Goal: Task Accomplishment & Management: Complete application form

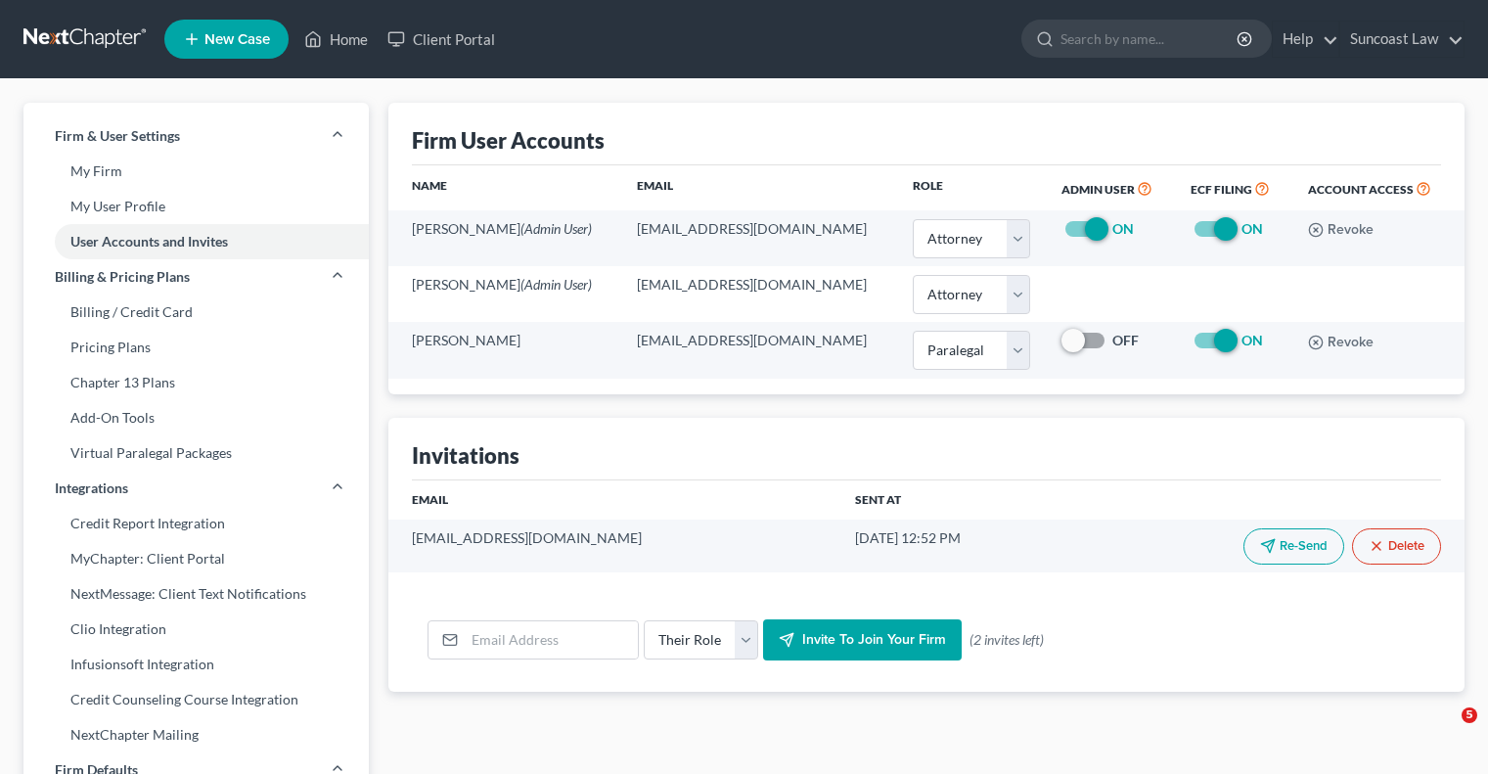
select select "0"
select select "1"
drag, startPoint x: 0, startPoint y: 0, endPoint x: 354, endPoint y: 50, distance: 357.7
click at [354, 50] on link "Home" at bounding box center [336, 39] width 83 height 35
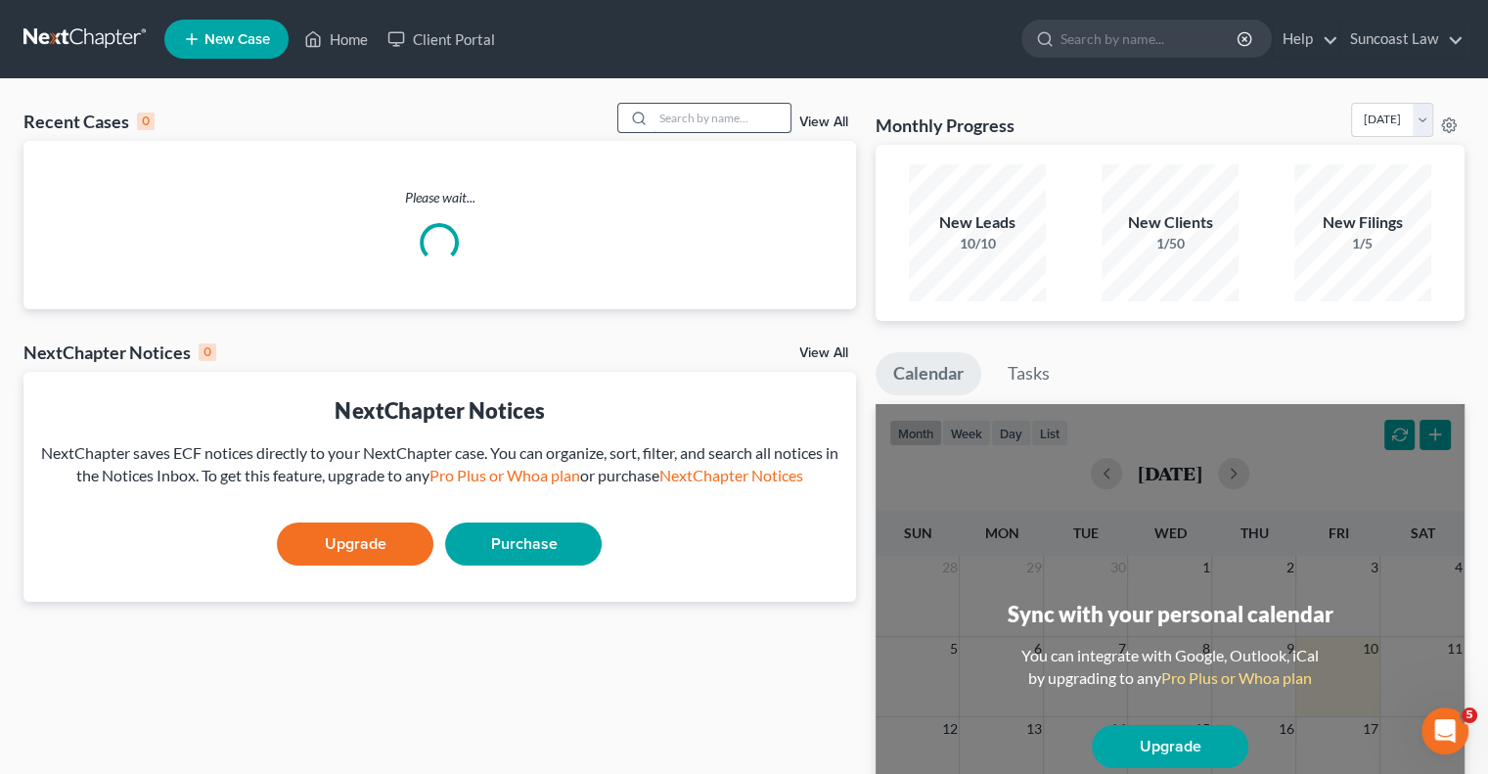
click at [687, 130] on input "search" at bounding box center [722, 118] width 137 height 28
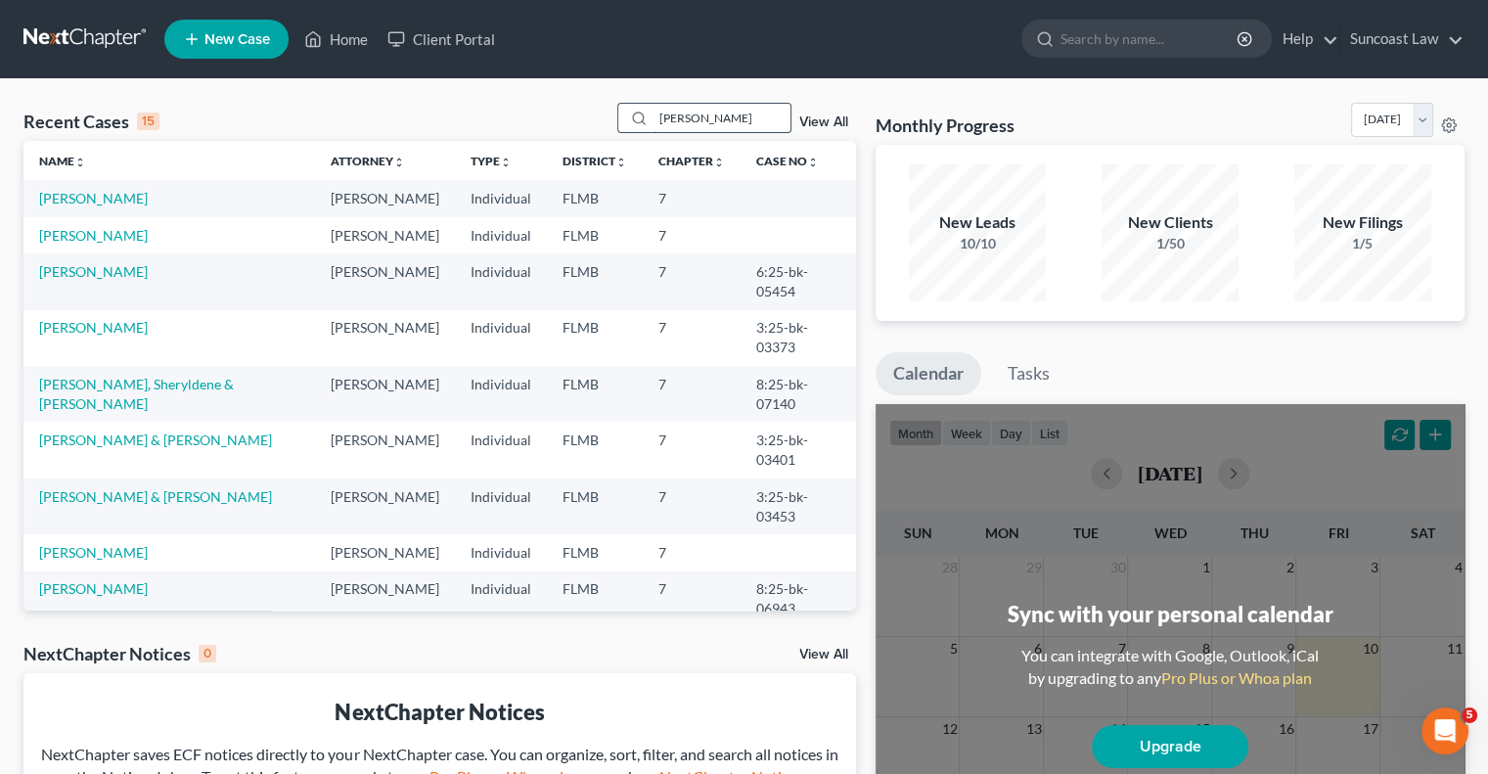
type input "[PERSON_NAME]"
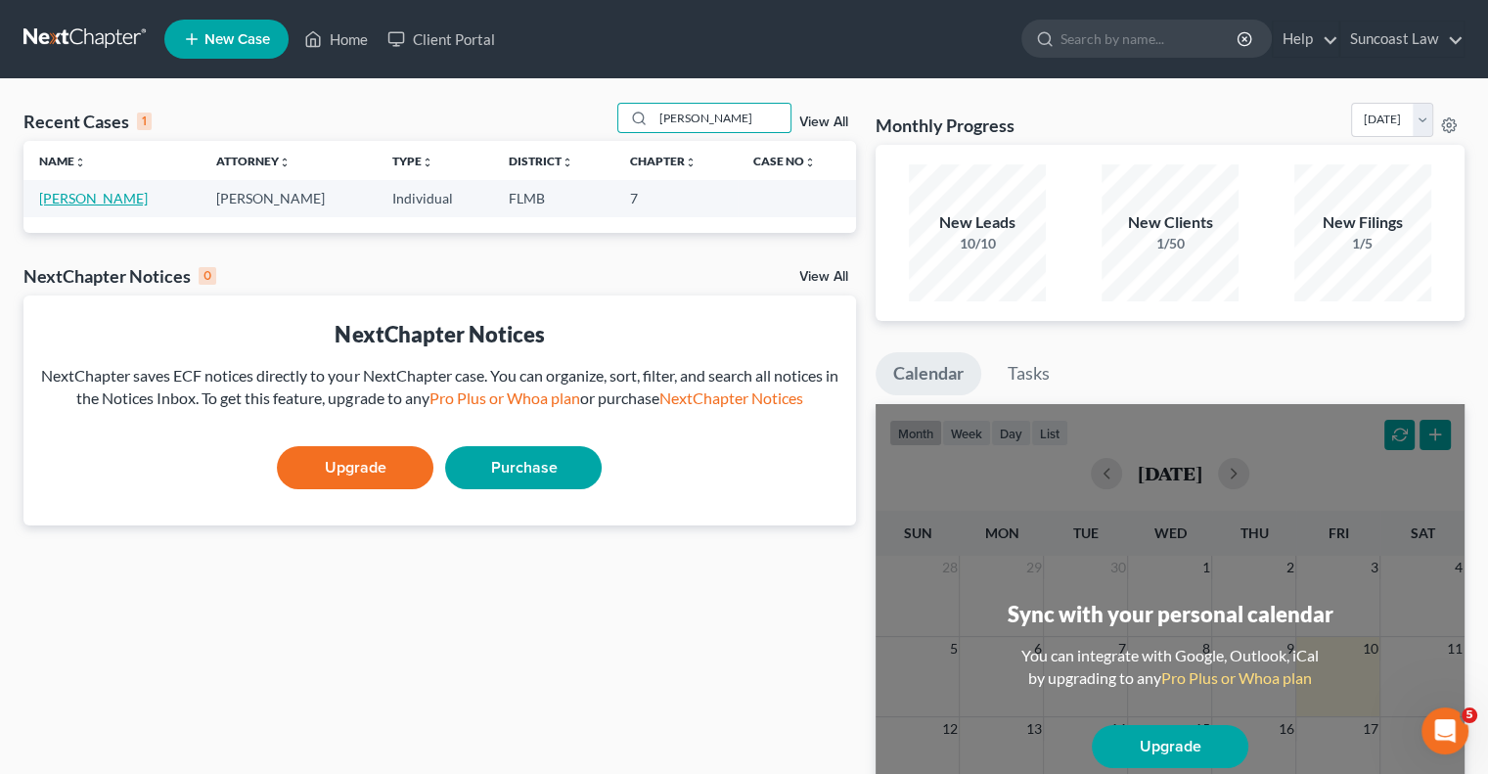
click at [93, 200] on link "[PERSON_NAME]" at bounding box center [93, 198] width 109 height 17
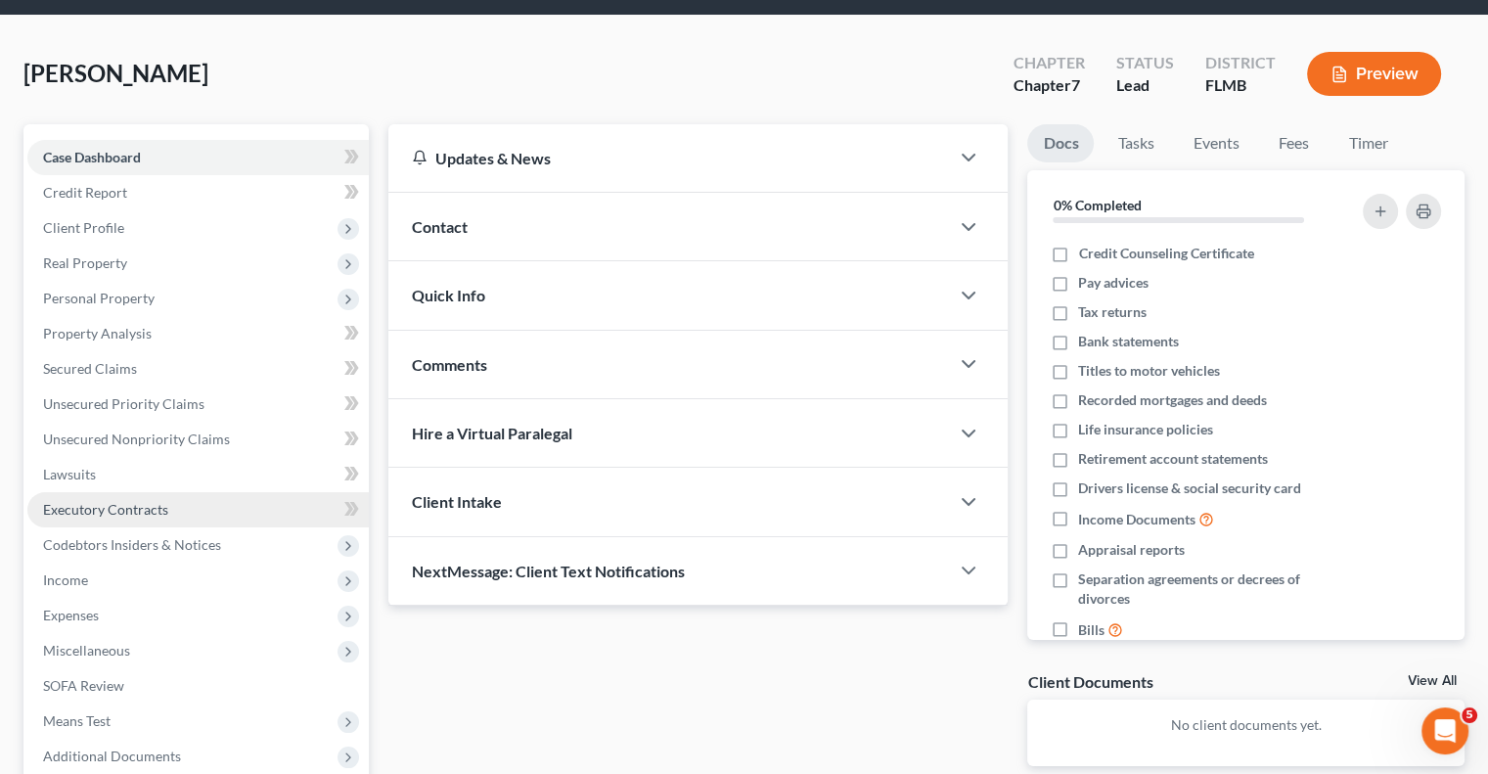
scroll to position [98, 0]
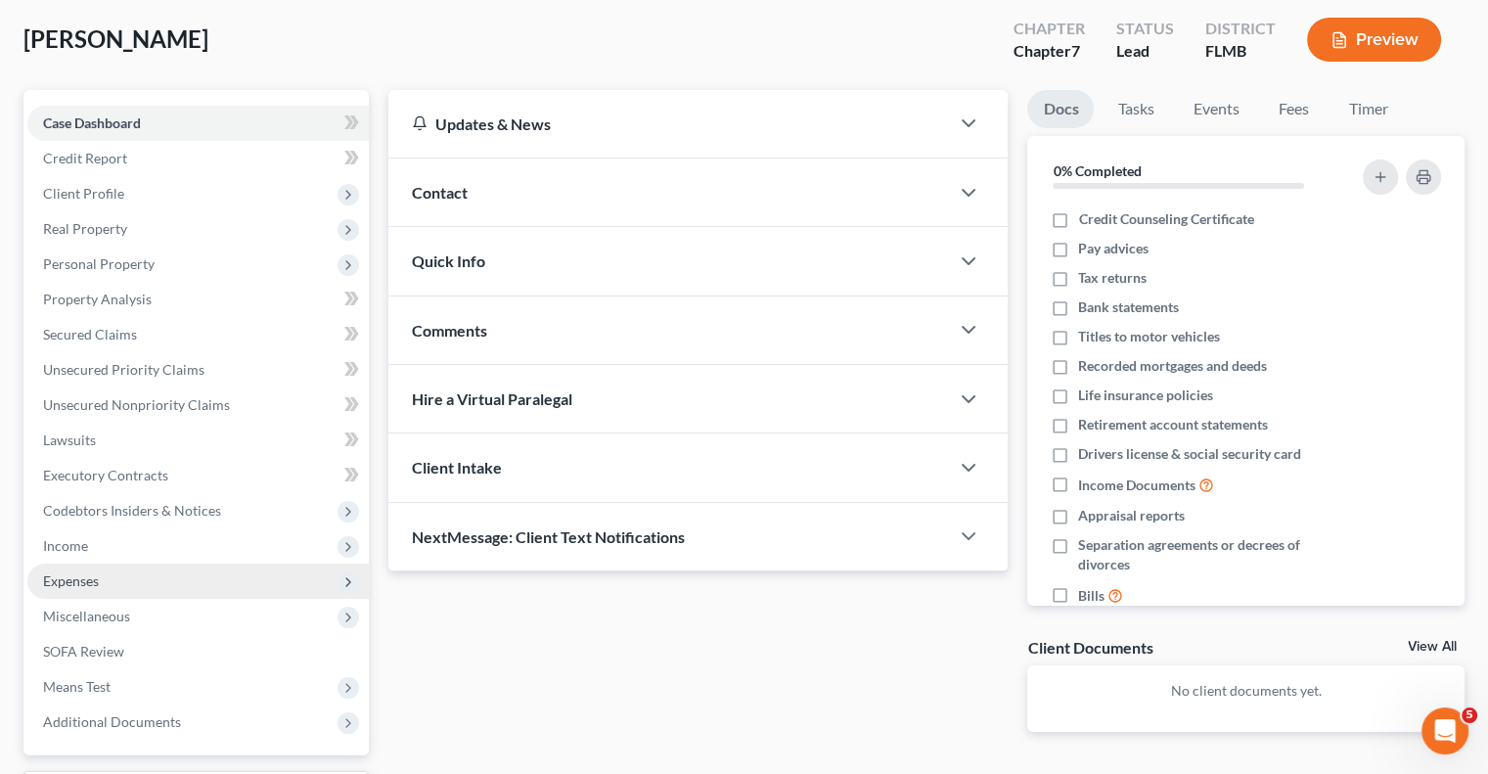
click at [97, 583] on span "Expenses" at bounding box center [71, 580] width 56 height 17
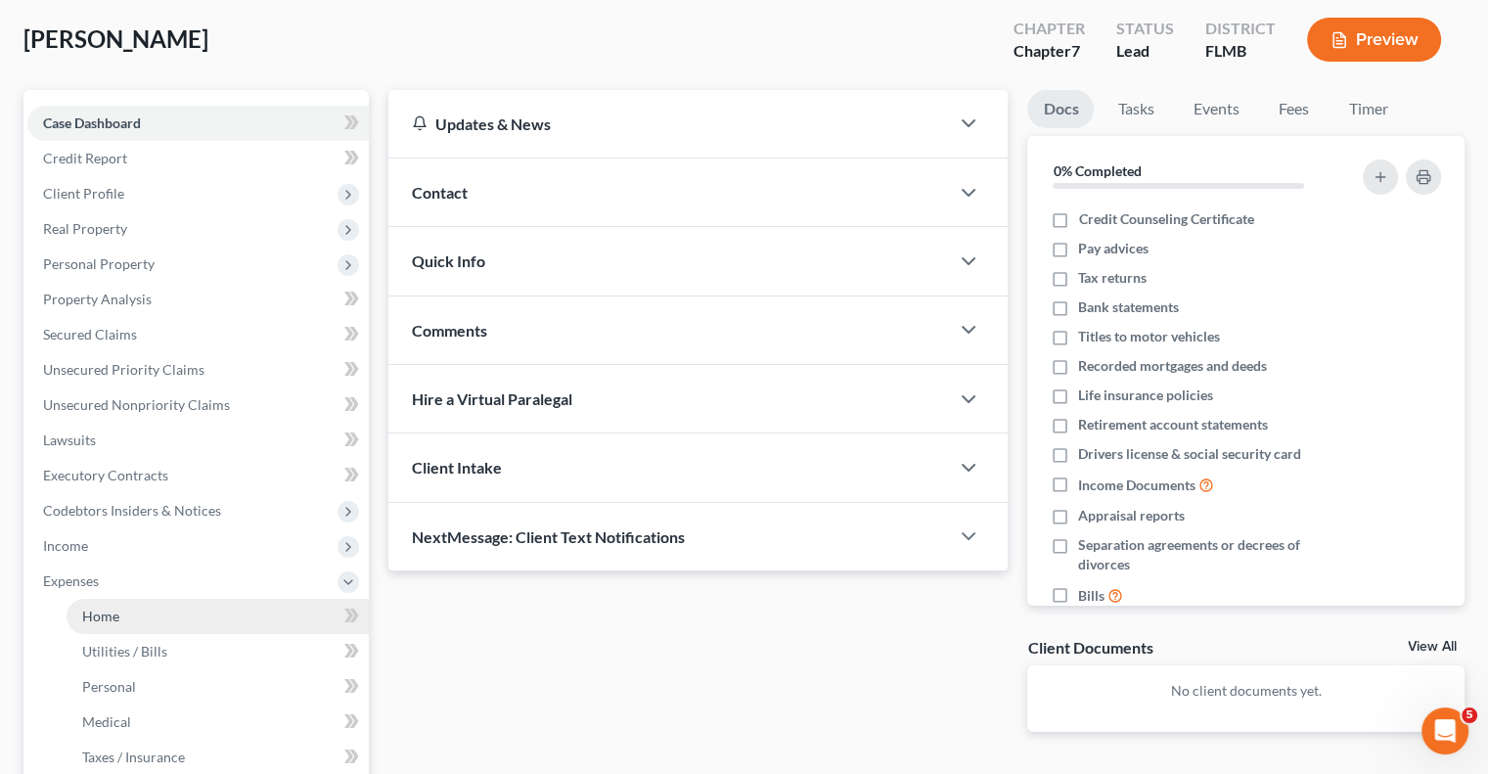
click at [173, 612] on link "Home" at bounding box center [218, 616] width 302 height 35
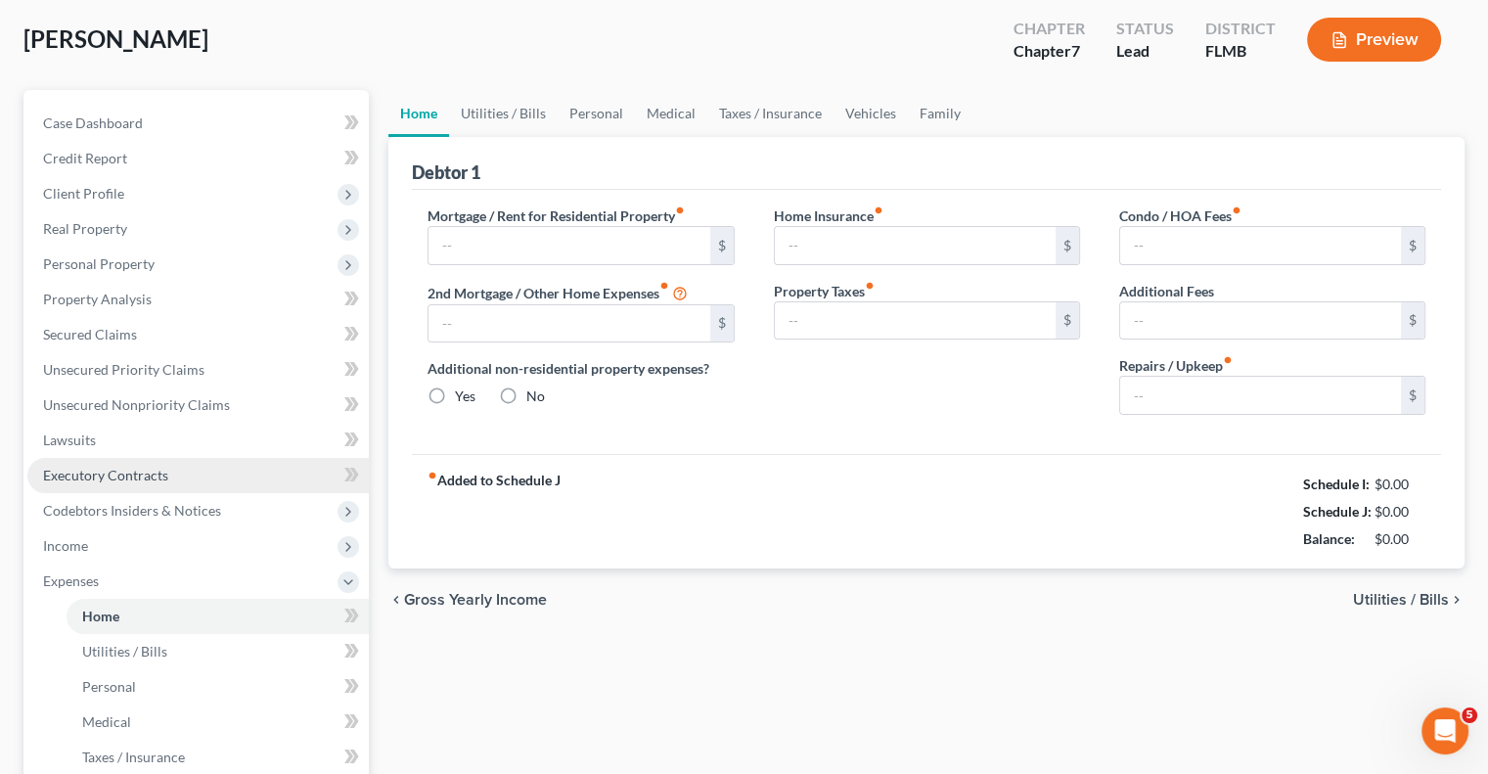
scroll to position [11, 0]
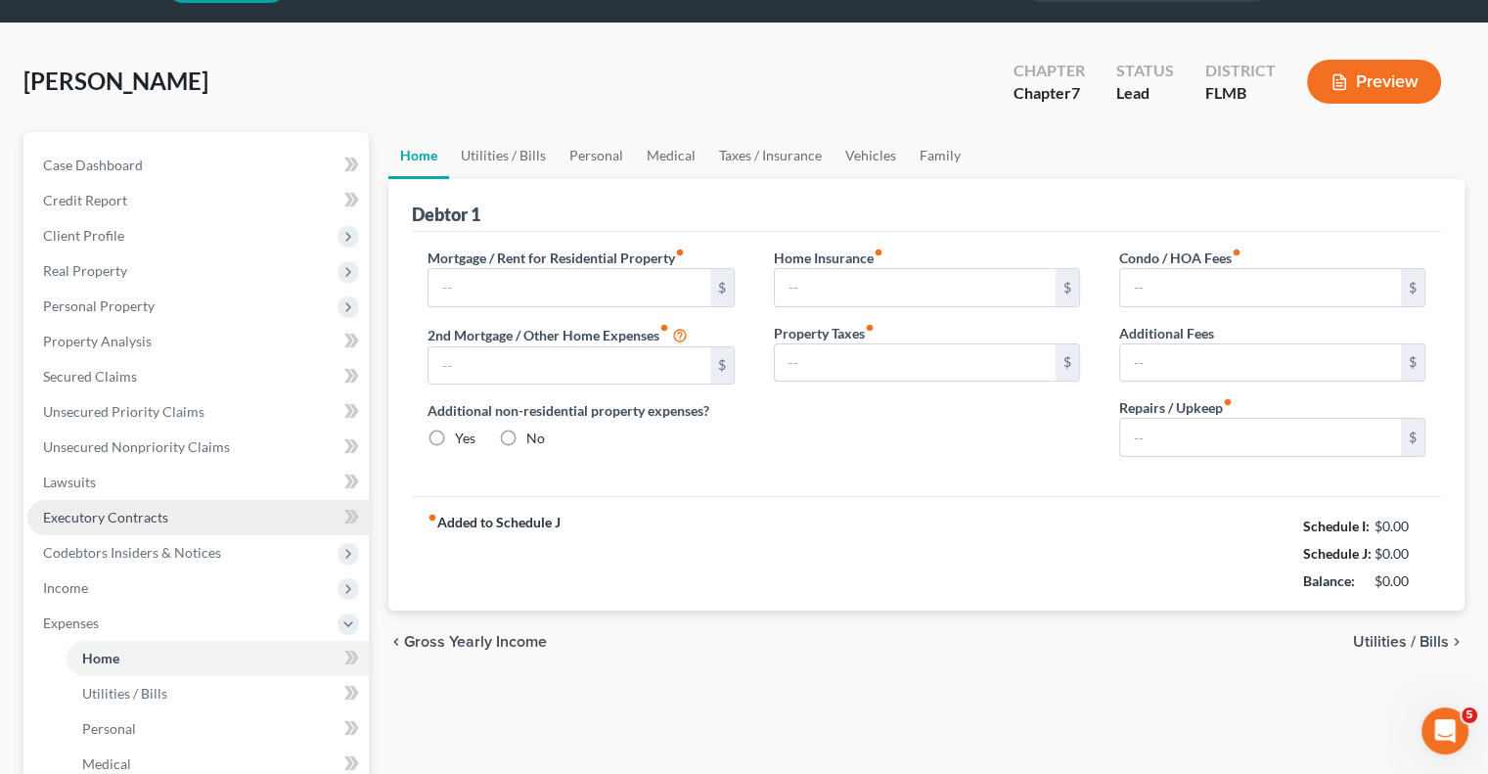
type input "1,500.00"
type input "0.00"
radio input "true"
type input "0.00"
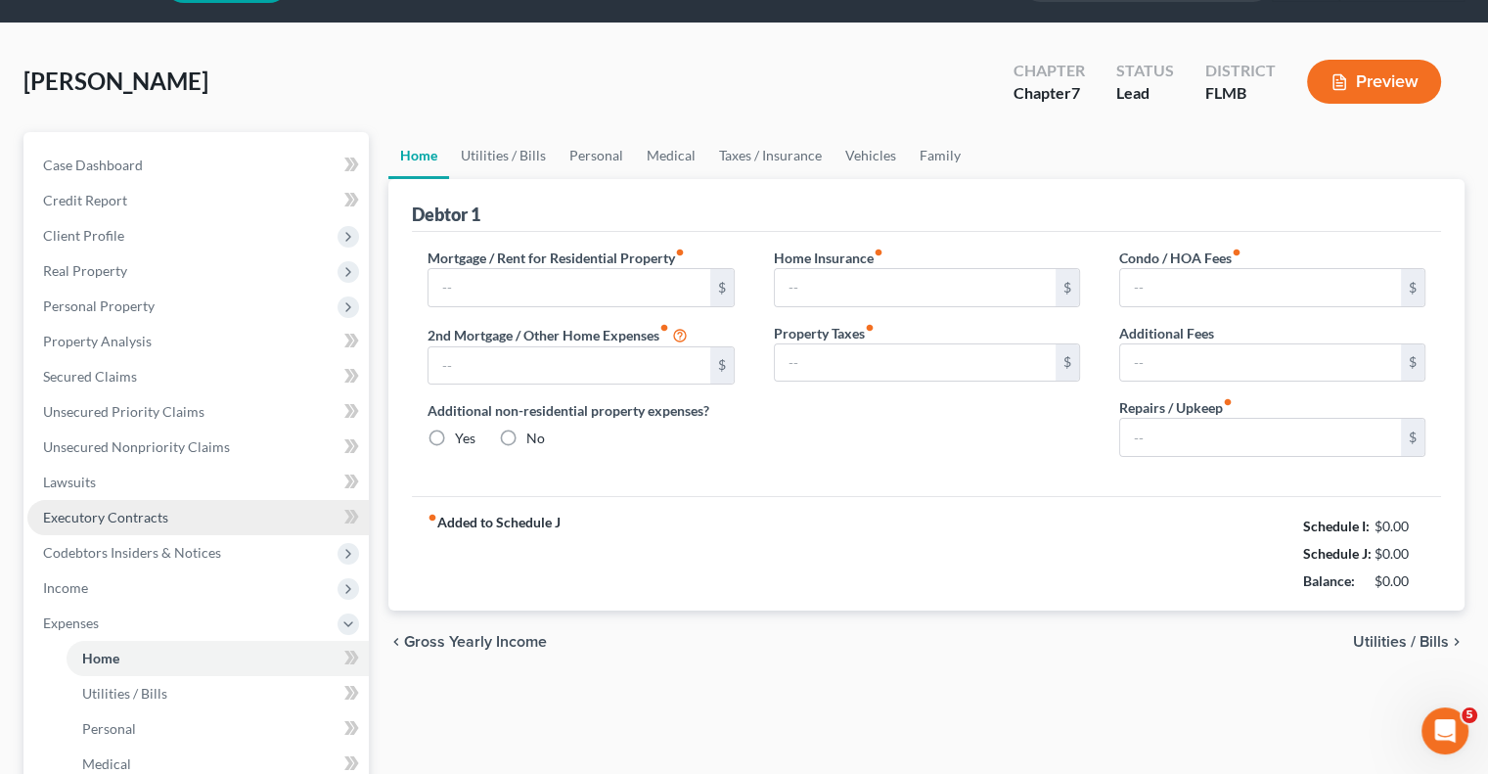
type input "0.00"
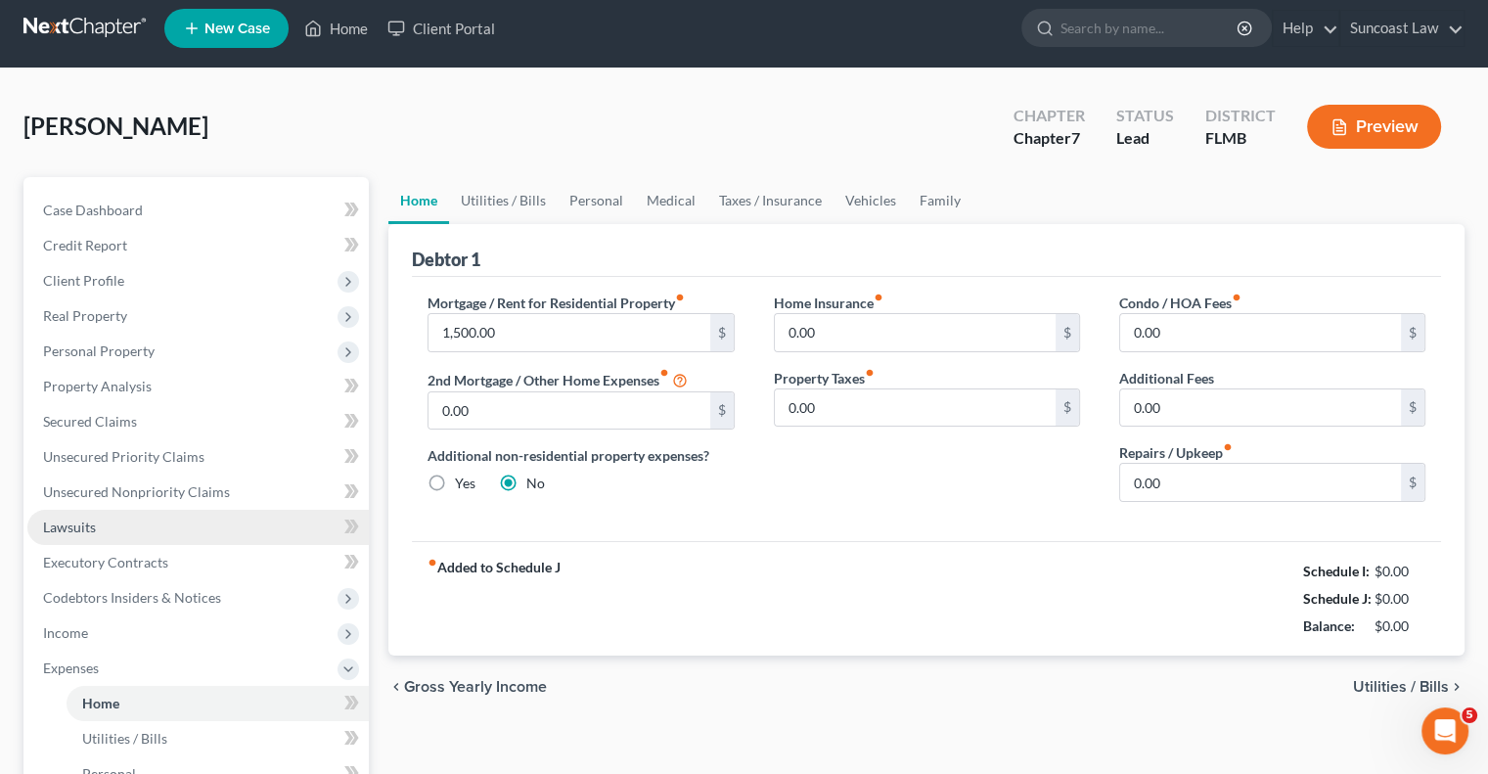
scroll to position [0, 0]
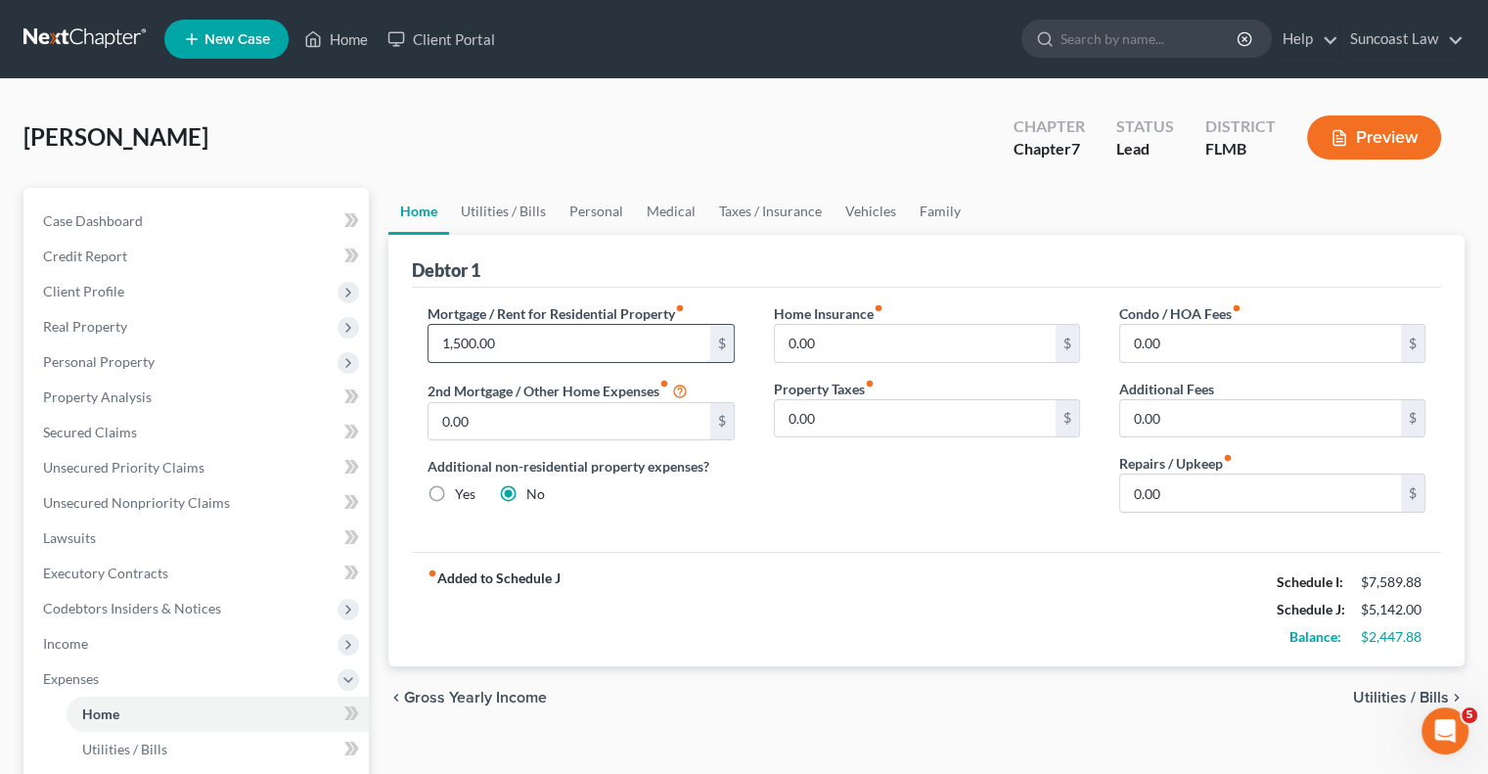
click at [532, 332] on input "1,500.00" at bounding box center [569, 343] width 281 height 37
type input "2,800"
click at [488, 210] on link "Utilities / Bills" at bounding box center [503, 211] width 109 height 47
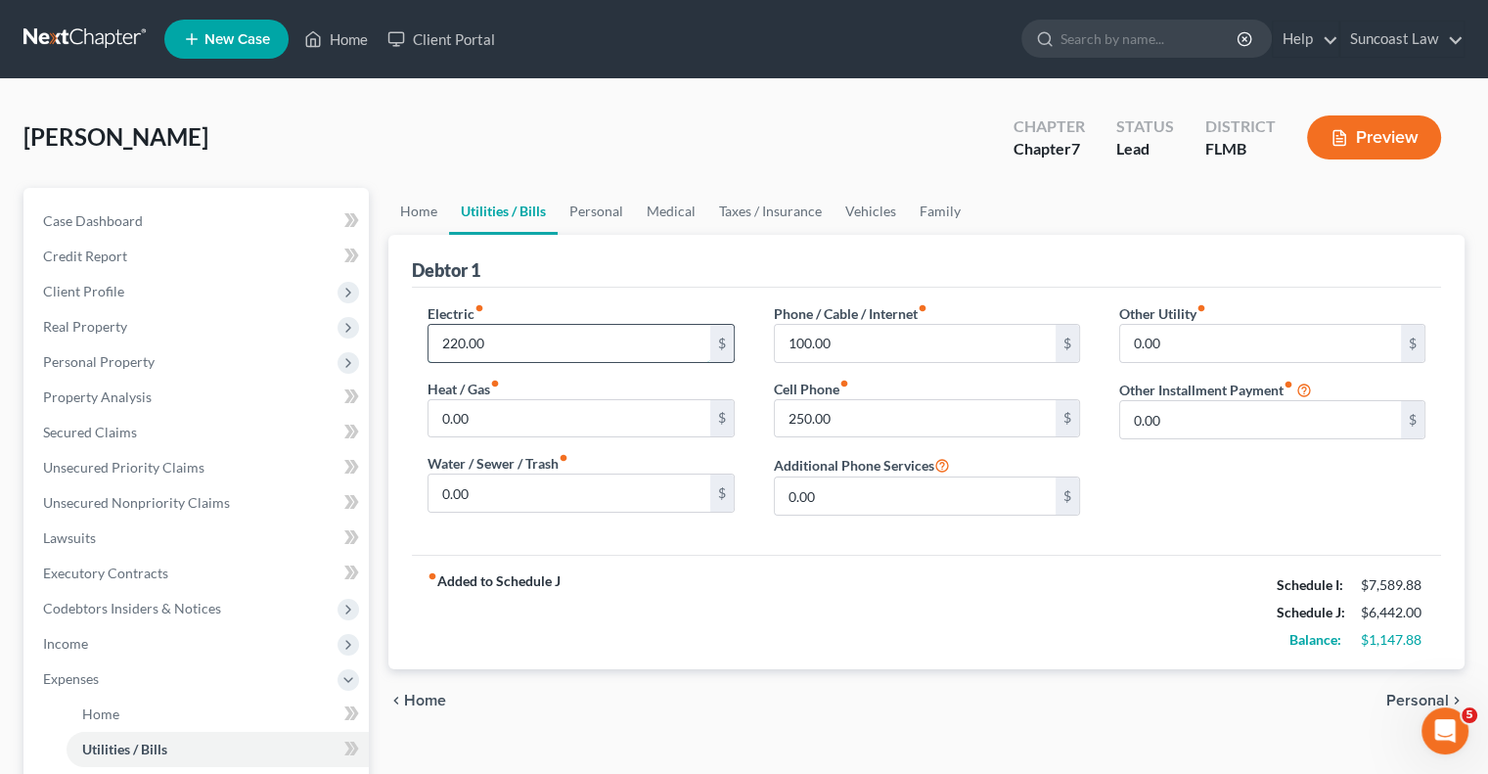
click at [552, 339] on input "220.00" at bounding box center [569, 343] width 281 height 37
type input "250"
click at [836, 416] on input "250.00" at bounding box center [915, 418] width 281 height 37
type input "320"
click at [931, 339] on input "100.00" at bounding box center [915, 343] width 281 height 37
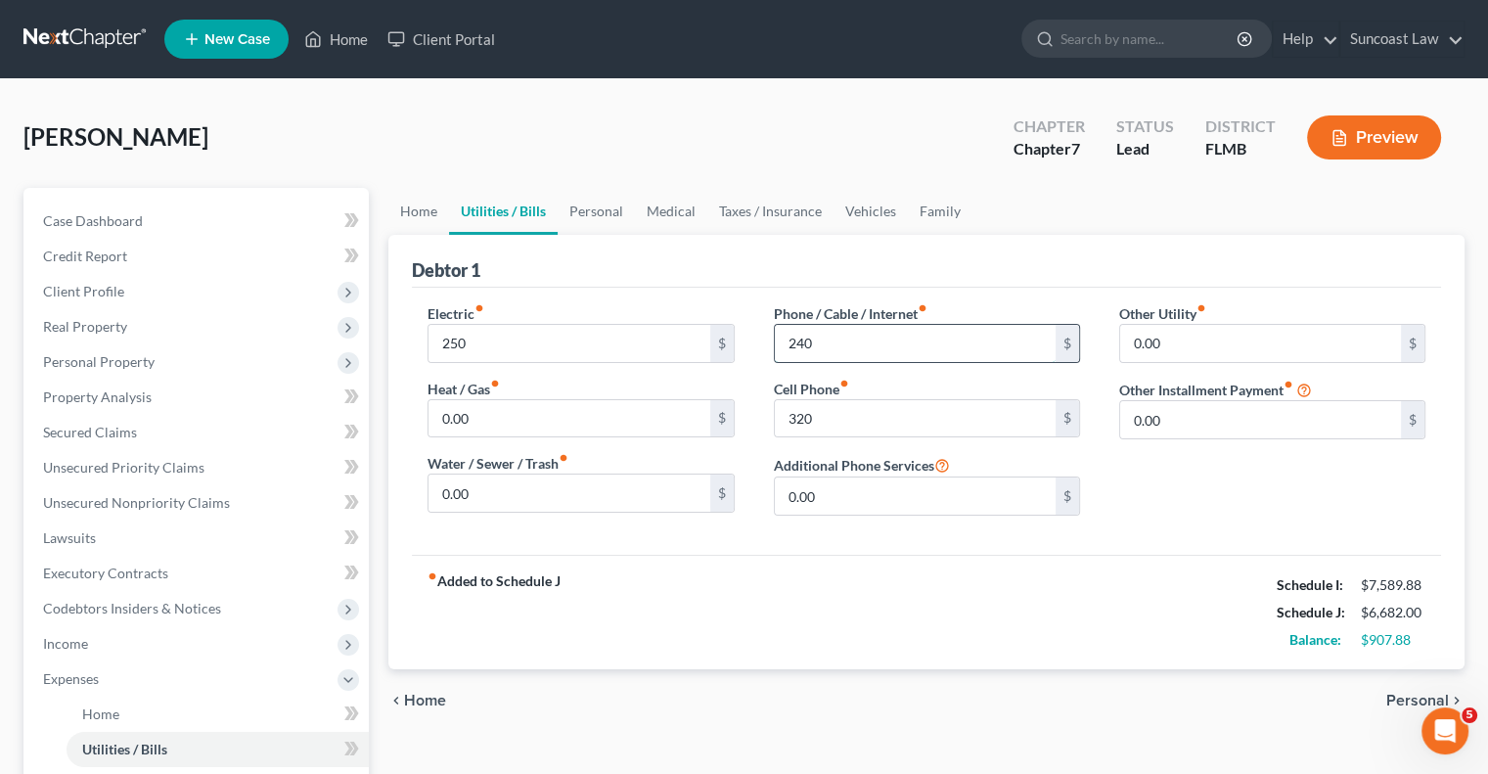
type input "240"
click at [583, 200] on link "Personal" at bounding box center [596, 211] width 77 height 47
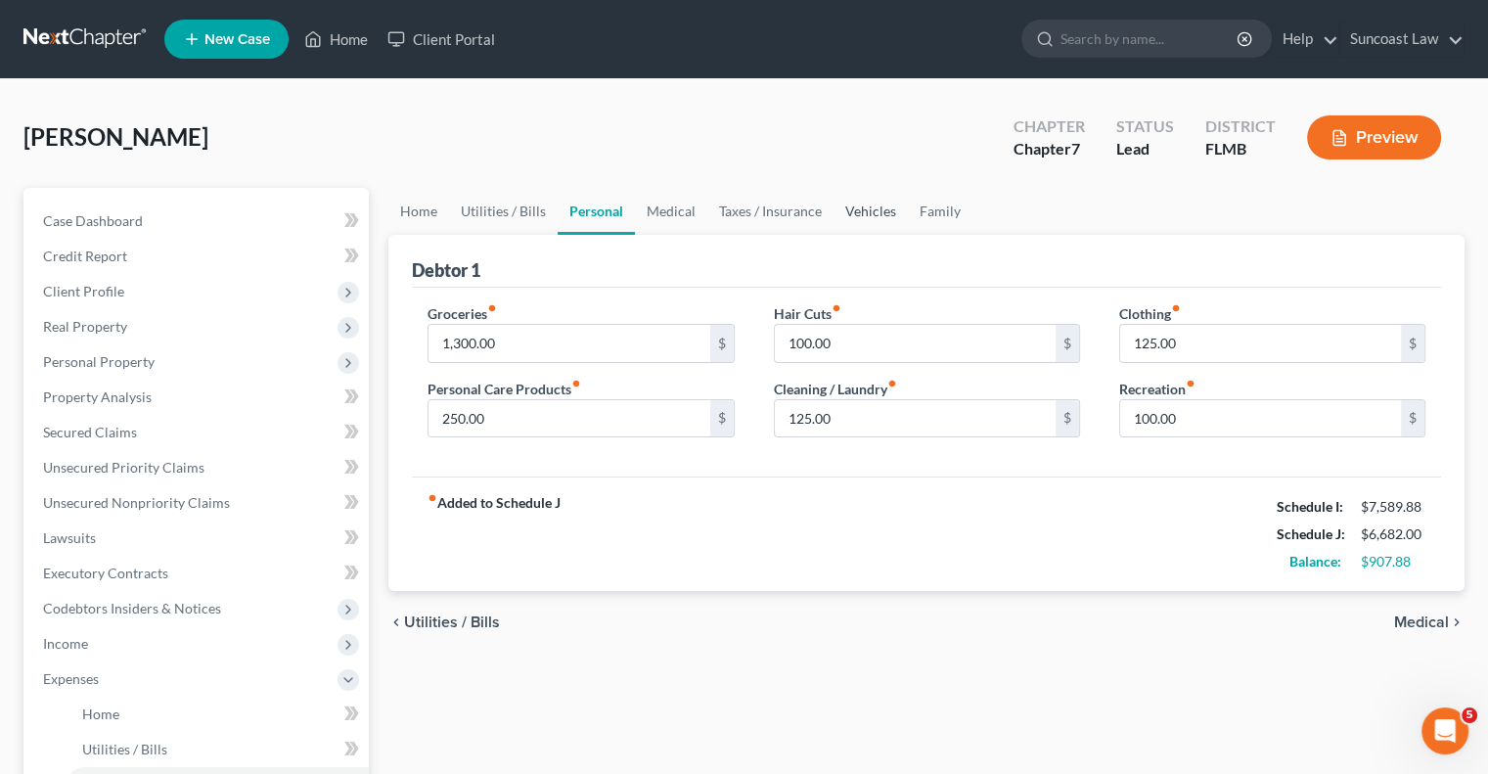
click at [861, 212] on link "Vehicles" at bounding box center [871, 211] width 74 height 47
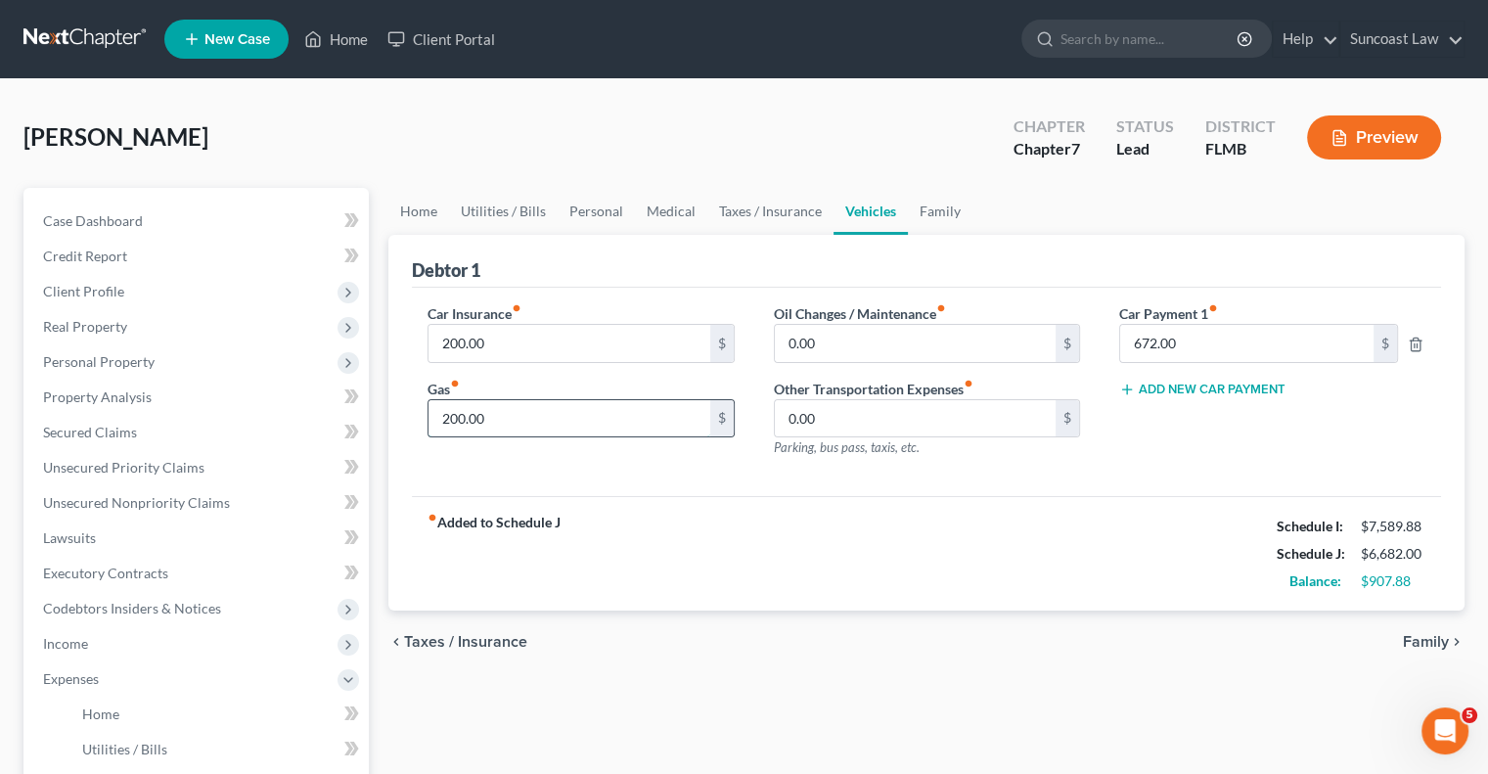
click at [552, 412] on input "200.00" at bounding box center [569, 418] width 281 height 37
type input "400"
click at [500, 340] on input "200.00" at bounding box center [569, 343] width 281 height 37
type input "415"
drag, startPoint x: 843, startPoint y: 343, endPoint x: 853, endPoint y: 329, distance: 17.6
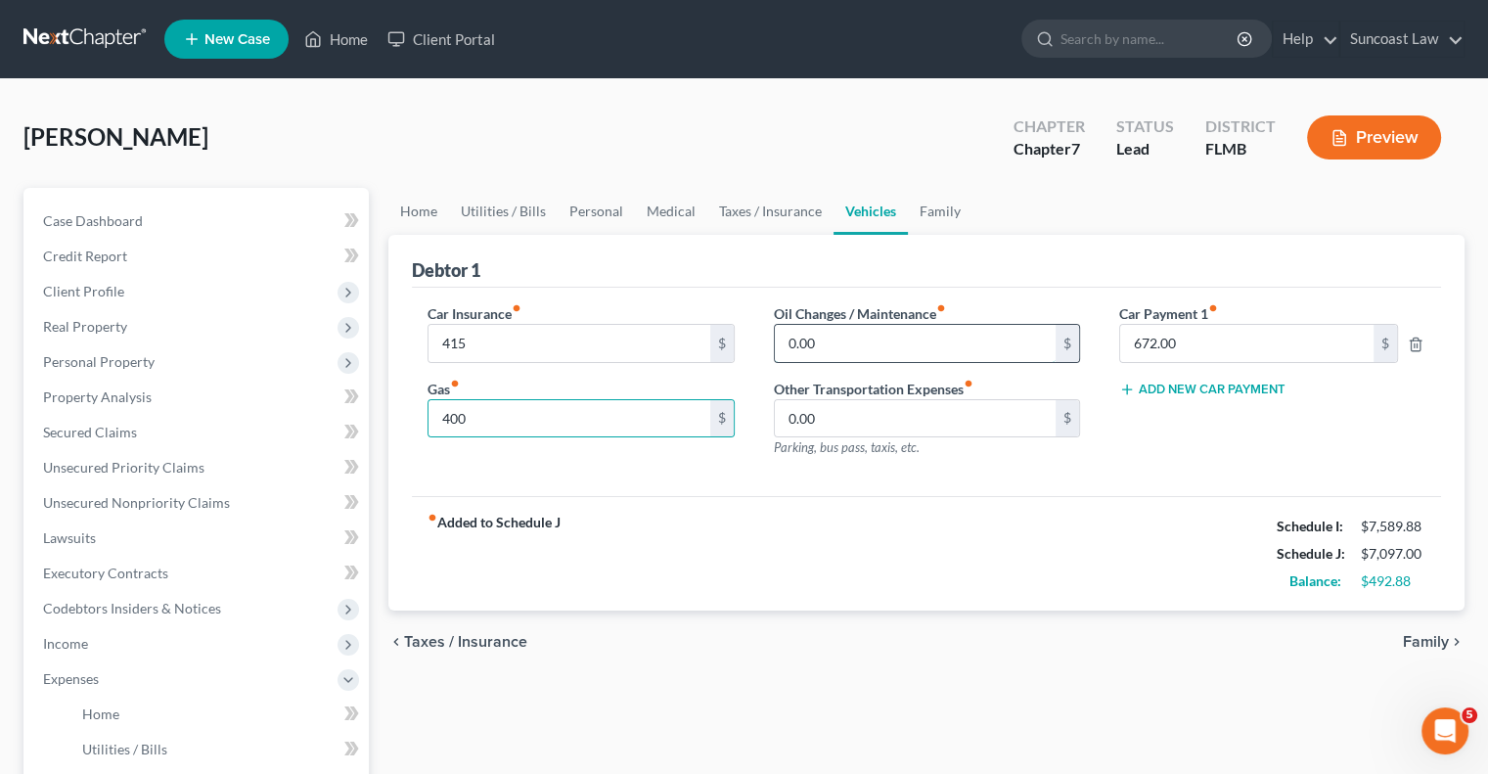
click at [843, 343] on input "0.00" at bounding box center [915, 343] width 281 height 37
type input "50"
click at [1208, 390] on button "Add New Car Payment" at bounding box center [1202, 390] width 166 height 16
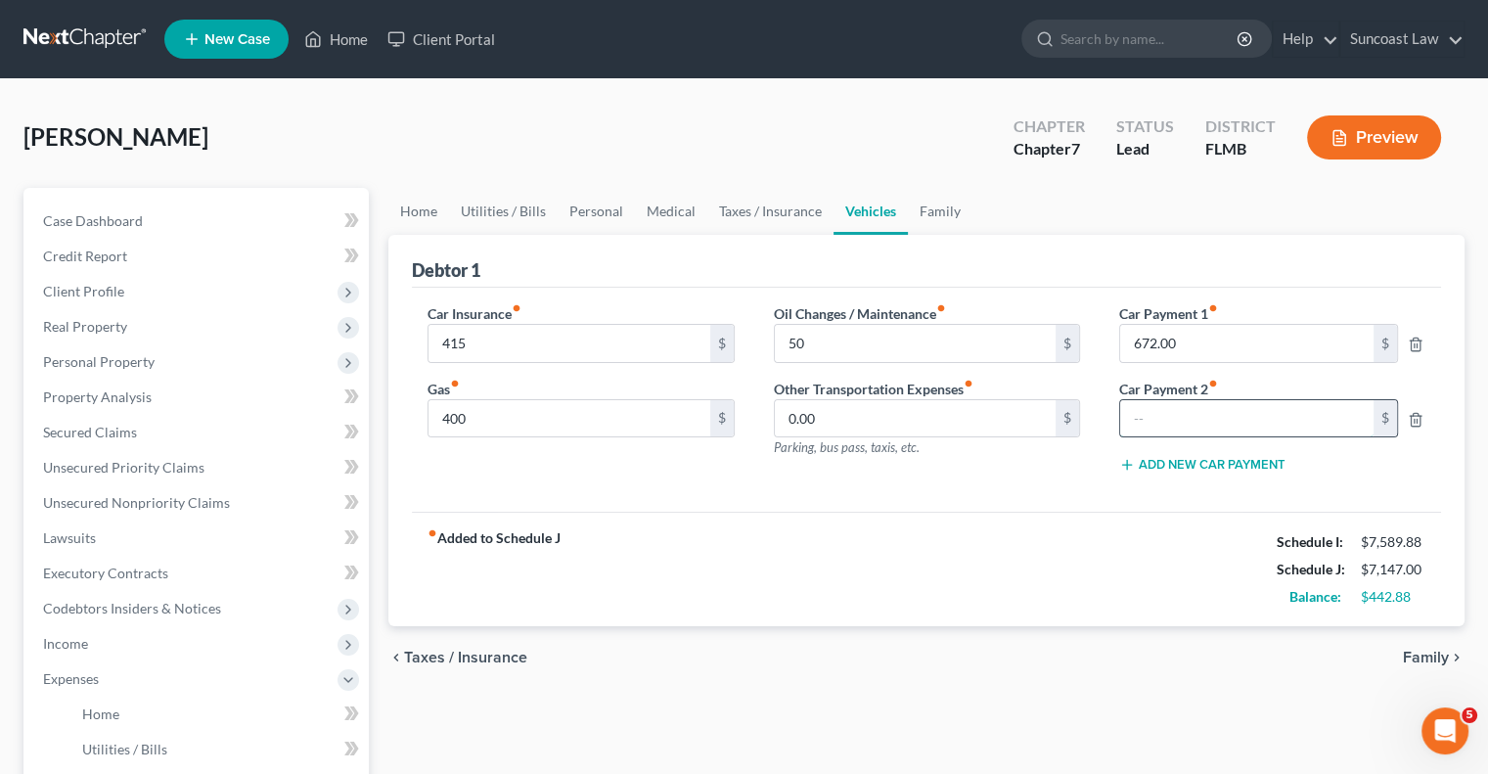
click at [1253, 431] on input "text" at bounding box center [1246, 418] width 253 height 37
type input "391"
click at [92, 637] on span "Income" at bounding box center [198, 643] width 342 height 35
click at [184, 683] on span "Employment Income" at bounding box center [144, 678] width 125 height 17
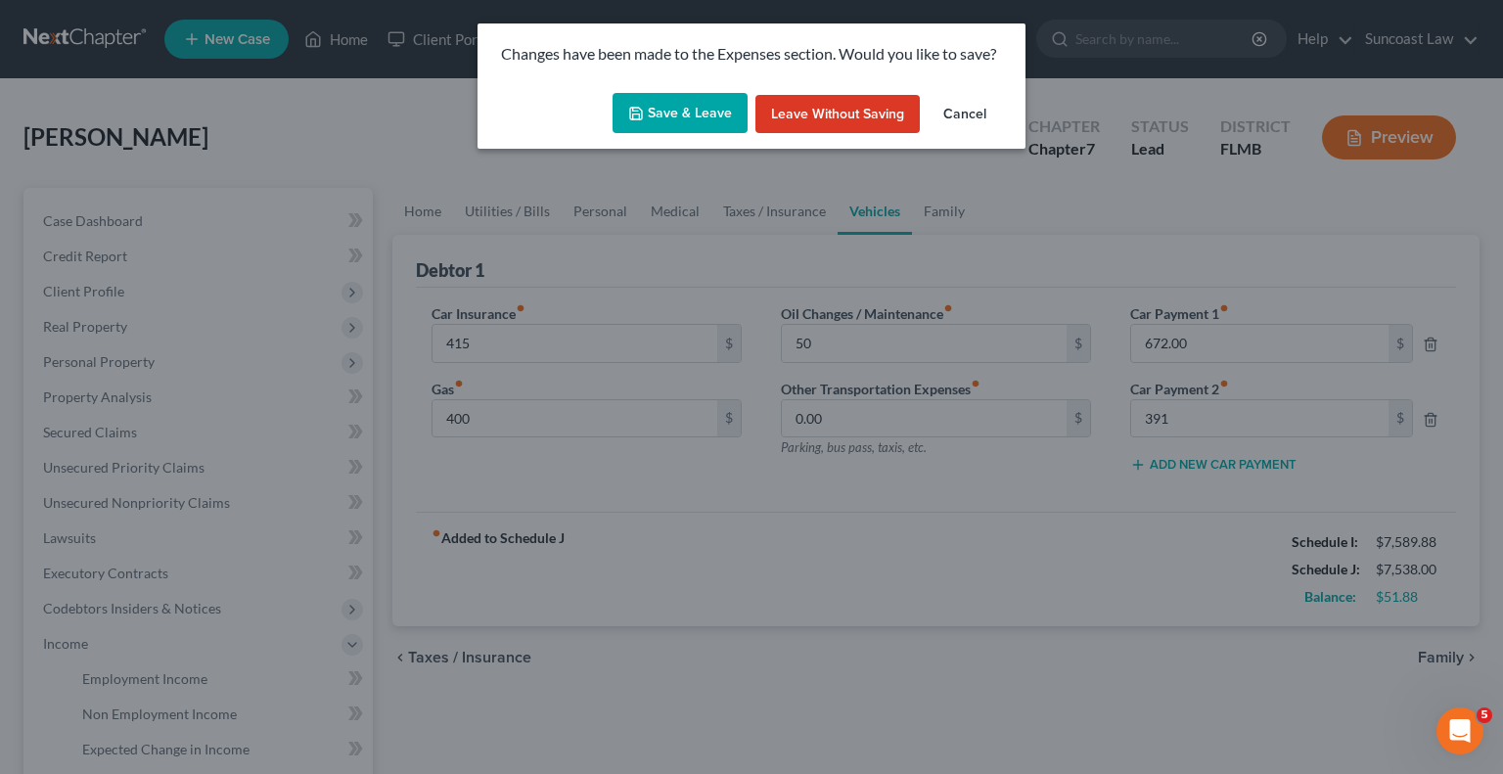
click at [699, 119] on button "Save & Leave" at bounding box center [680, 113] width 135 height 41
type input "415.00"
type input "400.00"
type input "50.00"
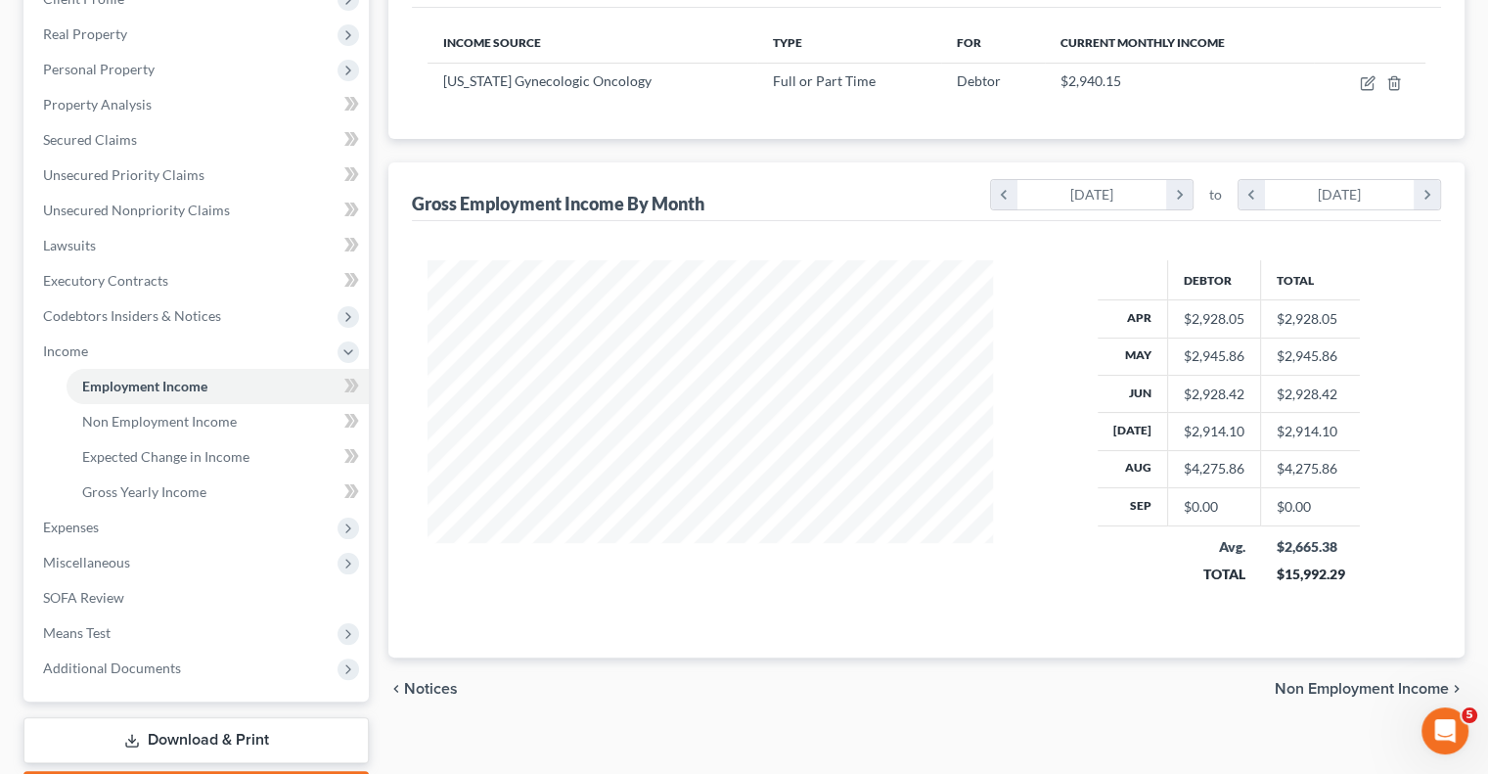
scroll to position [294, 0]
drag, startPoint x: 121, startPoint y: 103, endPoint x: 149, endPoint y: 123, distance: 34.2
click at [121, 102] on span "Property Analysis" at bounding box center [97, 103] width 109 height 17
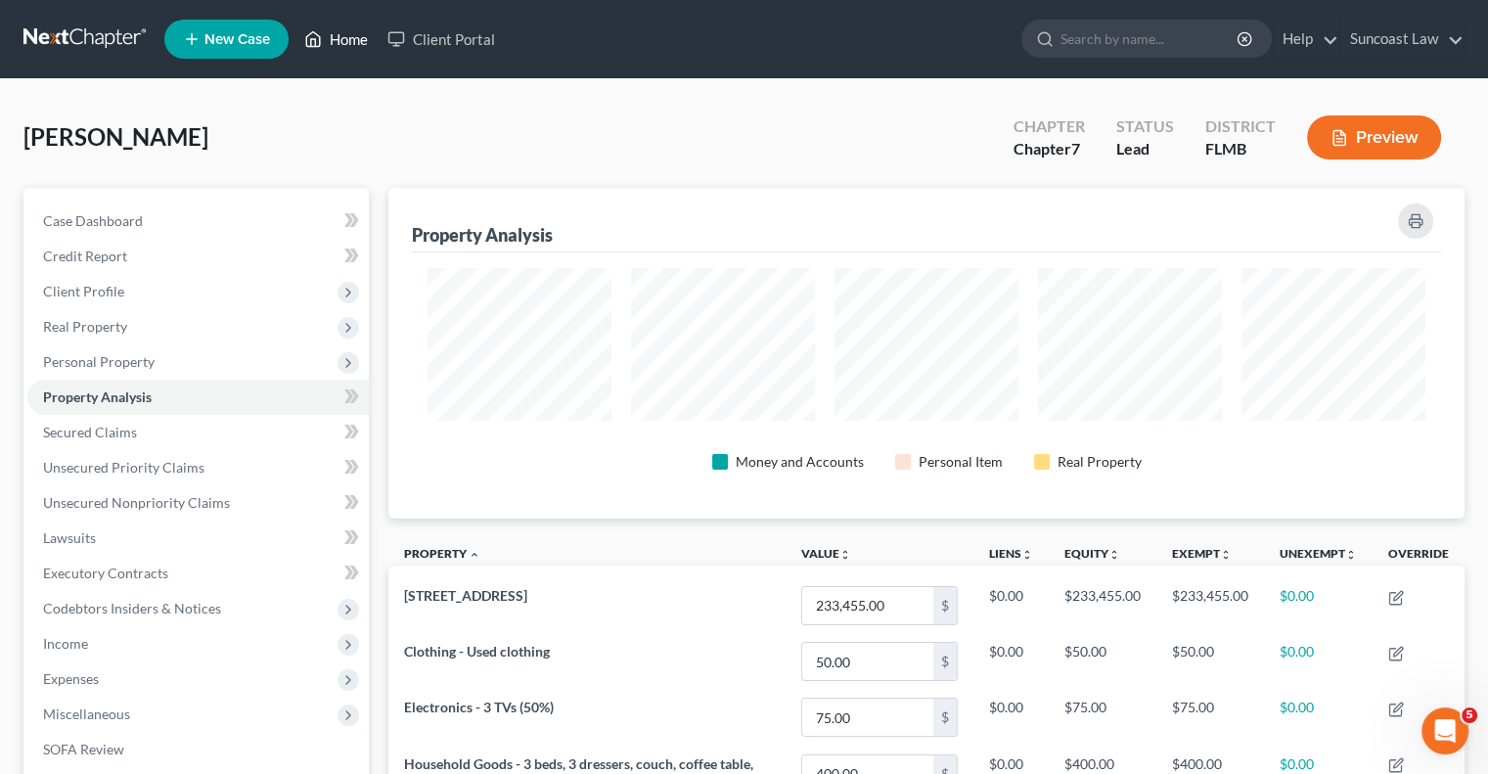
click at [337, 38] on link "Home" at bounding box center [336, 39] width 83 height 35
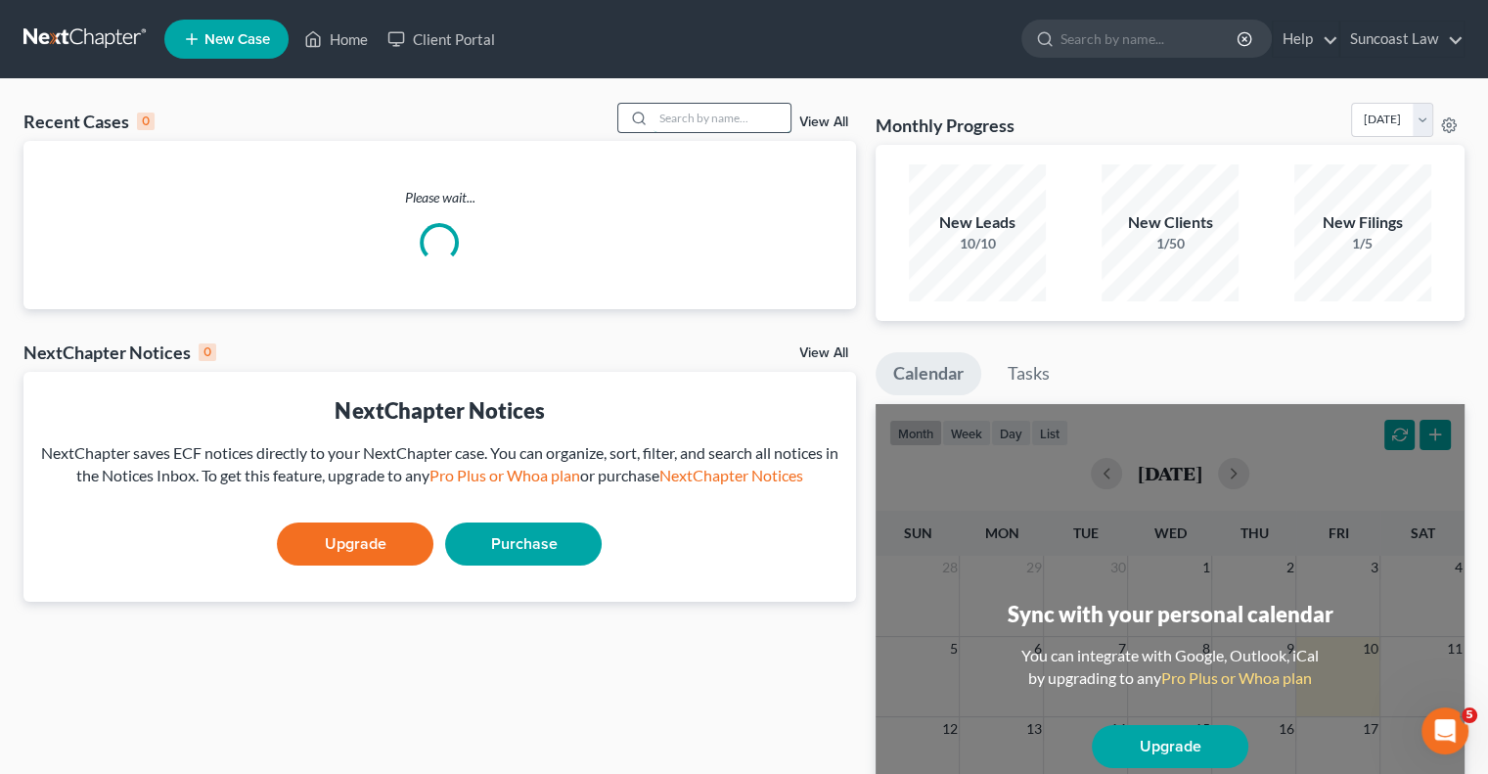
click at [696, 115] on input "search" at bounding box center [722, 118] width 137 height 28
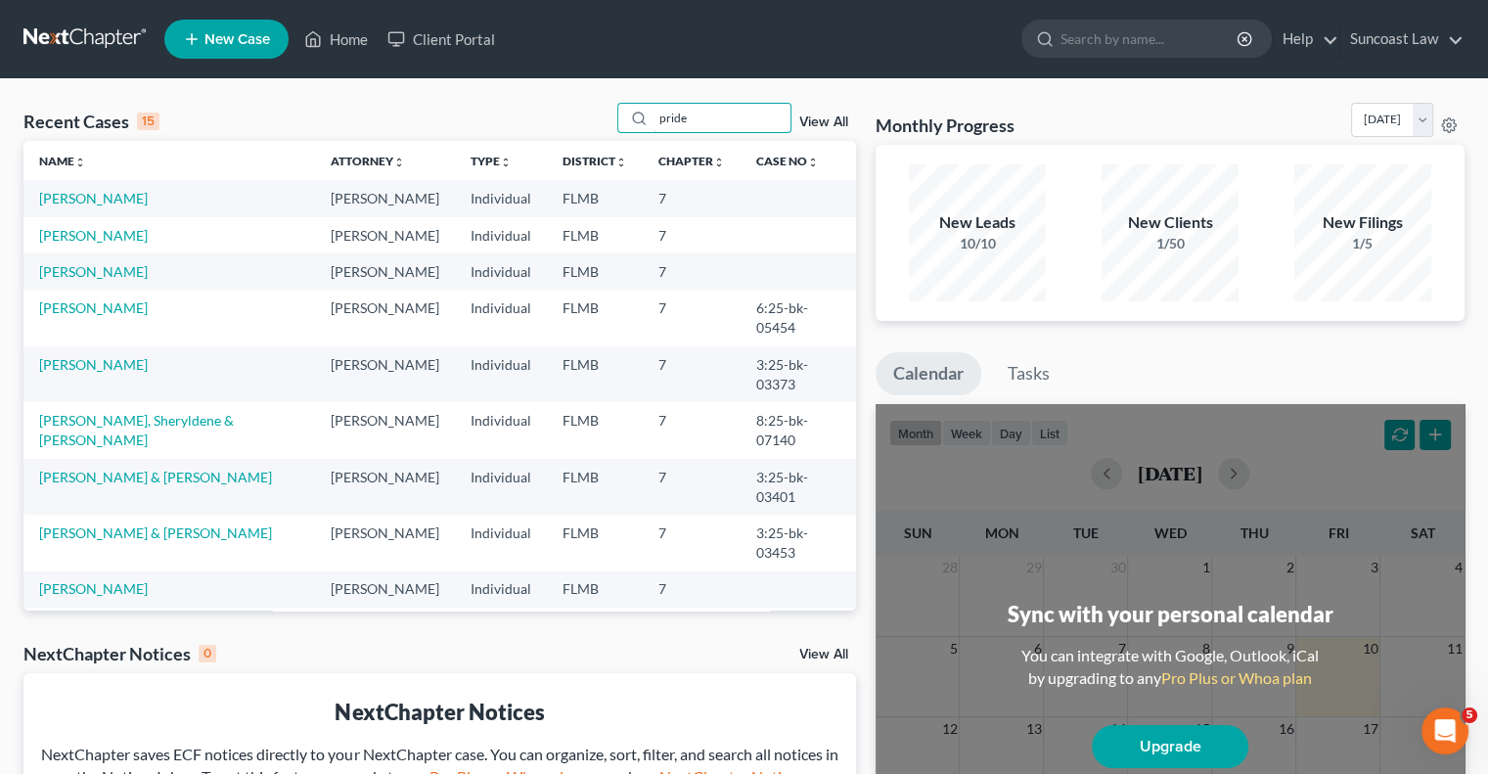
type input "pride"
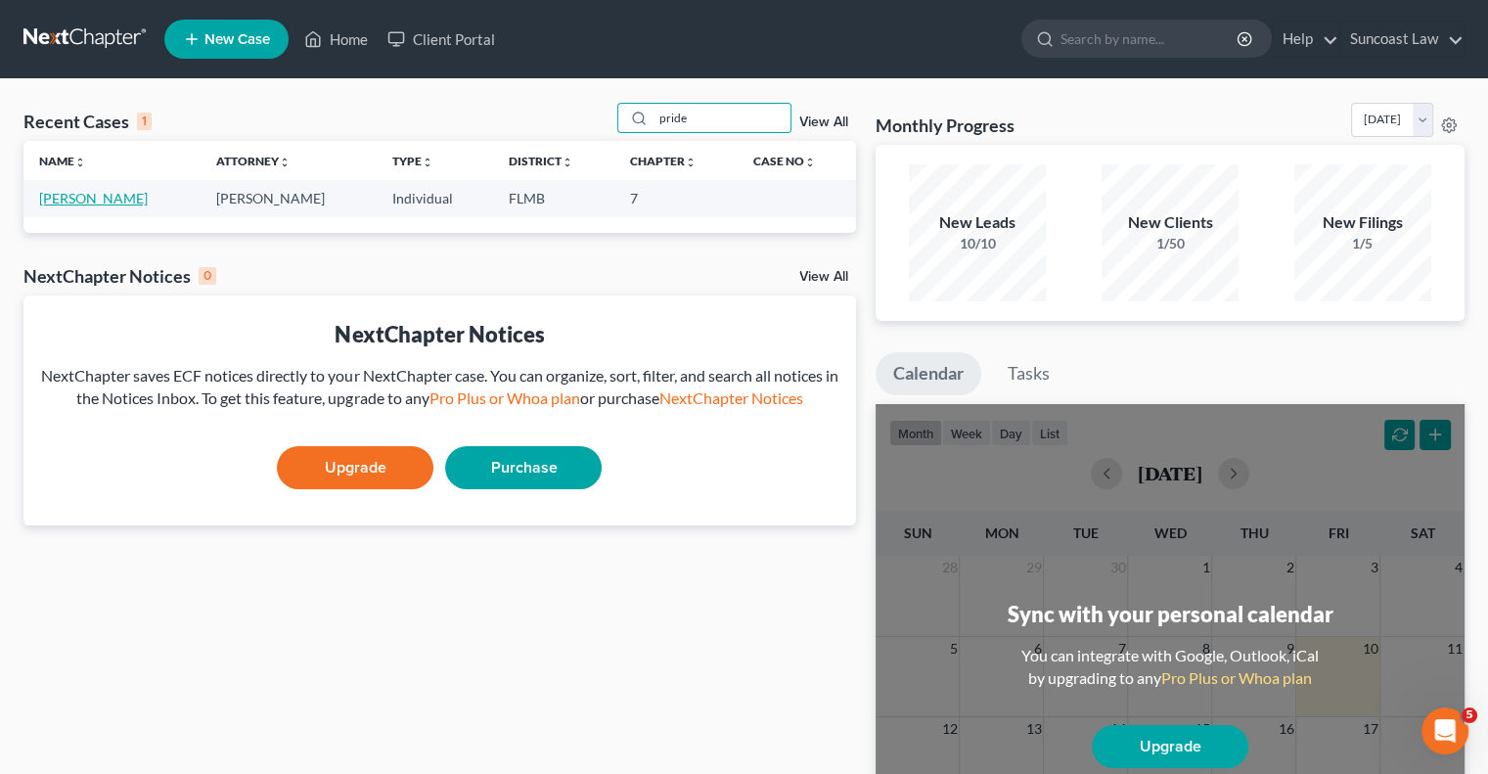
click at [89, 199] on link "[PERSON_NAME]" at bounding box center [93, 198] width 109 height 17
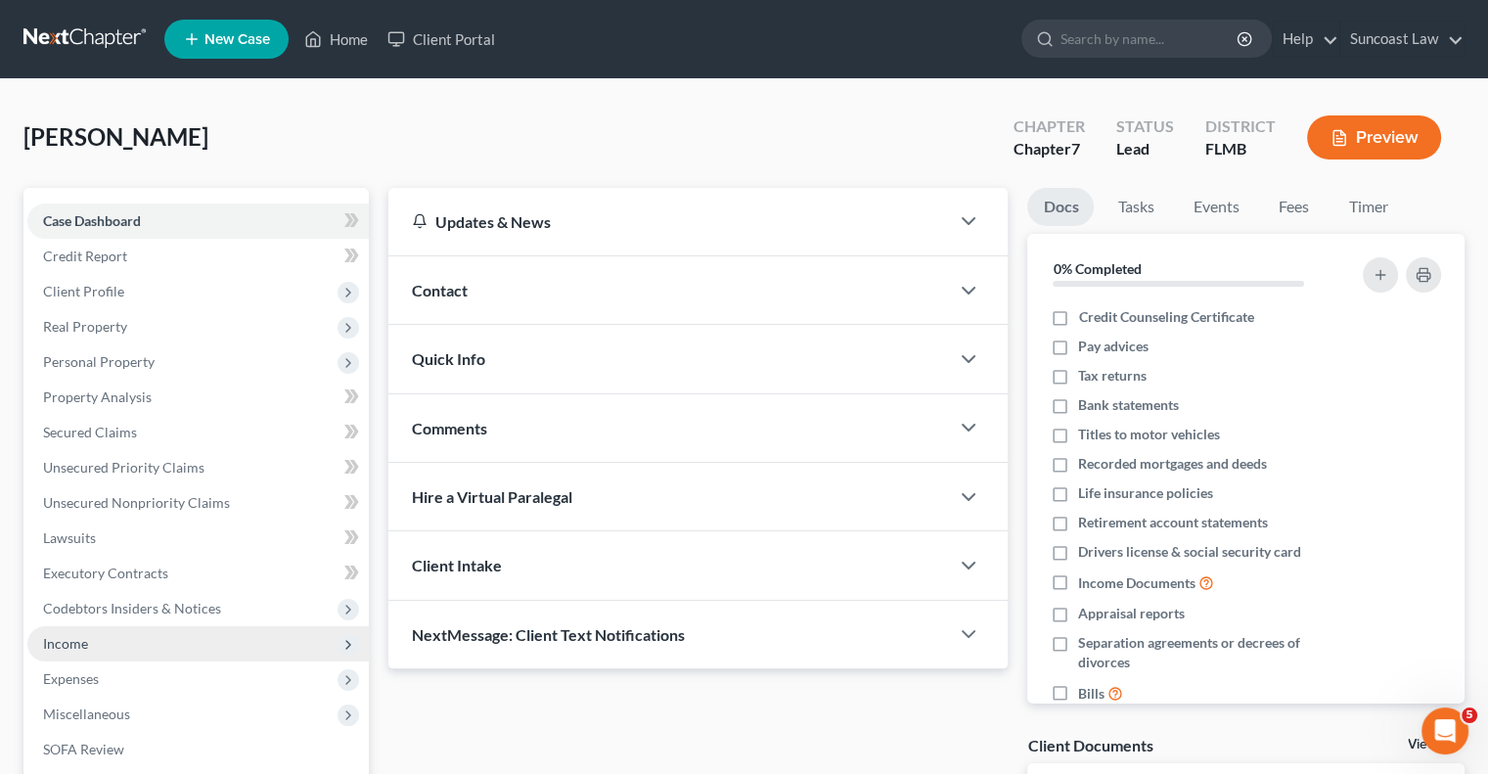
click at [86, 644] on span "Income" at bounding box center [65, 643] width 45 height 17
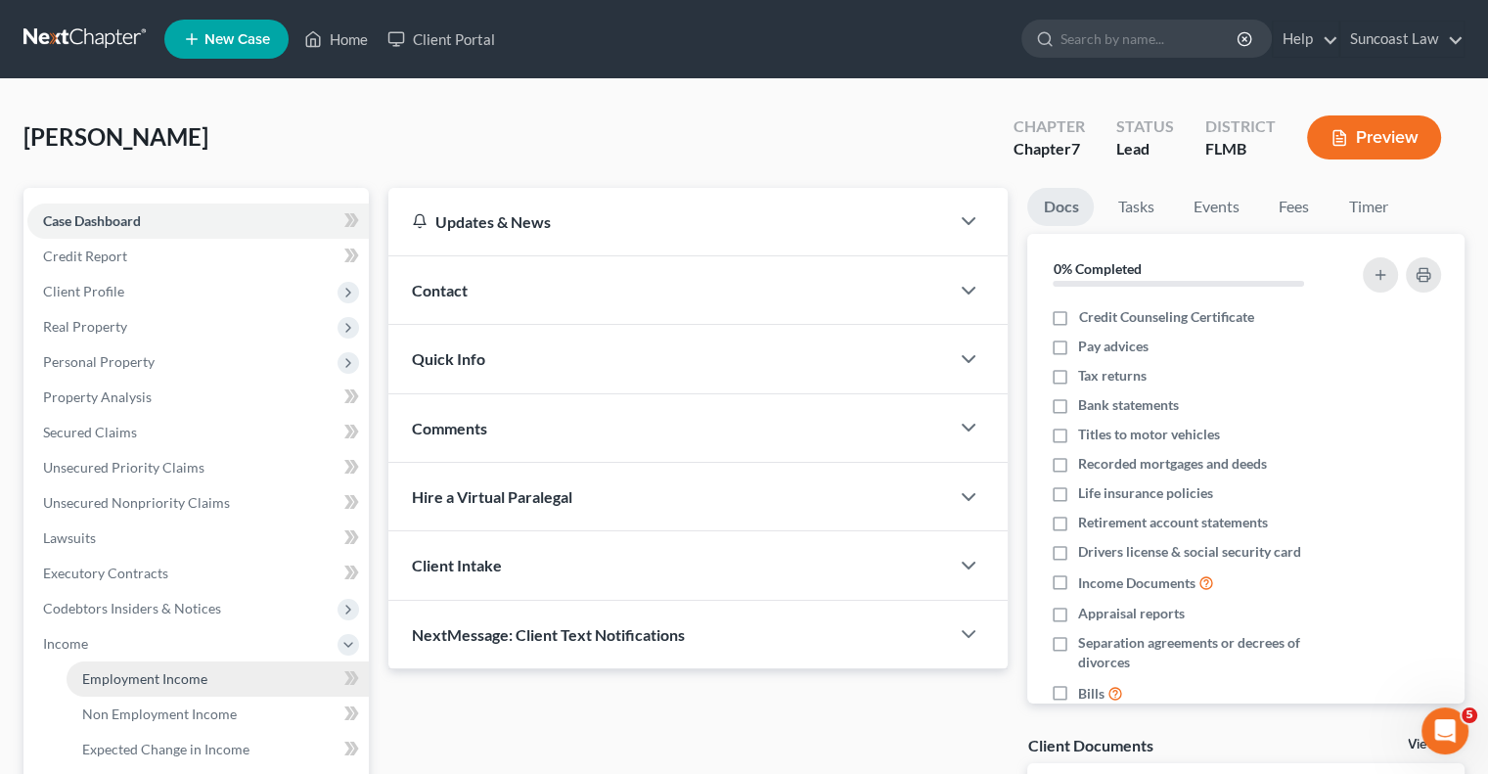
click at [207, 680] on link "Employment Income" at bounding box center [218, 678] width 302 height 35
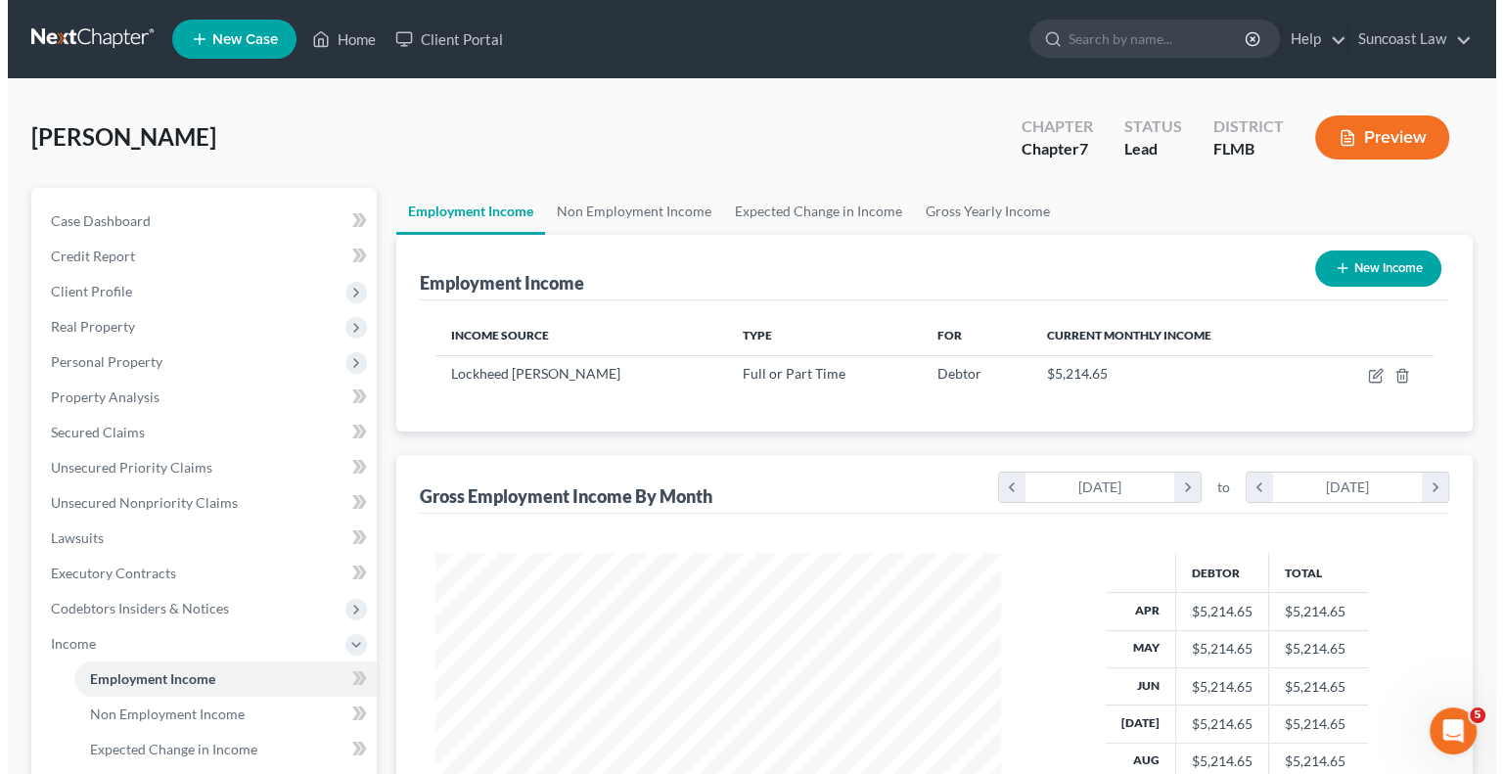
scroll to position [348, 604]
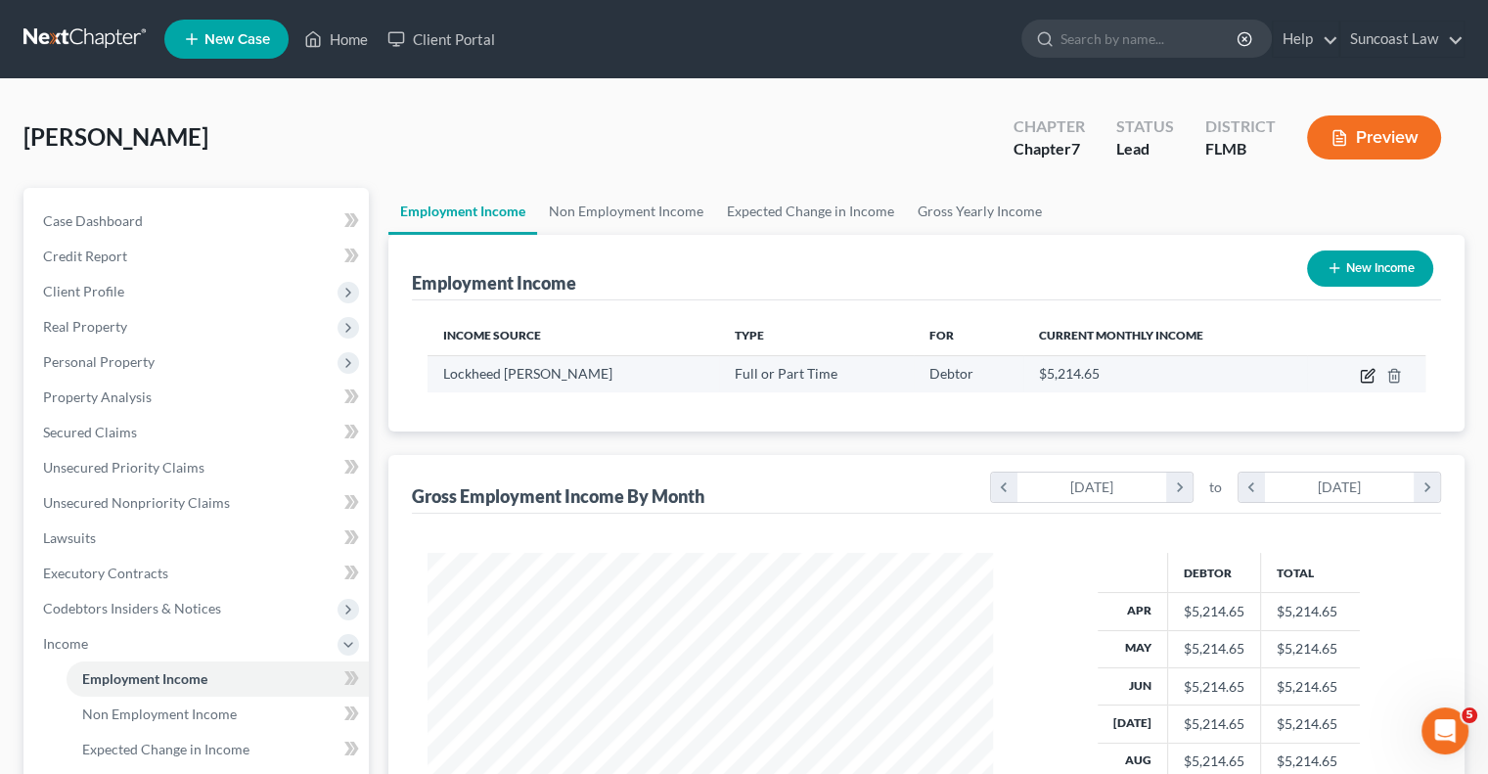
click at [1372, 371] on icon "button" at bounding box center [1369, 373] width 9 height 9
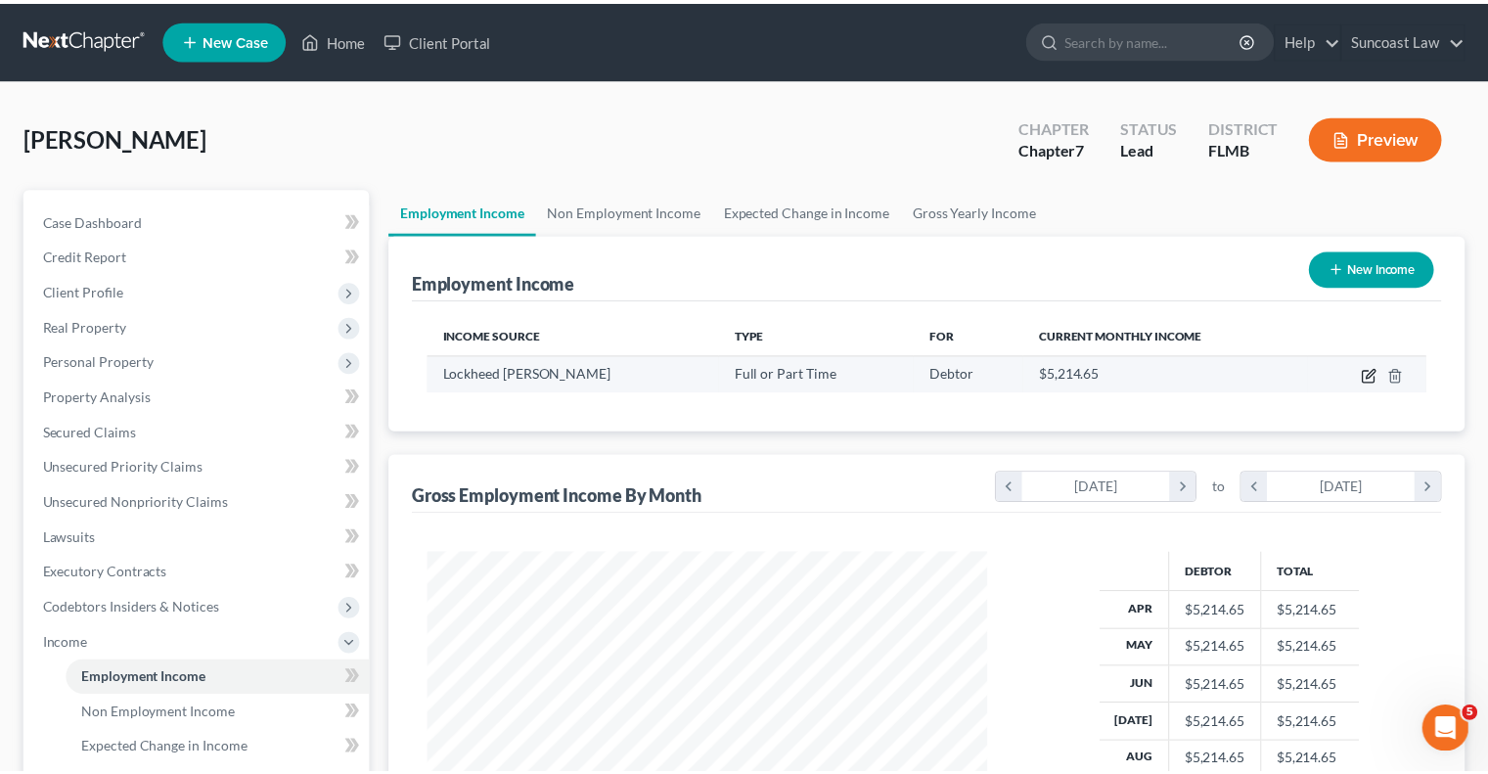
scroll to position [348, 611]
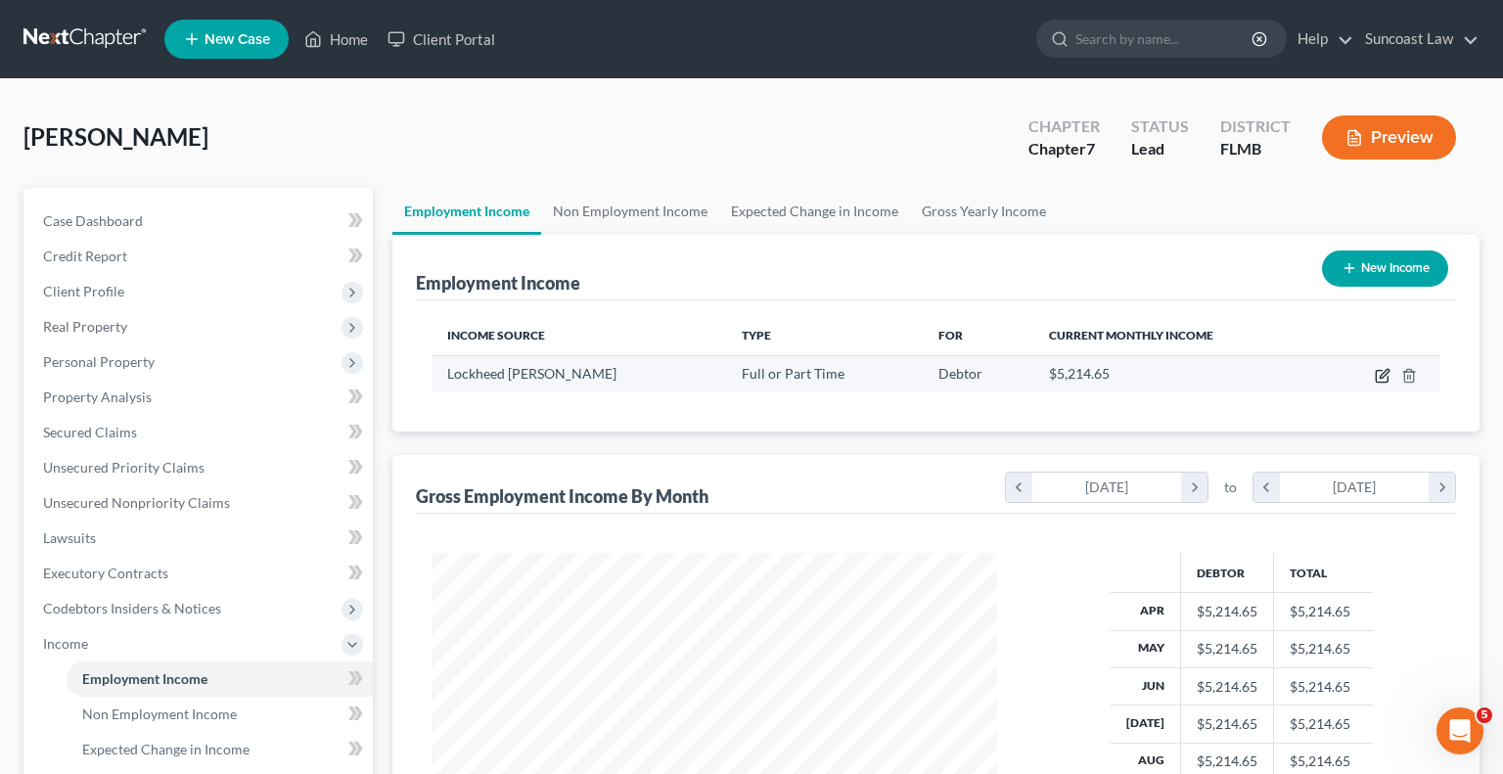
select select "0"
select select "9"
select select "3"
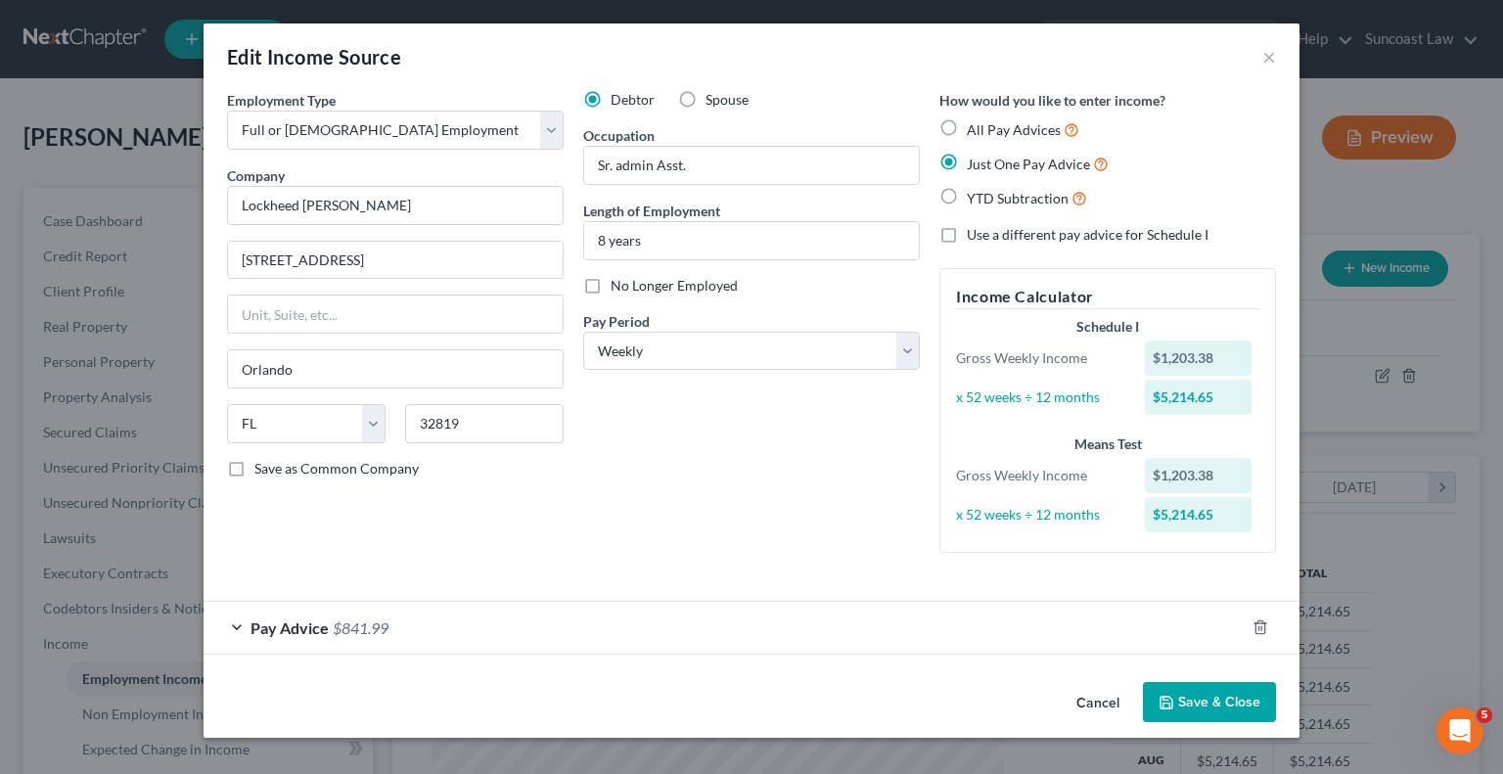
click at [1226, 711] on button "Save & Close" at bounding box center [1209, 702] width 133 height 41
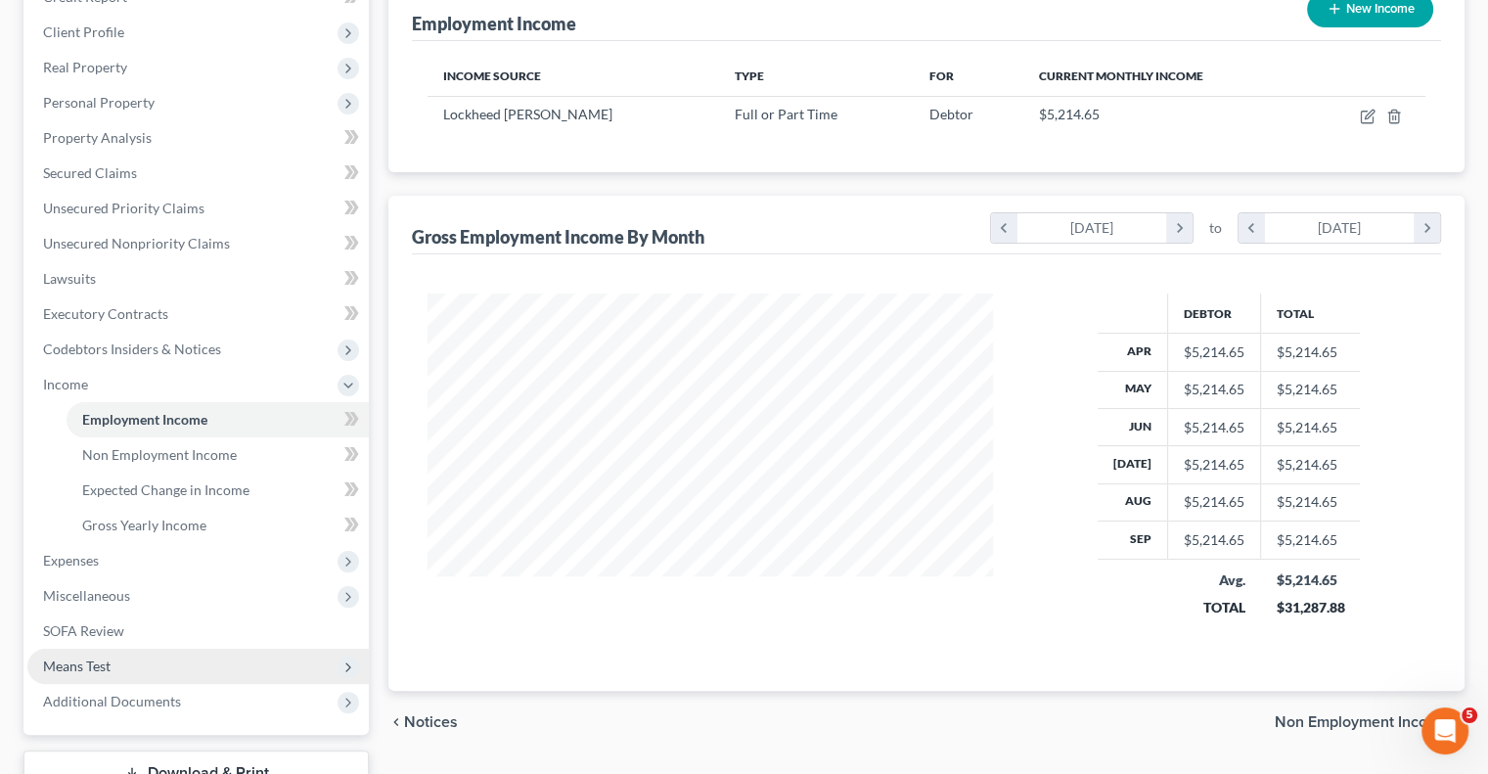
scroll to position [294, 0]
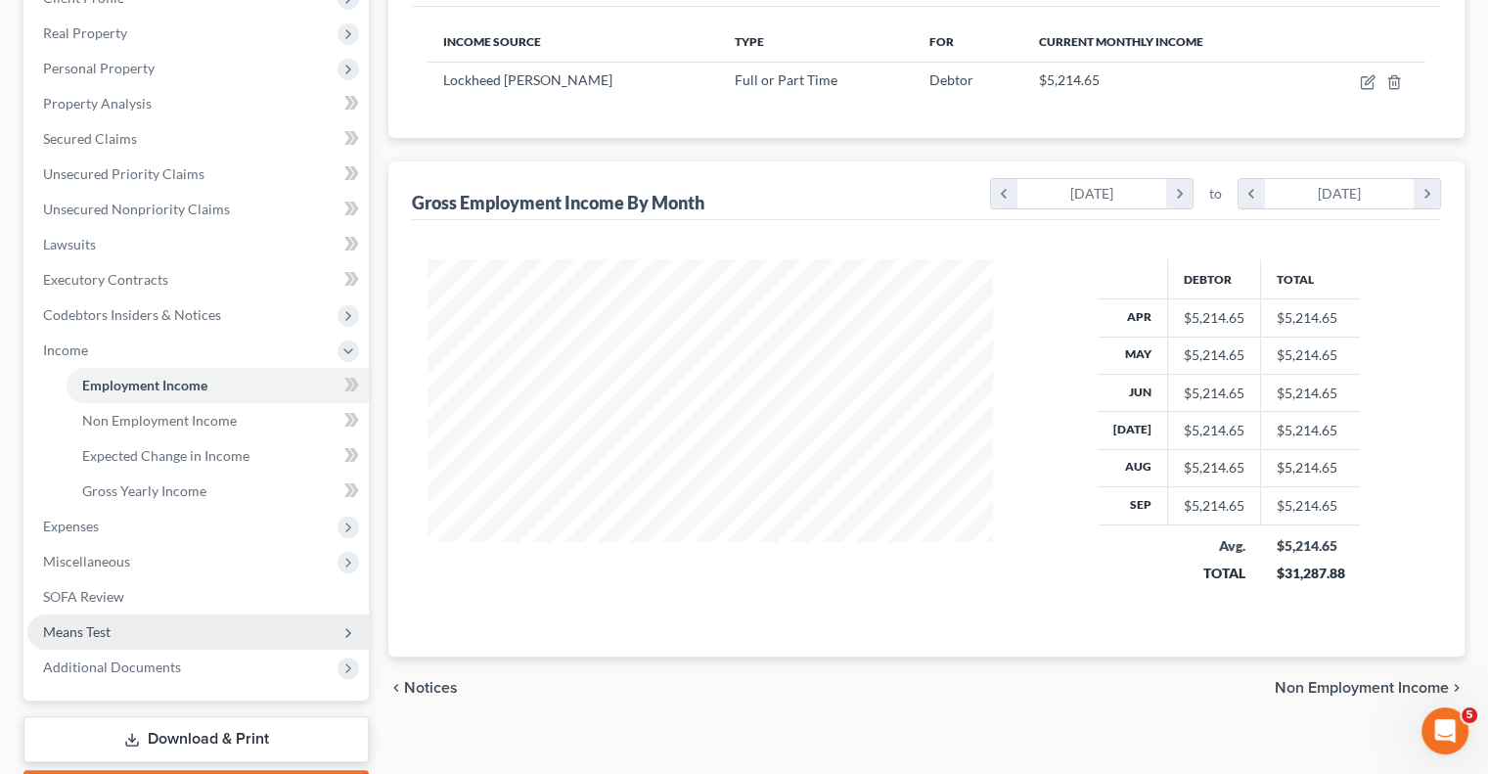
click at [98, 629] on span "Means Test" at bounding box center [77, 631] width 68 height 17
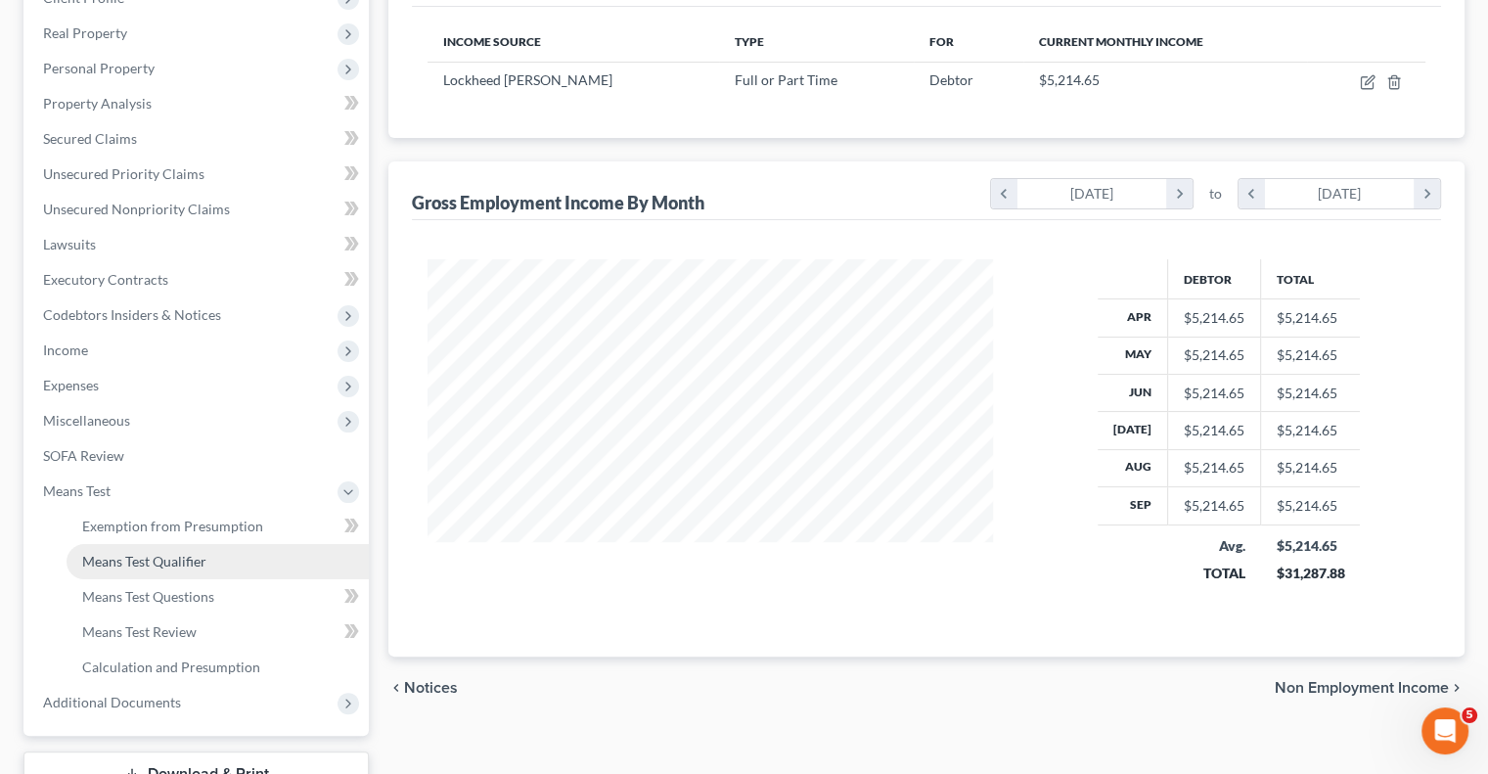
click at [178, 563] on span "Means Test Qualifier" at bounding box center [144, 561] width 124 height 17
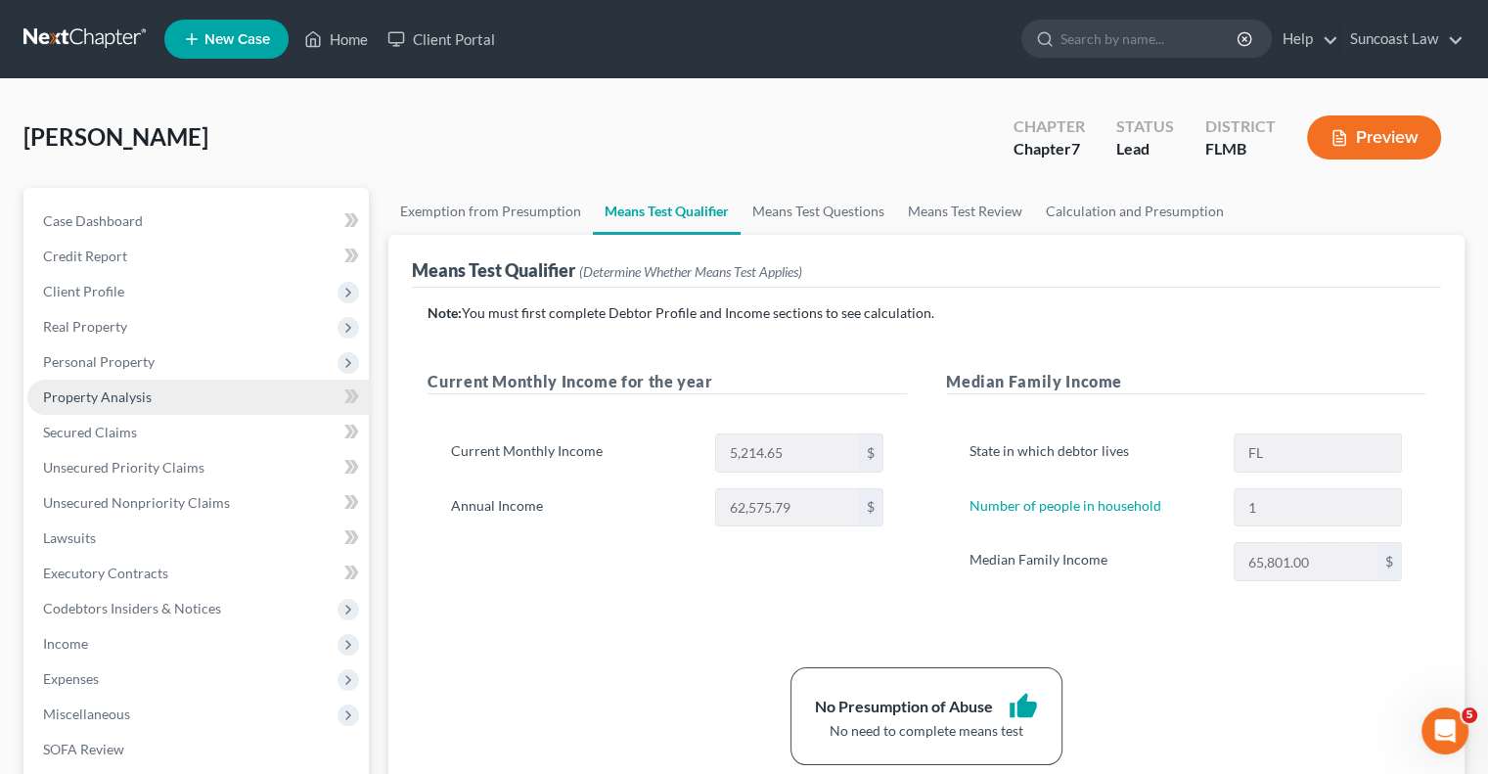
click at [106, 390] on span "Property Analysis" at bounding box center [97, 396] width 109 height 17
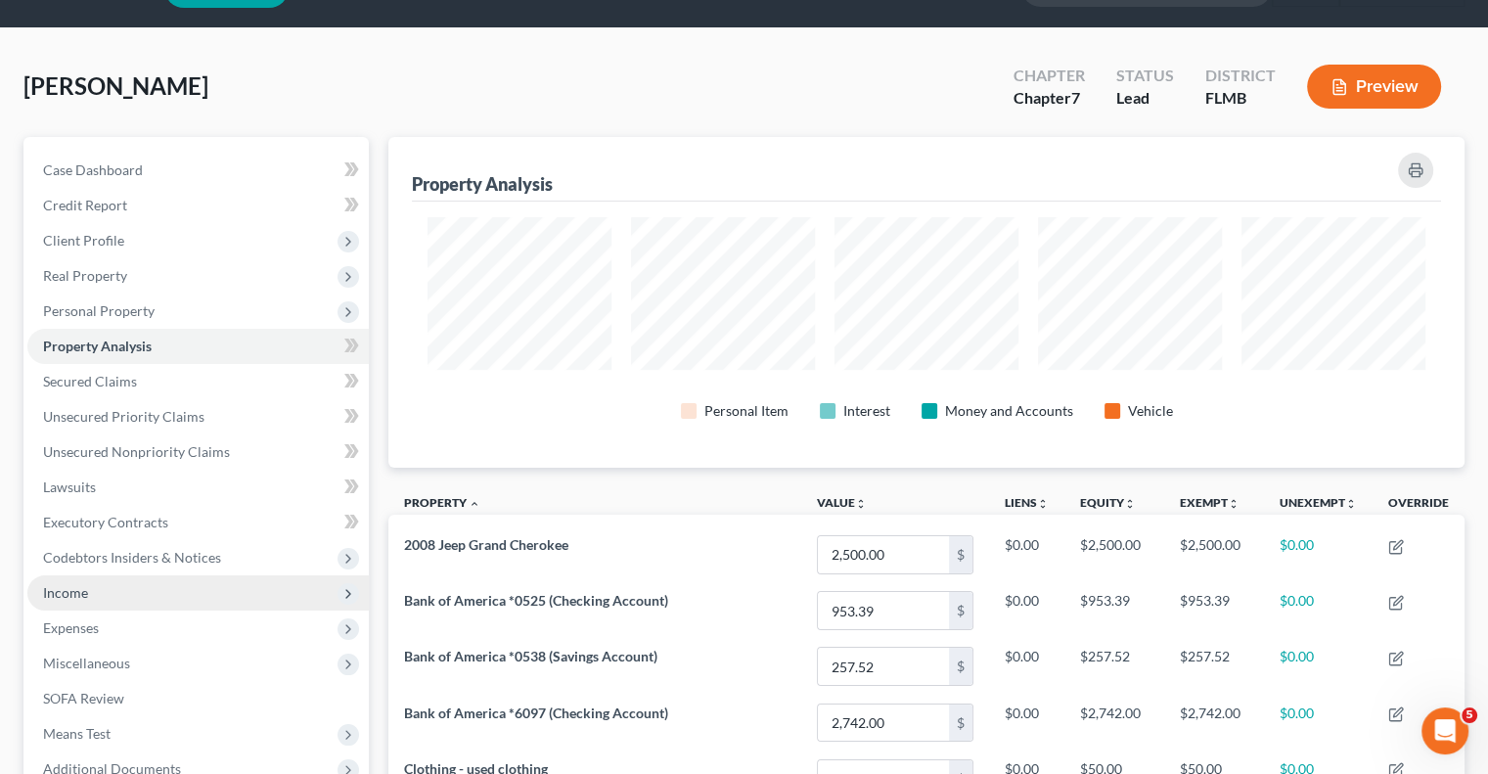
scroll to position [196, 0]
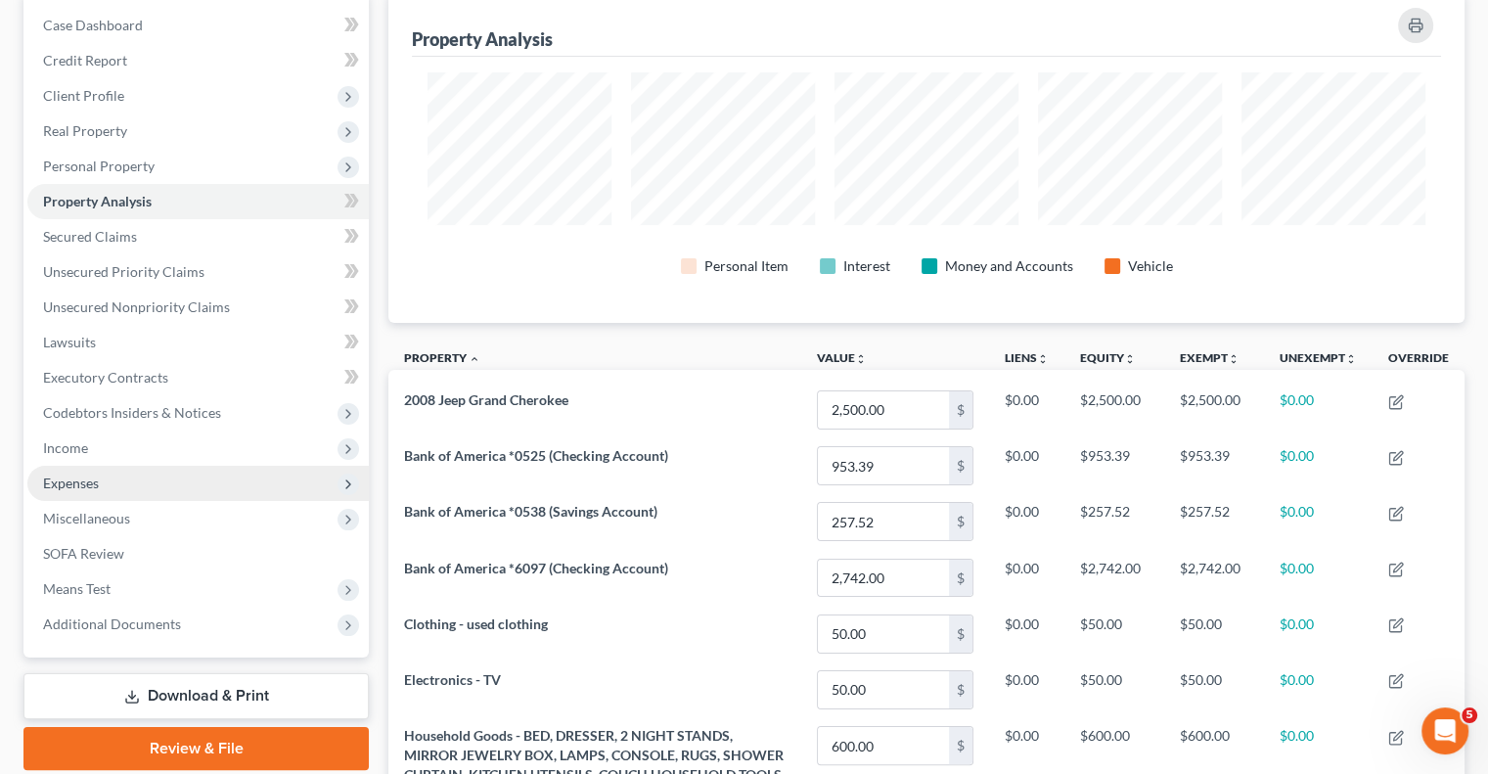
click at [114, 484] on span "Expenses" at bounding box center [198, 483] width 342 height 35
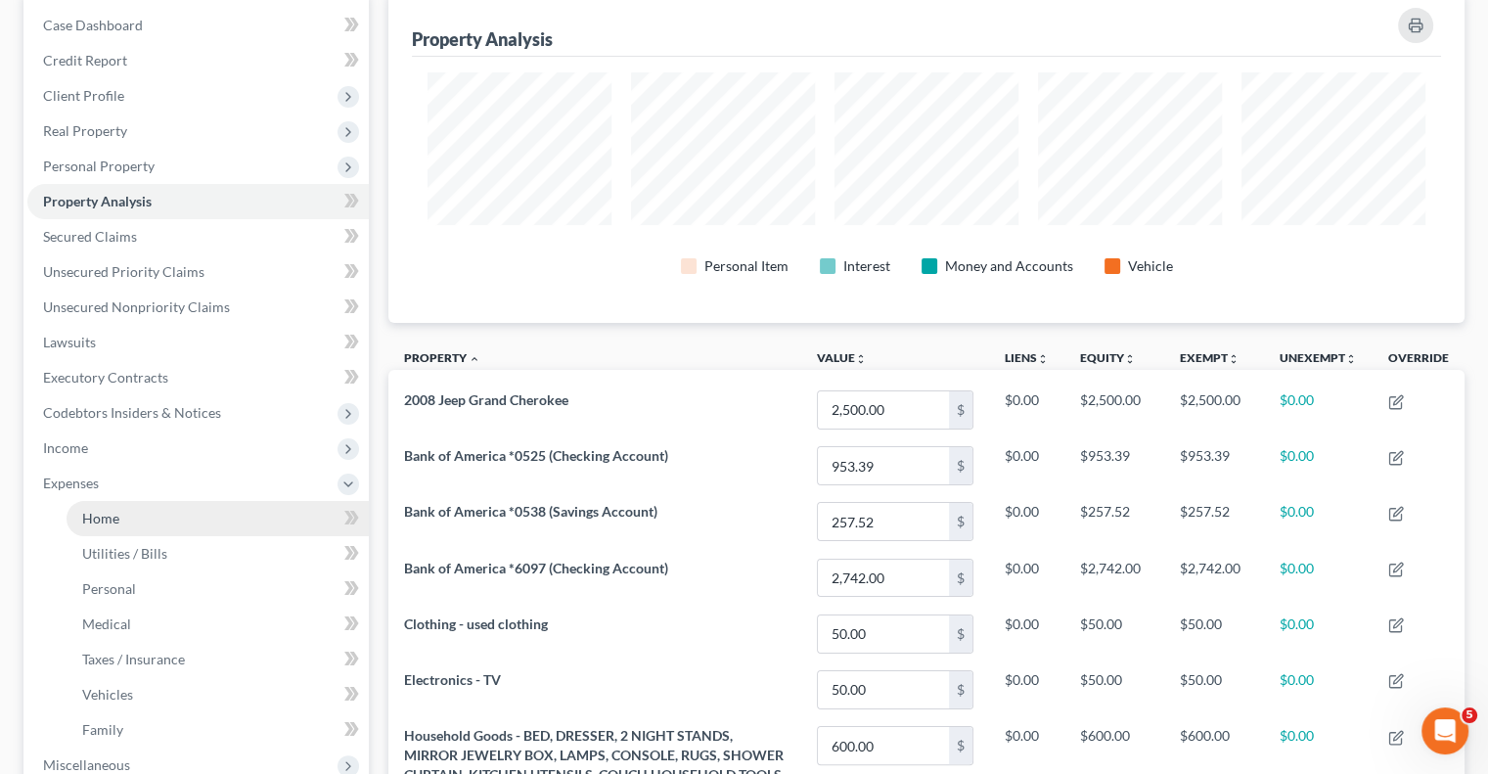
click at [157, 526] on link "Home" at bounding box center [218, 518] width 302 height 35
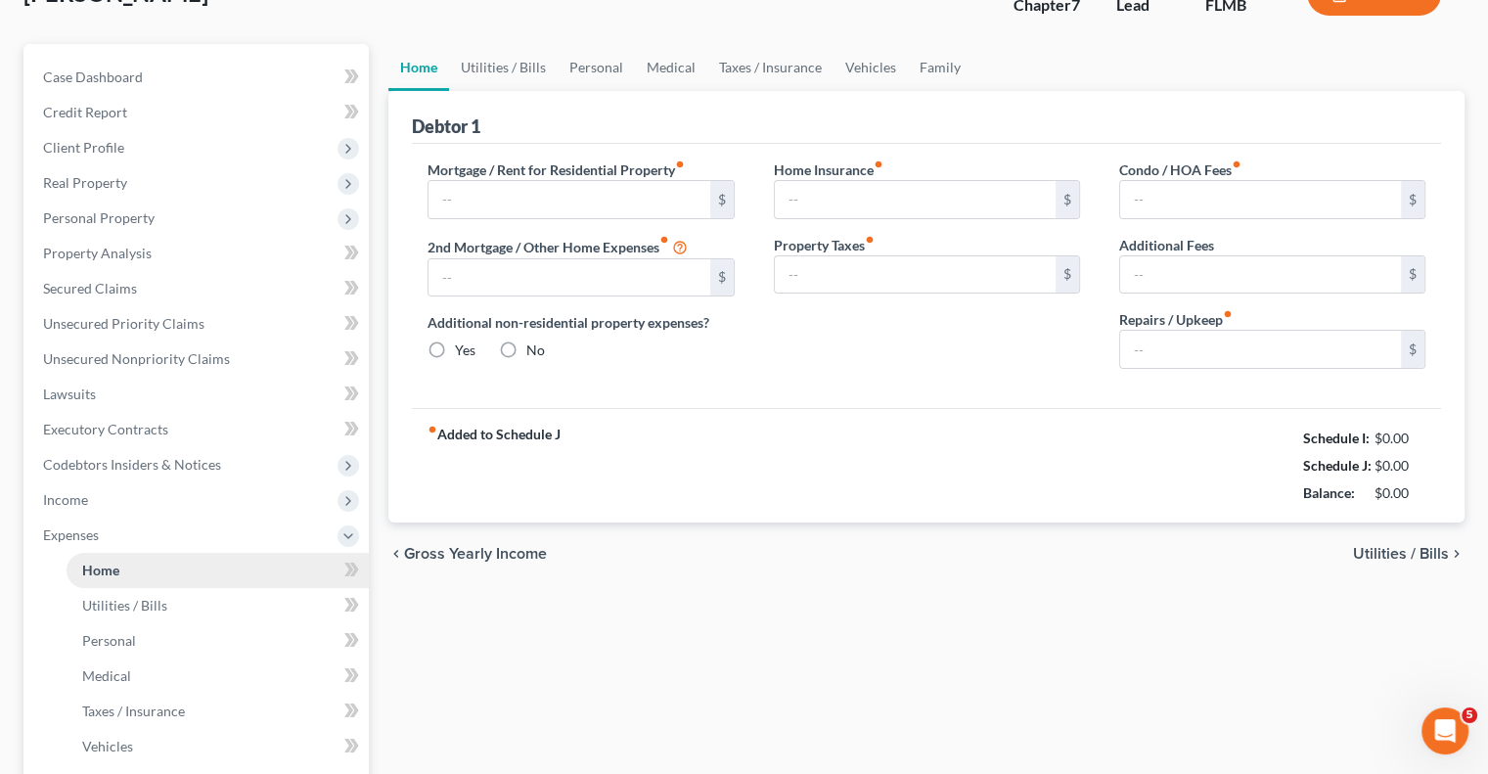
type input "3,000.00"
type input "0.00"
radio input "true"
type input "0.00"
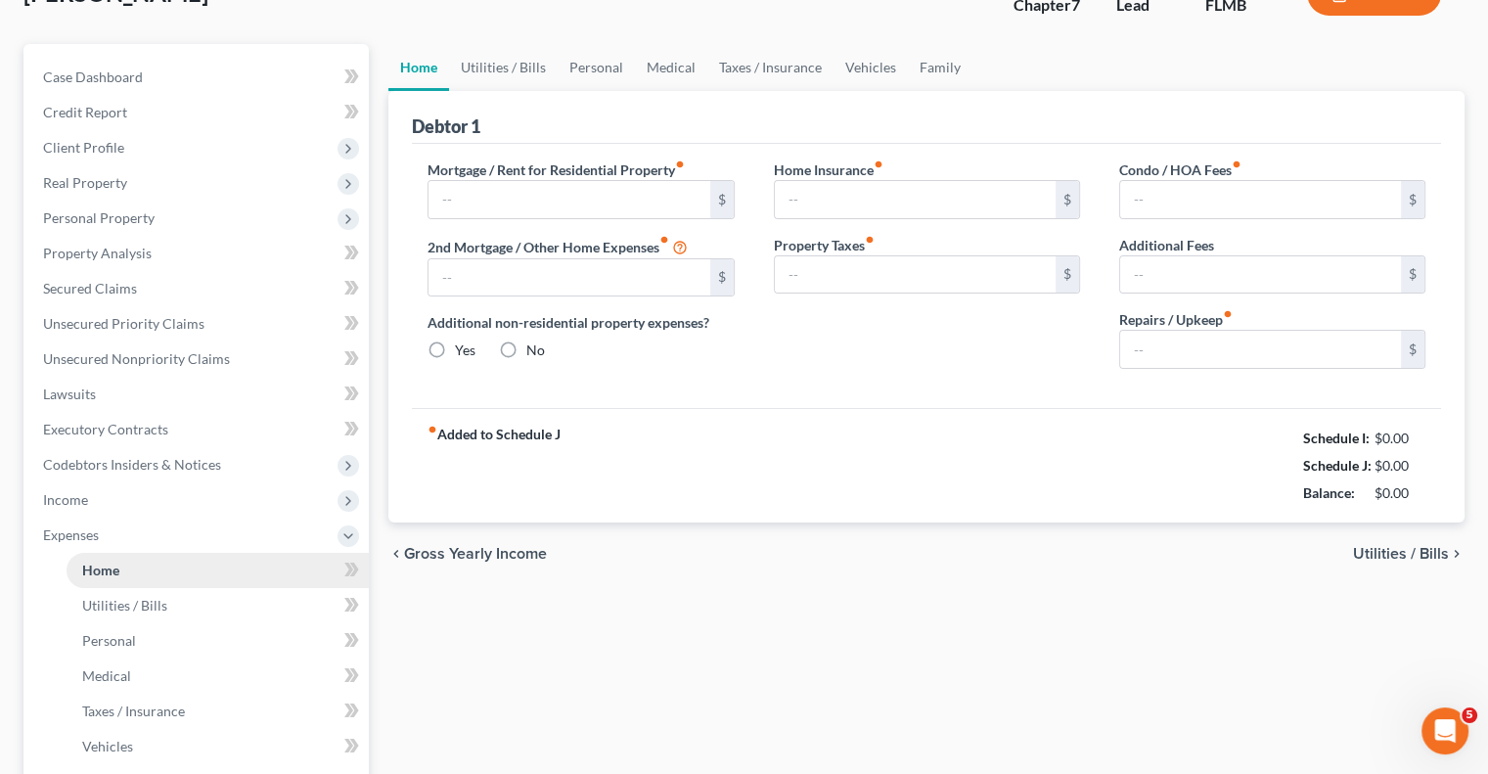
type input "0.00"
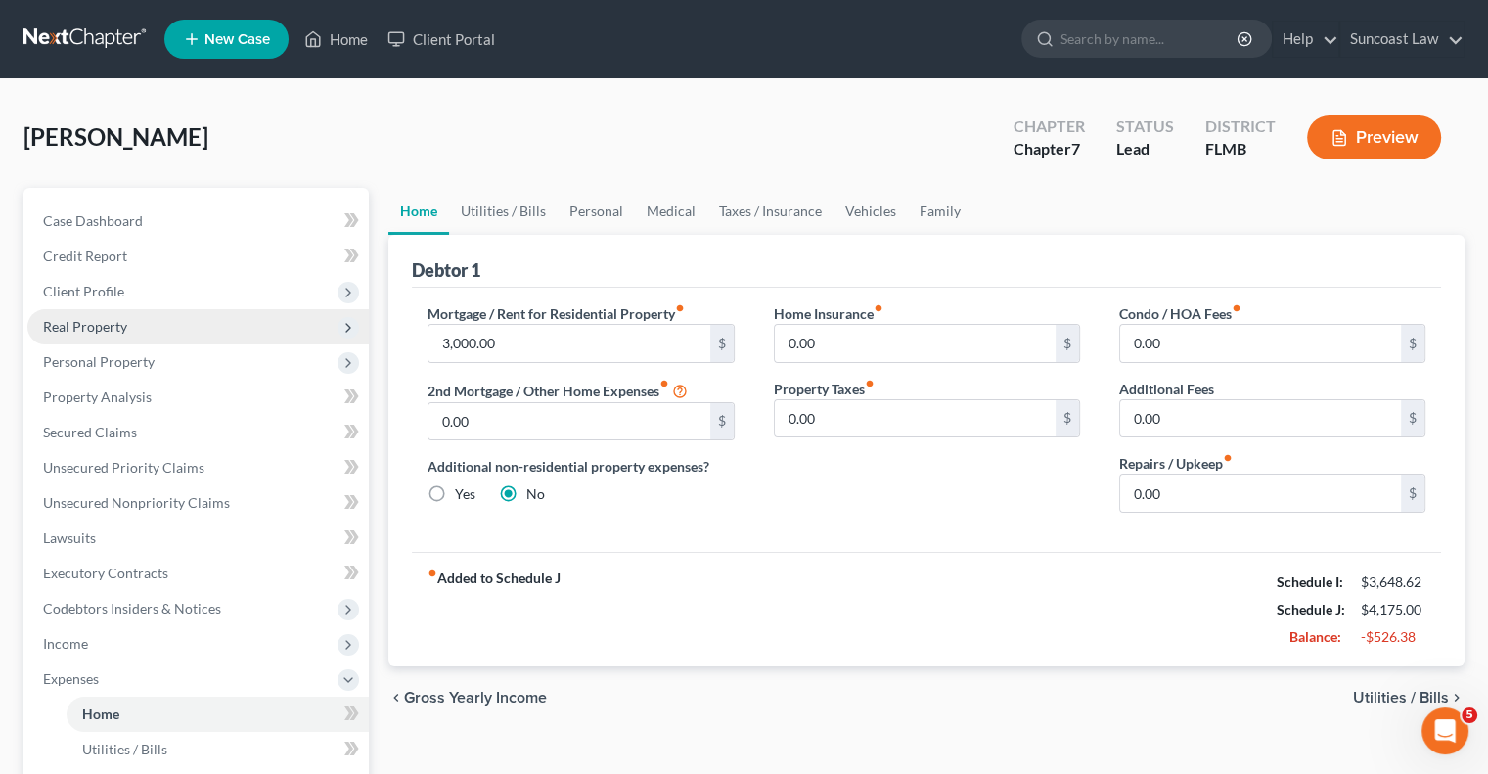
click at [150, 331] on span "Real Property" at bounding box center [198, 326] width 342 height 35
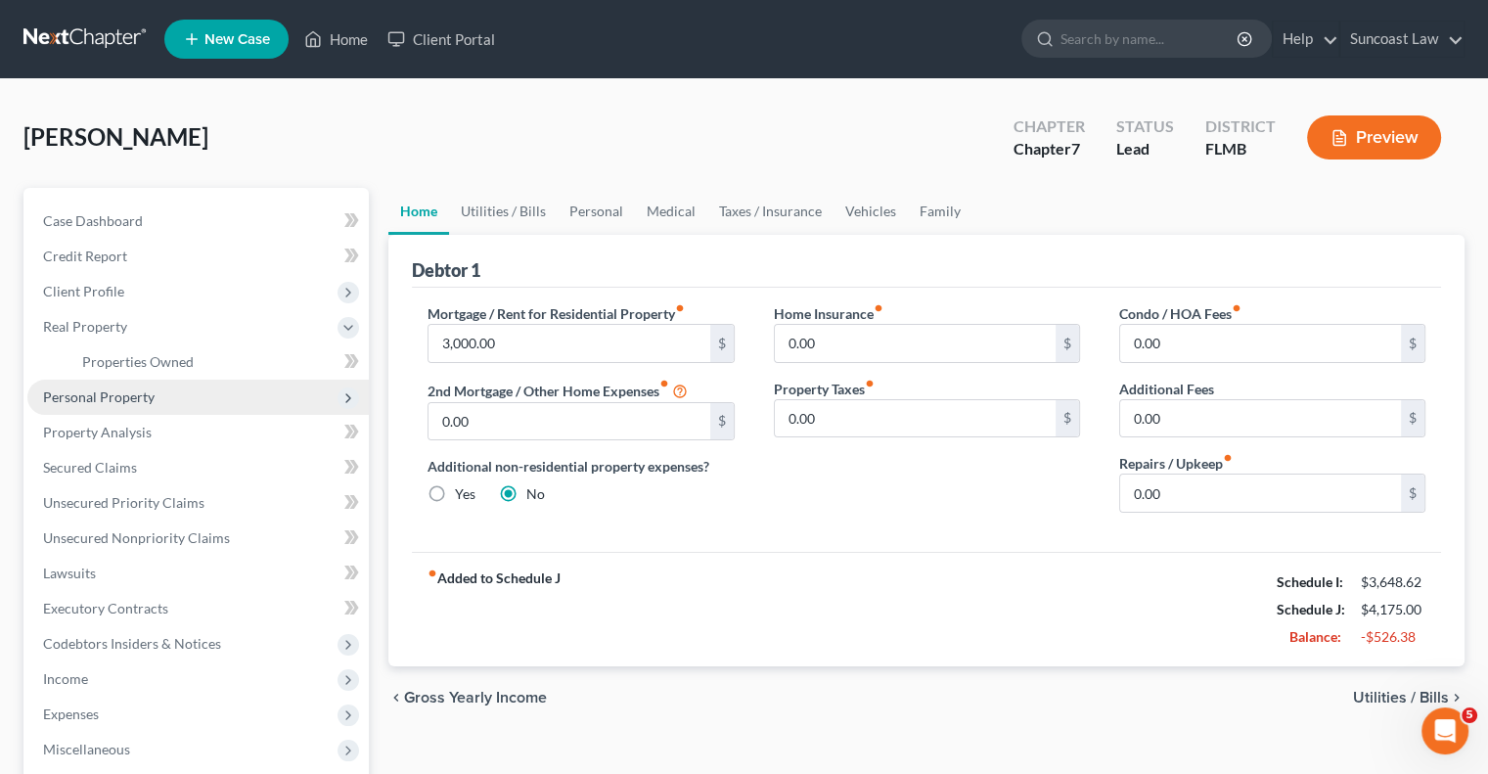
click at [125, 397] on span "Personal Property" at bounding box center [99, 396] width 112 height 17
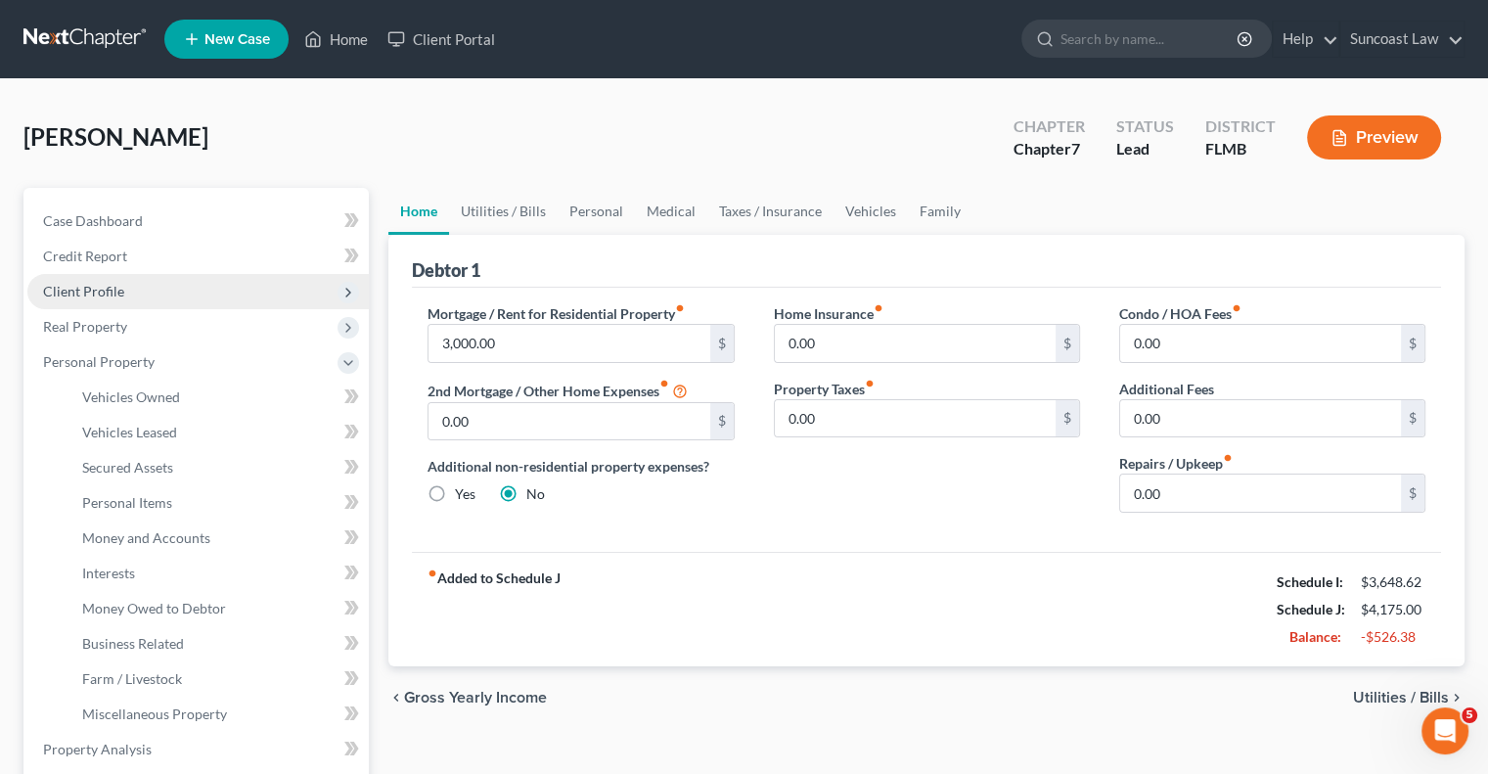
click at [110, 299] on span "Client Profile" at bounding box center [198, 291] width 342 height 35
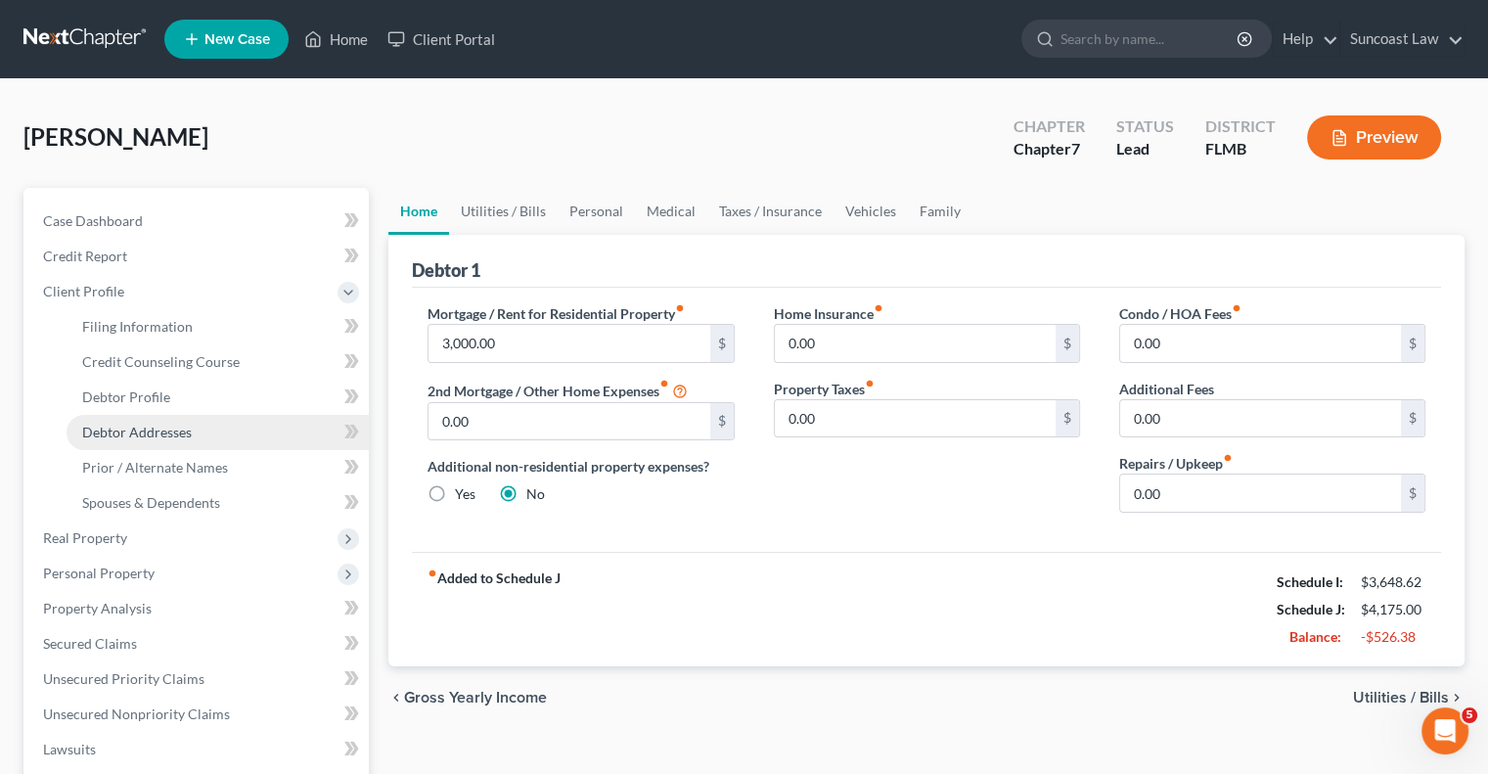
click at [176, 438] on span "Debtor Addresses" at bounding box center [137, 432] width 110 height 17
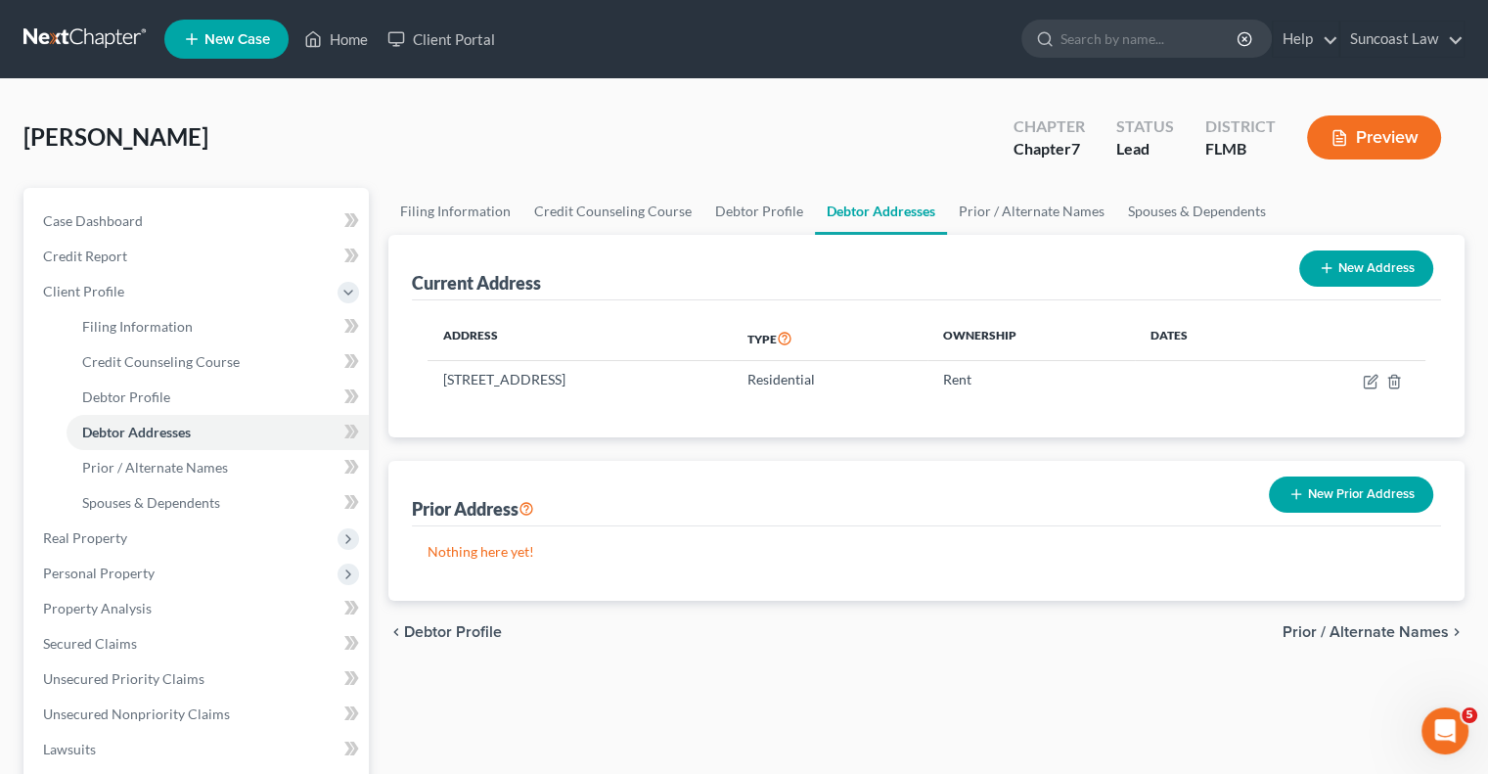
click at [1335, 489] on button "New Prior Address" at bounding box center [1351, 495] width 164 height 36
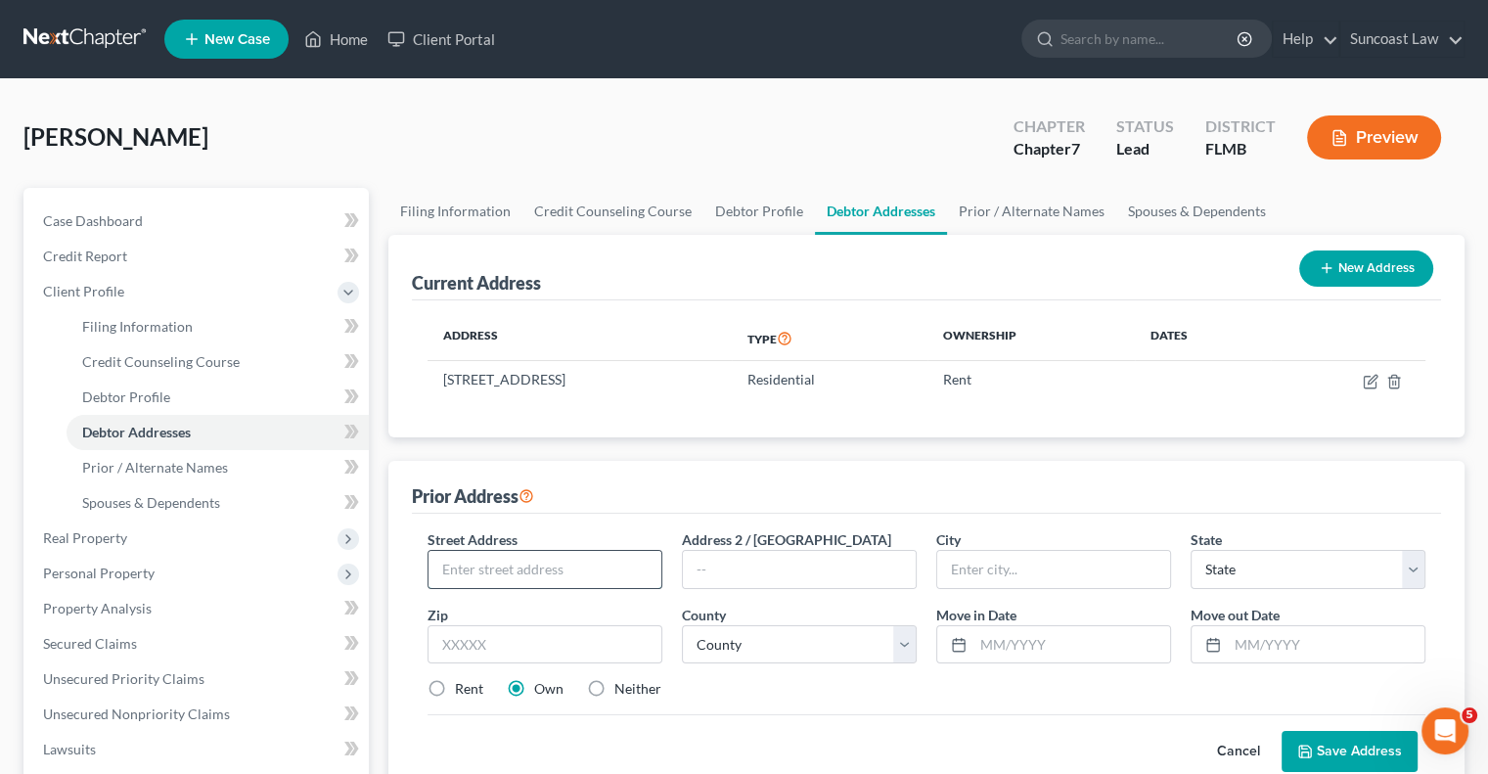
click at [561, 565] on input "text" at bounding box center [545, 569] width 233 height 37
type input "2"
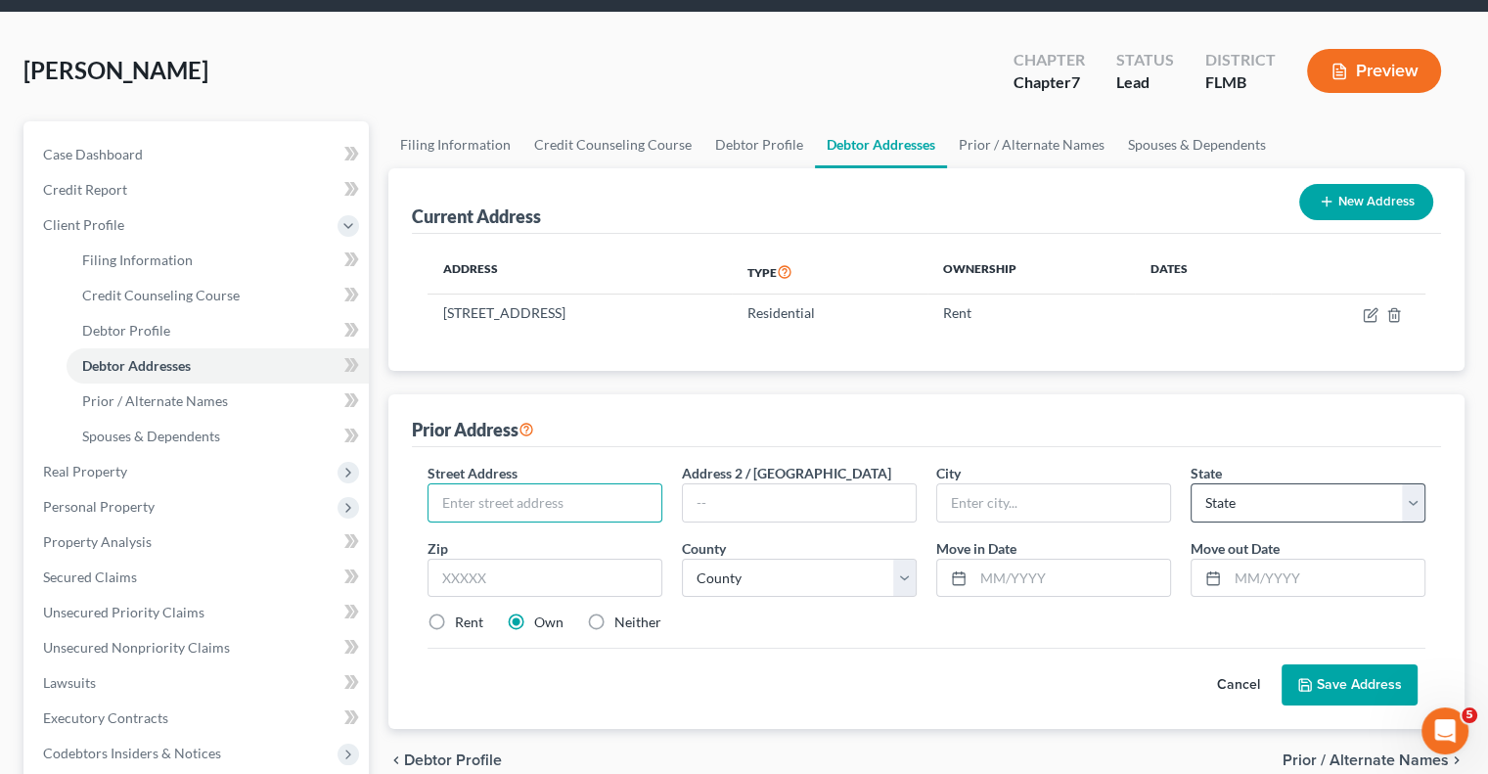
scroll to position [196, 0]
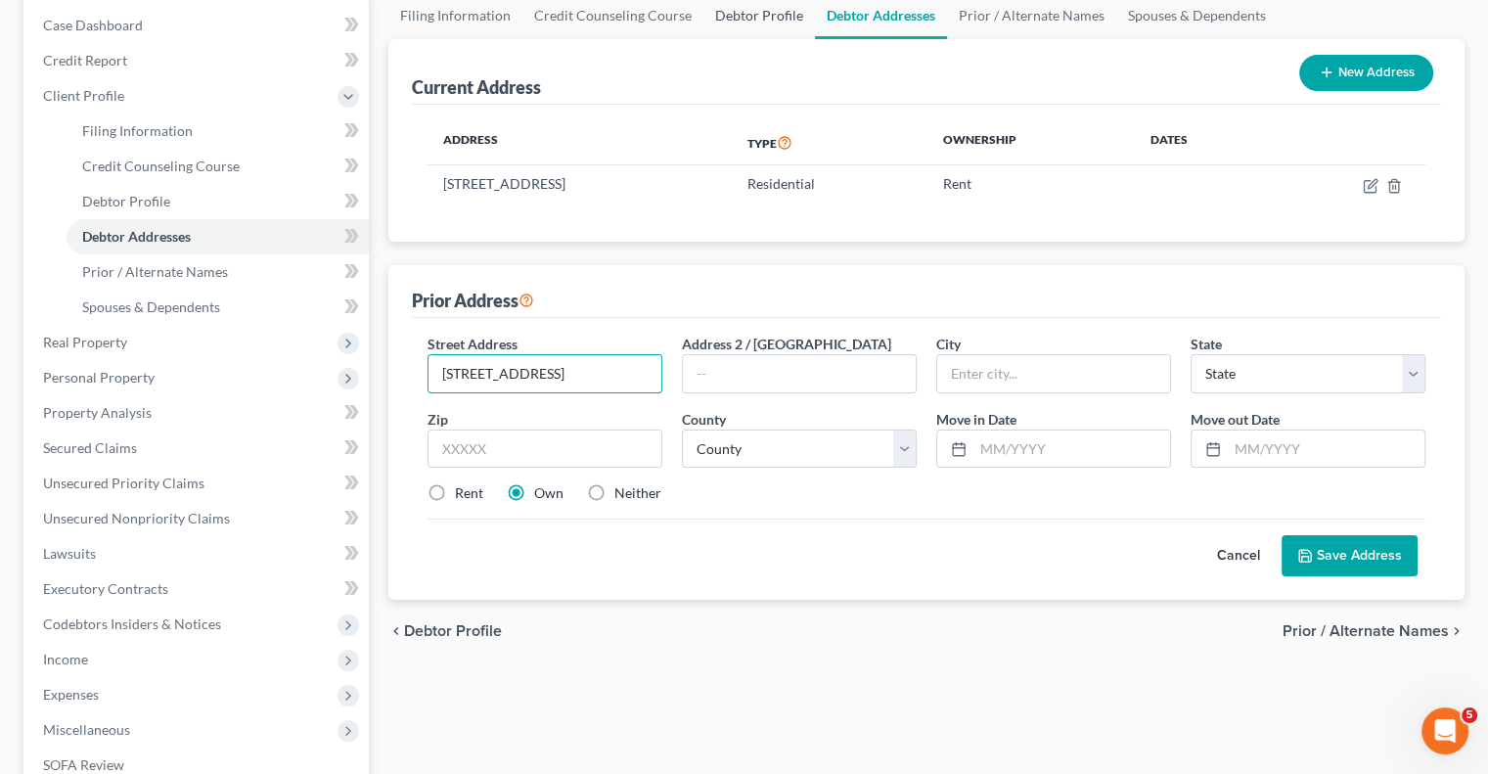
type input "[STREET_ADDRESS]"
drag, startPoint x: 531, startPoint y: 441, endPoint x: 571, endPoint y: 431, distance: 41.5
click at [531, 441] on input "text" at bounding box center [545, 449] width 235 height 39
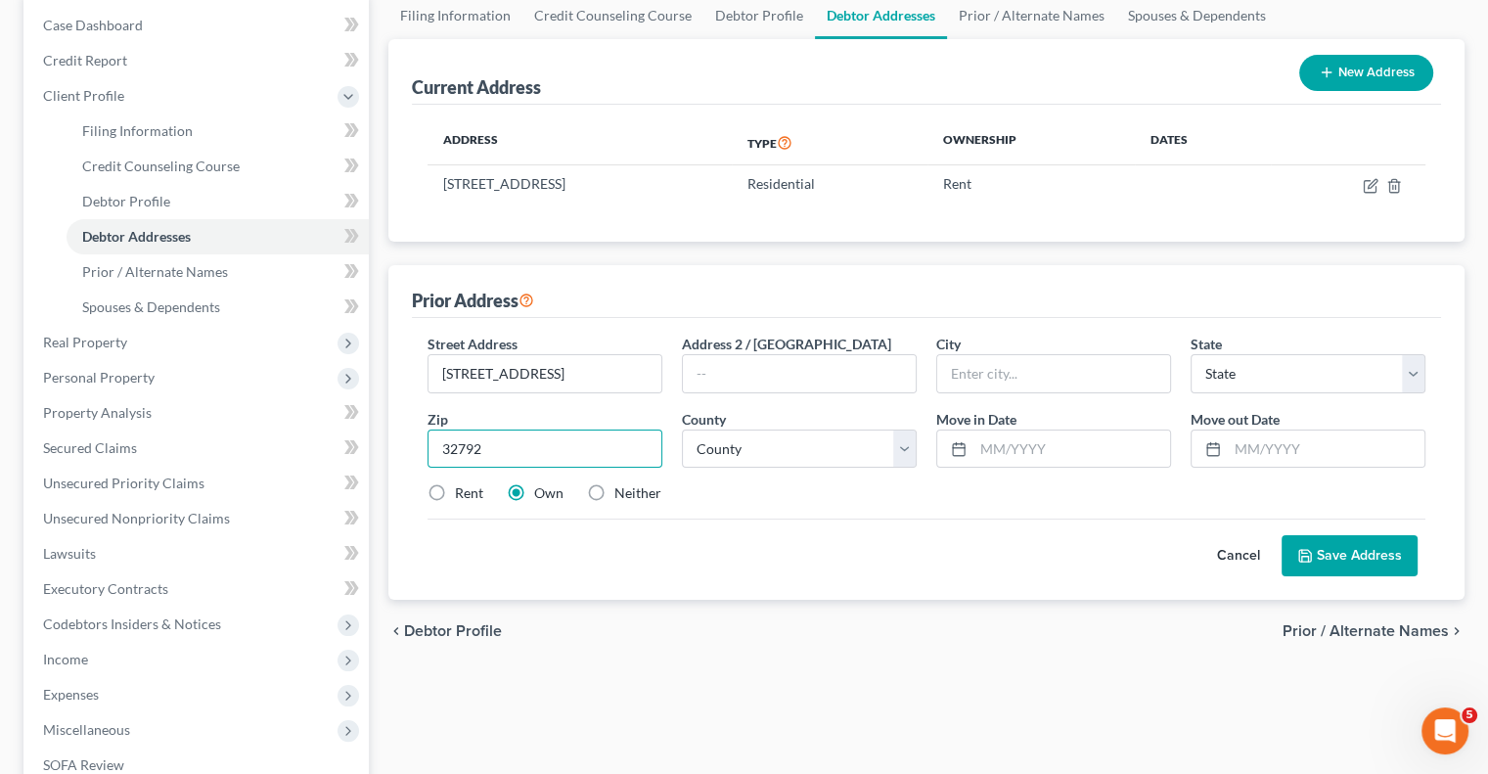
type input "32792"
type input "[GEOGRAPHIC_DATA]"
select select "9"
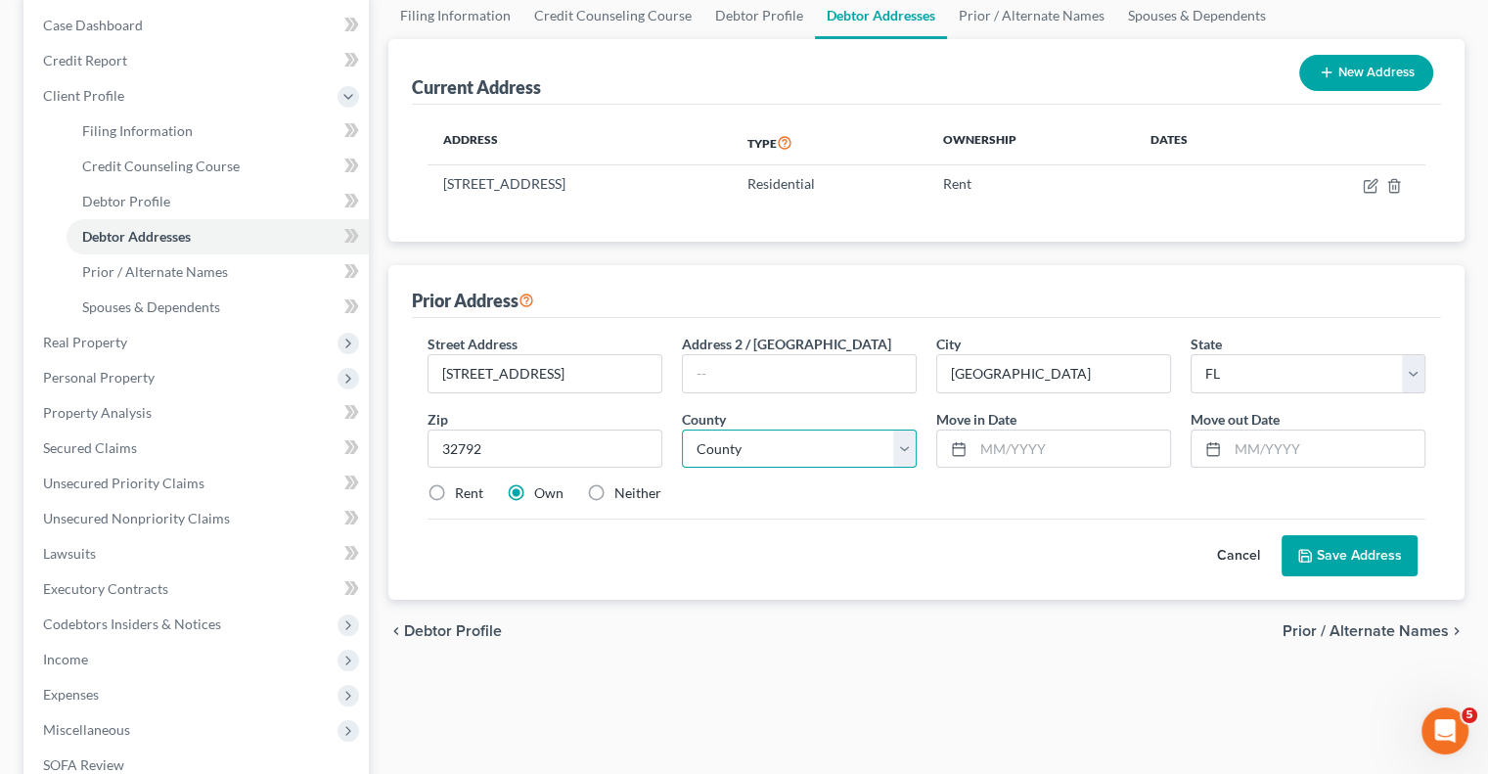
click at [804, 447] on select "County [GEOGRAPHIC_DATA] [GEOGRAPHIC_DATA] [GEOGRAPHIC_DATA] [GEOGRAPHIC_DATA] …" at bounding box center [799, 449] width 235 height 39
select select "56"
click at [682, 430] on select "County [GEOGRAPHIC_DATA] [GEOGRAPHIC_DATA] [GEOGRAPHIC_DATA] [GEOGRAPHIC_DATA] …" at bounding box center [799, 449] width 235 height 39
click at [1056, 442] on input "text" at bounding box center [1072, 449] width 197 height 37
type input "[DATE]"
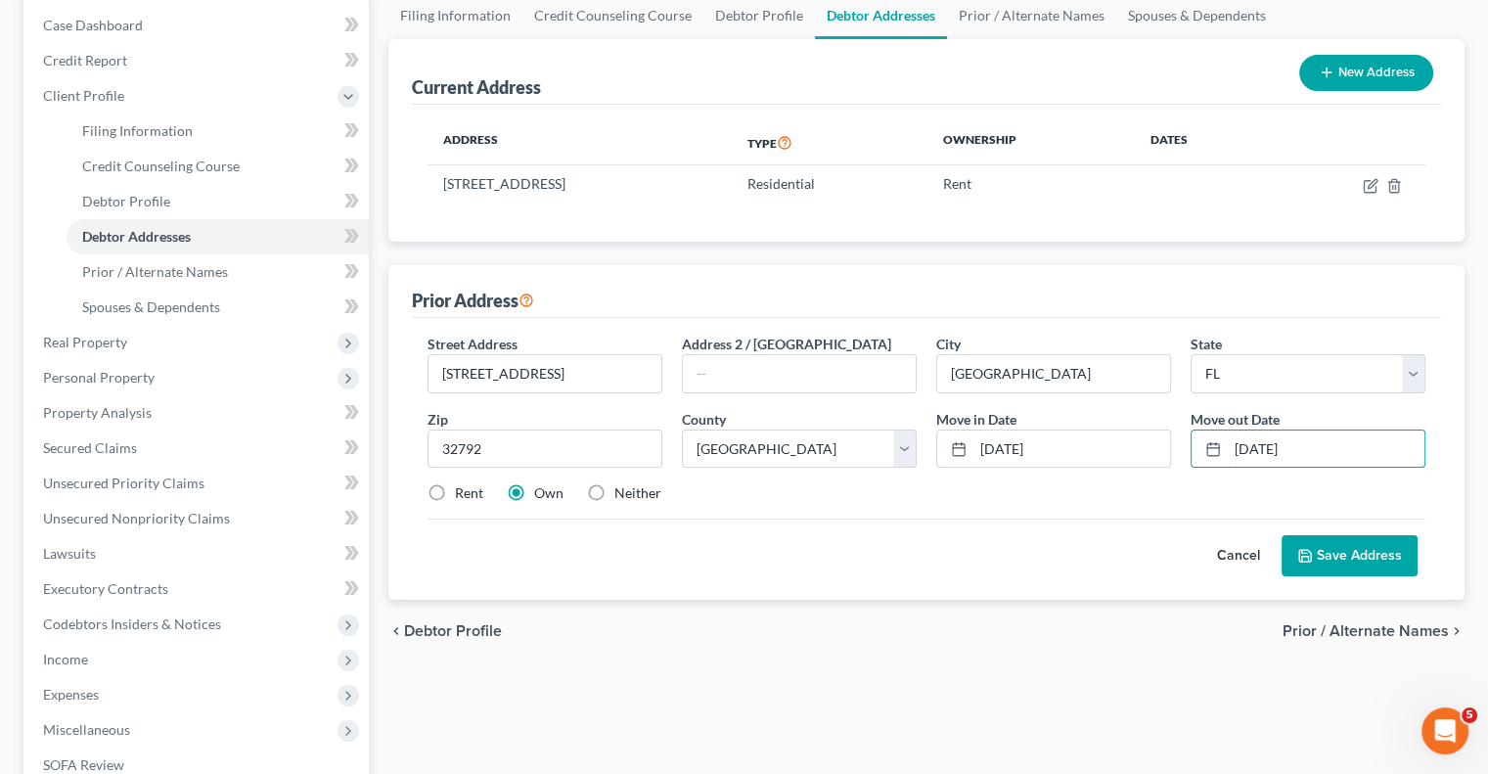
type input "[DATE]"
drag, startPoint x: 435, startPoint y: 495, endPoint x: 451, endPoint y: 500, distance: 16.4
click at [455, 493] on label "Rent" at bounding box center [469, 493] width 28 height 20
click at [463, 493] on input "Rent" at bounding box center [469, 489] width 13 height 13
radio input "true"
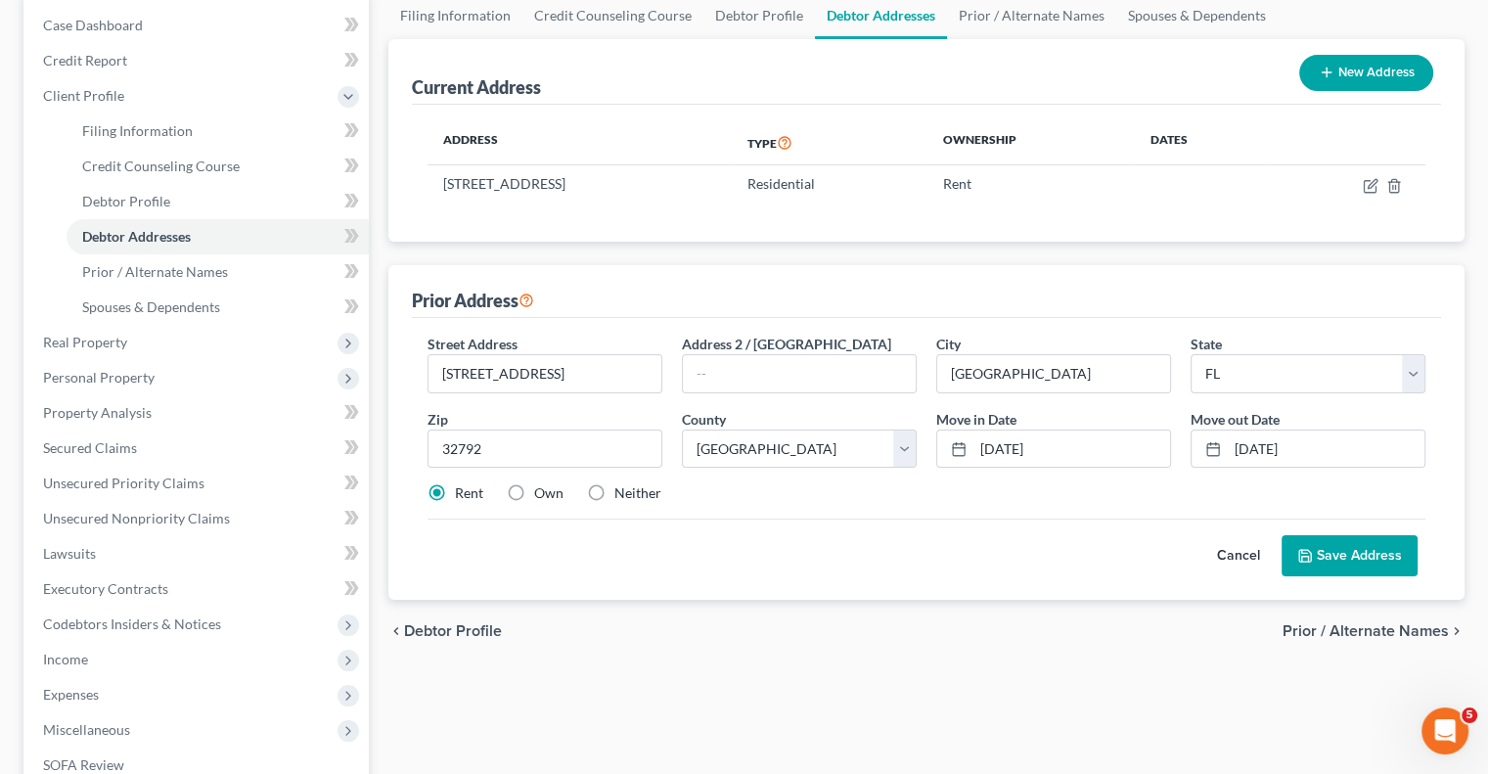
click at [1367, 563] on button "Save Address" at bounding box center [1350, 555] width 136 height 41
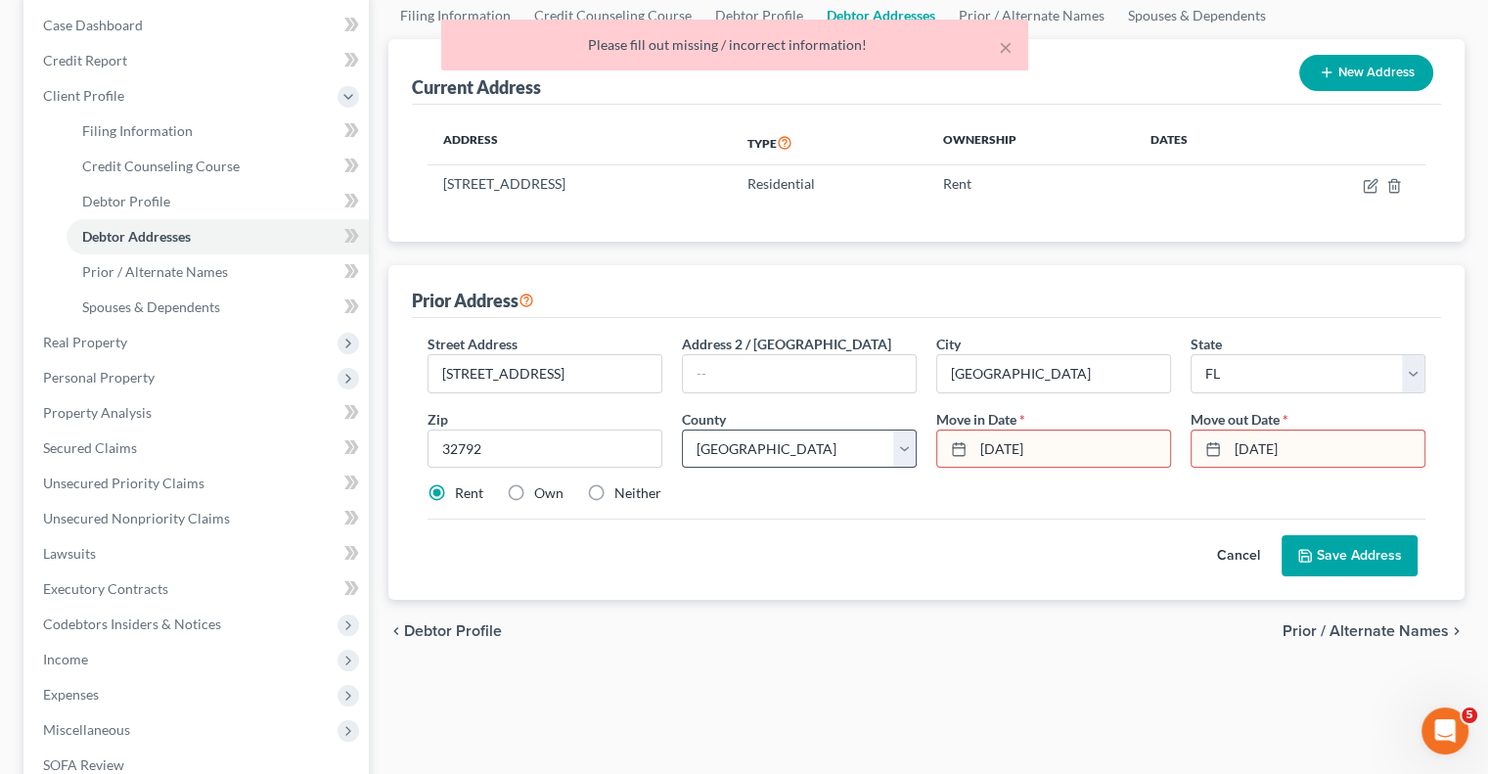
drag, startPoint x: 1132, startPoint y: 451, endPoint x: 823, endPoint y: 460, distance: 309.3
click at [823, 460] on div "Street Address * [STREET_ADDRESS] Address [GEOGRAPHIC_DATA] * [GEOGRAPHIC_DATA]…" at bounding box center [927, 427] width 1018 height 186
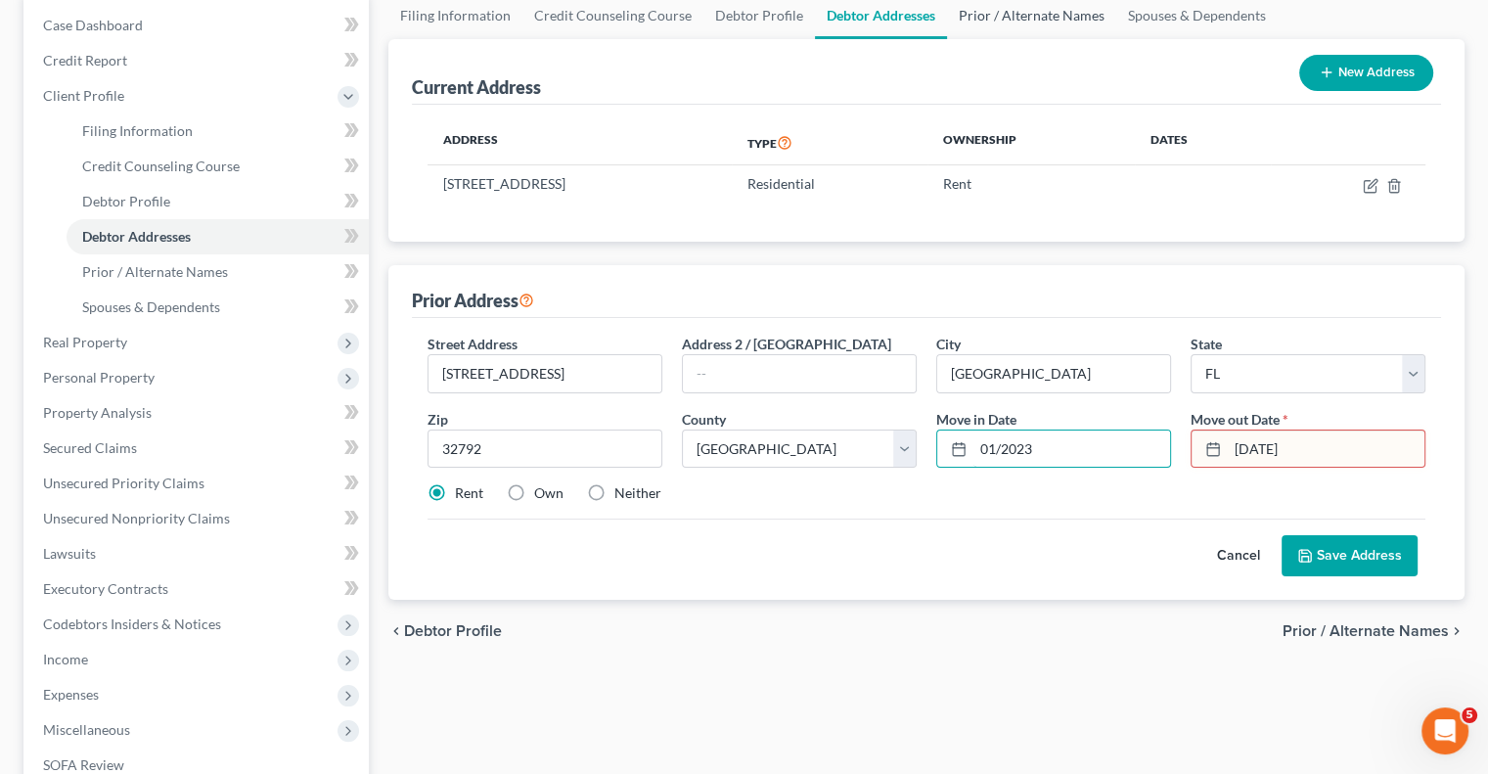
type input "01/2023"
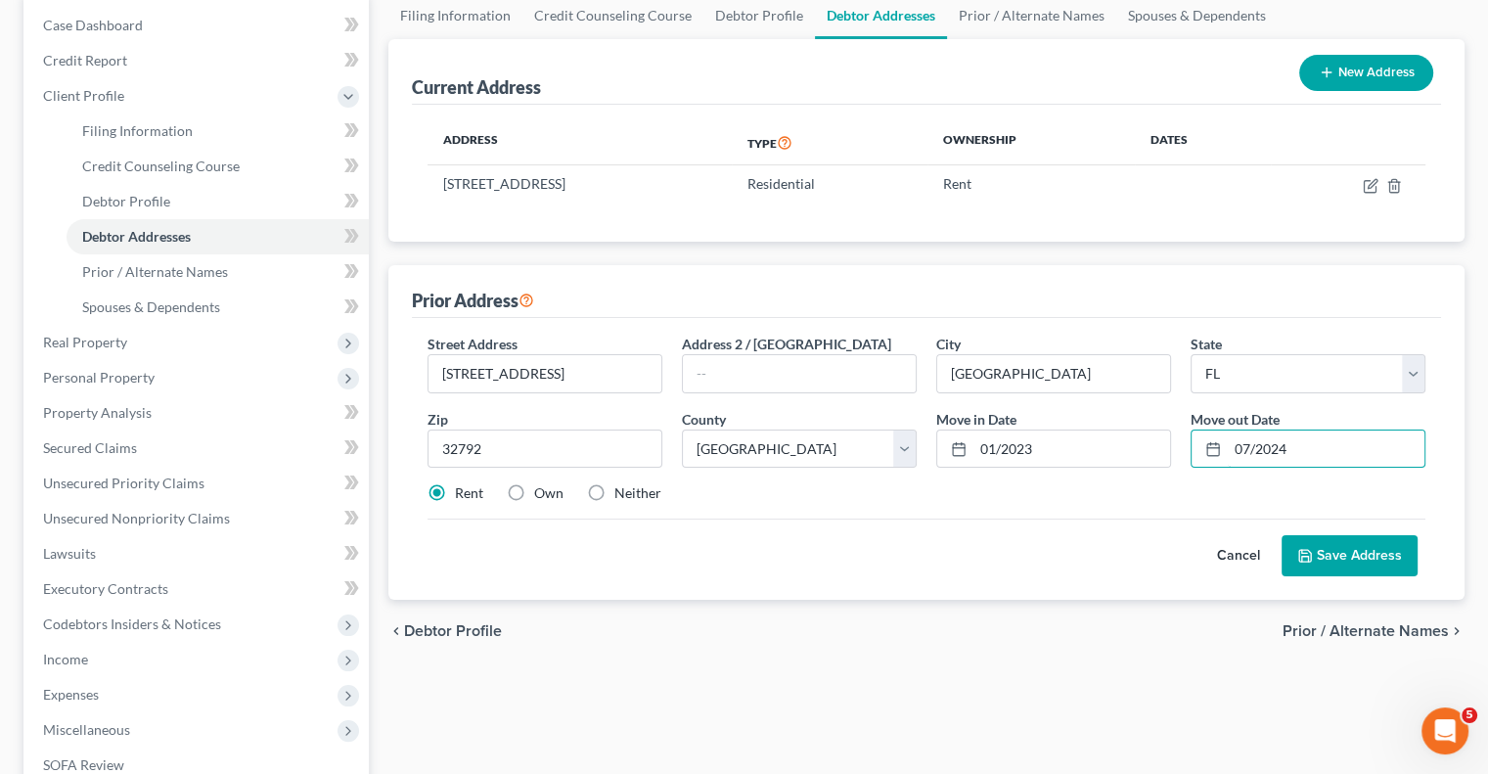
type input "07/2024"
click at [1360, 550] on button "Save Address" at bounding box center [1350, 555] width 136 height 41
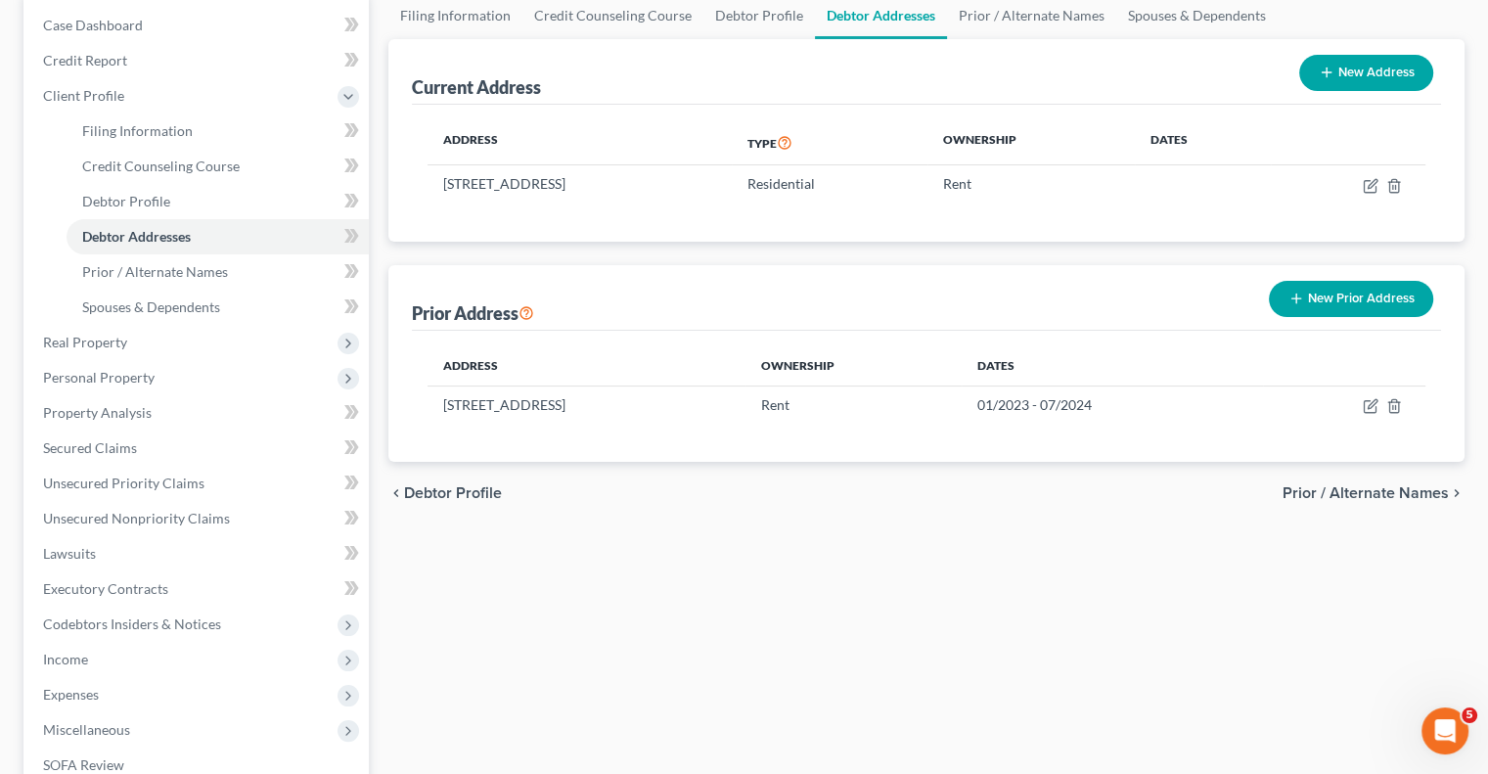
click at [1360, 304] on button "New Prior Address" at bounding box center [1351, 299] width 164 height 36
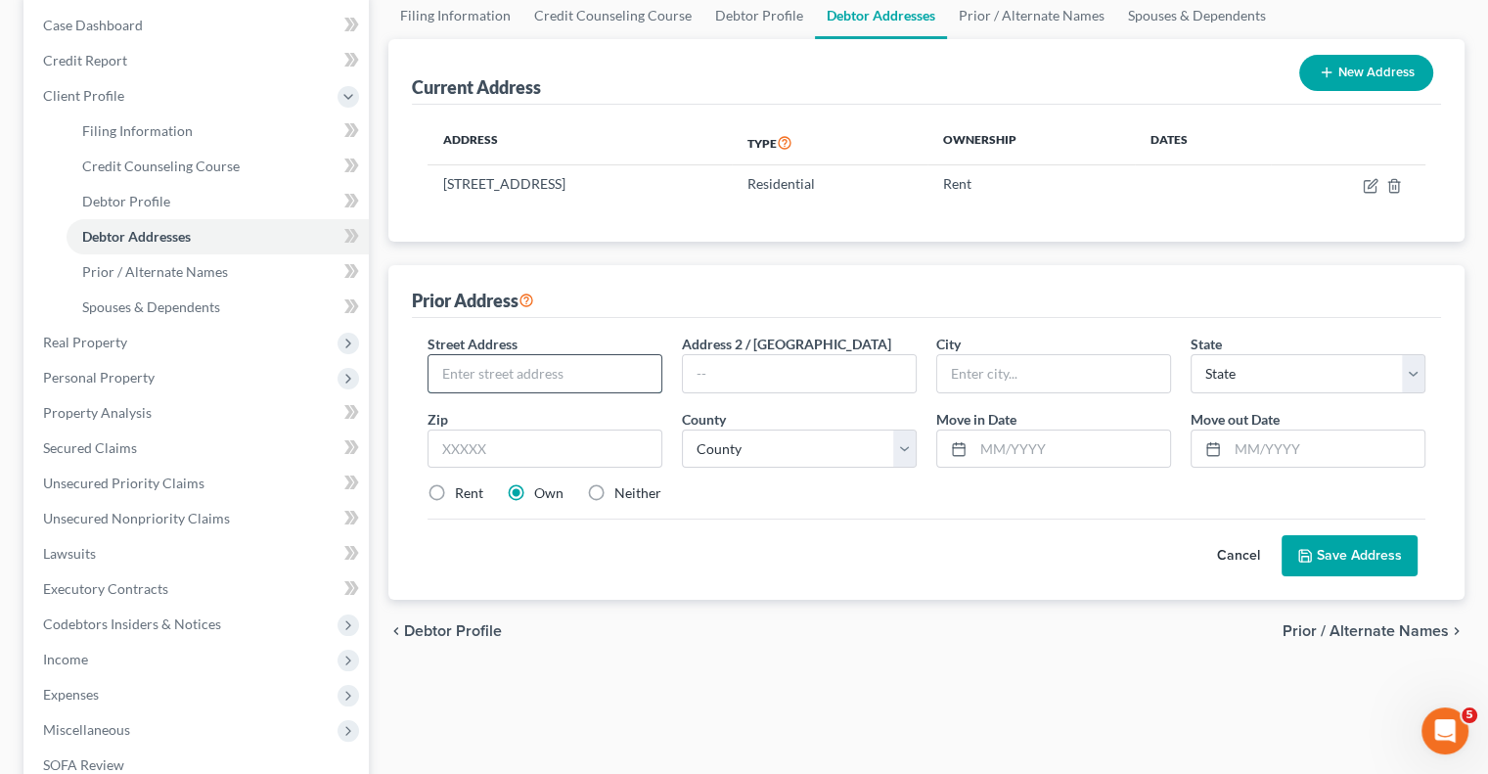
click at [551, 367] on input "text" at bounding box center [545, 373] width 233 height 37
type input "[STREET_ADDRESS]"
click at [557, 441] on input "text" at bounding box center [545, 449] width 235 height 39
type input "32707"
type input "Casselberry"
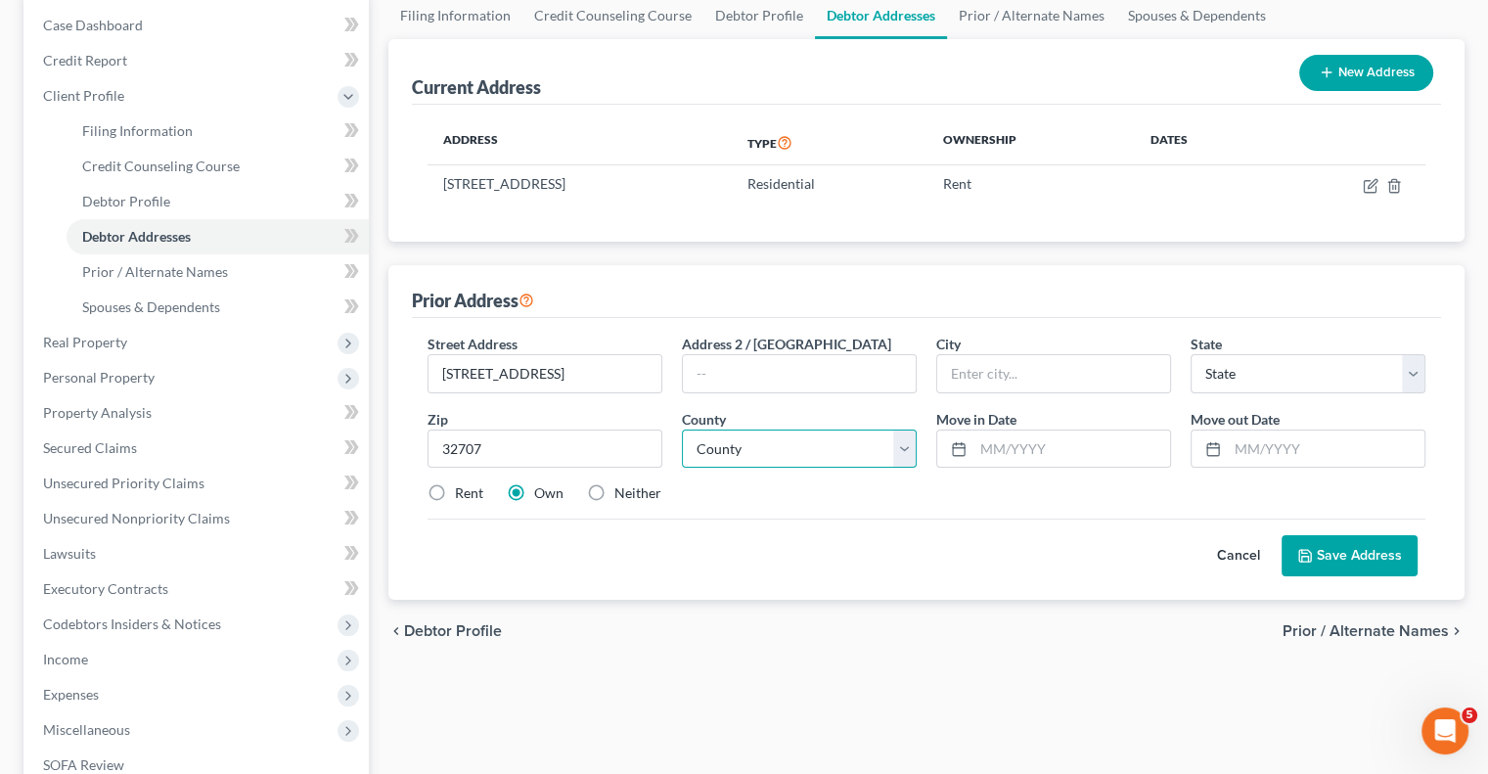
select select "9"
click at [759, 445] on select "County [GEOGRAPHIC_DATA] [GEOGRAPHIC_DATA] [GEOGRAPHIC_DATA] [GEOGRAPHIC_DATA] …" at bounding box center [799, 449] width 235 height 39
select select "56"
click at [682, 430] on select "County [GEOGRAPHIC_DATA] [GEOGRAPHIC_DATA] [GEOGRAPHIC_DATA] [GEOGRAPHIC_DATA] …" at bounding box center [799, 449] width 235 height 39
click at [1029, 436] on input "text" at bounding box center [1072, 449] width 197 height 37
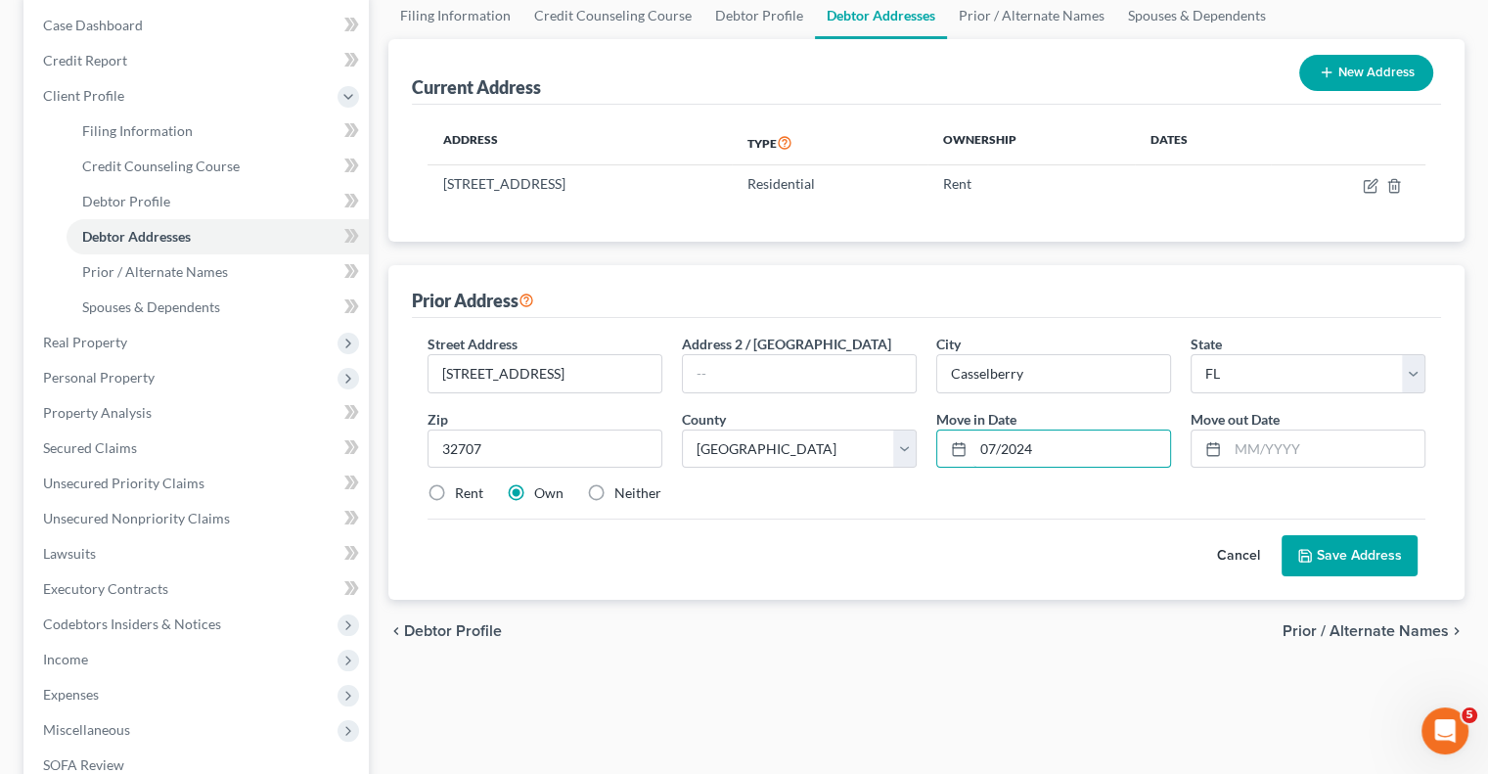
type input "07/2024"
type input "10/2025"
click at [455, 488] on label "Rent" at bounding box center [469, 493] width 28 height 20
click at [463, 488] on input "Rent" at bounding box center [469, 489] width 13 height 13
radio input "true"
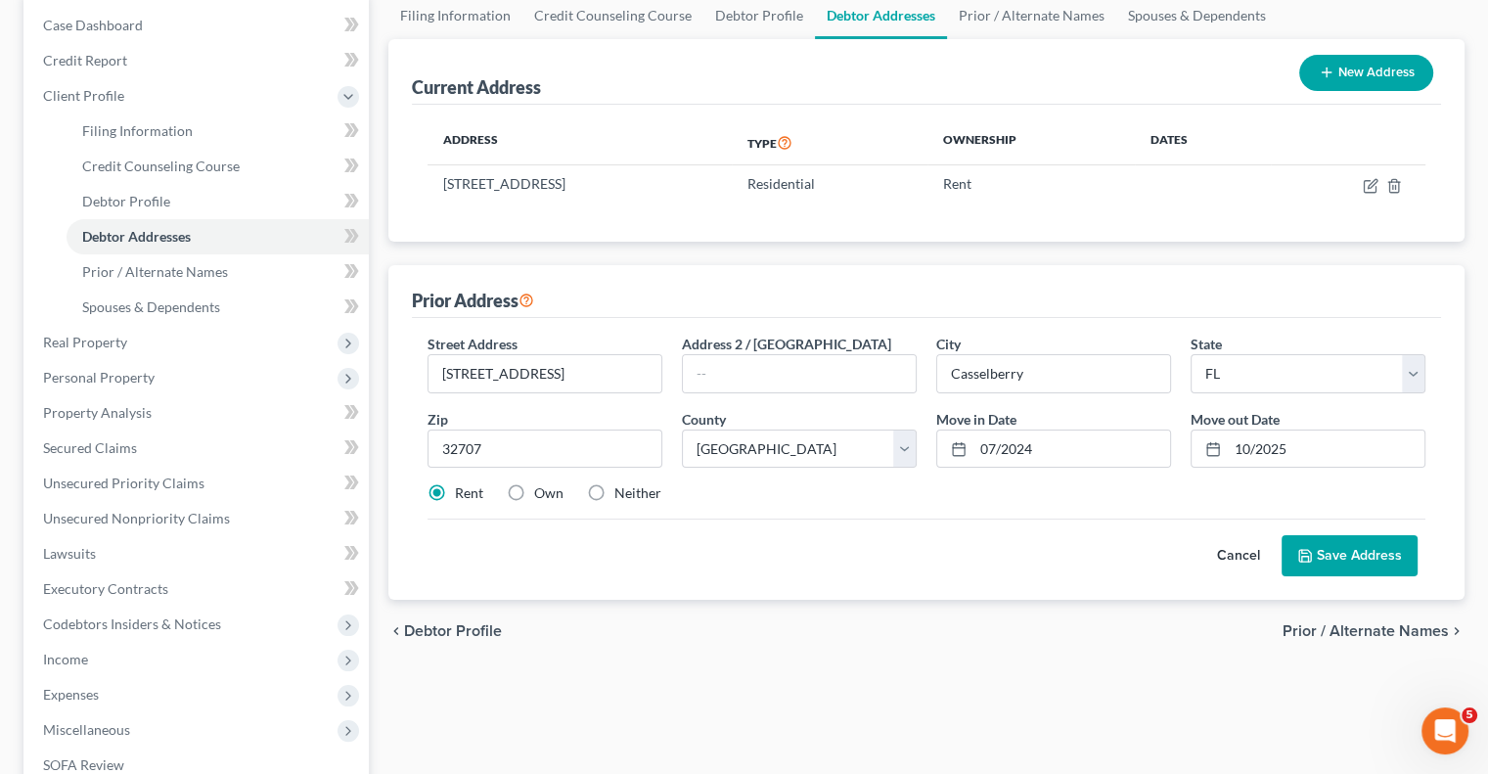
click at [1374, 567] on button "Save Address" at bounding box center [1350, 555] width 136 height 41
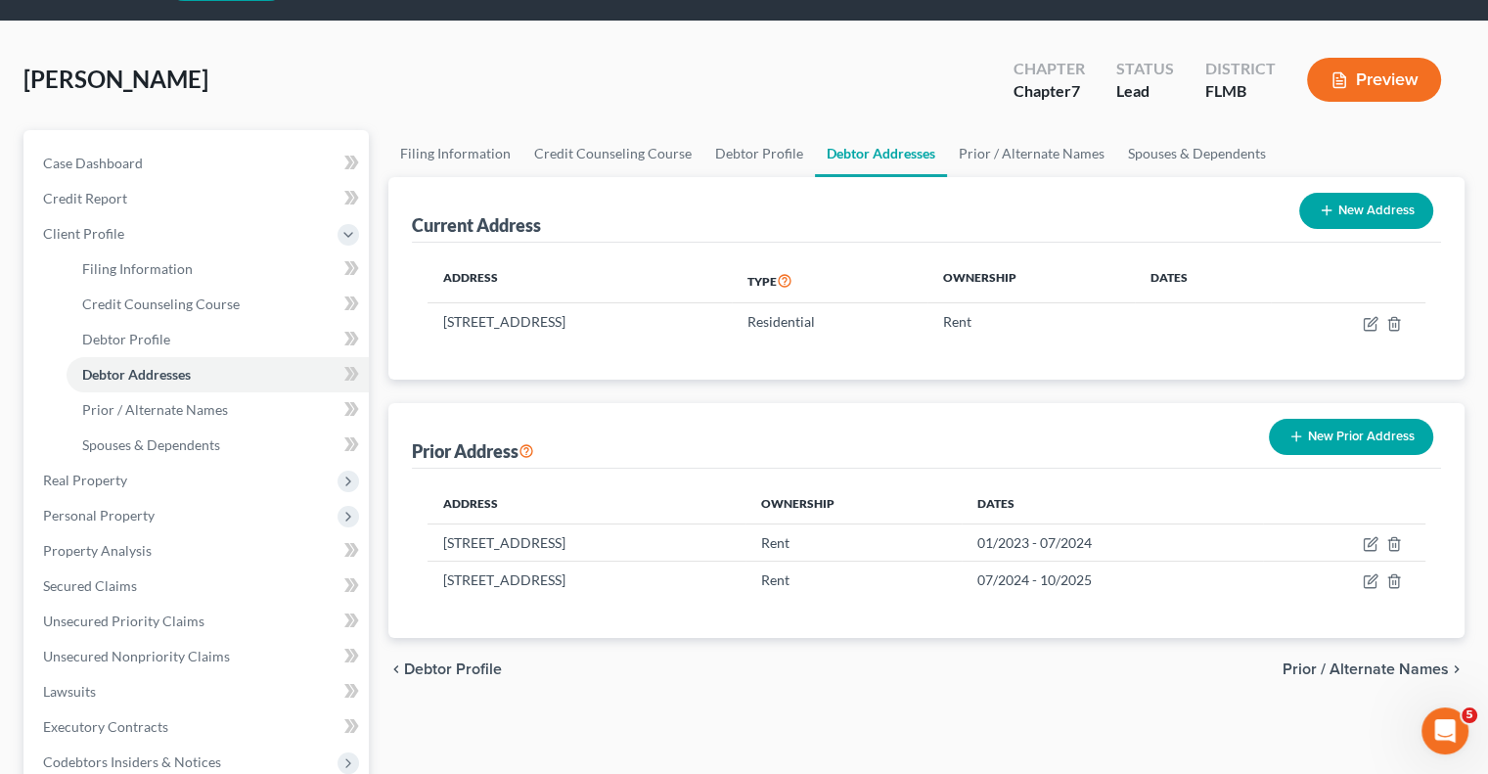
scroll to position [0, 0]
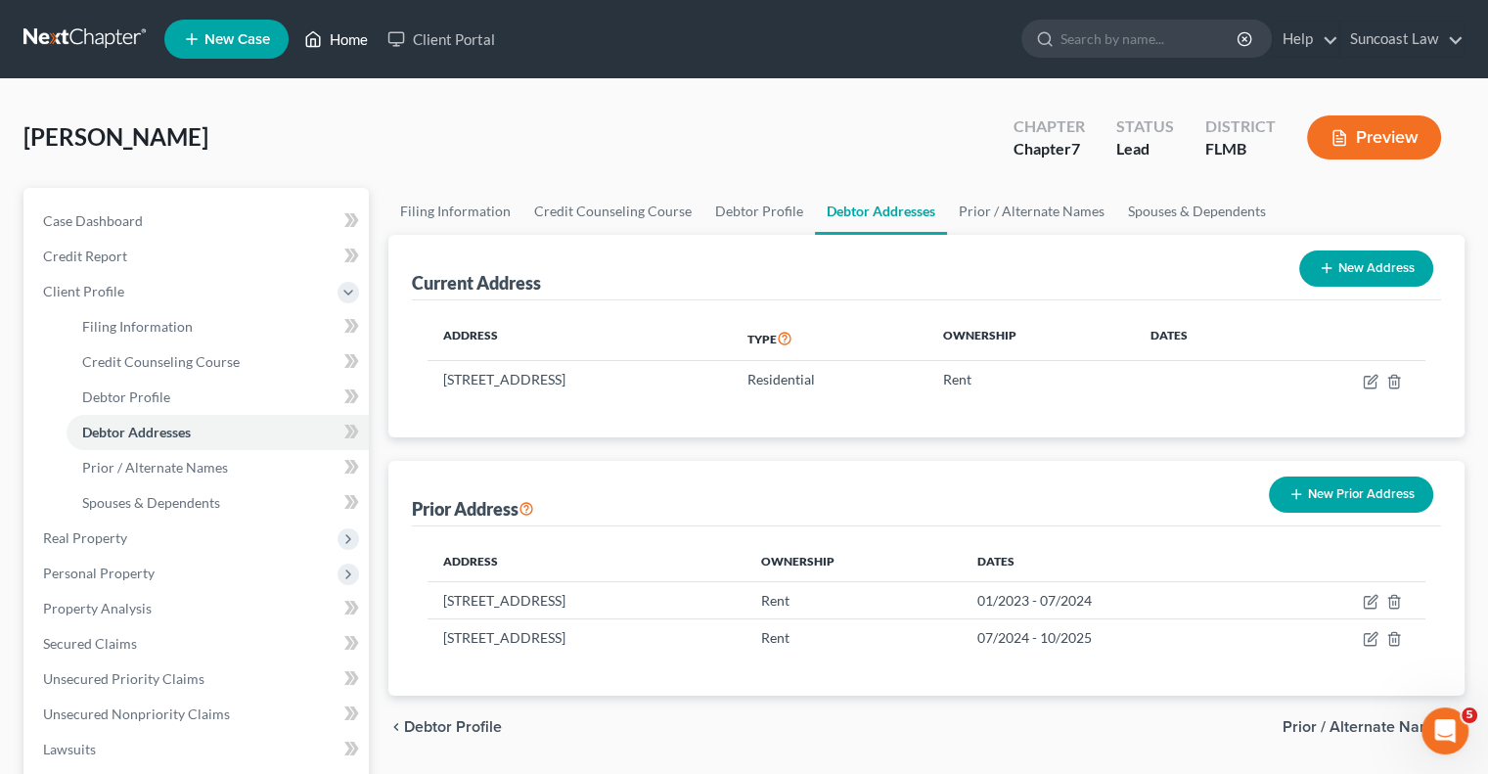
click at [346, 42] on link "Home" at bounding box center [336, 39] width 83 height 35
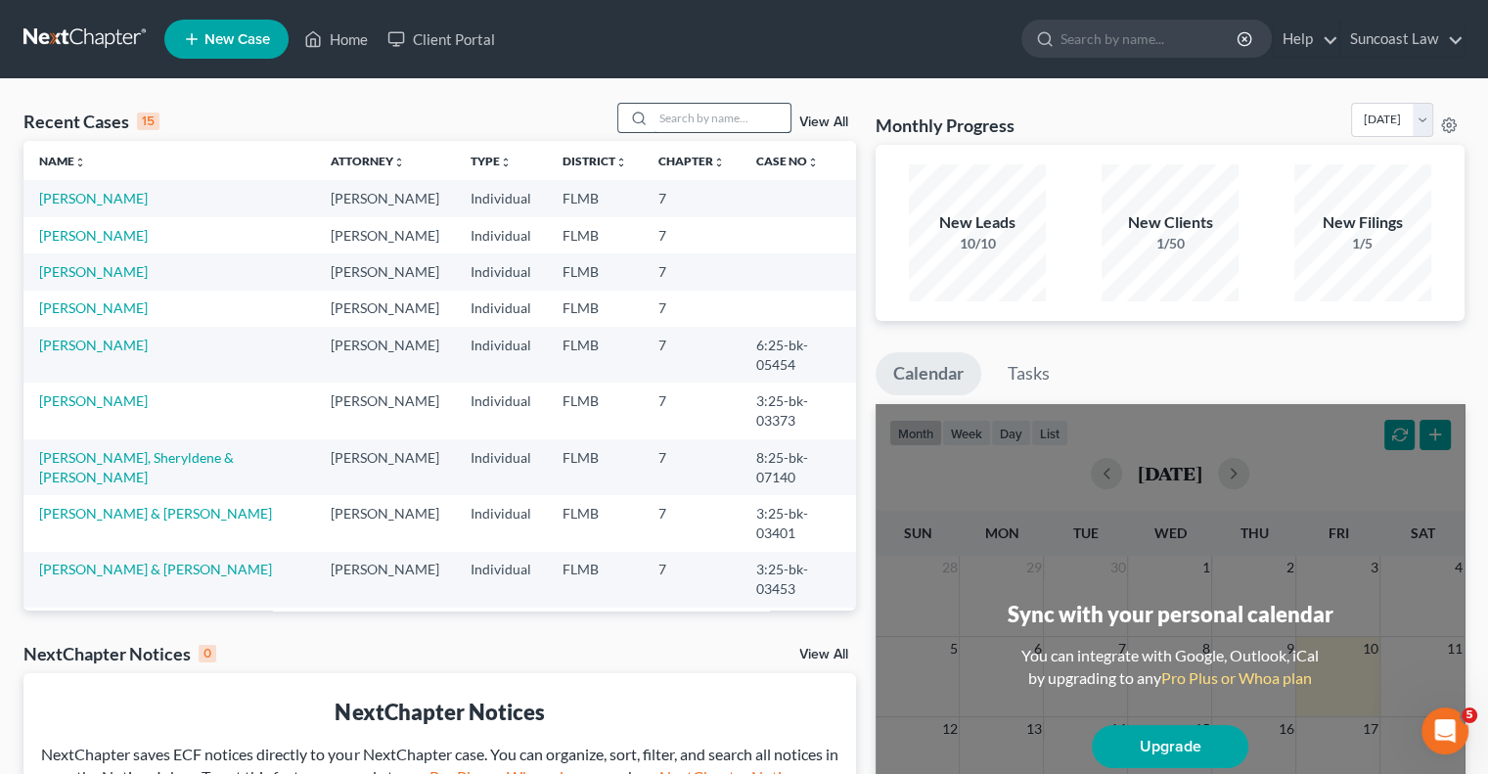
click at [745, 121] on input "search" at bounding box center [722, 118] width 137 height 28
type input "[PERSON_NAME]"
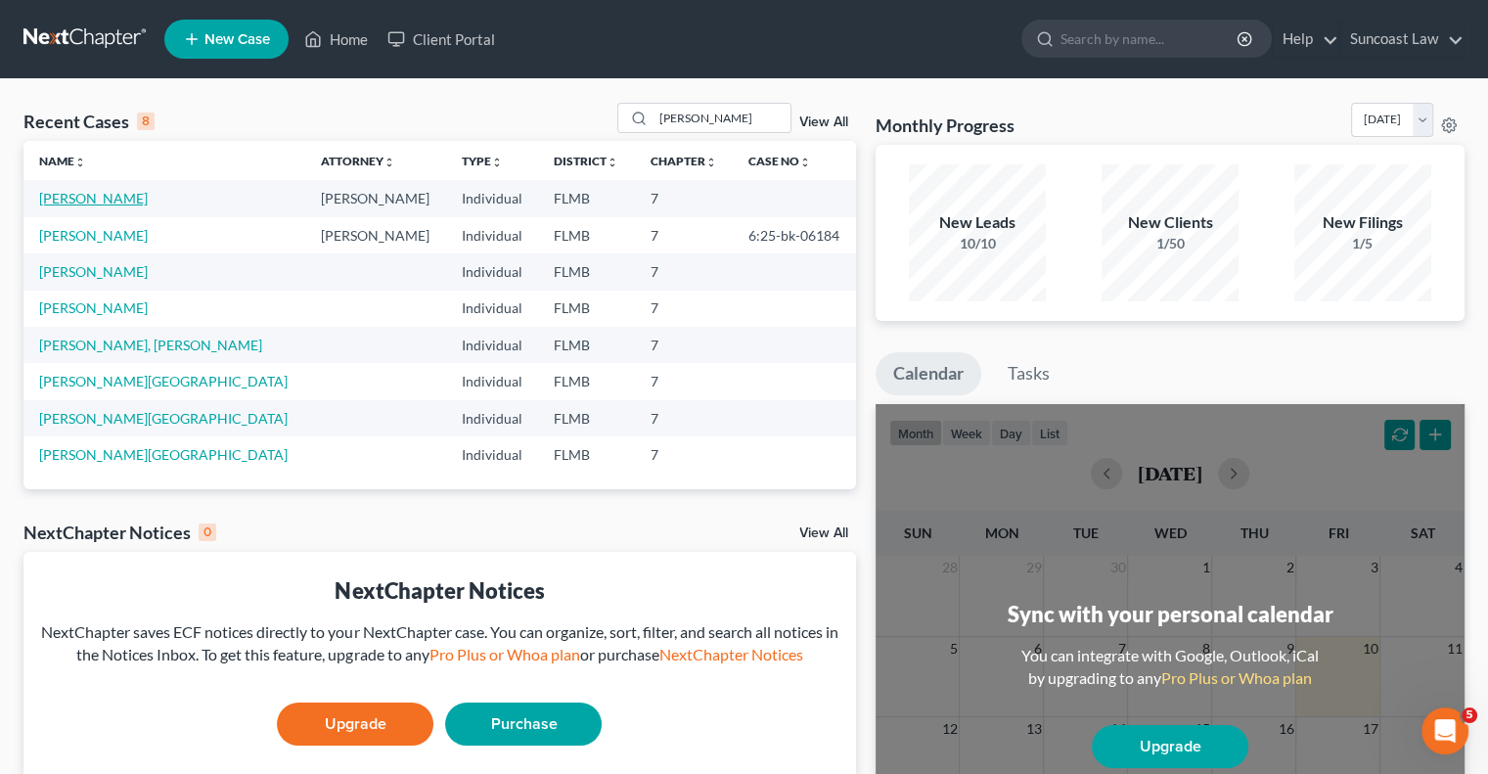
click at [81, 194] on link "[PERSON_NAME]" at bounding box center [93, 198] width 109 height 17
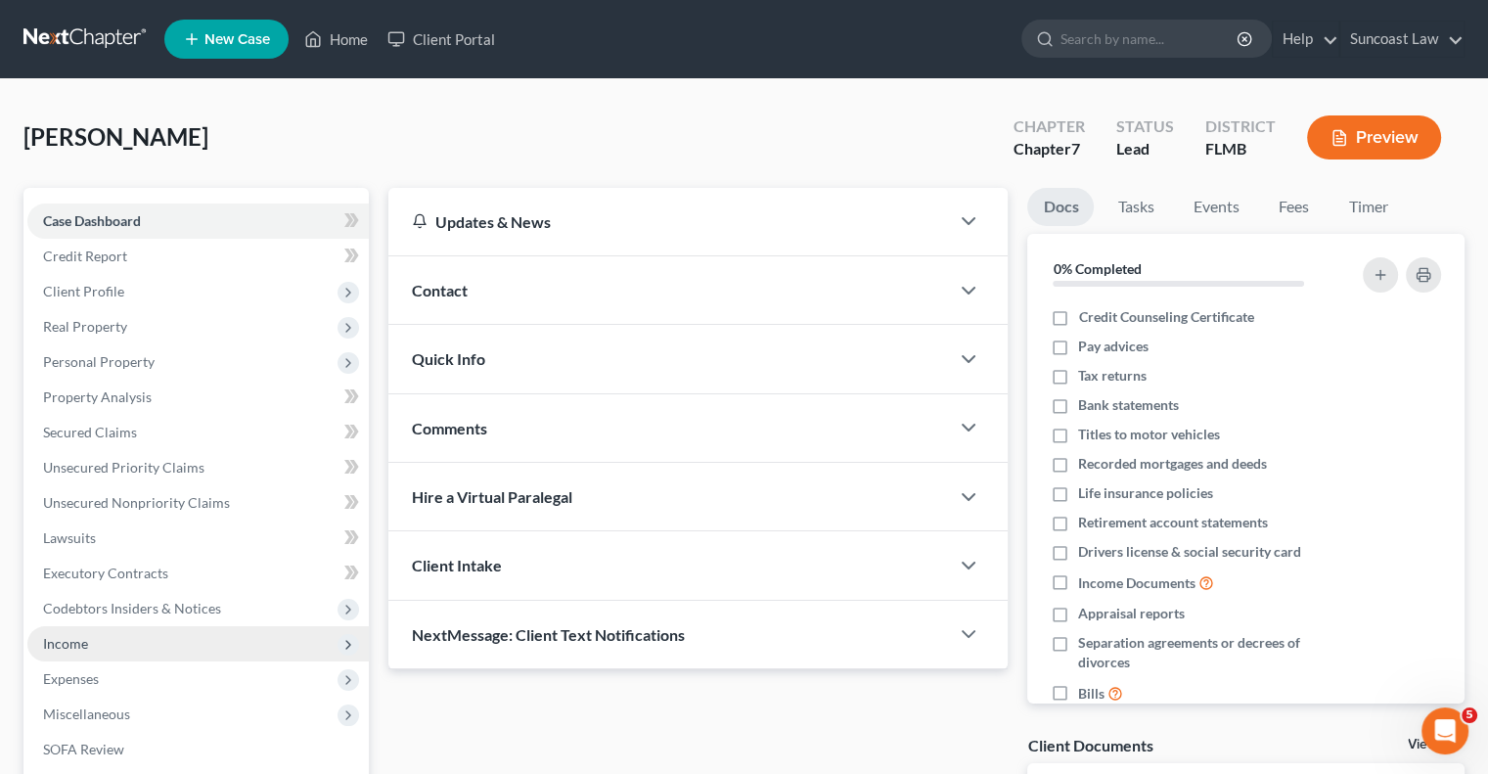
click at [90, 645] on span "Income" at bounding box center [198, 643] width 342 height 35
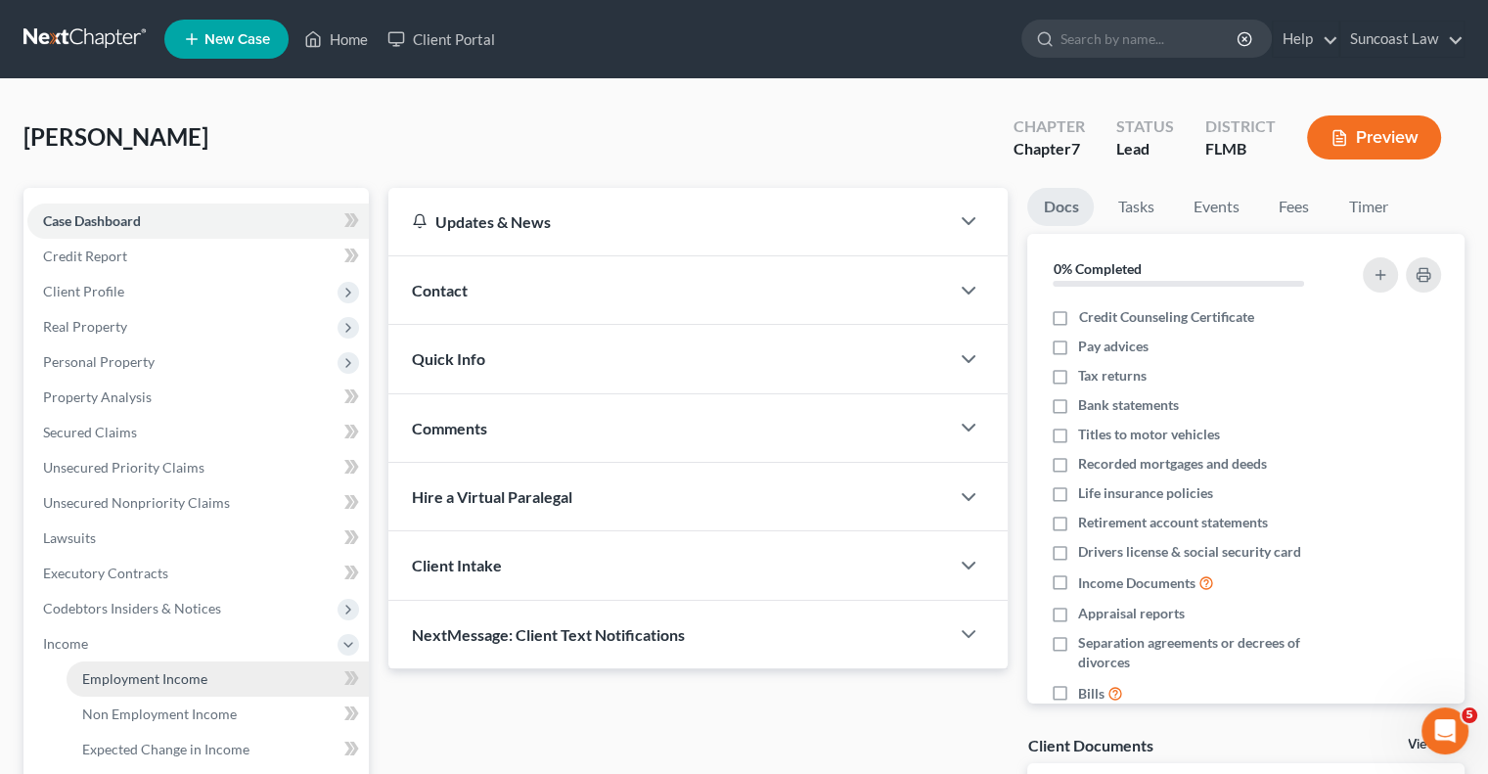
click at [164, 673] on span "Employment Income" at bounding box center [144, 678] width 125 height 17
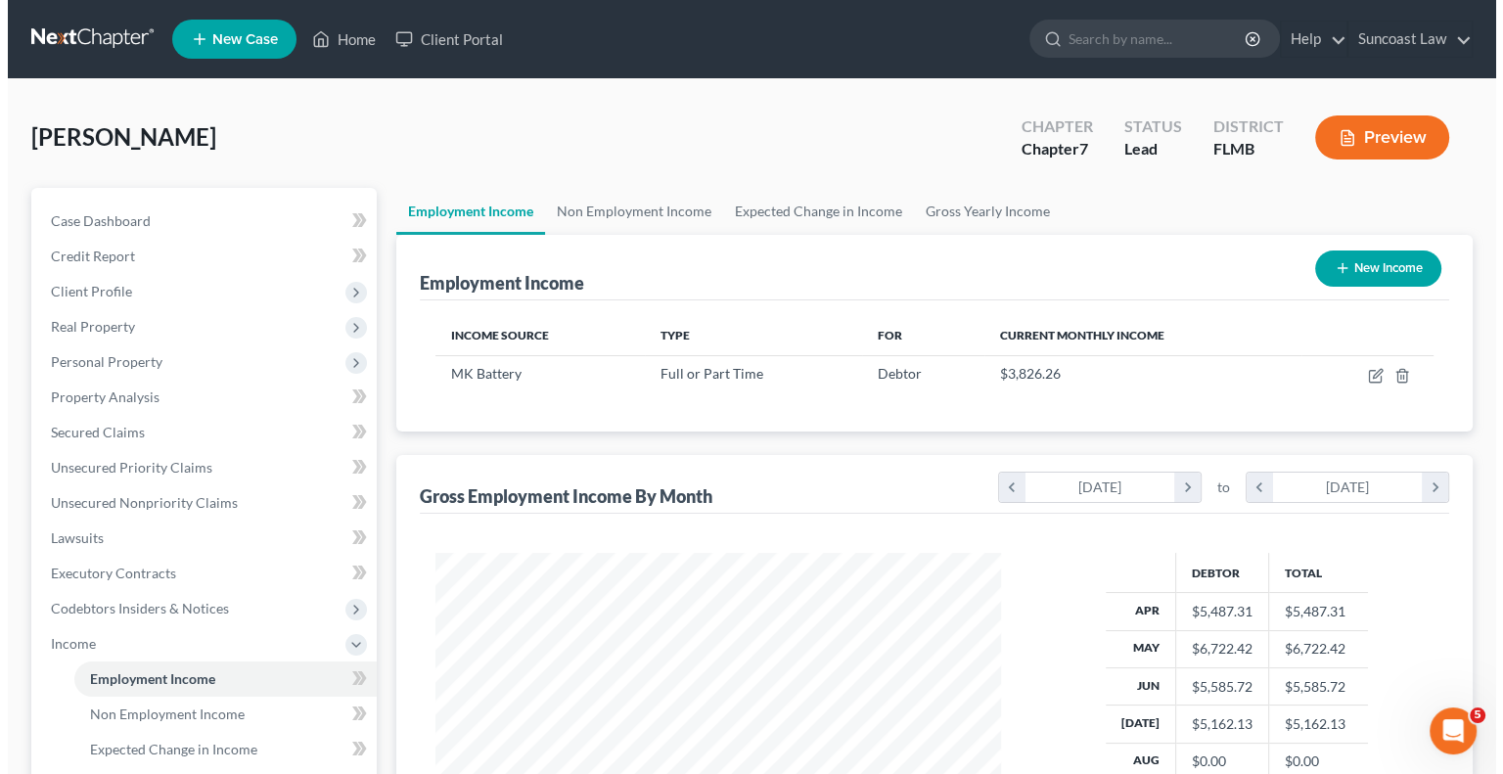
scroll to position [348, 604]
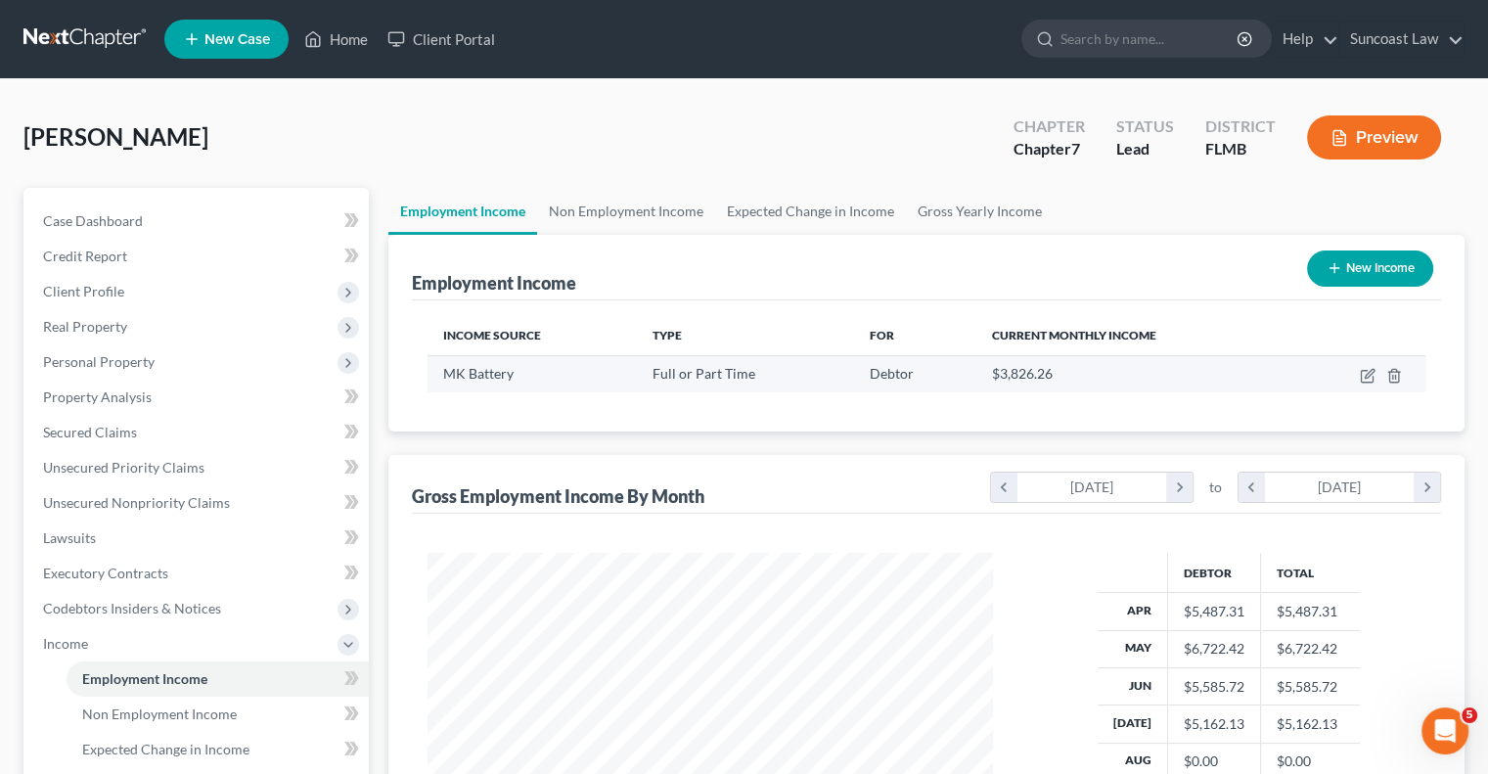
click at [1370, 364] on td at bounding box center [1360, 373] width 132 height 37
click at [1365, 368] on icon "button" at bounding box center [1368, 376] width 16 height 16
select select "0"
select select "4"
select select "3"
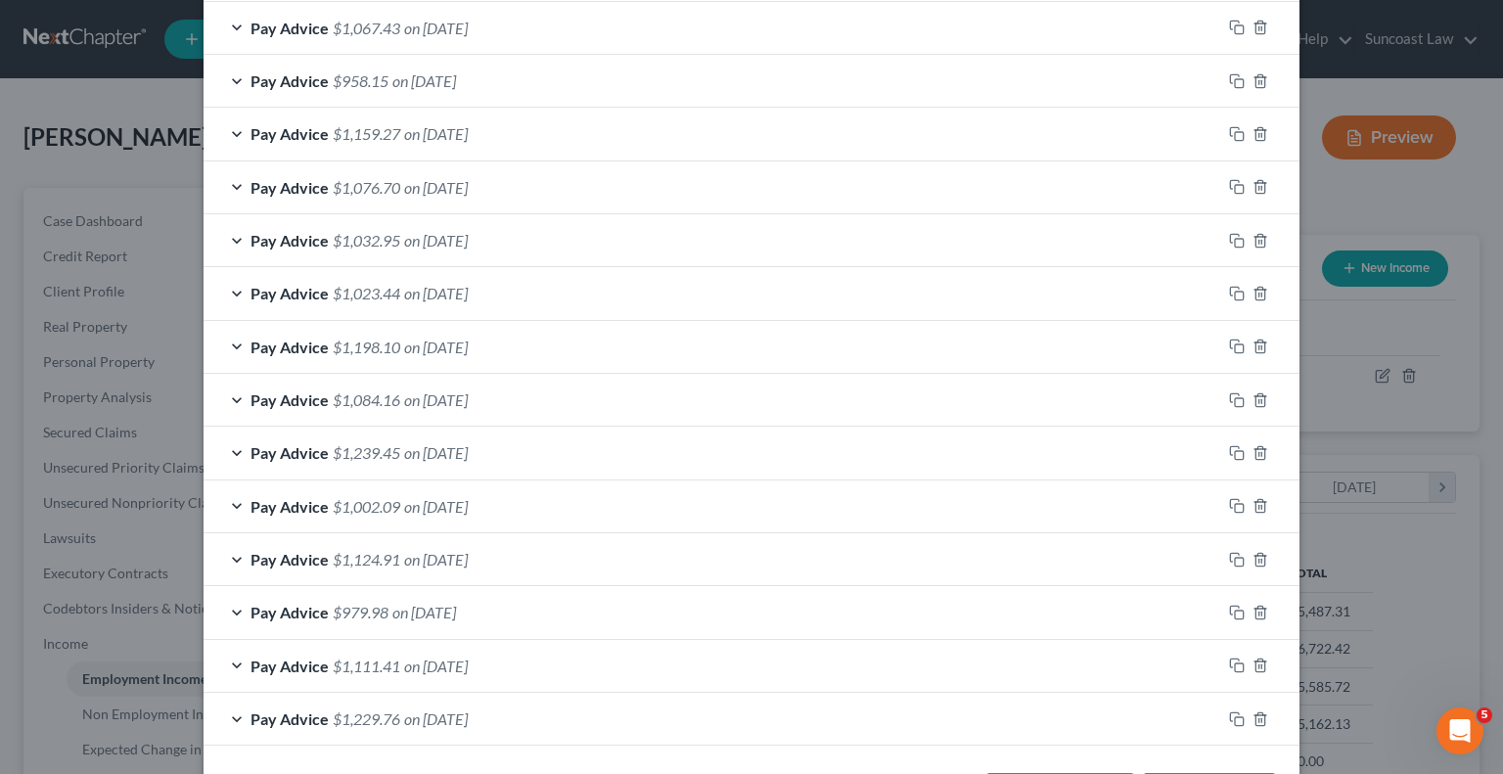
scroll to position [1318, 0]
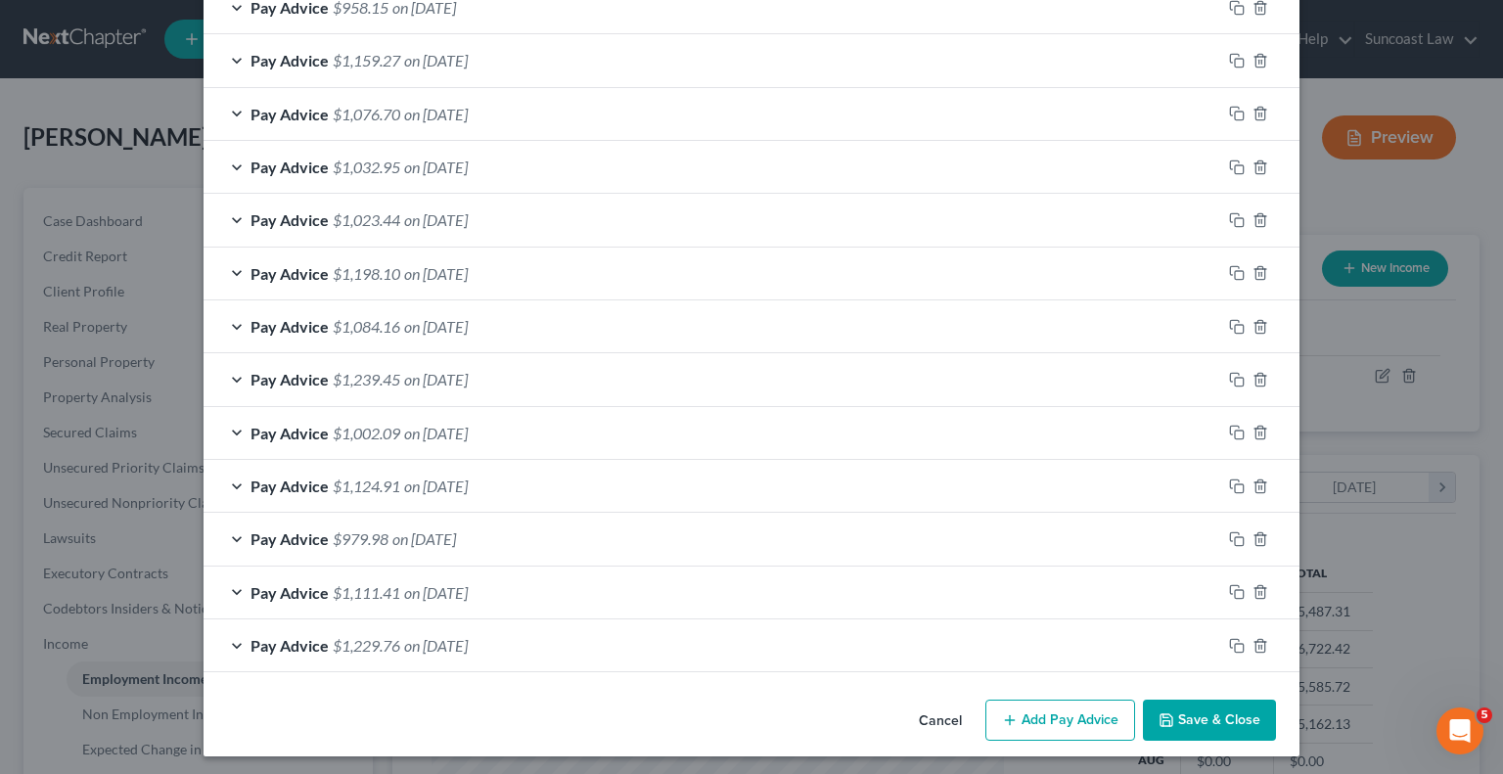
click at [1069, 709] on button "Add Pay Advice" at bounding box center [1060, 720] width 150 height 41
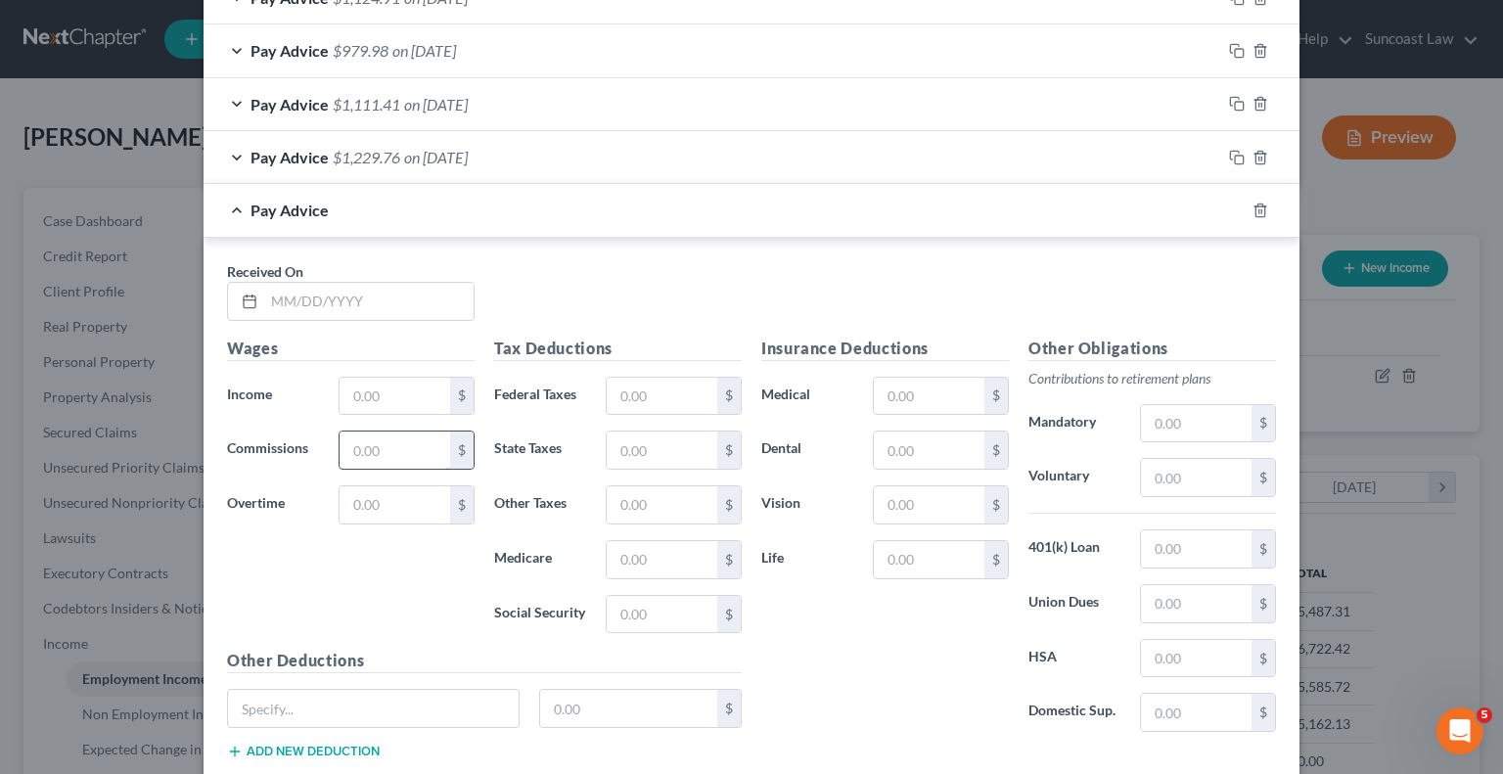
scroll to position [1807, 0]
click at [403, 286] on input "text" at bounding box center [368, 300] width 209 height 37
type input "[DATE]"
type input "1,372.63"
drag, startPoint x: 663, startPoint y: 394, endPoint x: 689, endPoint y: 395, distance: 25.5
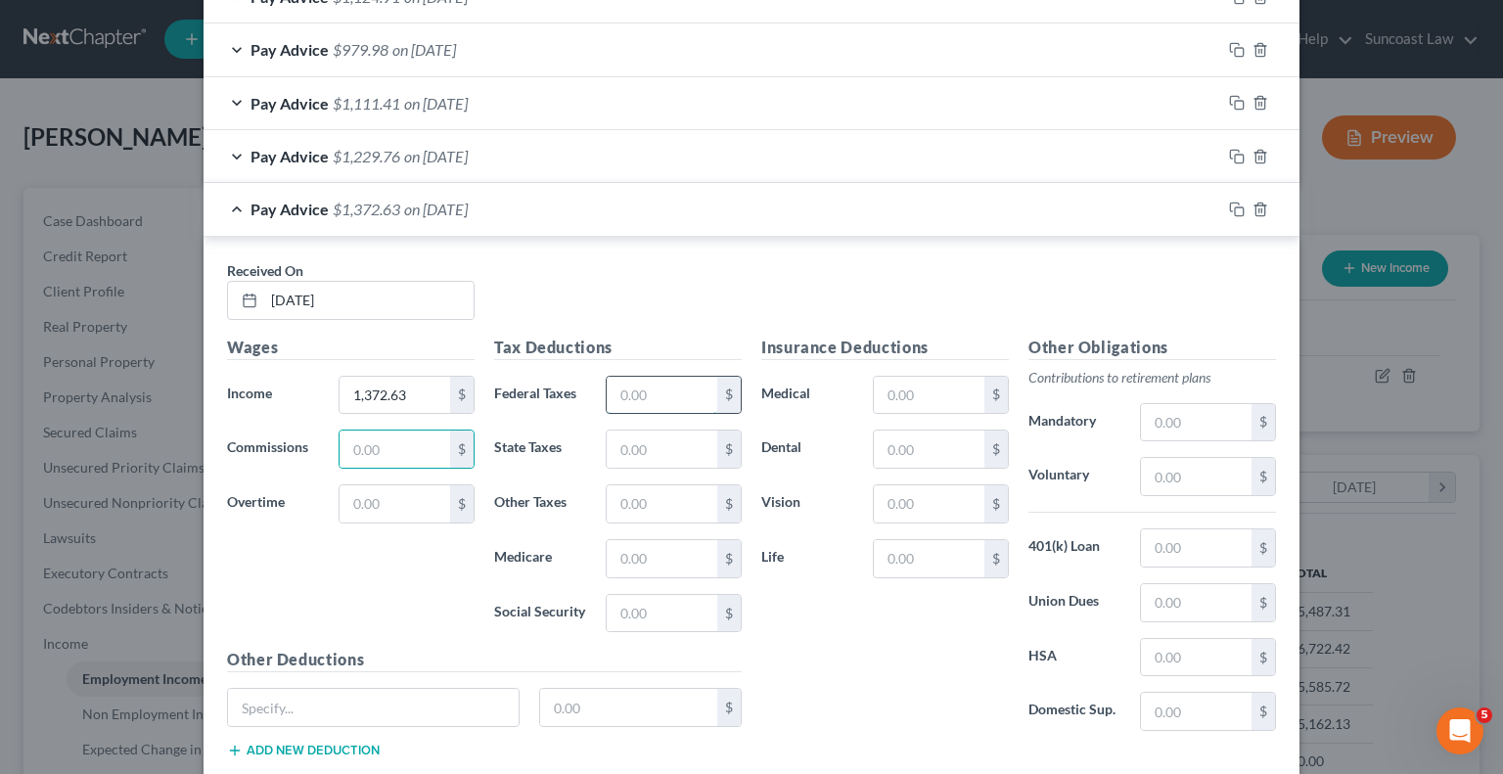
click at [665, 390] on input "text" at bounding box center [662, 395] width 111 height 37
type input "100"
type input "19.50"
type input "83.37"
click at [1176, 470] on input "text" at bounding box center [1196, 476] width 111 height 37
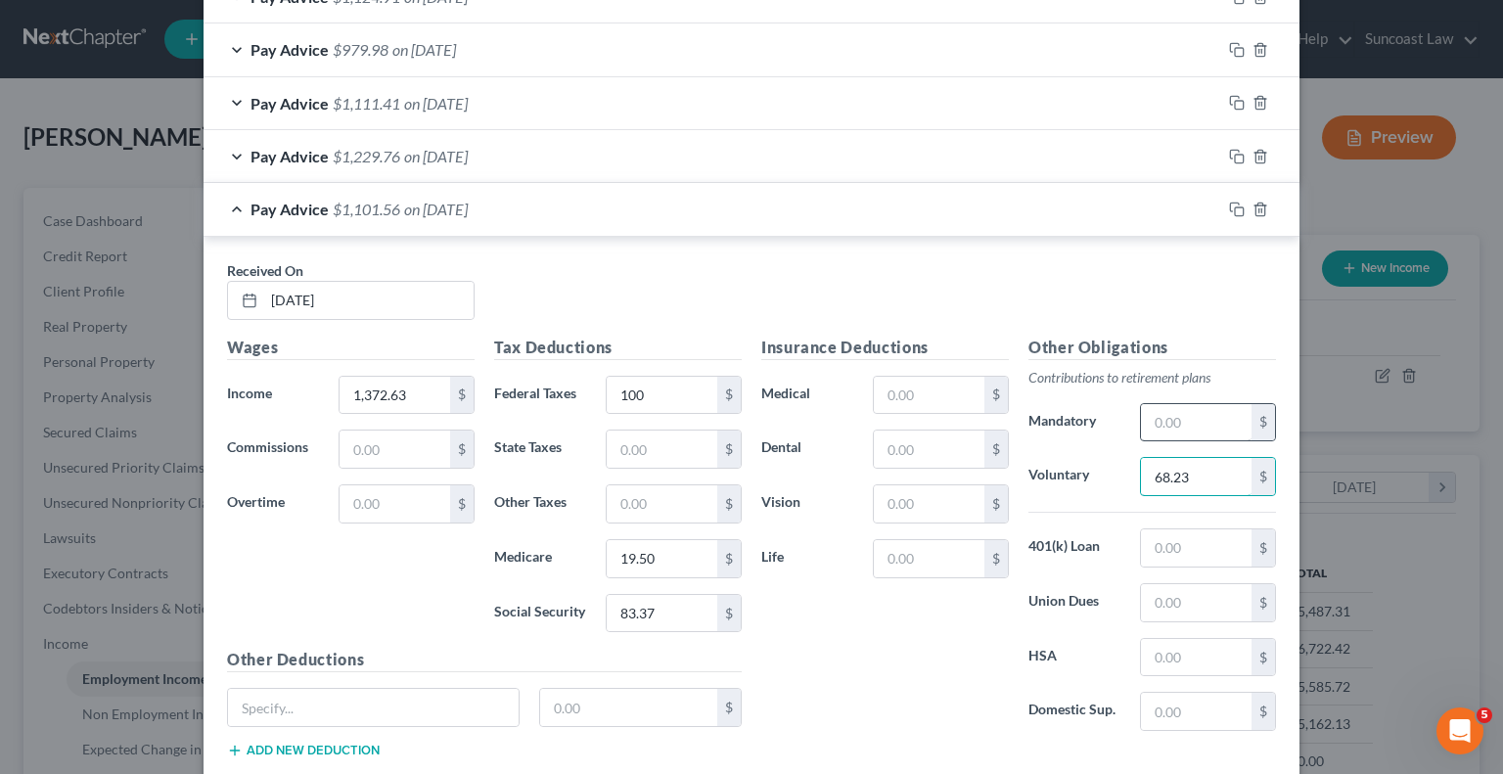
type input "68.23"
click at [1209, 531] on input "13.22" at bounding box center [1196, 547] width 111 height 37
type input "23.72"
click at [934, 384] on input "text" at bounding box center [929, 395] width 111 height 37
type input "28"
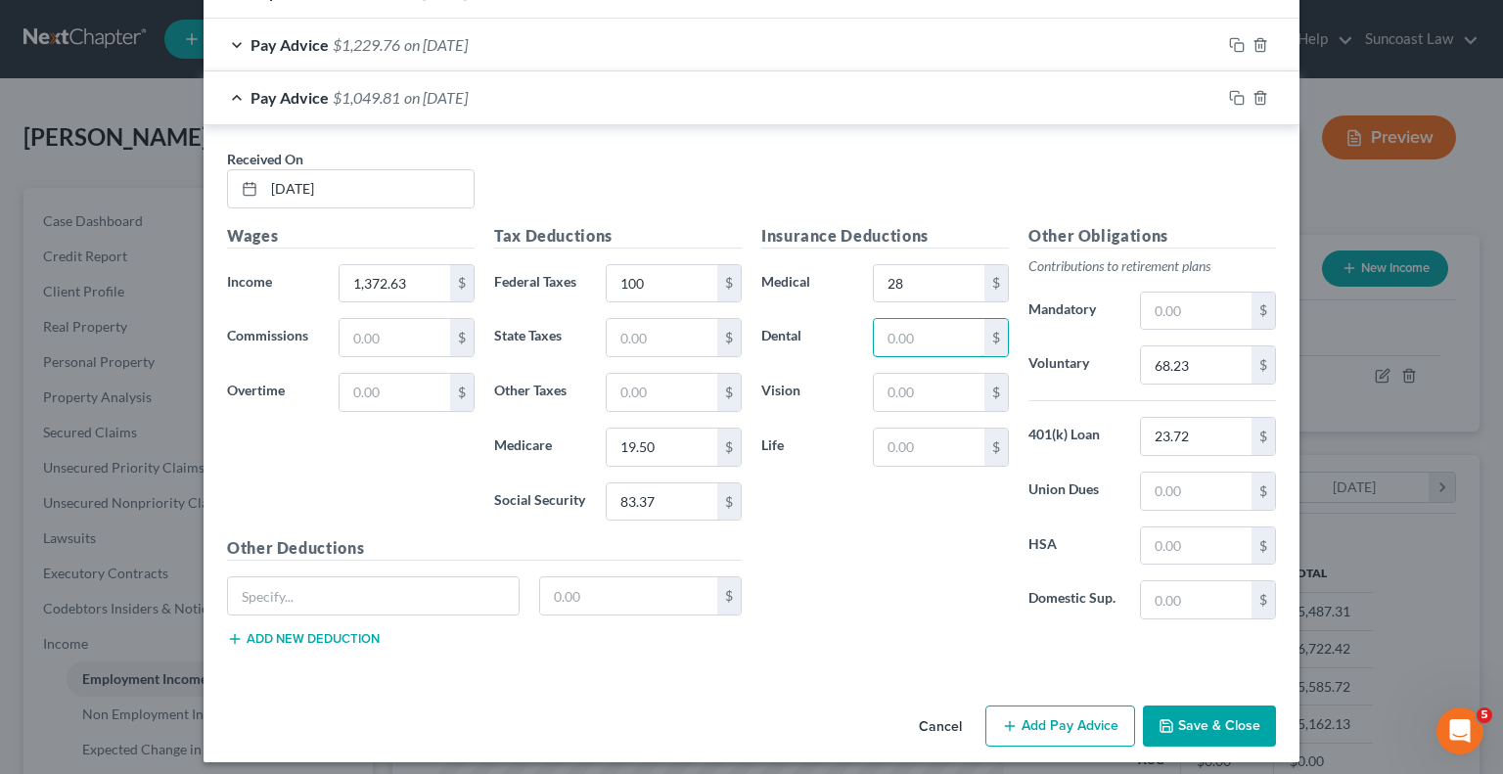
scroll to position [1921, 0]
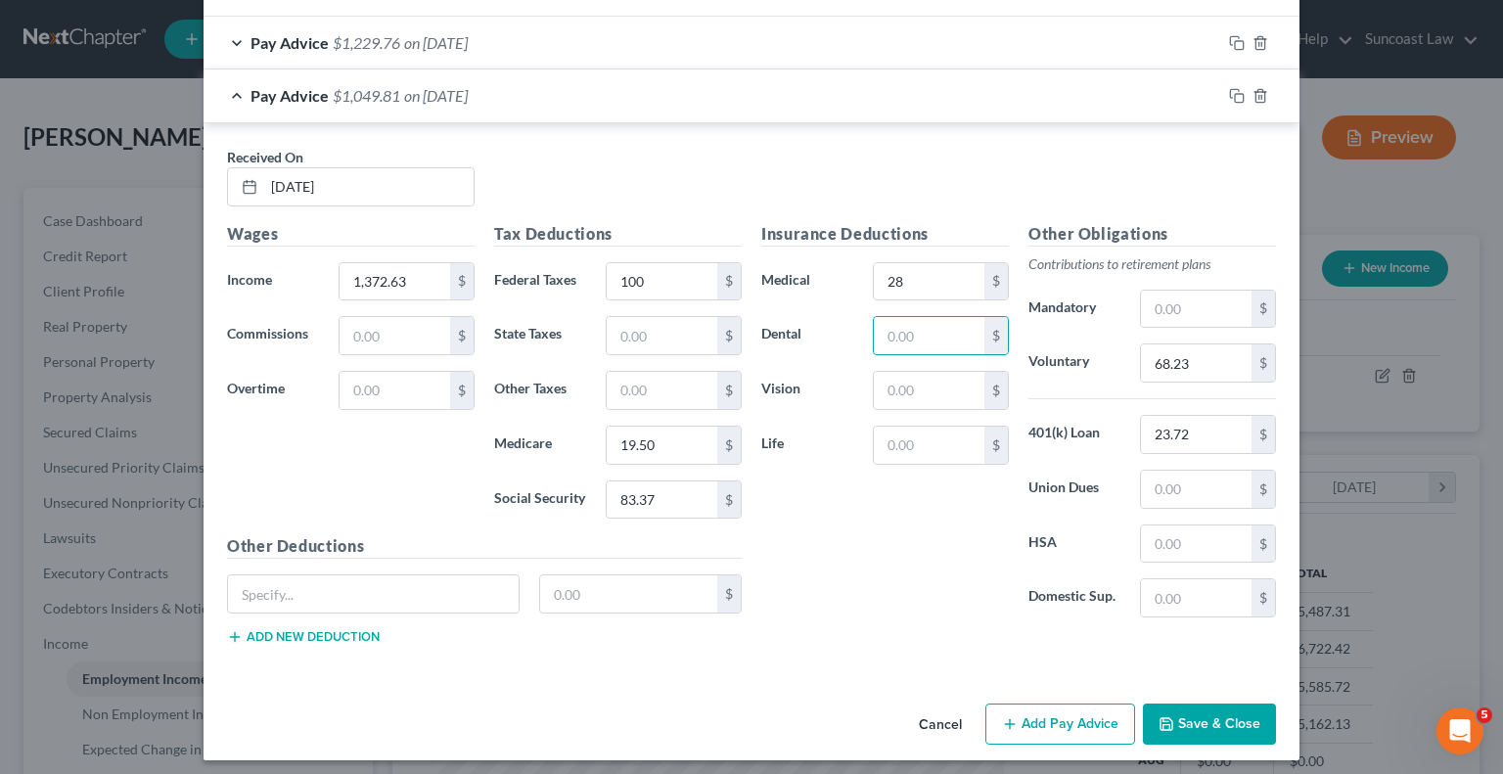
click at [1049, 715] on button "Add Pay Advice" at bounding box center [1060, 724] width 150 height 41
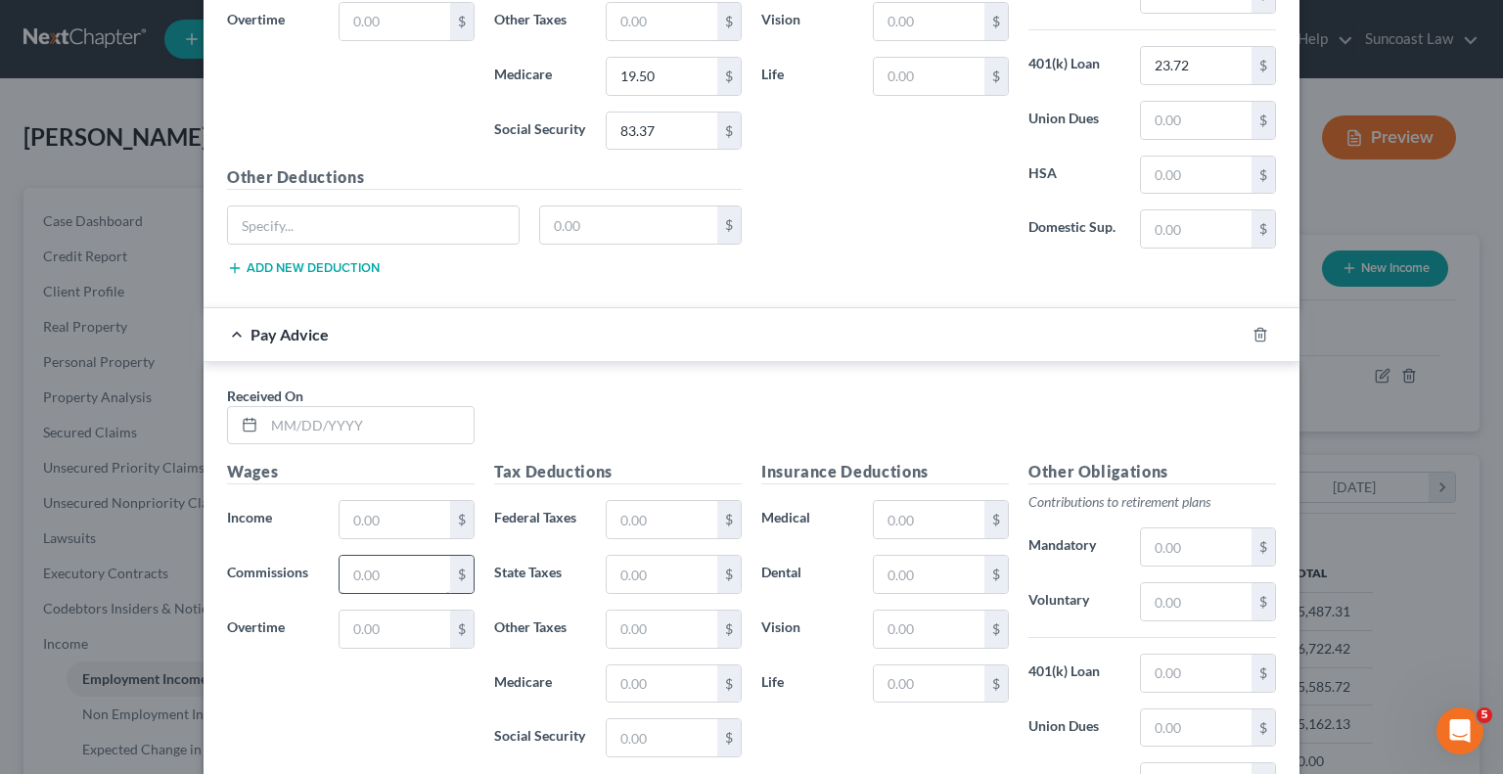
scroll to position [2312, 0]
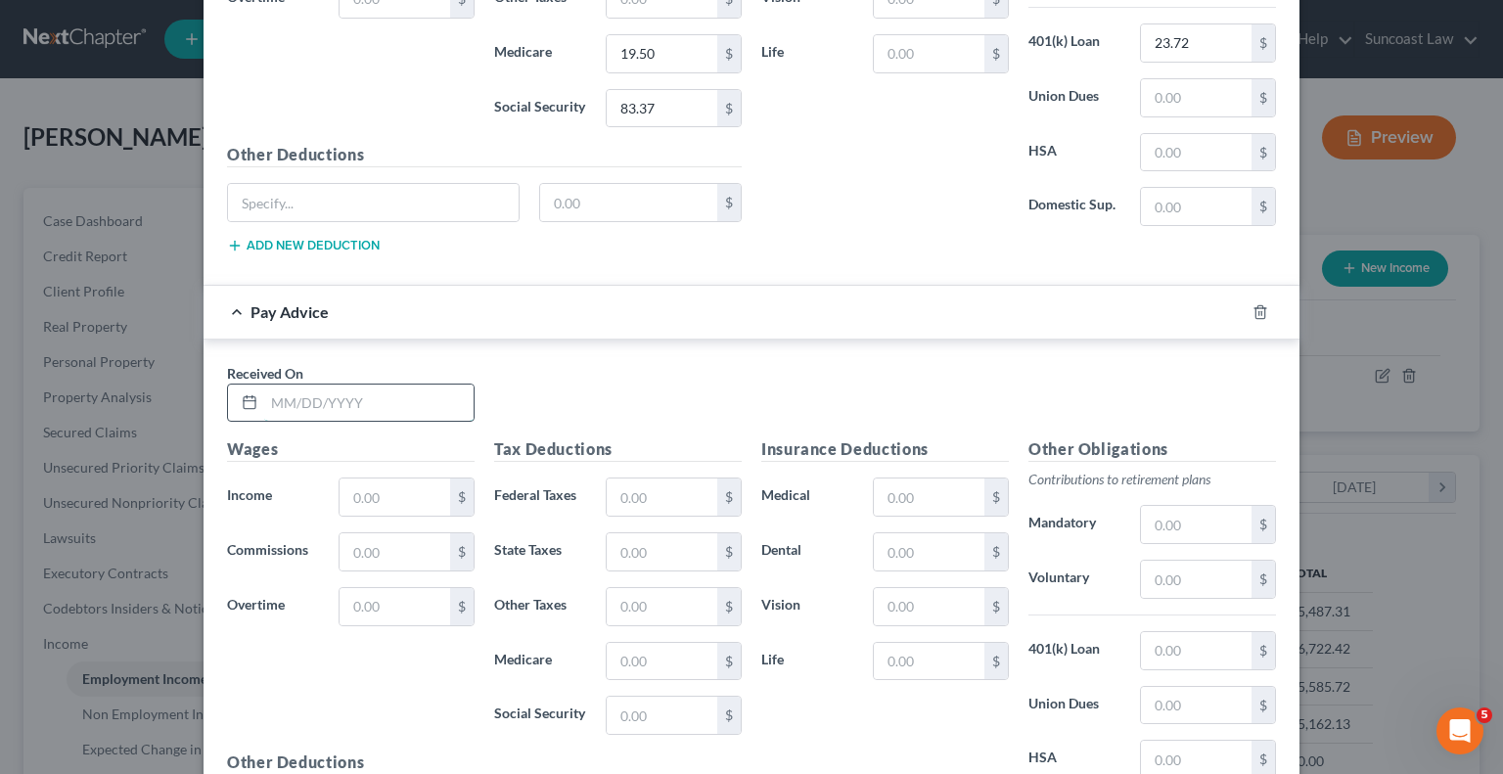
click at [397, 386] on input "text" at bounding box center [368, 403] width 209 height 37
type input "[DATE]"
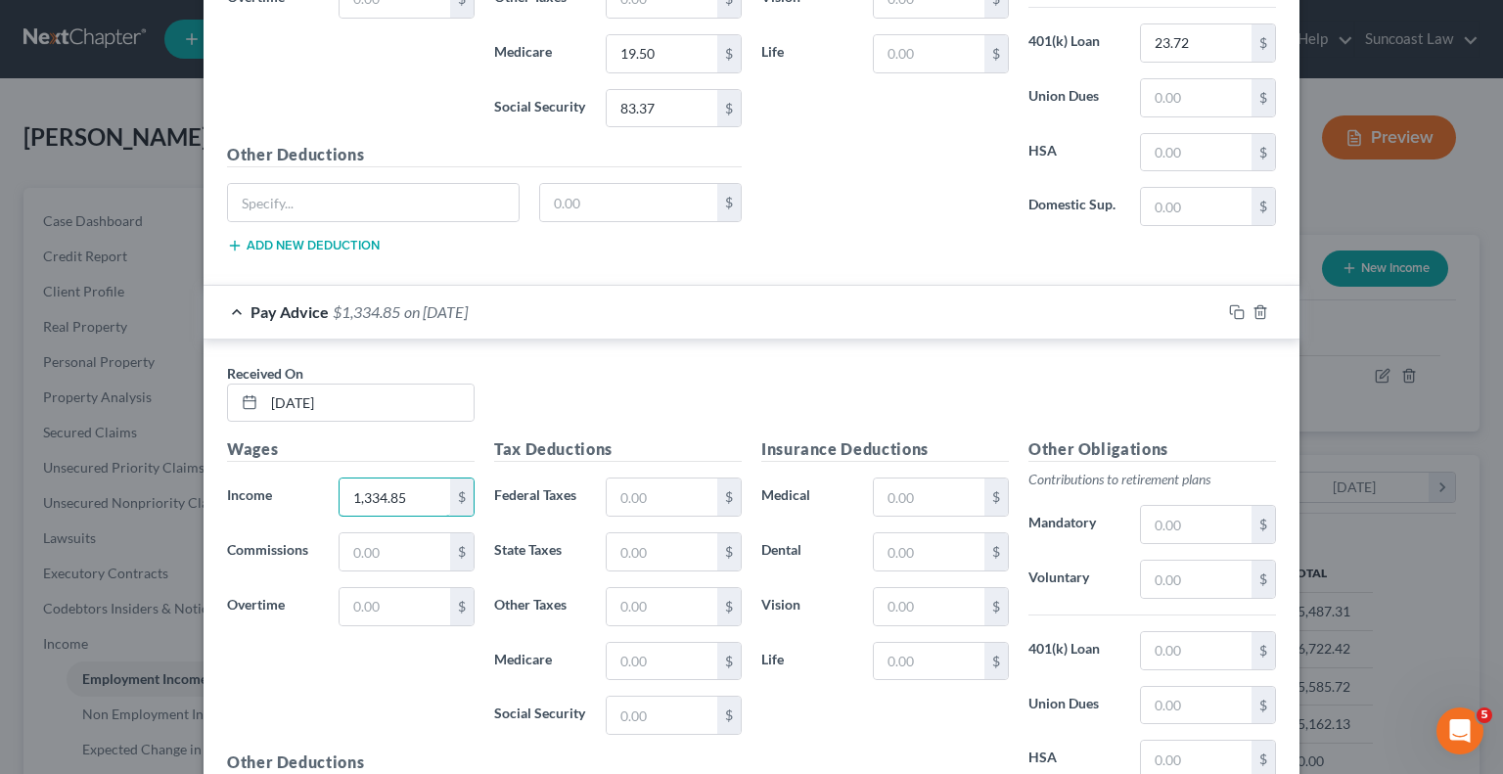
type input "1,334.85"
click at [631, 488] on input "text" at bounding box center [662, 497] width 111 height 37
type input "100"
type input "18.95"
type input "81.02"
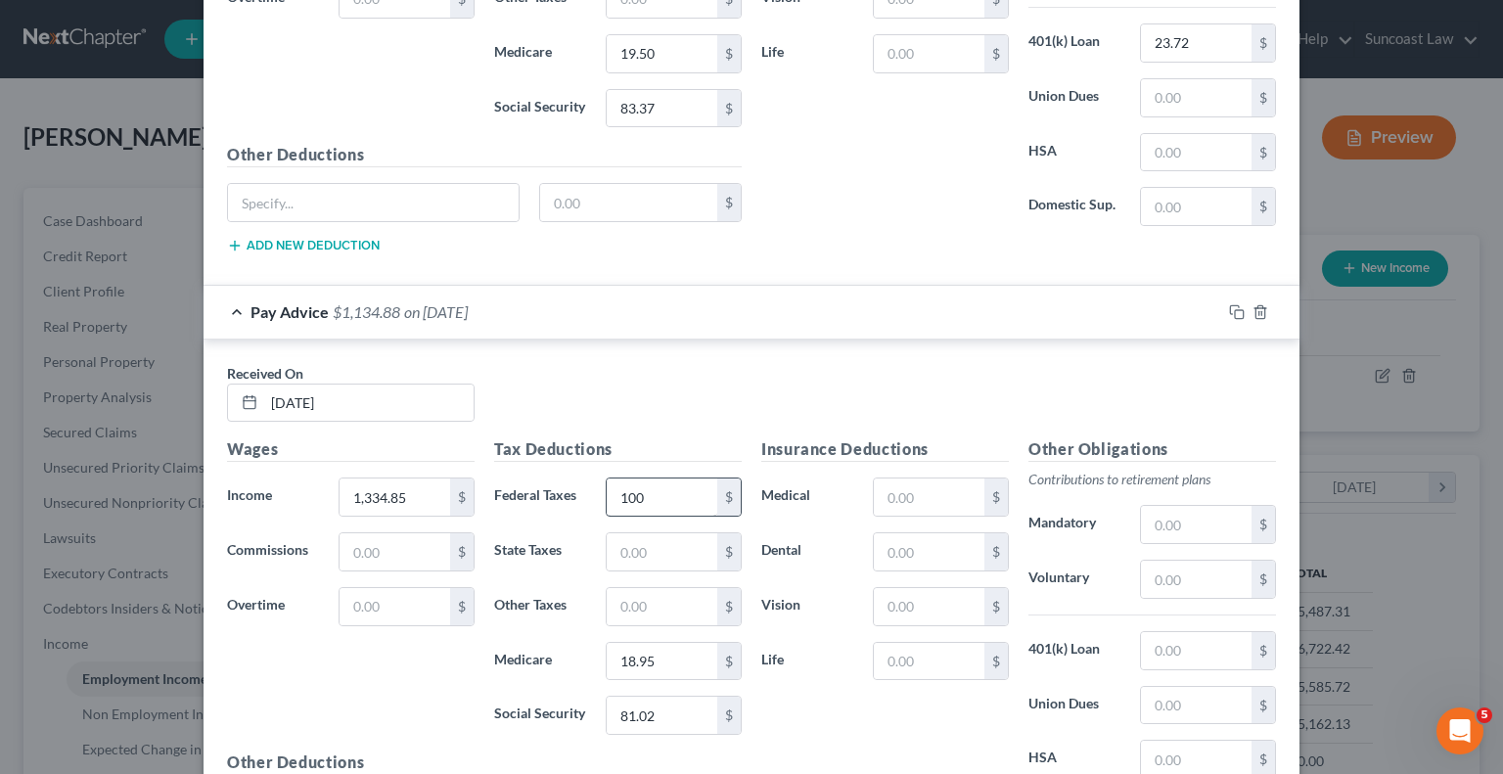
scroll to position [2525, 0]
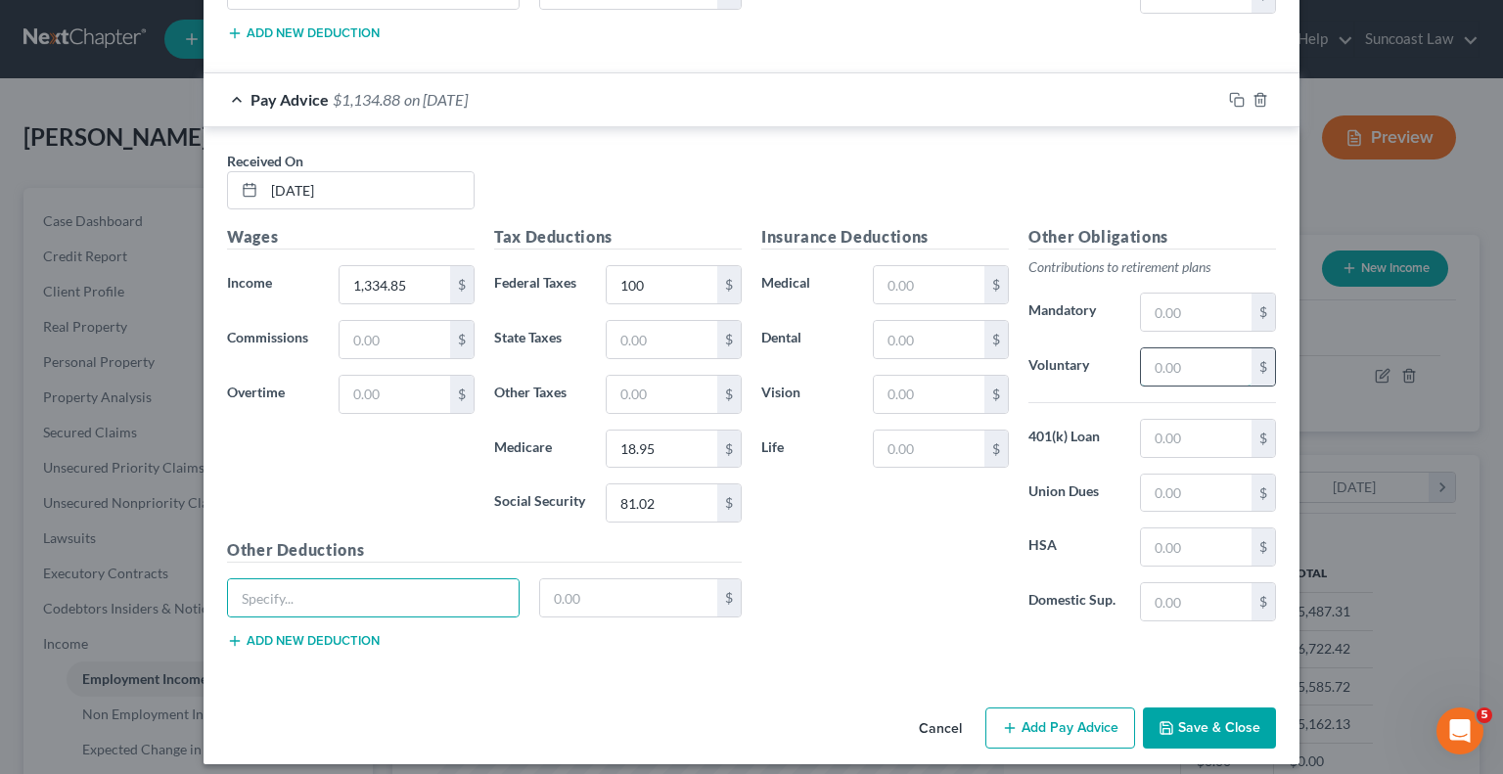
click at [1164, 354] on input "text" at bounding box center [1196, 366] width 111 height 37
type input "66.74"
type input "23.72"
click at [943, 274] on input "text" at bounding box center [929, 284] width 111 height 37
type input "28"
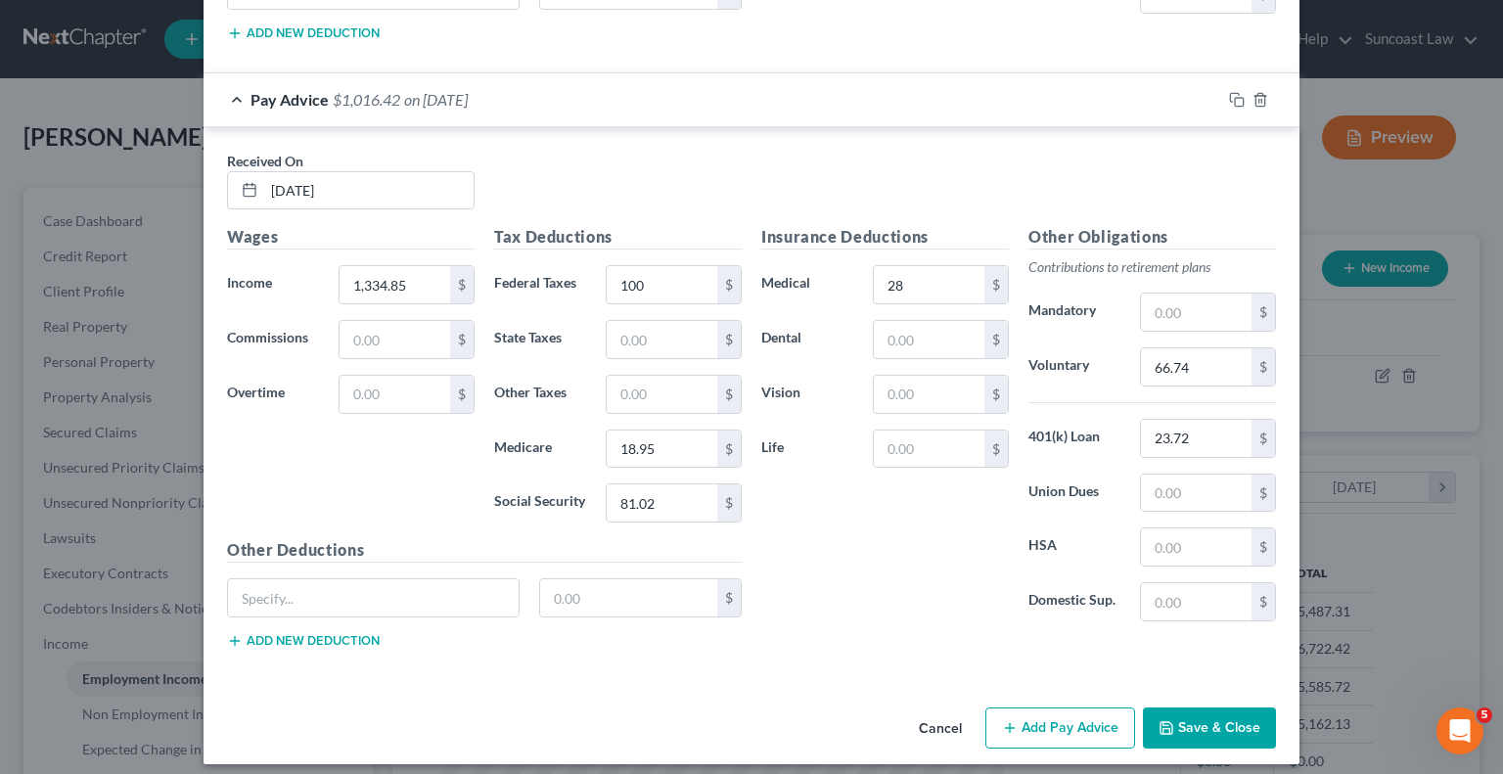
click at [1083, 707] on button "Add Pay Advice" at bounding box center [1060, 727] width 150 height 41
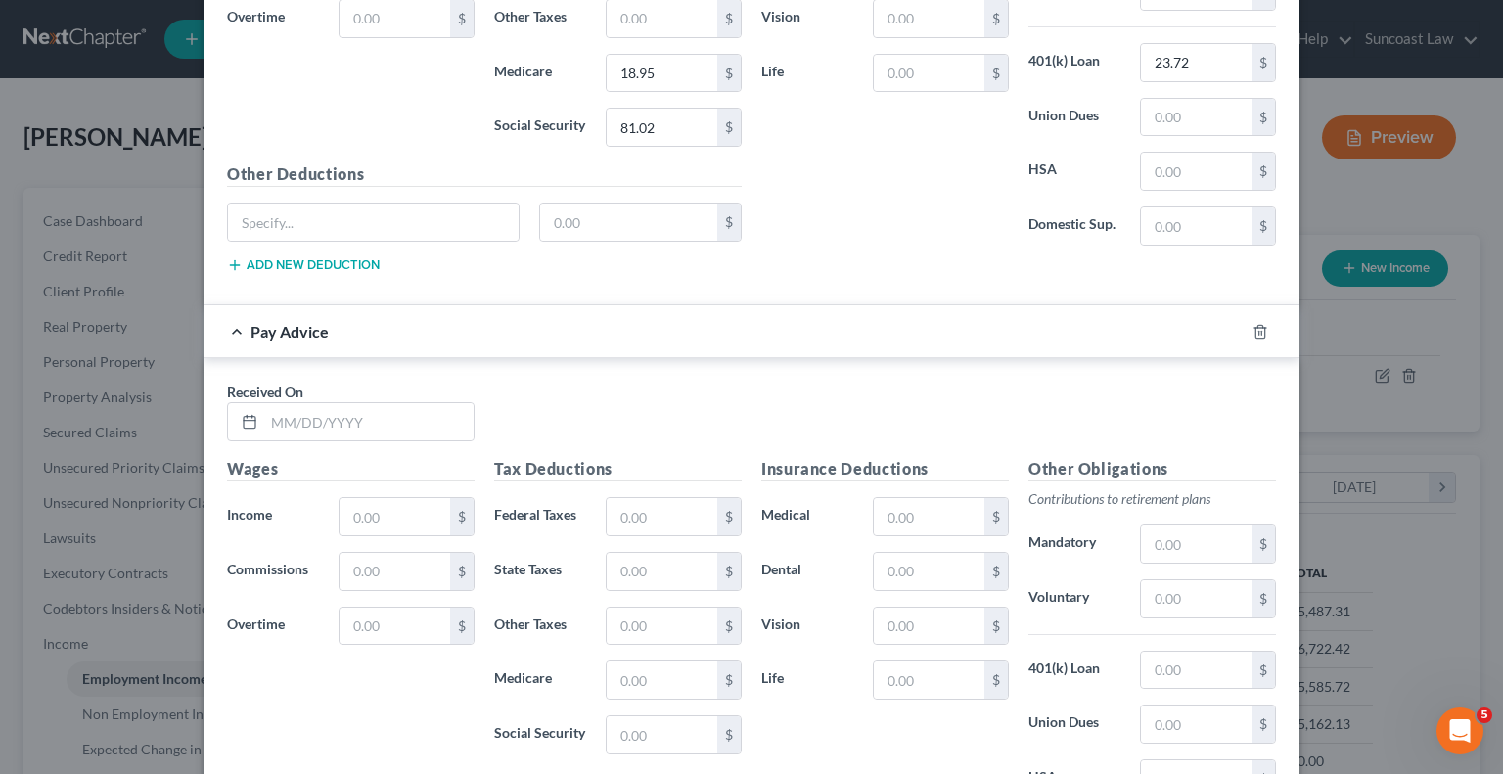
scroll to position [2916, 0]
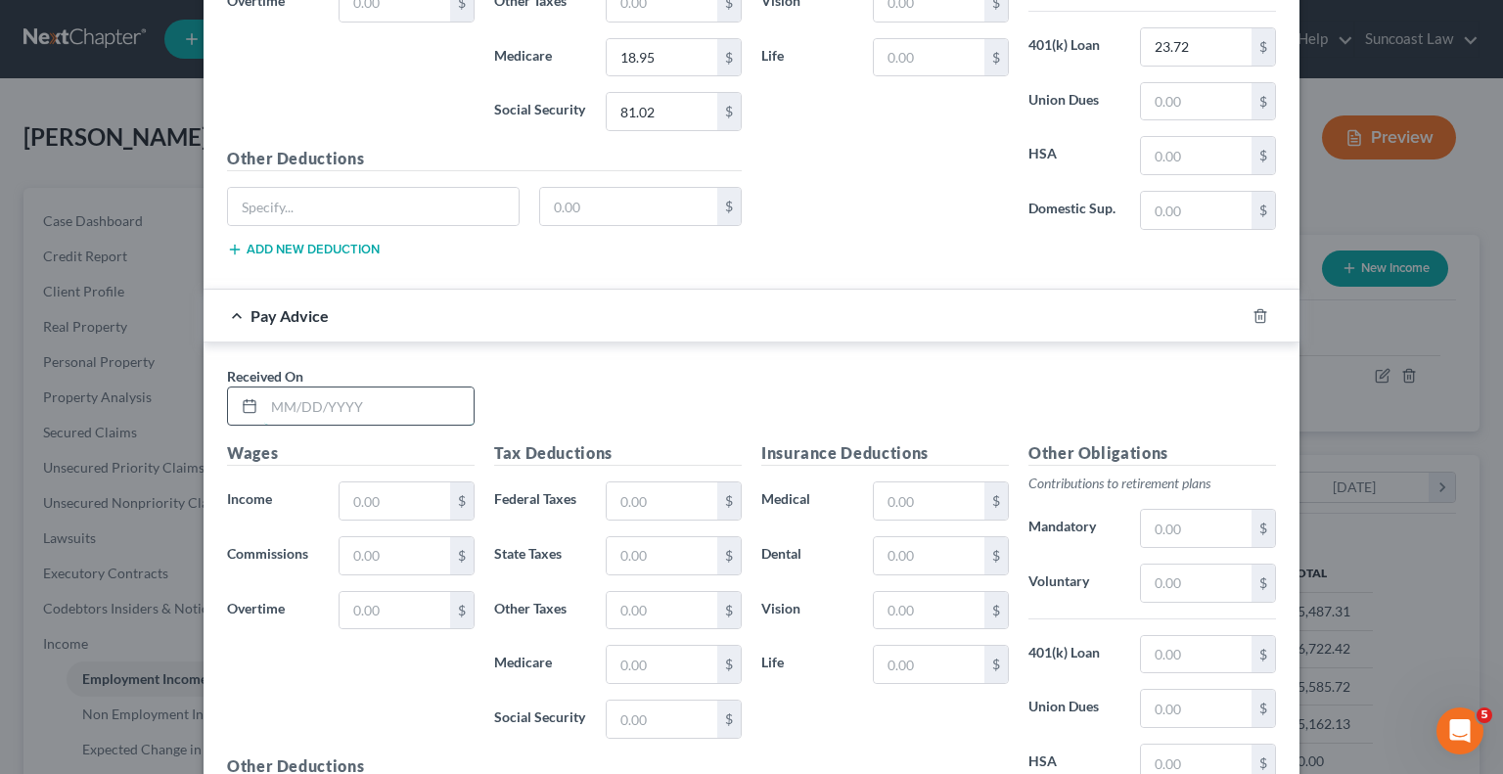
click at [423, 388] on input "text" at bounding box center [368, 405] width 209 height 37
type input "[DATE]"
type input "1,348.42"
click at [647, 486] on input "text" at bounding box center [662, 500] width 111 height 37
type input "100"
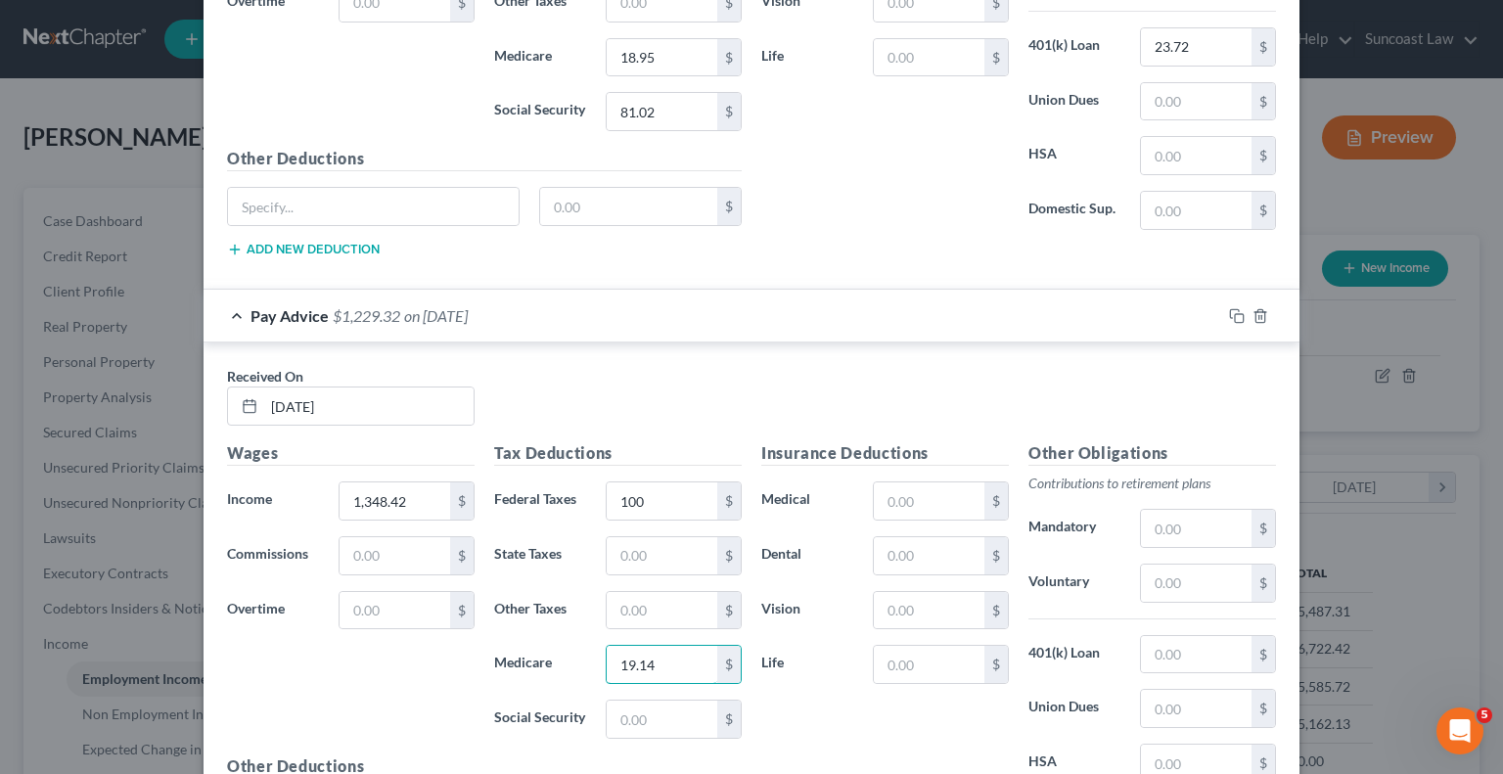
type input "19.14"
type input "81.87"
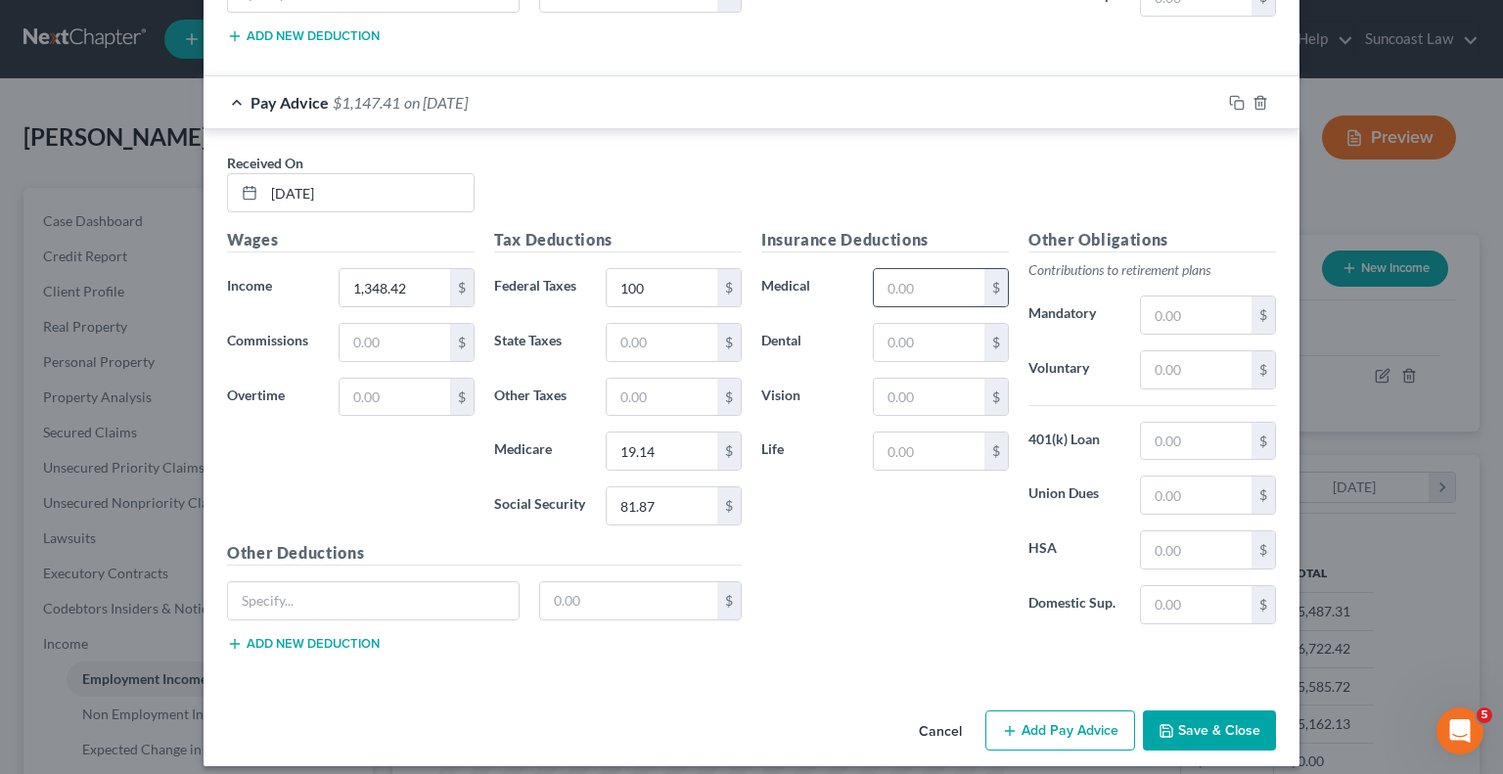
click at [934, 277] on input "text" at bounding box center [929, 287] width 111 height 37
type input "28"
click at [1200, 358] on input "text" at bounding box center [1196, 369] width 111 height 37
type input "65.40"
type input "1"
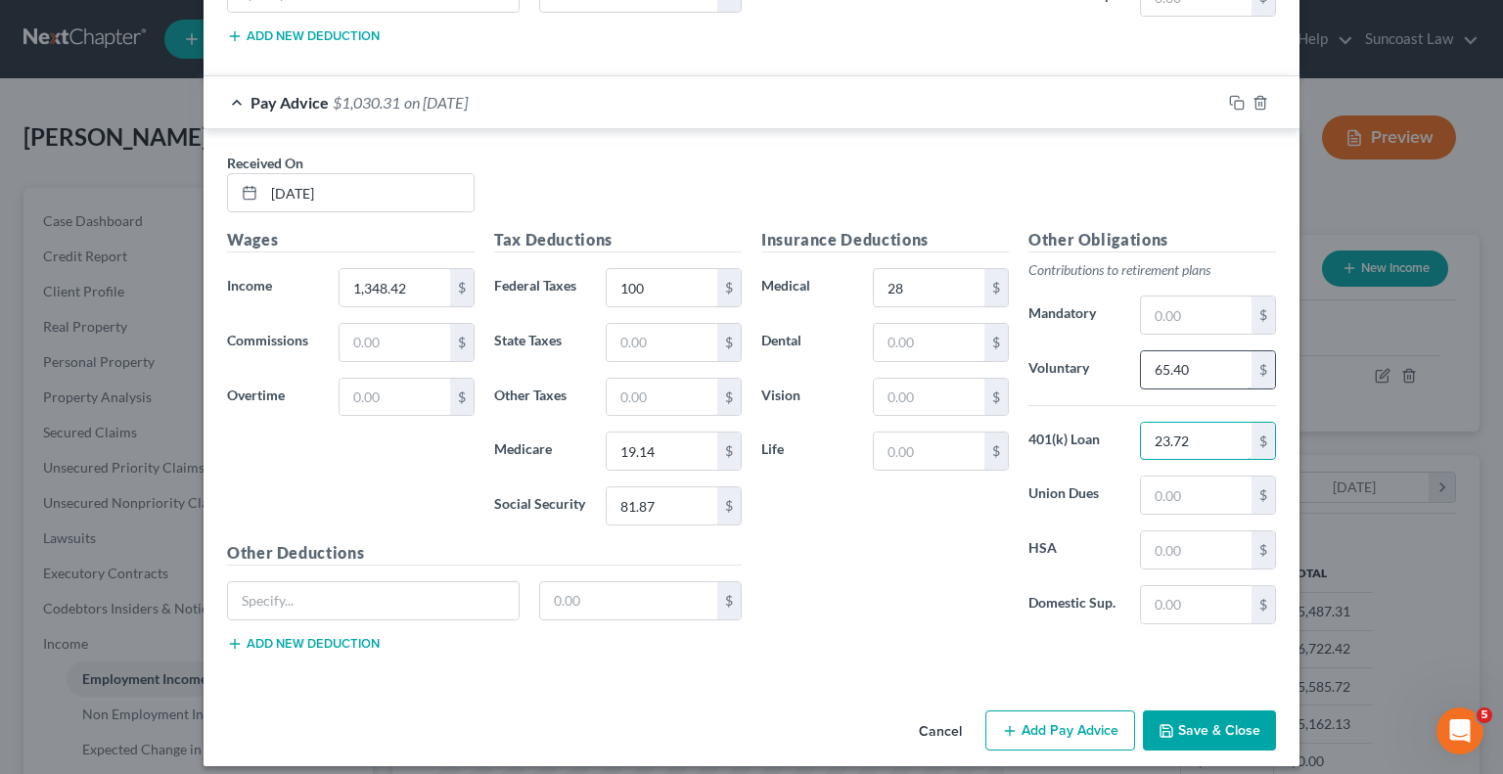
type input "23.72"
click at [1021, 710] on button "Add Pay Advice" at bounding box center [1060, 730] width 150 height 41
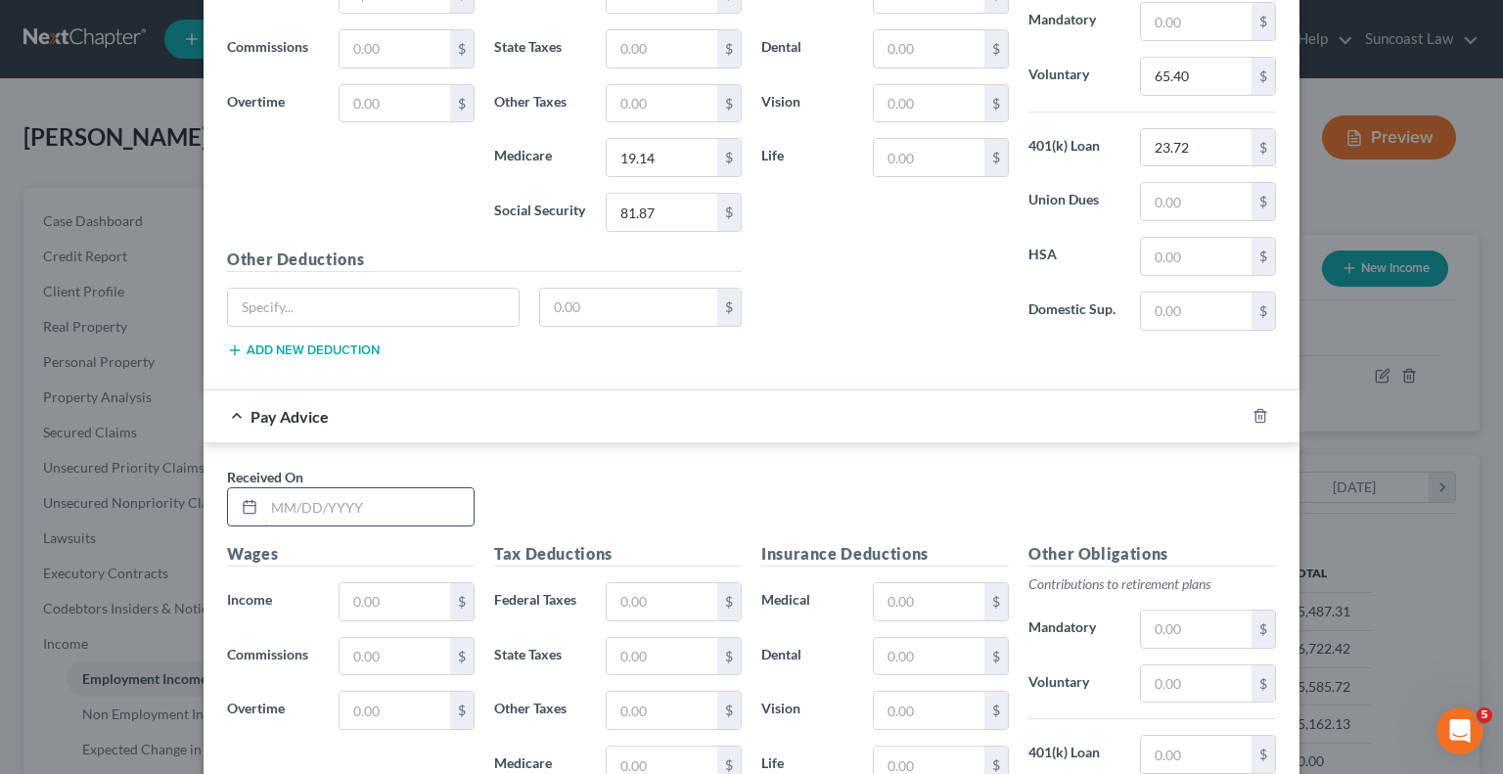
click at [377, 496] on input "text" at bounding box center [368, 506] width 209 height 37
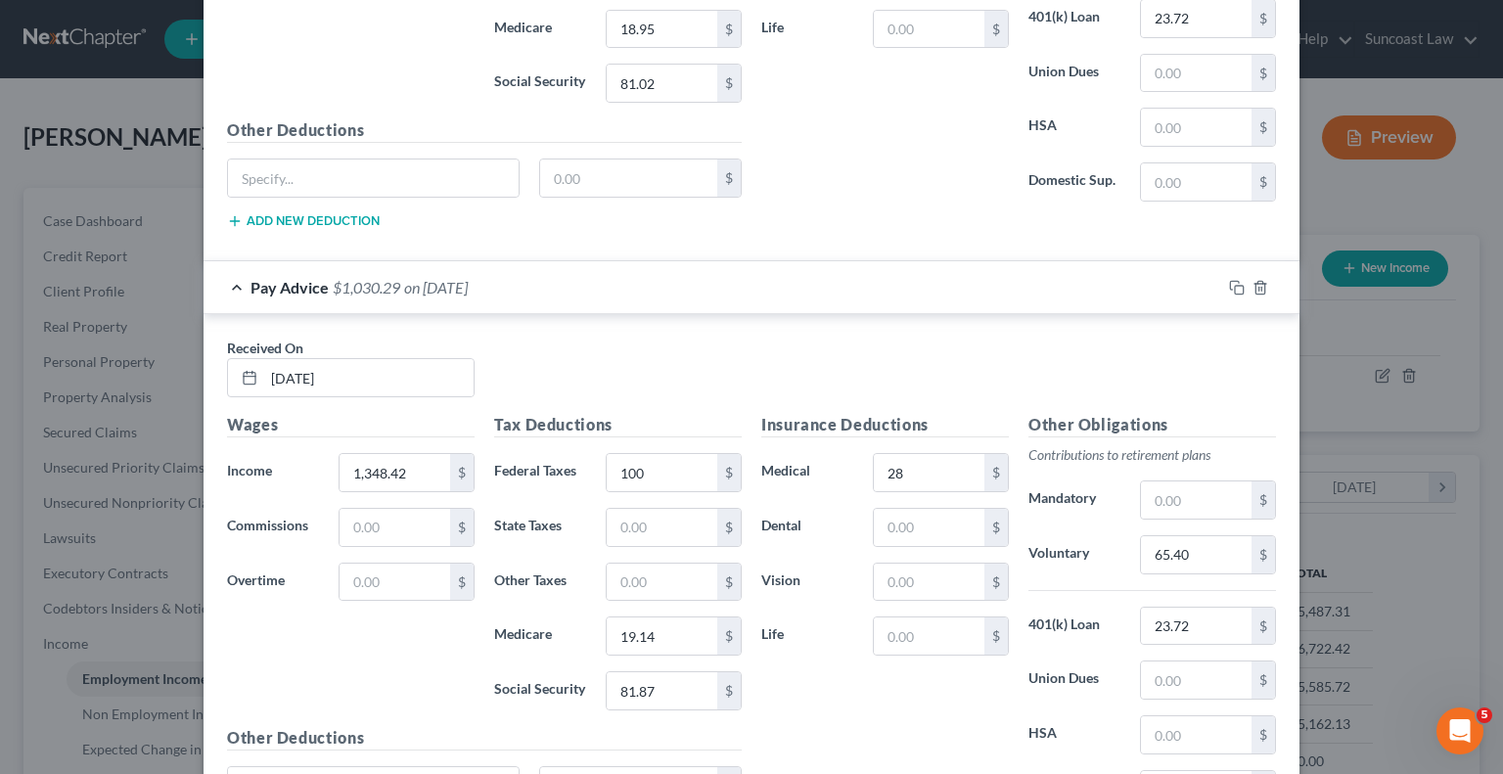
scroll to position [3031, 0]
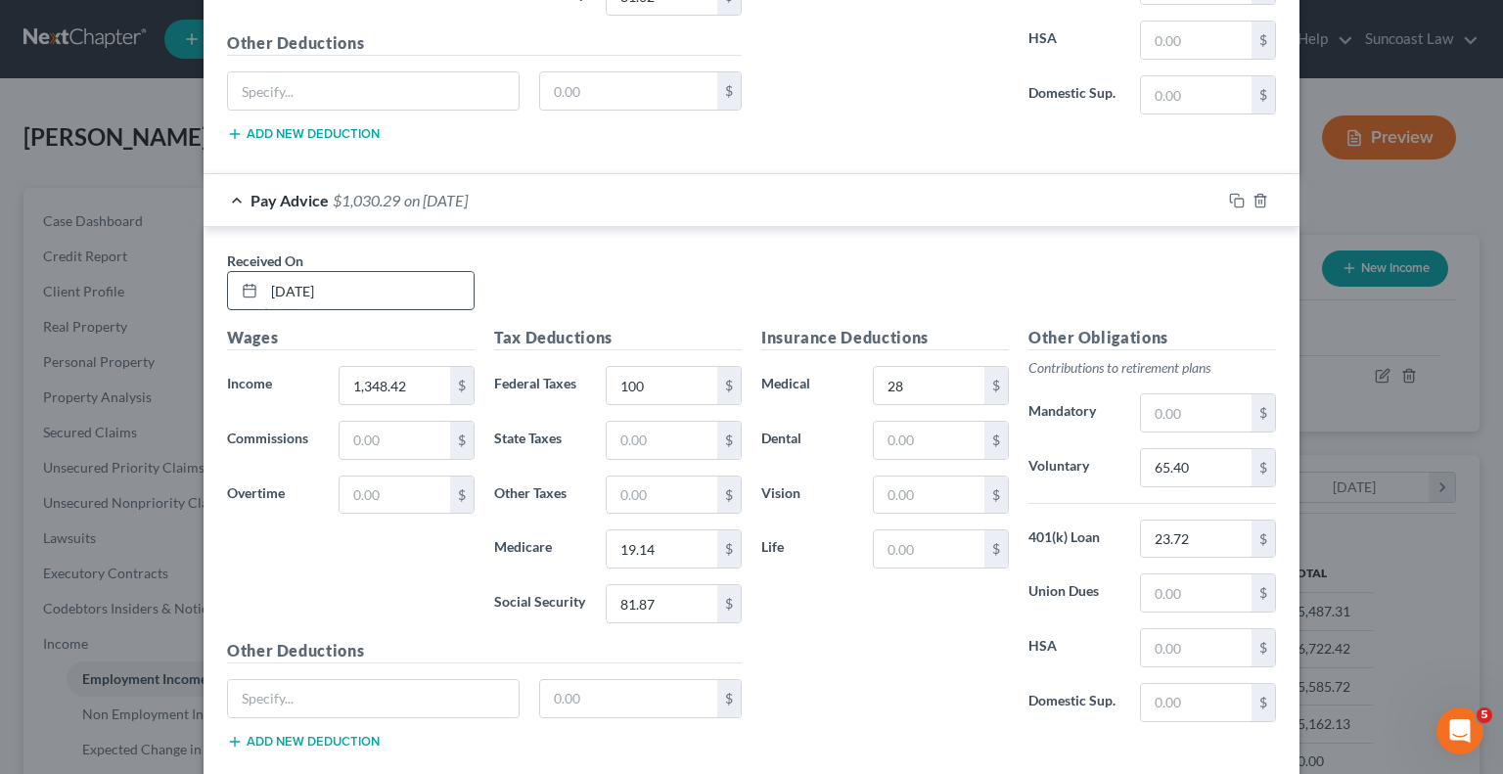
drag, startPoint x: 358, startPoint y: 284, endPoint x: 231, endPoint y: 268, distance: 128.2
click at [227, 271] on div "[DATE]" at bounding box center [351, 290] width 248 height 39
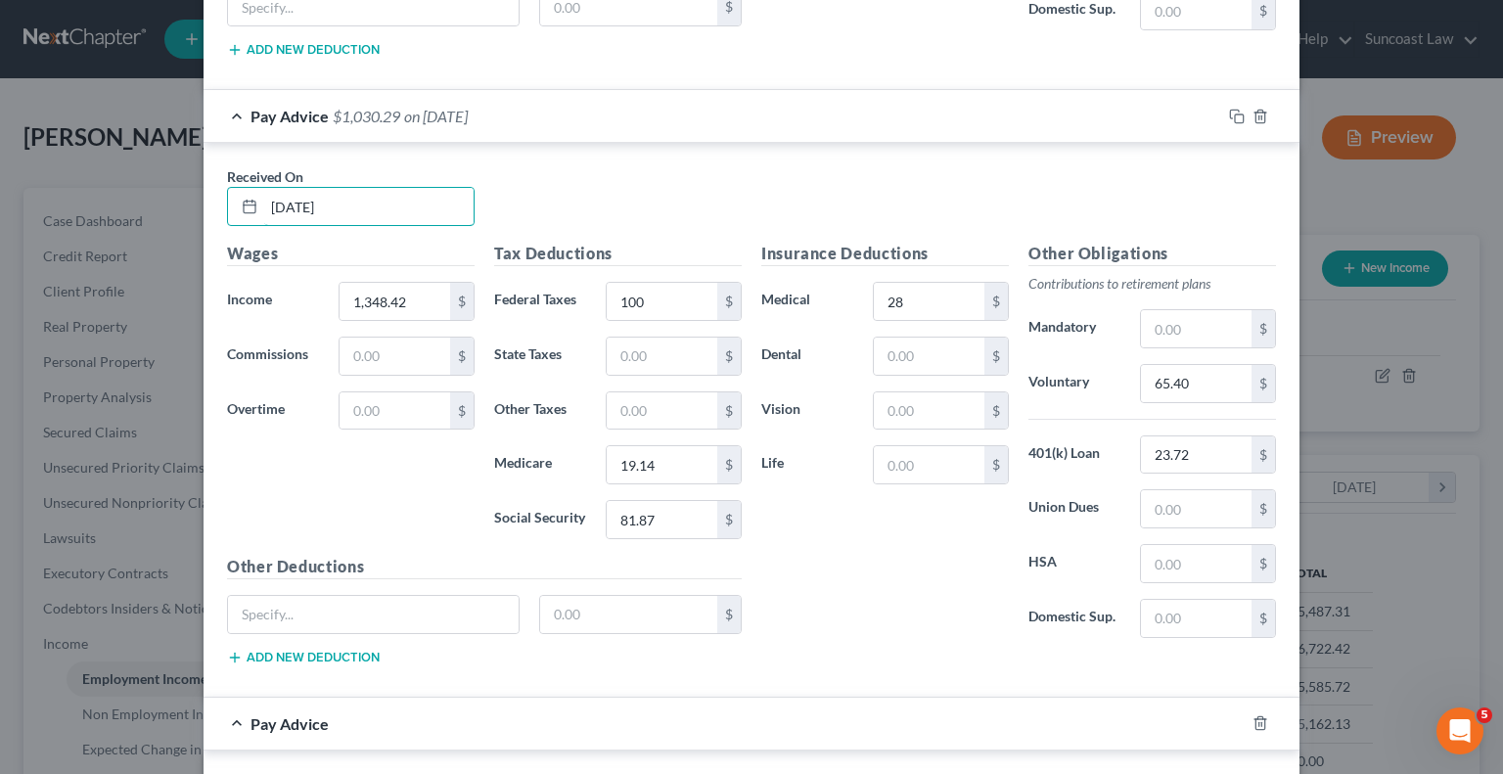
scroll to position [3325, 0]
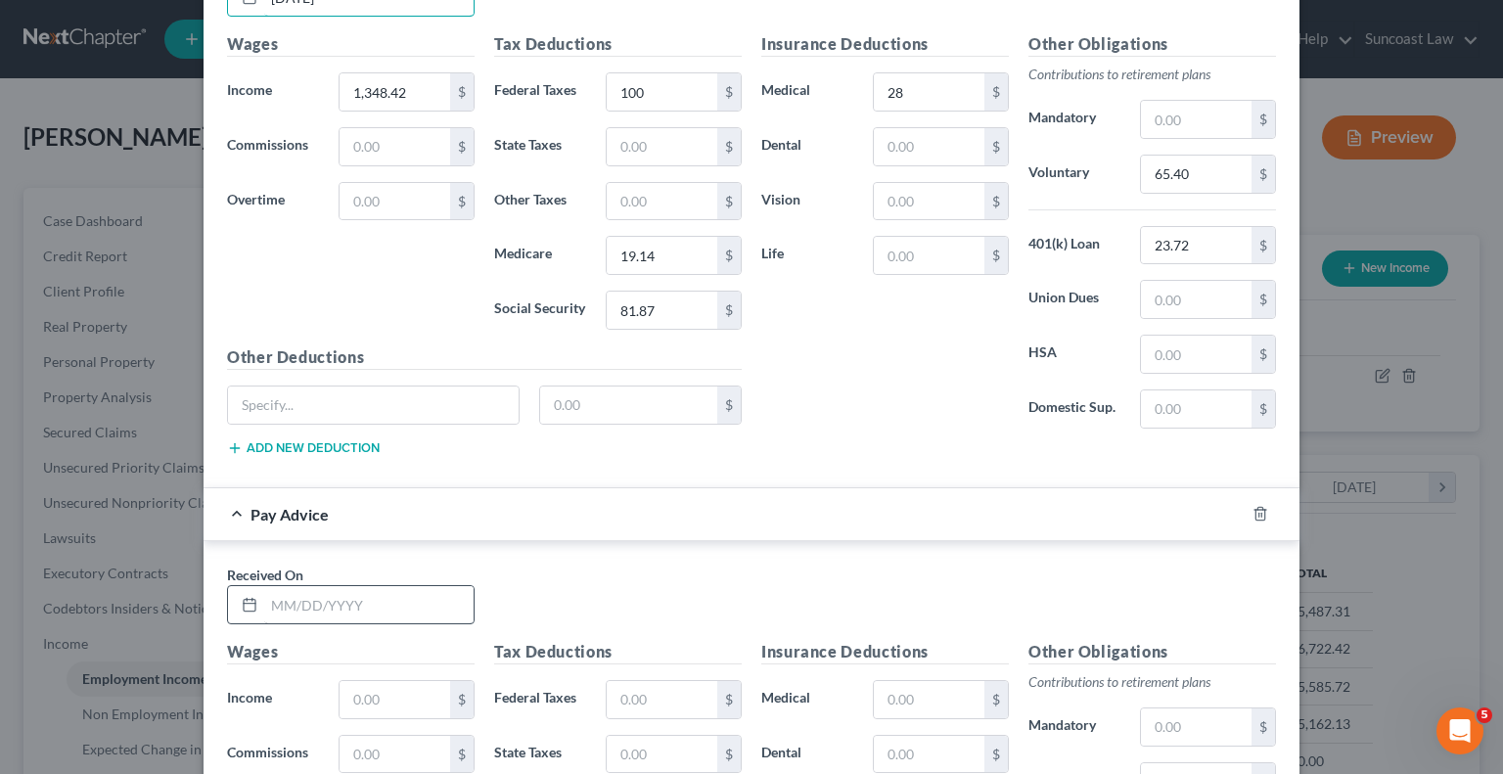
type input "[DATE]"
click at [338, 596] on input "text" at bounding box center [368, 604] width 209 height 37
type input "[DATE]"
type input "1,303.06"
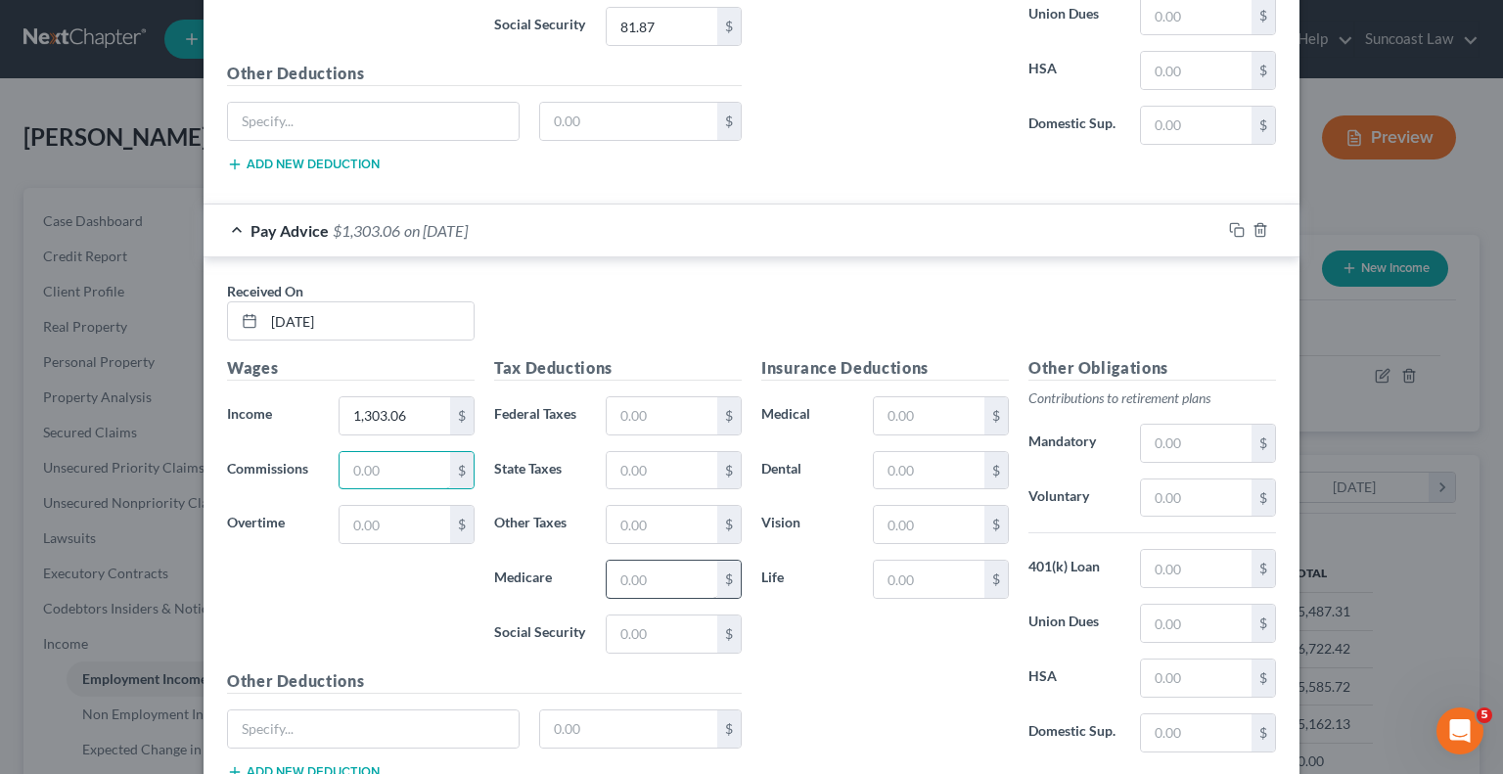
scroll to position [3619, 0]
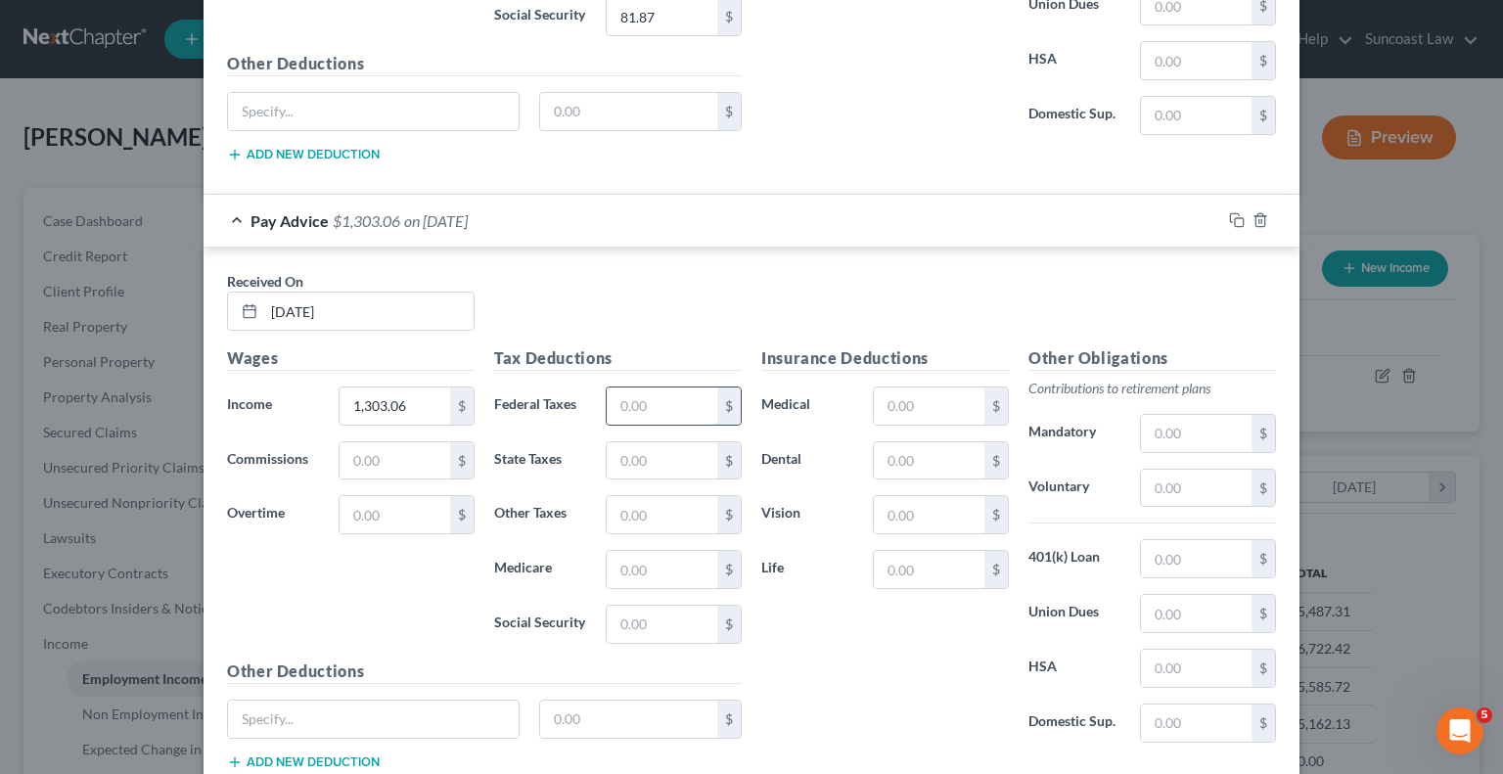
click at [642, 393] on input "text" at bounding box center [662, 405] width 111 height 37
type input "100"
type input "18.49"
type input "79.05"
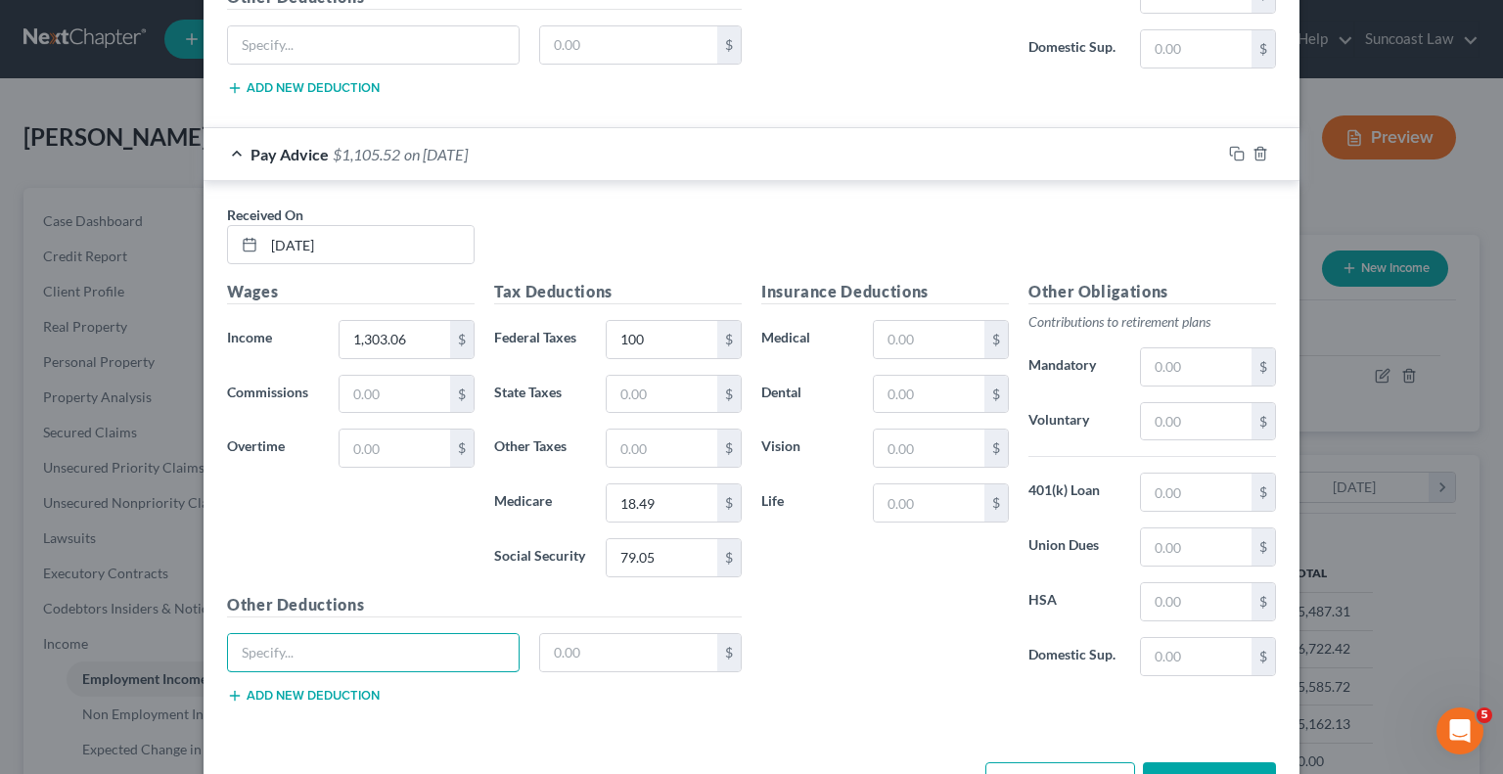
scroll to position [3733, 0]
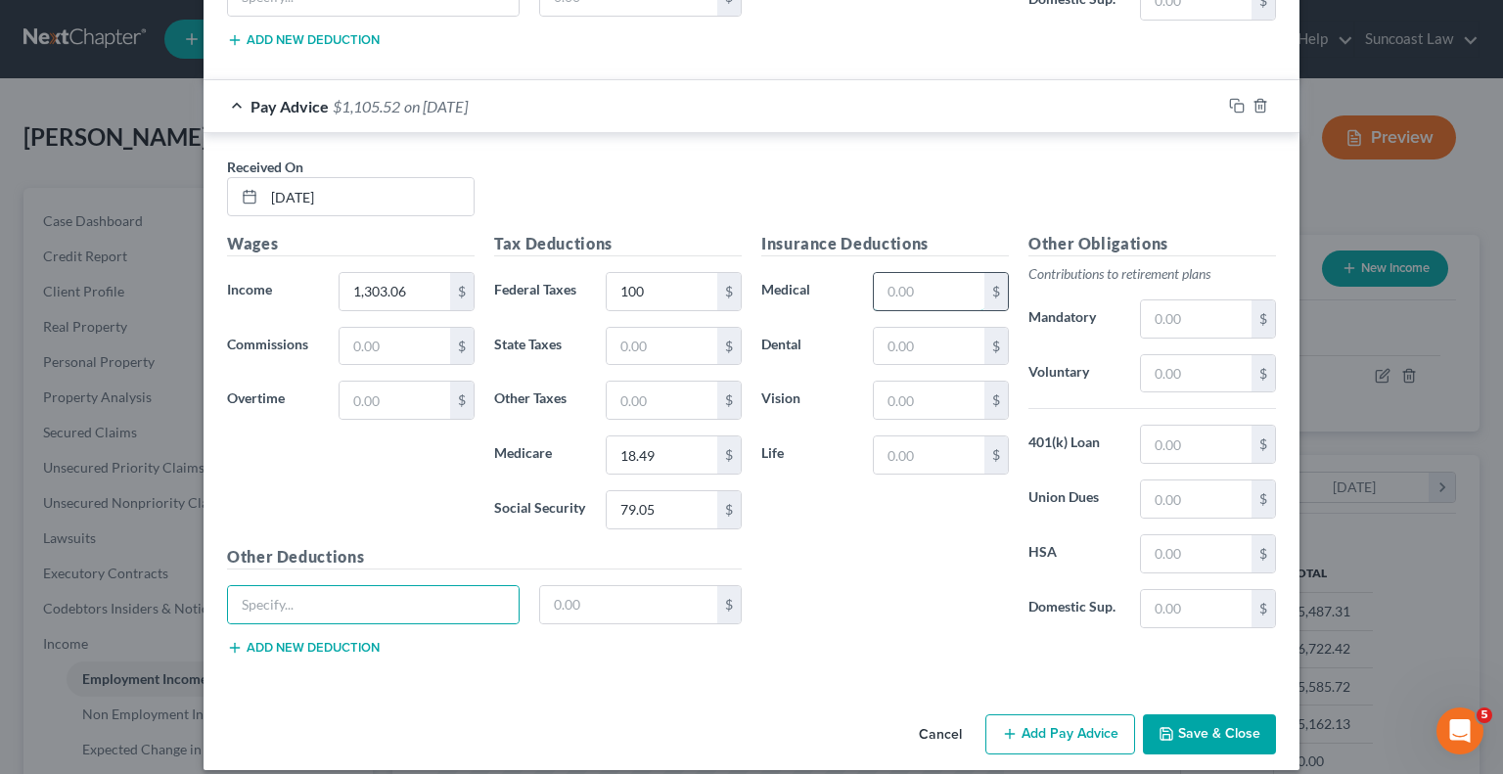
click at [900, 281] on input "text" at bounding box center [929, 291] width 111 height 37
type input "28"
click at [1196, 377] on div "Other Obligations Contributions to retirement plans Mandatory $ Voluntary $ 401…" at bounding box center [1152, 438] width 267 height 412
click at [1184, 355] on input "text" at bounding box center [1196, 373] width 111 height 37
type input "64.30"
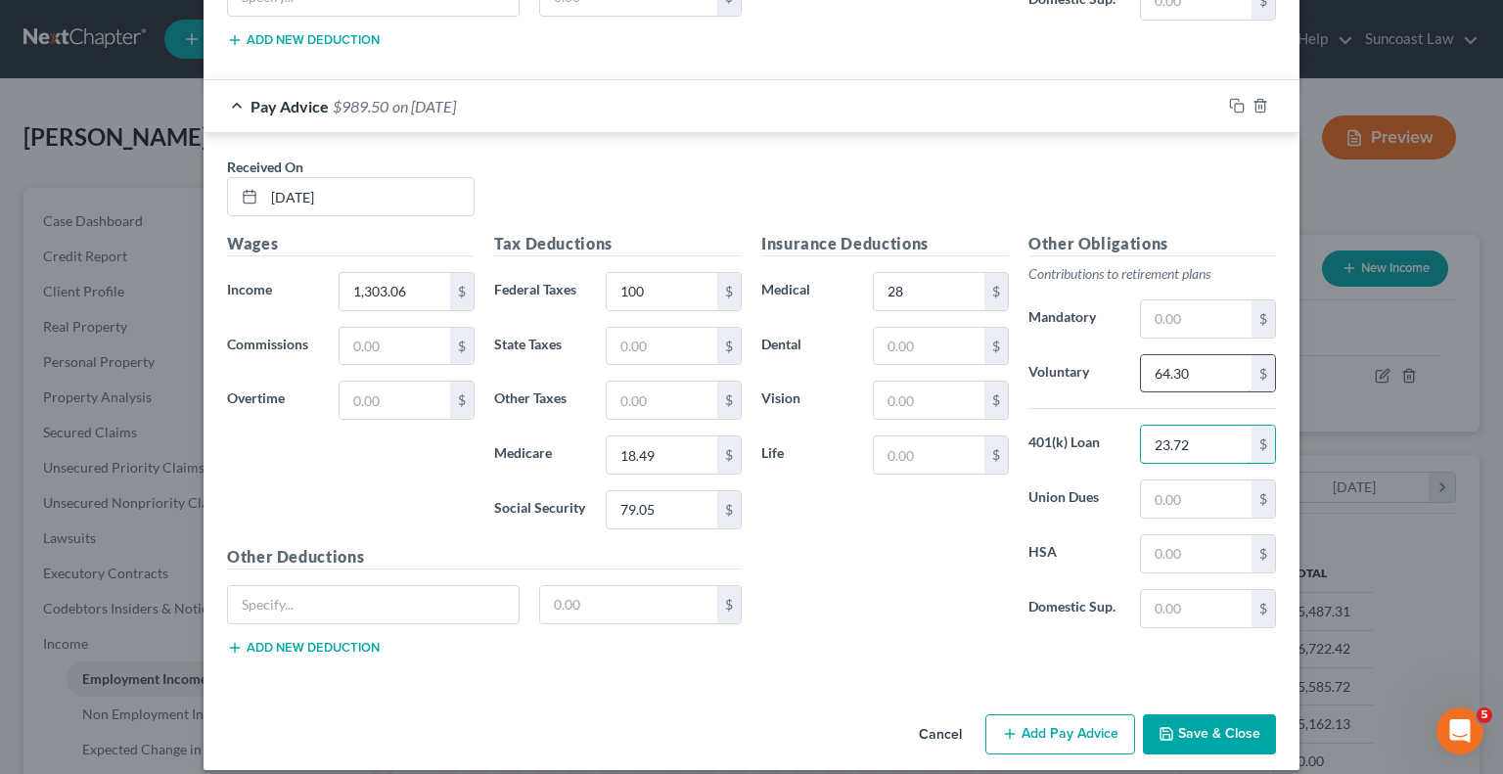
type input "23.72"
click at [1040, 714] on button "Add Pay Advice" at bounding box center [1060, 734] width 150 height 41
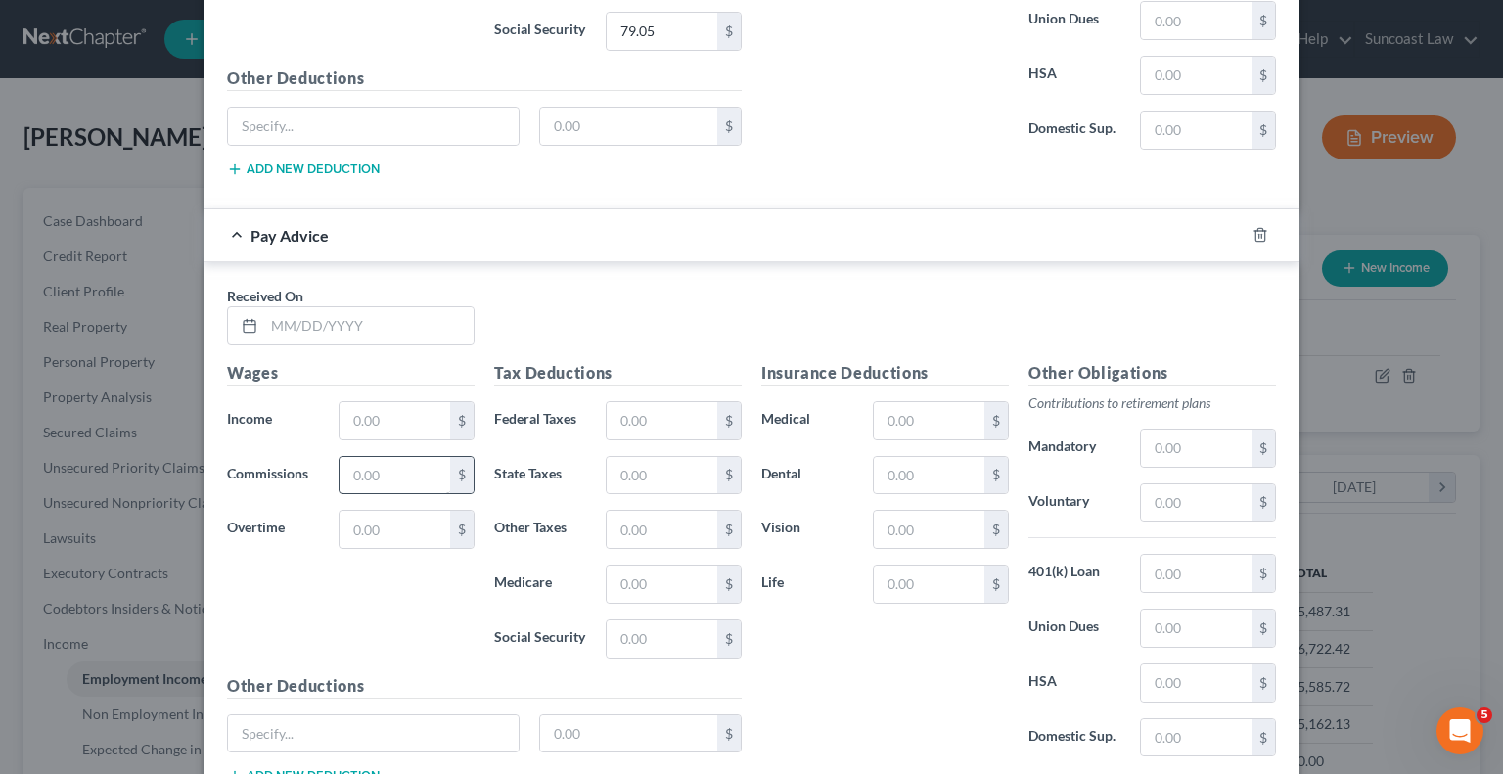
scroll to position [4222, 0]
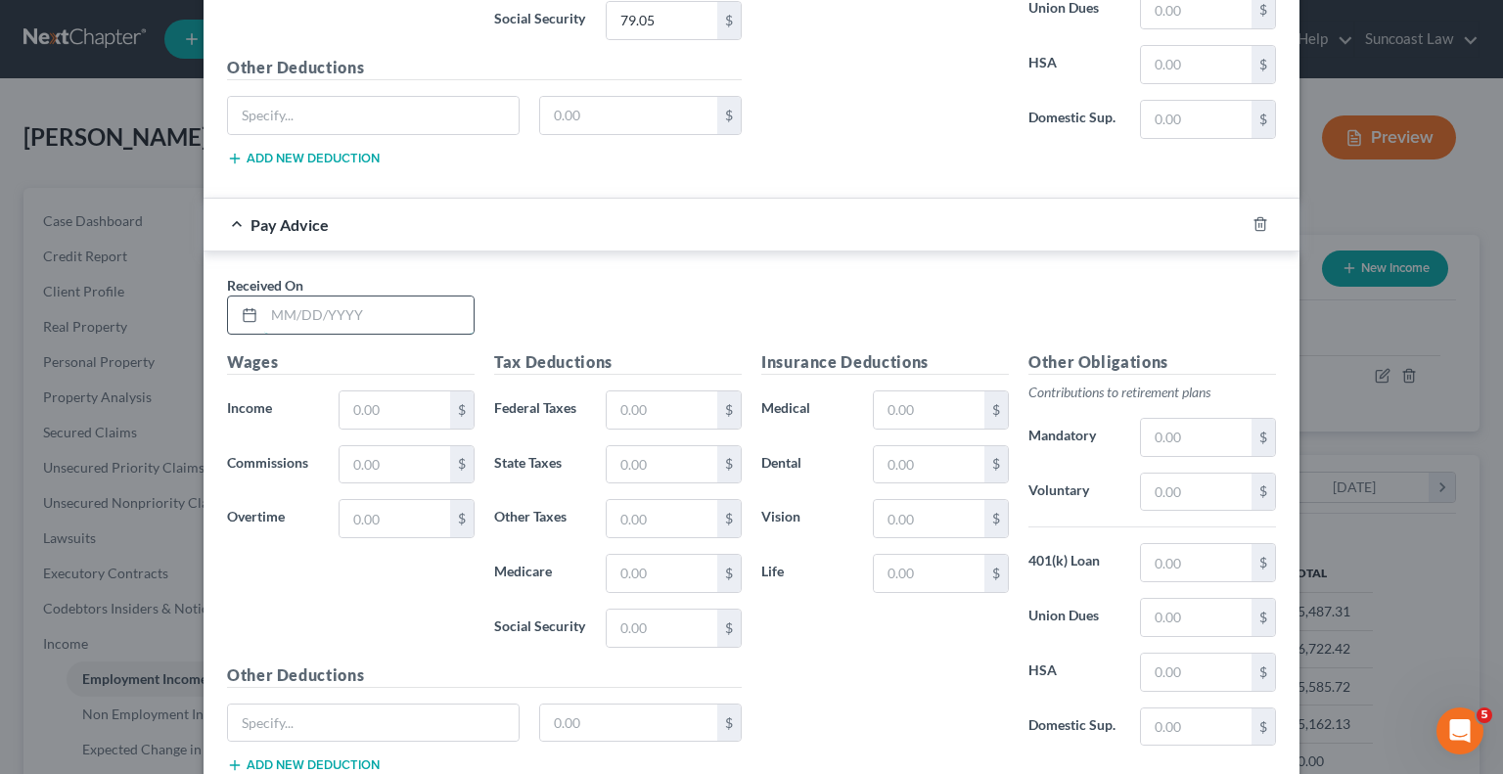
click at [360, 305] on input "text" at bounding box center [368, 314] width 209 height 37
type input "[DATE]"
type input "977.27"
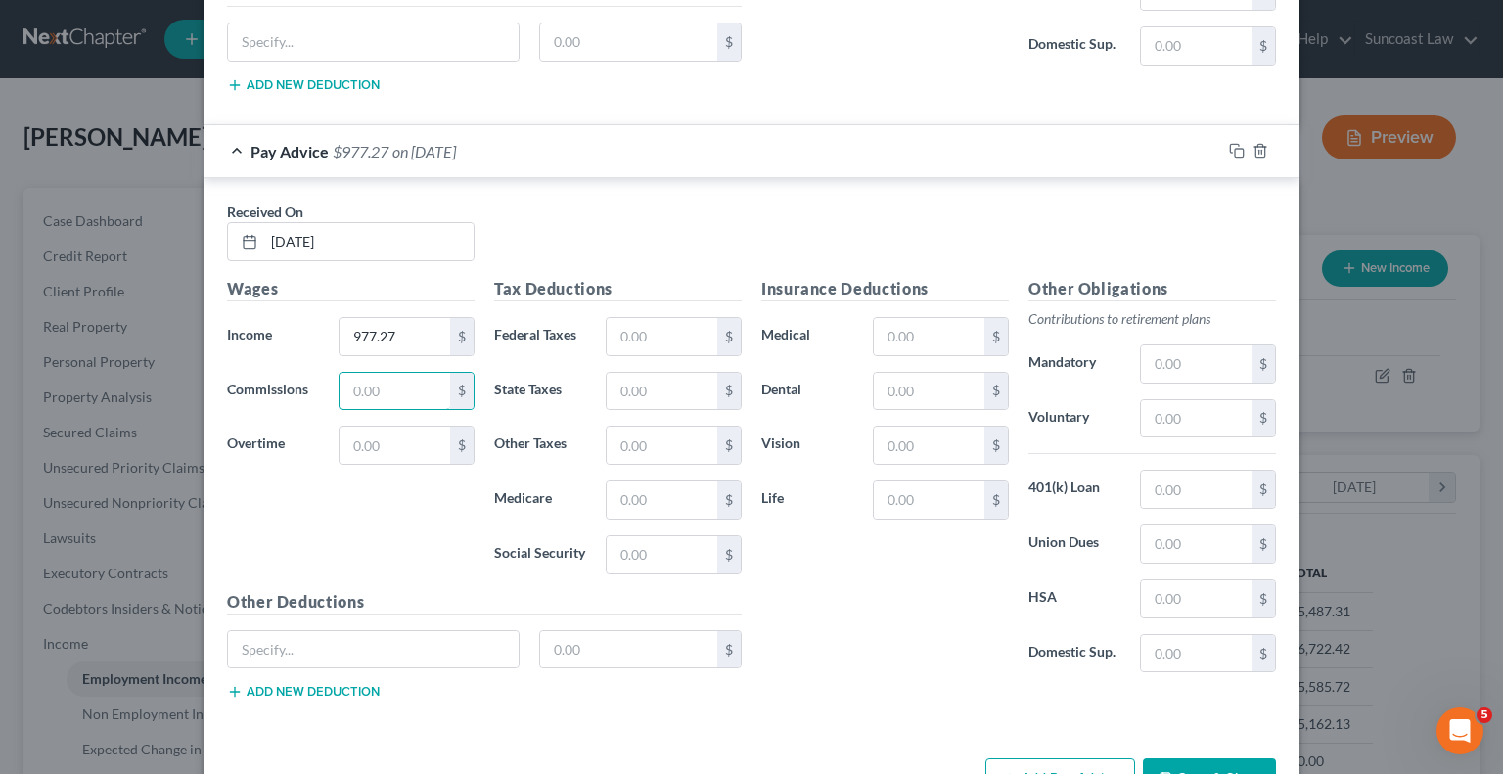
scroll to position [4337, 0]
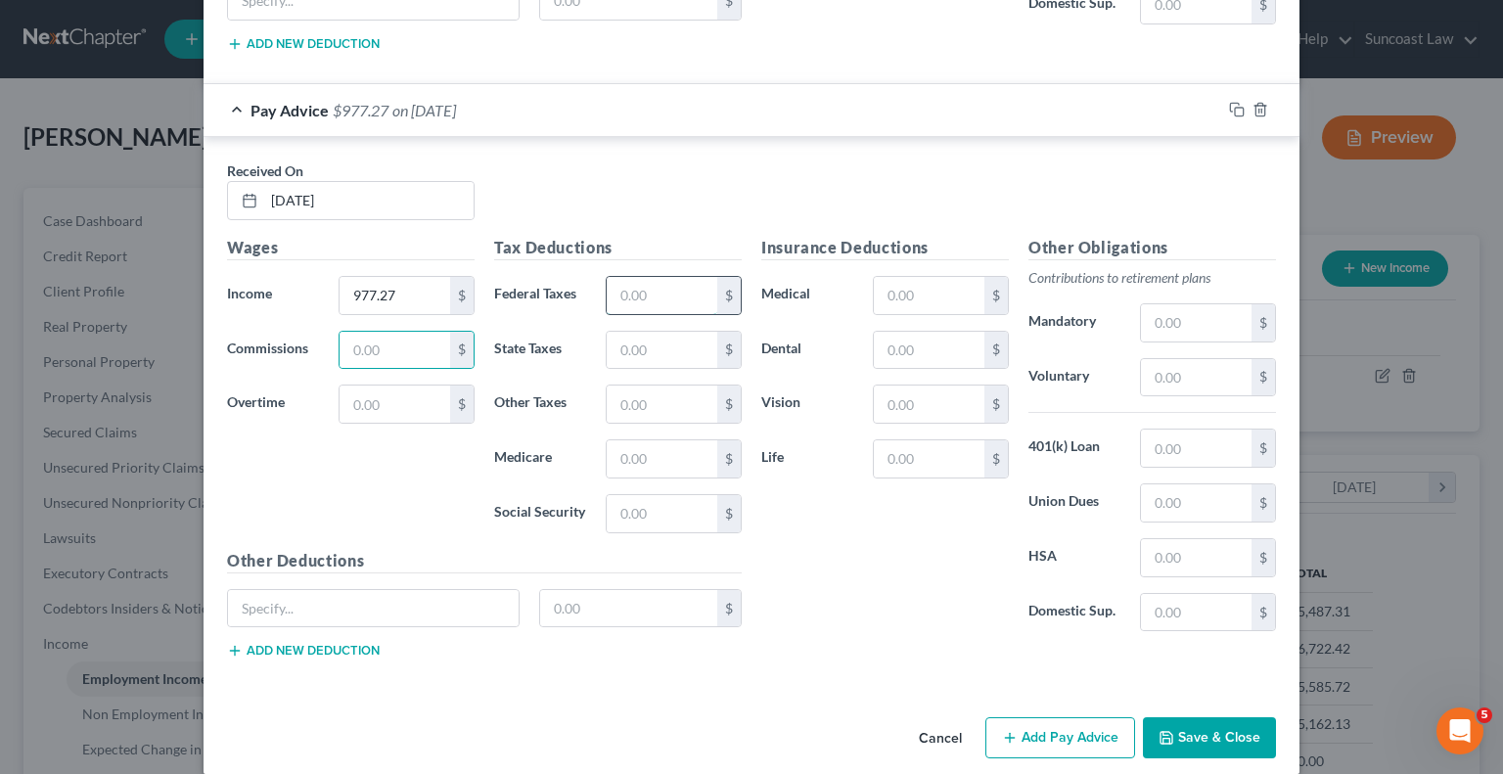
click at [665, 277] on input "text" at bounding box center [662, 295] width 111 height 37
type input "100"
type input "13.76"
type input "58.86"
click at [905, 277] on input "text" at bounding box center [929, 295] width 111 height 37
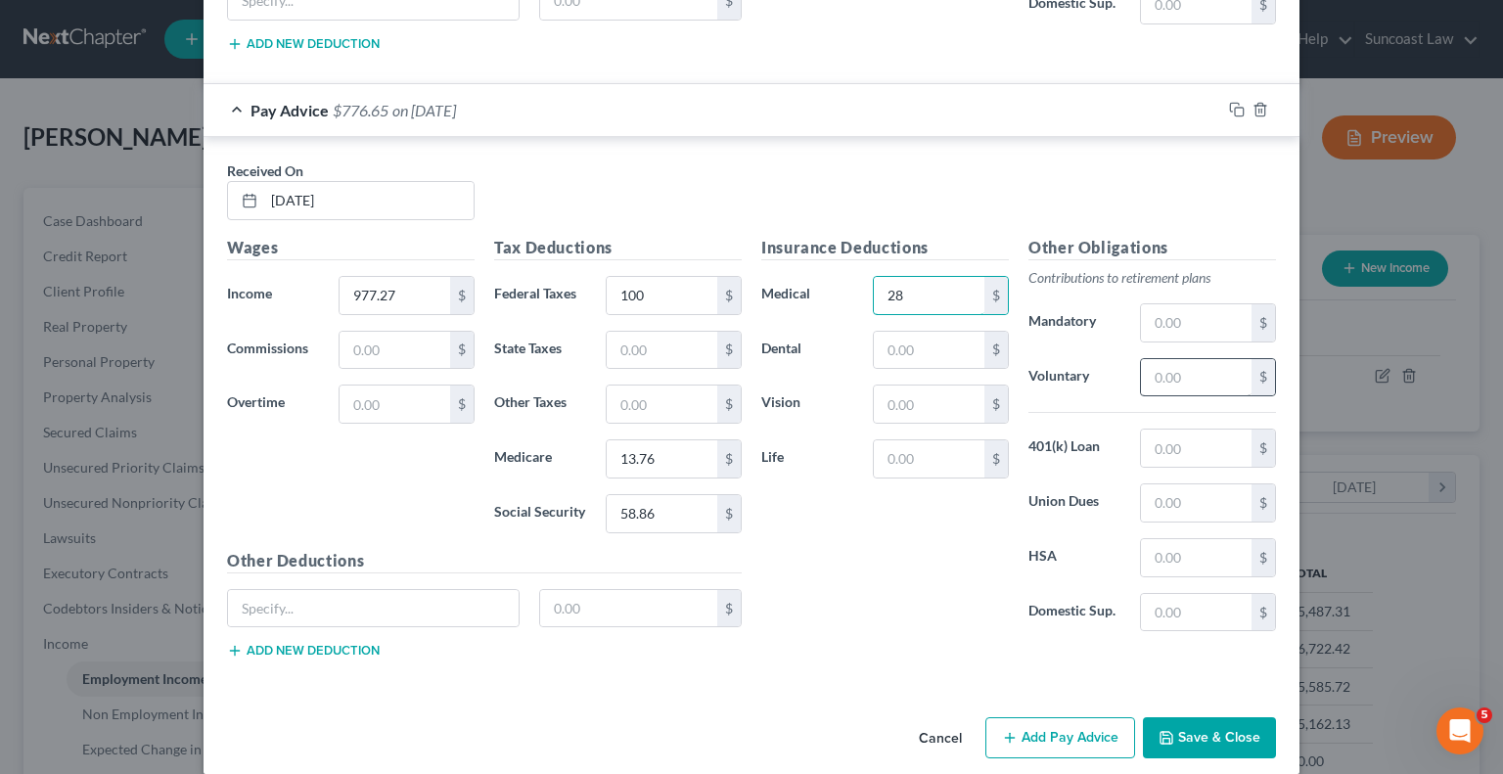
type input "28"
click at [1186, 359] on input "text" at bounding box center [1196, 377] width 111 height 37
type input "48.86"
type input "23.72"
click at [1070, 717] on button "Add Pay Advice" at bounding box center [1060, 737] width 150 height 41
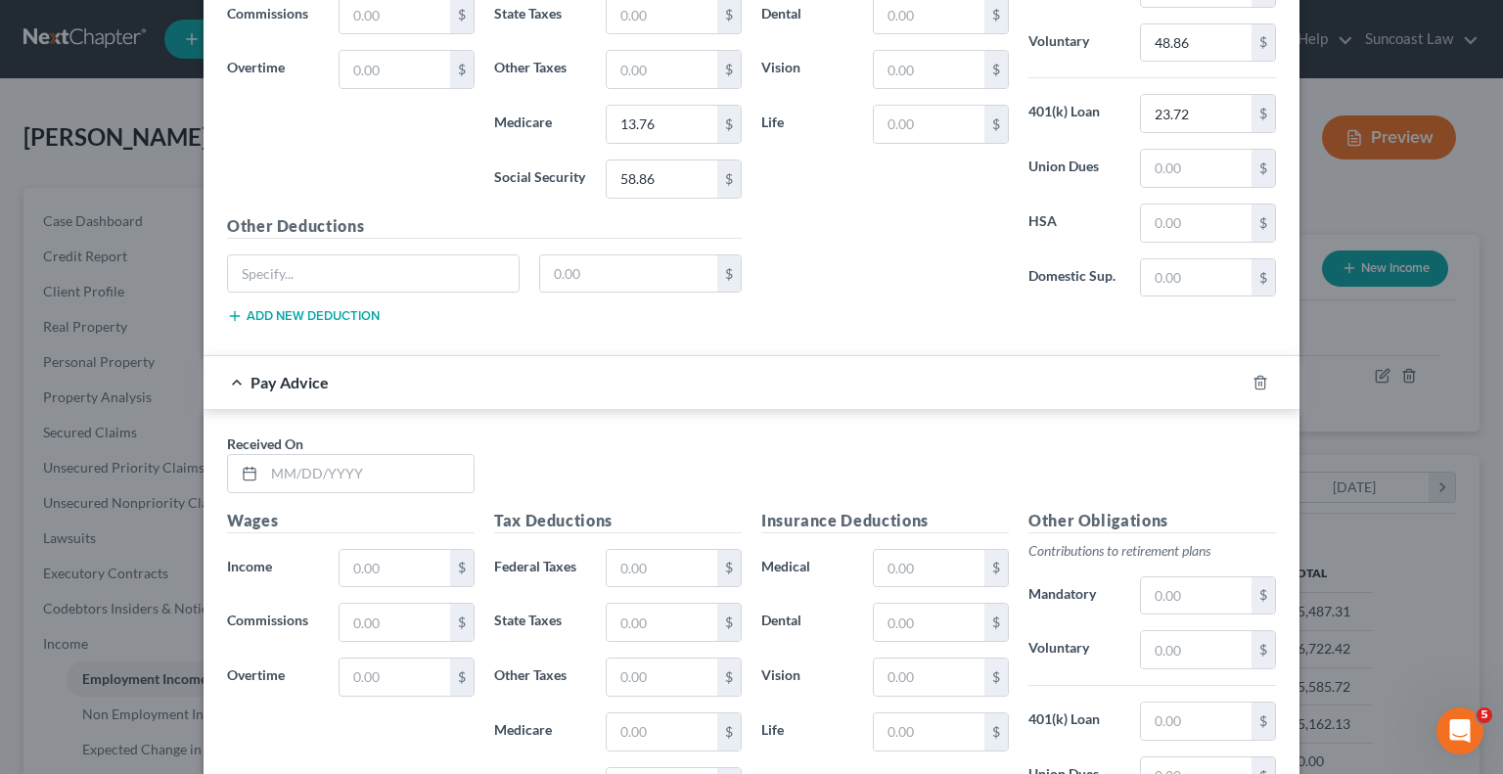
scroll to position [4728, 0]
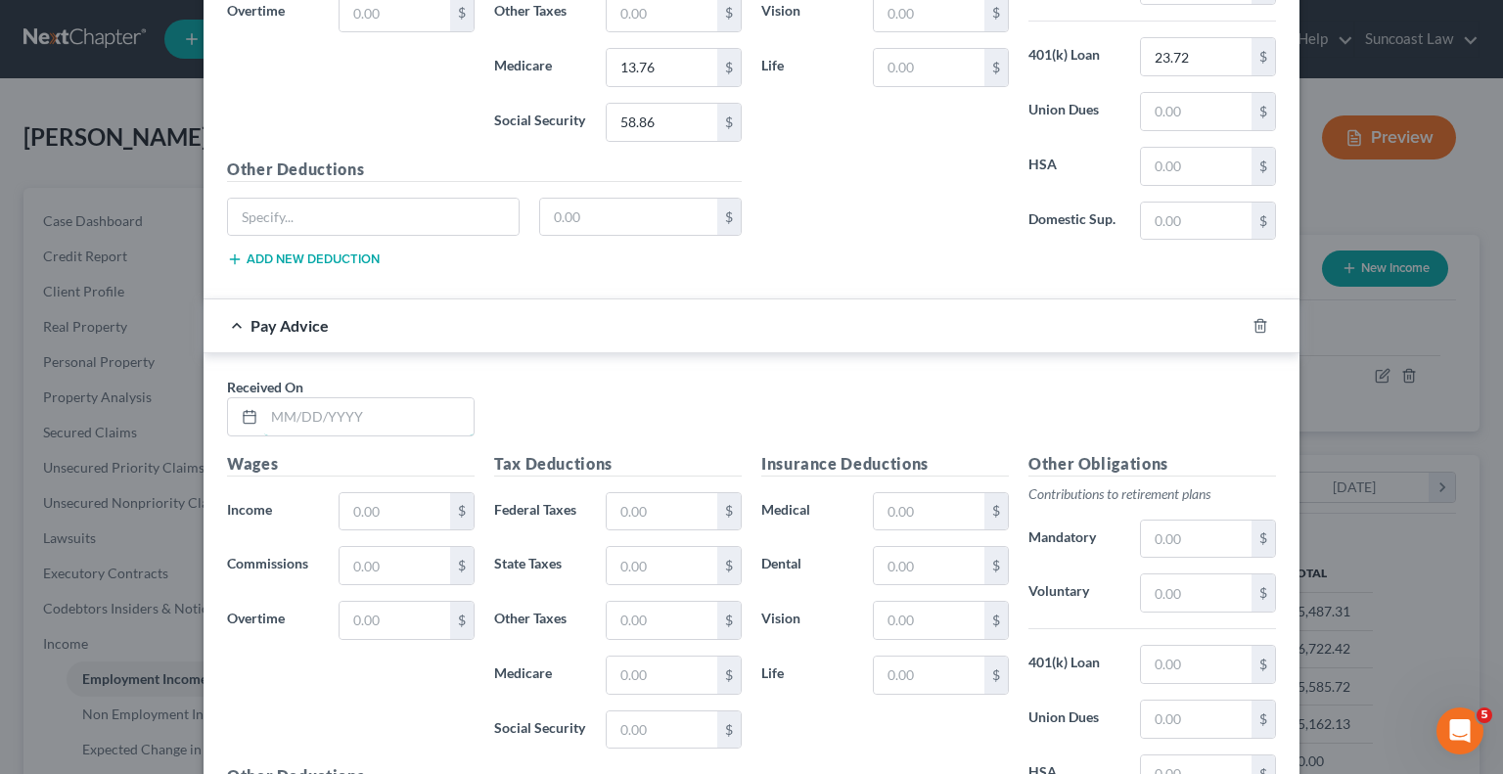
drag, startPoint x: 401, startPoint y: 398, endPoint x: 388, endPoint y: 309, distance: 90.0
click at [401, 398] on input "text" at bounding box center [368, 416] width 209 height 37
type input "[DATE]"
type input "3"
type input "977.51"
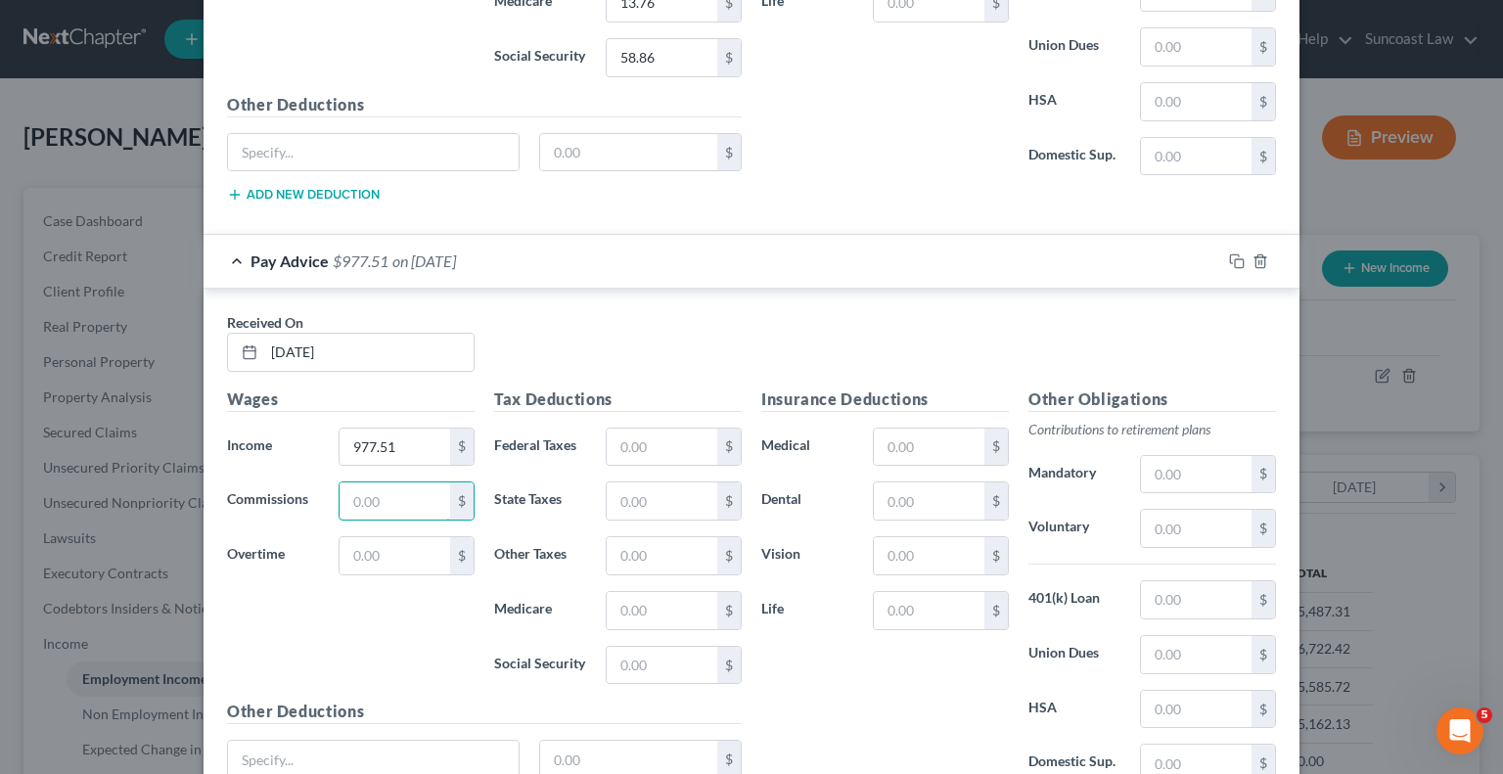
scroll to position [4826, 0]
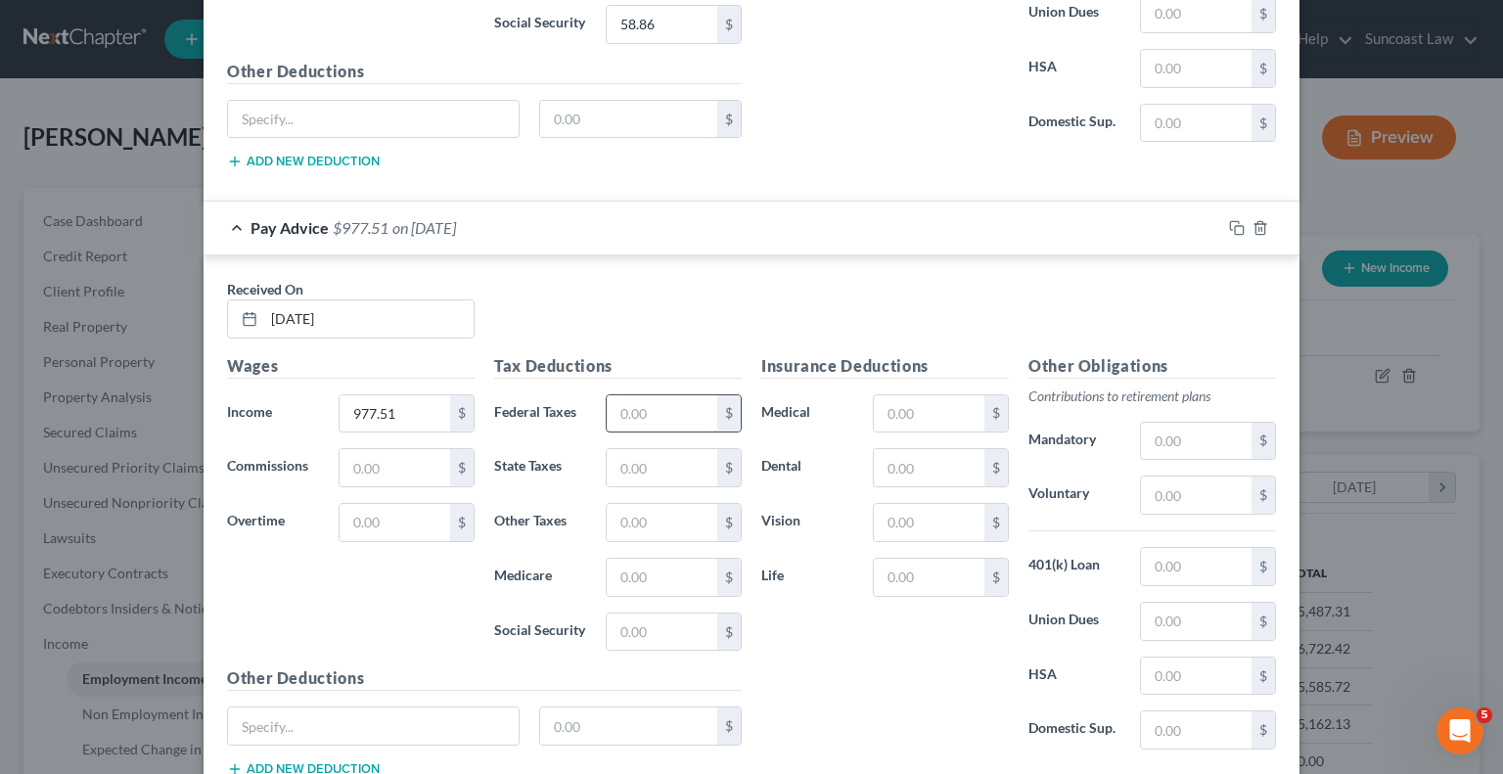
click at [661, 395] on input "text" at bounding box center [662, 413] width 111 height 37
type input "100"
type input "13.77"
type input "58.86"
click at [908, 400] on input "text" at bounding box center [929, 413] width 111 height 37
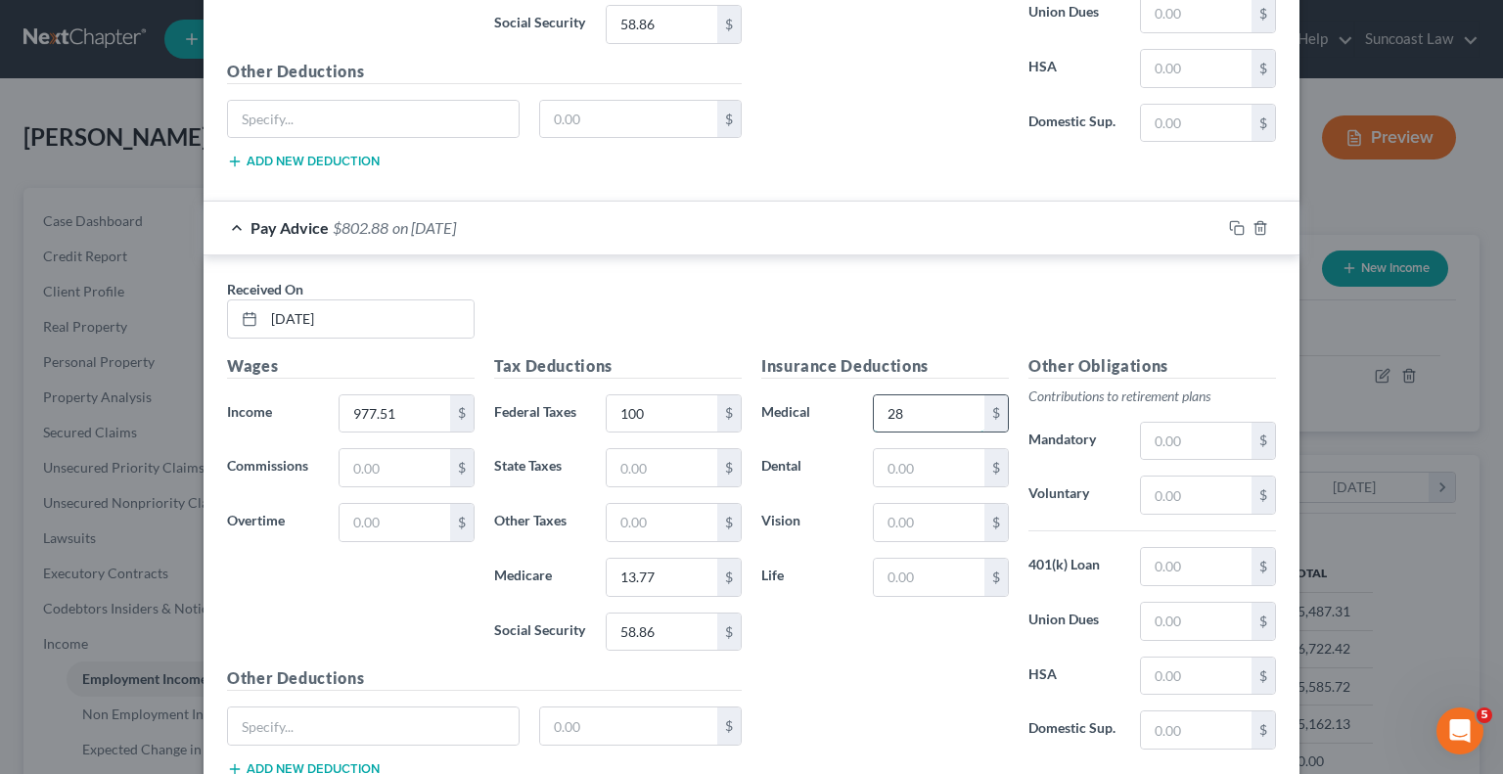
type input "28"
click at [1182, 477] on input "text" at bounding box center [1196, 495] width 111 height 37
type input "48.88"
type input "23.72"
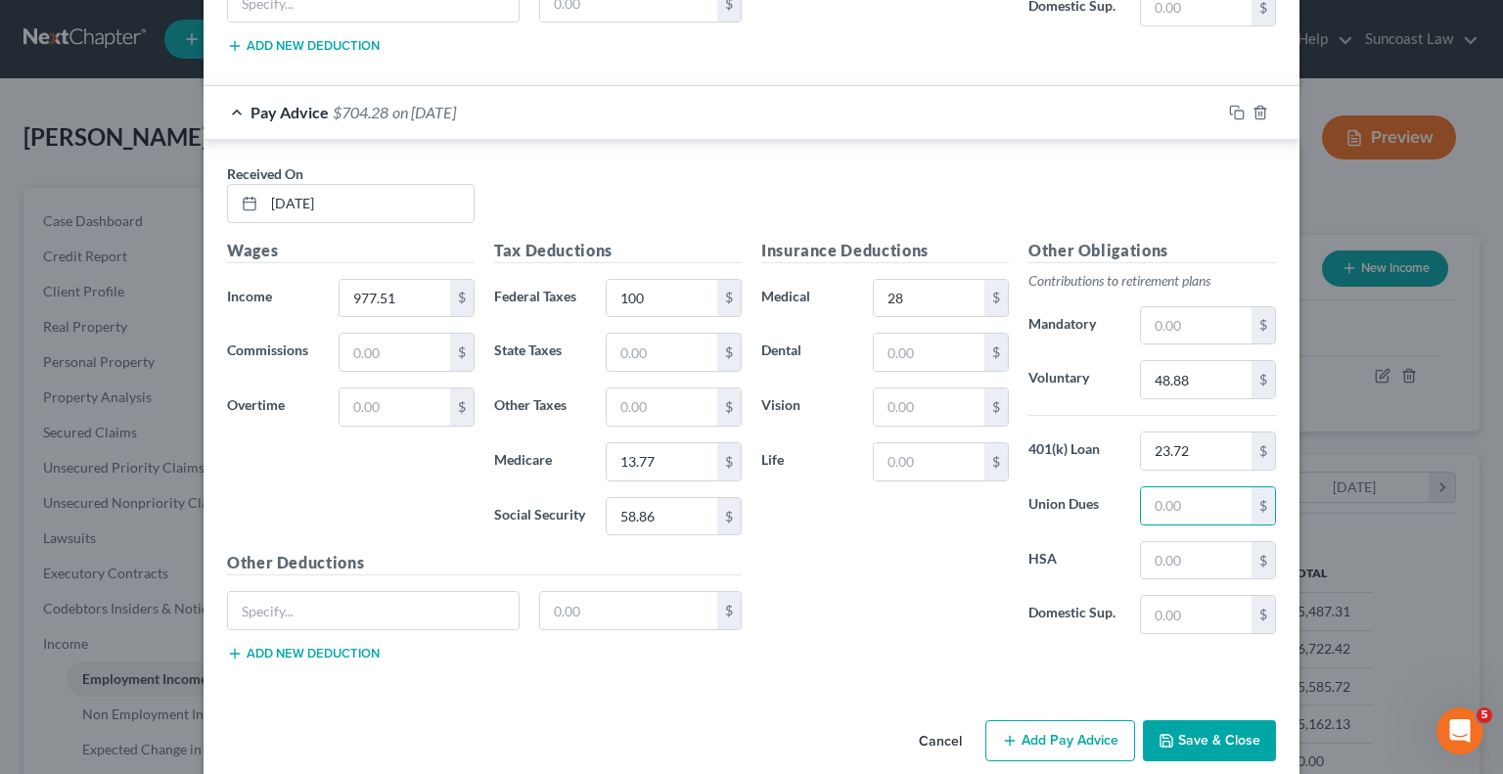
click at [1087, 720] on button "Add Pay Advice" at bounding box center [1060, 740] width 150 height 41
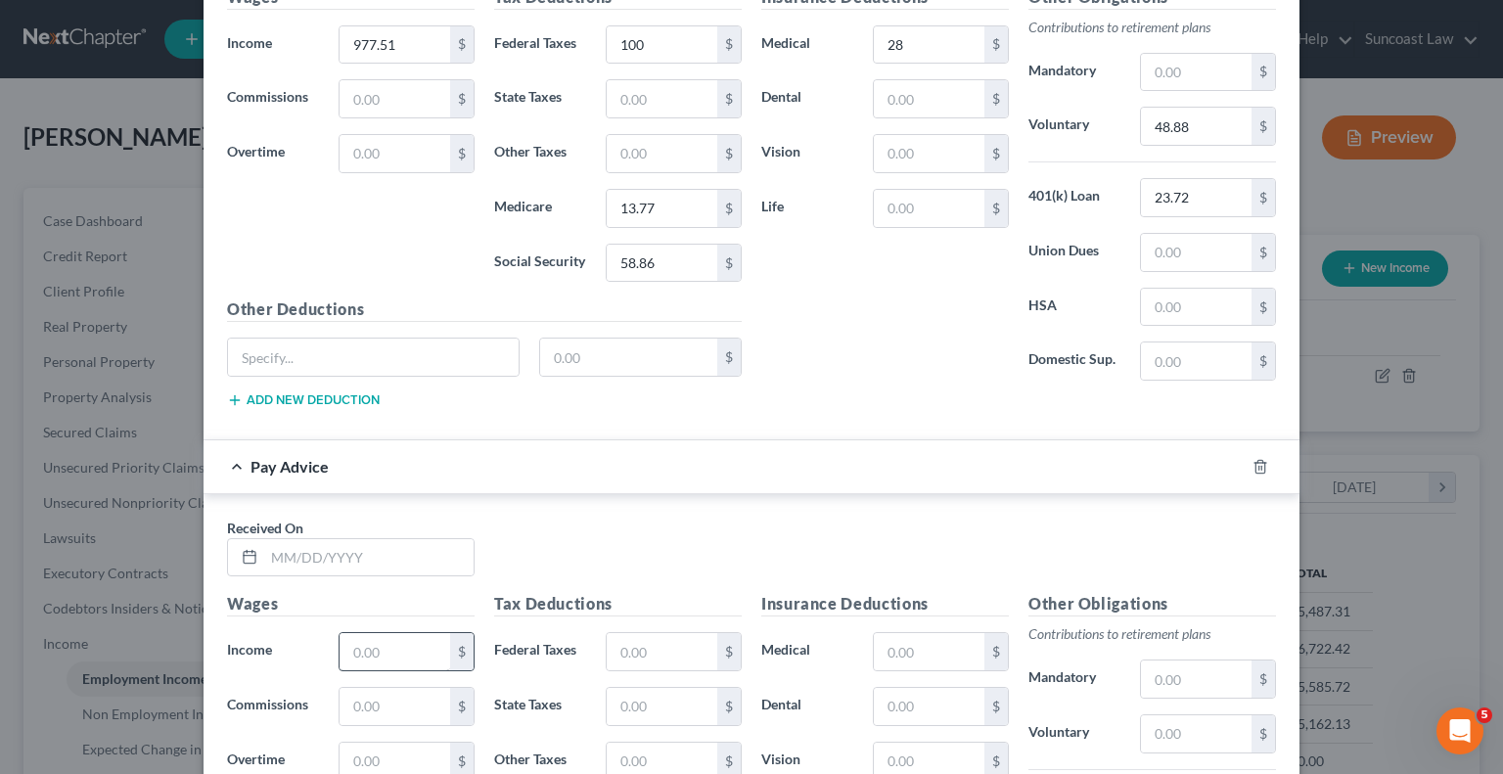
scroll to position [5431, 0]
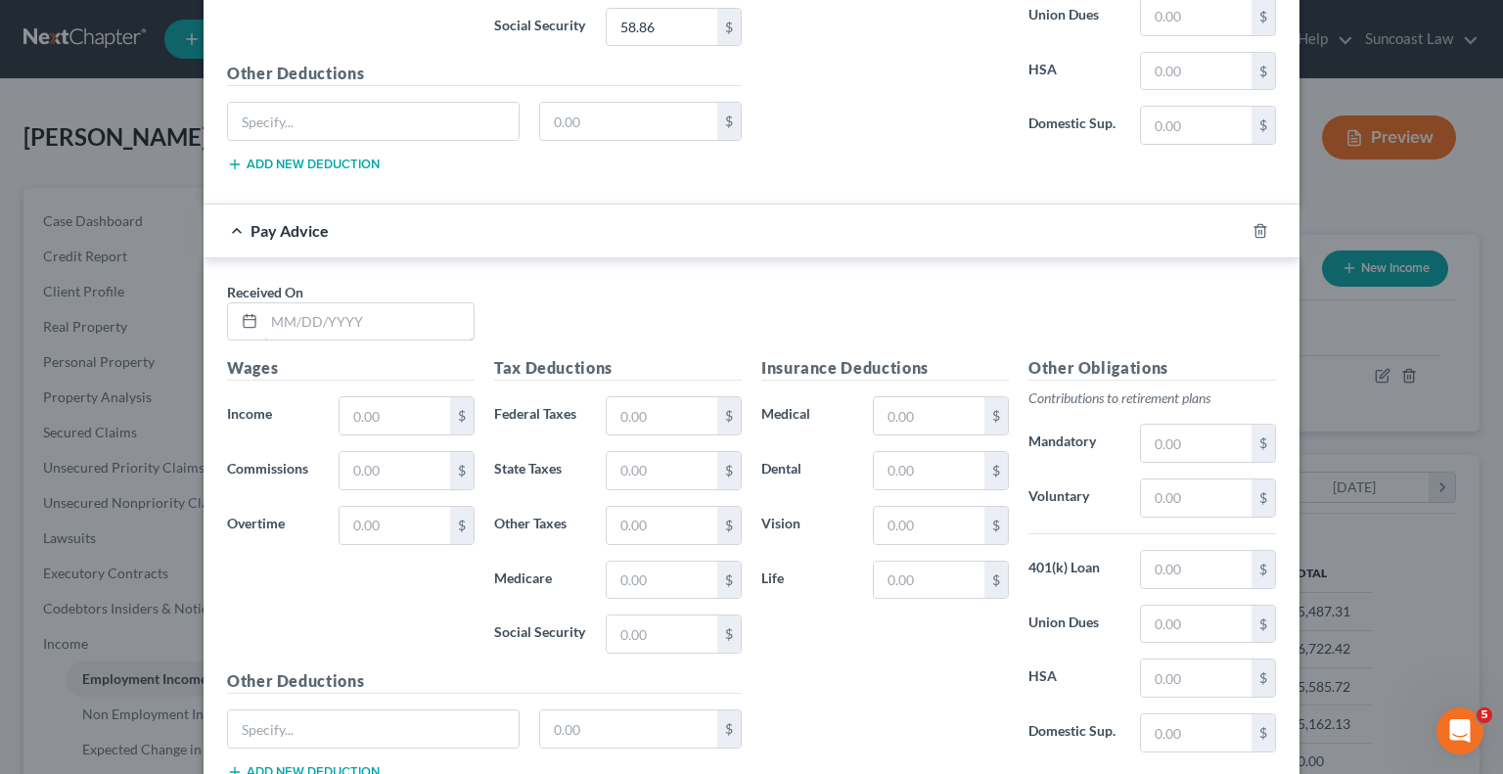
drag, startPoint x: 334, startPoint y: 293, endPoint x: 335, endPoint y: 274, distance: 18.6
click at [334, 303] on input "text" at bounding box center [368, 321] width 209 height 37
type input "[DATE]"
type input "978"
click at [626, 397] on input "text" at bounding box center [662, 415] width 111 height 37
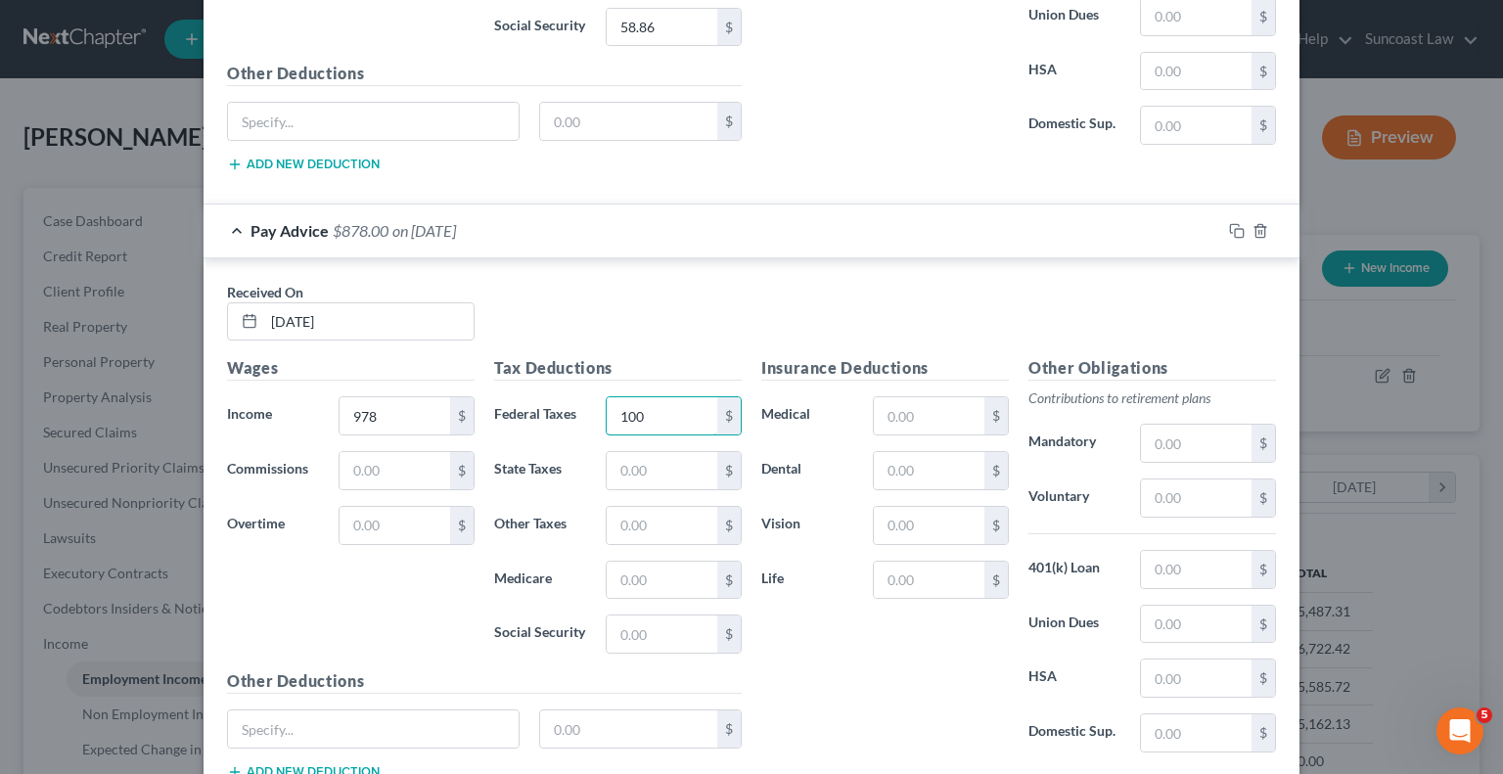
type input "100"
type input "13.78"
type input "58.90"
click at [908, 399] on input "text" at bounding box center [929, 415] width 111 height 37
type input "28"
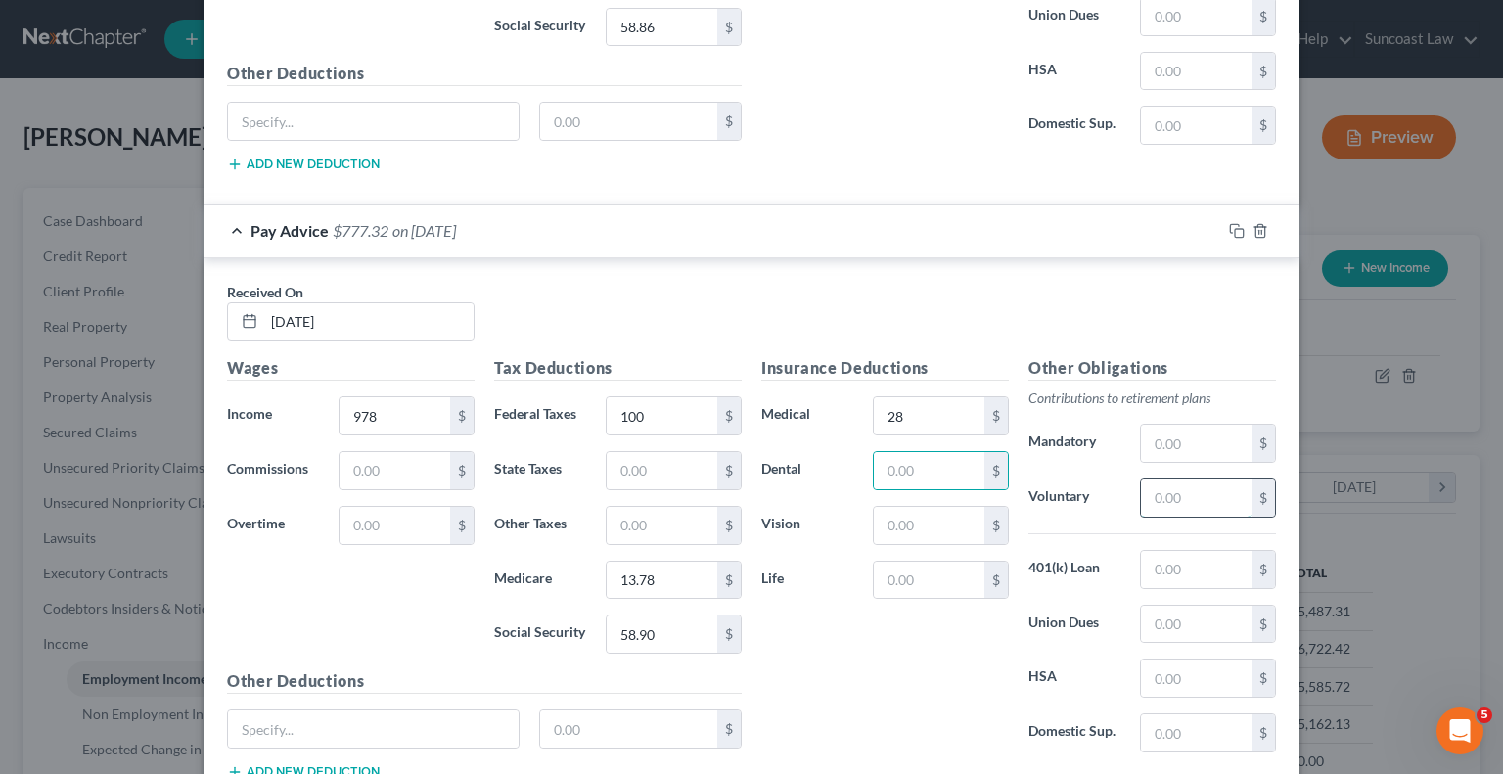
click at [1170, 479] on input "text" at bounding box center [1196, 497] width 111 height 37
type input "48.90"
type input "23.72"
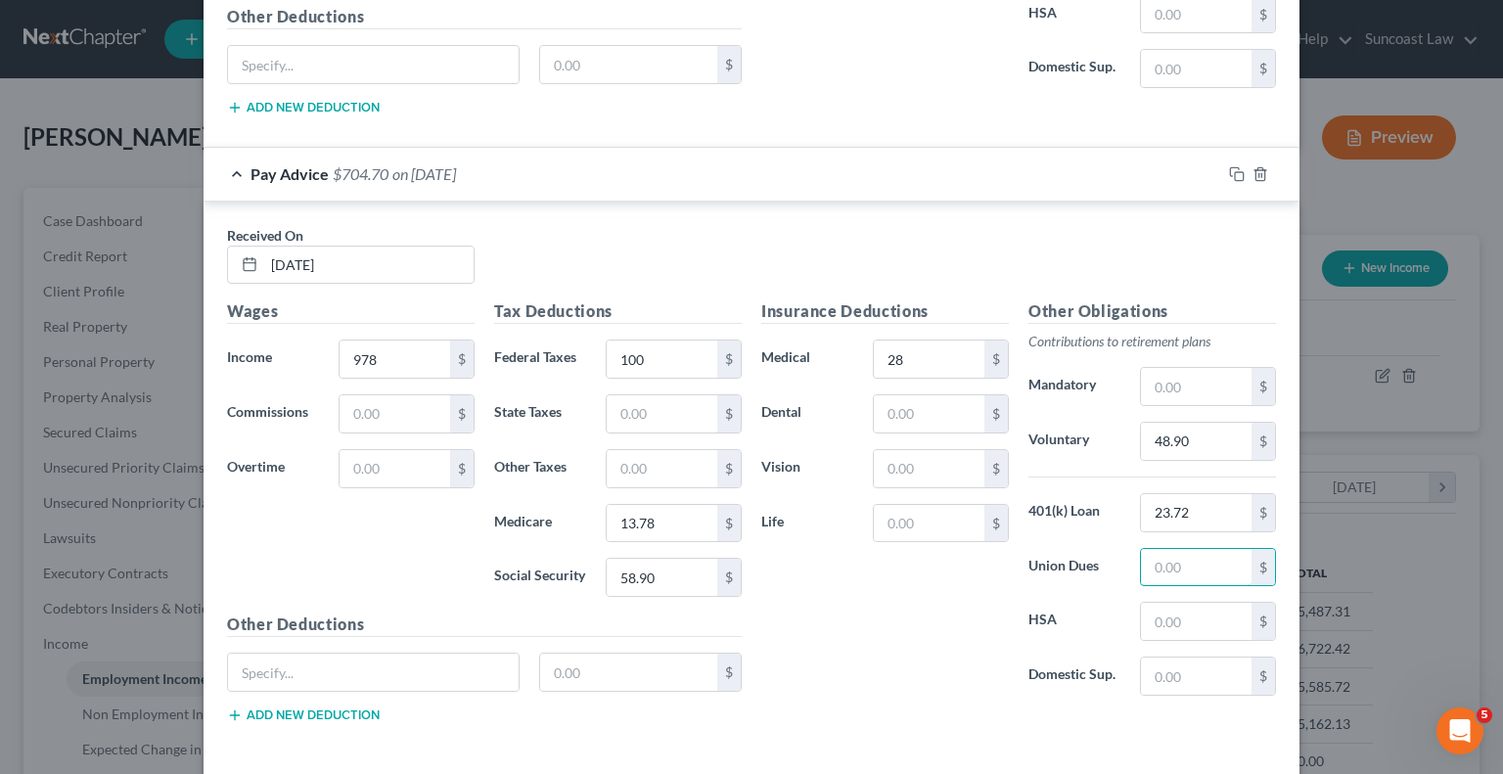
scroll to position [5545, 0]
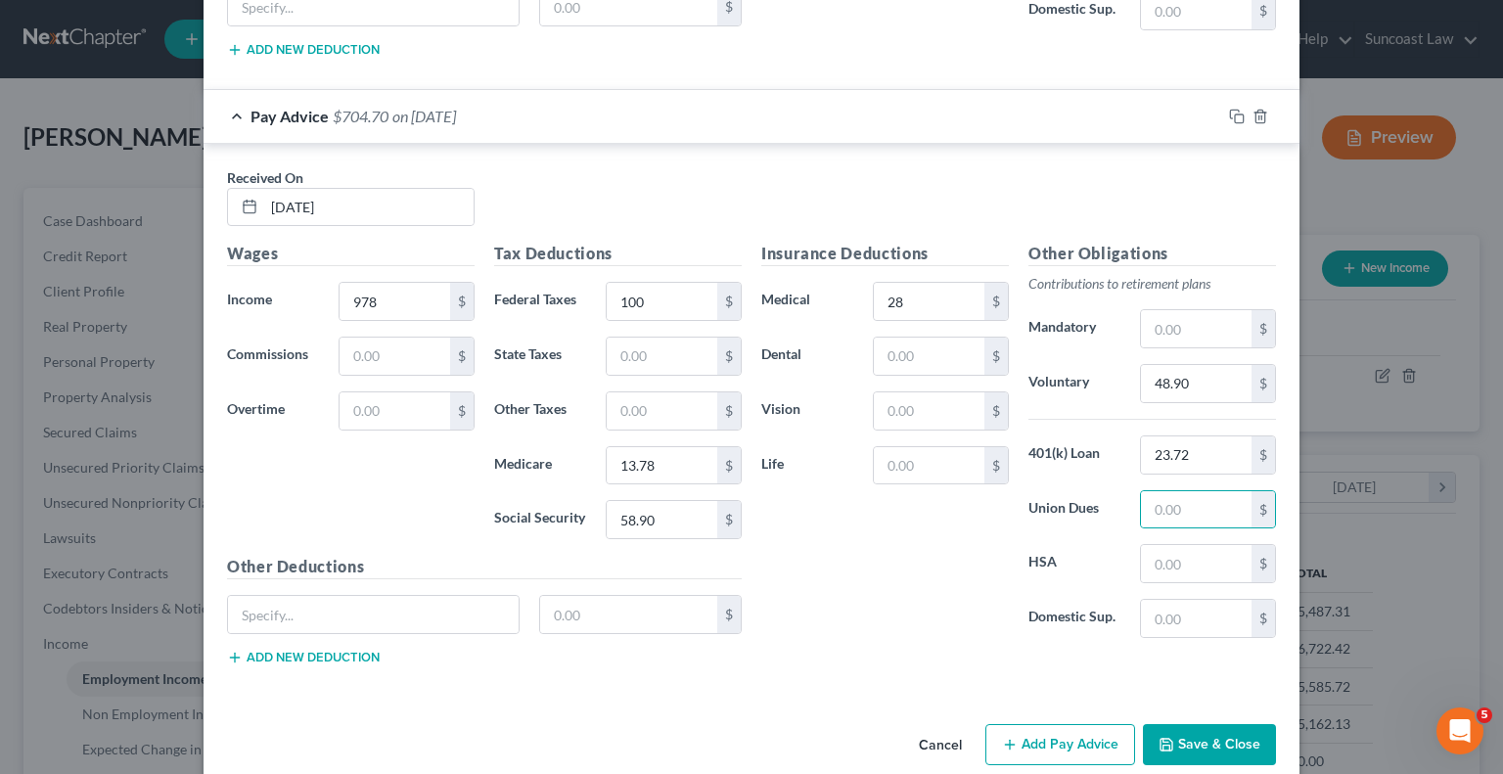
click at [1035, 724] on button "Add Pay Advice" at bounding box center [1060, 744] width 150 height 41
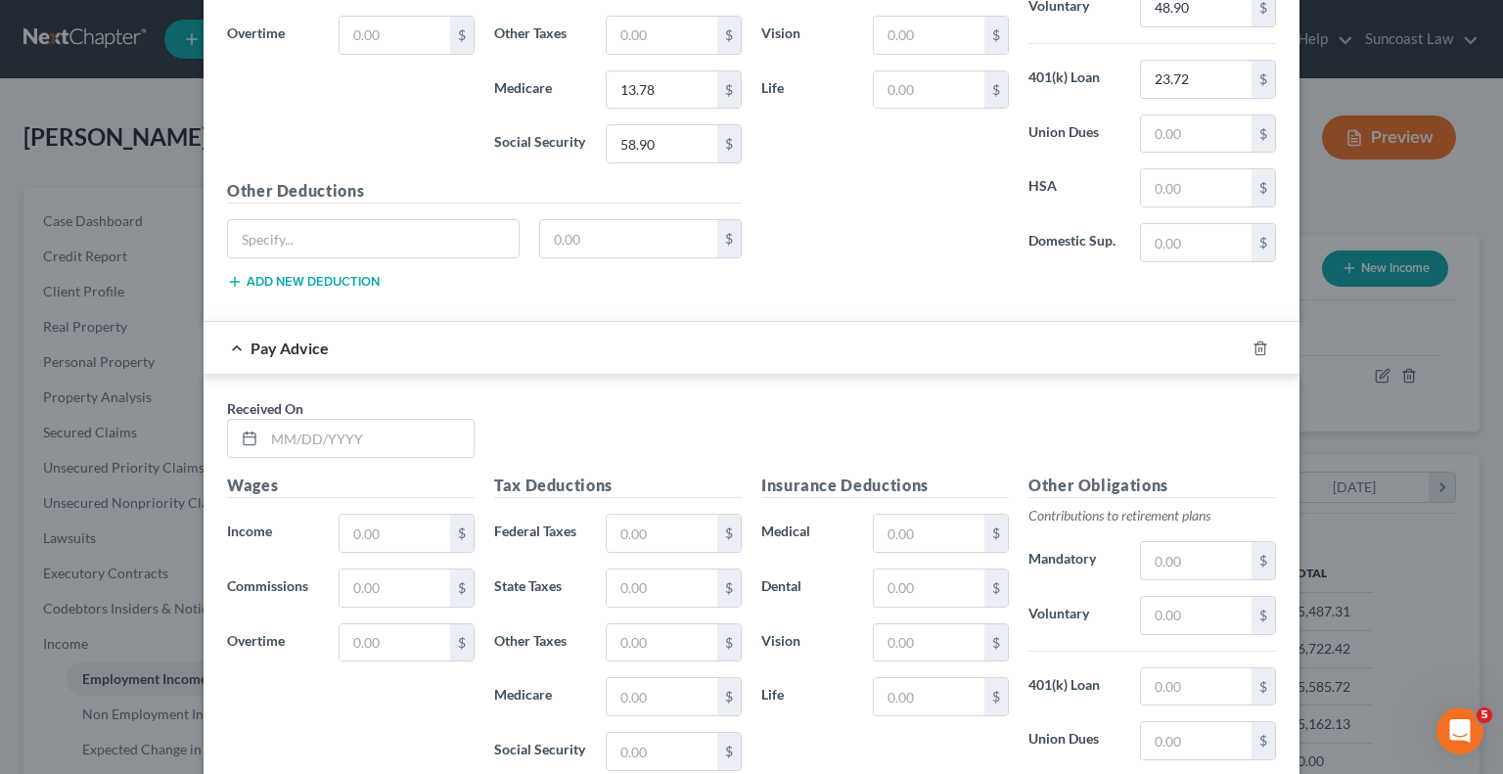
scroll to position [5937, 0]
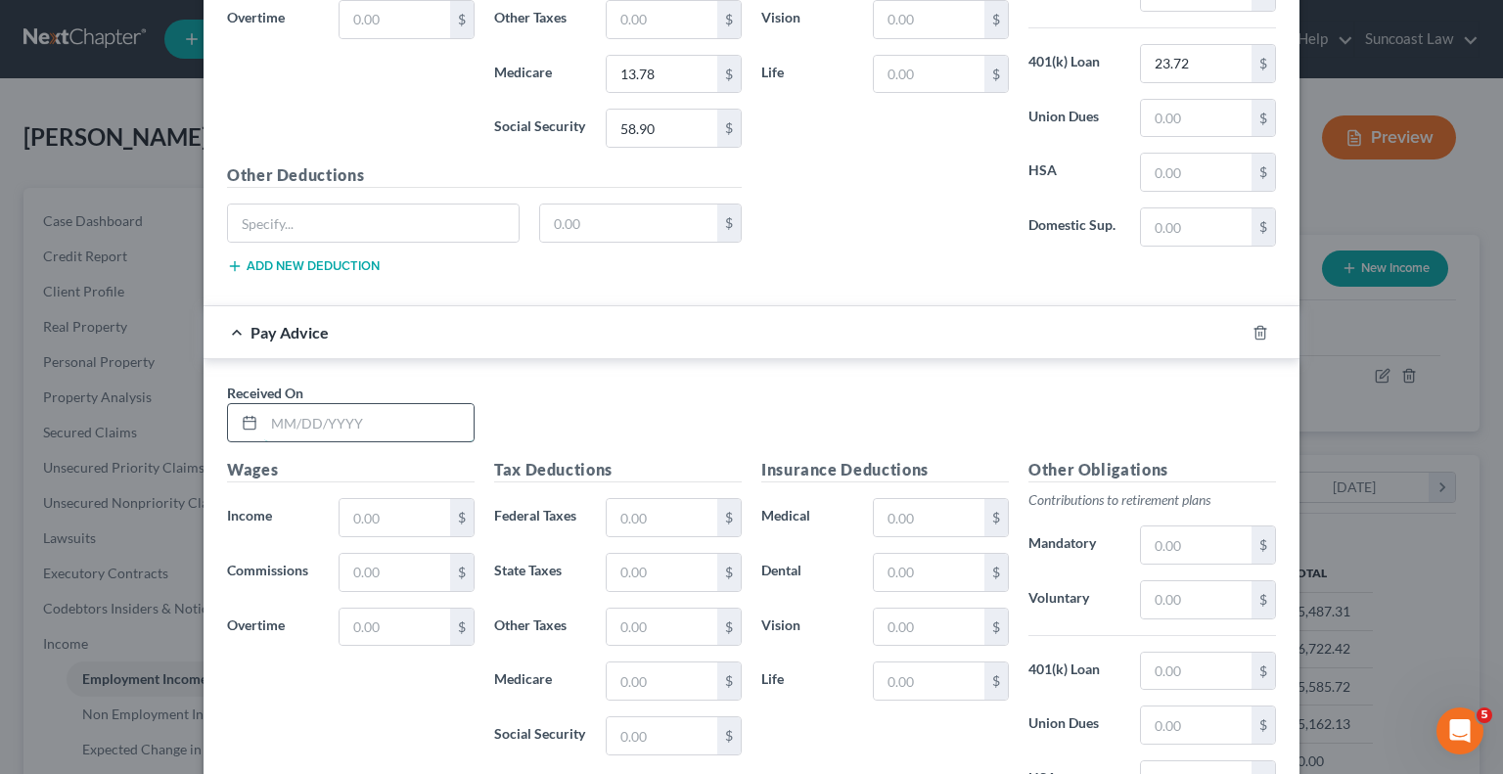
drag, startPoint x: 387, startPoint y: 399, endPoint x: 387, endPoint y: 387, distance: 12.7
click at [387, 404] on input "text" at bounding box center [368, 422] width 209 height 37
type input "[DATE]"
type input "1,245.73"
click at [627, 499] on input "text" at bounding box center [662, 517] width 111 height 37
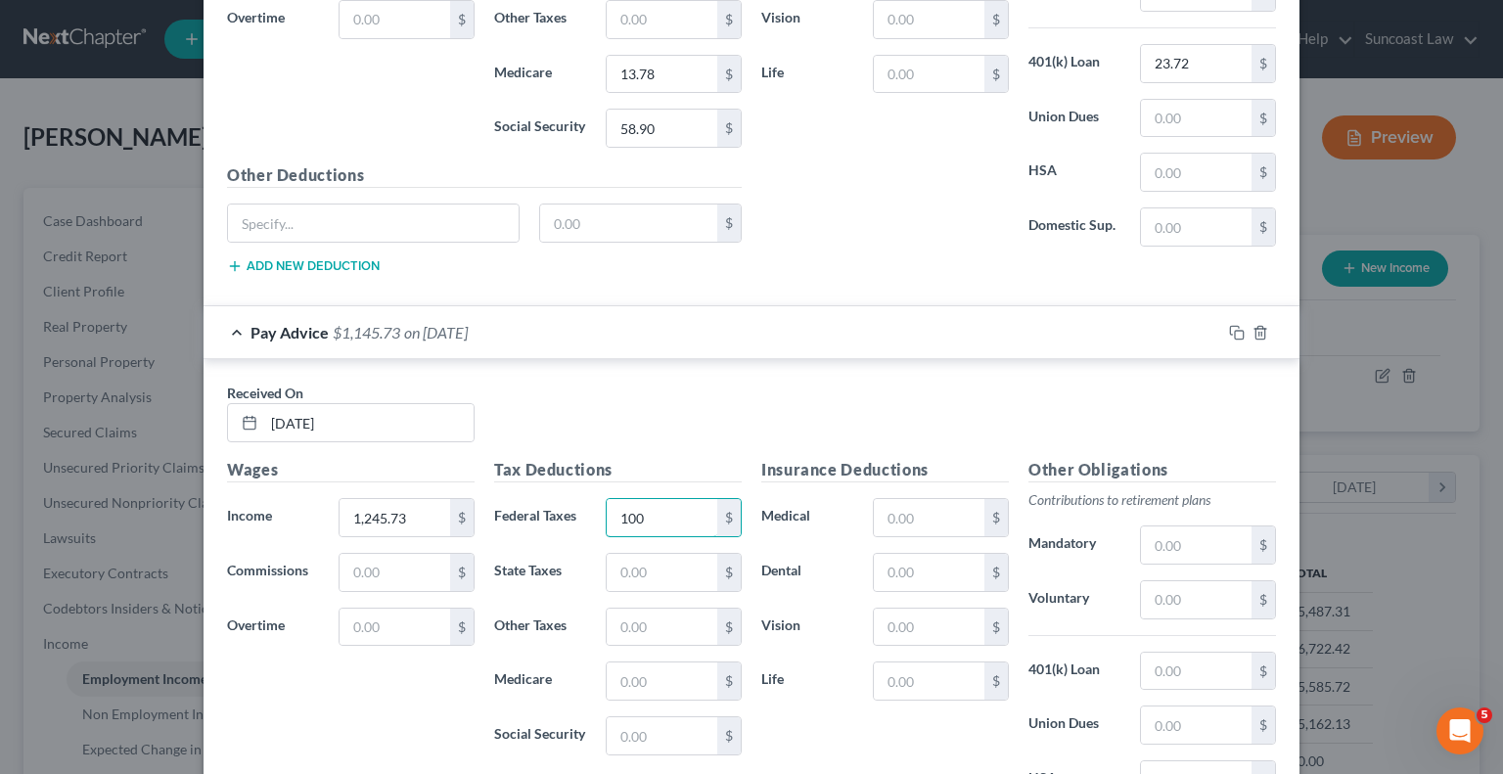
type input "100"
type input "17.65"
type input "75.50"
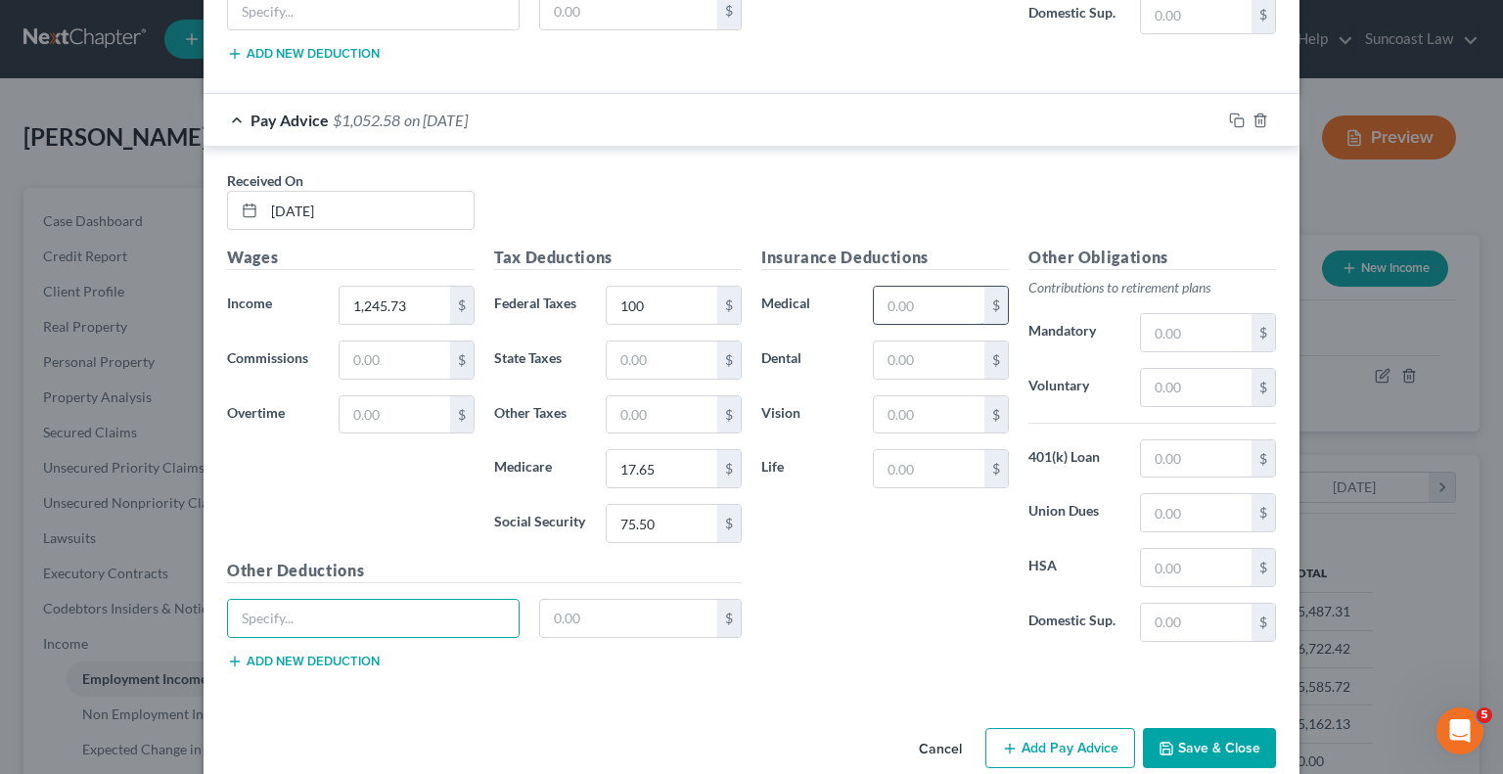
drag, startPoint x: 908, startPoint y: 282, endPoint x: 897, endPoint y: 280, distance: 10.9
click at [908, 287] on input "text" at bounding box center [929, 305] width 111 height 37
type input "28"
click at [1161, 369] on input "text" at bounding box center [1196, 387] width 111 height 37
type input "62.29"
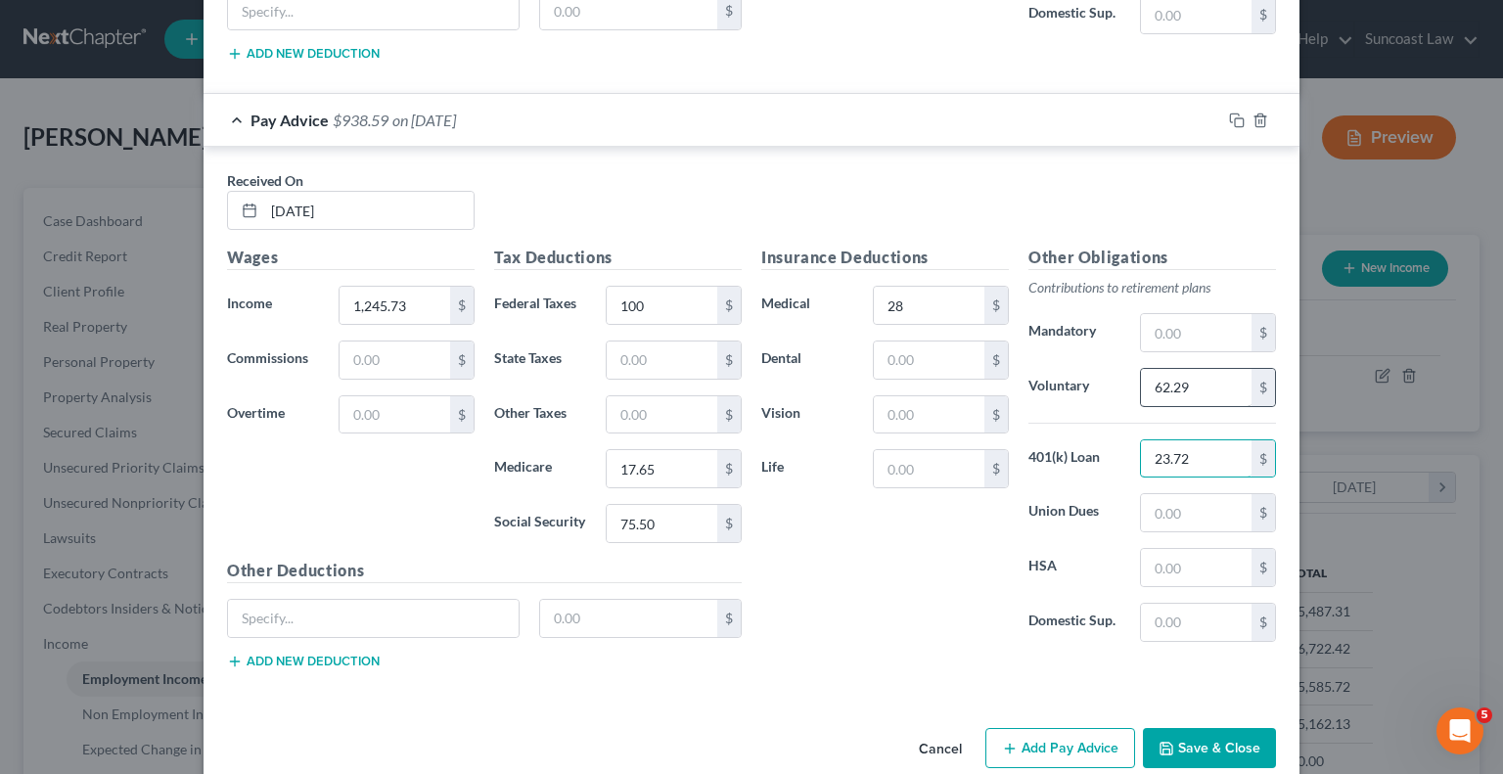
type input "23.72"
click at [1059, 728] on button "Add Pay Advice" at bounding box center [1060, 748] width 150 height 41
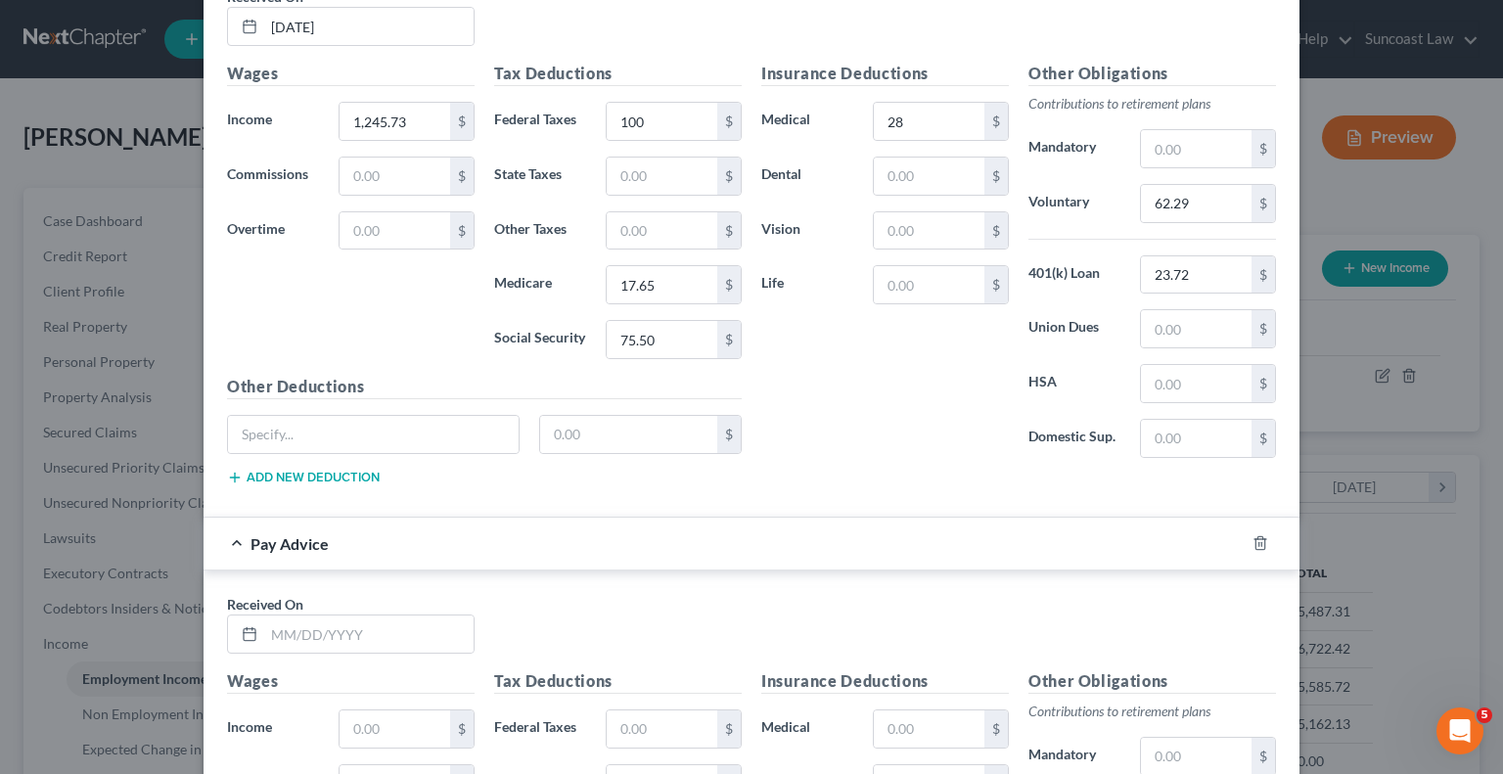
scroll to position [6541, 0]
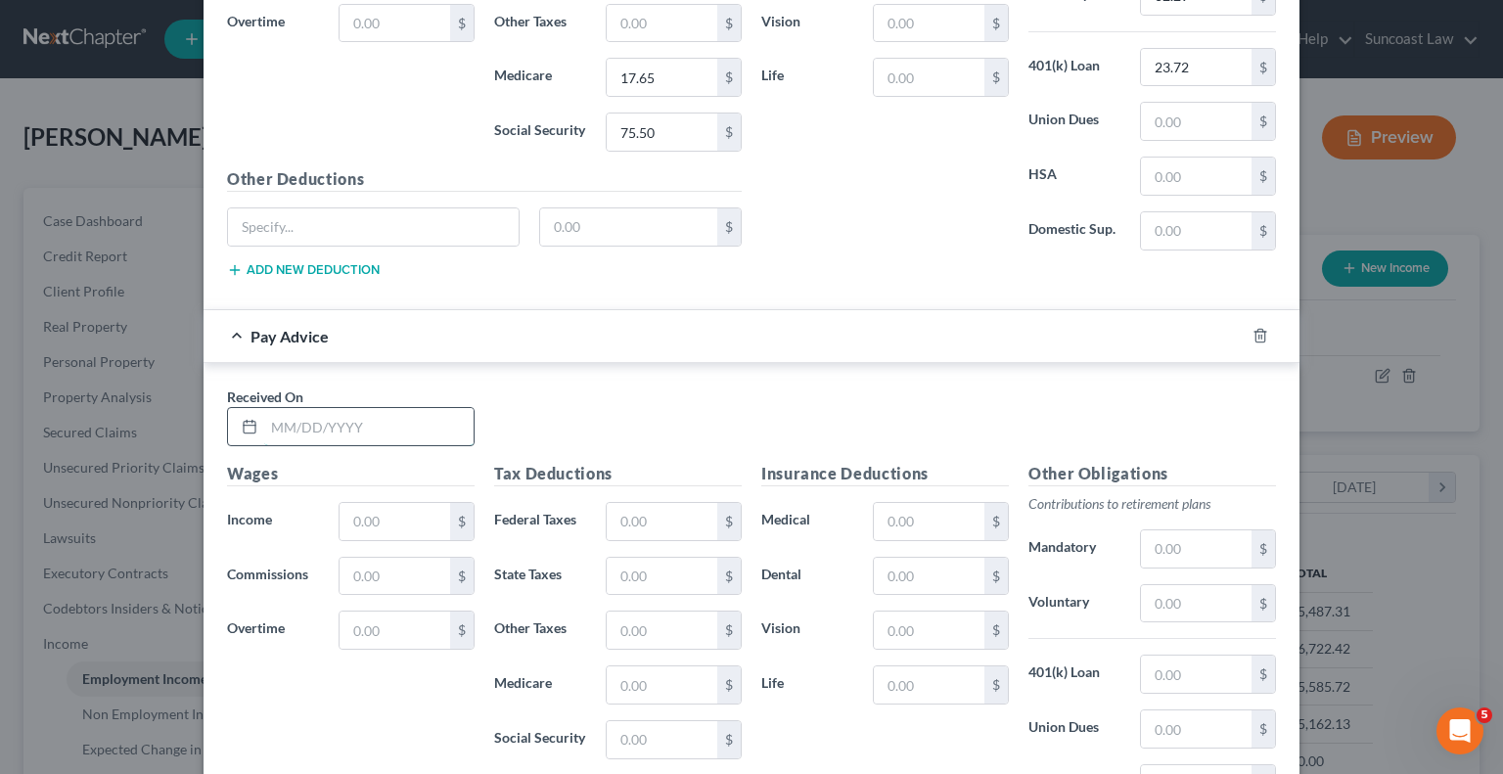
drag, startPoint x: 387, startPoint y: 394, endPoint x: 399, endPoint y: 383, distance: 16.6
click at [387, 408] on input "text" at bounding box center [368, 426] width 209 height 37
drag, startPoint x: 381, startPoint y: 398, endPoint x: 174, endPoint y: 357, distance: 210.5
click at [174, 357] on div "Edit Income Source × Employment Type * Select Full or [DEMOGRAPHIC_DATA] Employ…" at bounding box center [751, 387] width 1503 height 774
type input "[DATE]"
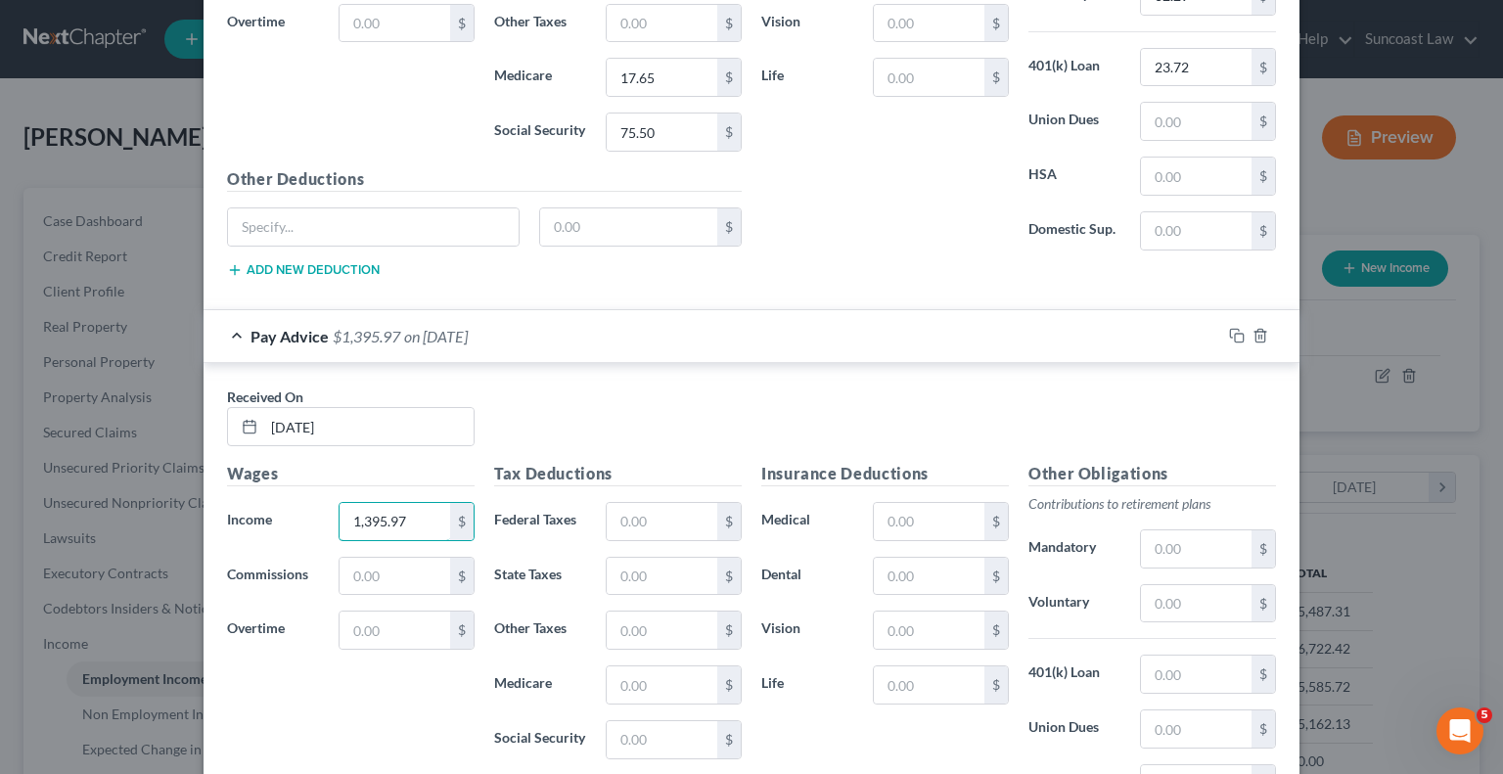
type input "1,395.97"
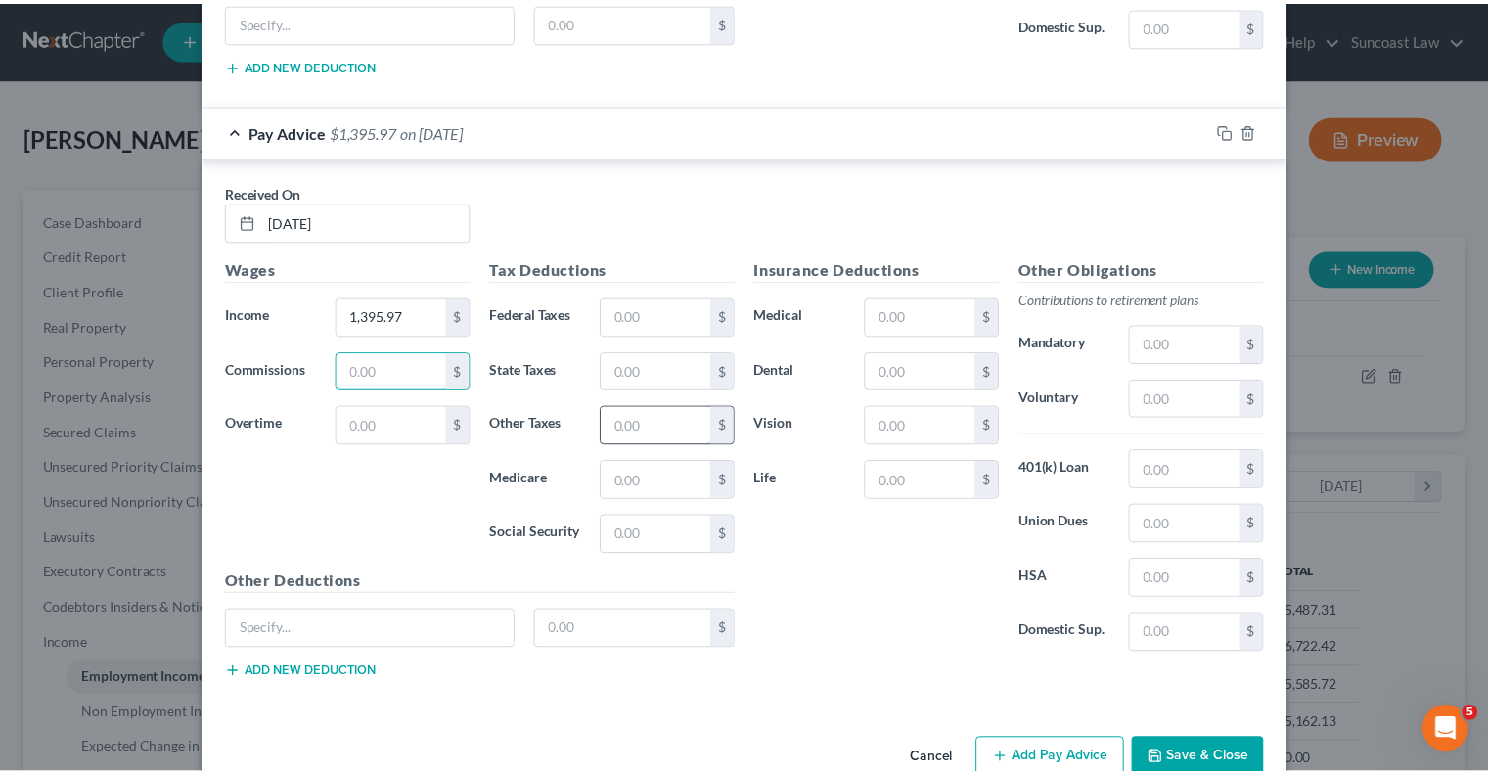
scroll to position [6754, 0]
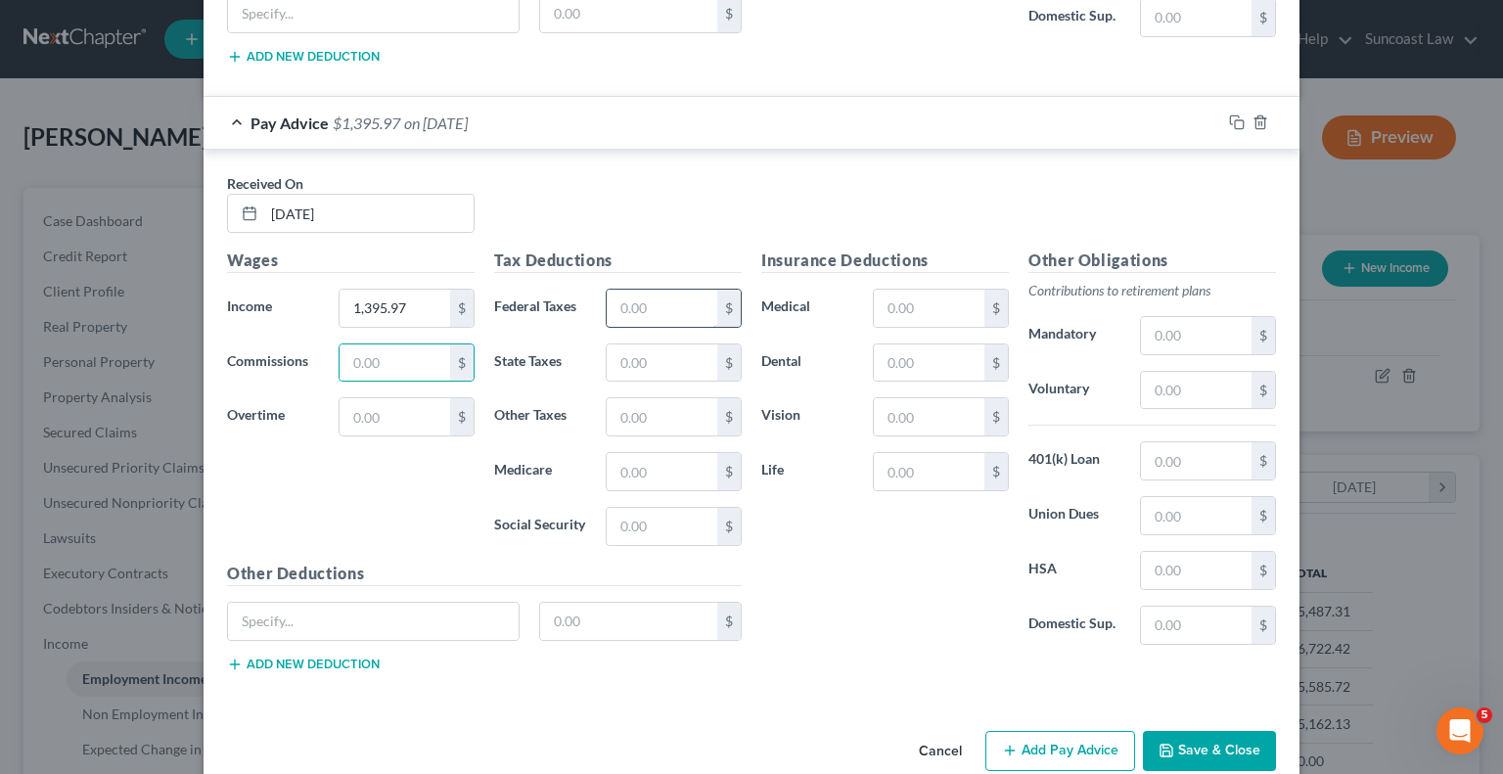
click at [672, 290] on input "text" at bounding box center [662, 308] width 111 height 37
type input "100"
type input "19.84"
type input "84.82"
click at [345, 603] on input "28" at bounding box center [373, 621] width 291 height 37
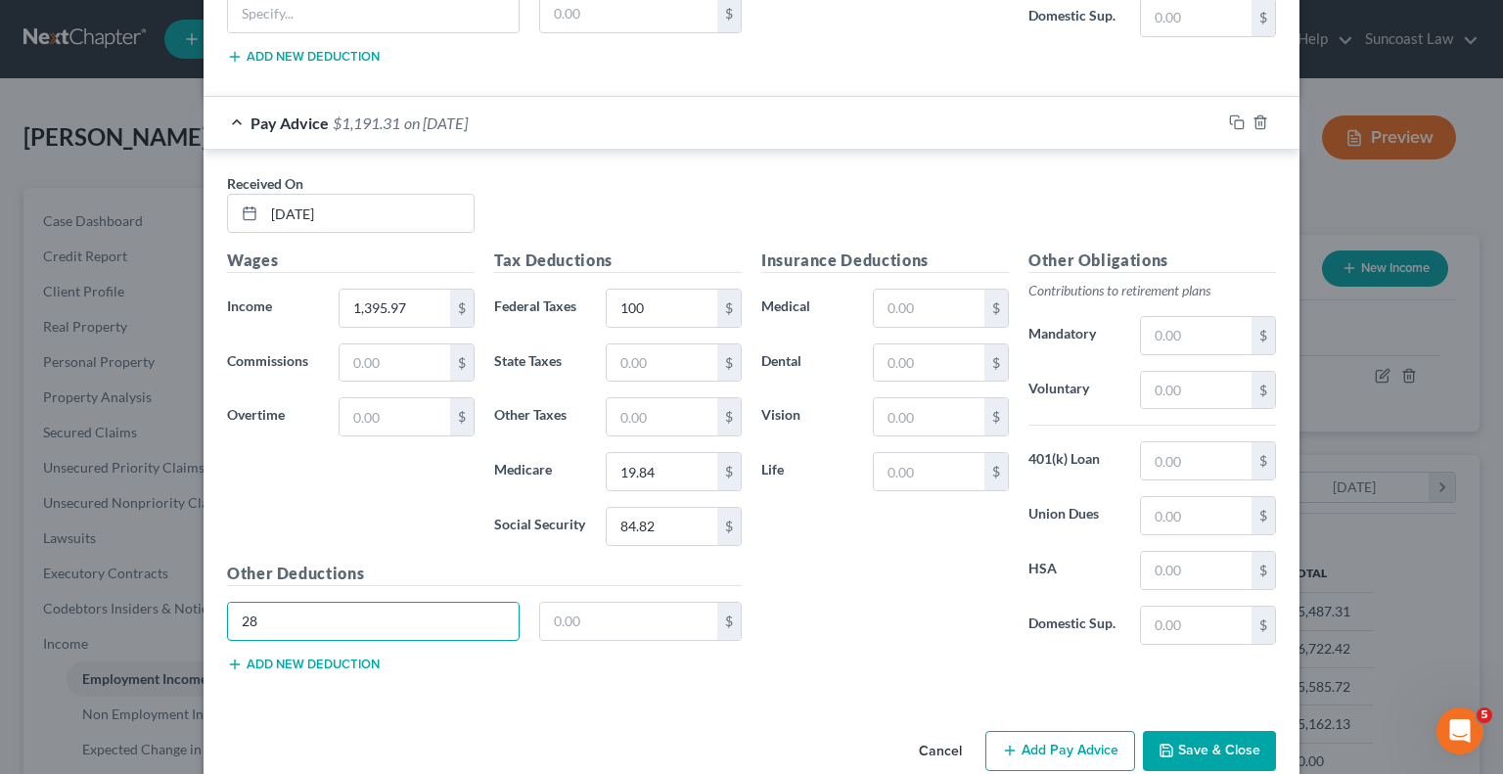
type input "2"
click at [917, 290] on input "text" at bounding box center [929, 308] width 111 height 37
type input "28"
click at [1196, 372] on input "text" at bounding box center [1196, 390] width 111 height 37
type input "69.19"
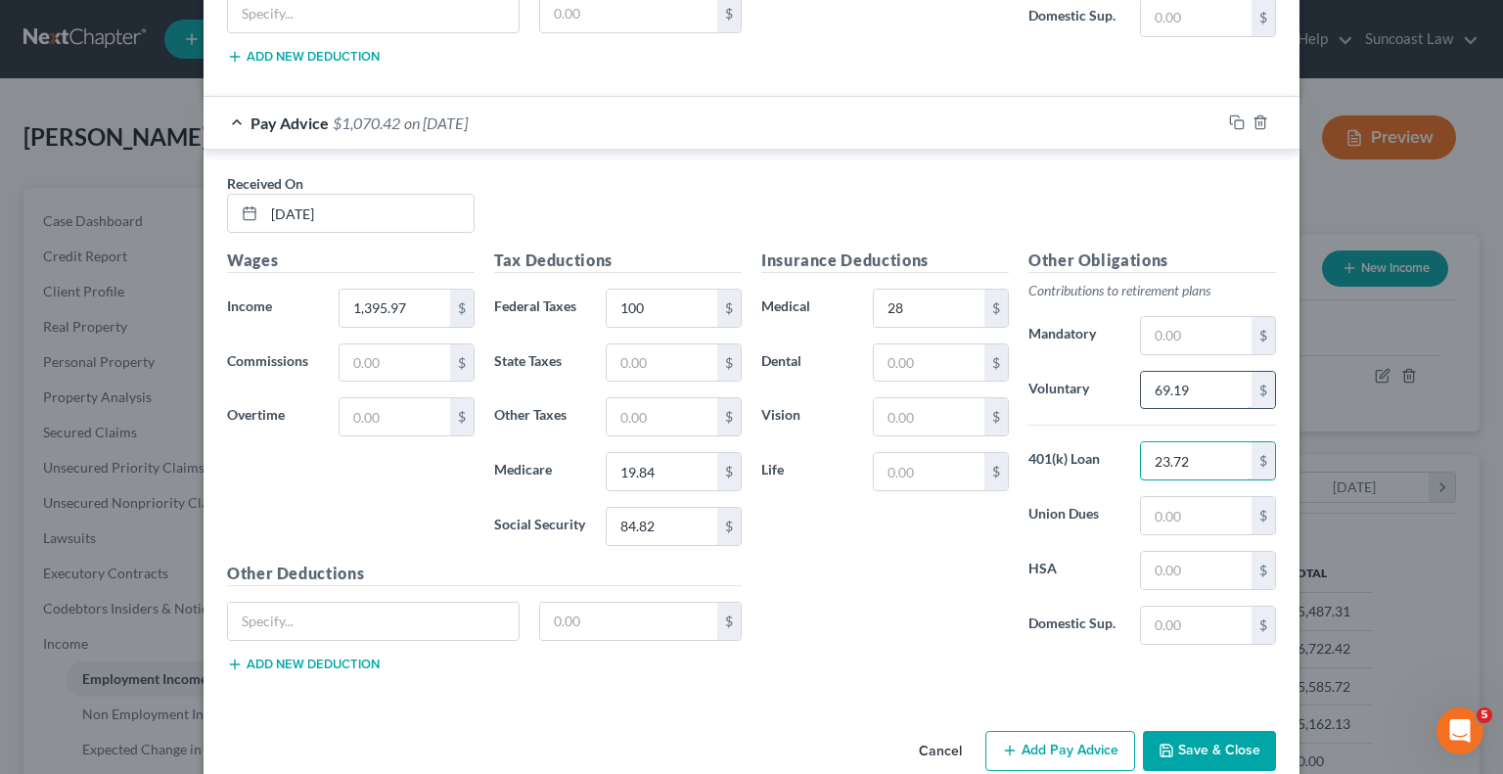
type input "23.72"
click at [1236, 731] on button "Save & Close" at bounding box center [1209, 751] width 133 height 41
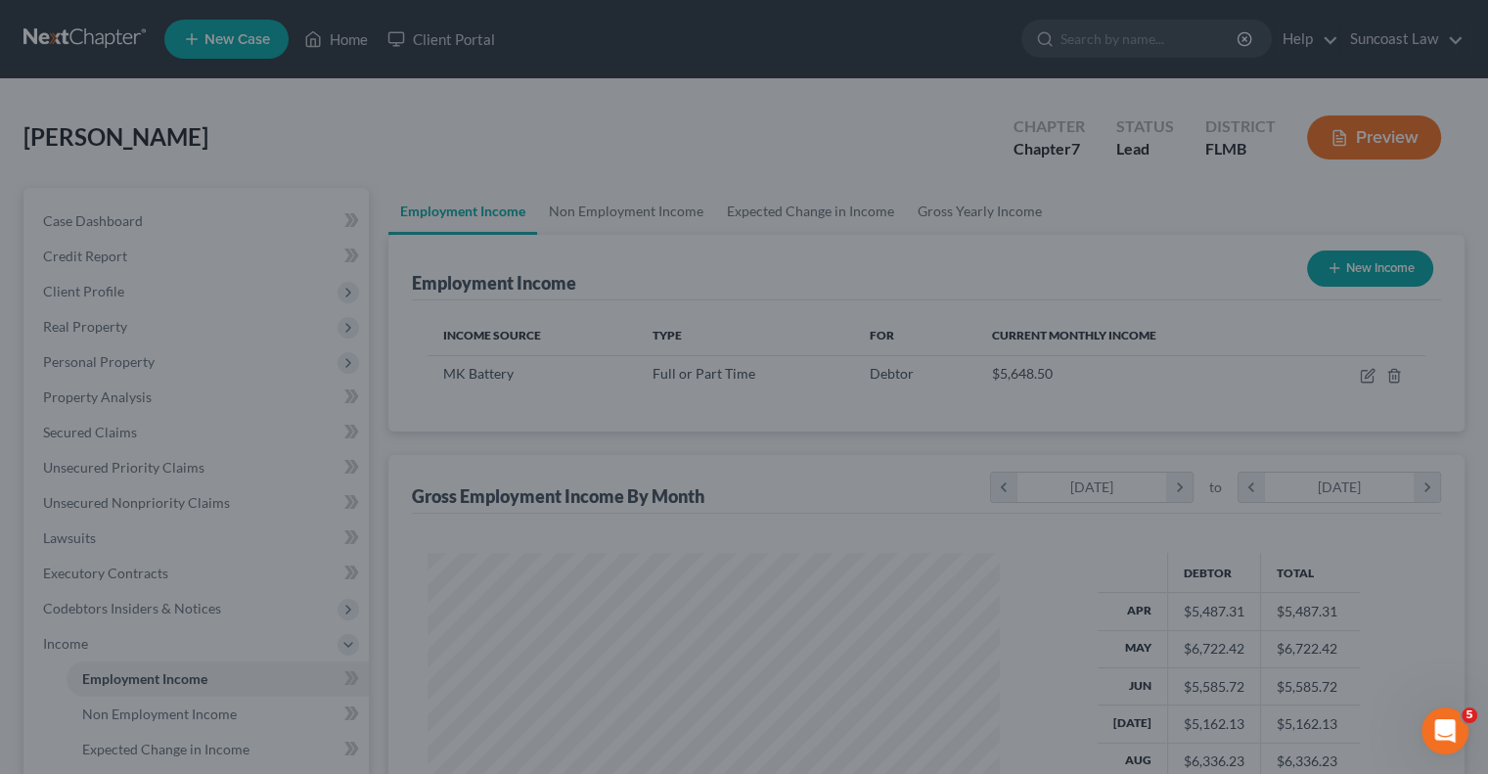
scroll to position [978182, 977925]
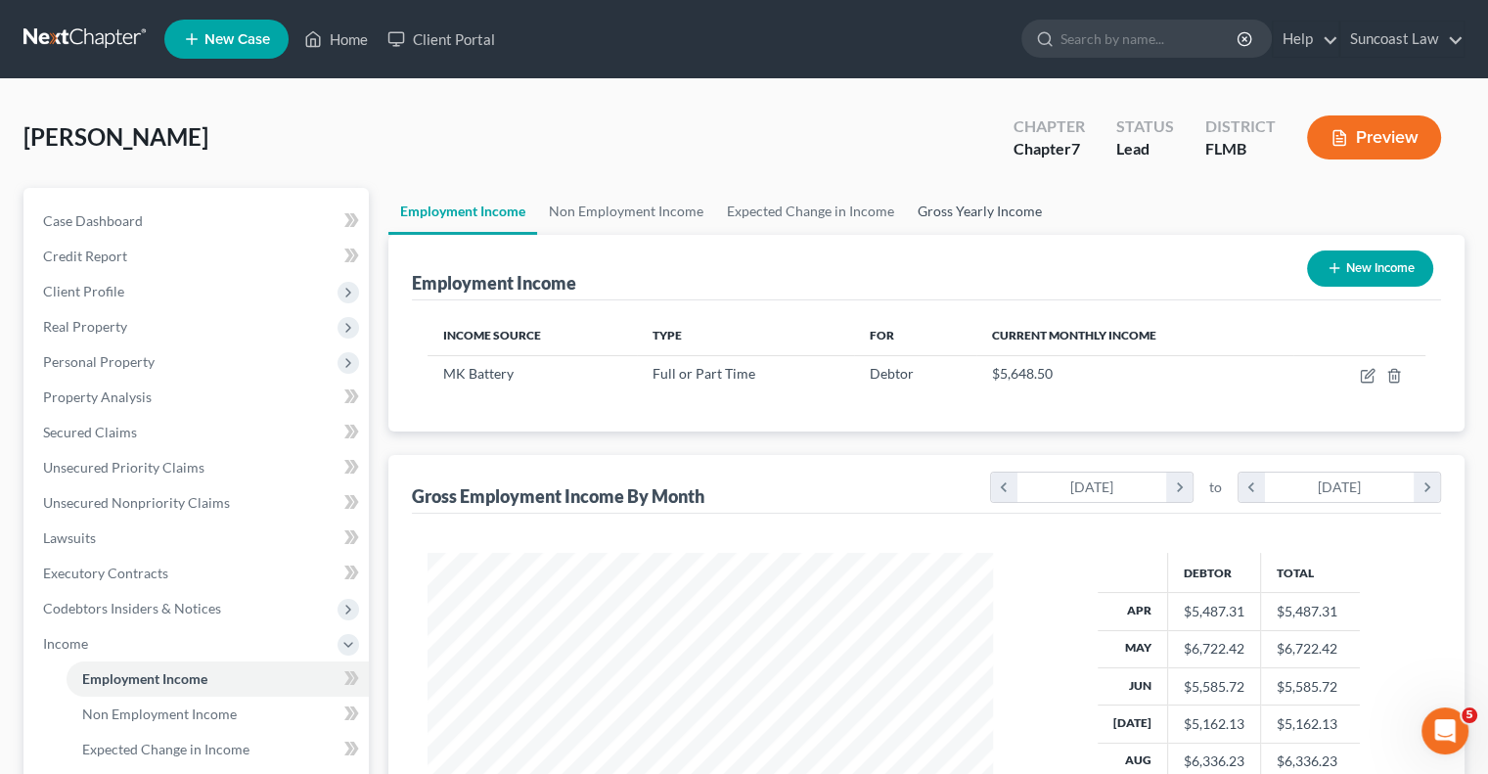
click at [1010, 212] on link "Gross Yearly Income" at bounding box center [980, 211] width 148 height 47
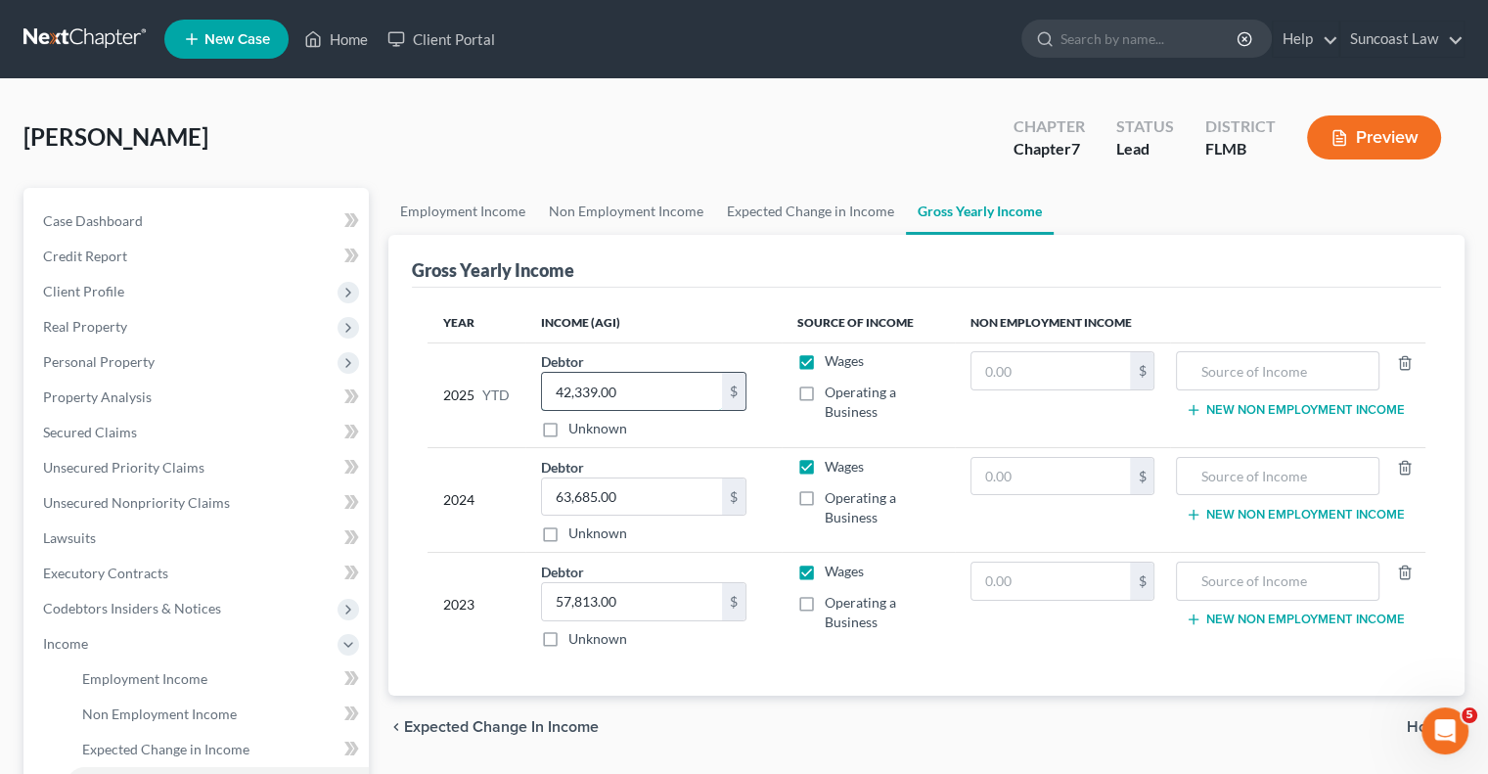
click at [636, 386] on input "42,339.00" at bounding box center [632, 391] width 180 height 37
type input "53,273.32"
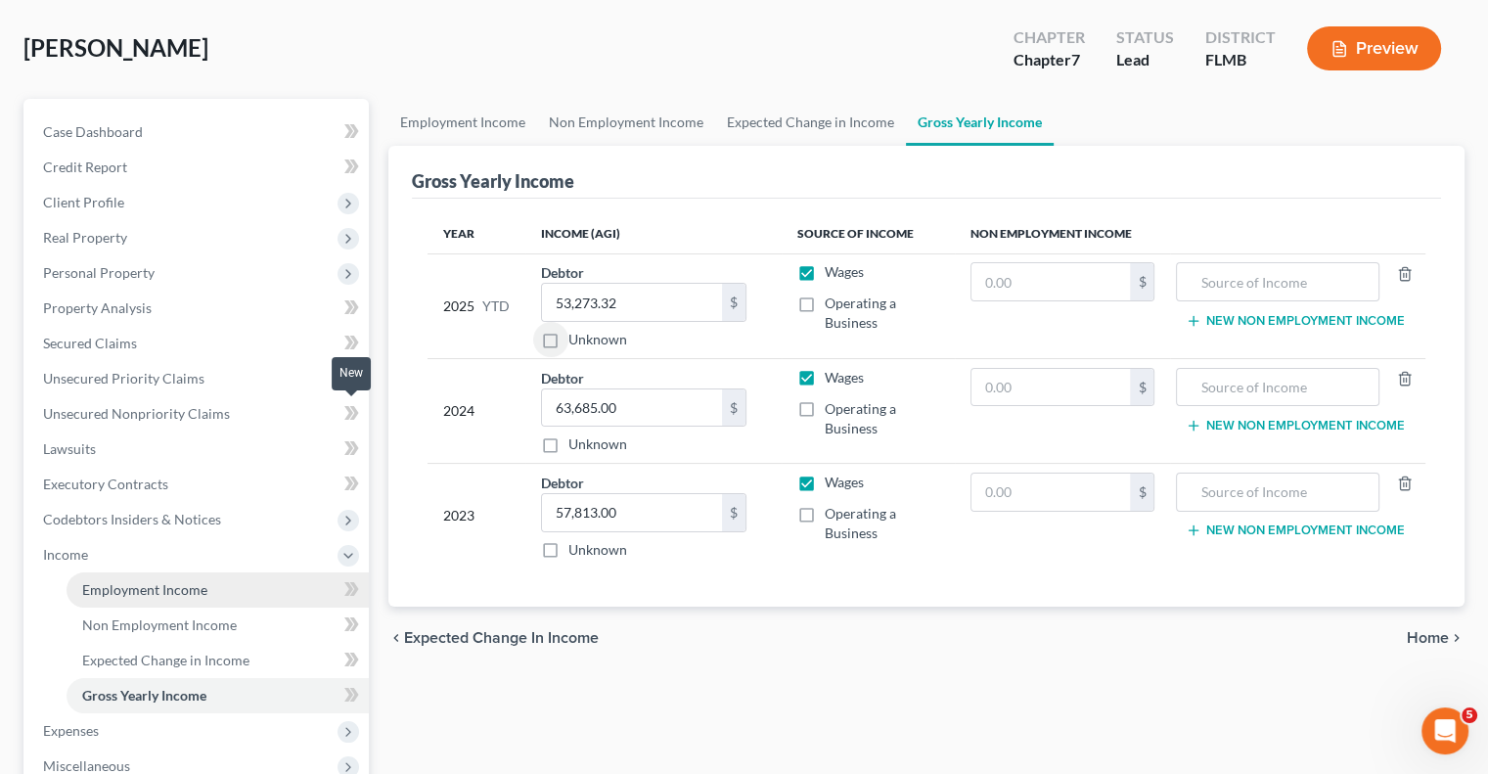
scroll to position [196, 0]
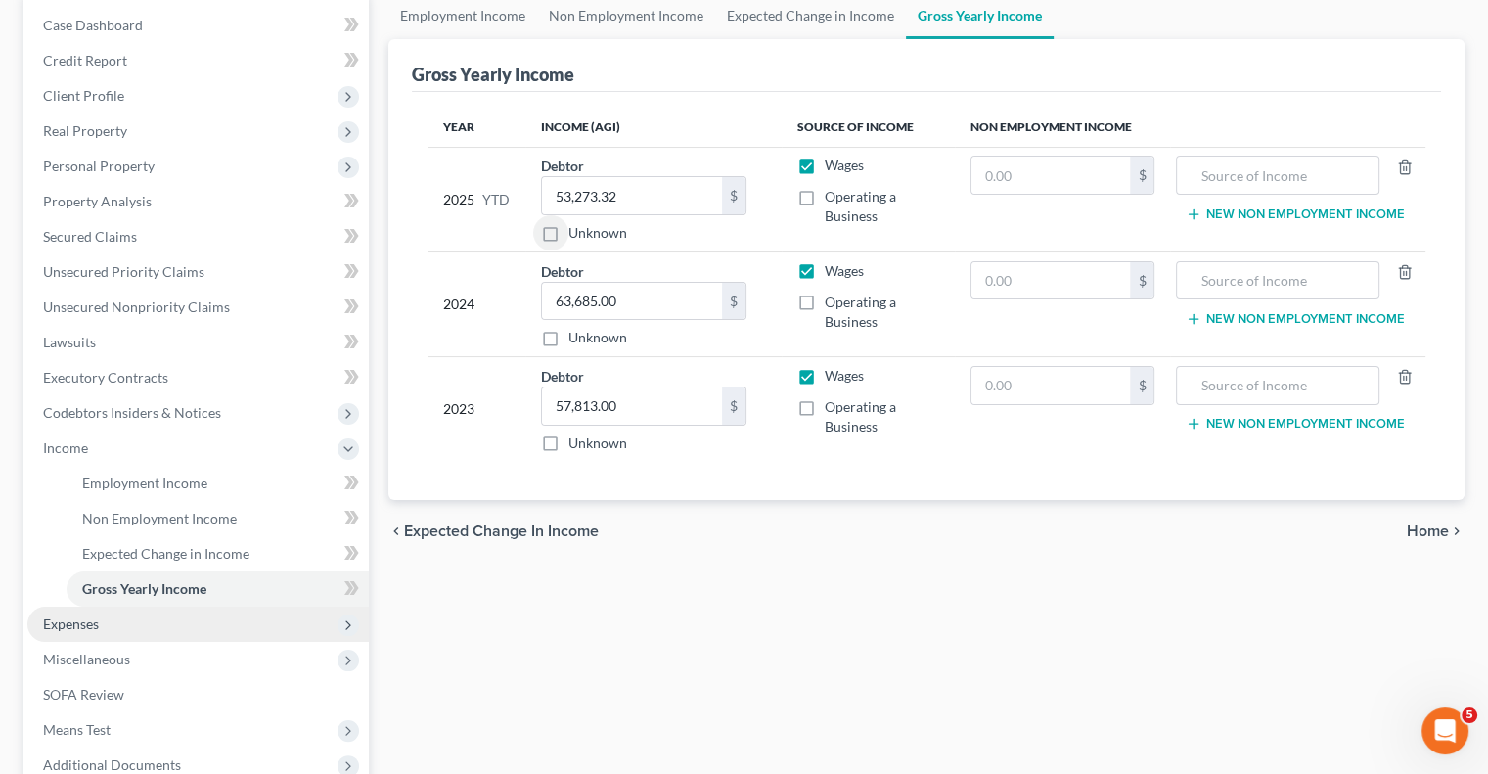
click at [135, 621] on span "Expenses" at bounding box center [198, 624] width 342 height 35
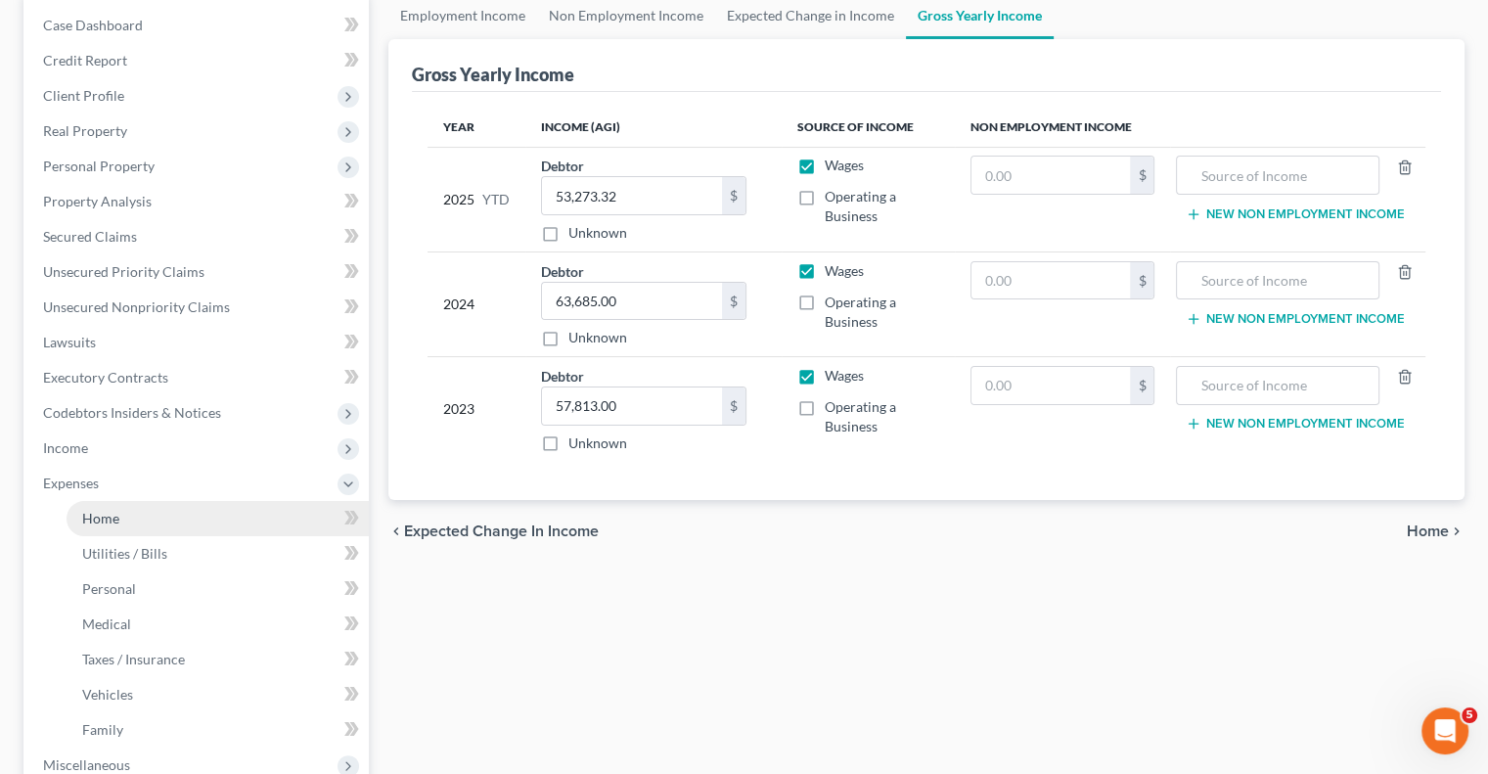
click at [137, 515] on link "Home" at bounding box center [218, 518] width 302 height 35
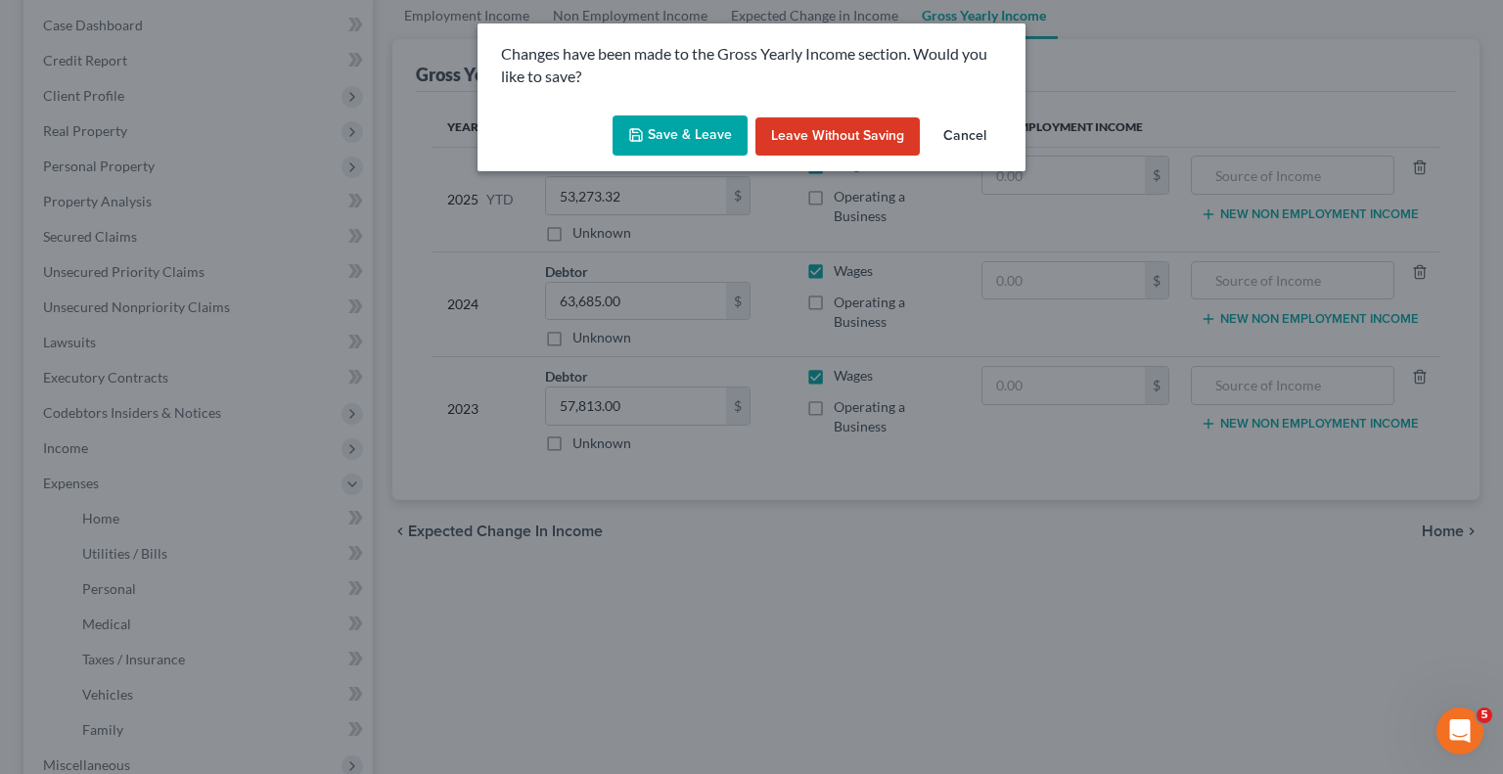
click at [632, 155] on button "Save & Leave" at bounding box center [680, 135] width 135 height 41
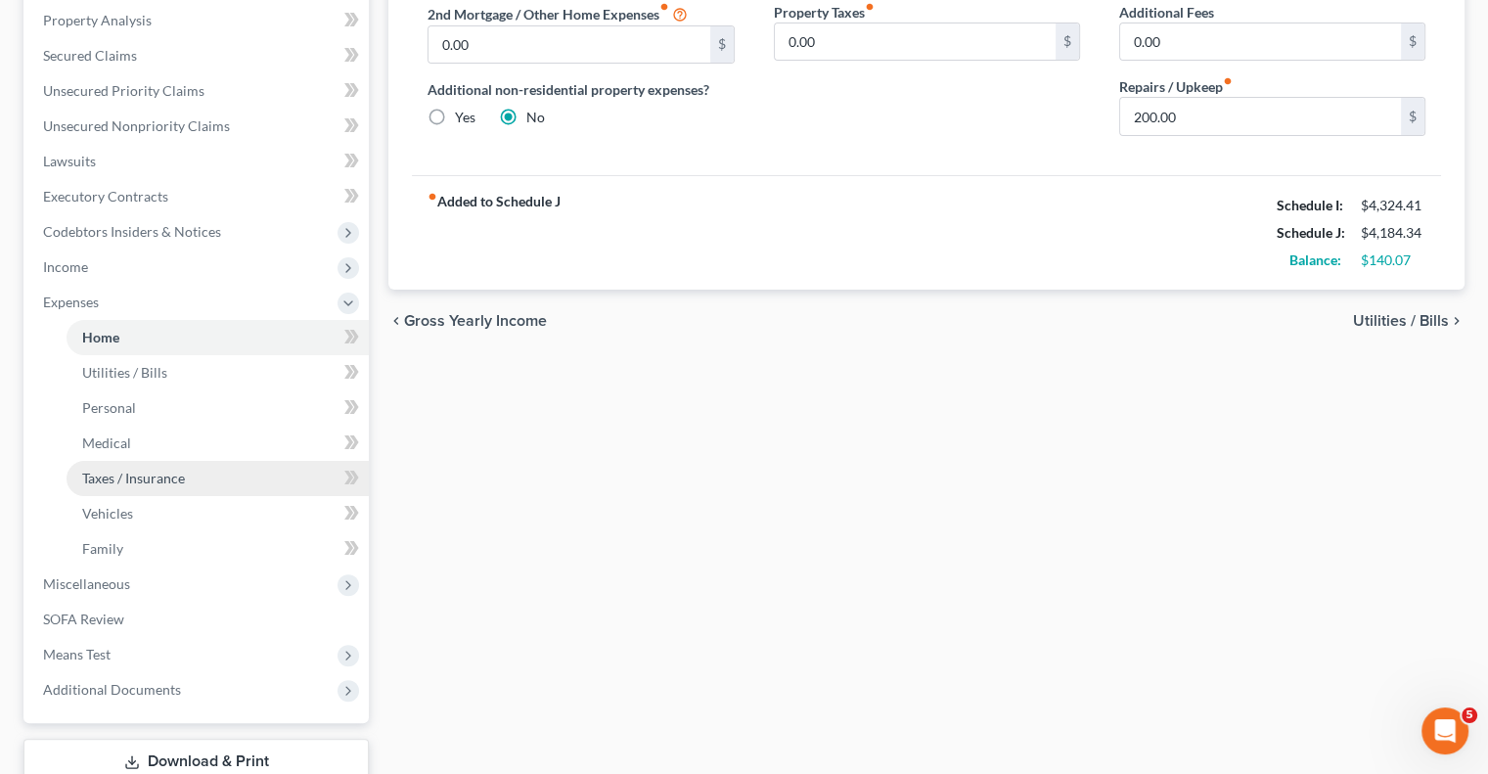
scroll to position [391, 0]
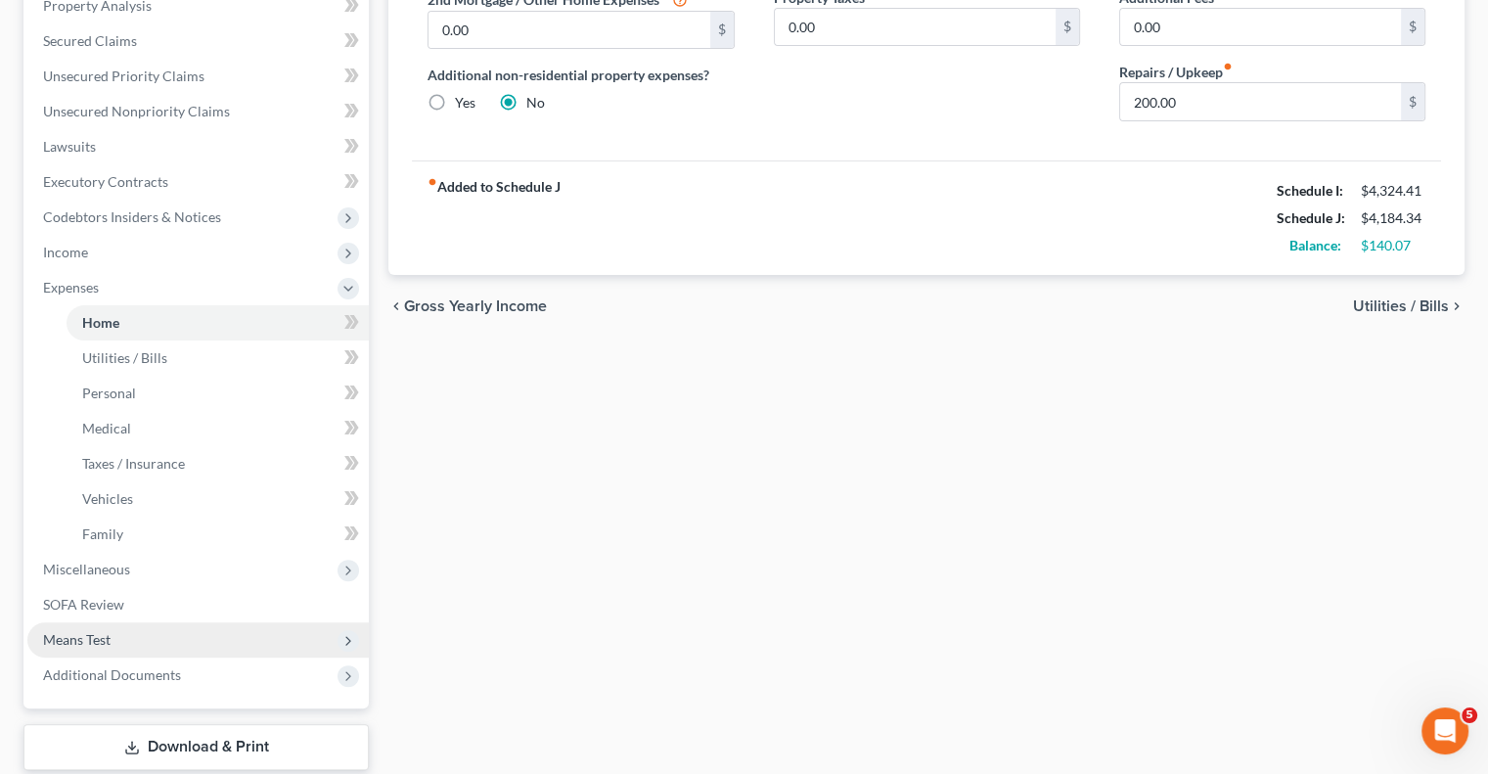
click at [77, 640] on span "Means Test" at bounding box center [77, 639] width 68 height 17
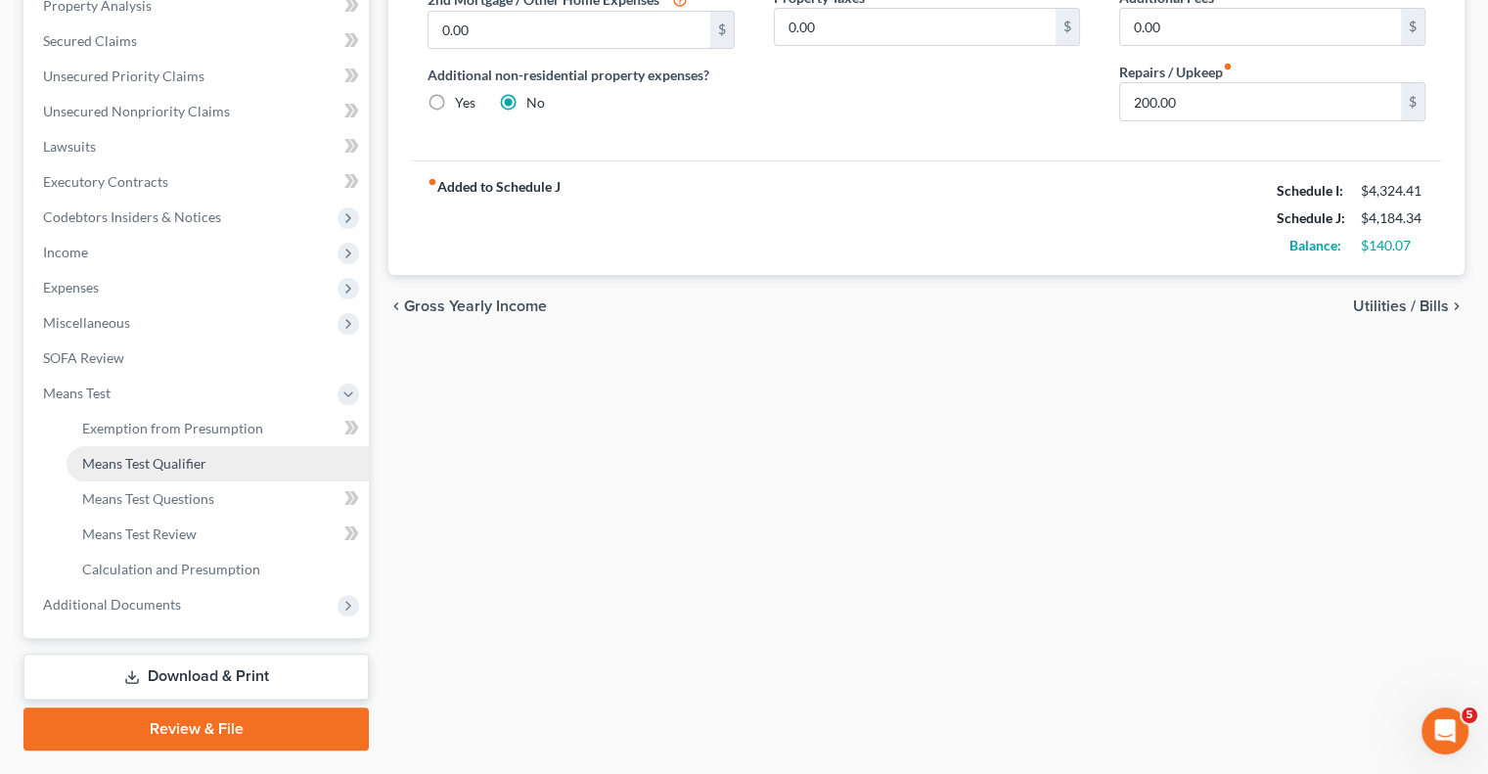
click at [136, 462] on span "Means Test Qualifier" at bounding box center [144, 463] width 124 height 17
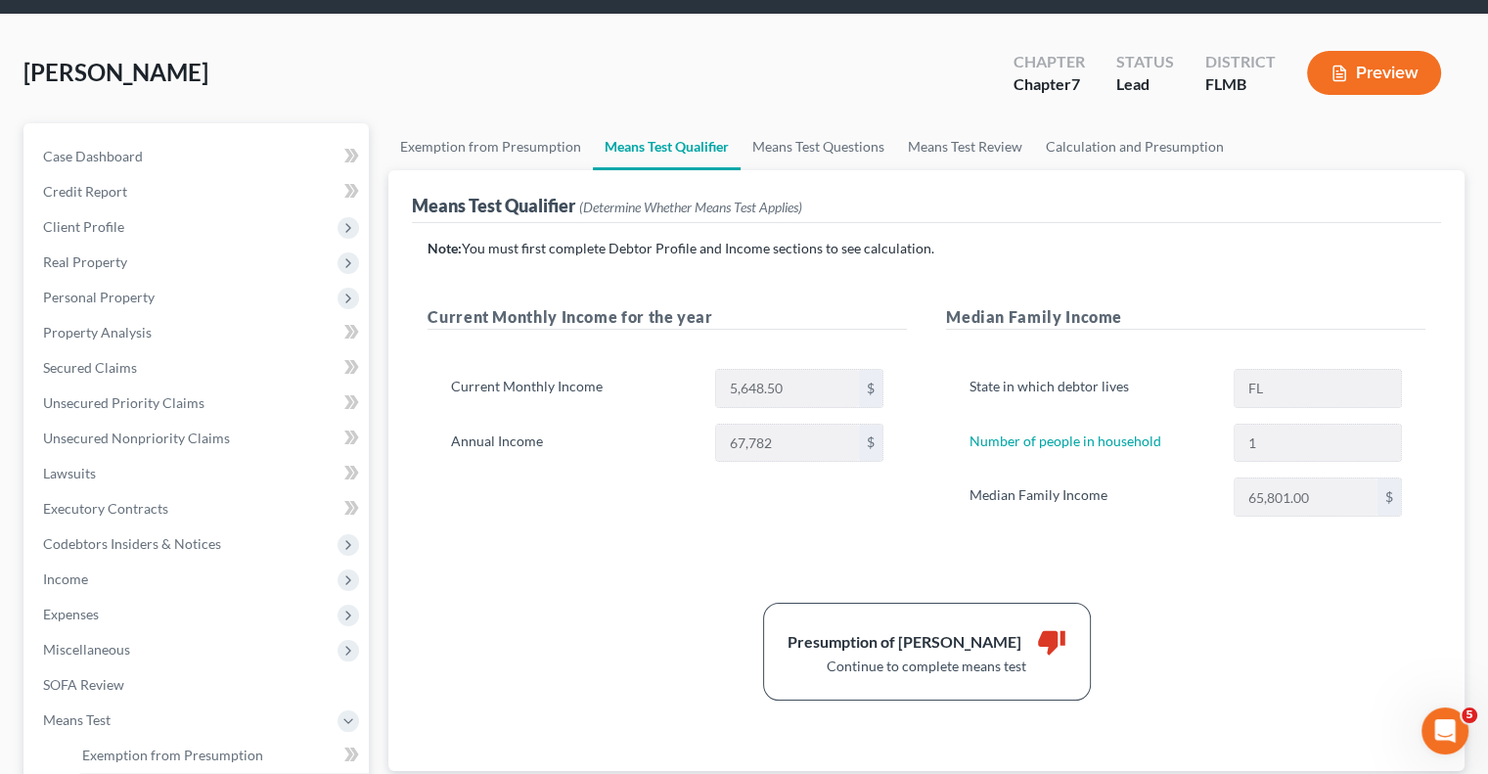
scroll to position [98, 0]
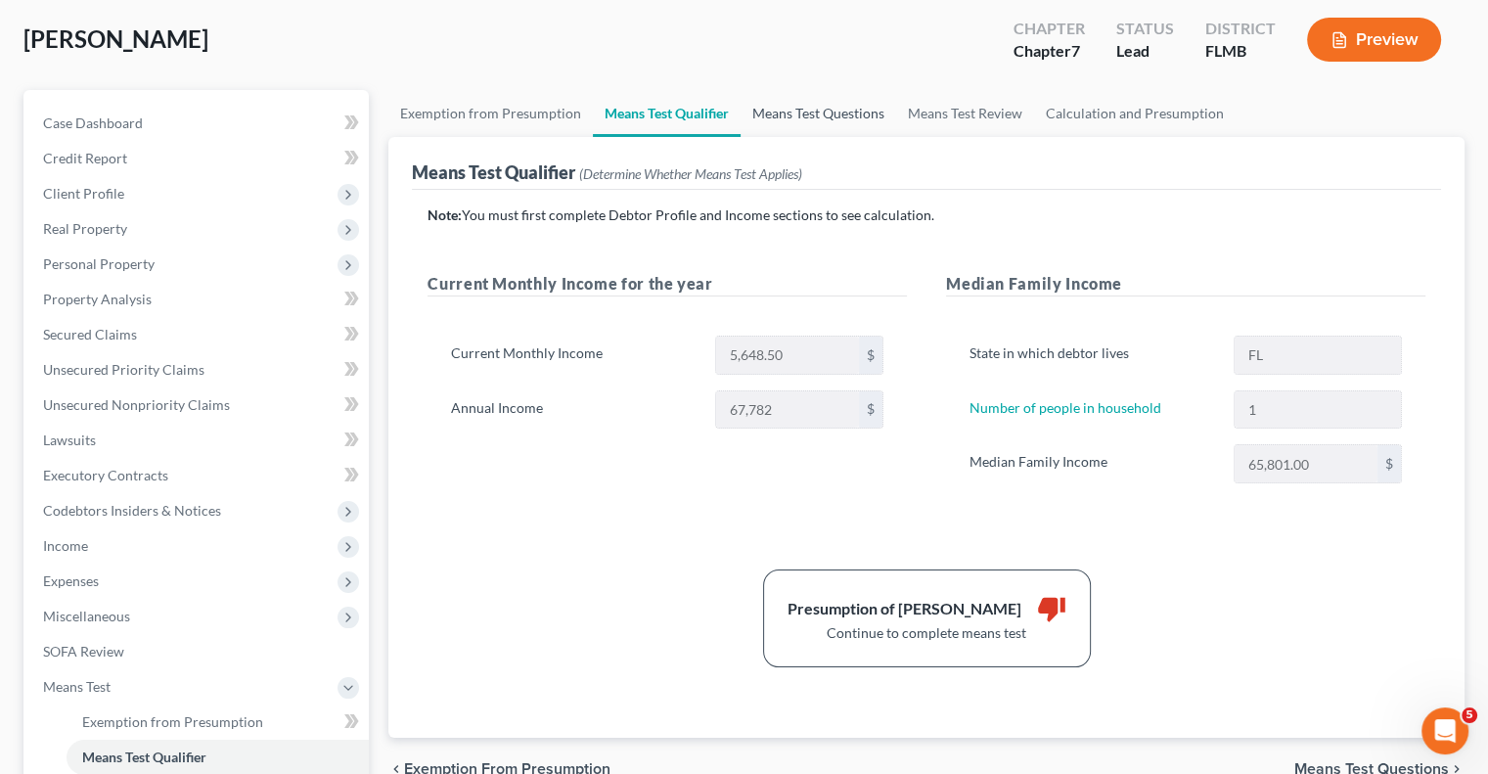
click at [826, 106] on link "Means Test Questions" at bounding box center [819, 113] width 156 height 47
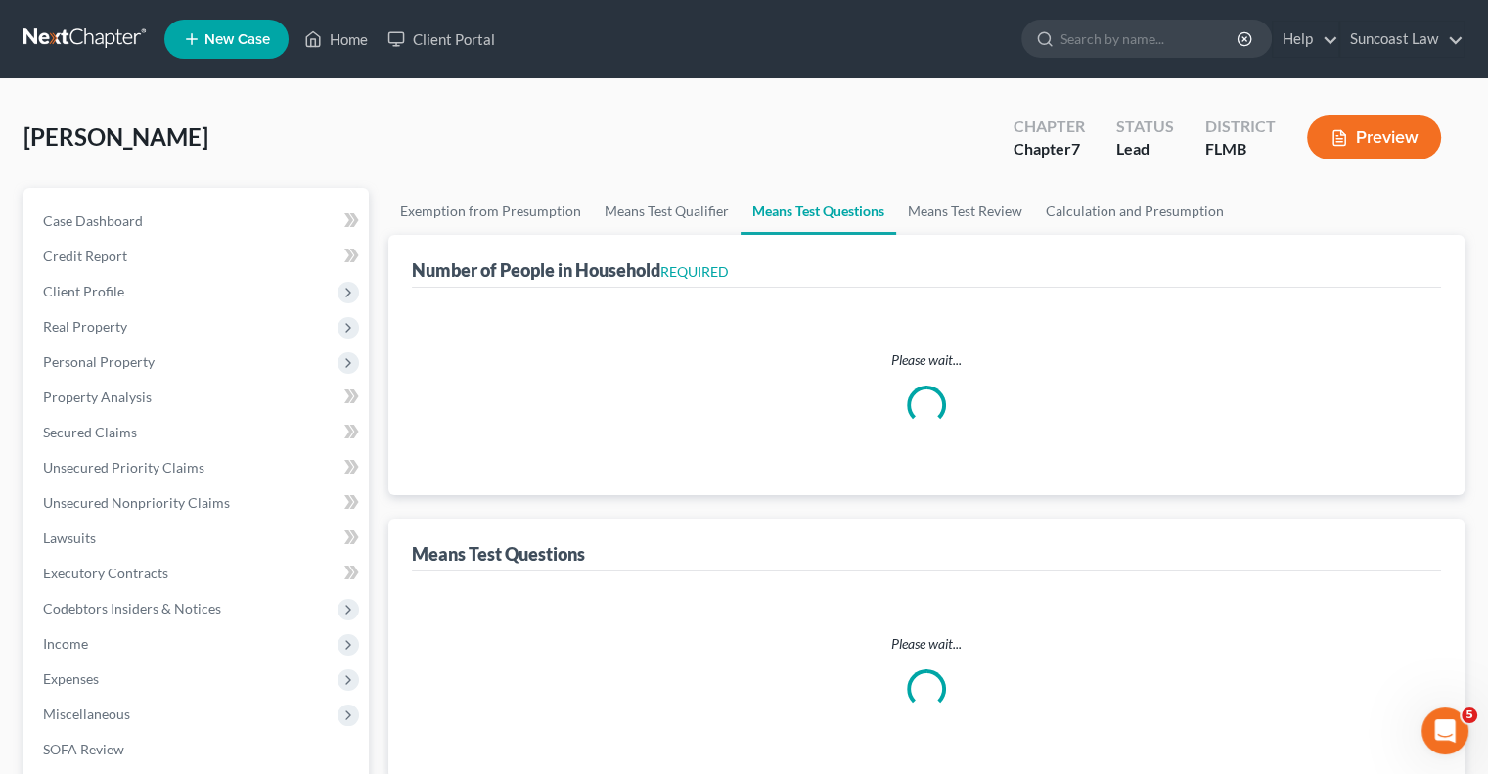
select select "0"
select select "60"
select select "1"
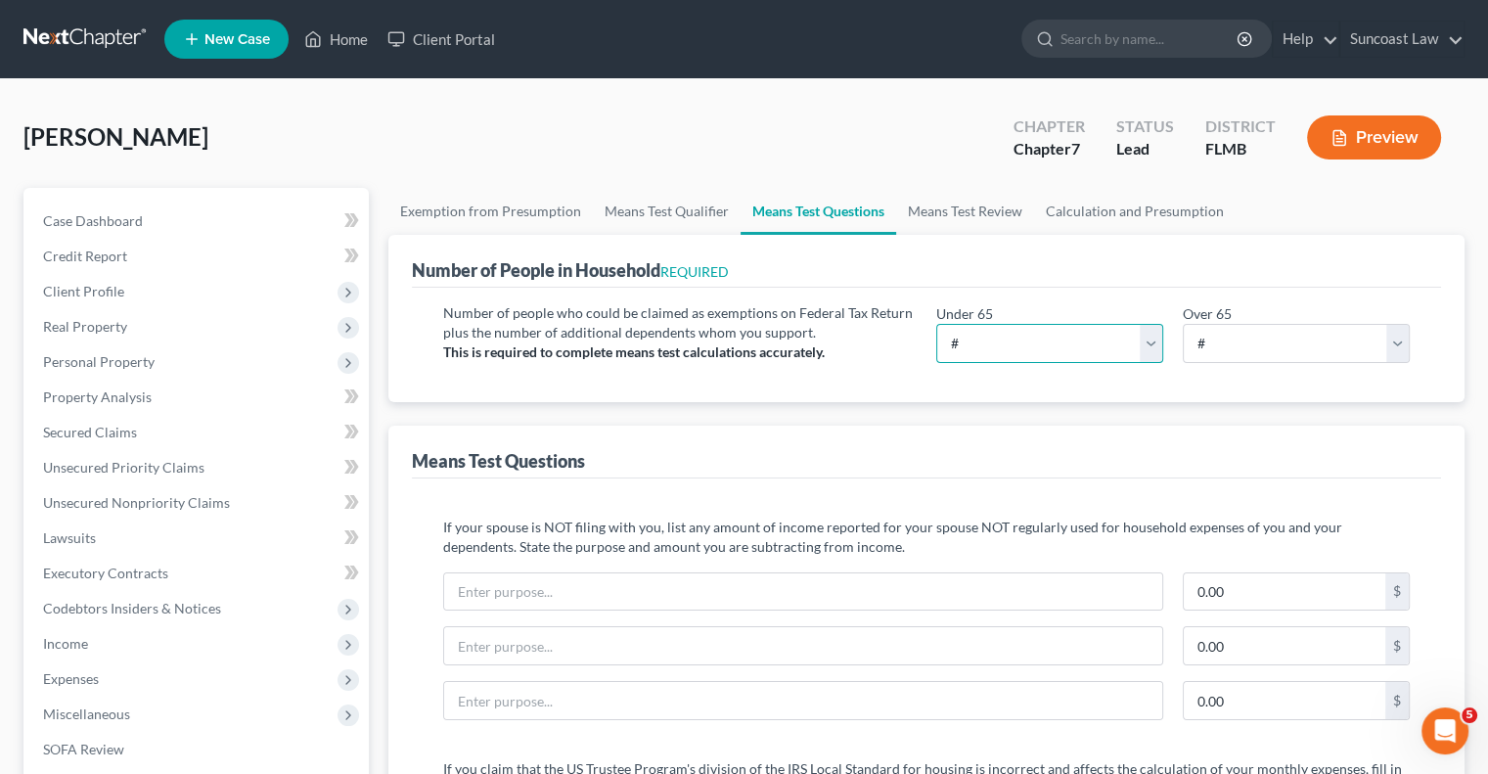
click at [990, 336] on select "# 0 1 2 3 4 5 6 7 8 9 10" at bounding box center [1049, 343] width 227 height 39
select select "1"
click at [936, 324] on select "# 0 1 2 3 4 5 6 7 8 9 10" at bounding box center [1049, 343] width 227 height 39
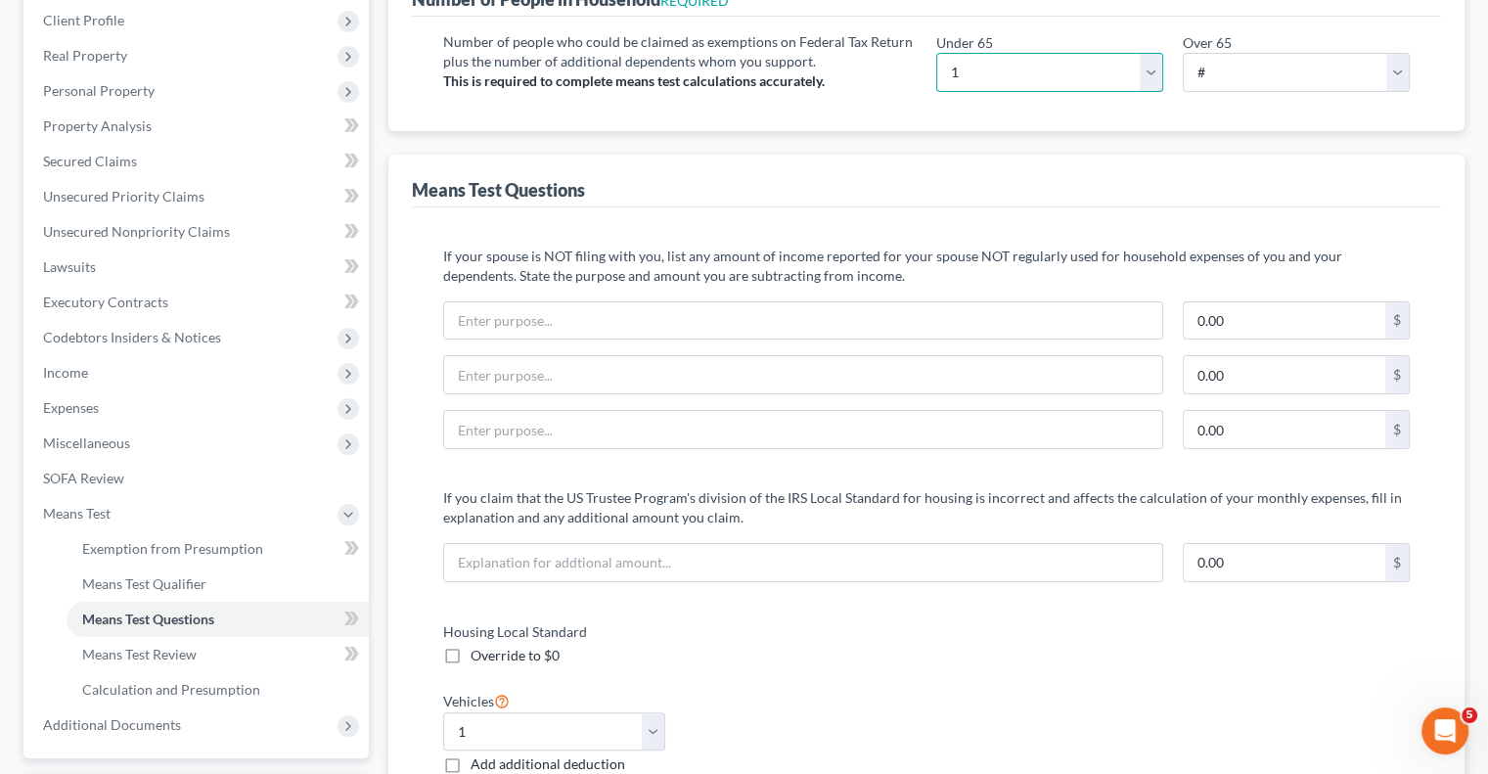
scroll to position [61, 0]
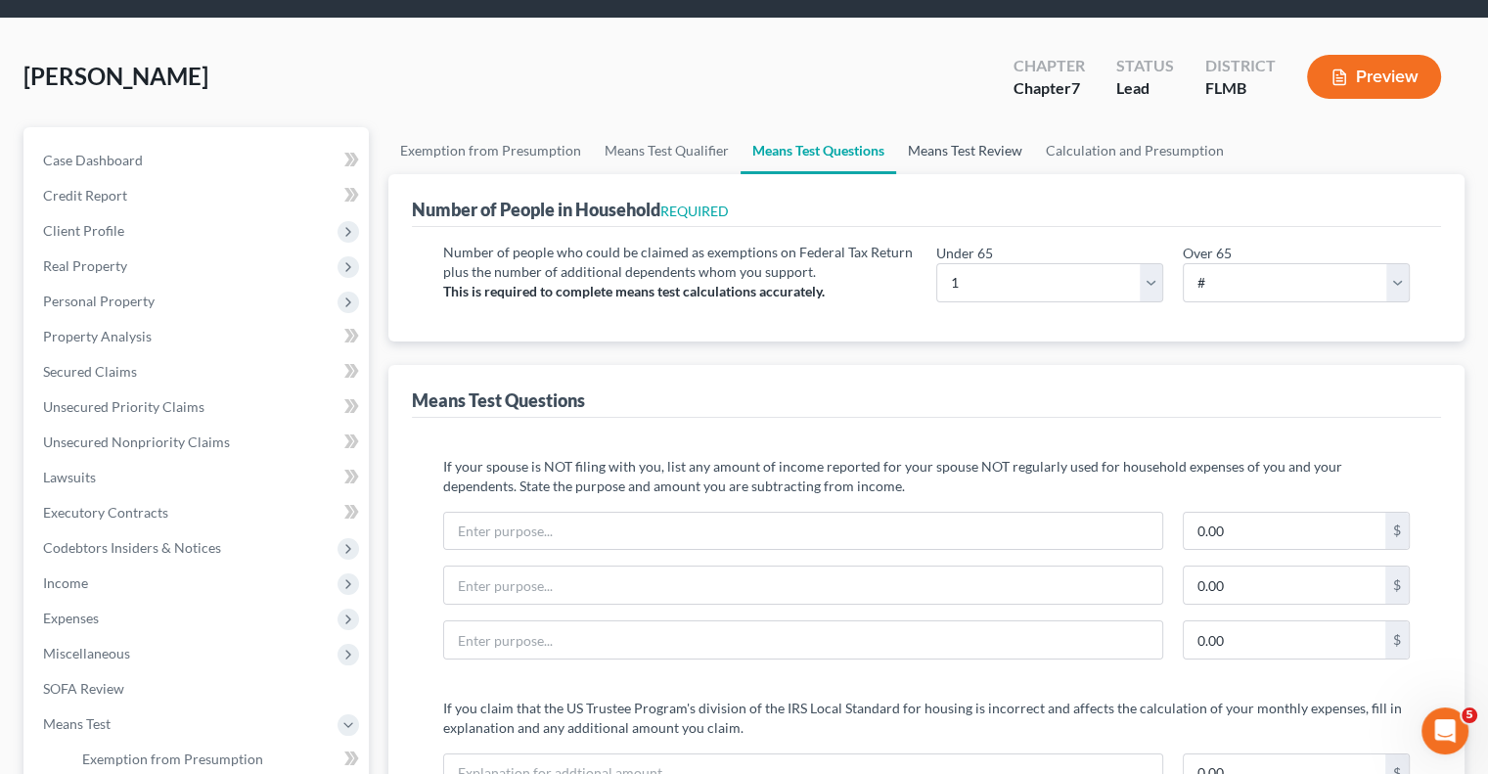
click at [961, 154] on link "Means Test Review" at bounding box center [965, 150] width 138 height 47
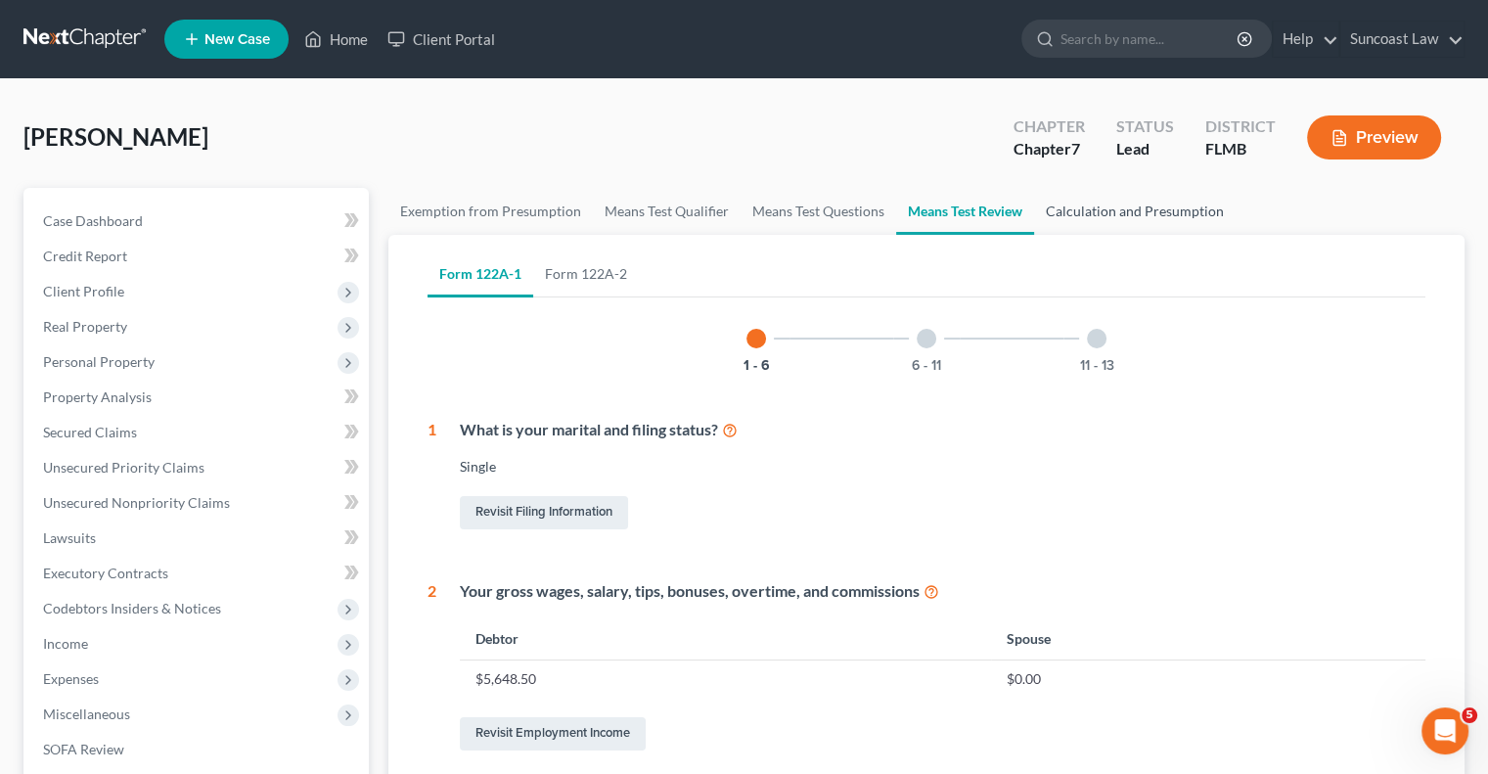
click at [1162, 202] on link "Calculation and Presumption" at bounding box center [1135, 211] width 202 height 47
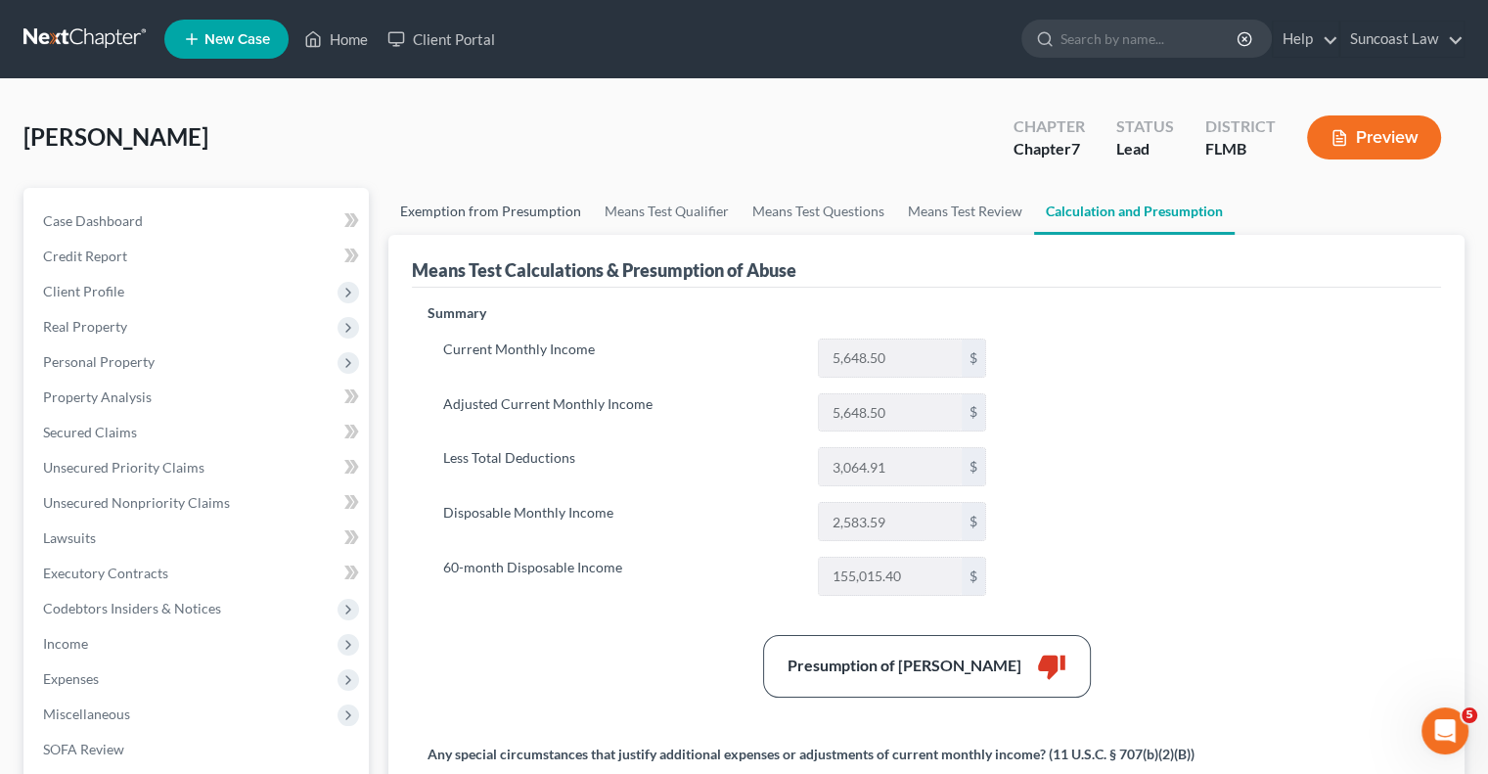
click at [523, 217] on link "Exemption from Presumption" at bounding box center [490, 211] width 205 height 47
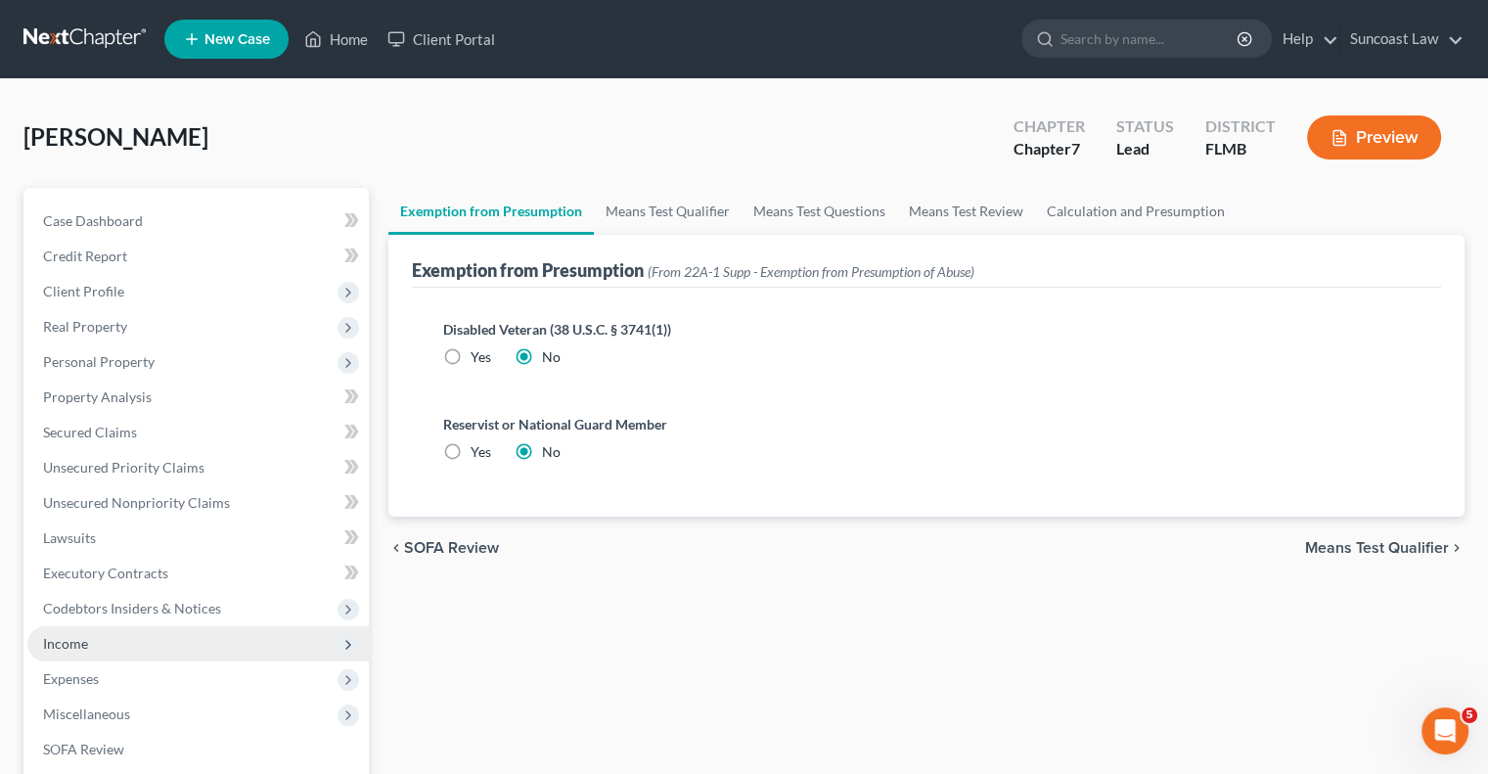
click at [75, 641] on span "Income" at bounding box center [65, 643] width 45 height 17
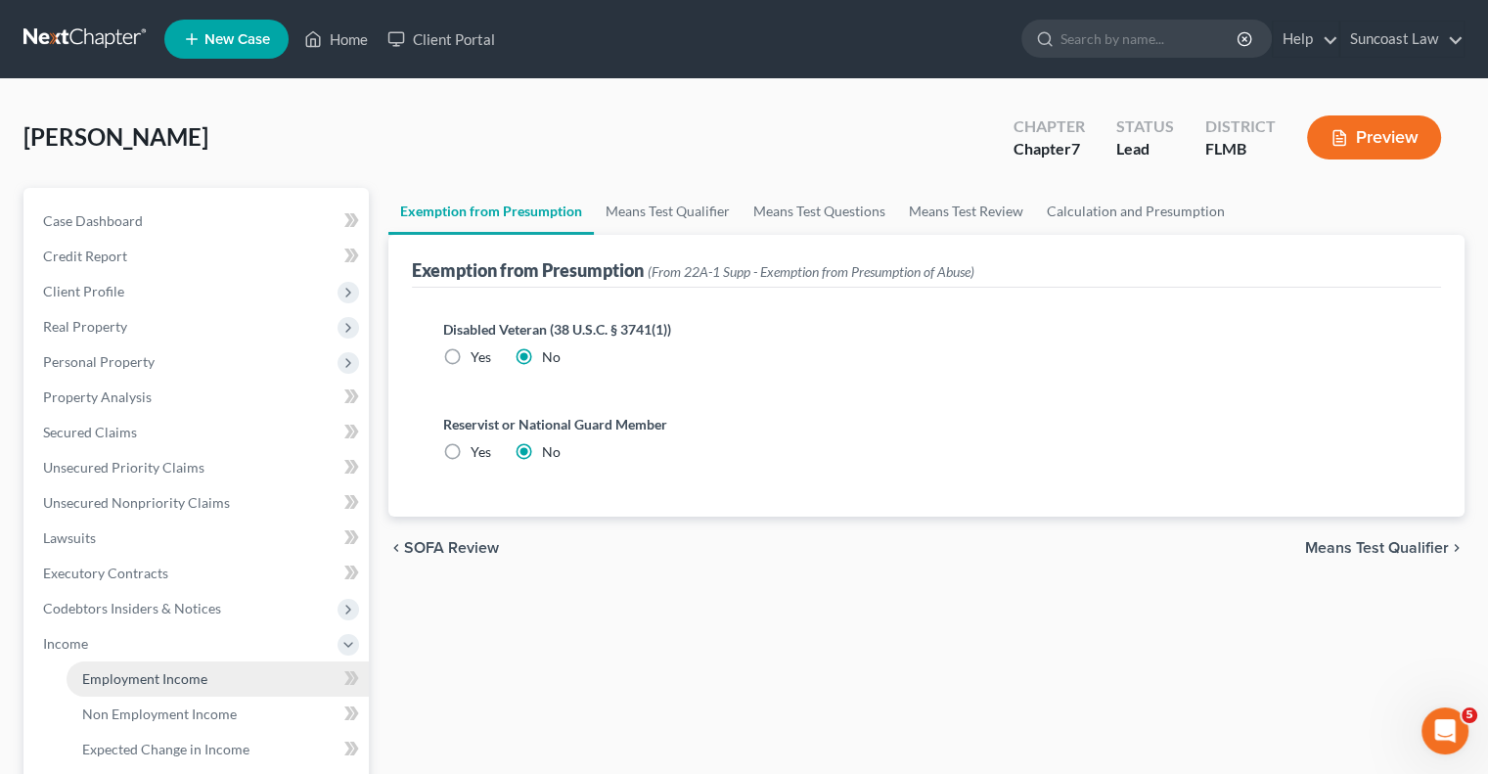
drag, startPoint x: 155, startPoint y: 680, endPoint x: 164, endPoint y: 684, distance: 10.5
click at [154, 680] on span "Employment Income" at bounding box center [144, 678] width 125 height 17
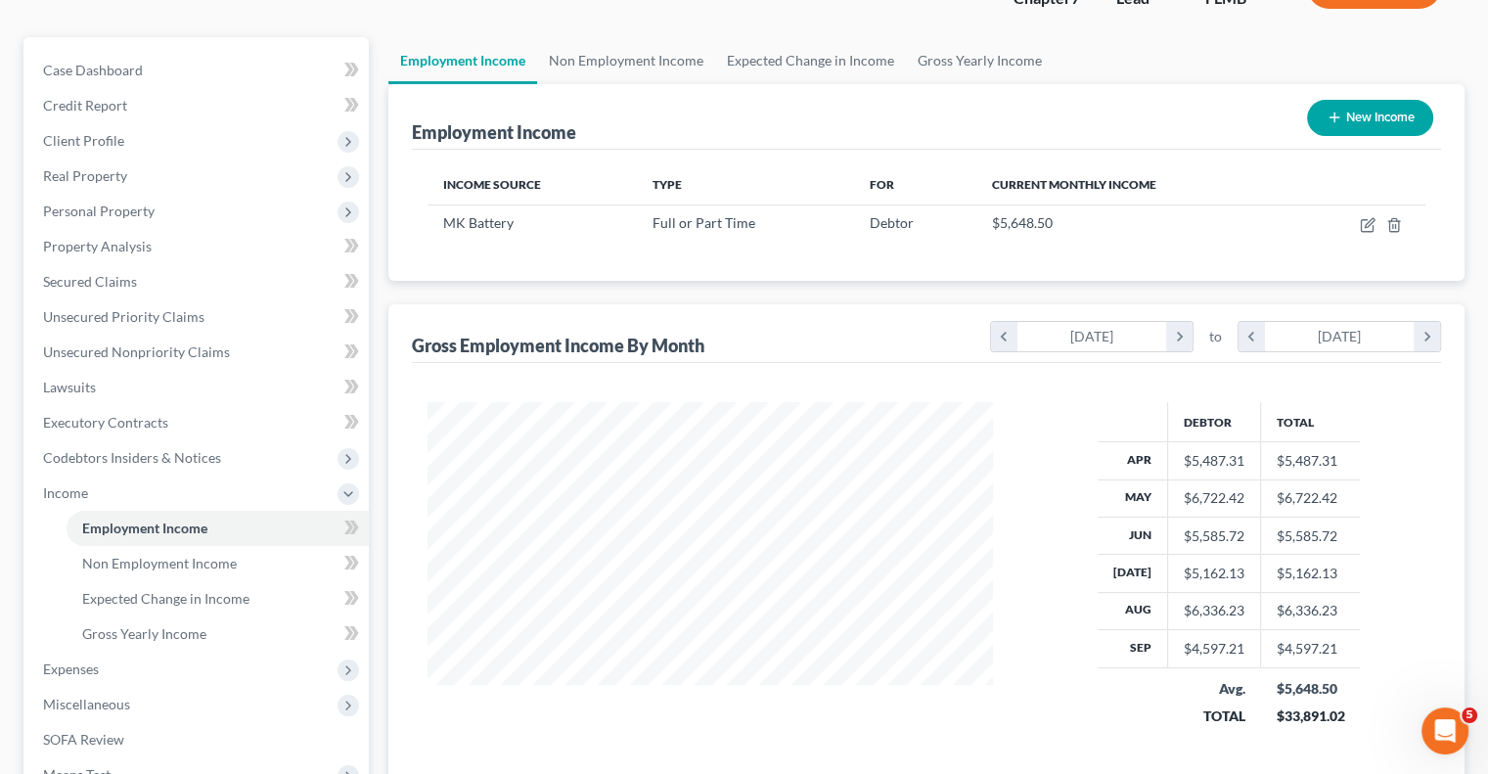
scroll to position [196, 0]
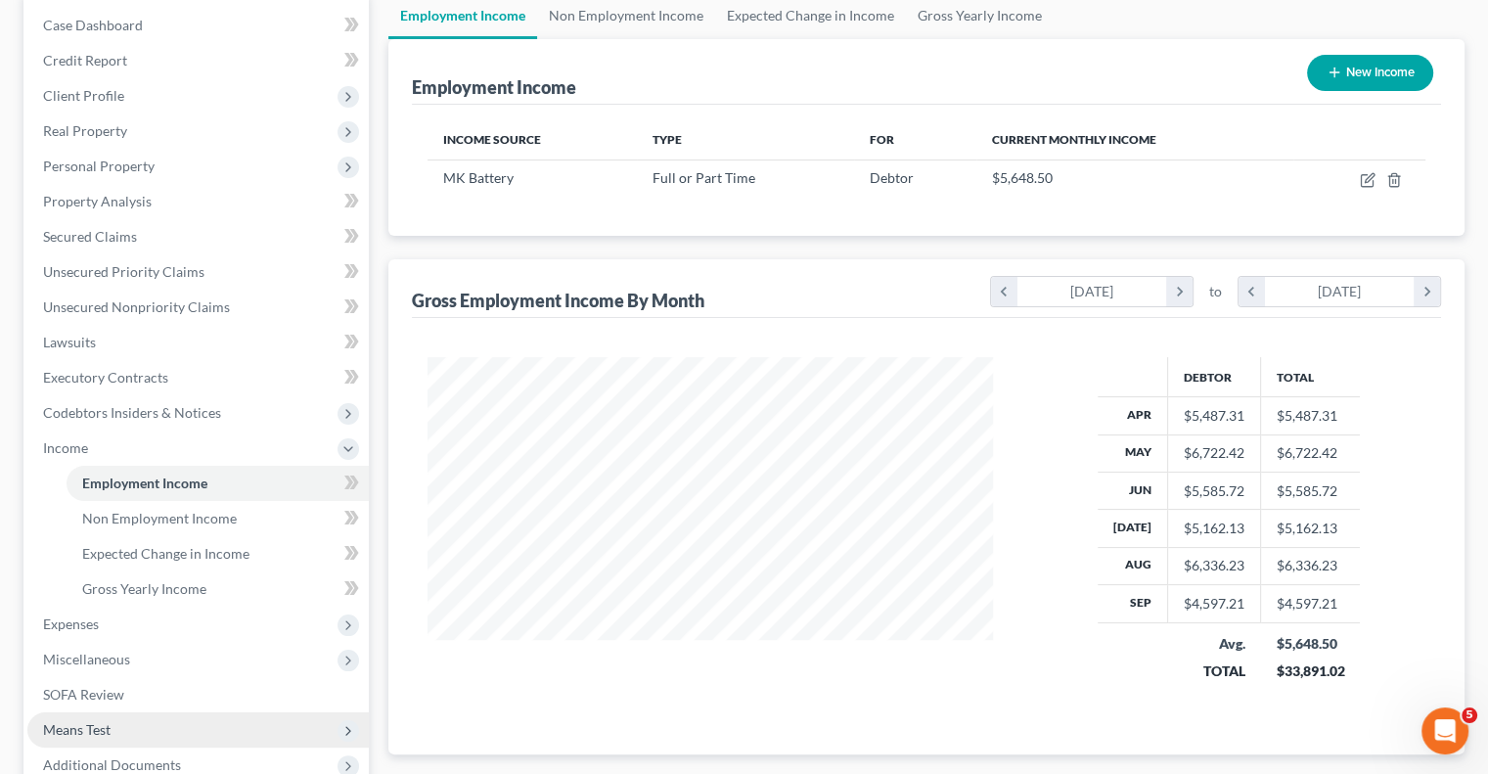
click at [143, 731] on span "Means Test" at bounding box center [198, 729] width 342 height 35
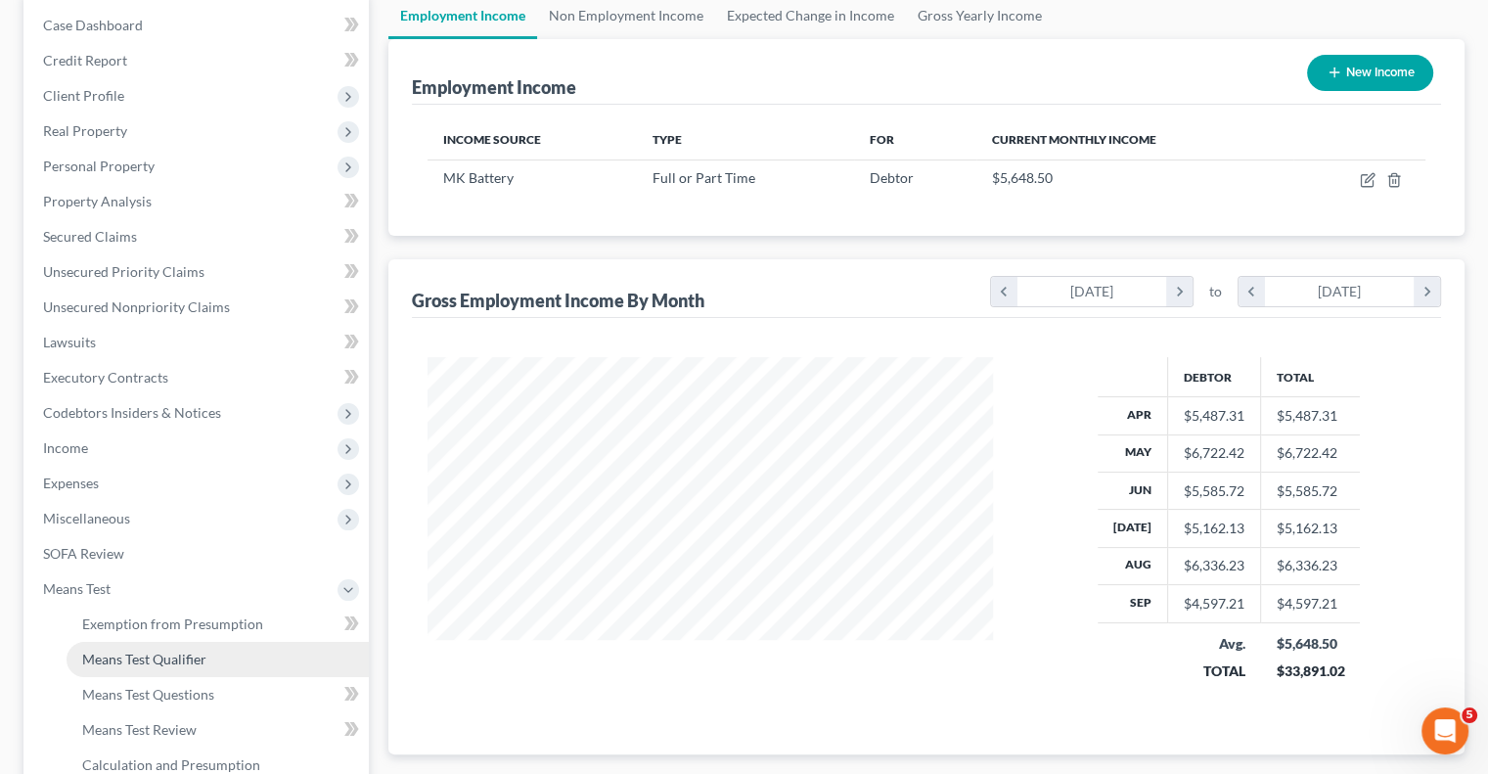
click at [215, 650] on link "Means Test Qualifier" at bounding box center [218, 659] width 302 height 35
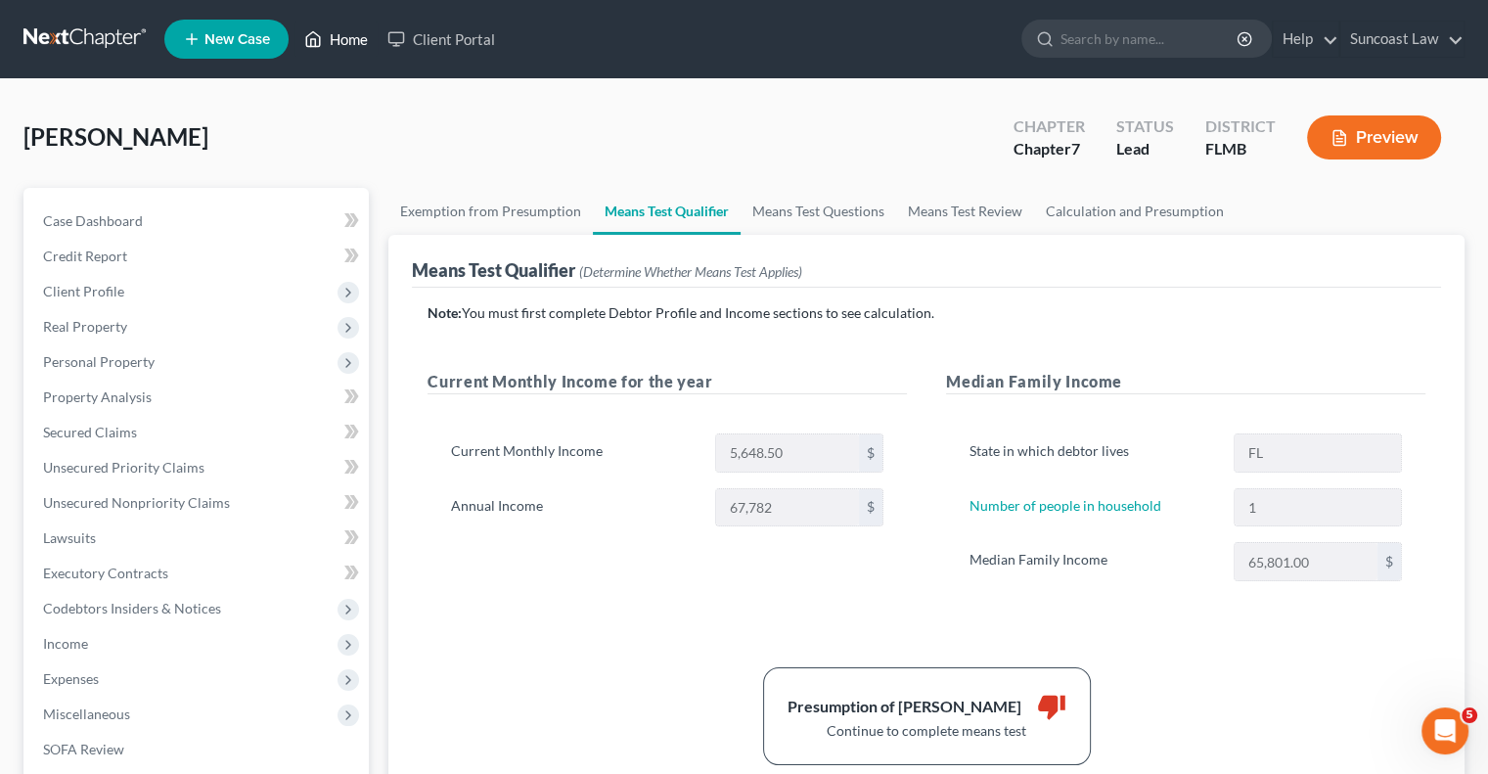
click at [340, 38] on link "Home" at bounding box center [336, 39] width 83 height 35
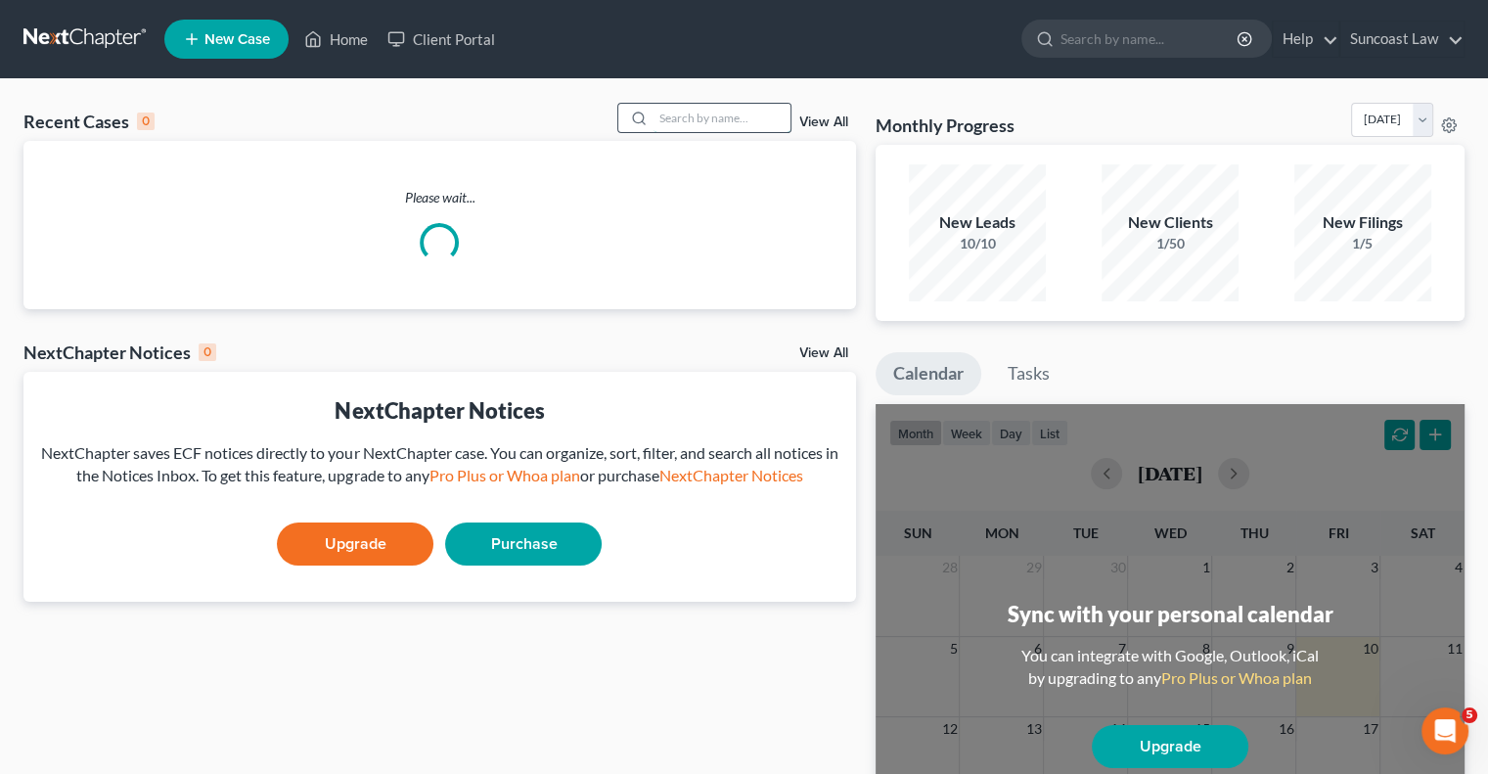
click at [689, 121] on input "search" at bounding box center [722, 118] width 137 height 28
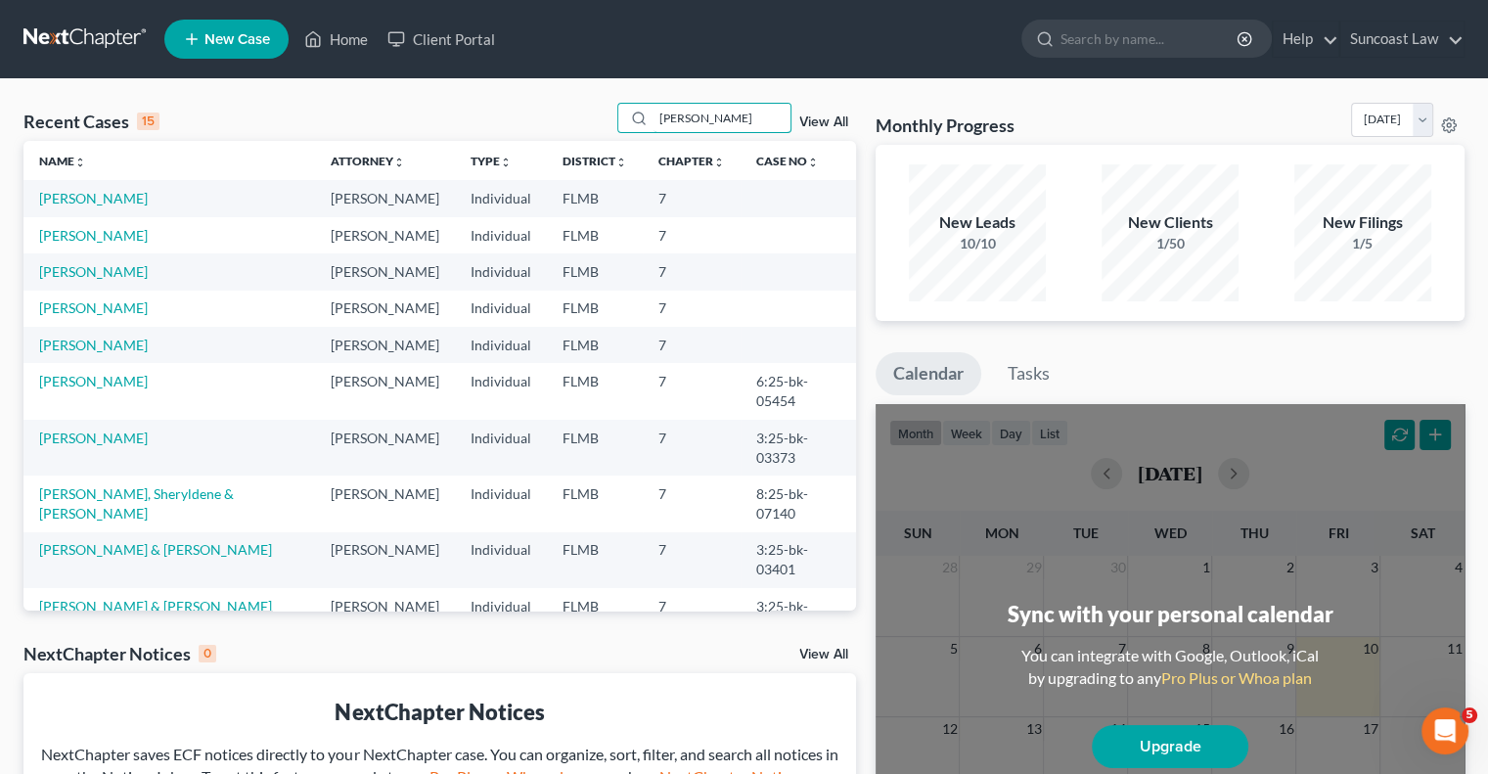
type input "[PERSON_NAME]"
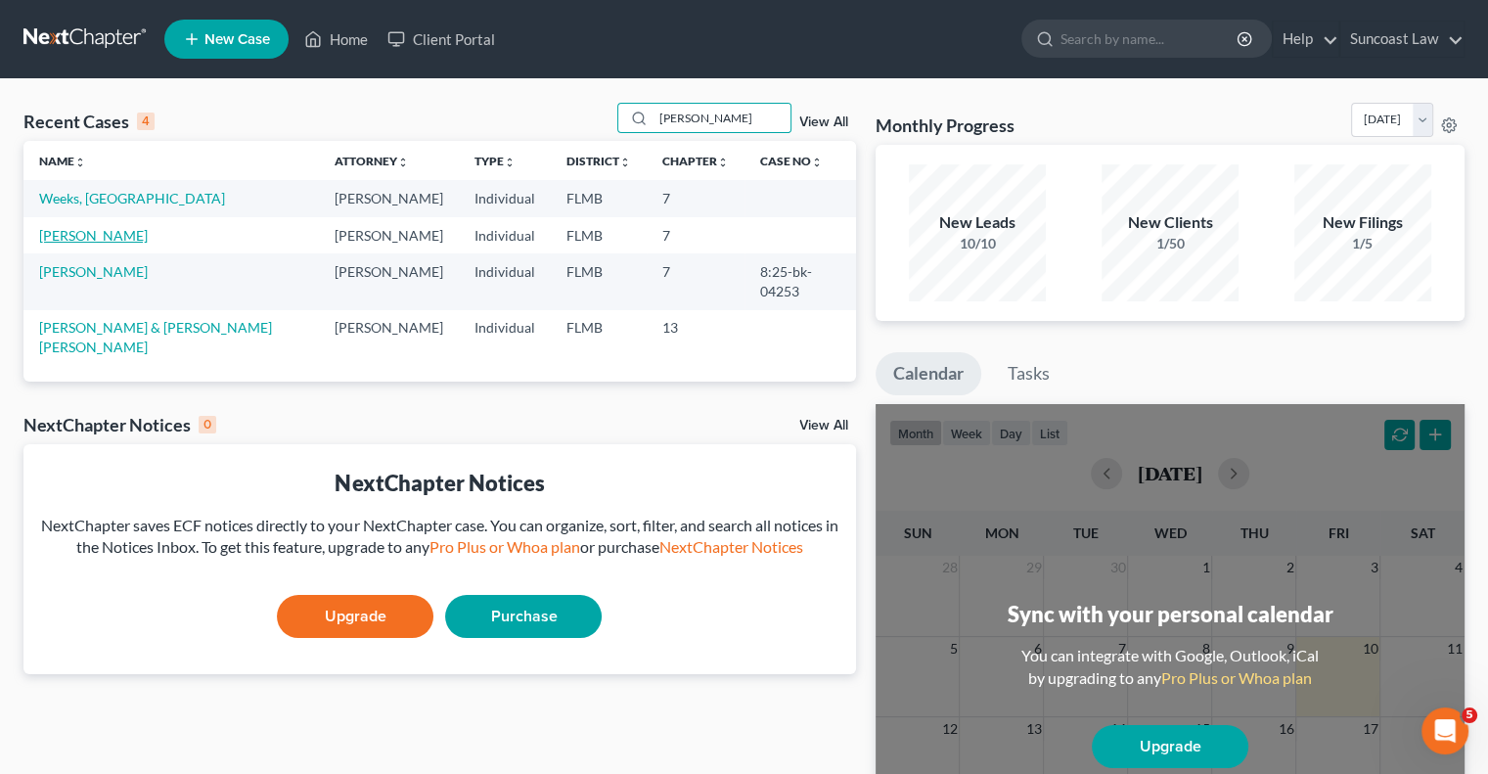
click at [91, 241] on link "[PERSON_NAME]" at bounding box center [93, 235] width 109 height 17
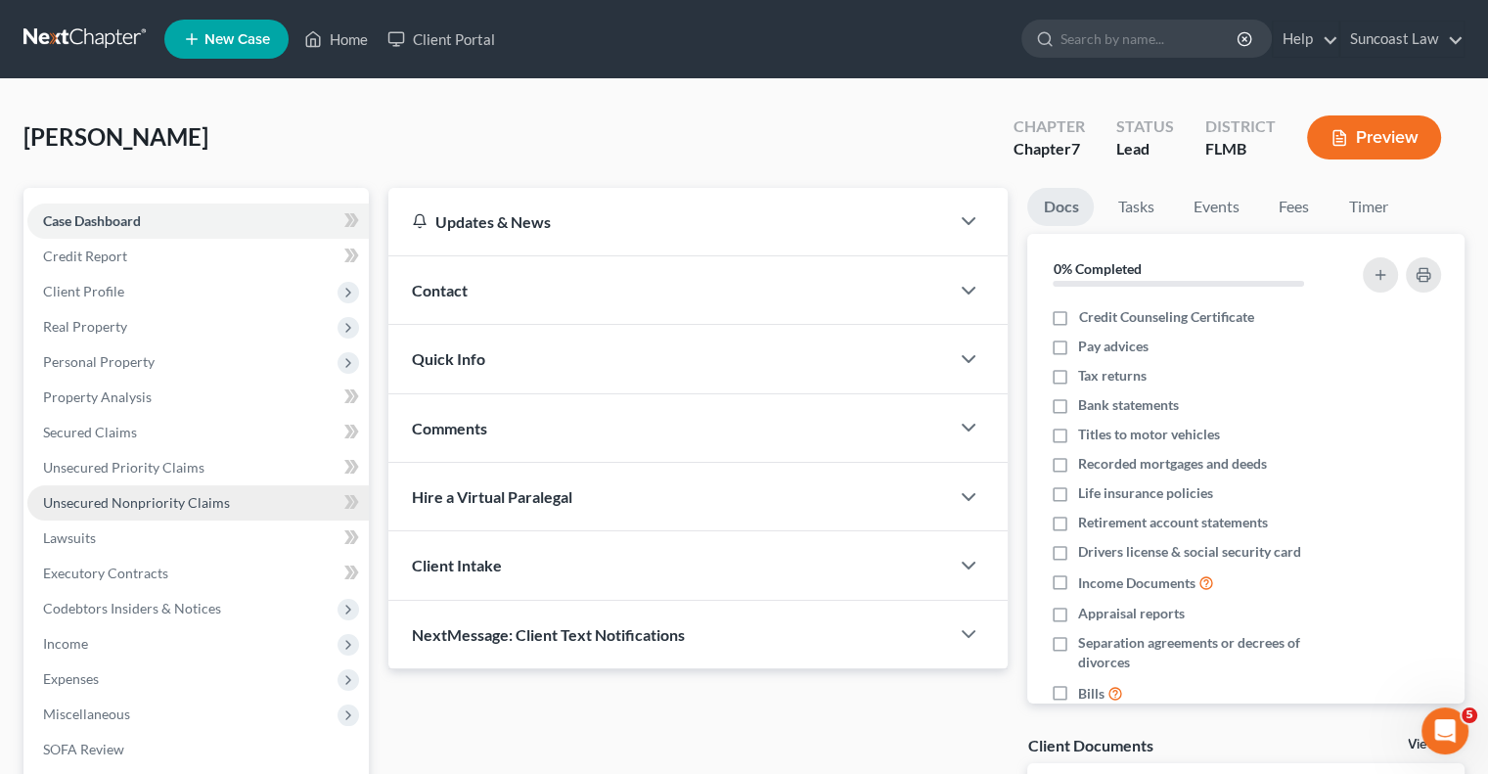
click at [160, 507] on span "Unsecured Nonpriority Claims" at bounding box center [136, 502] width 187 height 17
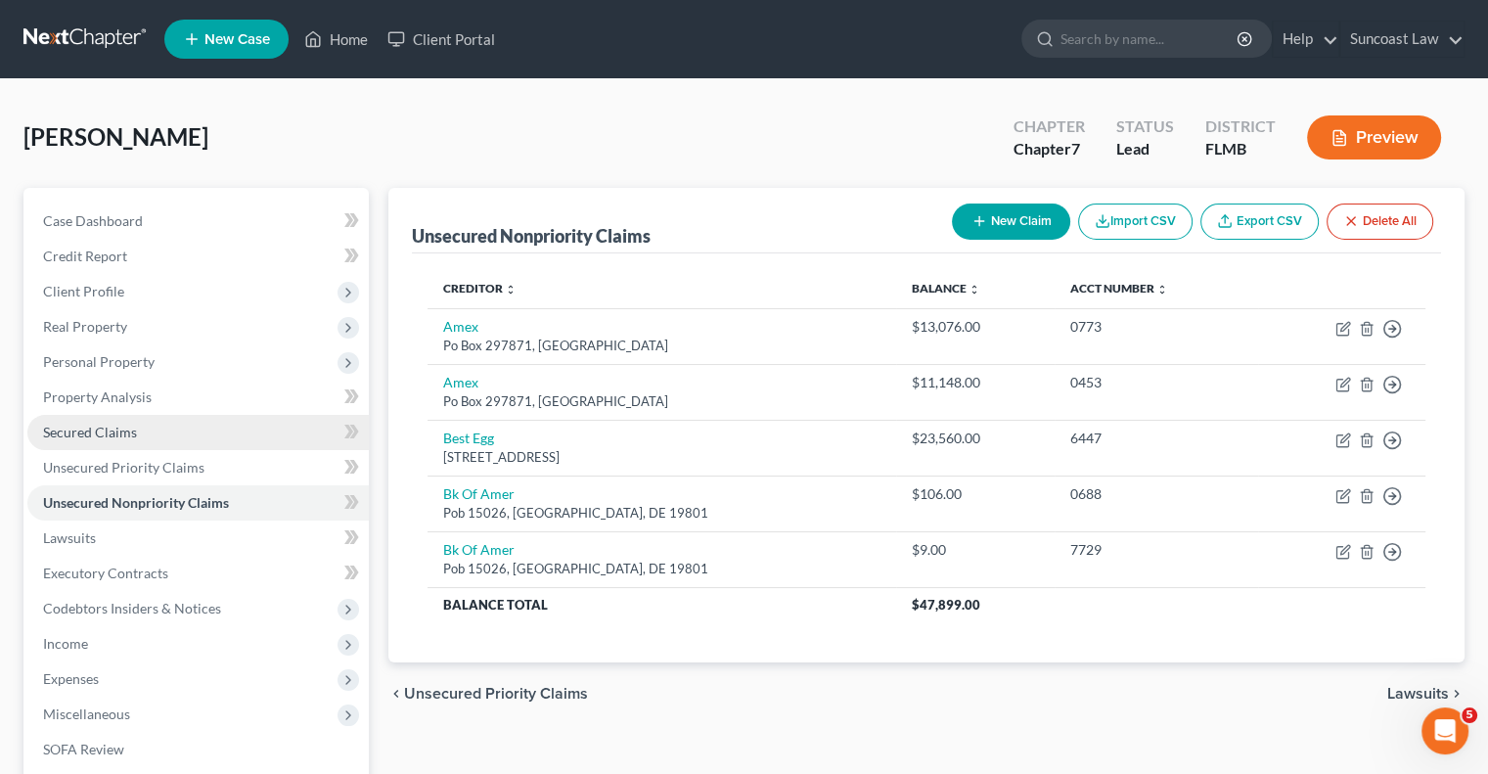
click at [177, 443] on link "Secured Claims" at bounding box center [198, 432] width 342 height 35
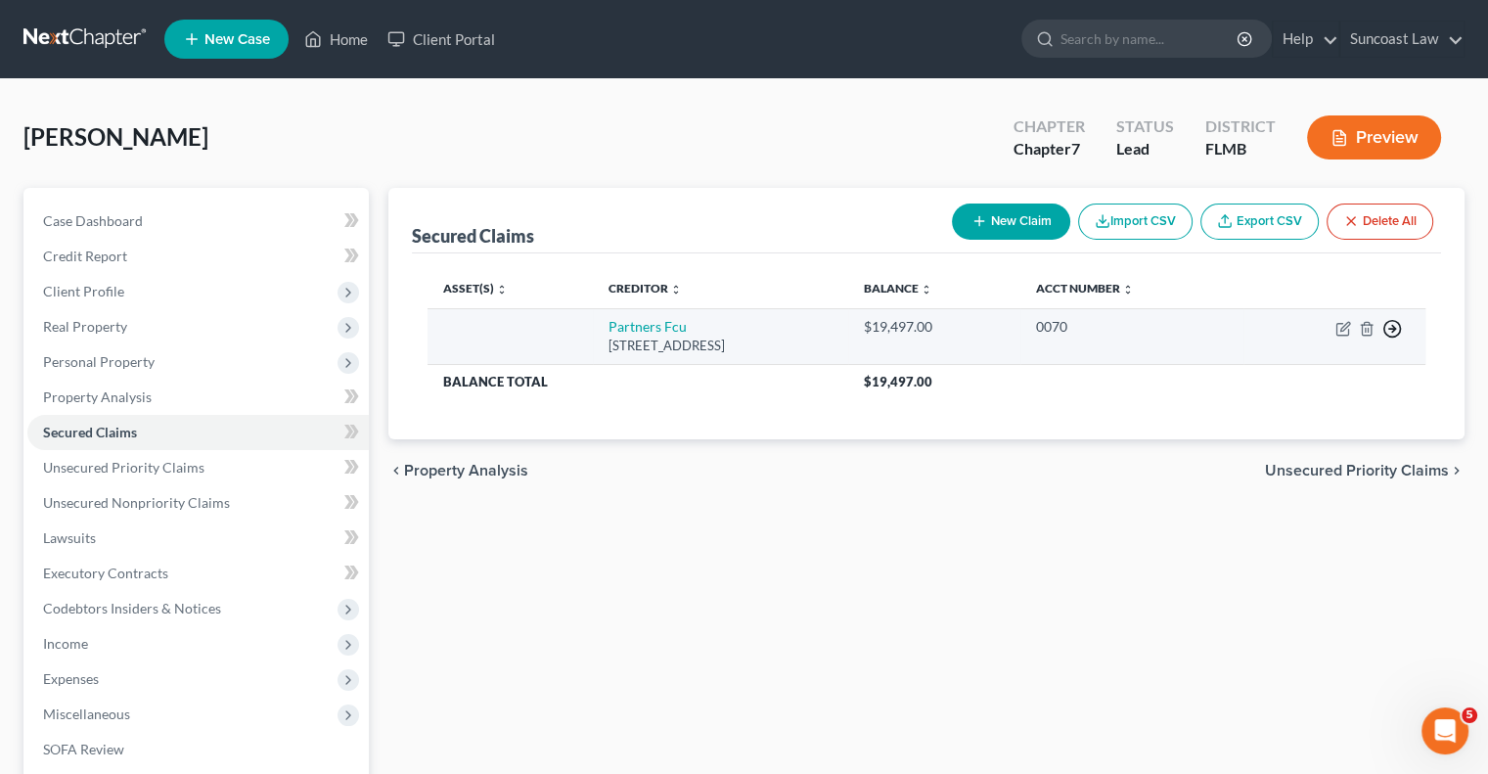
click at [1395, 326] on icon "button" at bounding box center [1393, 329] width 20 height 20
click at [1296, 383] on link "Move to F" at bounding box center [1302, 376] width 163 height 33
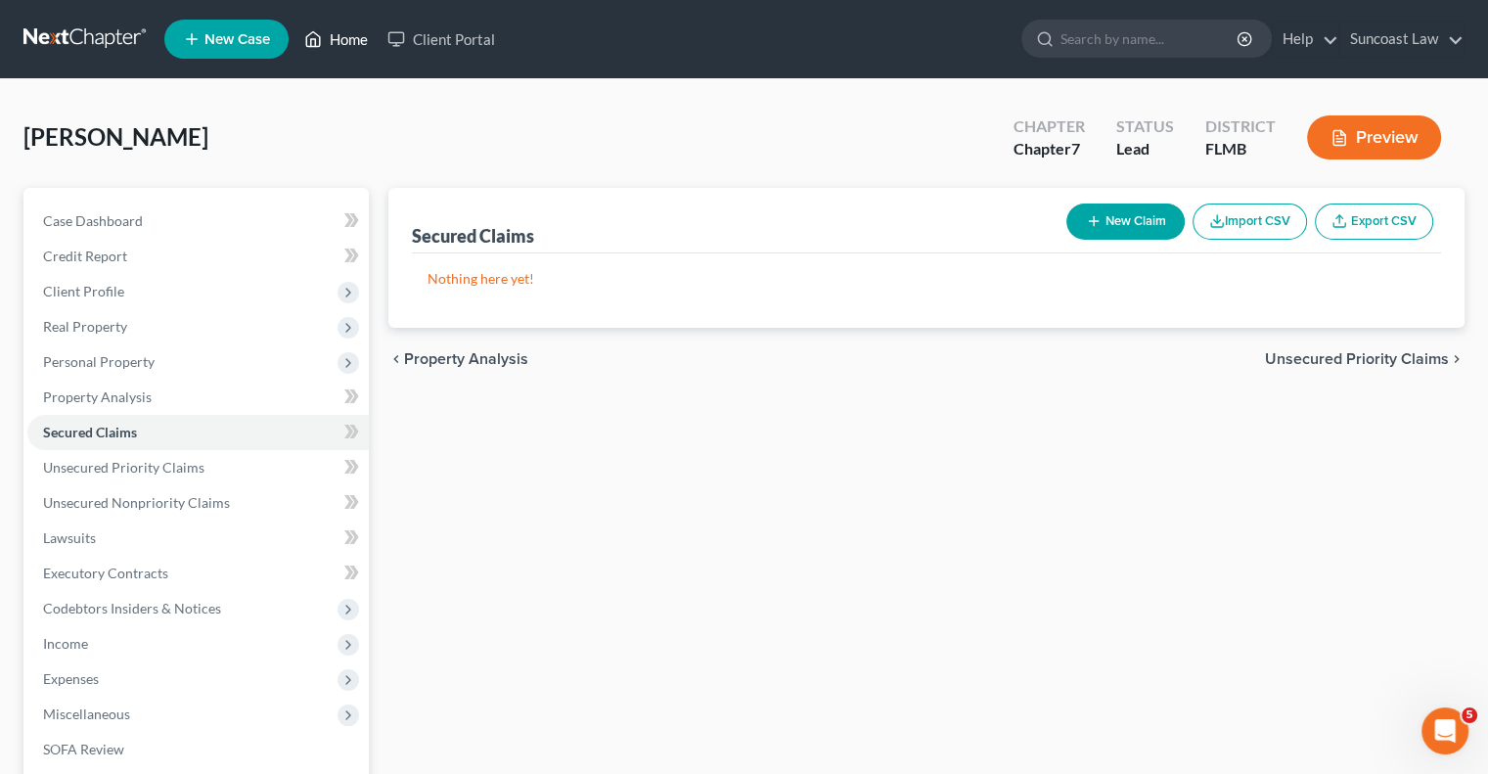
click at [345, 43] on link "Home" at bounding box center [336, 39] width 83 height 35
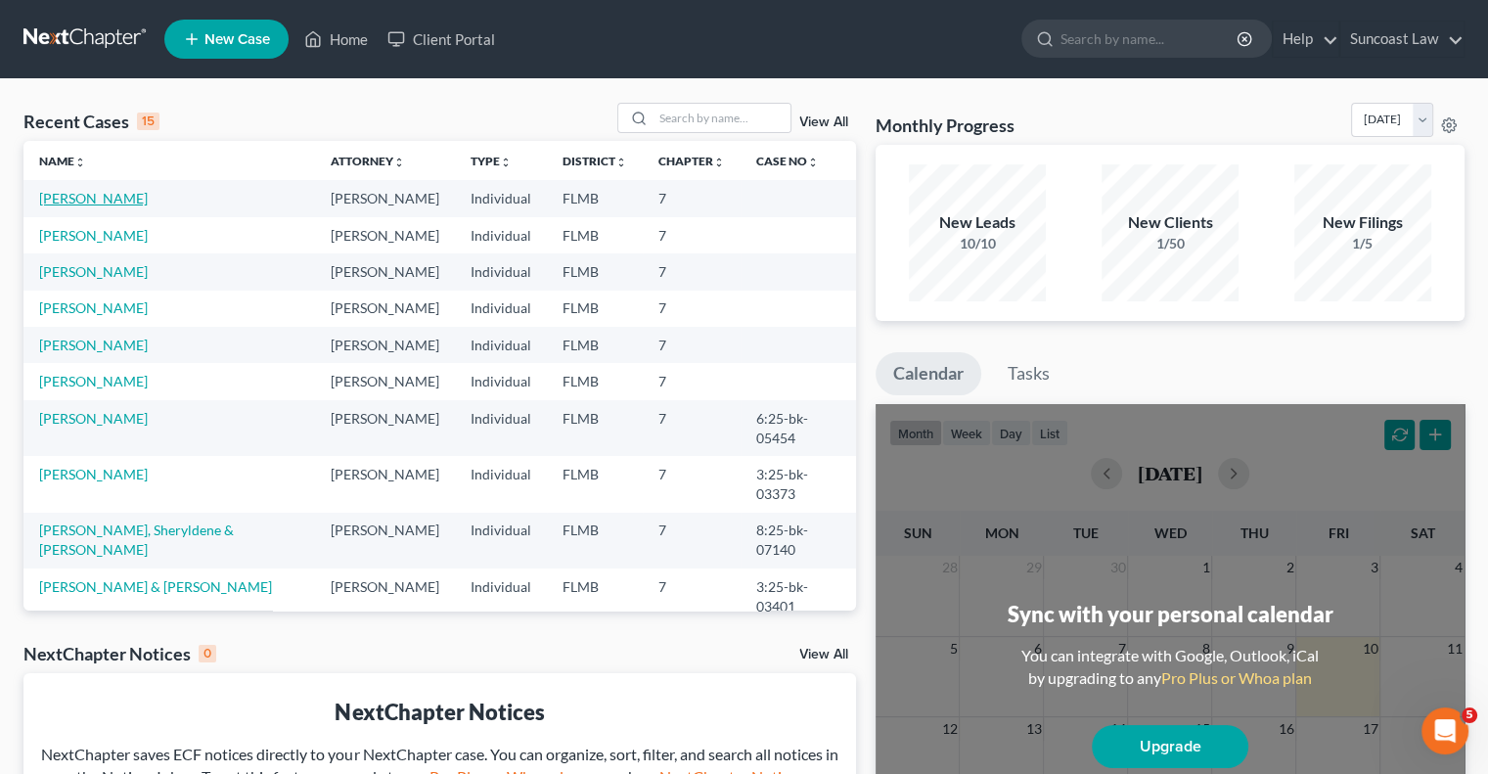
click at [106, 191] on link "[PERSON_NAME]" at bounding box center [93, 198] width 109 height 17
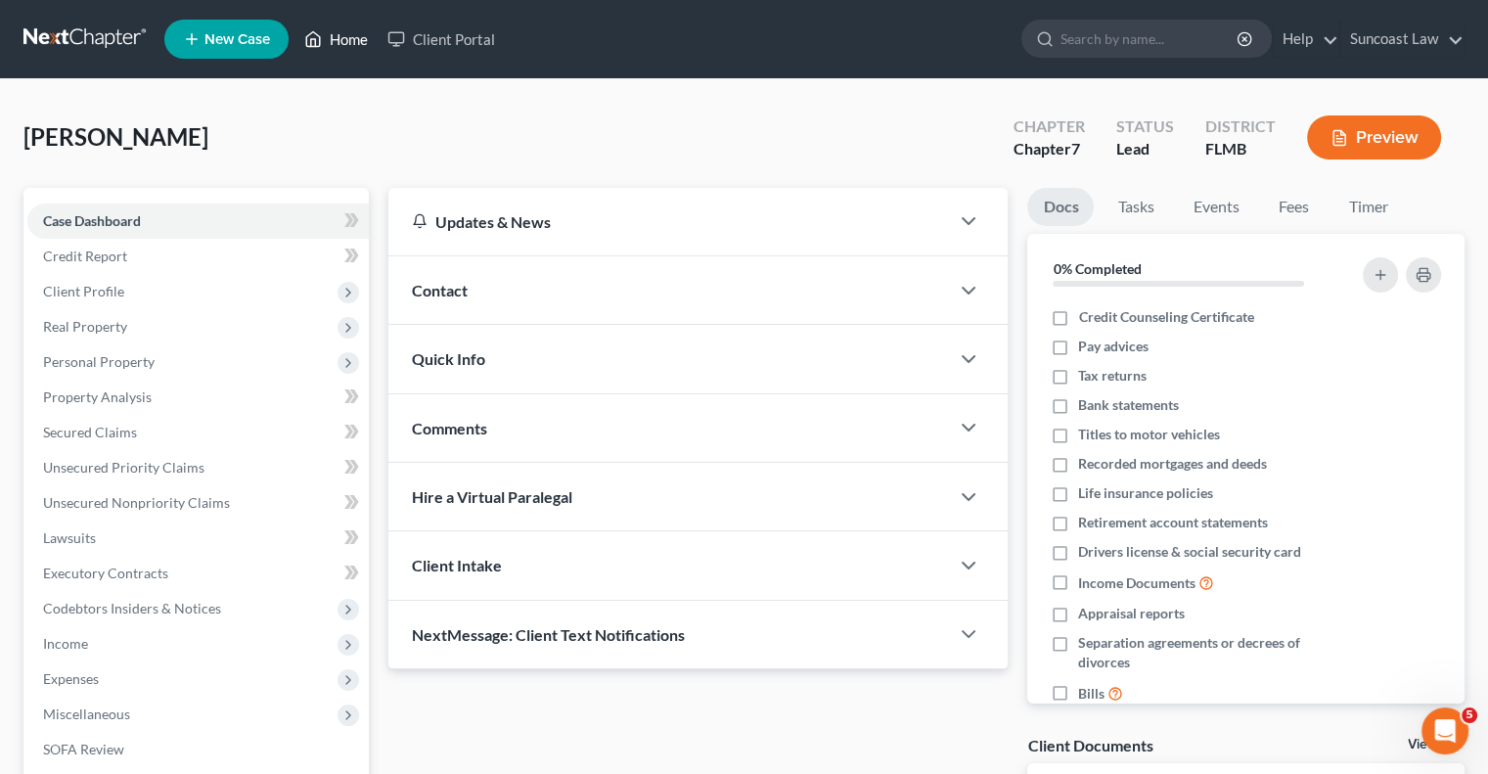
click at [352, 41] on link "Home" at bounding box center [336, 39] width 83 height 35
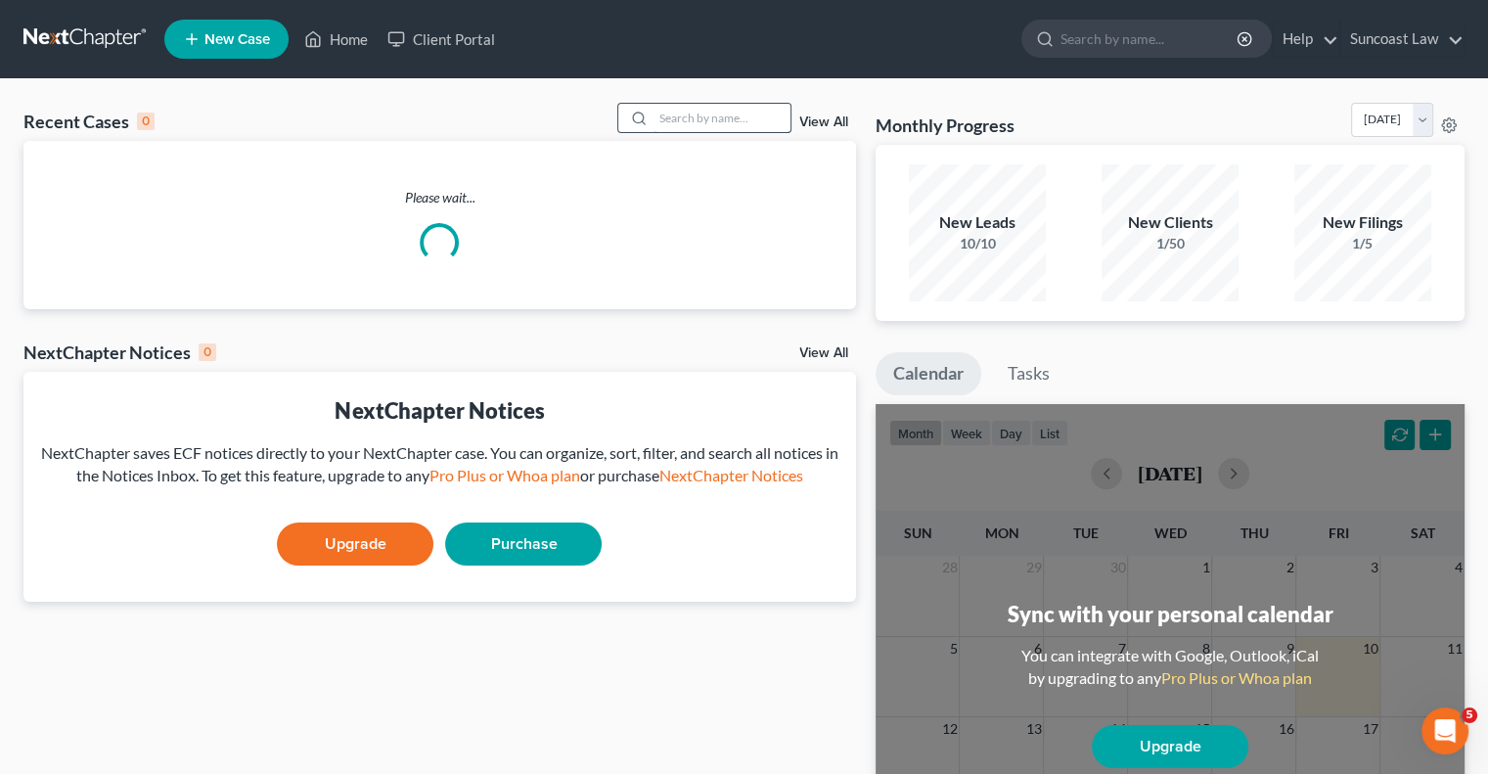
click at [693, 118] on input "search" at bounding box center [722, 118] width 137 height 28
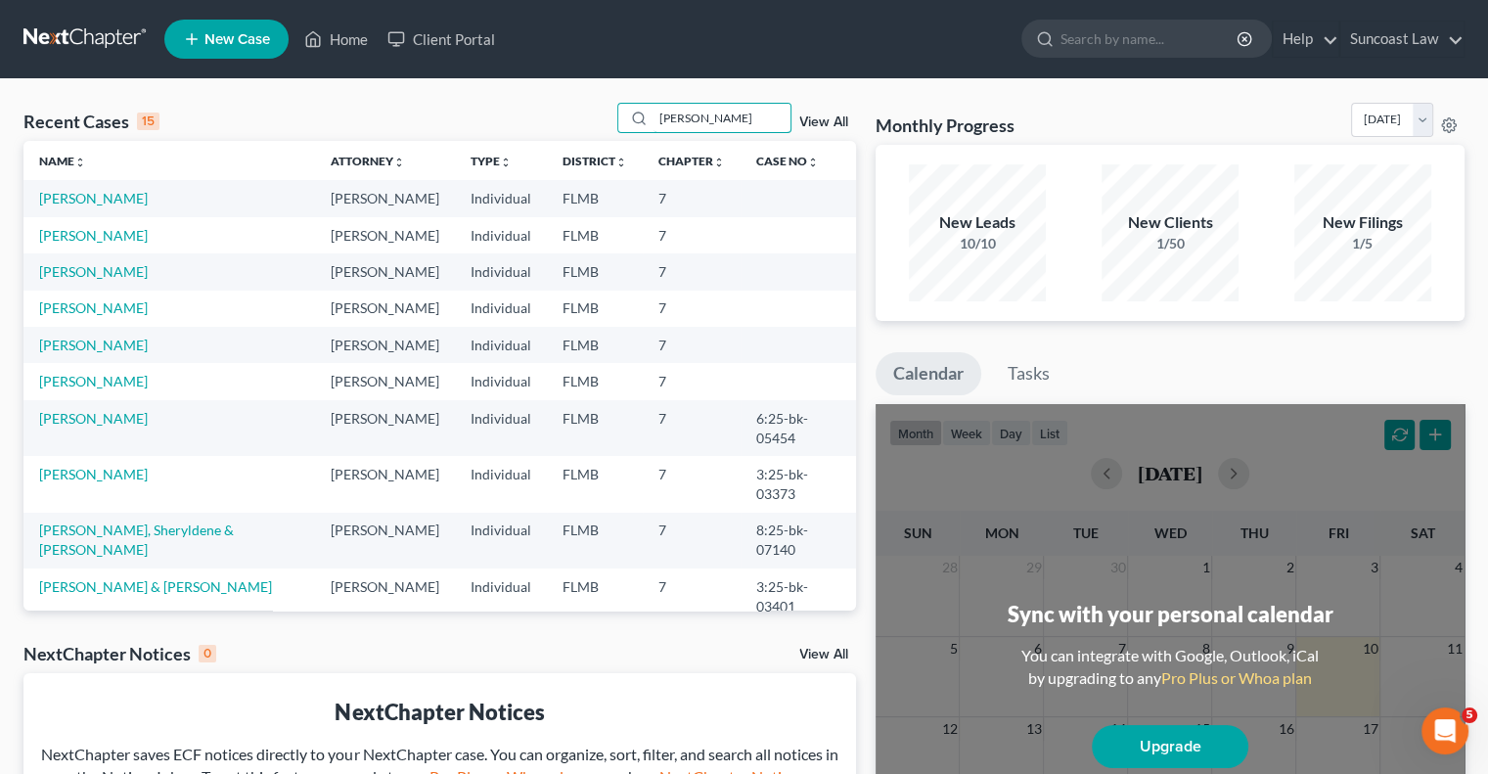
type input "[PERSON_NAME]"
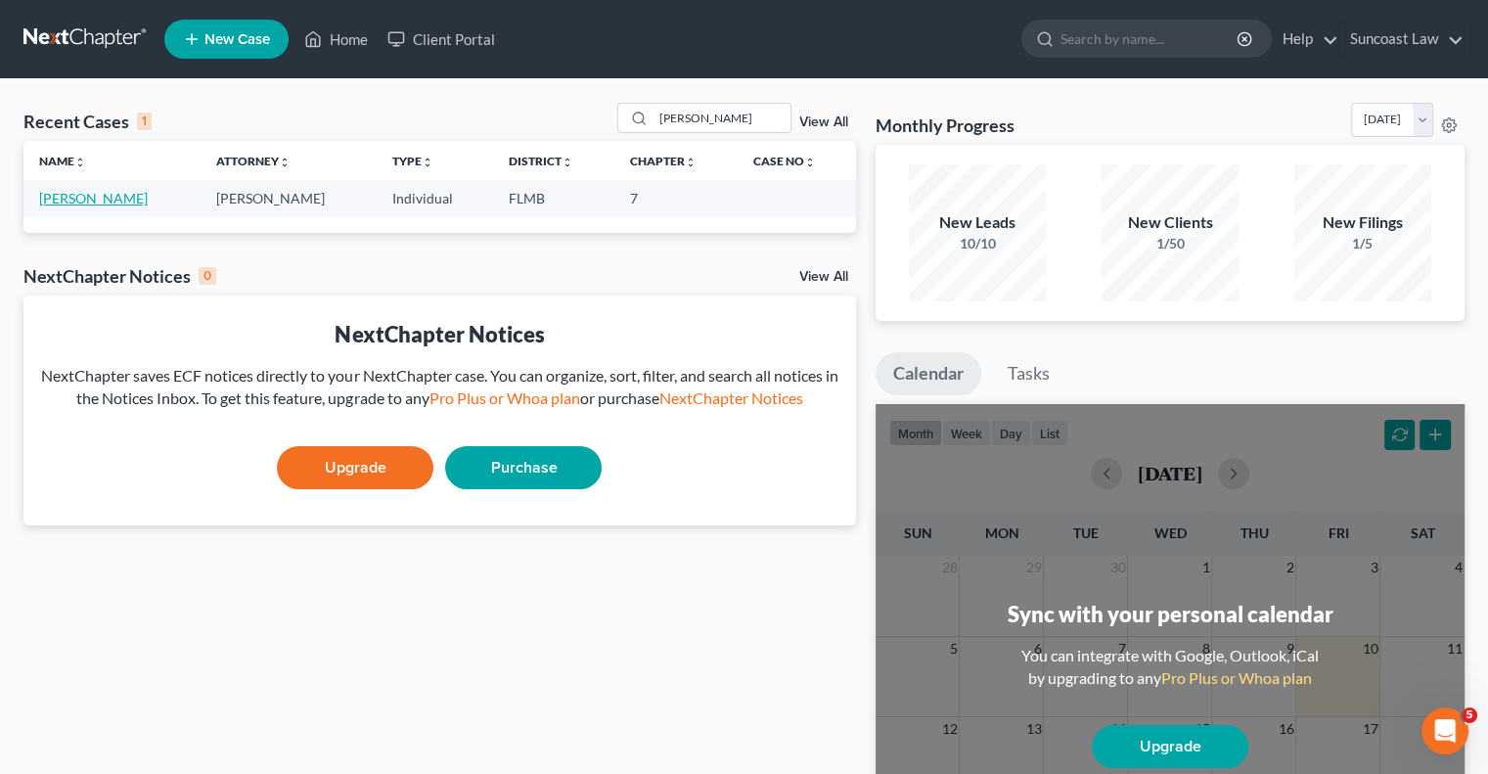
click at [60, 194] on link "[PERSON_NAME]" at bounding box center [93, 198] width 109 height 17
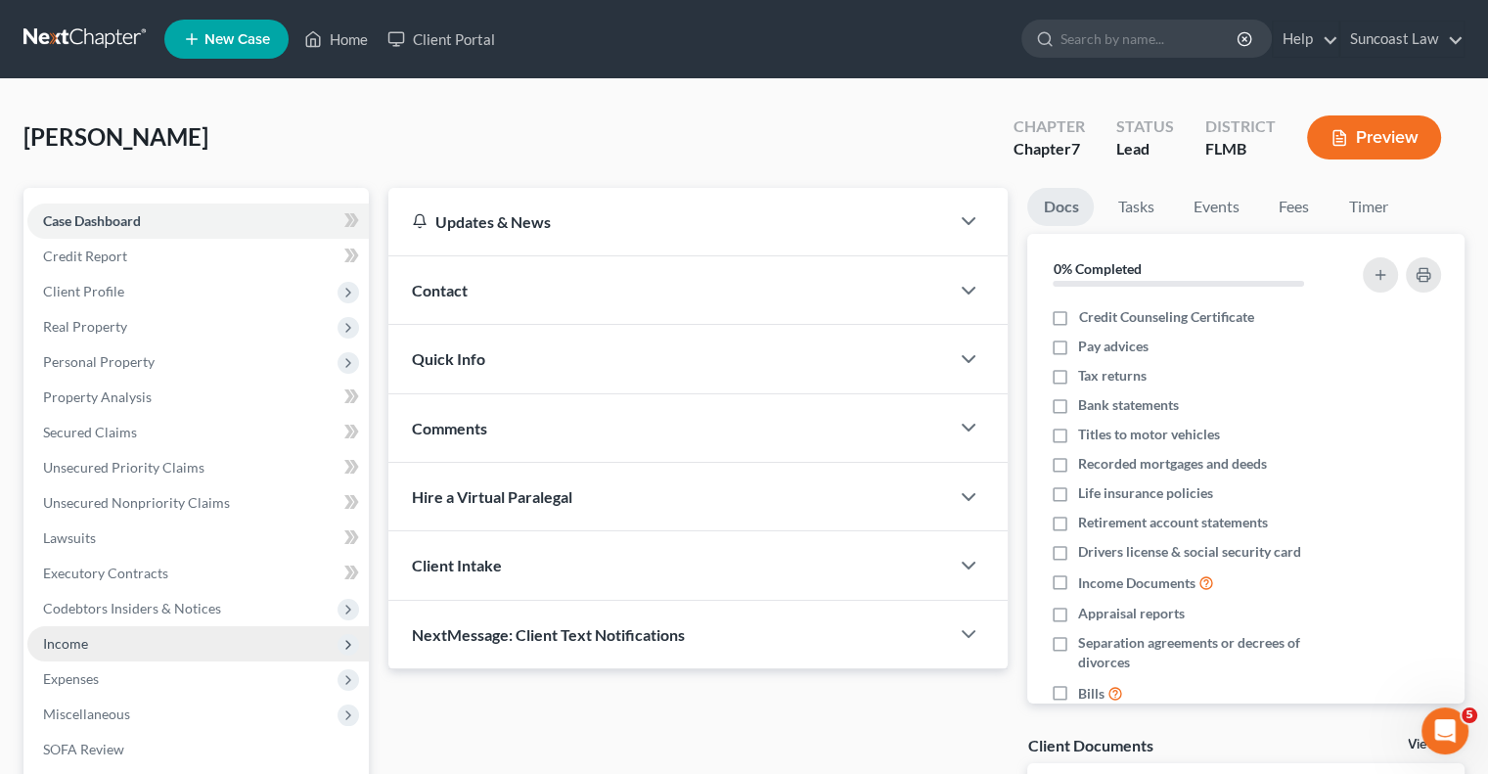
drag, startPoint x: 91, startPoint y: 641, endPoint x: 168, endPoint y: 653, distance: 78.2
click at [91, 641] on span "Income" at bounding box center [198, 643] width 342 height 35
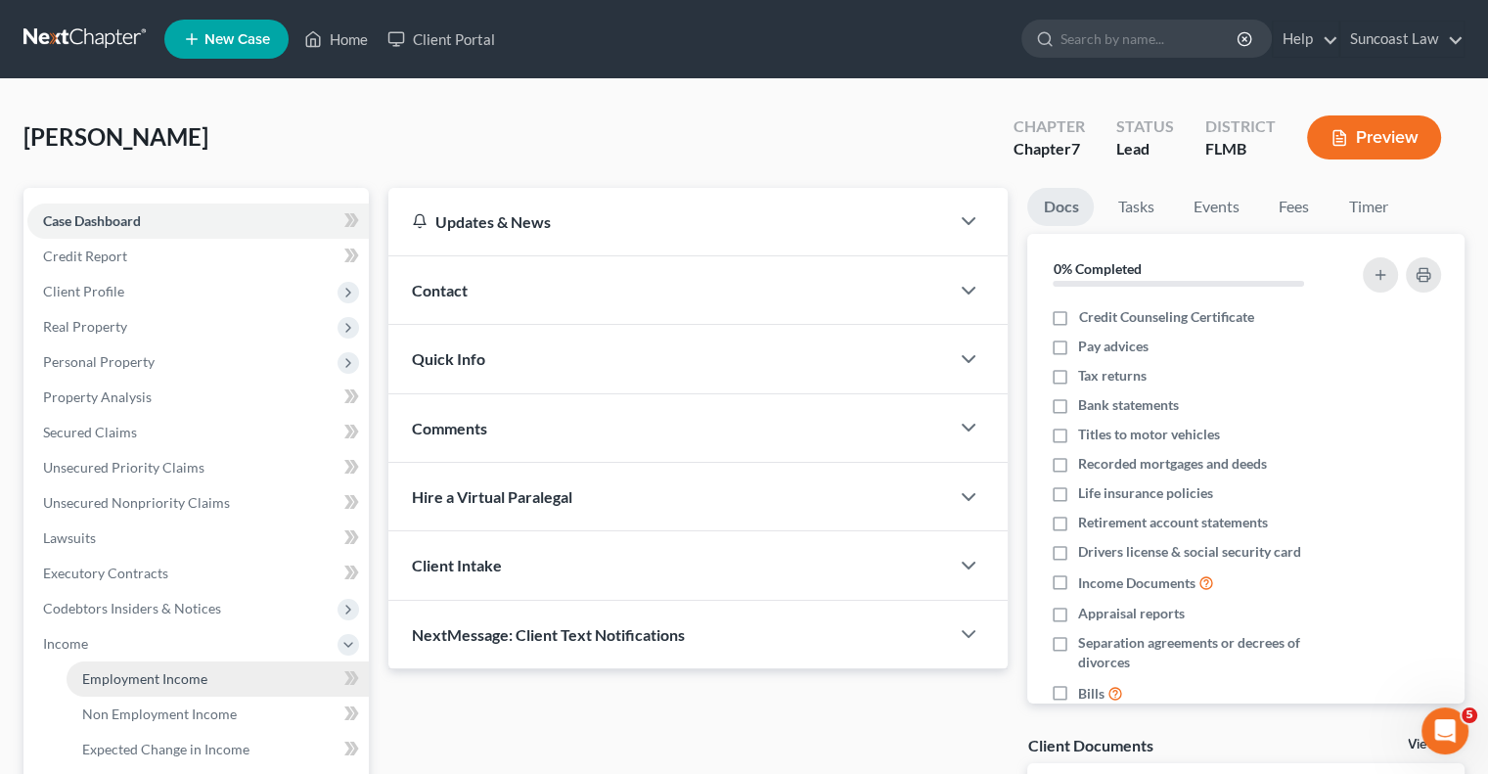
click at [170, 672] on span "Employment Income" at bounding box center [144, 678] width 125 height 17
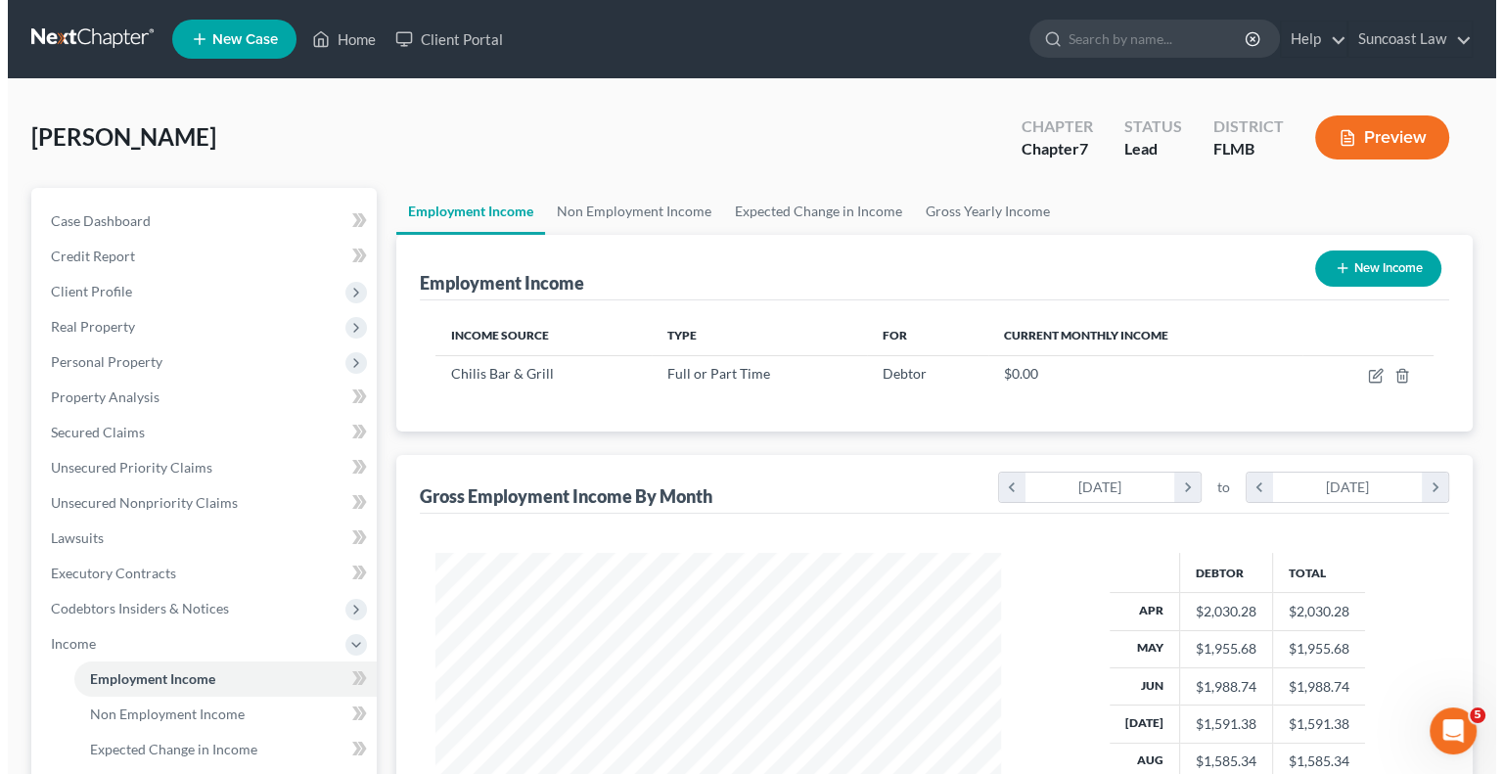
scroll to position [348, 604]
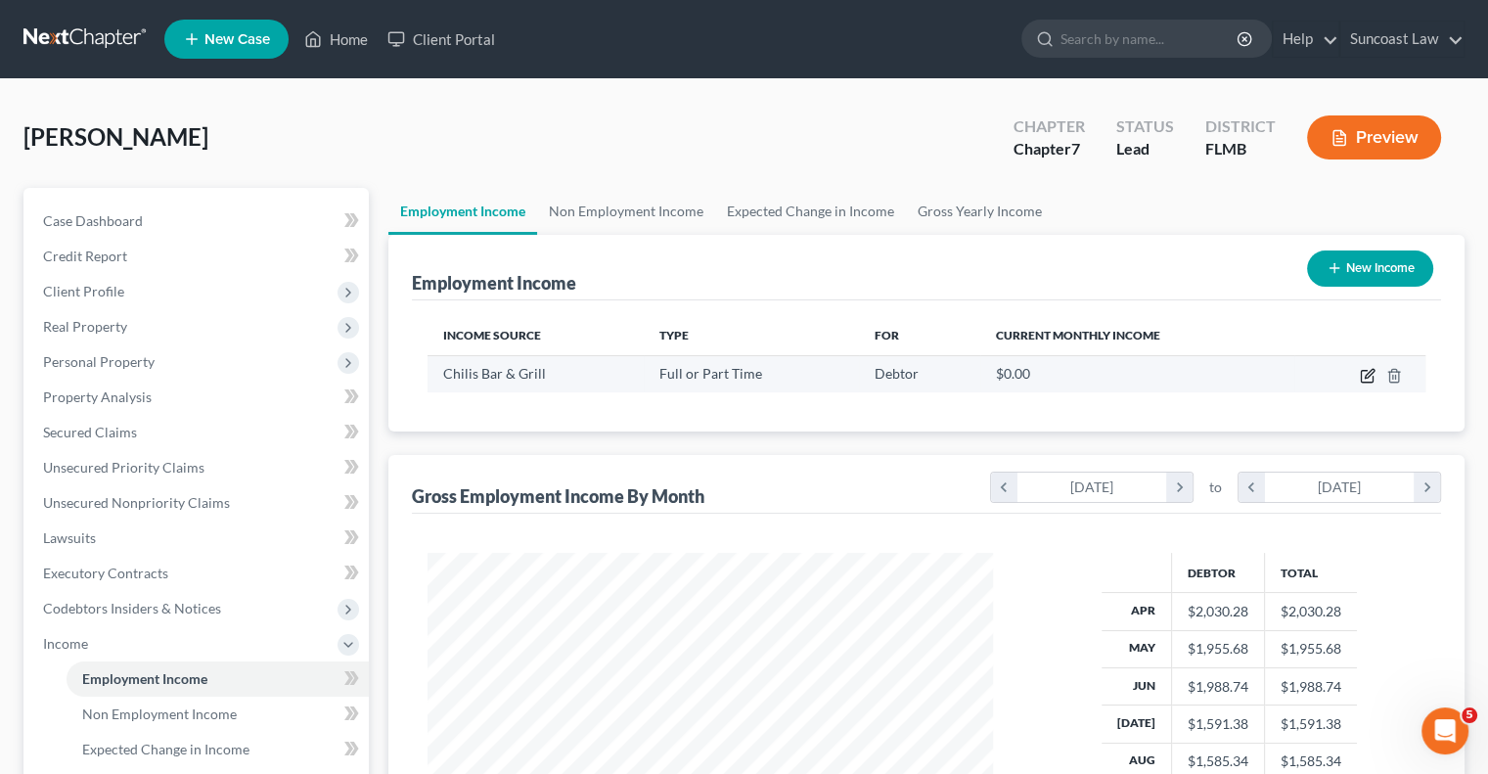
click at [1369, 371] on icon "button" at bounding box center [1369, 373] width 9 height 9
select select "0"
select select "9"
select select "2"
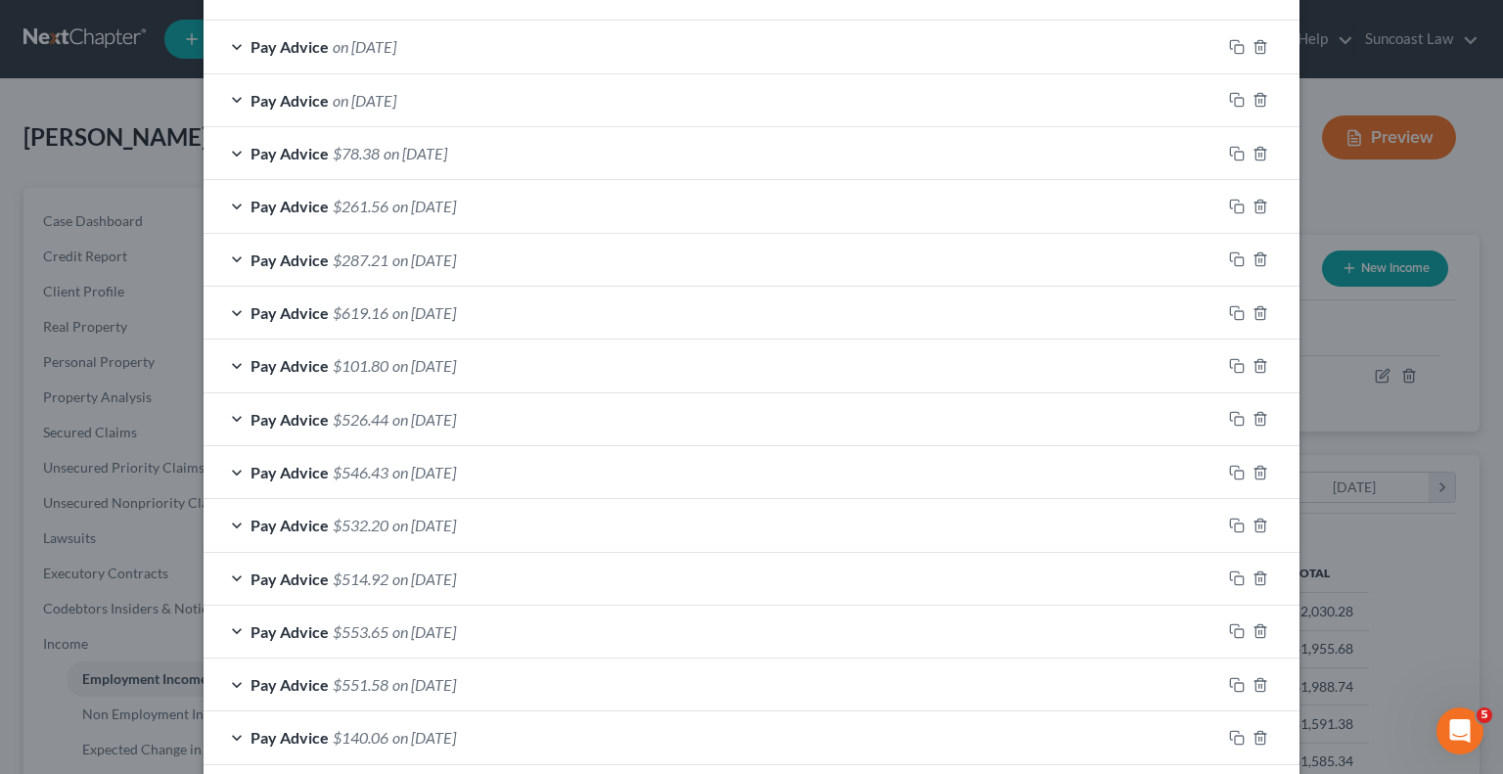
scroll to position [729, 0]
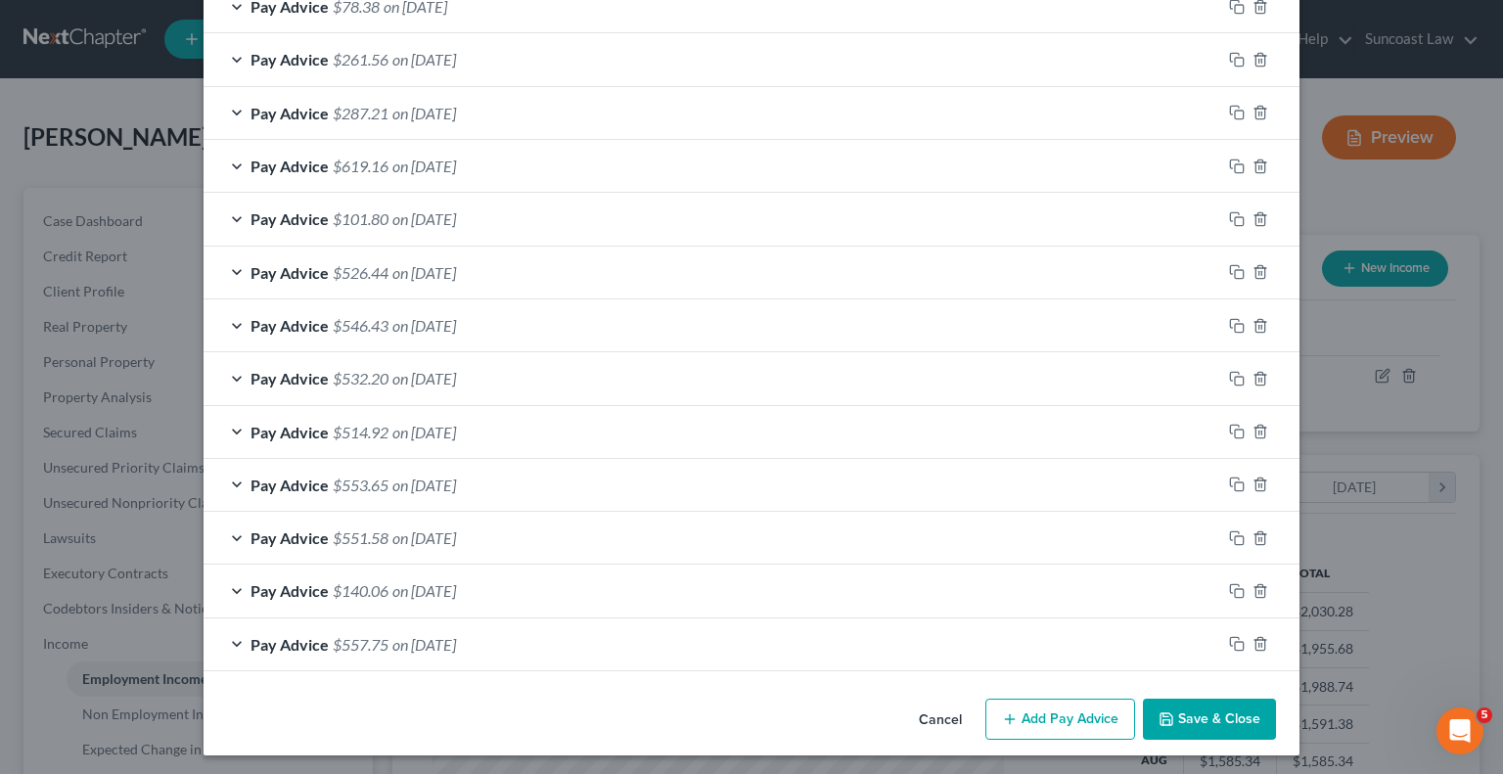
click at [1061, 719] on button "Add Pay Advice" at bounding box center [1060, 719] width 150 height 41
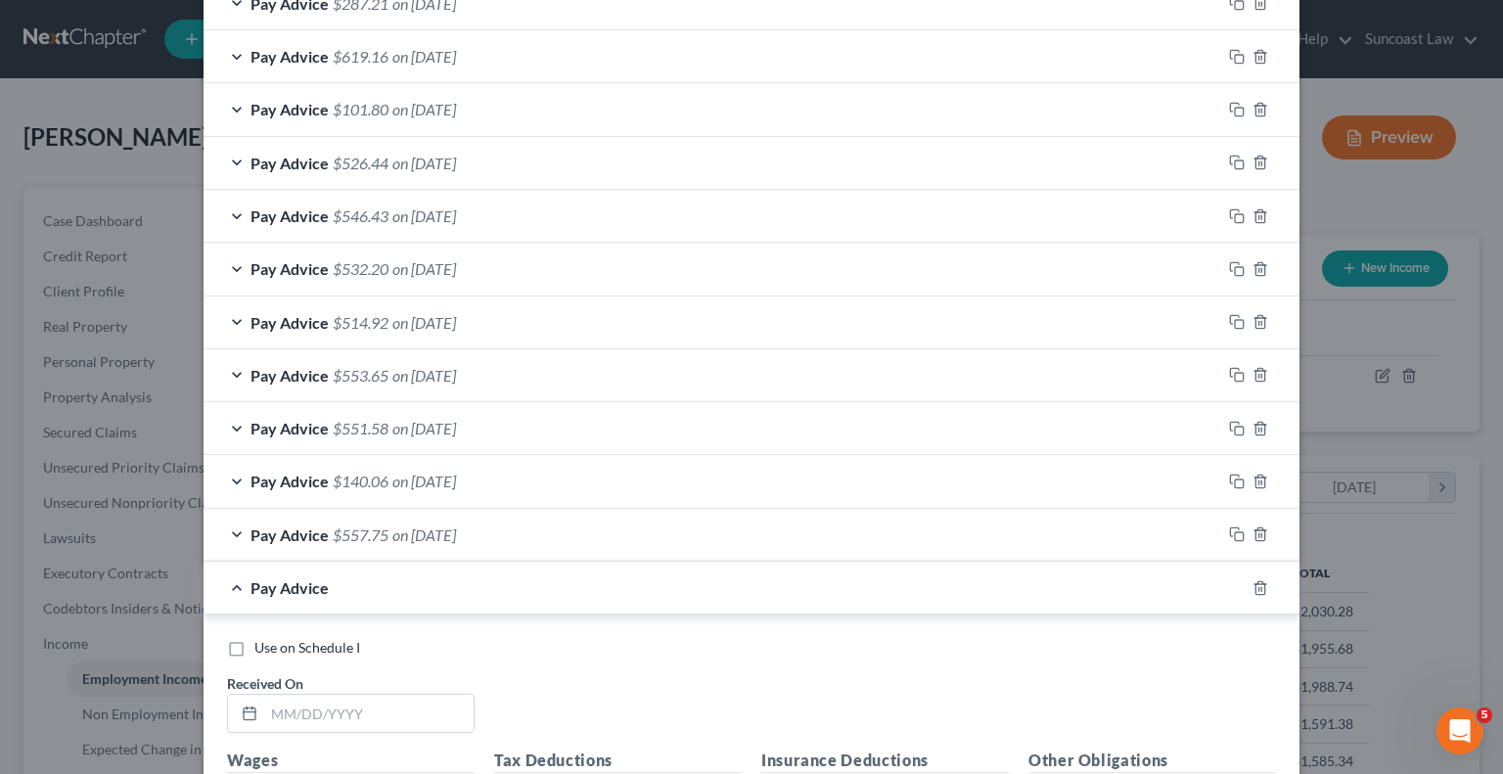
scroll to position [1023, 0]
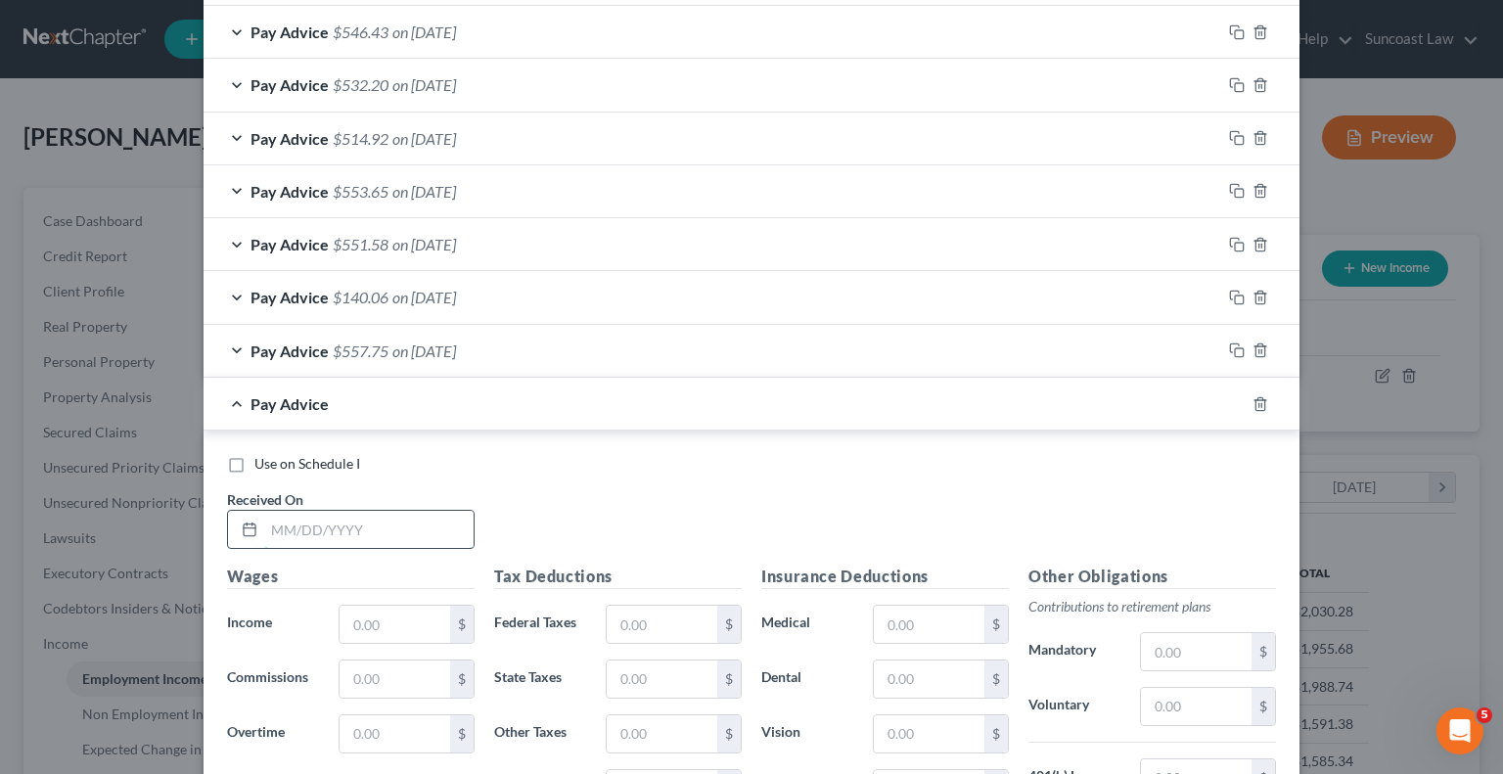
click at [377, 527] on input "text" at bounding box center [368, 529] width 209 height 37
type input "[DATE]"
type input "0"
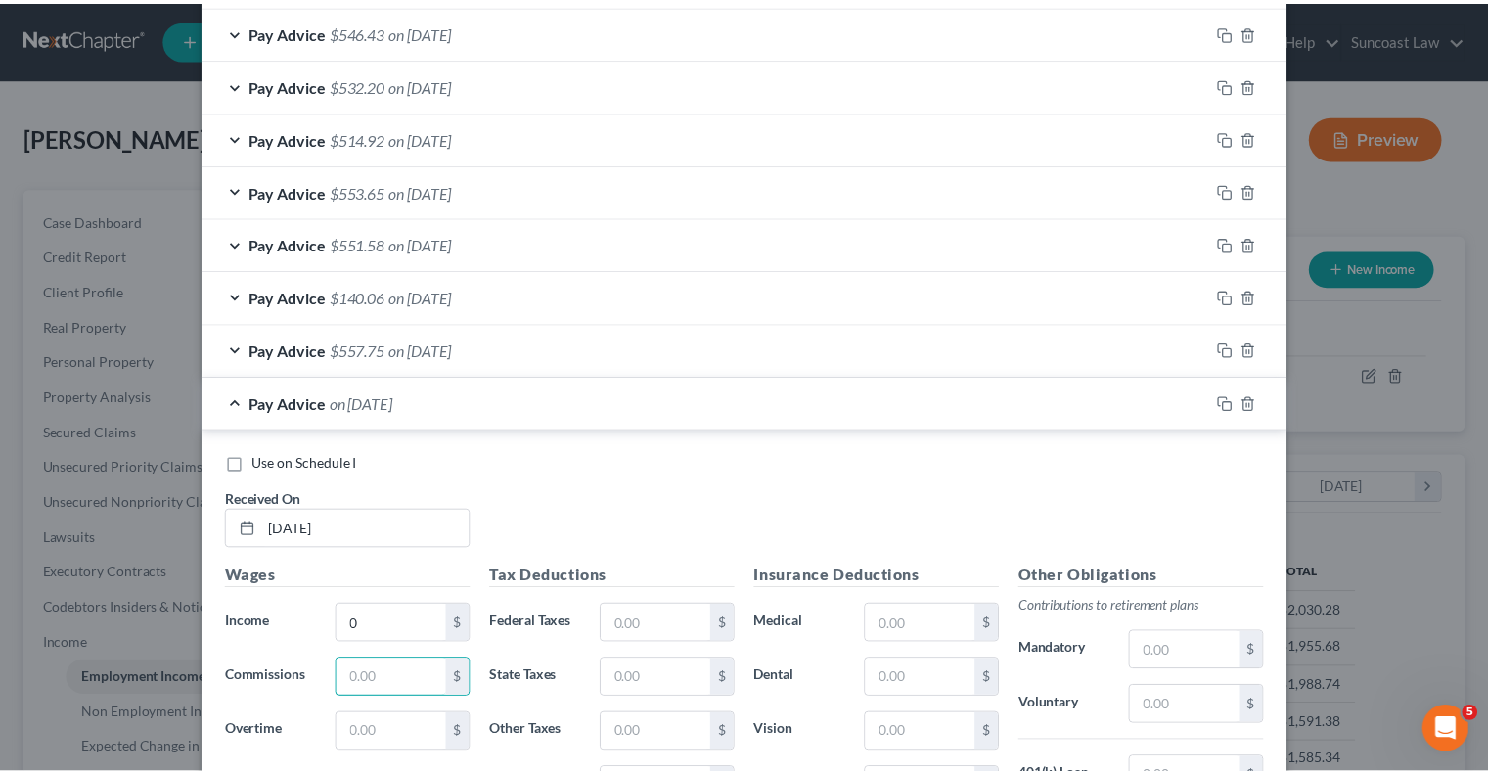
scroll to position [1316, 0]
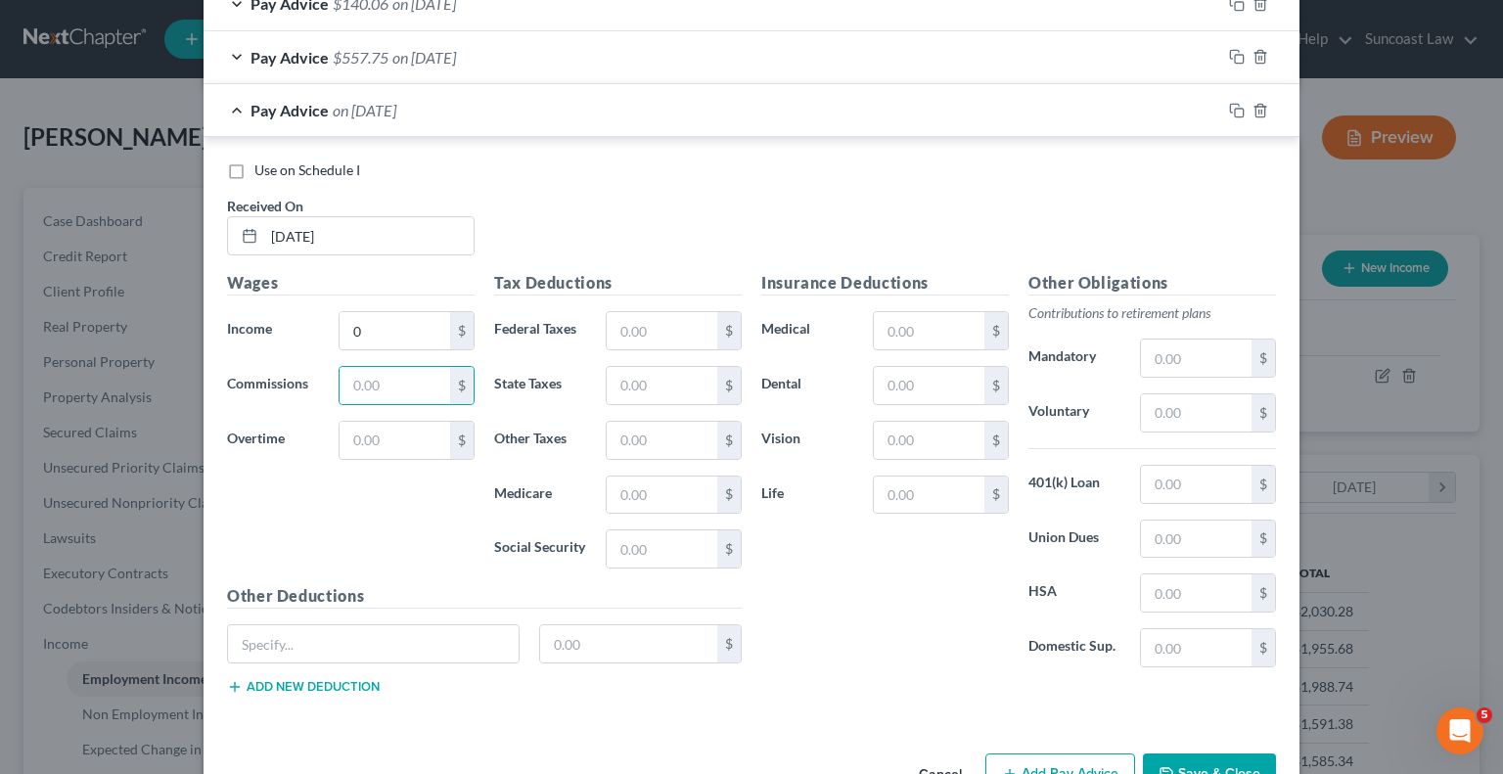
click at [1227, 765] on button "Save & Close" at bounding box center [1209, 773] width 133 height 41
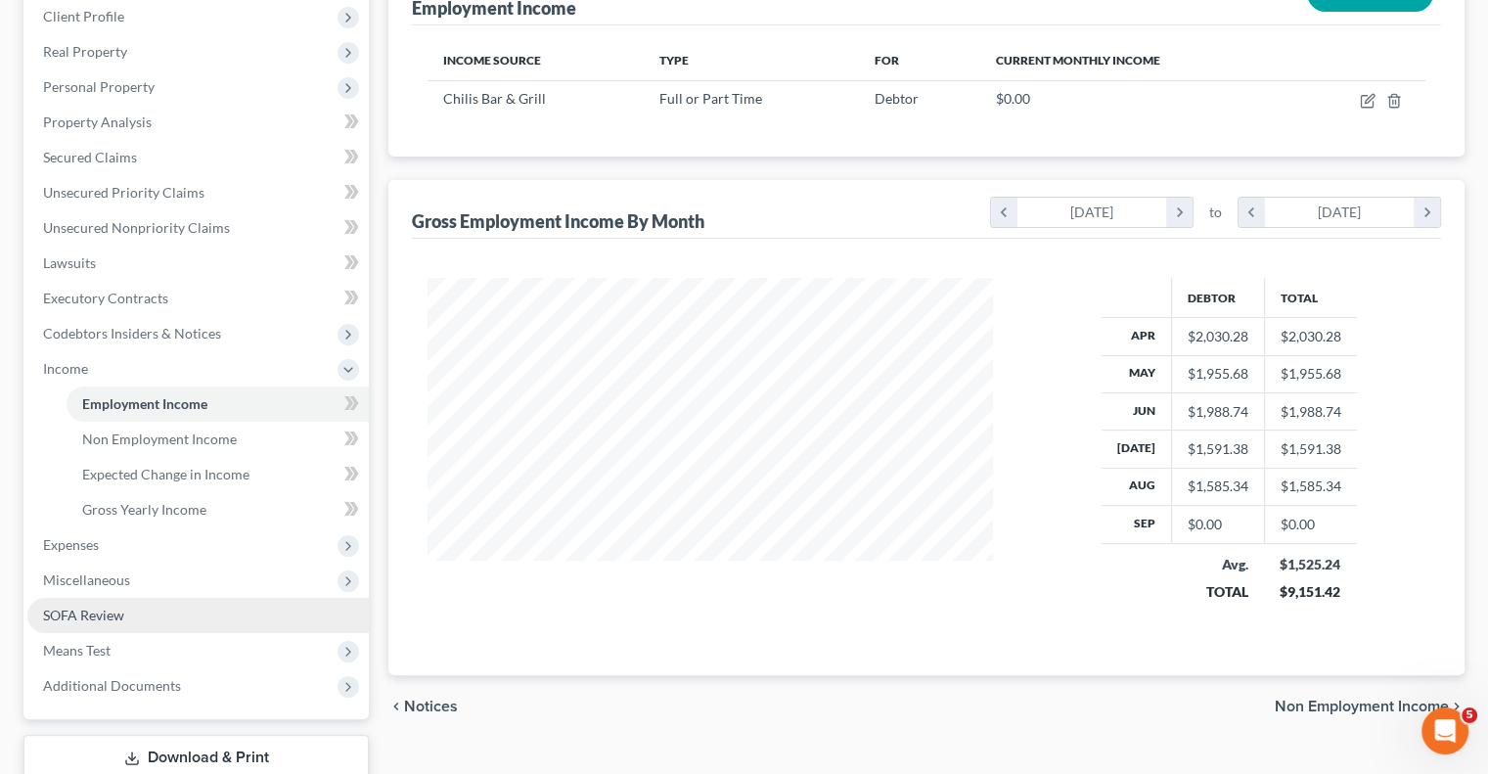
scroll to position [294, 0]
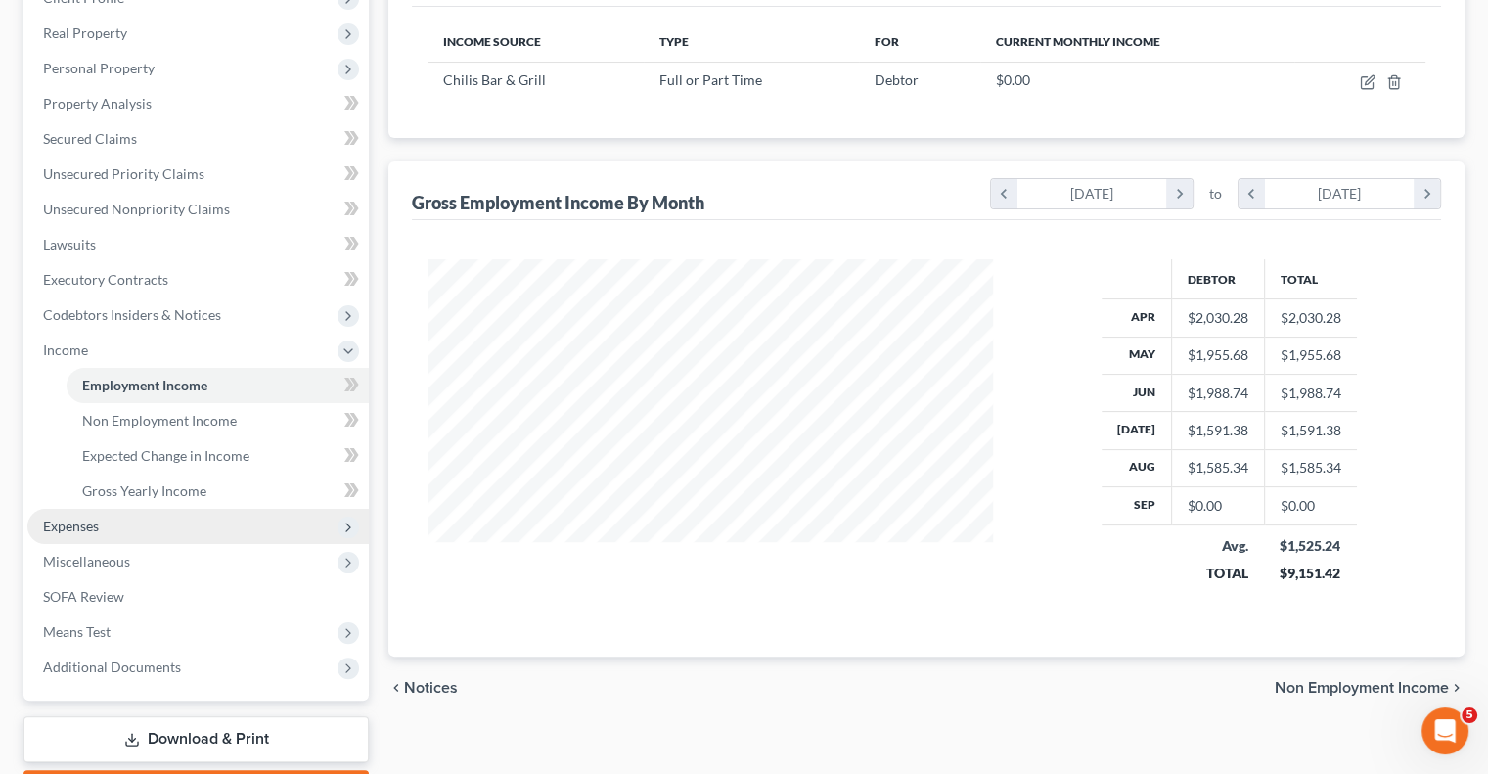
click at [83, 523] on span "Expenses" at bounding box center [71, 526] width 56 height 17
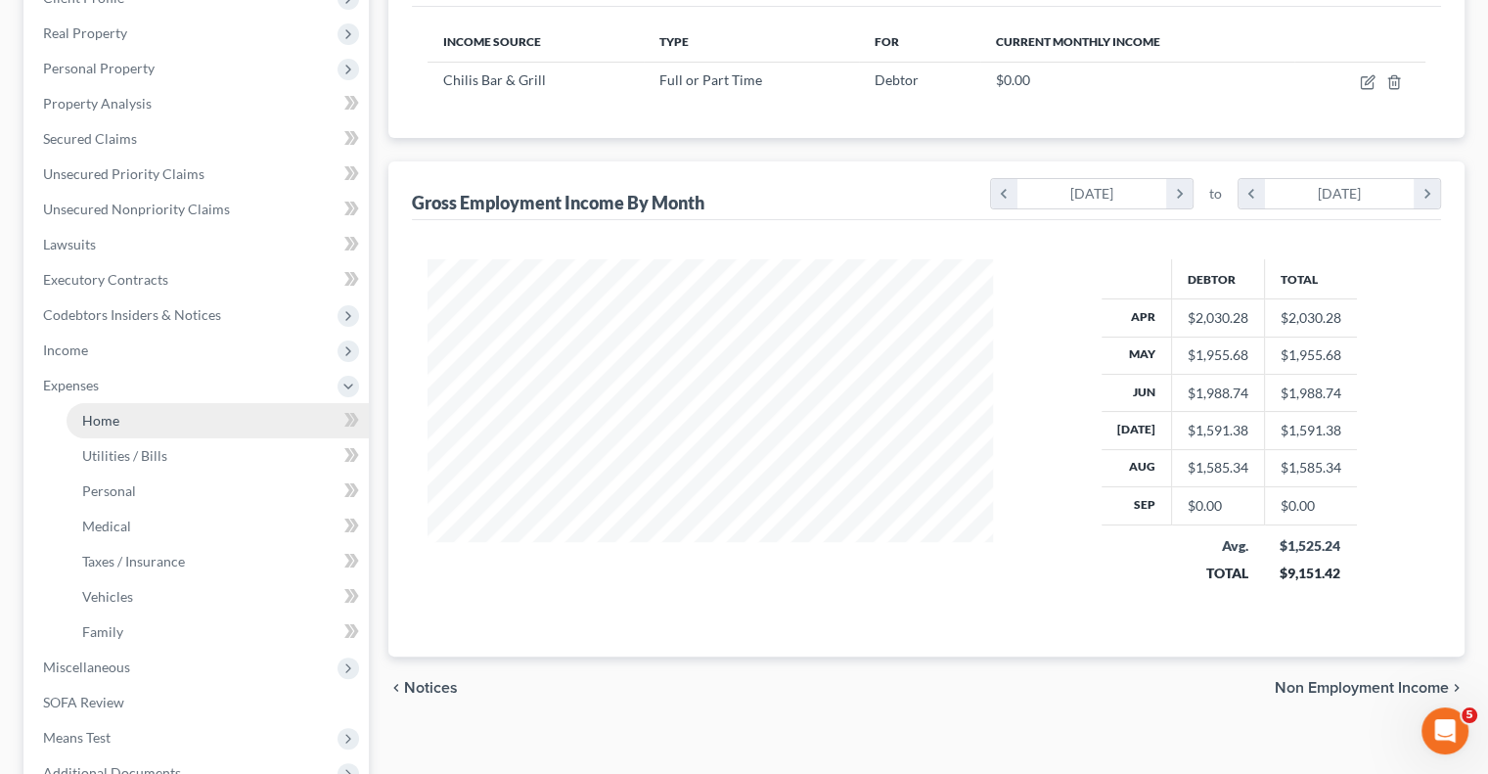
click at [106, 428] on span "Home" at bounding box center [100, 420] width 37 height 17
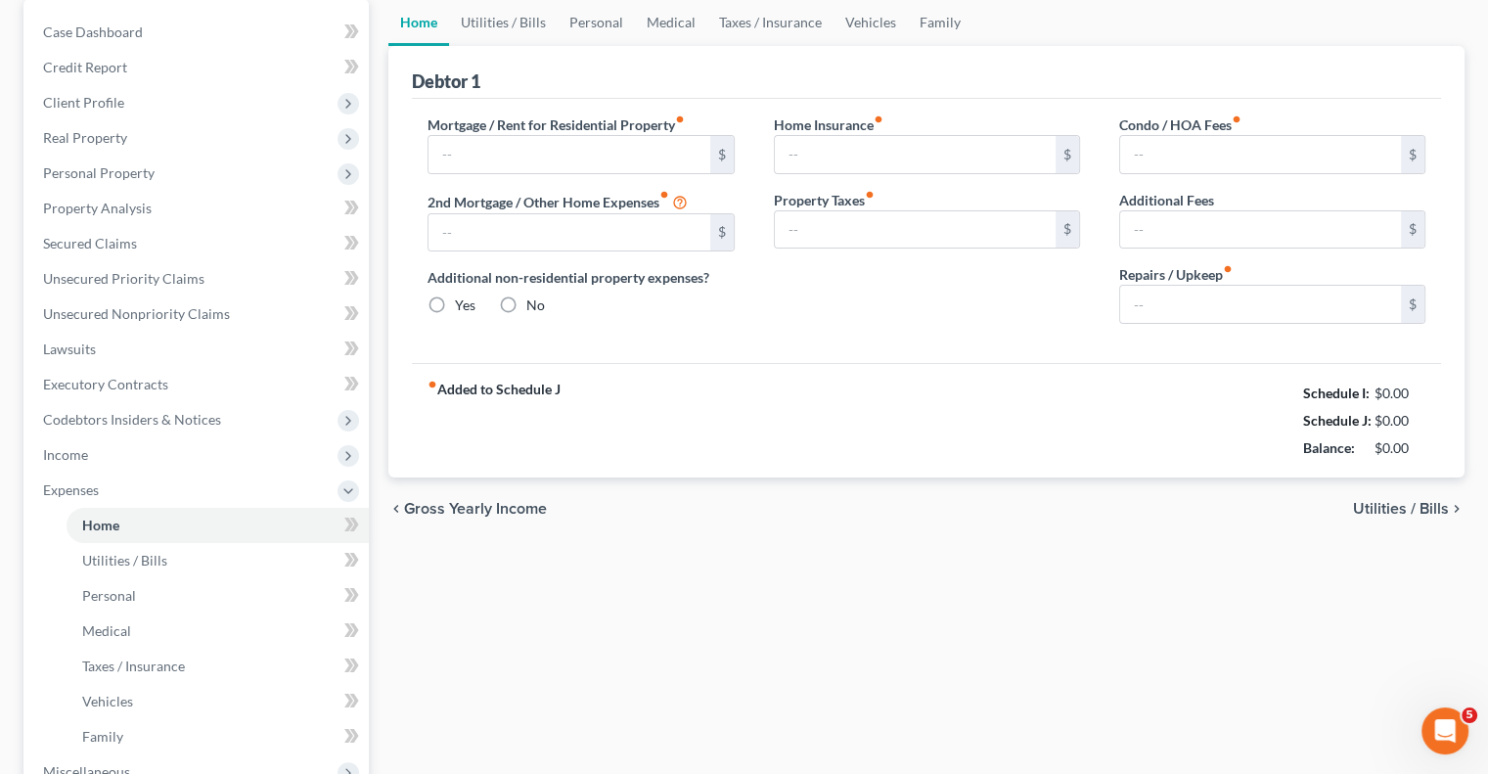
type input "1,924.05"
type input "0.00"
radio input "true"
type input "0.00"
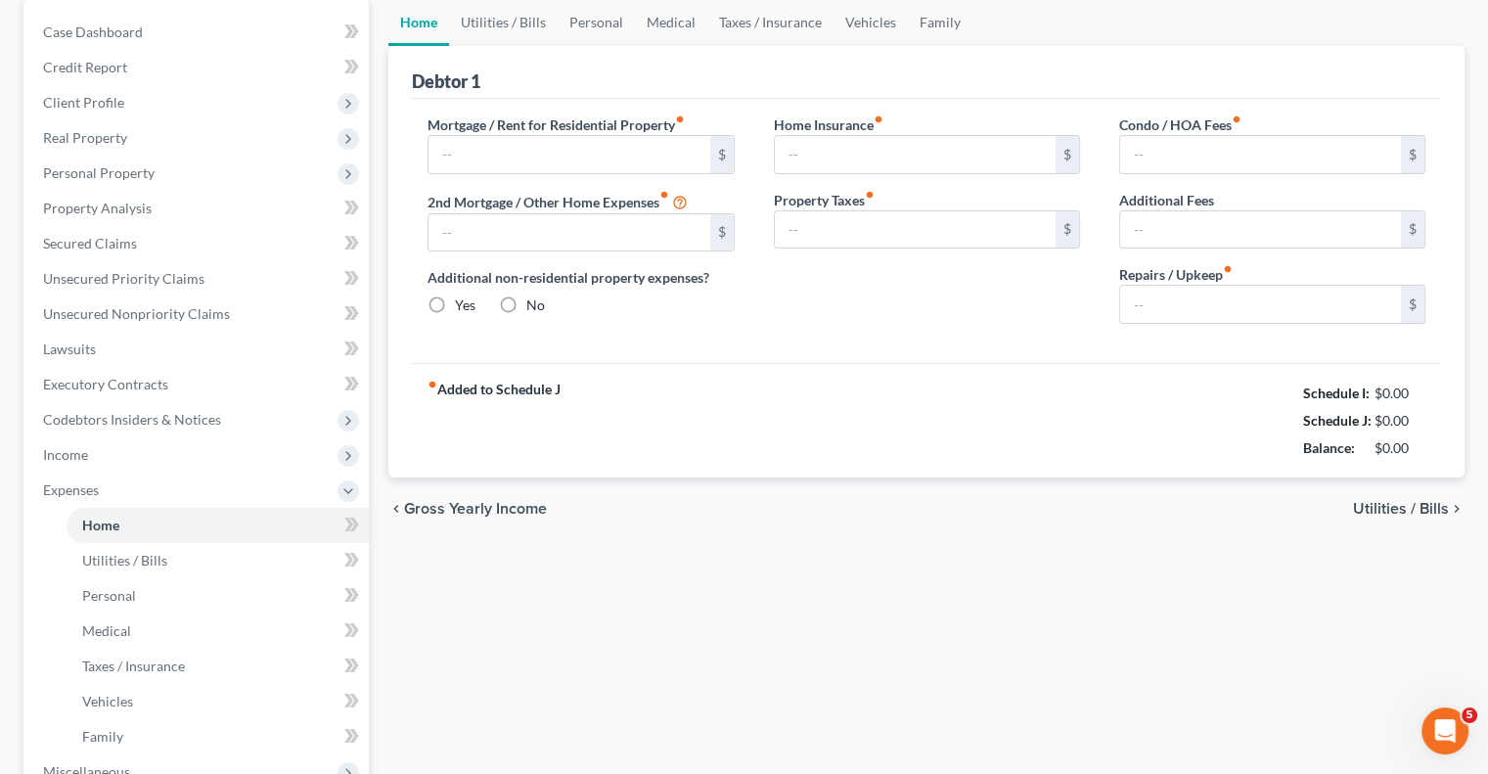
type input "0.00"
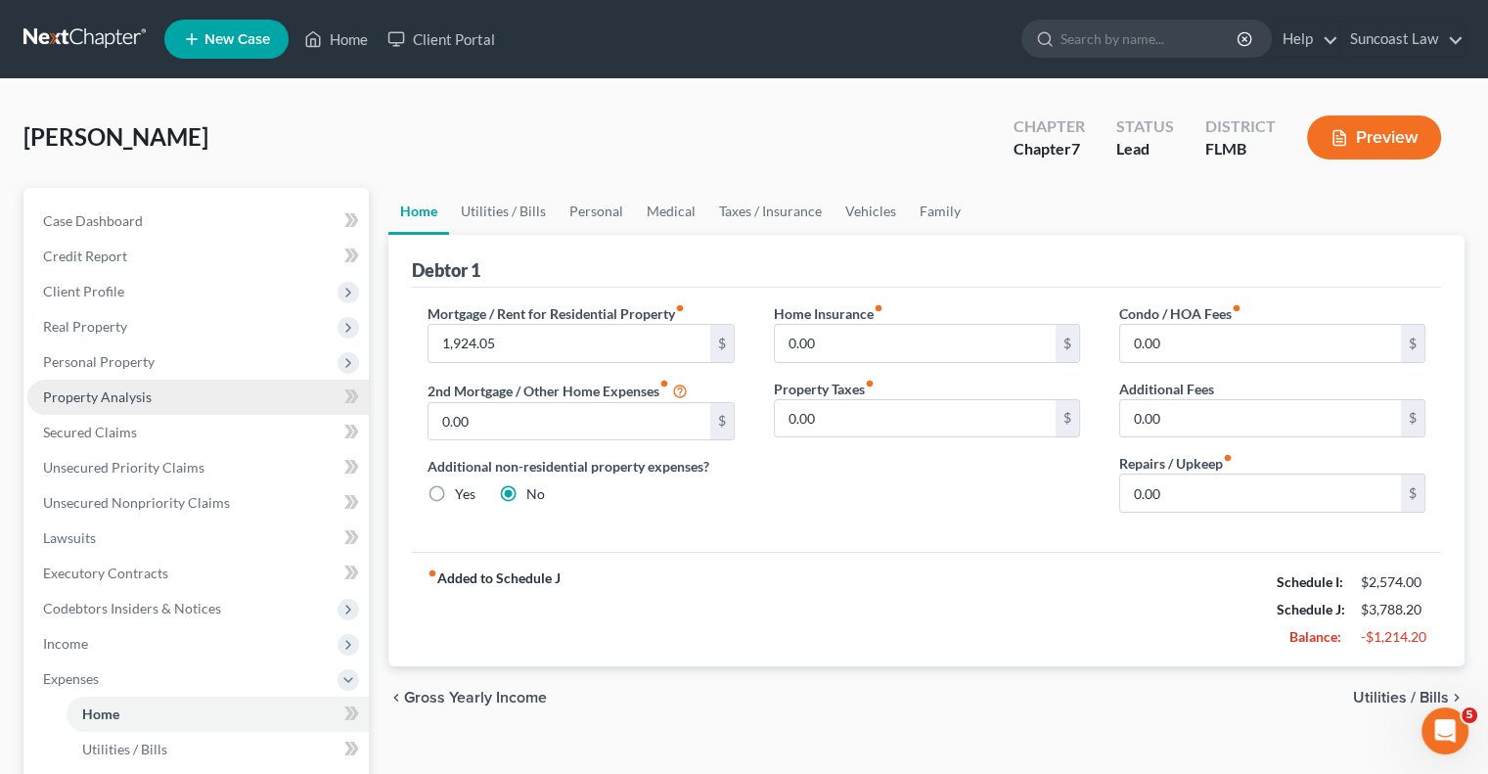
click at [160, 398] on link "Property Analysis" at bounding box center [198, 397] width 342 height 35
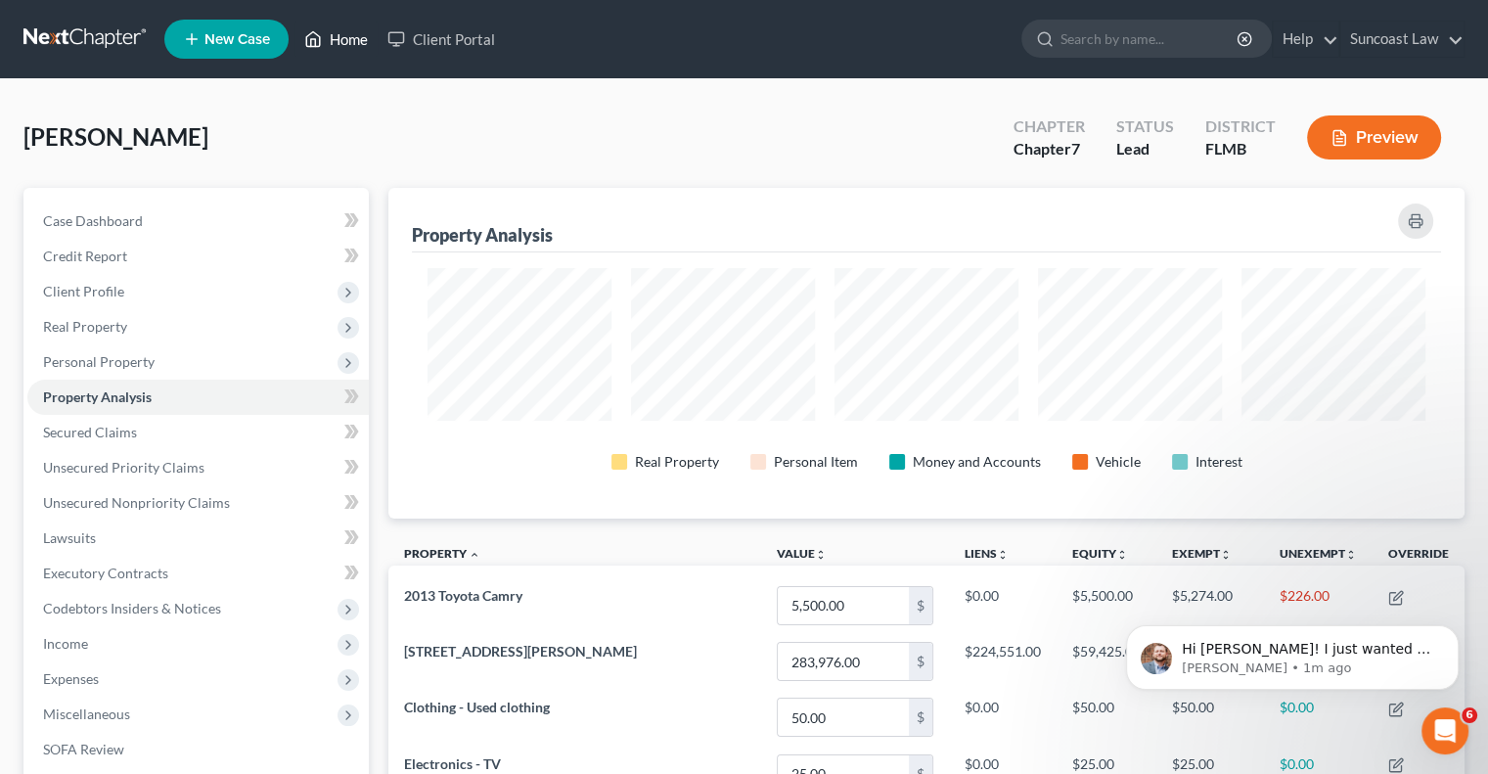
click at [343, 34] on link "Home" at bounding box center [336, 39] width 83 height 35
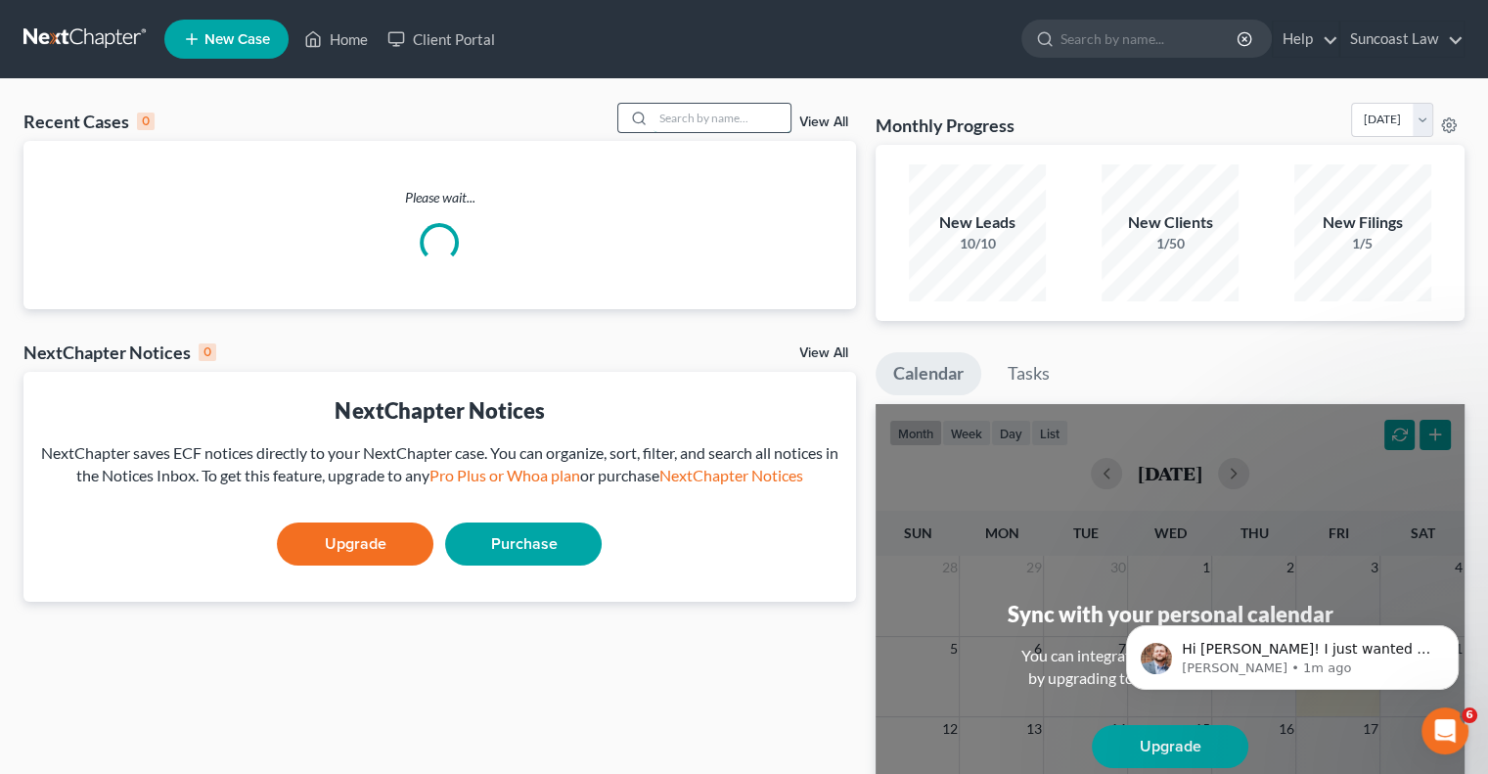
click at [692, 114] on input "search" at bounding box center [722, 118] width 137 height 28
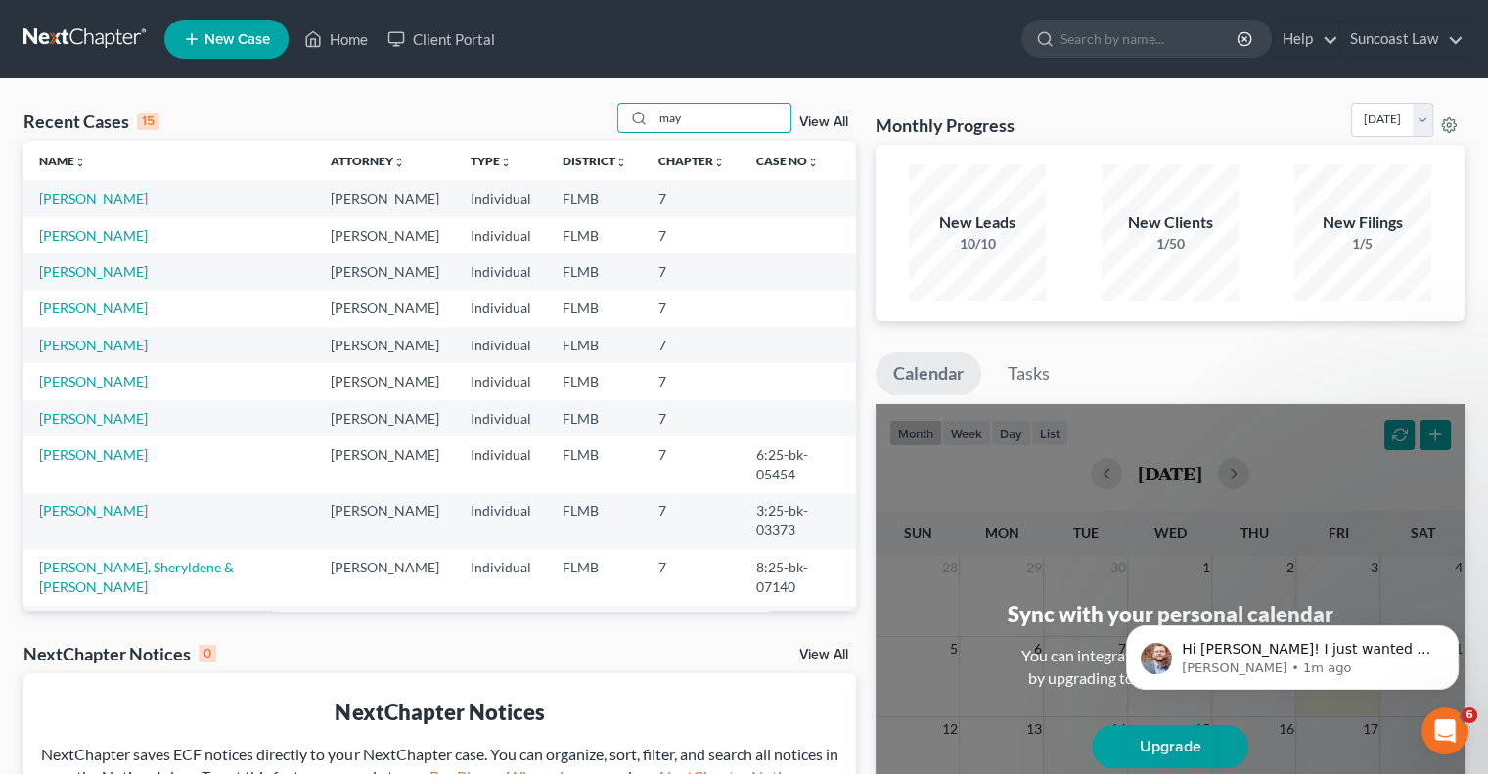
type input "may"
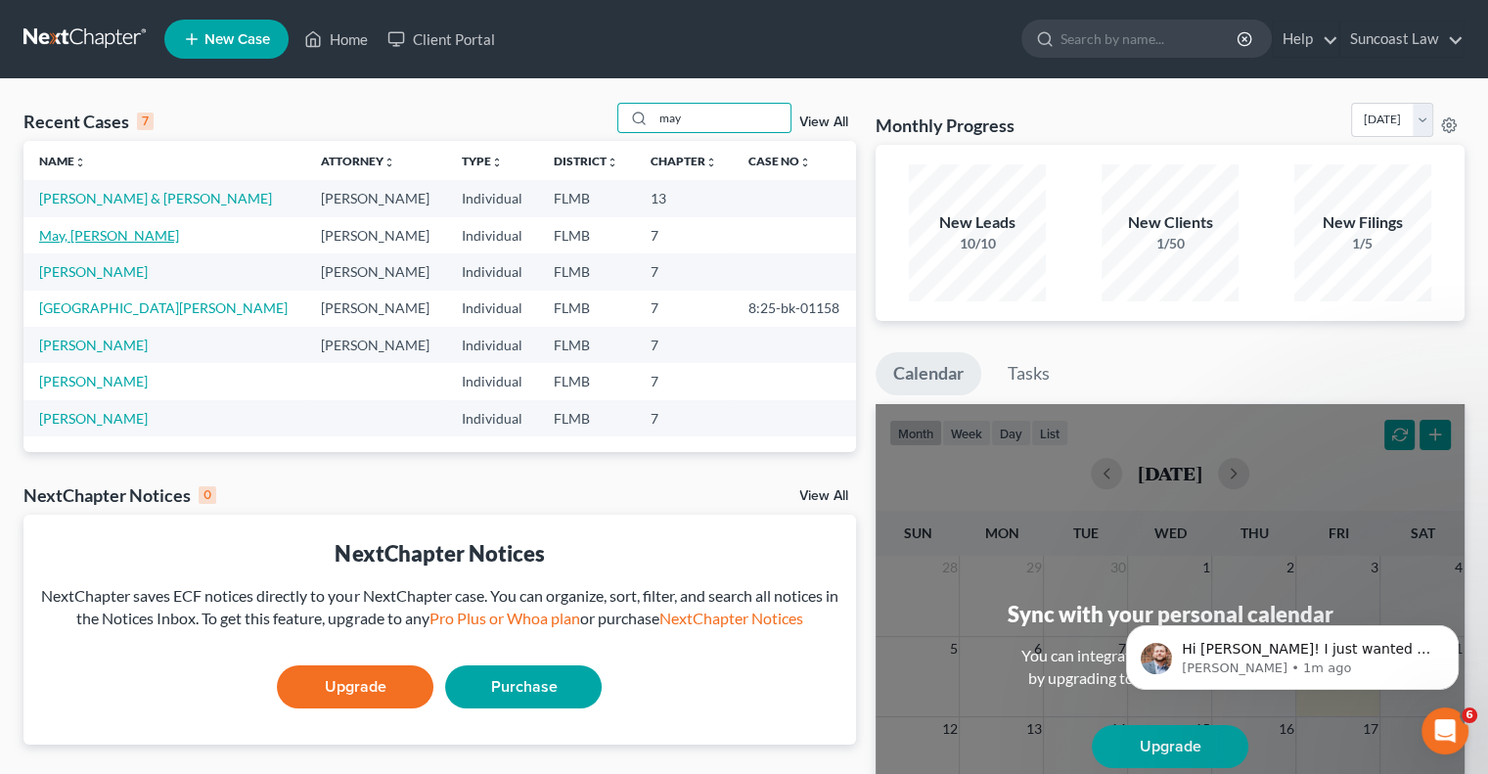
click at [84, 236] on link "May, [PERSON_NAME]" at bounding box center [109, 235] width 140 height 17
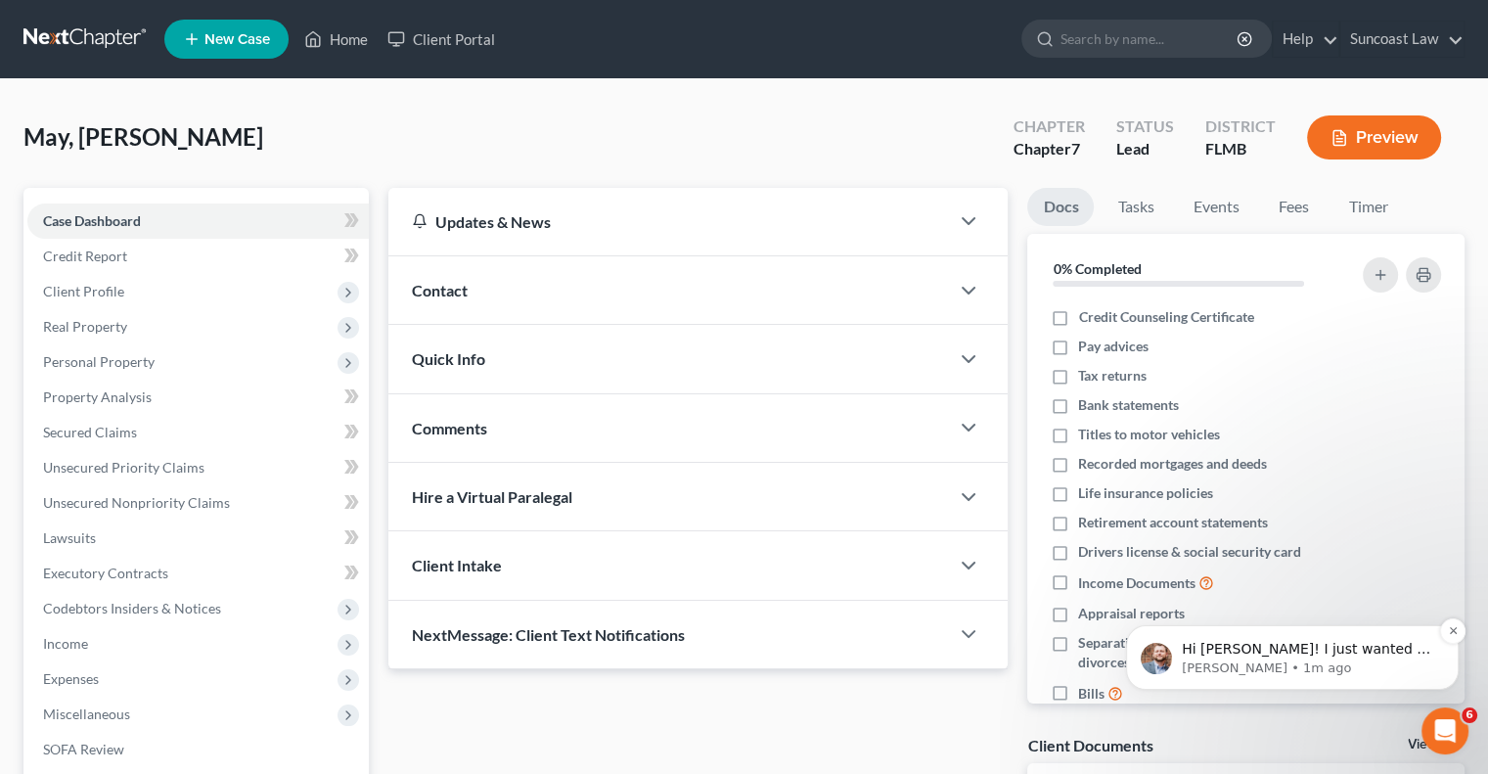
click at [1375, 654] on span "Hi [PERSON_NAME]! I just wanted to follow up with you on this and let you know …" at bounding box center [1306, 707] width 249 height 132
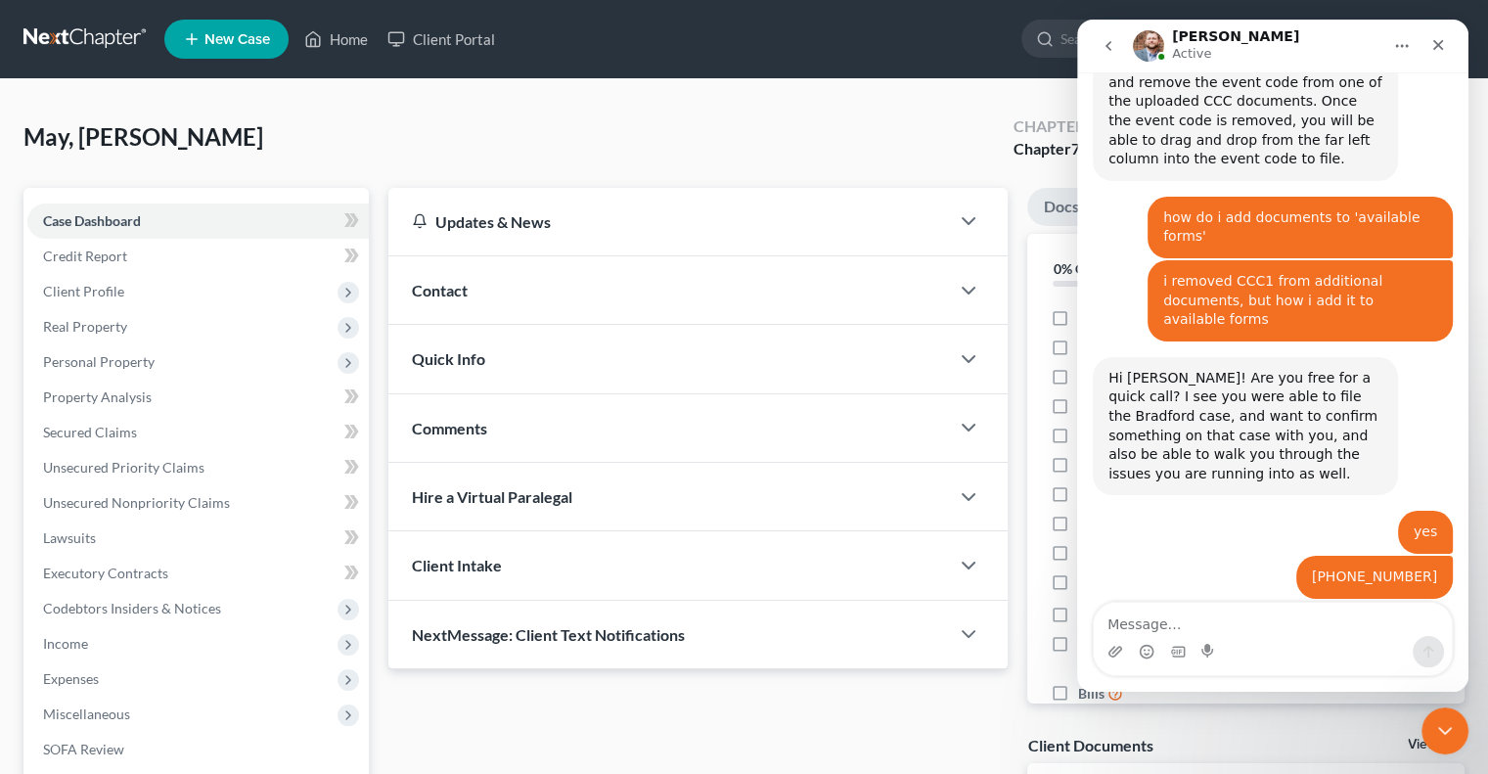
scroll to position [1887, 0]
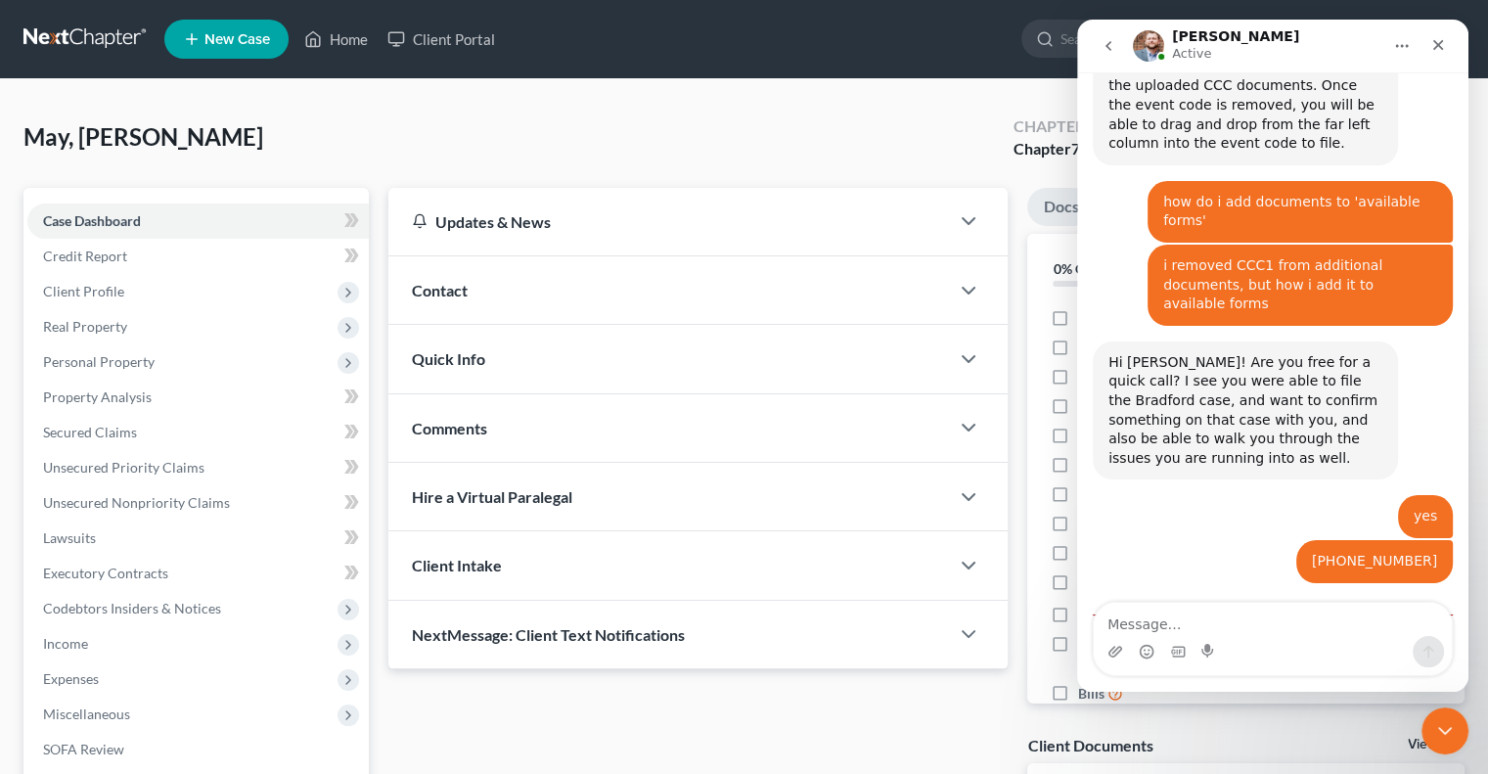
click at [1328, 621] on textarea "Message…" at bounding box center [1273, 619] width 358 height 33
type textarea "thank you"
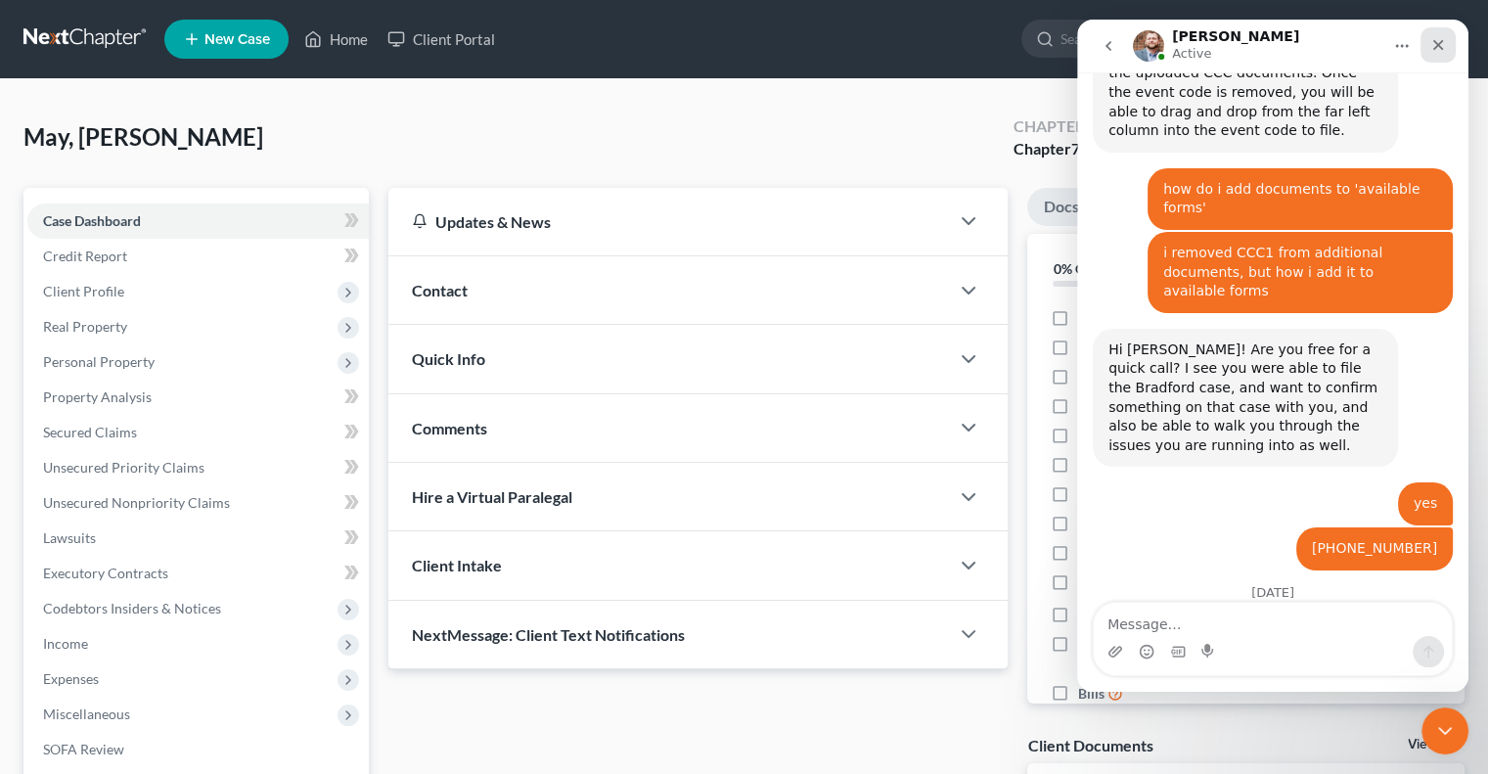
click at [1439, 44] on icon "Close" at bounding box center [1439, 45] width 11 height 11
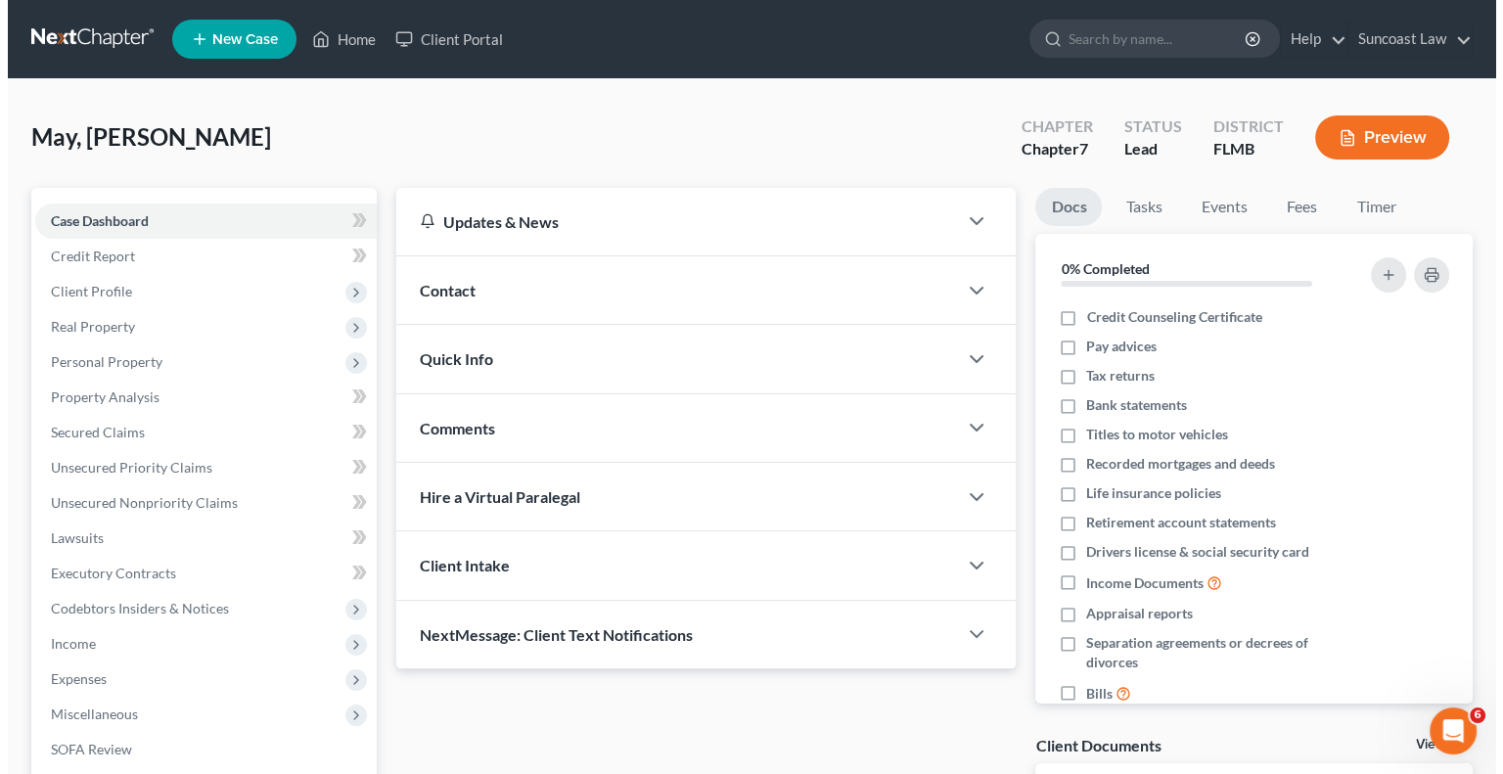
scroll to position [1898, 0]
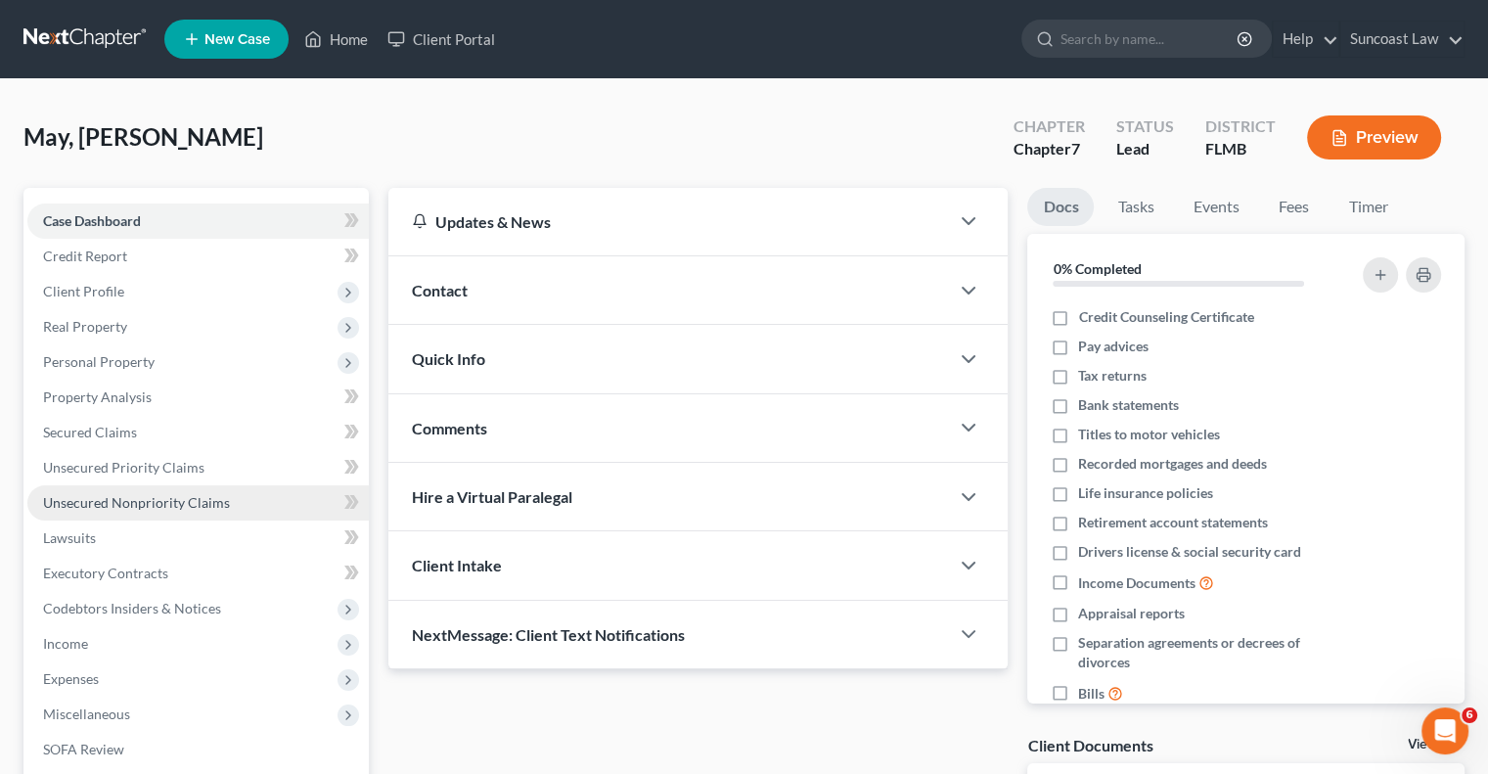
drag, startPoint x: 244, startPoint y: 496, endPoint x: 286, endPoint y: 516, distance: 46.4
click at [243, 496] on link "Unsecured Nonpriority Claims" at bounding box center [198, 502] width 342 height 35
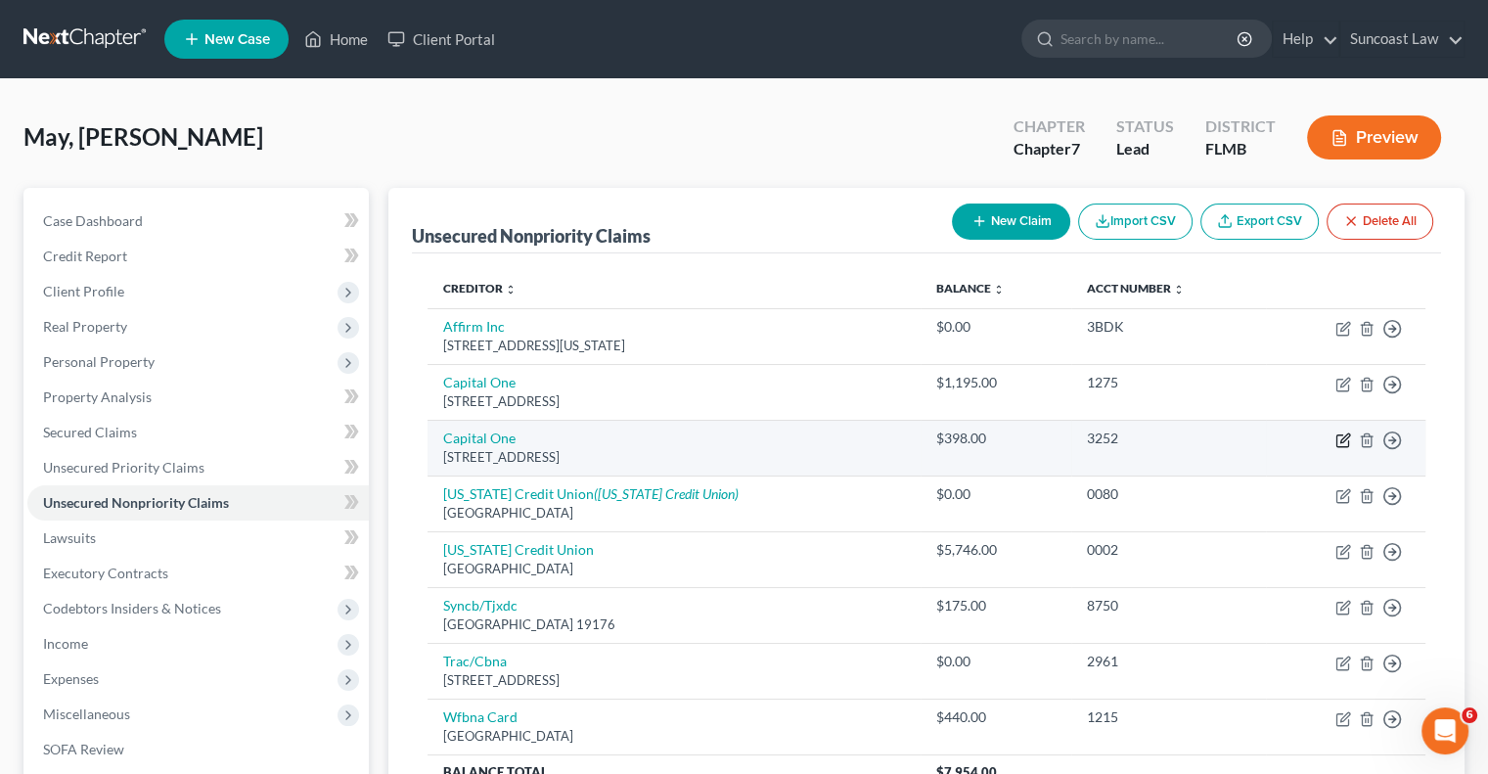
click at [1337, 435] on icon "button" at bounding box center [1343, 441] width 12 height 12
select select "46"
select select "2"
select select "0"
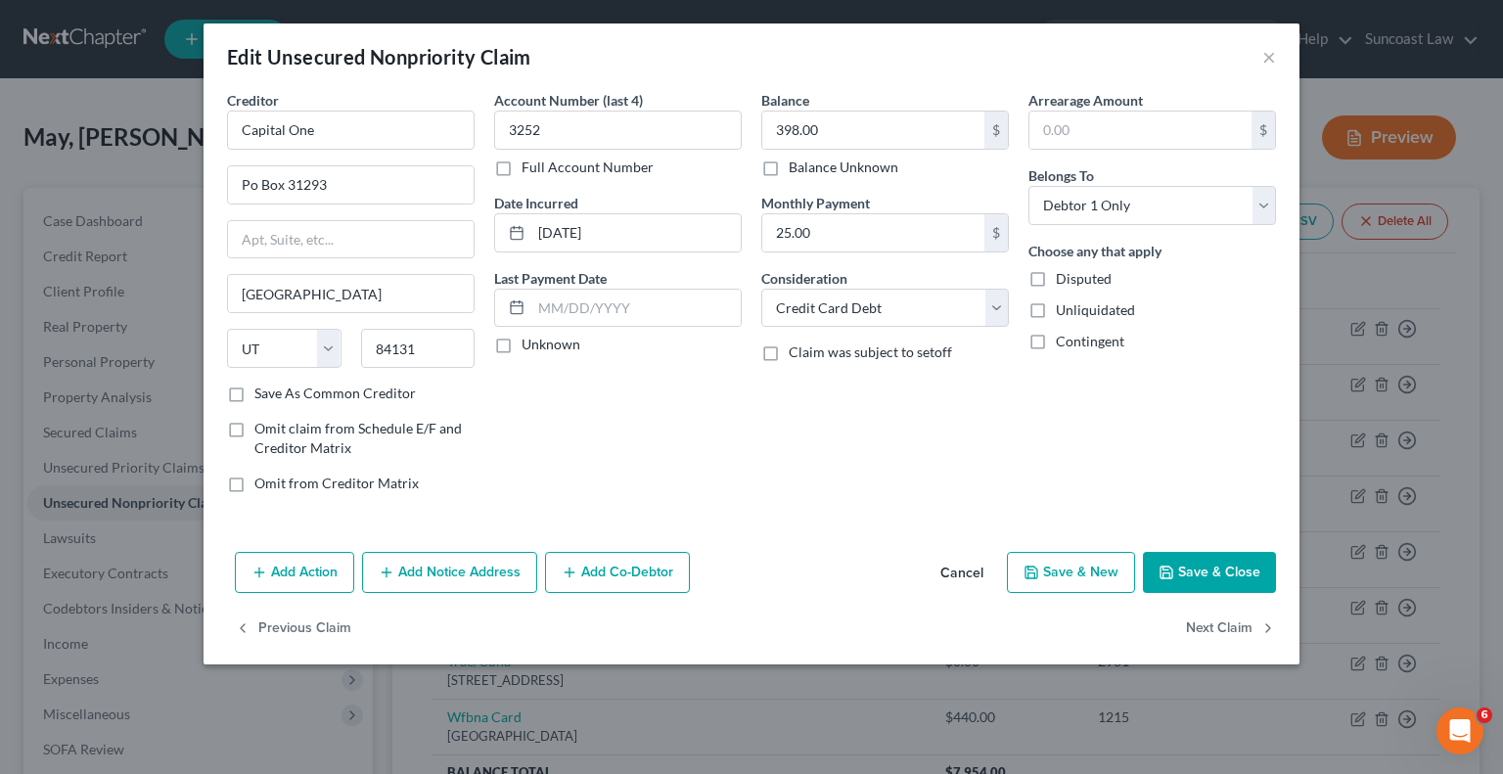
click at [478, 577] on button "Add Notice Address" at bounding box center [449, 572] width 175 height 41
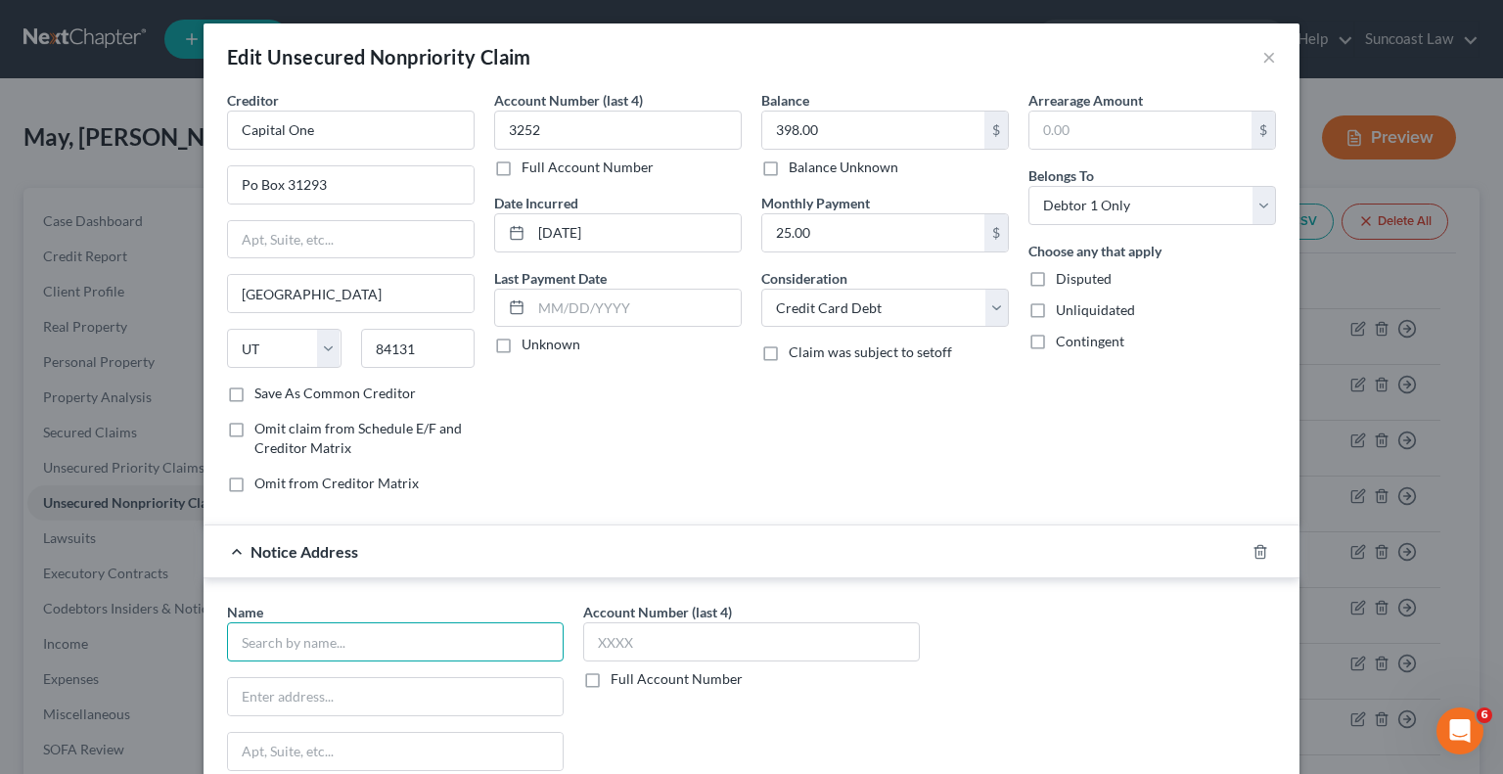
click at [367, 626] on input "text" at bounding box center [395, 641] width 337 height 39
type input "Capital One"
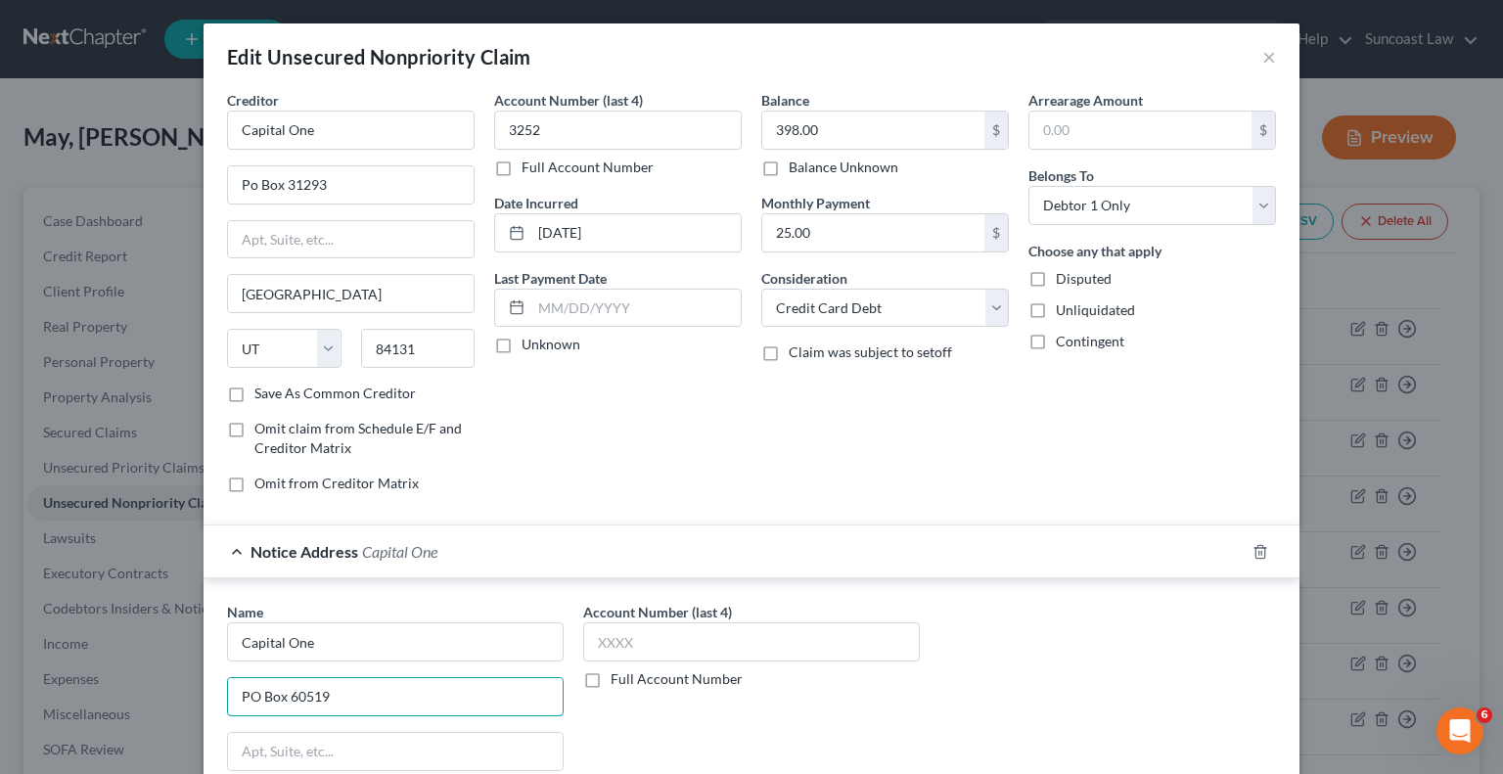
type input "PO Box 60519"
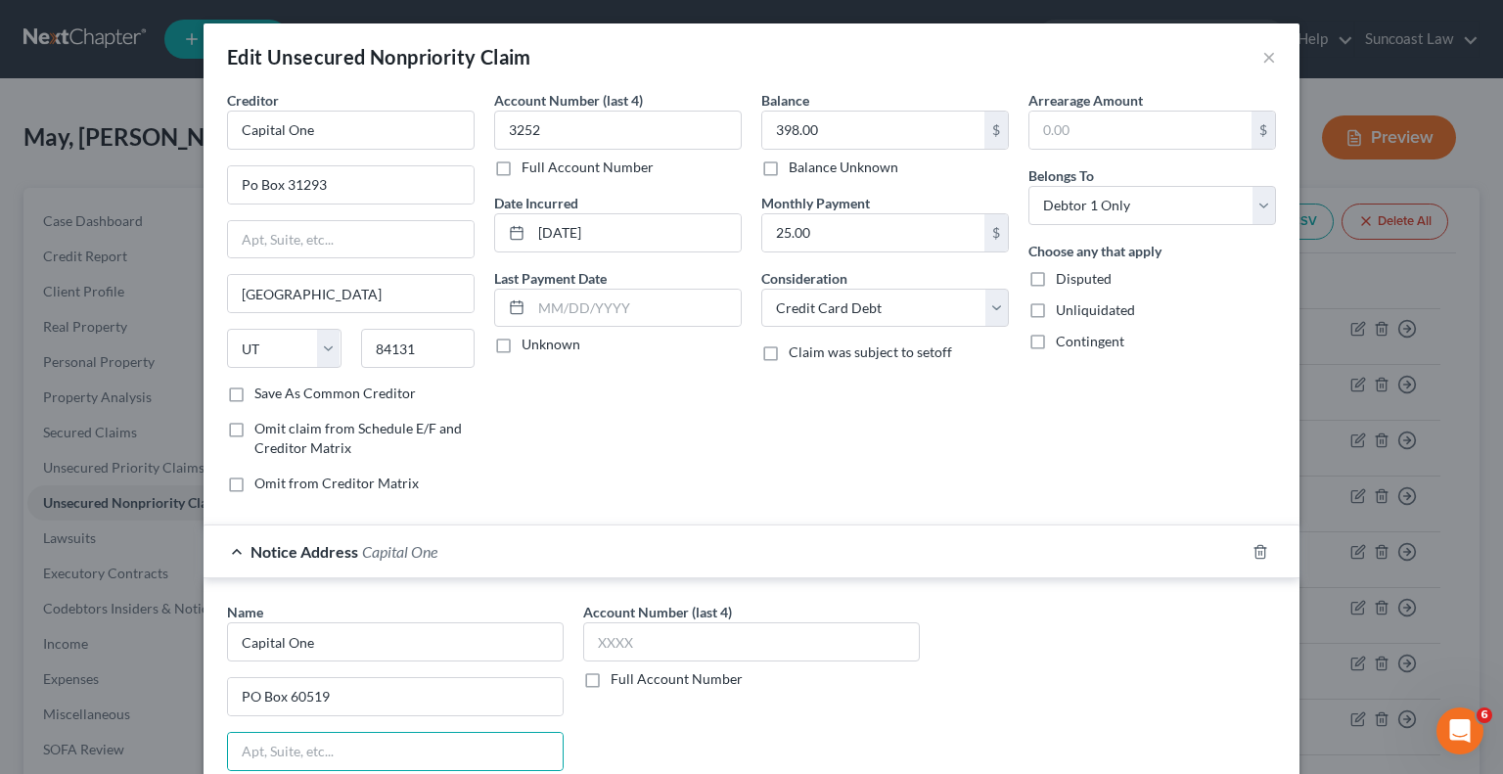
scroll to position [332, 0]
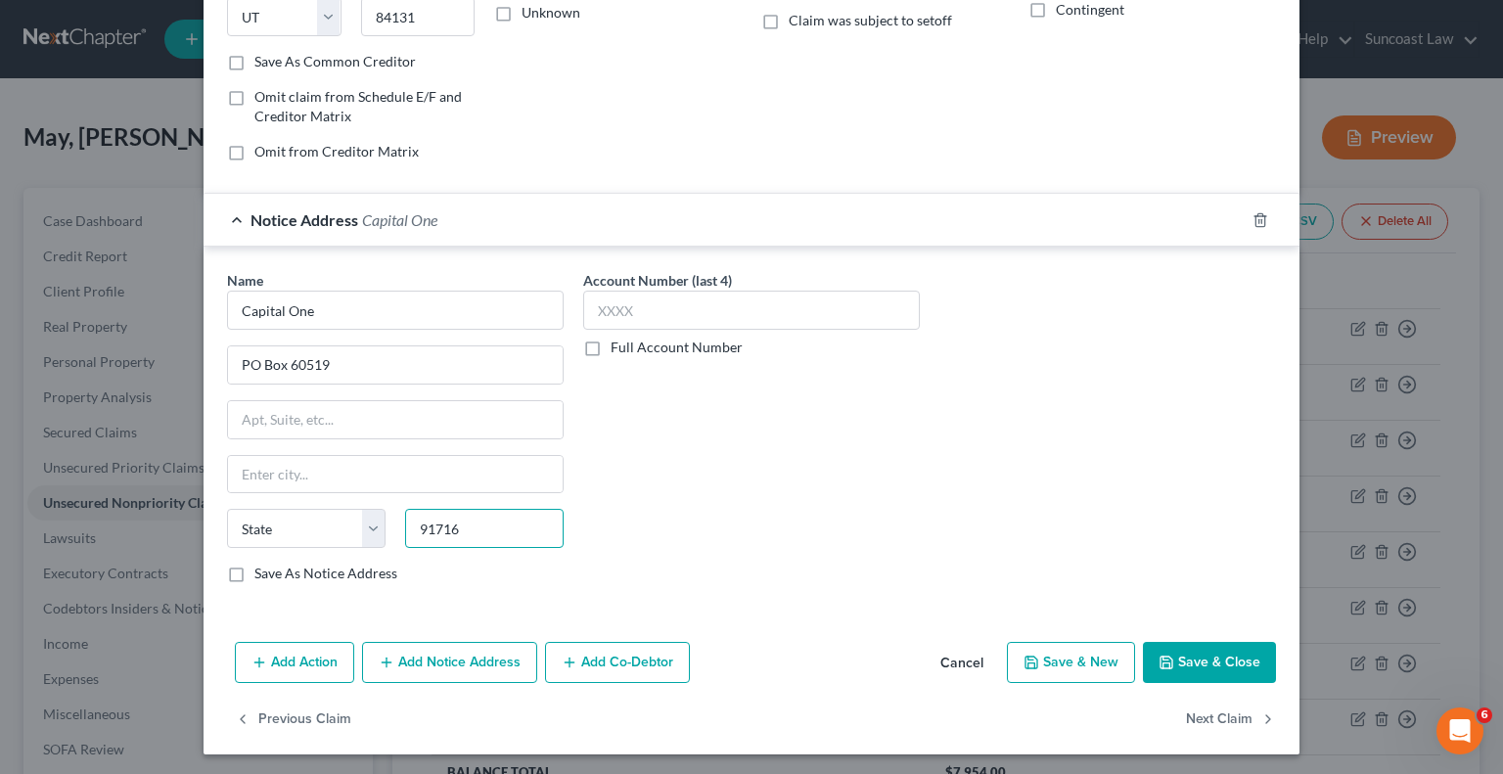
type input "91716"
type input "City Of Industry"
select select "4"
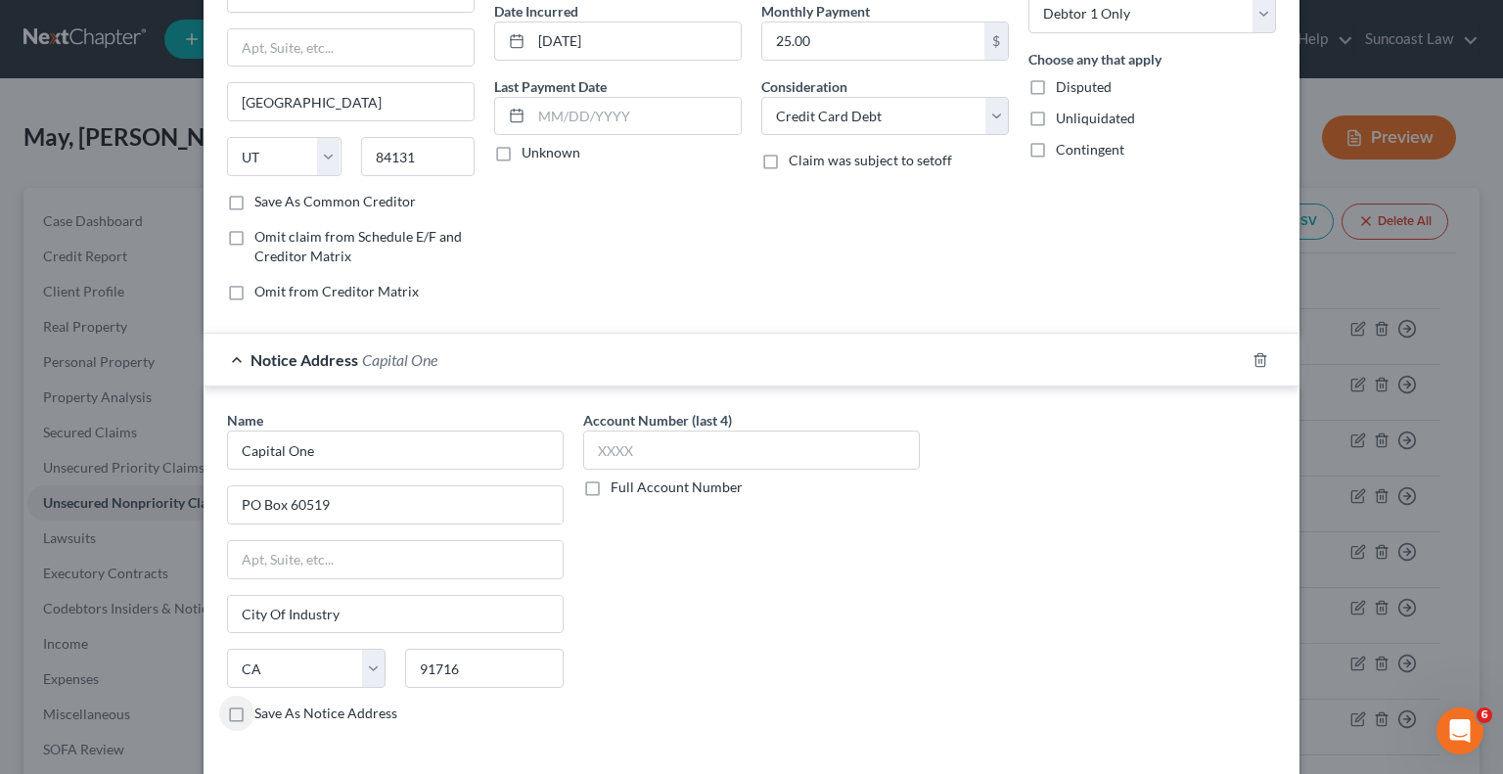
scroll to position [196, 0]
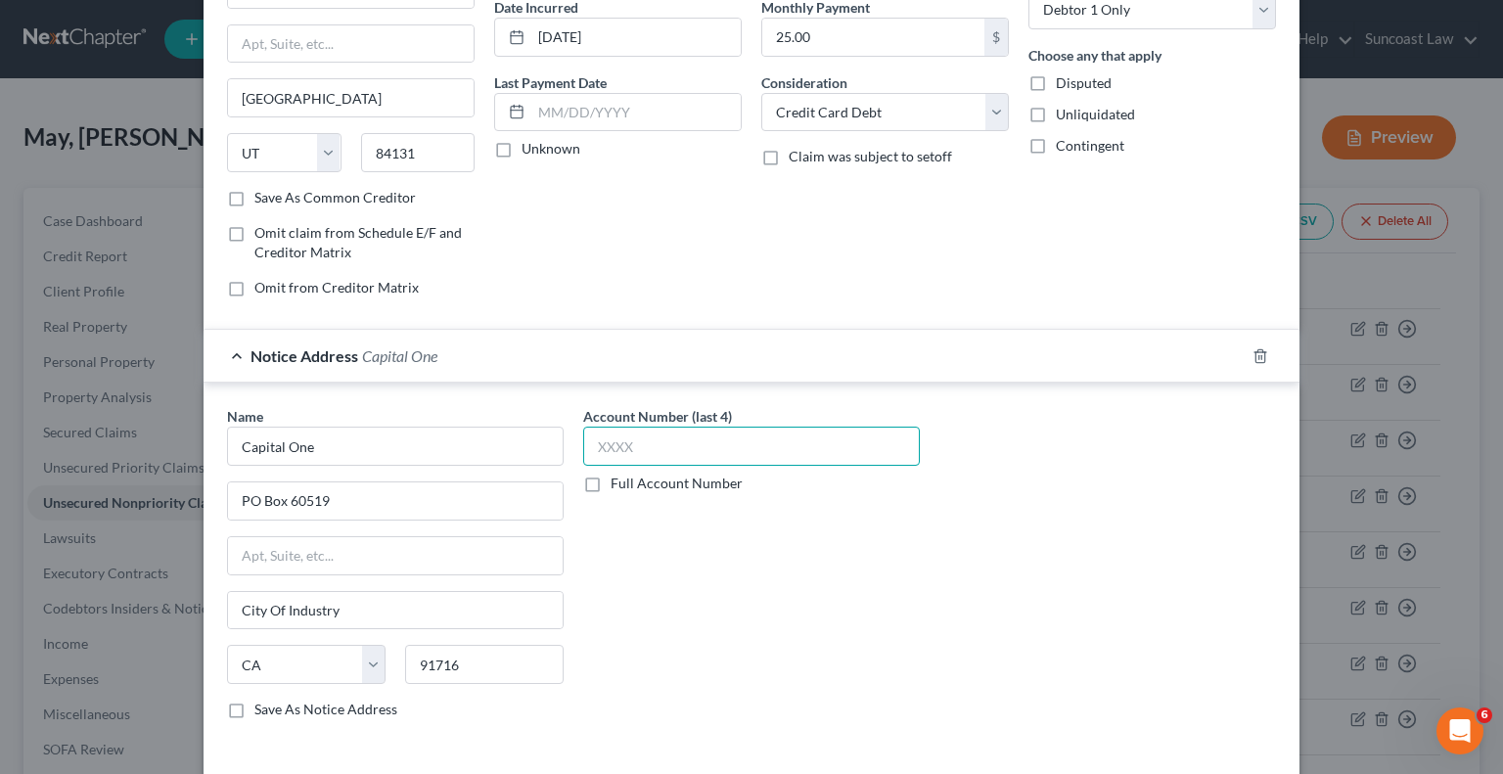
click at [775, 452] on input "text" at bounding box center [751, 446] width 337 height 39
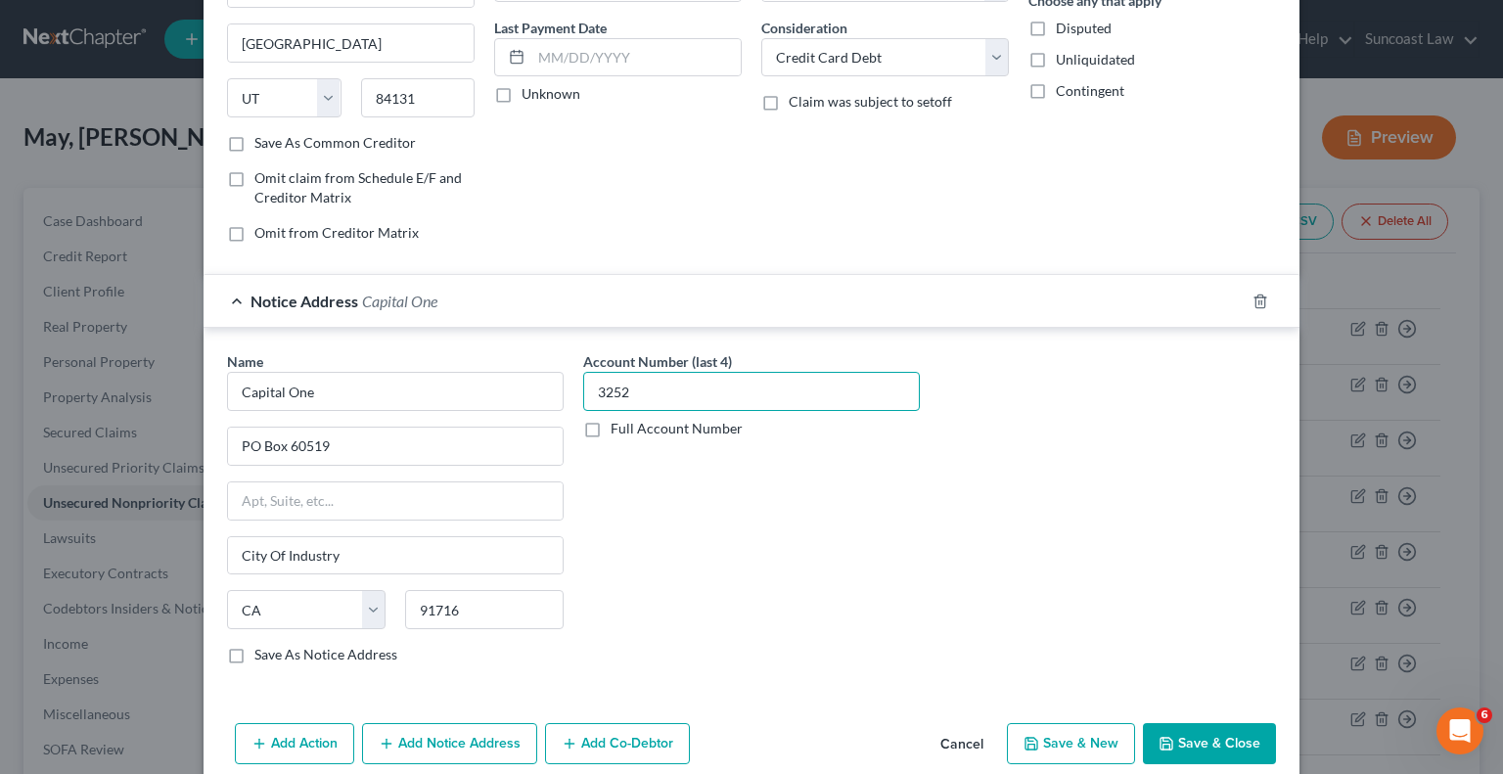
scroll to position [332, 0]
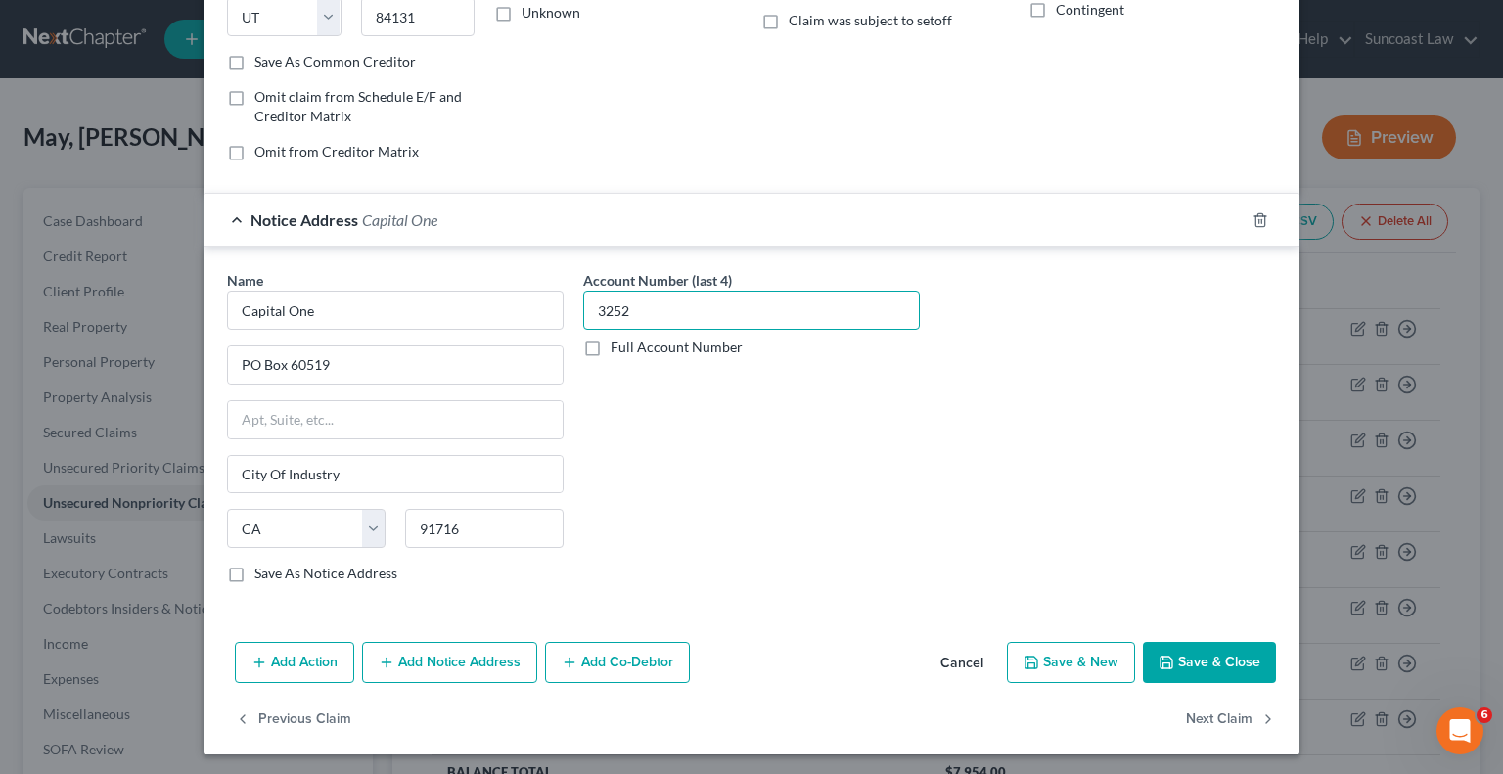
type input "3252"
click at [1190, 653] on button "Save & Close" at bounding box center [1209, 662] width 133 height 41
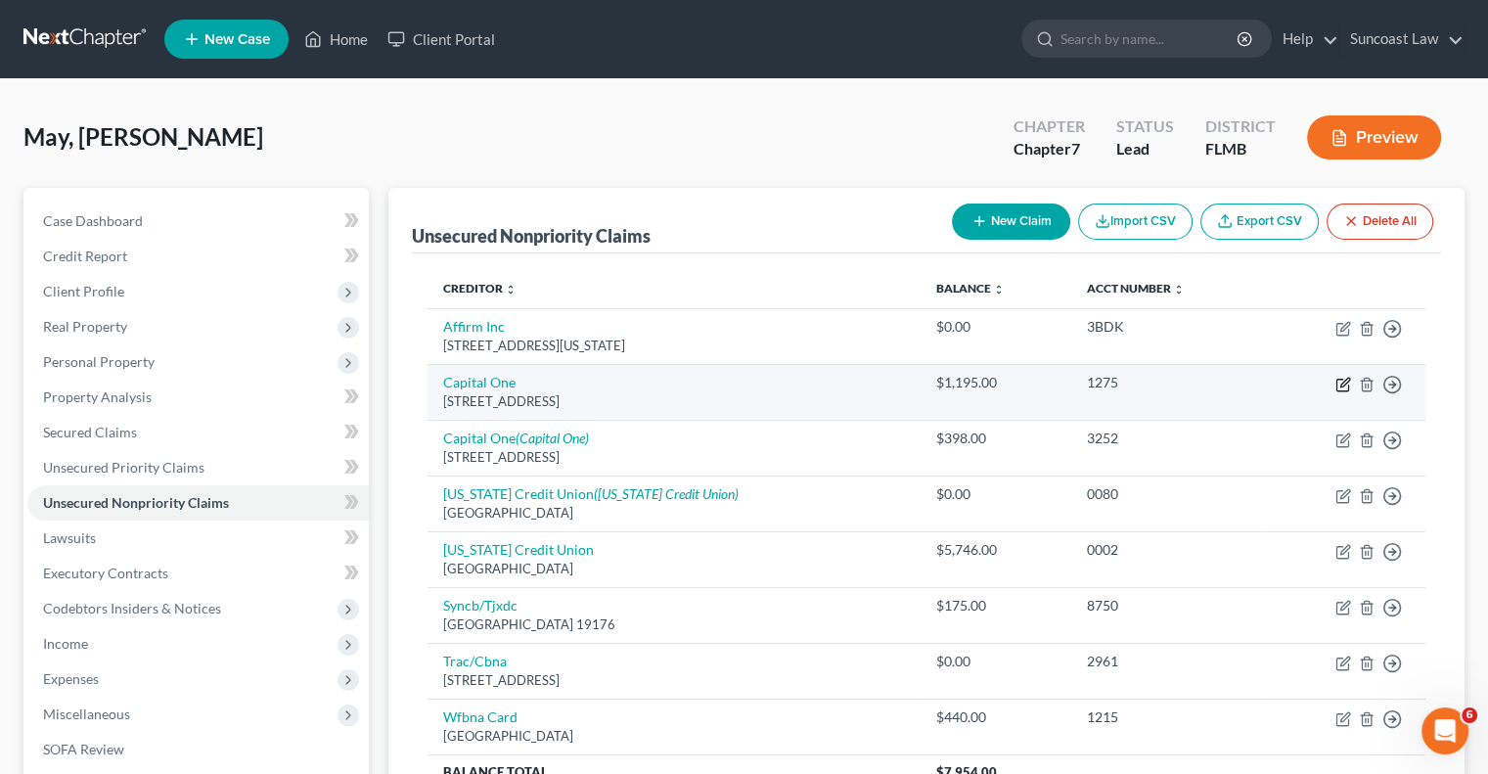
click at [1342, 380] on icon "button" at bounding box center [1344, 385] width 16 height 16
select select "46"
select select "2"
select select "0"
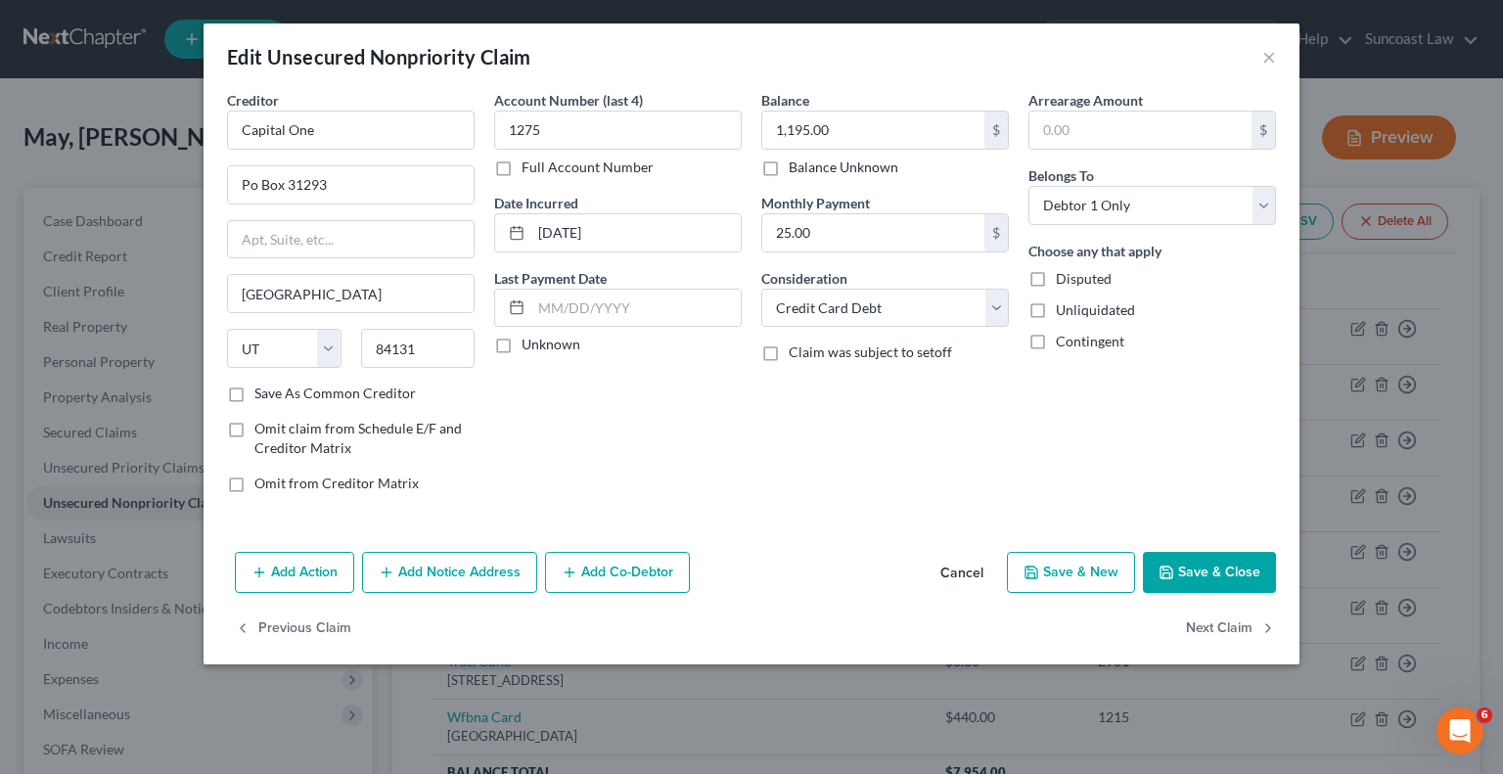
click at [470, 574] on button "Add Notice Address" at bounding box center [449, 572] width 175 height 41
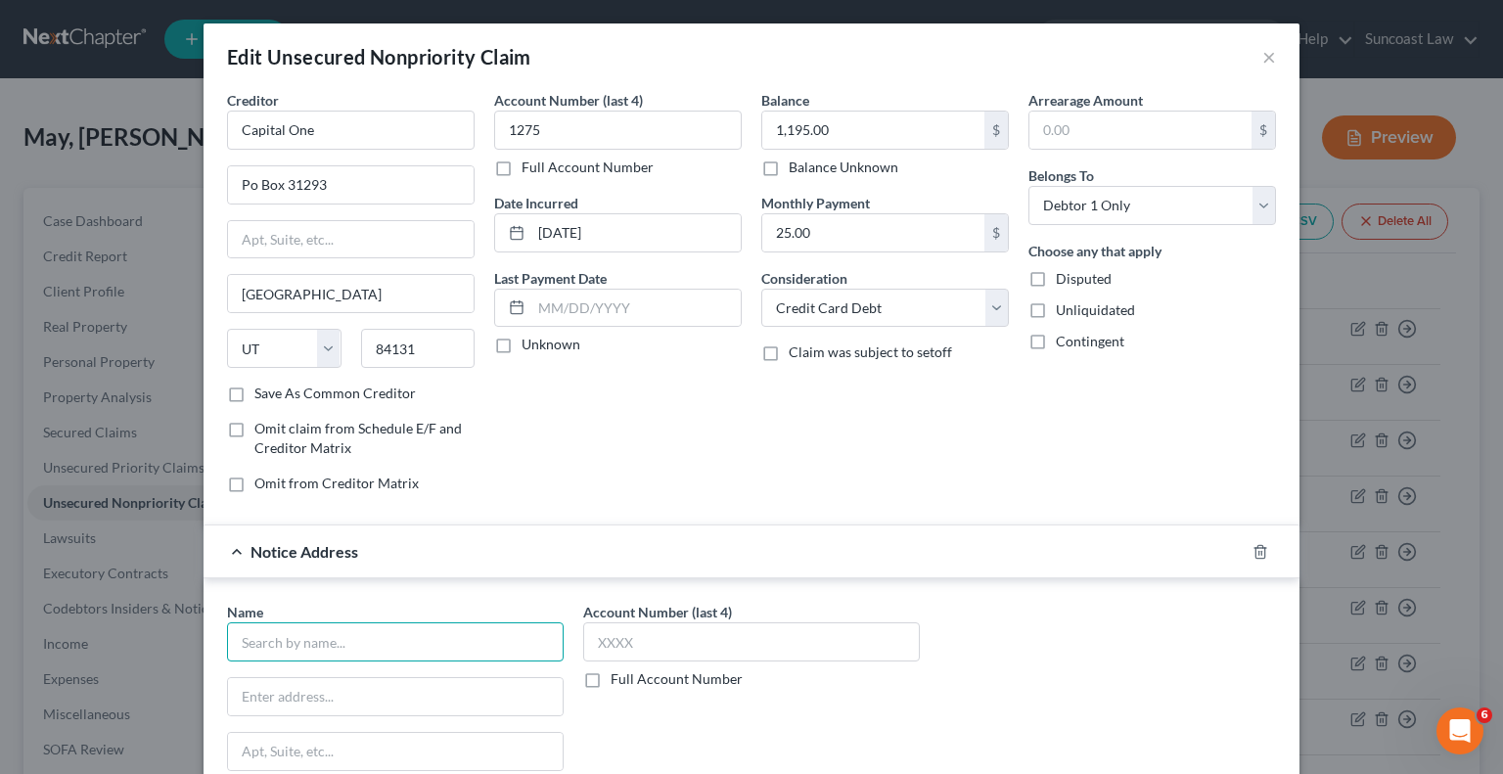
drag, startPoint x: 399, startPoint y: 649, endPoint x: 442, endPoint y: 635, distance: 45.2
click at [401, 645] on input "text" at bounding box center [395, 641] width 337 height 39
type input "c"
type input "Capital One"
click at [720, 628] on input "text" at bounding box center [751, 641] width 337 height 39
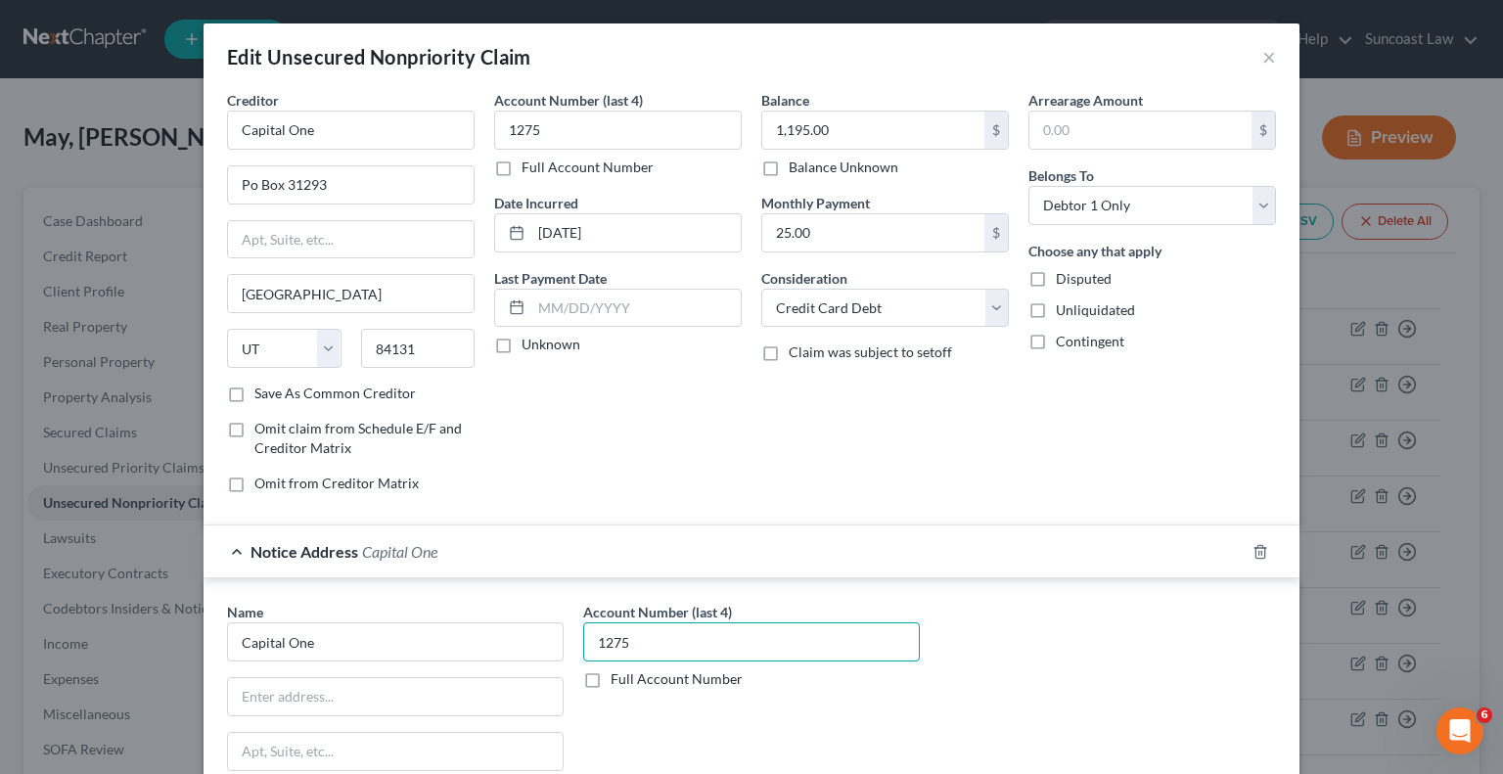
type input "1275"
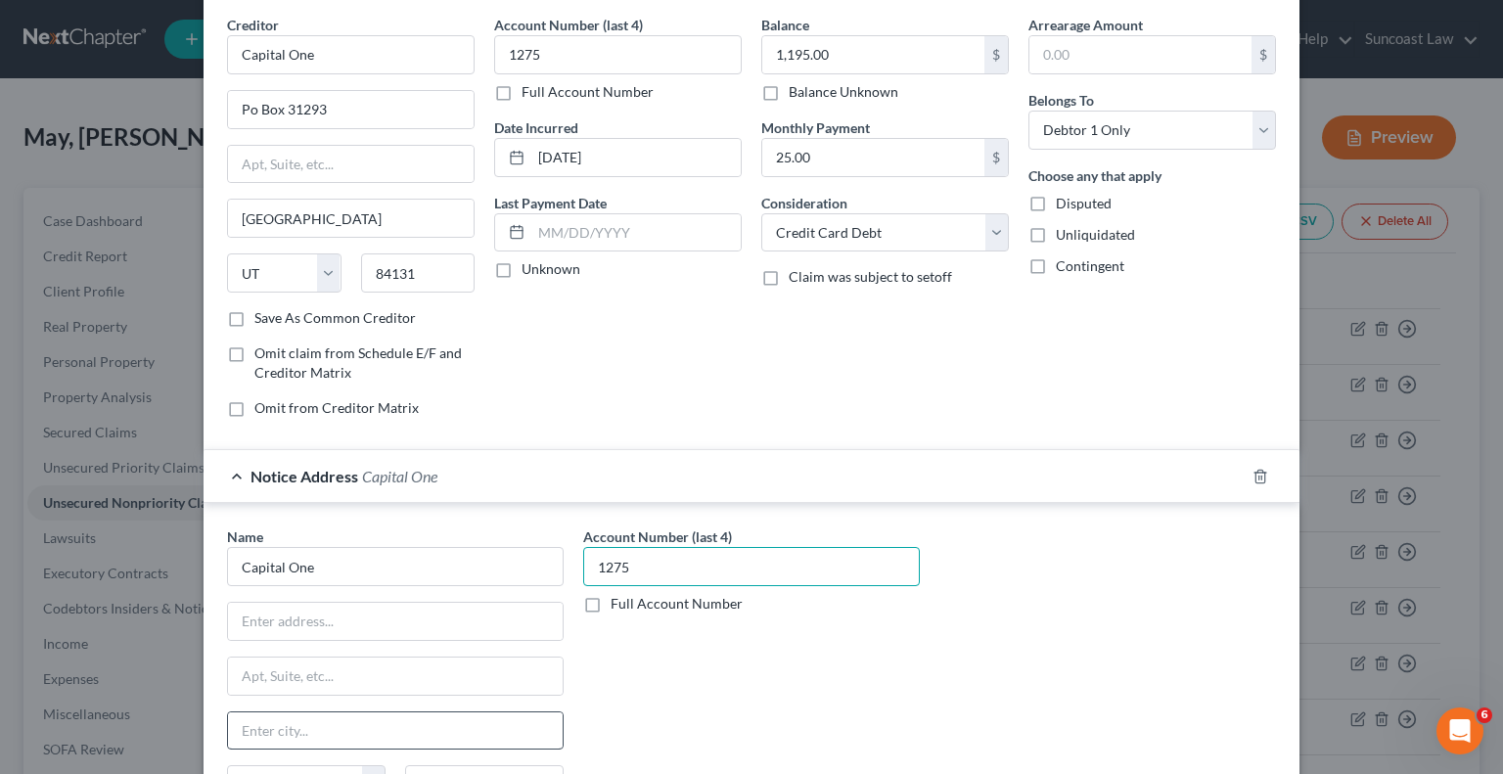
scroll to position [196, 0]
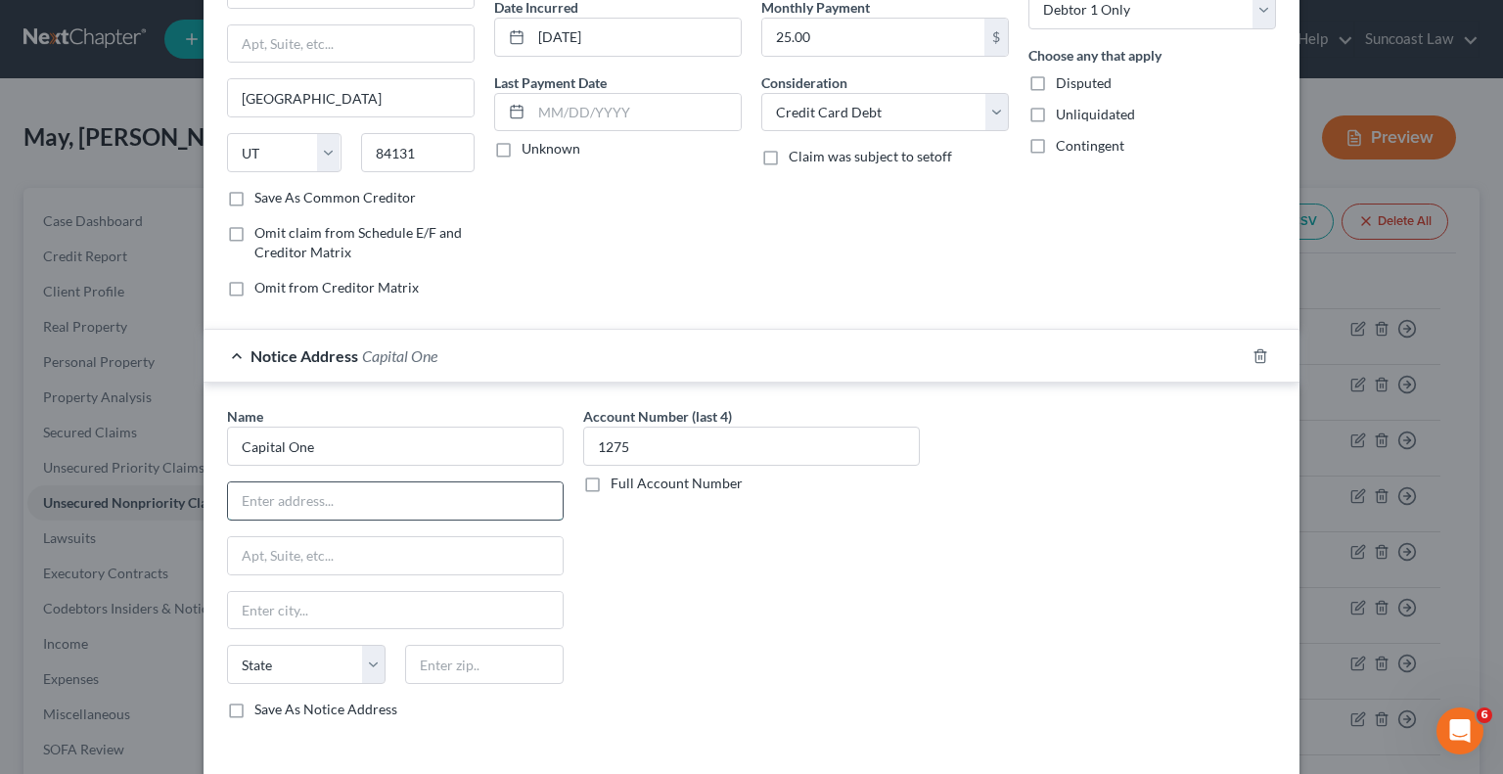
click at [330, 499] on input "text" at bounding box center [395, 500] width 335 height 37
type input "PO BOx 60519"
type input "91716"
type input "City Of Industry"
select select "4"
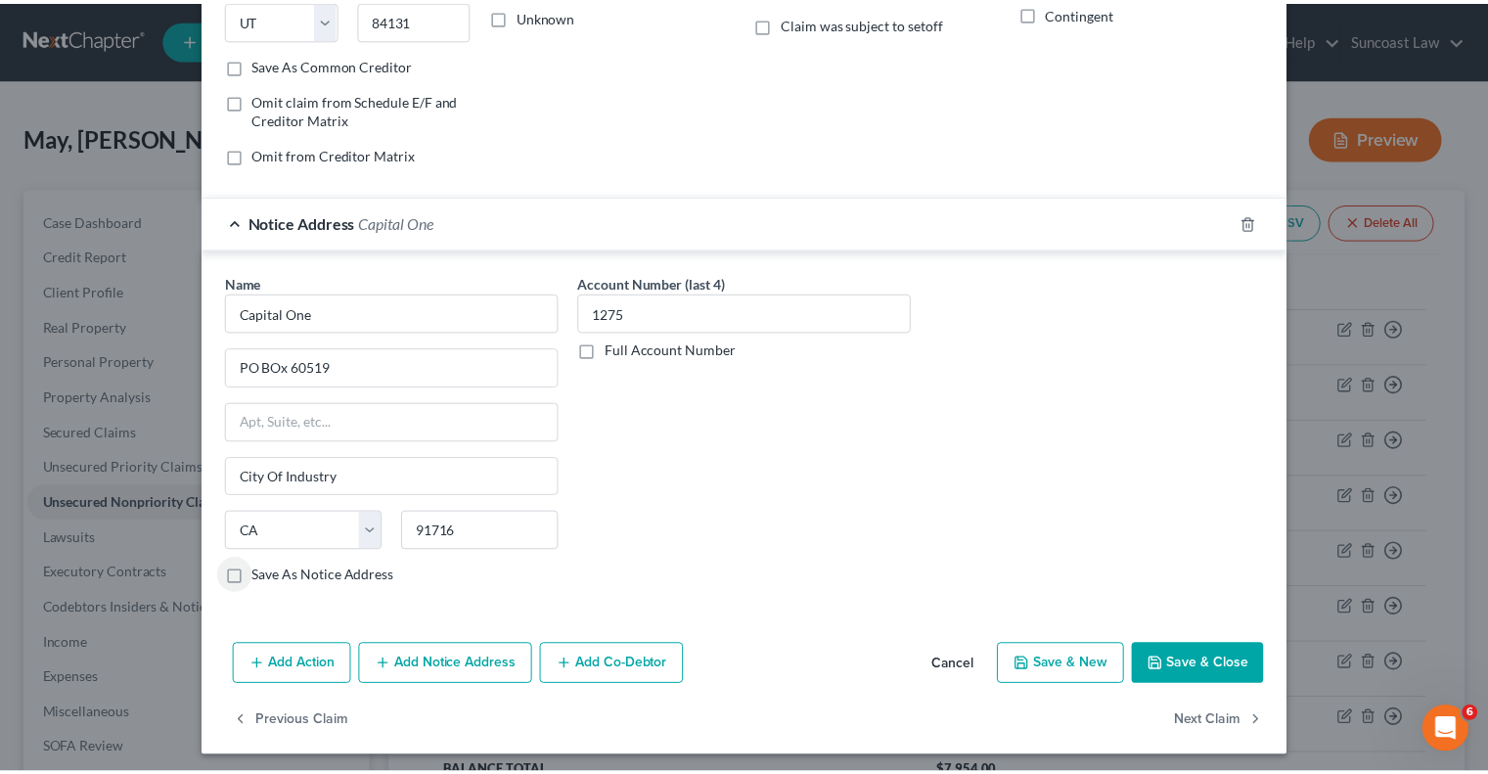
scroll to position [332, 0]
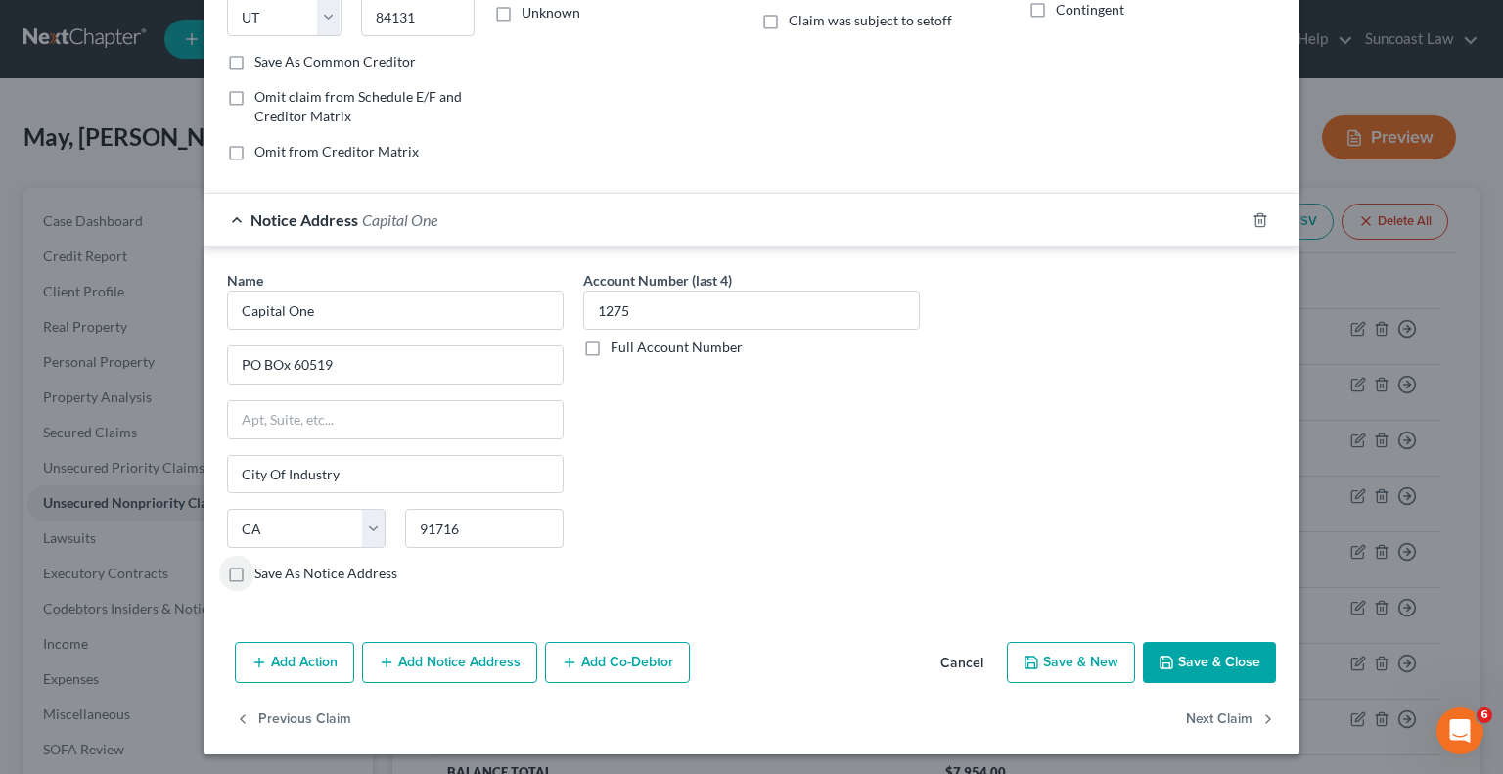
click at [1230, 652] on button "Save & Close" at bounding box center [1209, 662] width 133 height 41
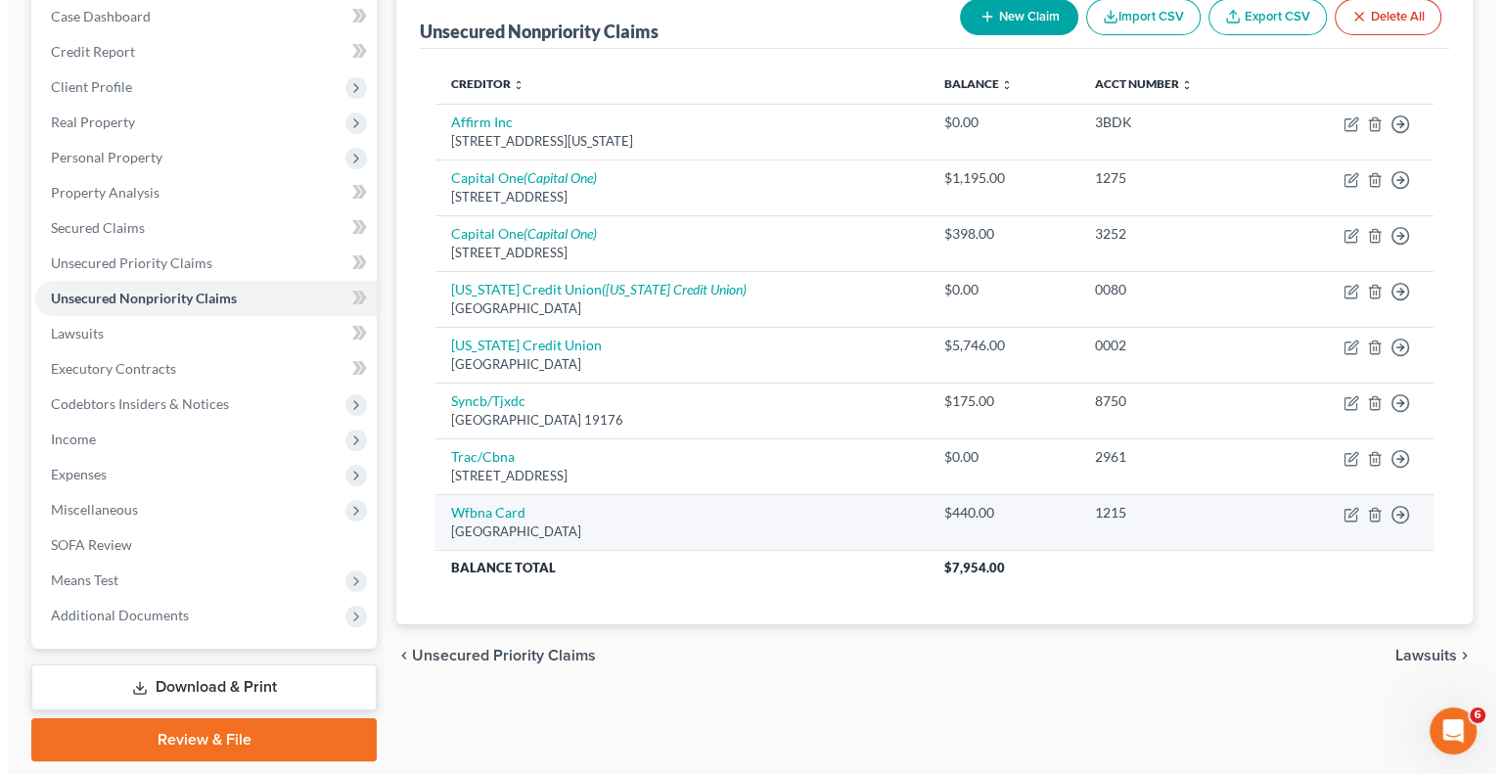
scroll to position [264, 0]
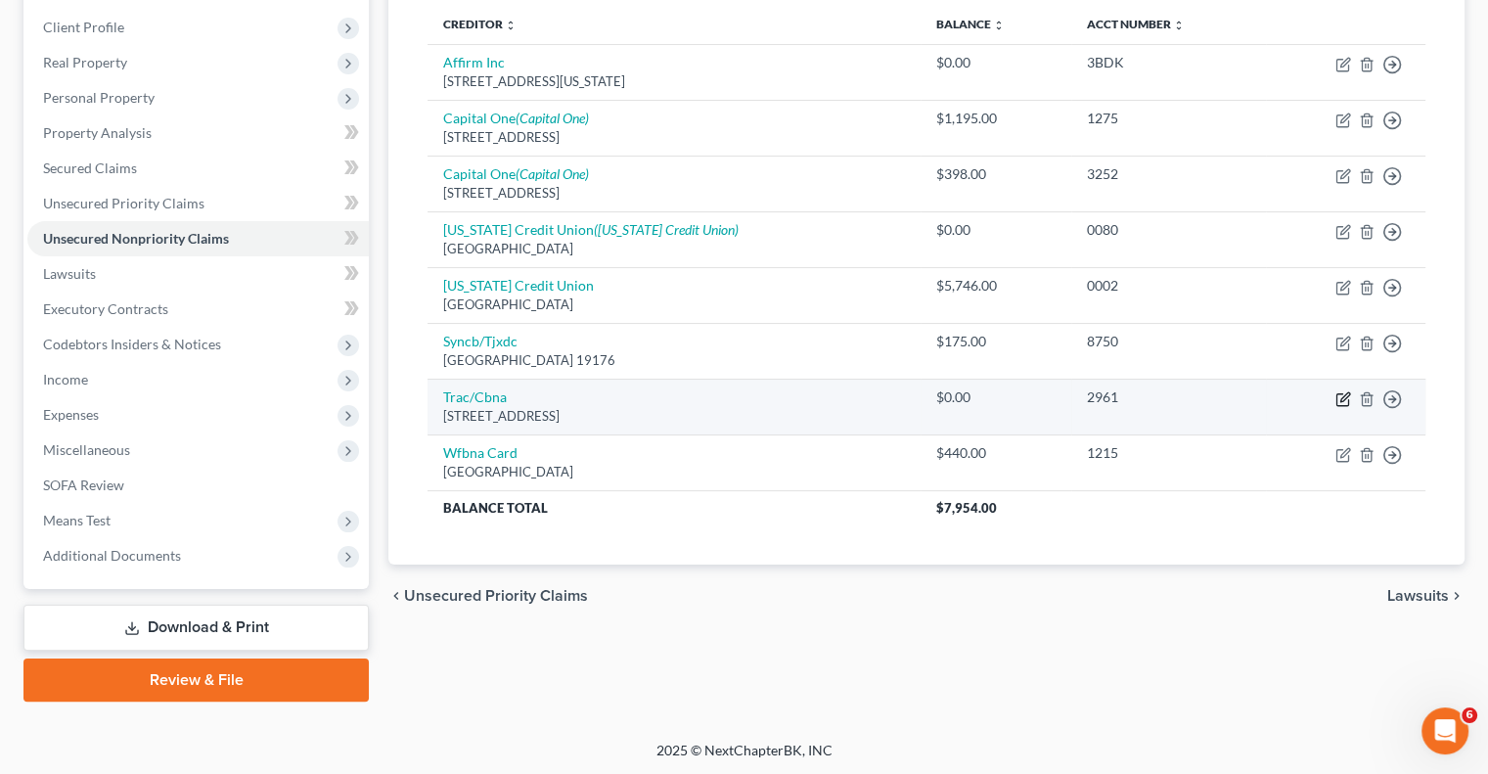
click at [1343, 394] on icon "button" at bounding box center [1345, 396] width 9 height 9
select select "43"
select select "2"
select select "0"
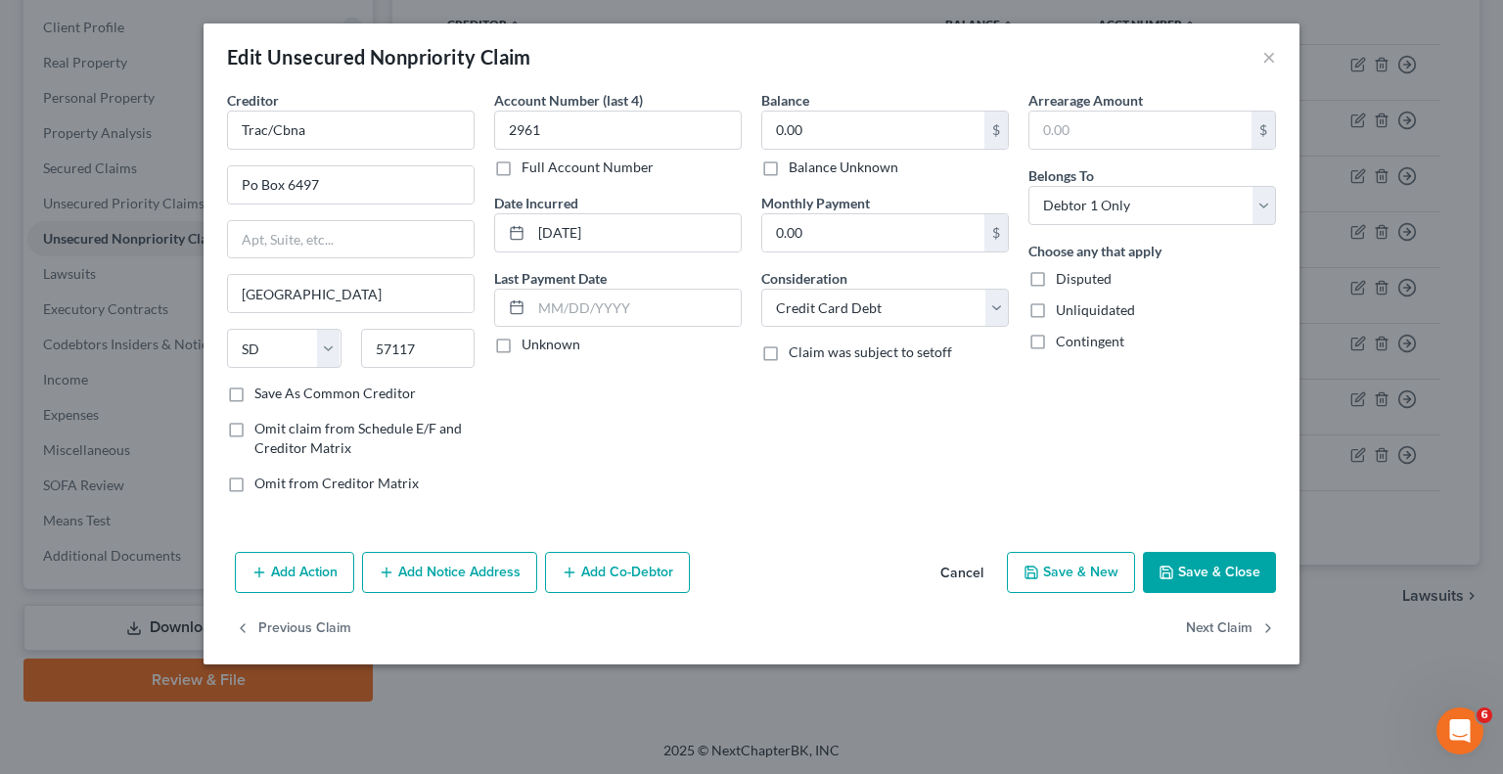
click at [508, 561] on button "Add Notice Address" at bounding box center [449, 572] width 175 height 41
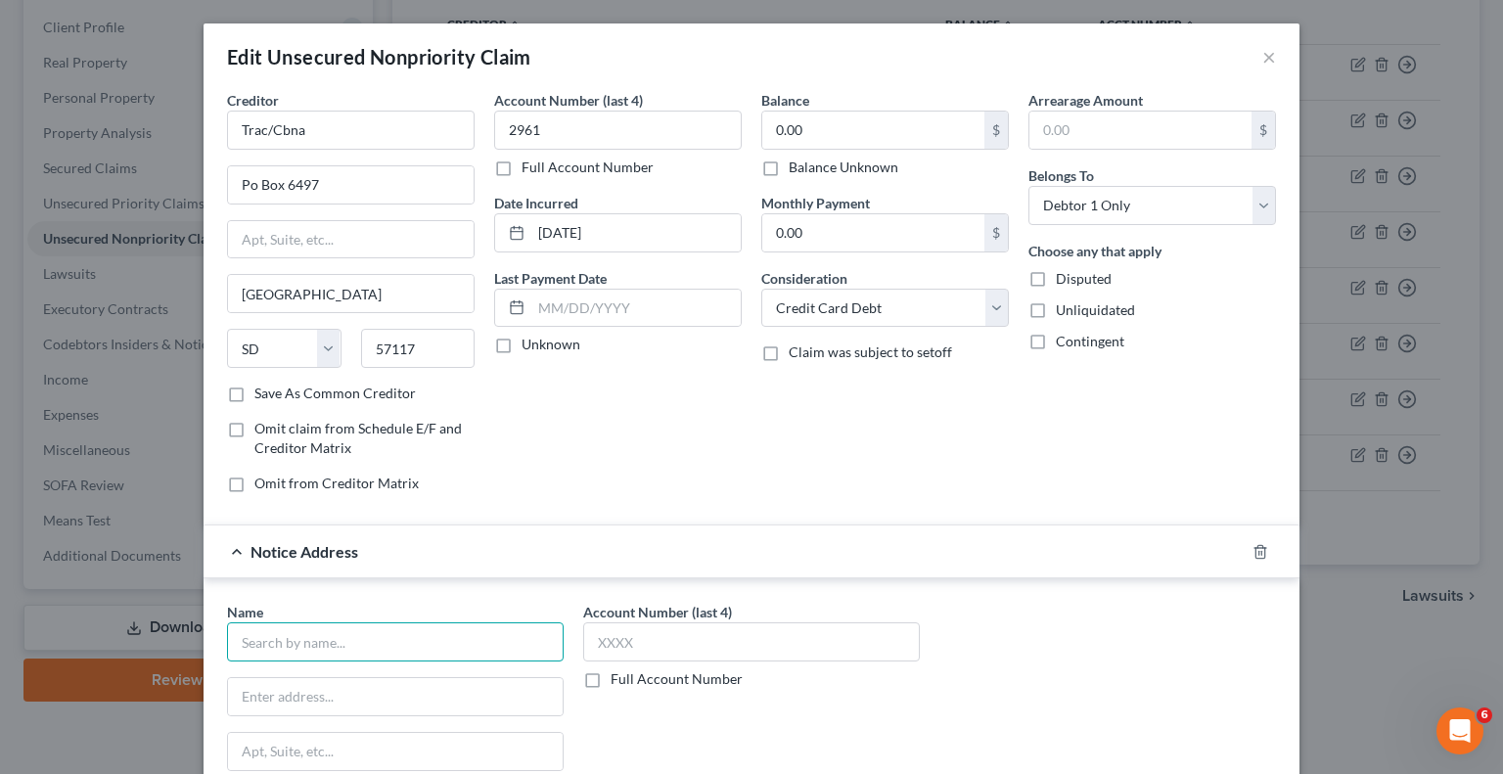
click at [391, 636] on input "text" at bounding box center [395, 641] width 337 height 39
type input "Tractor Supply"
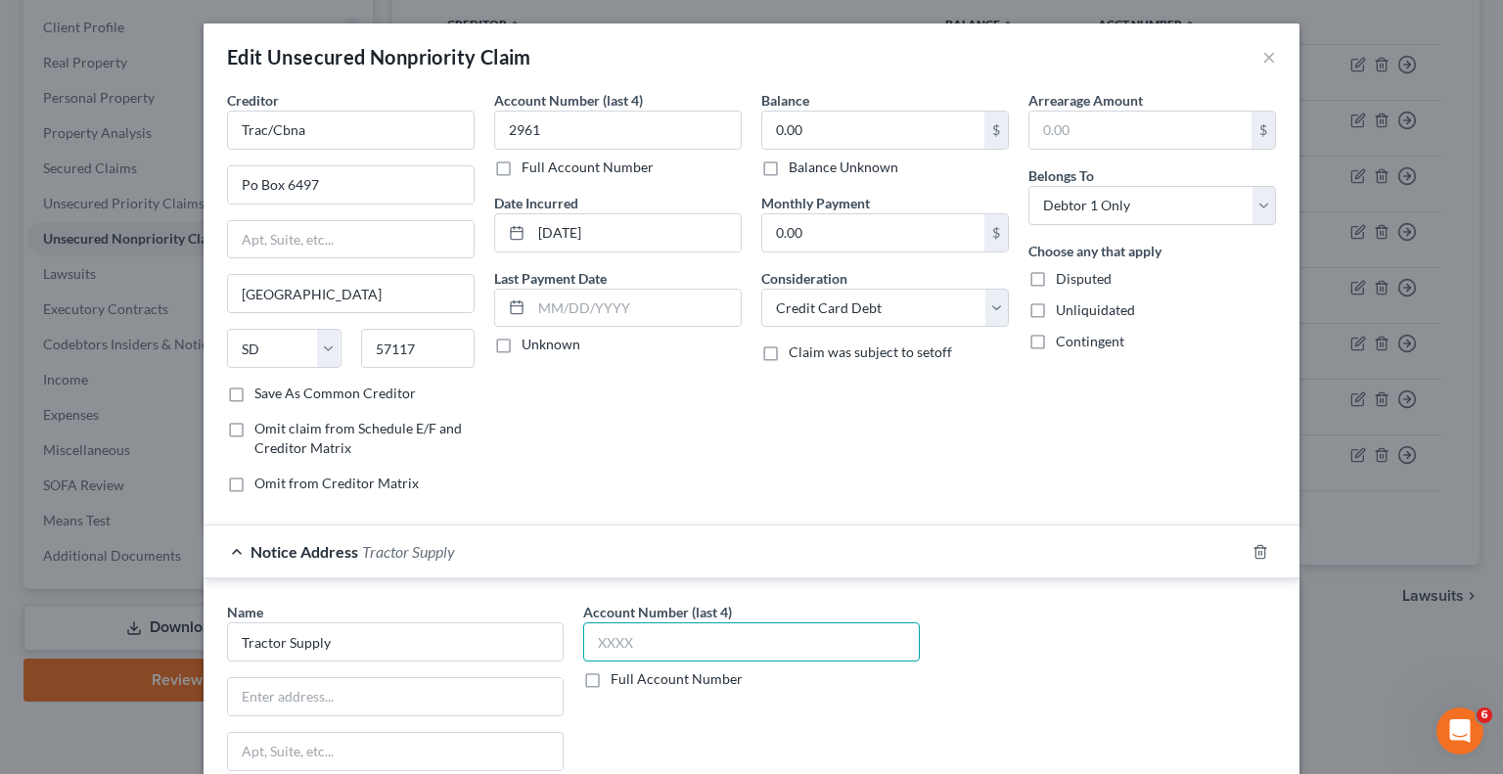
click at [792, 632] on input "text" at bounding box center [751, 641] width 337 height 39
type input "2961"
click at [362, 688] on input "text" at bounding box center [395, 696] width 335 height 37
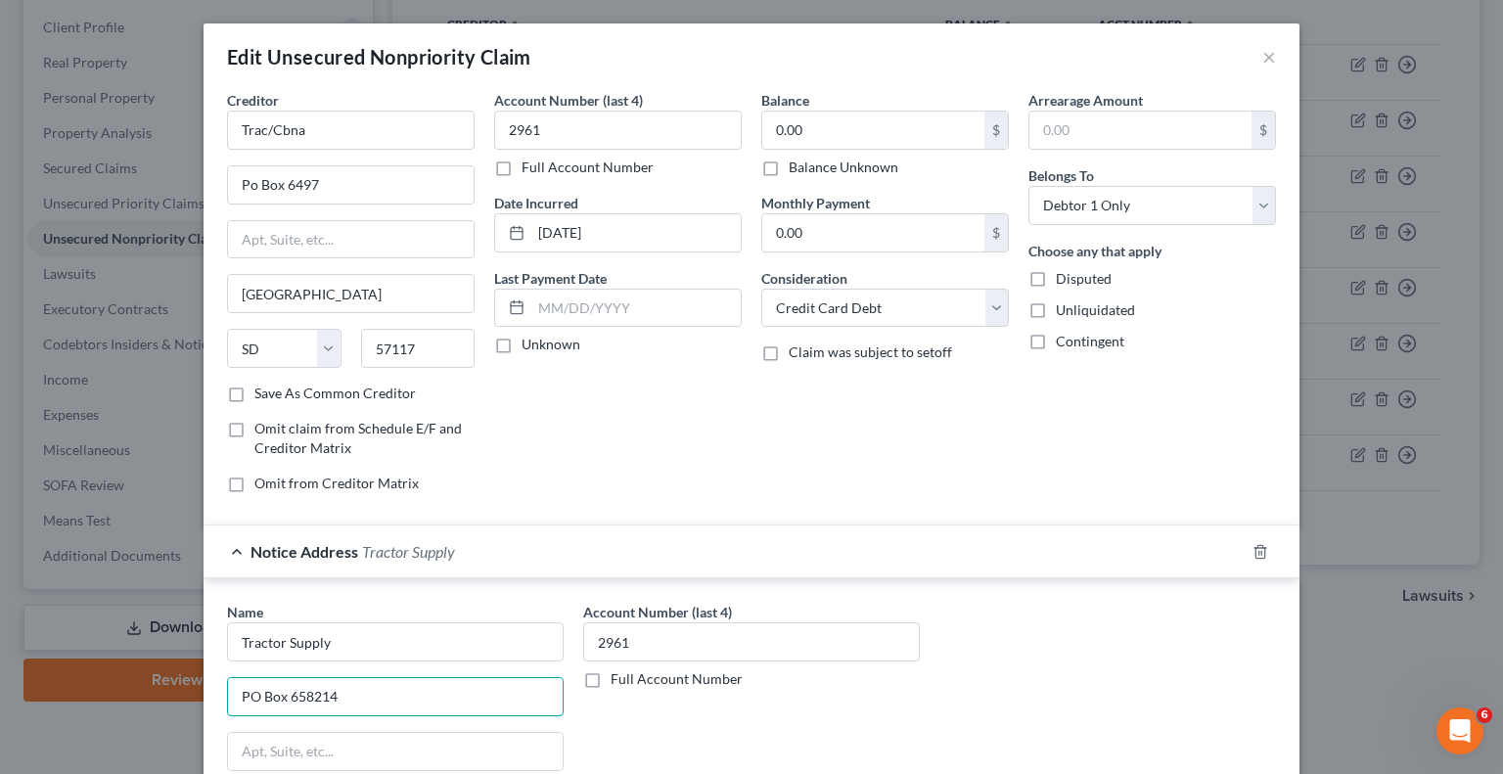
type input "PO Box 658214"
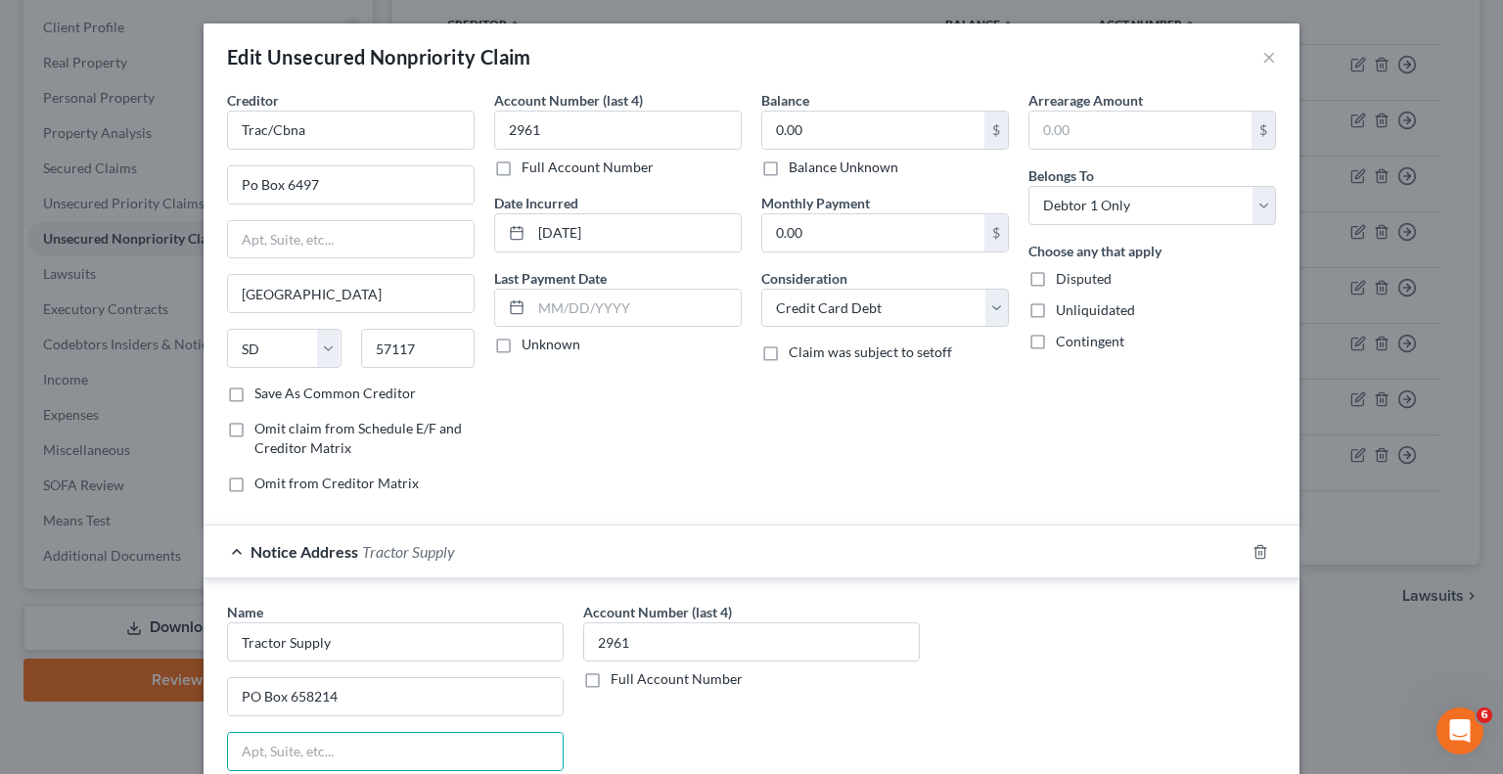
scroll to position [332, 0]
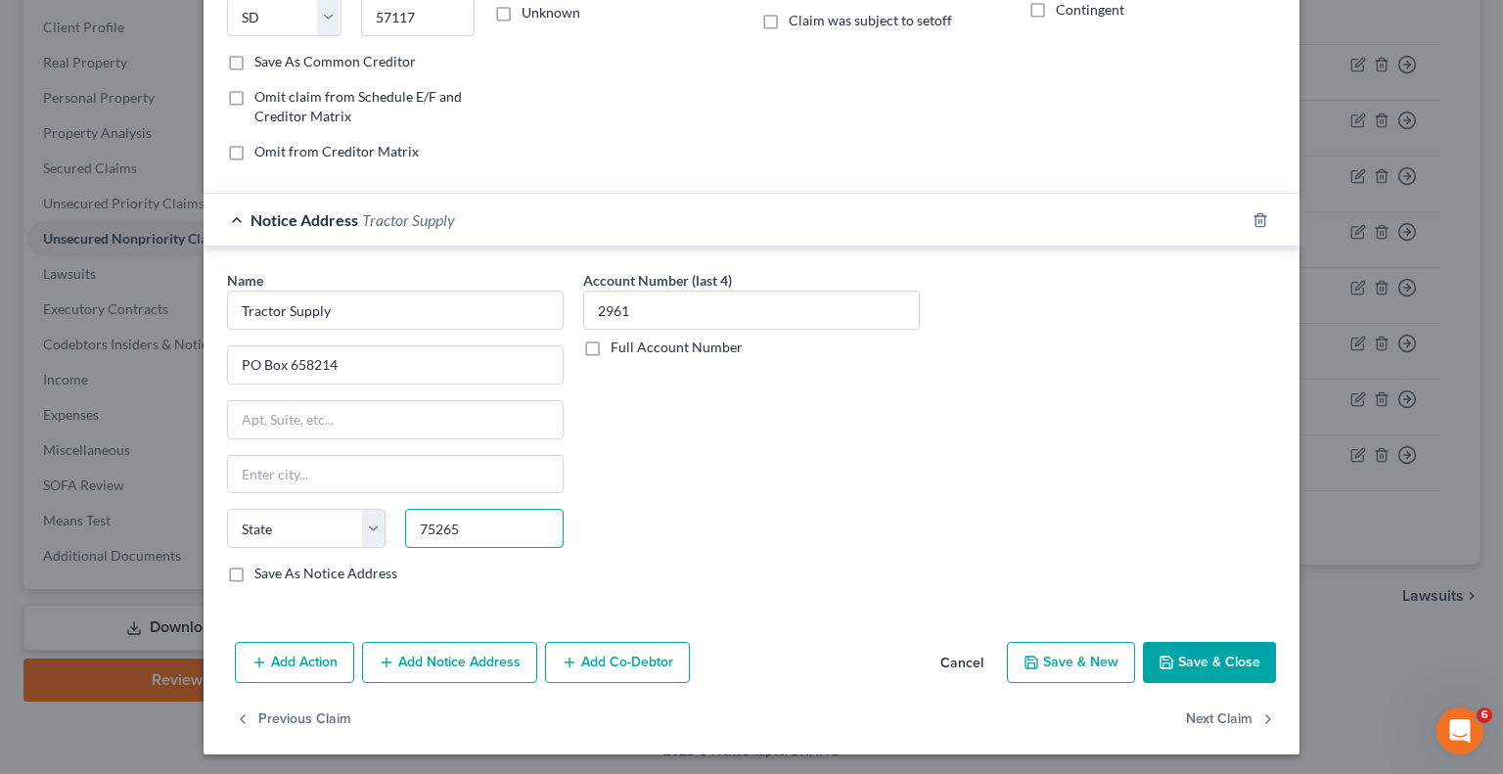
type input "75265"
type input "[GEOGRAPHIC_DATA]"
select select "45"
click at [1166, 655] on icon "button" at bounding box center [1167, 663] width 16 height 16
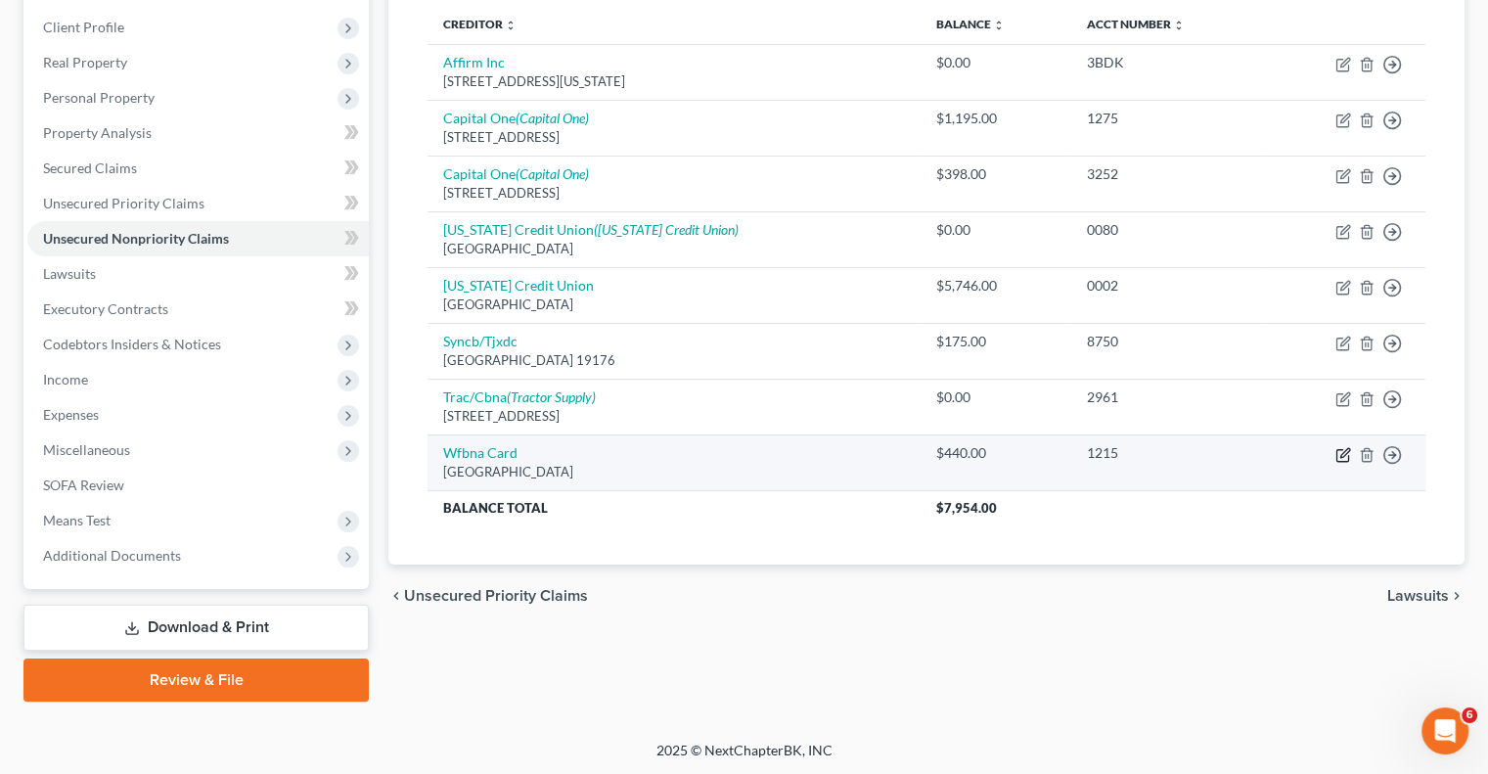
click at [1342, 459] on icon "button" at bounding box center [1344, 455] width 16 height 16
select select "24"
select select "2"
select select "0"
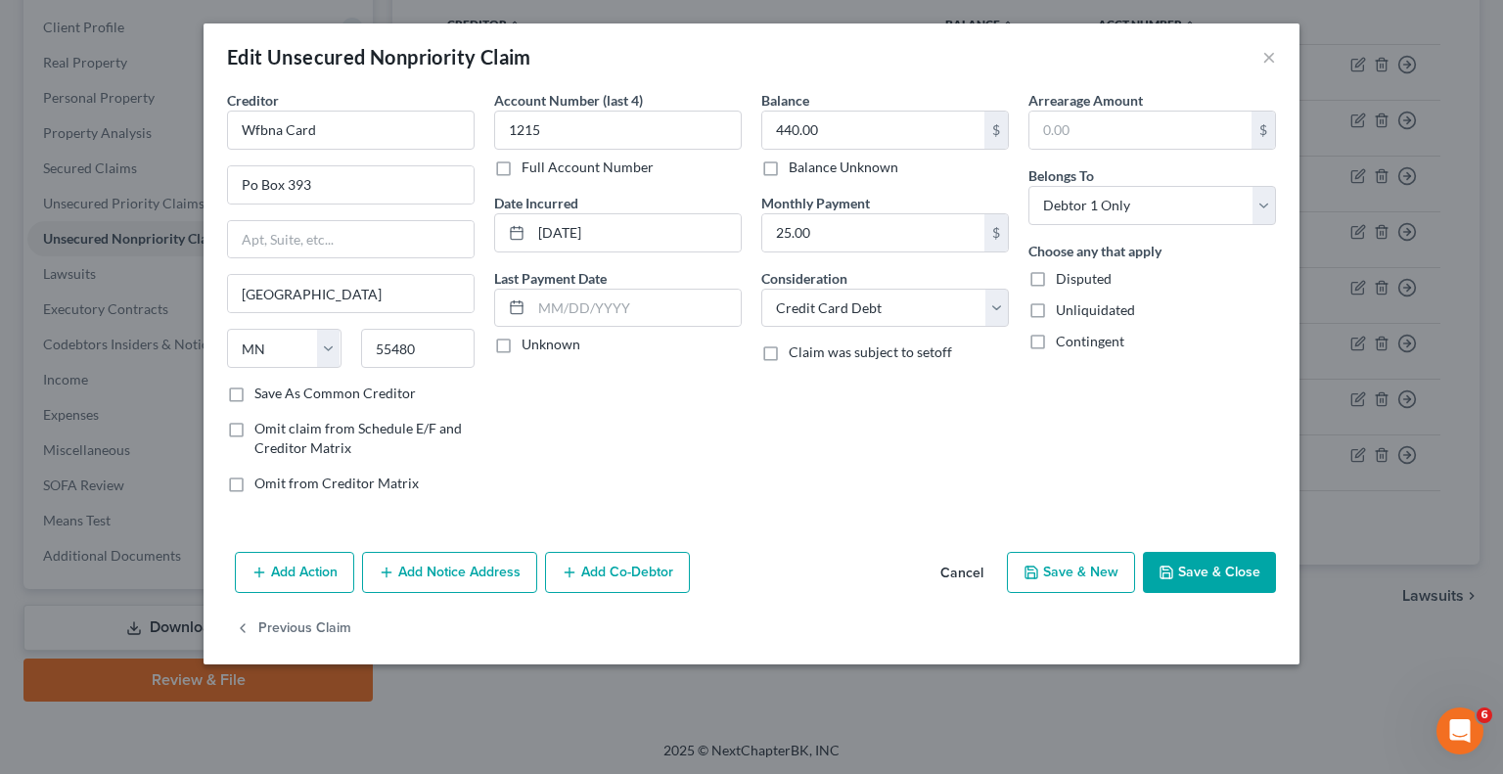
click at [470, 570] on button "Add Notice Address" at bounding box center [449, 572] width 175 height 41
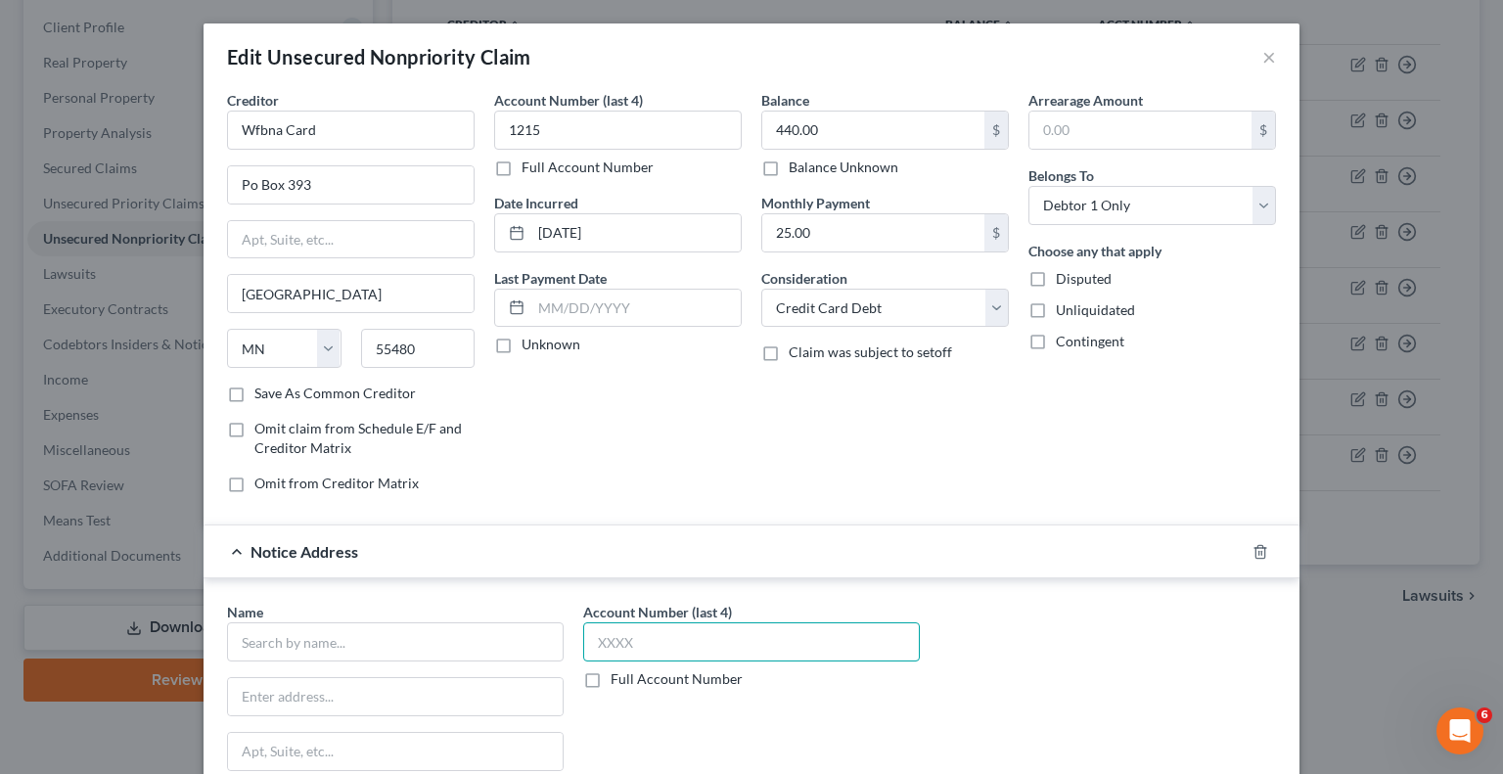
click at [727, 635] on input "text" at bounding box center [751, 641] width 337 height 39
type input "1215"
click at [388, 647] on input "text" at bounding box center [395, 641] width 337 height 39
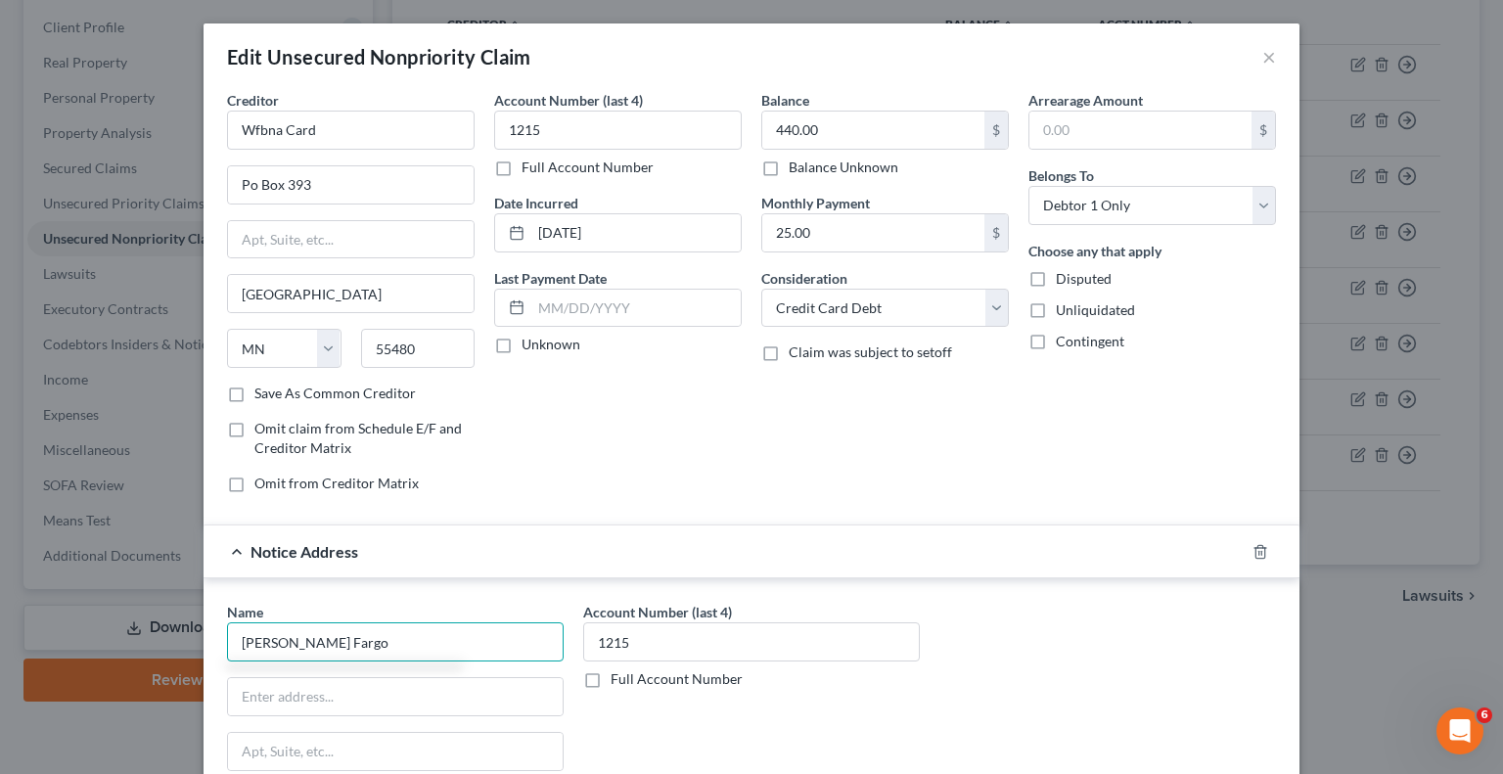
type input "[PERSON_NAME] Fargo"
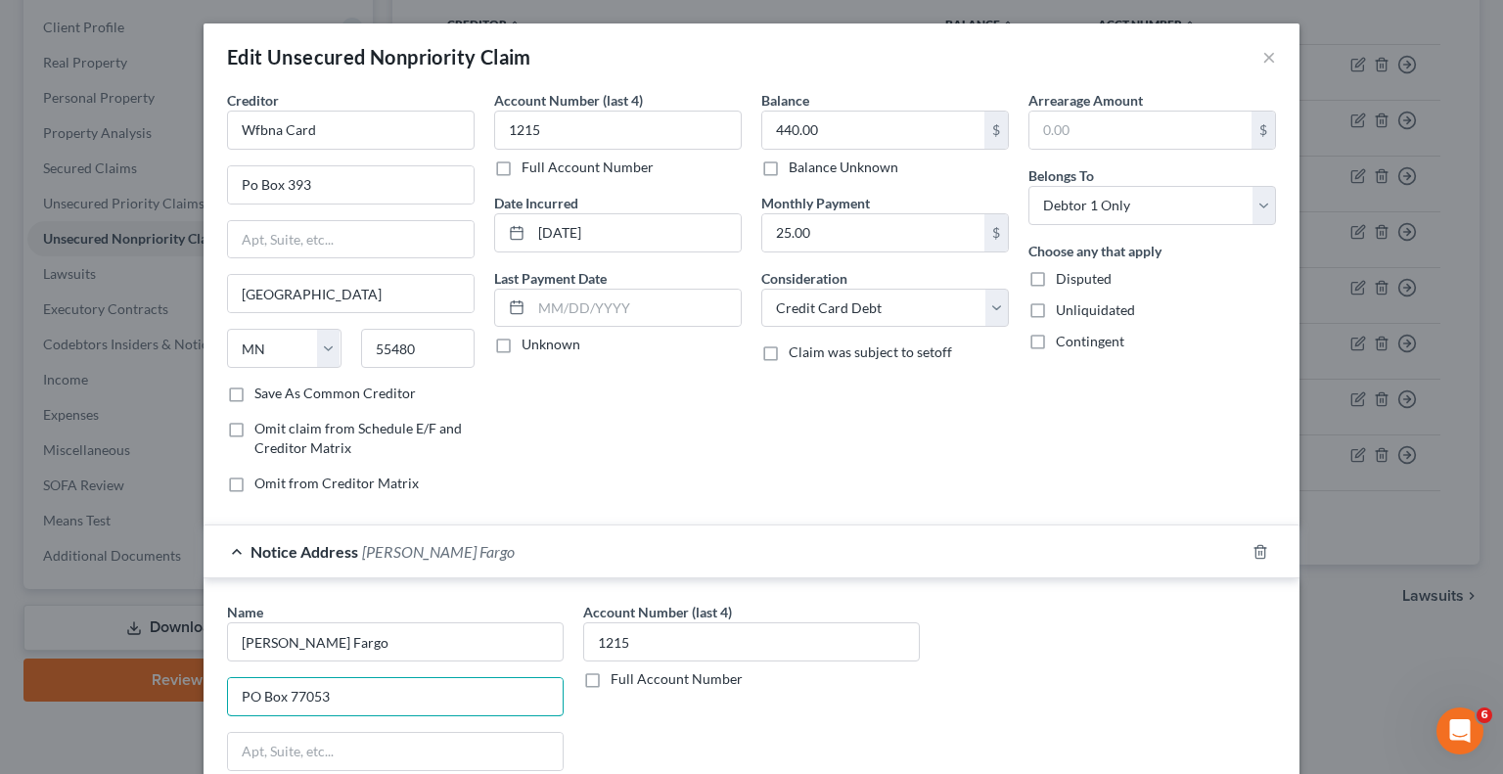
type input "PO Box 77053"
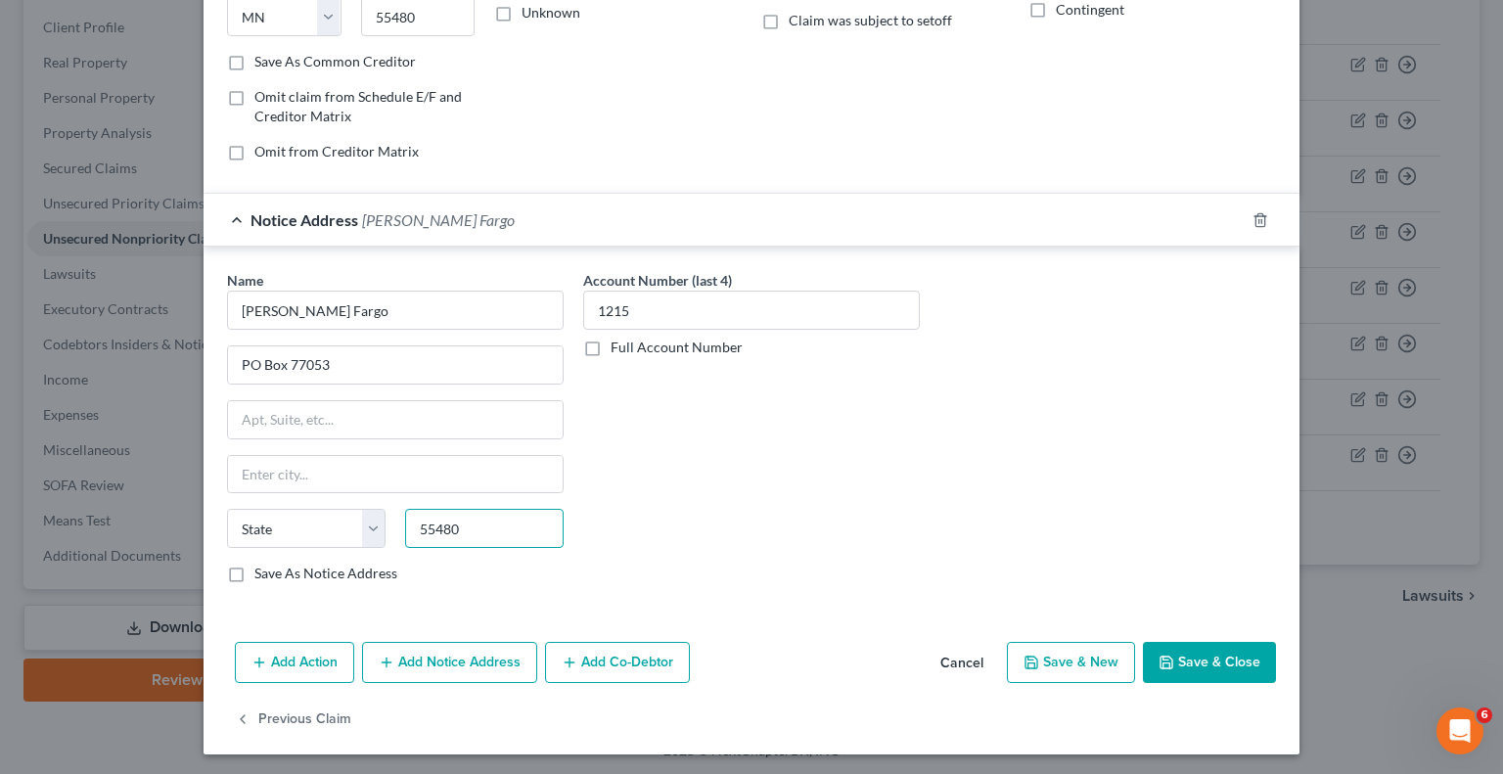
type input "55480"
type input "[GEOGRAPHIC_DATA]"
select select "24"
click at [1175, 643] on button "Save & Close" at bounding box center [1209, 662] width 133 height 41
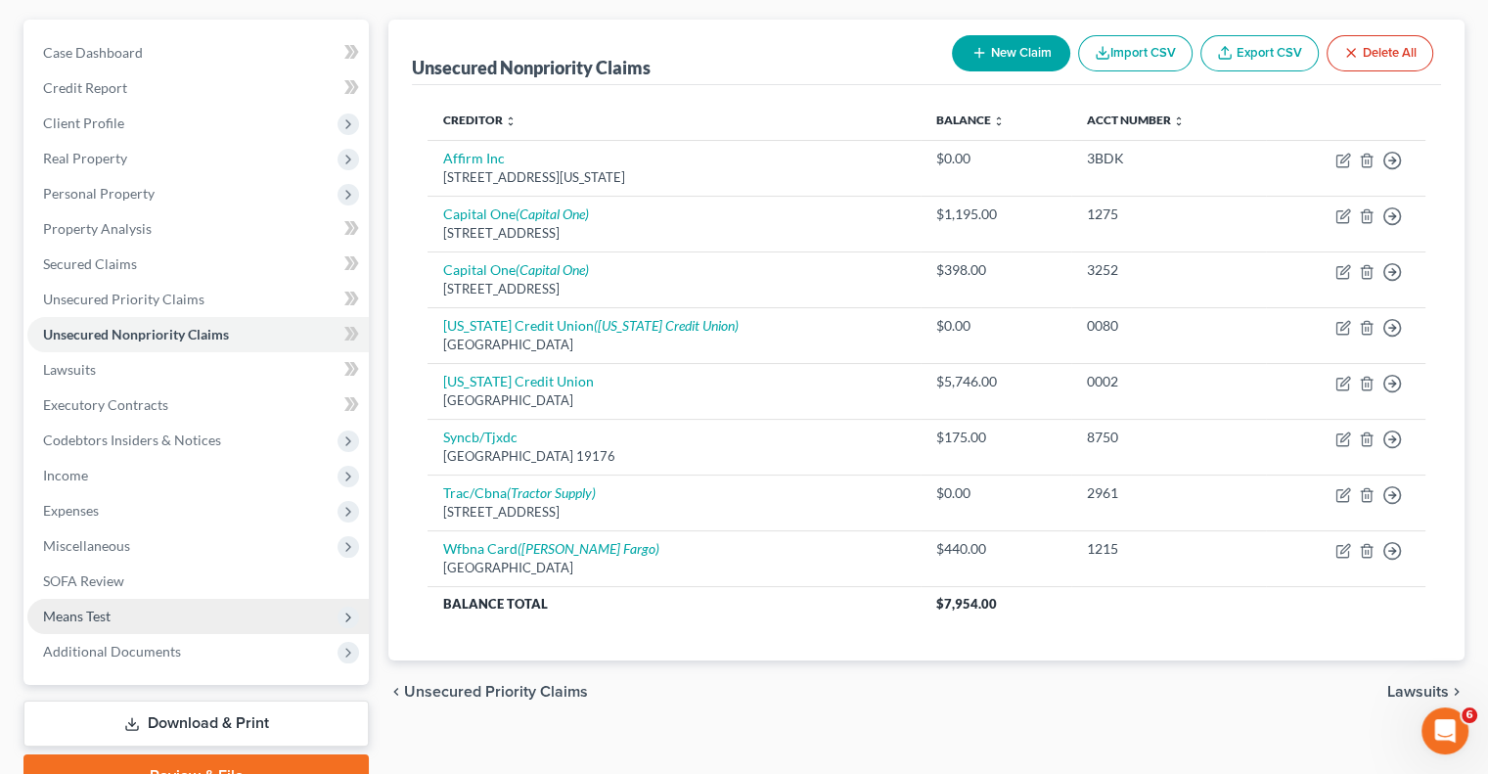
scroll to position [264, 0]
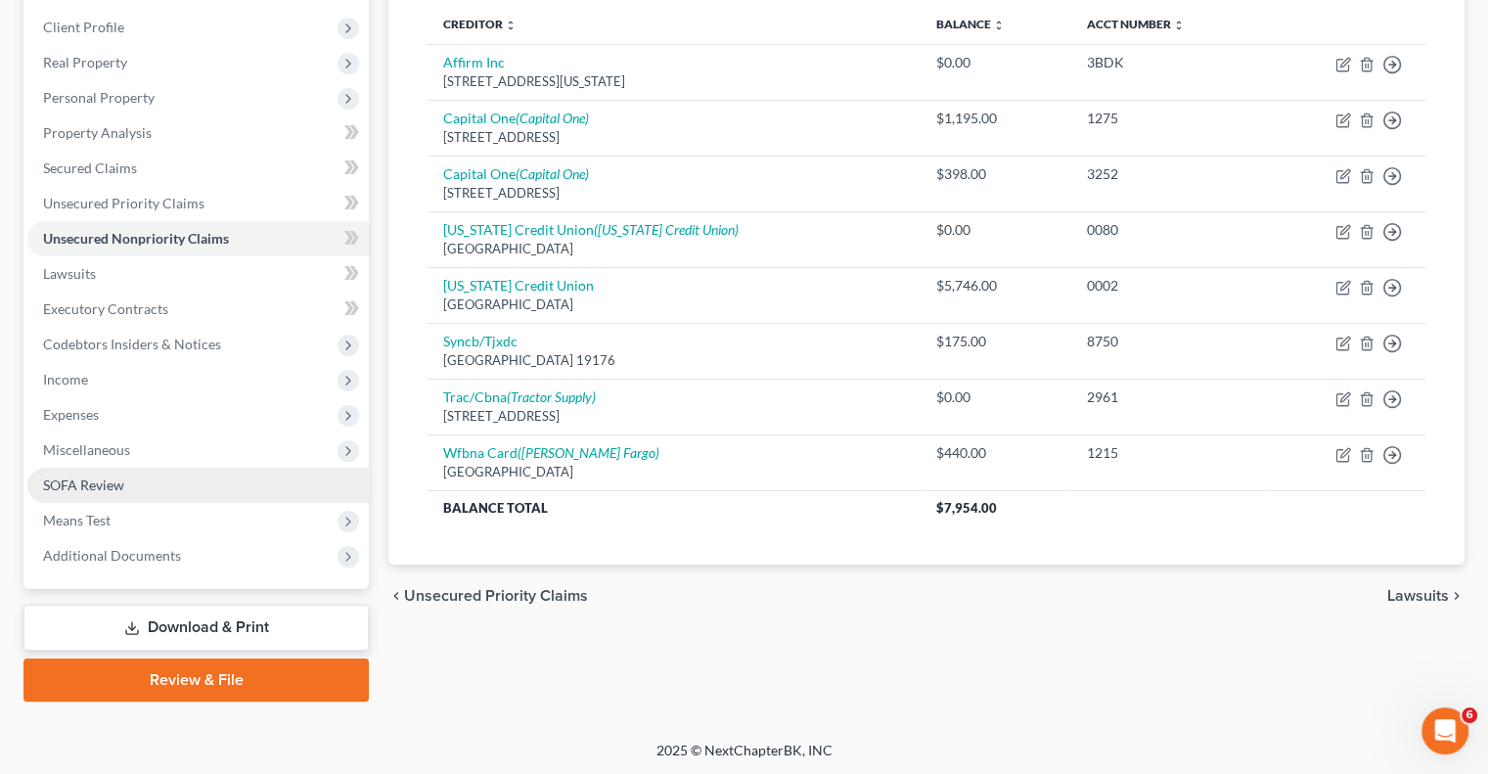
click at [99, 478] on span "SOFA Review" at bounding box center [83, 485] width 81 height 17
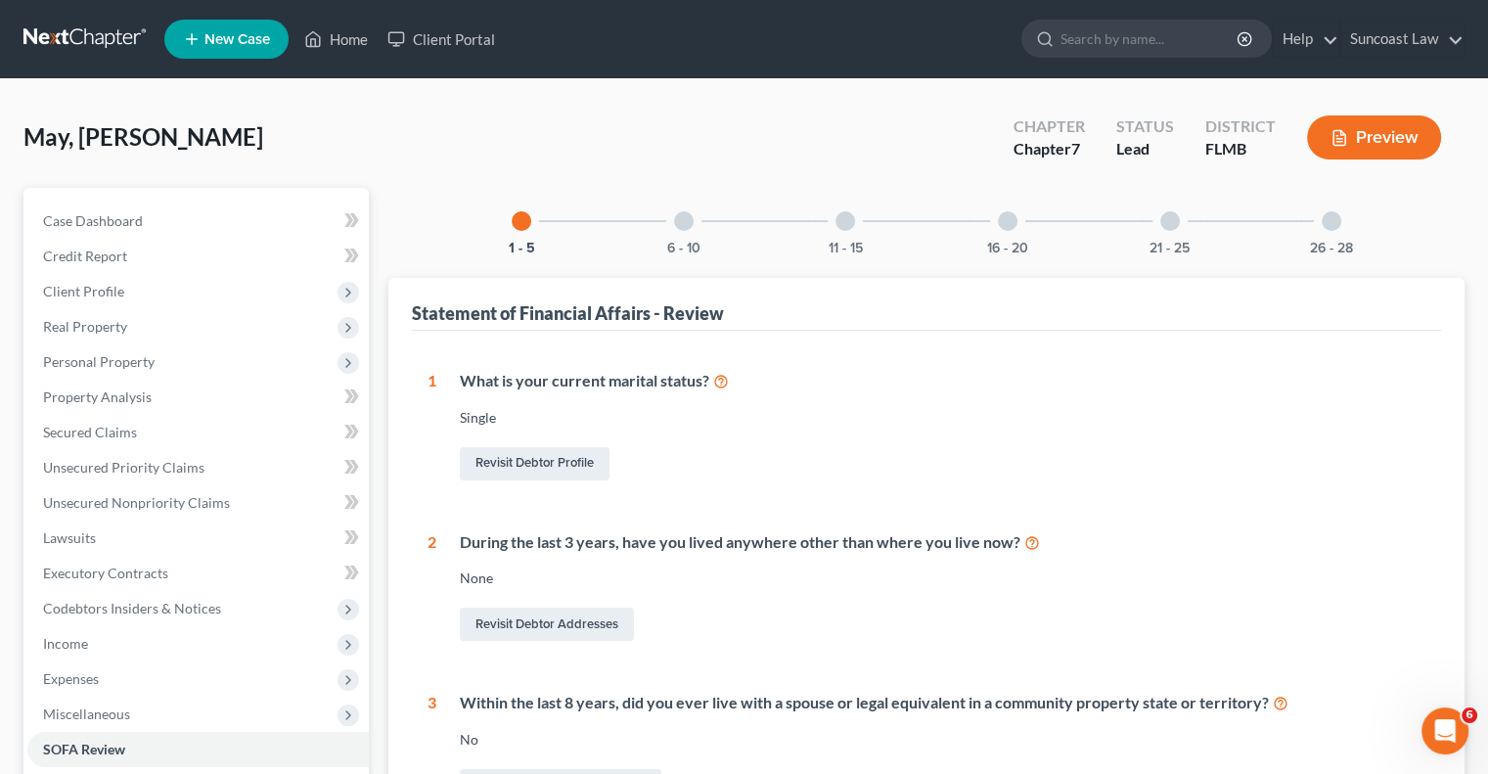
click at [1004, 226] on div at bounding box center [1008, 221] width 20 height 20
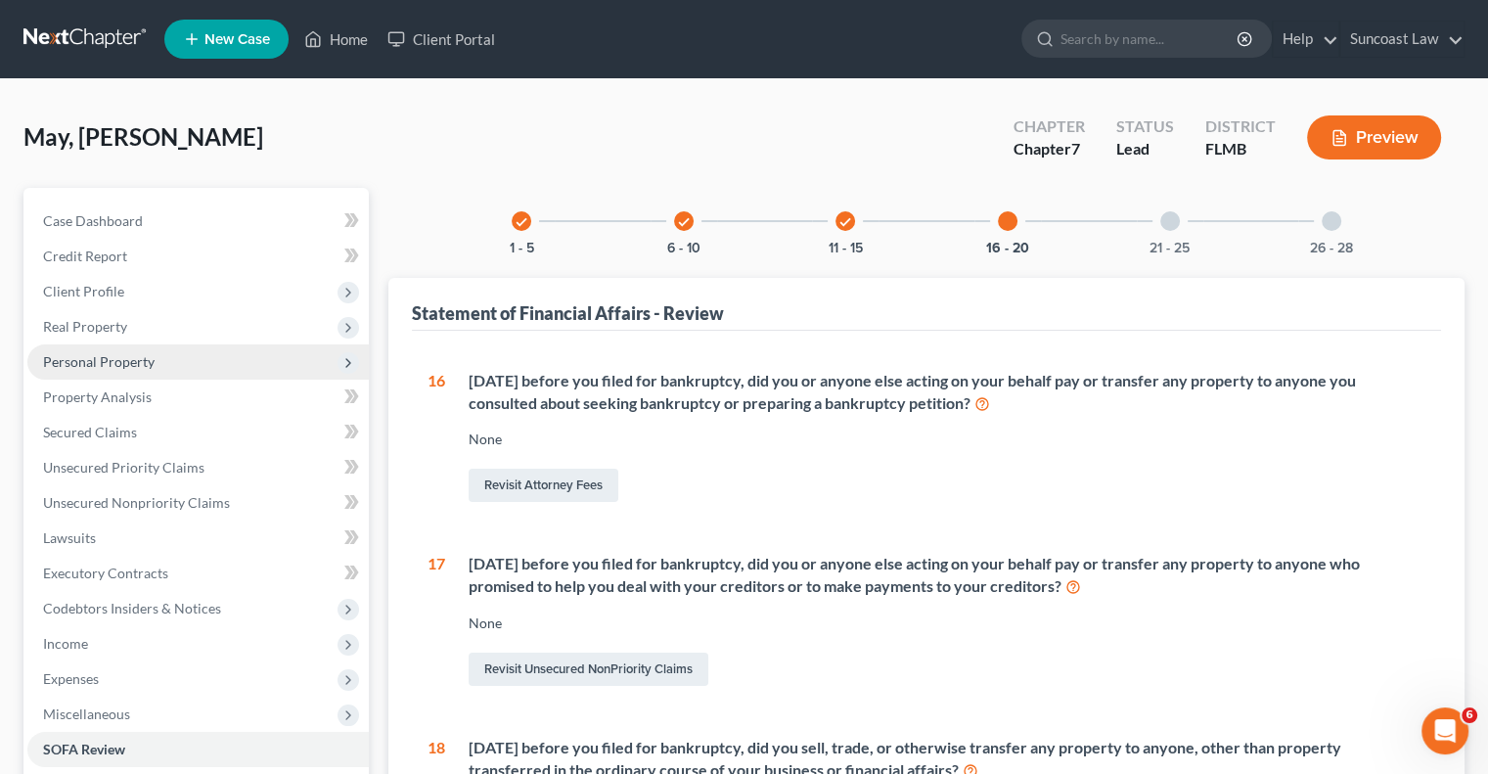
click at [149, 361] on span "Personal Property" at bounding box center [99, 361] width 112 height 17
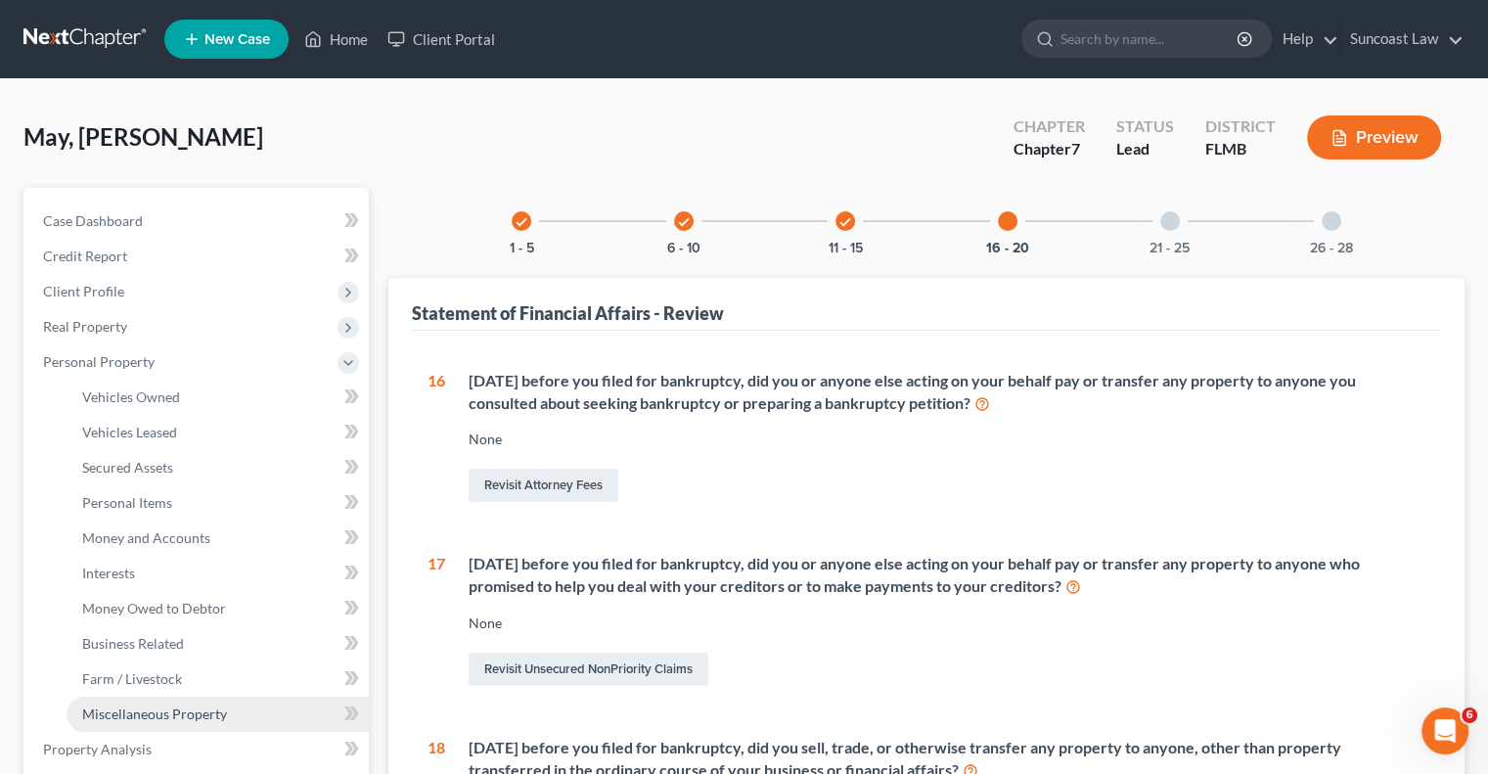
click at [196, 716] on span "Miscellaneous Property" at bounding box center [154, 714] width 145 height 17
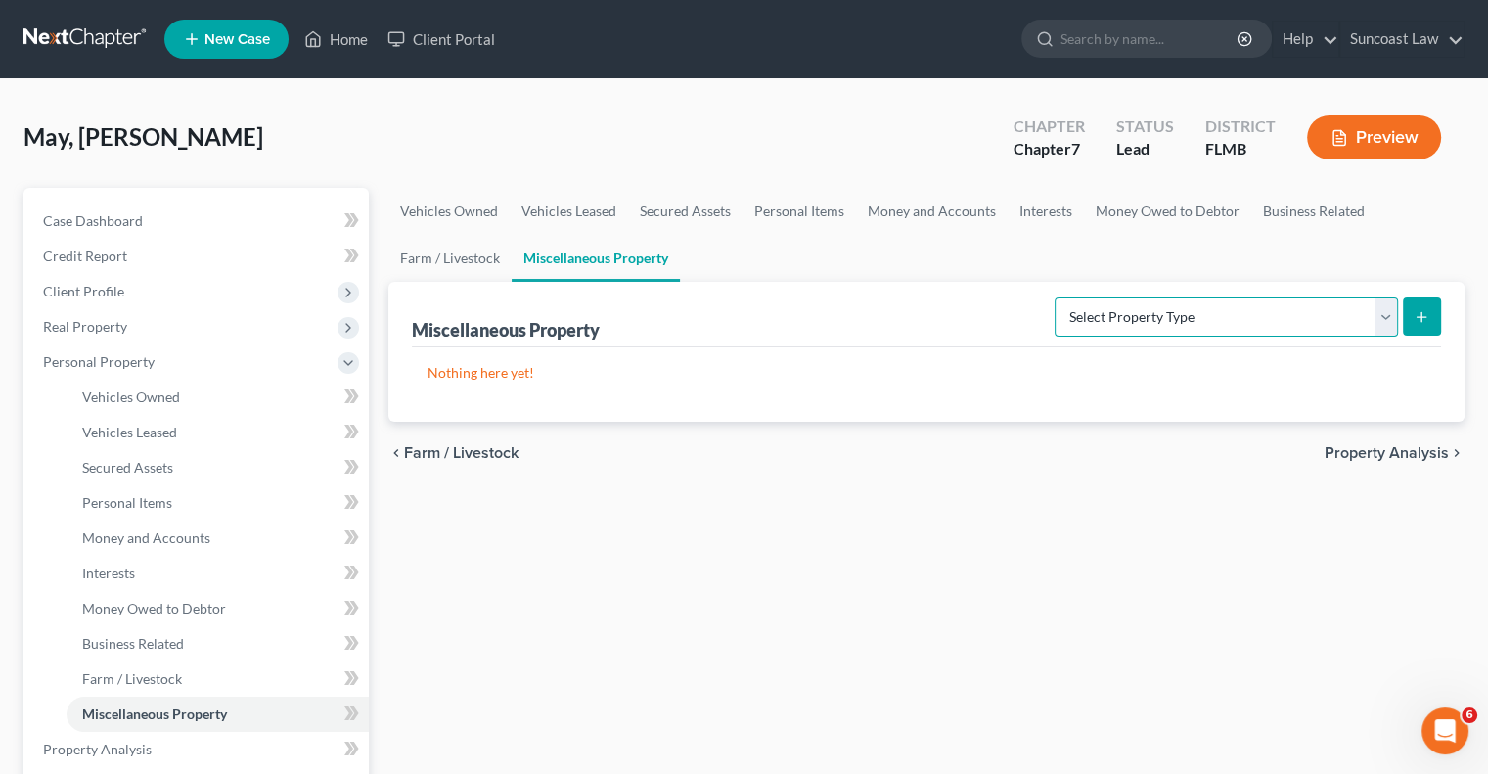
click at [1293, 321] on select "Select Property Type Assigned for Creditor Benefit [DATE] (SOFA: 12) Holding fo…" at bounding box center [1226, 316] width 343 height 39
click at [869, 552] on div "Vehicles Owned Vehicles Leased Secured Assets Personal Items Money and Accounts…" at bounding box center [927, 753] width 1096 height 1130
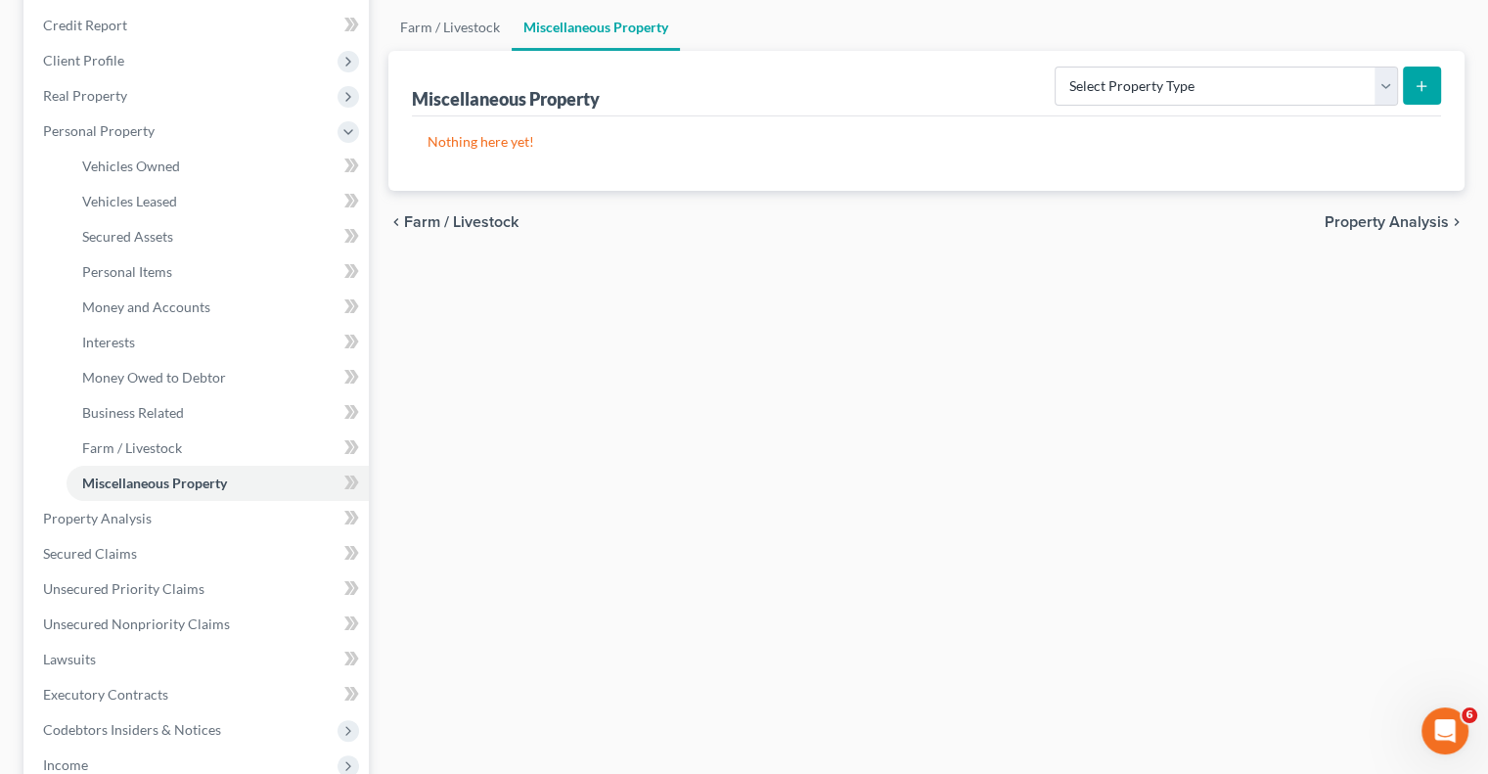
scroll to position [587, 0]
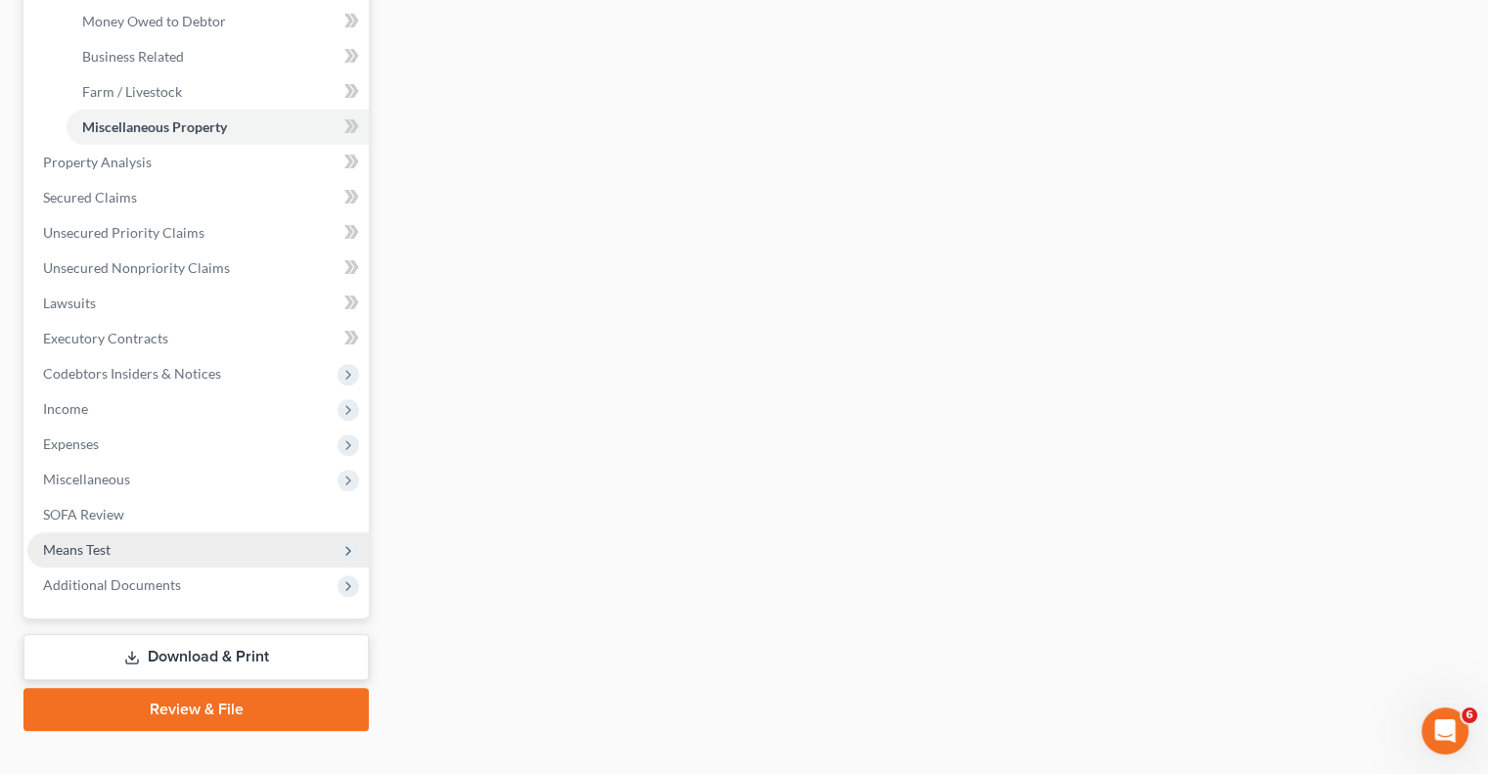
drag, startPoint x: 74, startPoint y: 535, endPoint x: 129, endPoint y: 547, distance: 56.0
click at [74, 536] on span "Means Test" at bounding box center [198, 549] width 342 height 35
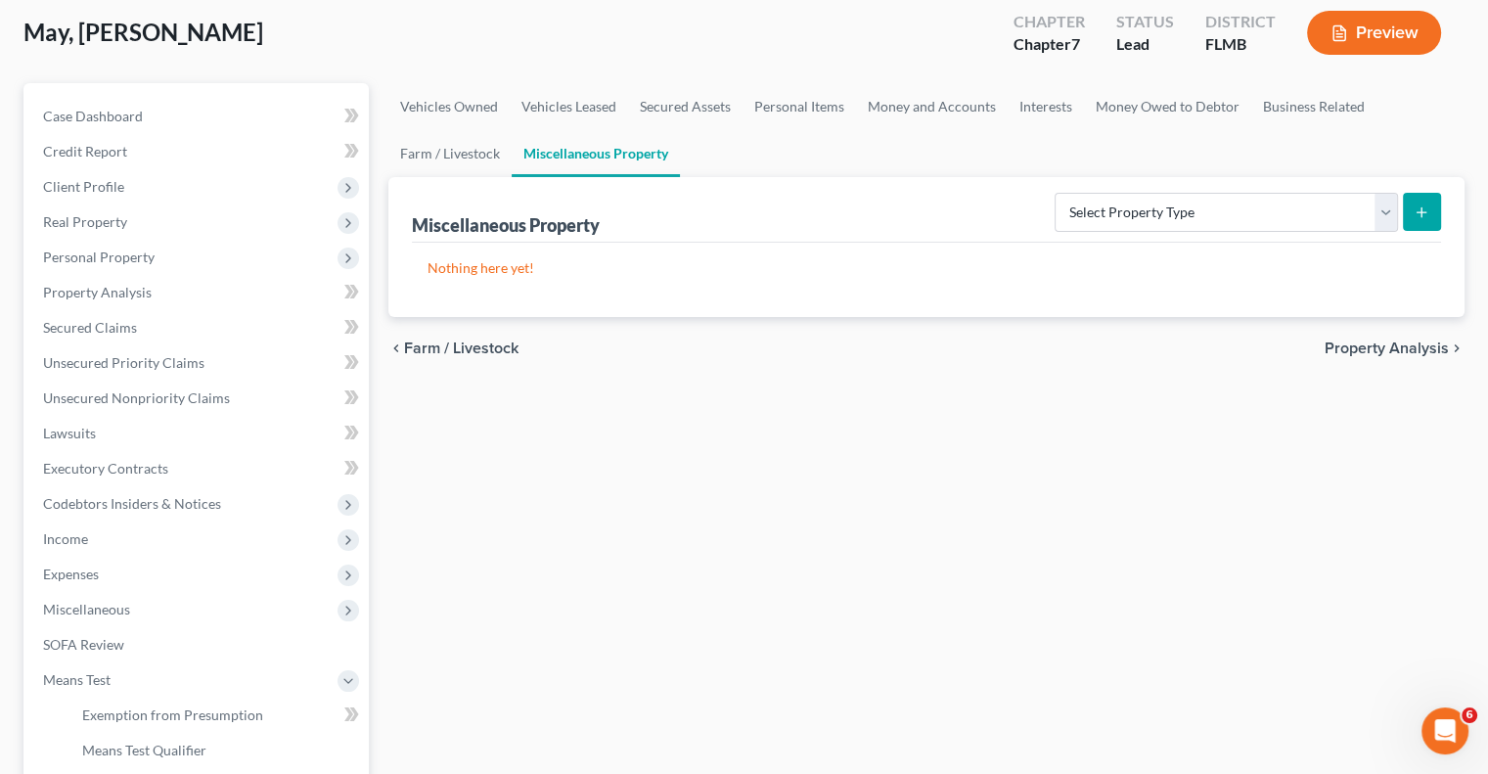
scroll to position [440, 0]
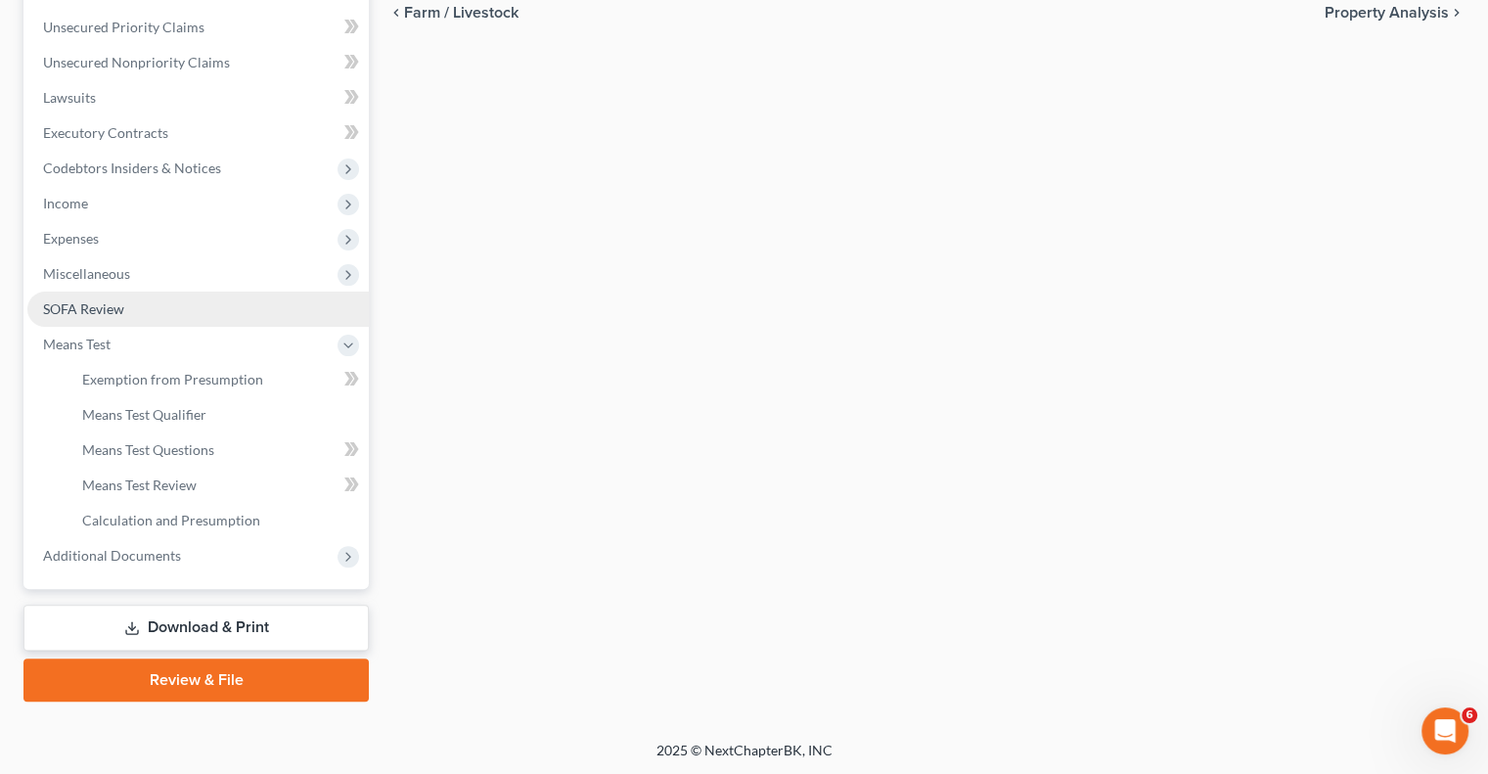
click at [106, 304] on span "SOFA Review" at bounding box center [83, 308] width 81 height 17
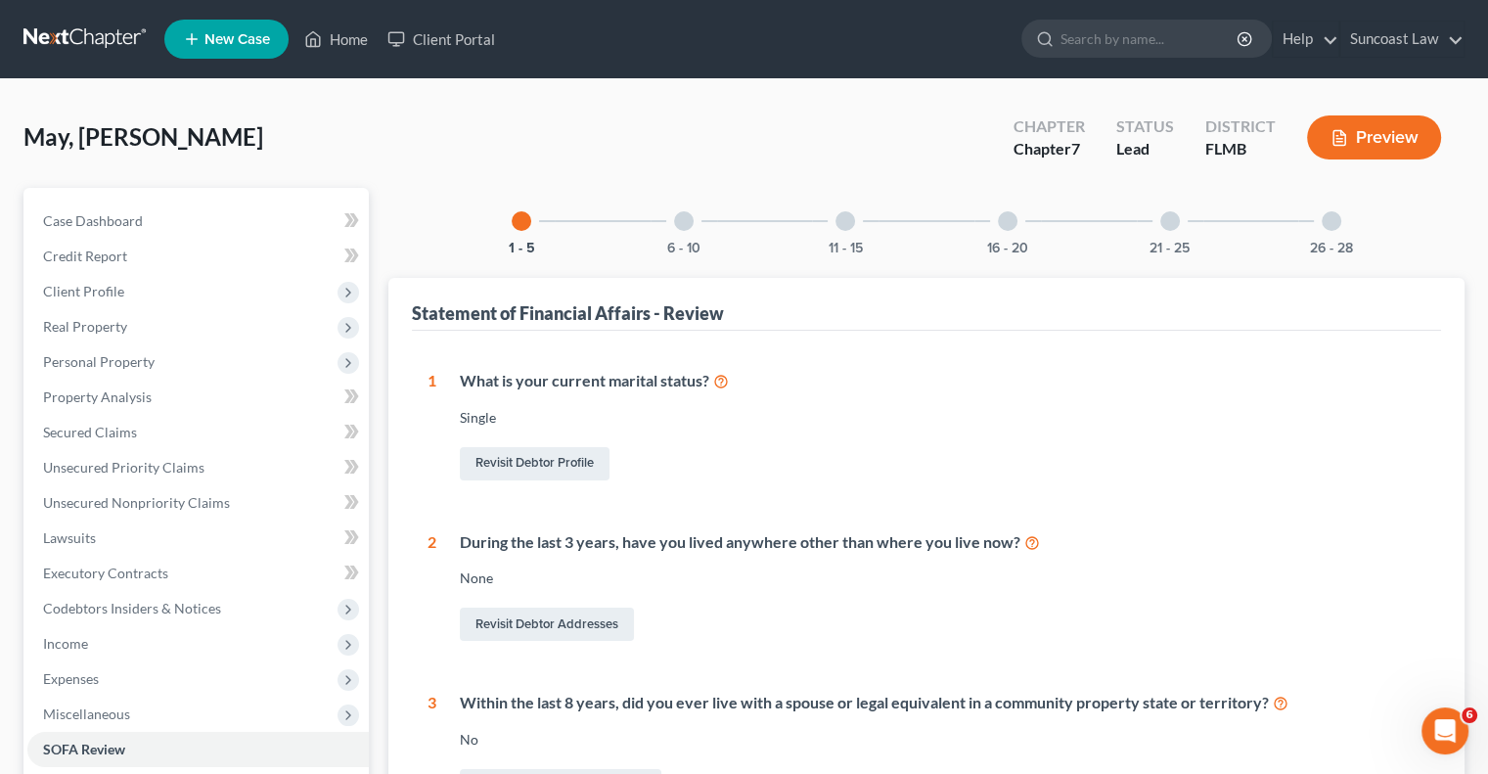
click at [1012, 226] on div at bounding box center [1008, 221] width 20 height 20
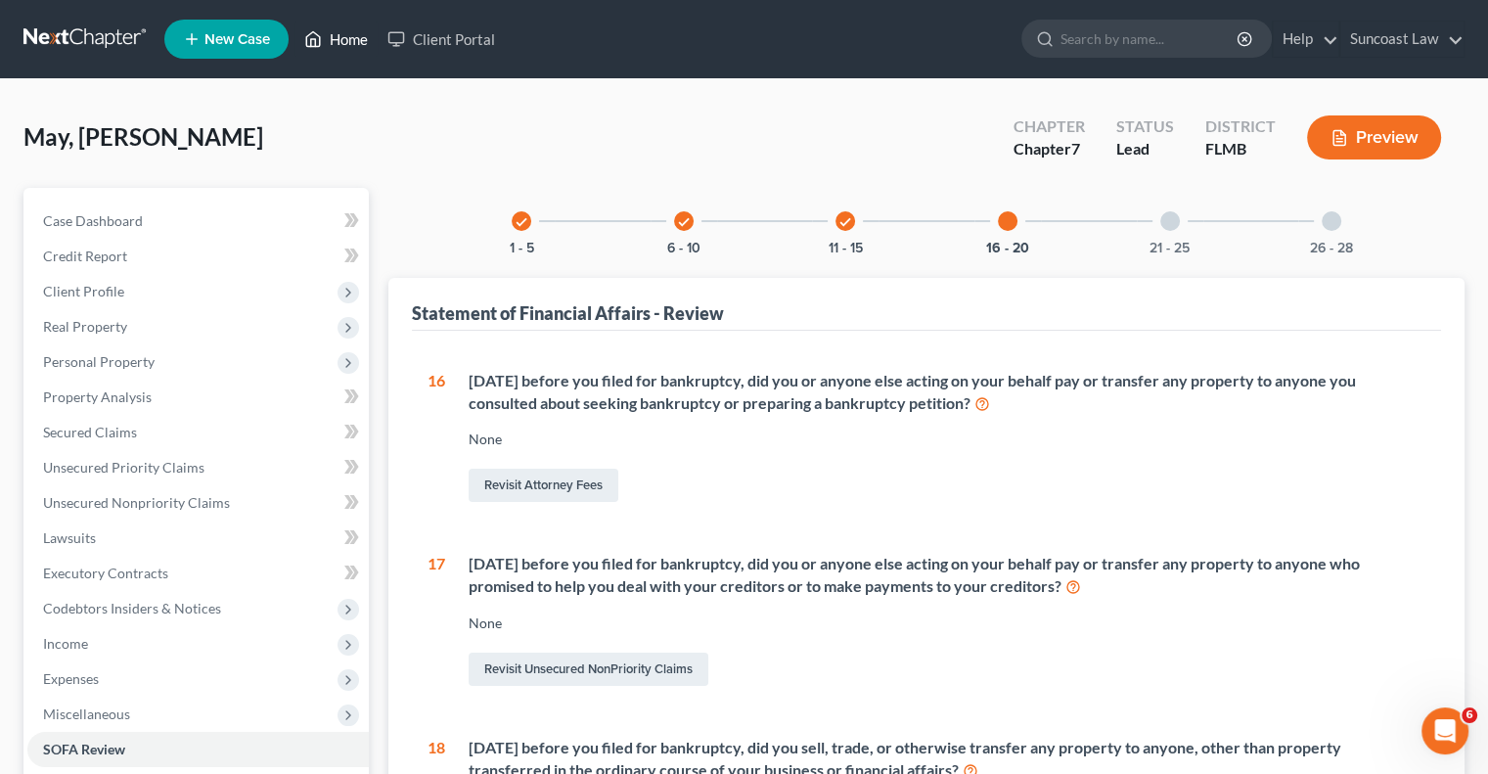
click at [354, 39] on link "Home" at bounding box center [336, 39] width 83 height 35
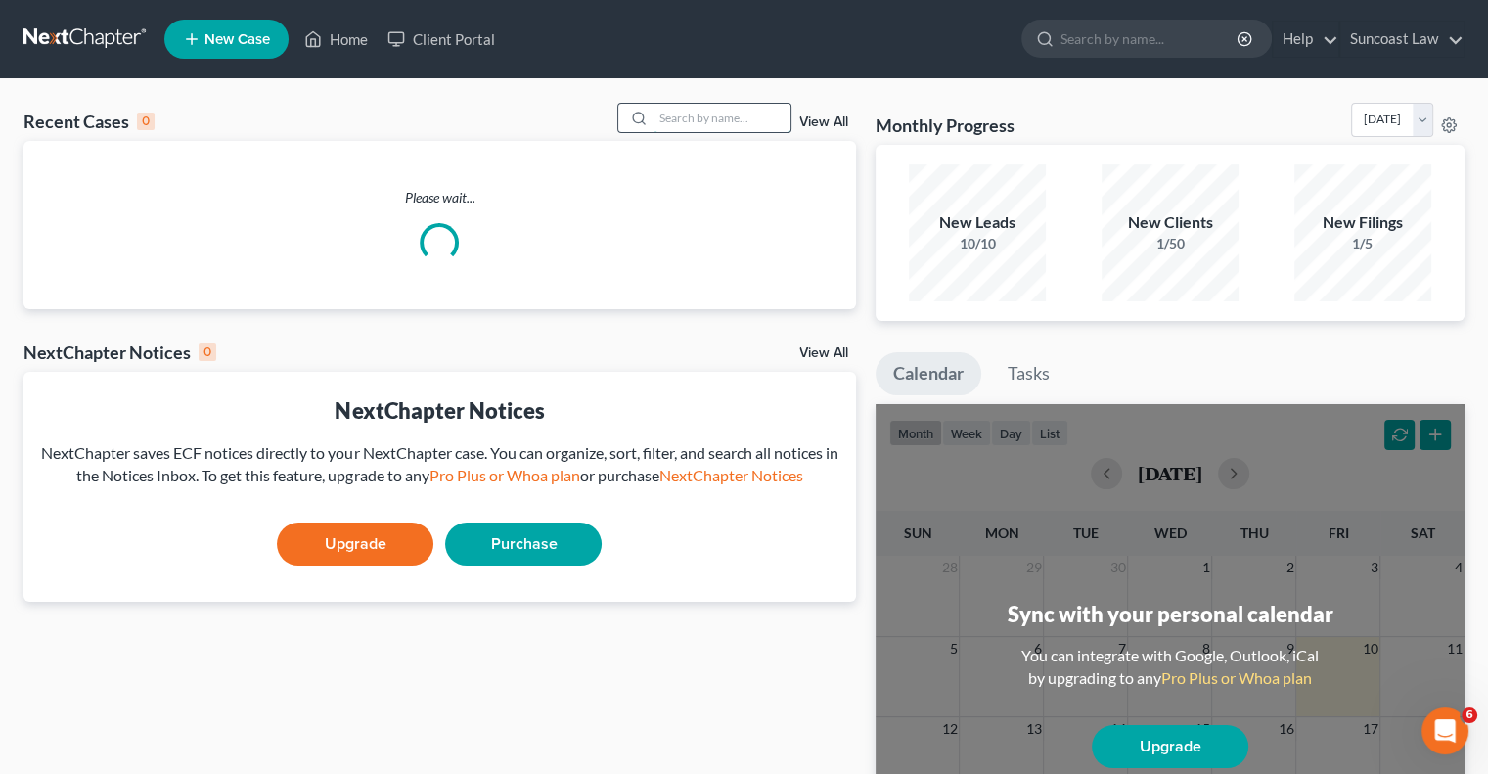
click at [685, 116] on input "search" at bounding box center [722, 118] width 137 height 28
type input "[PERSON_NAME]"
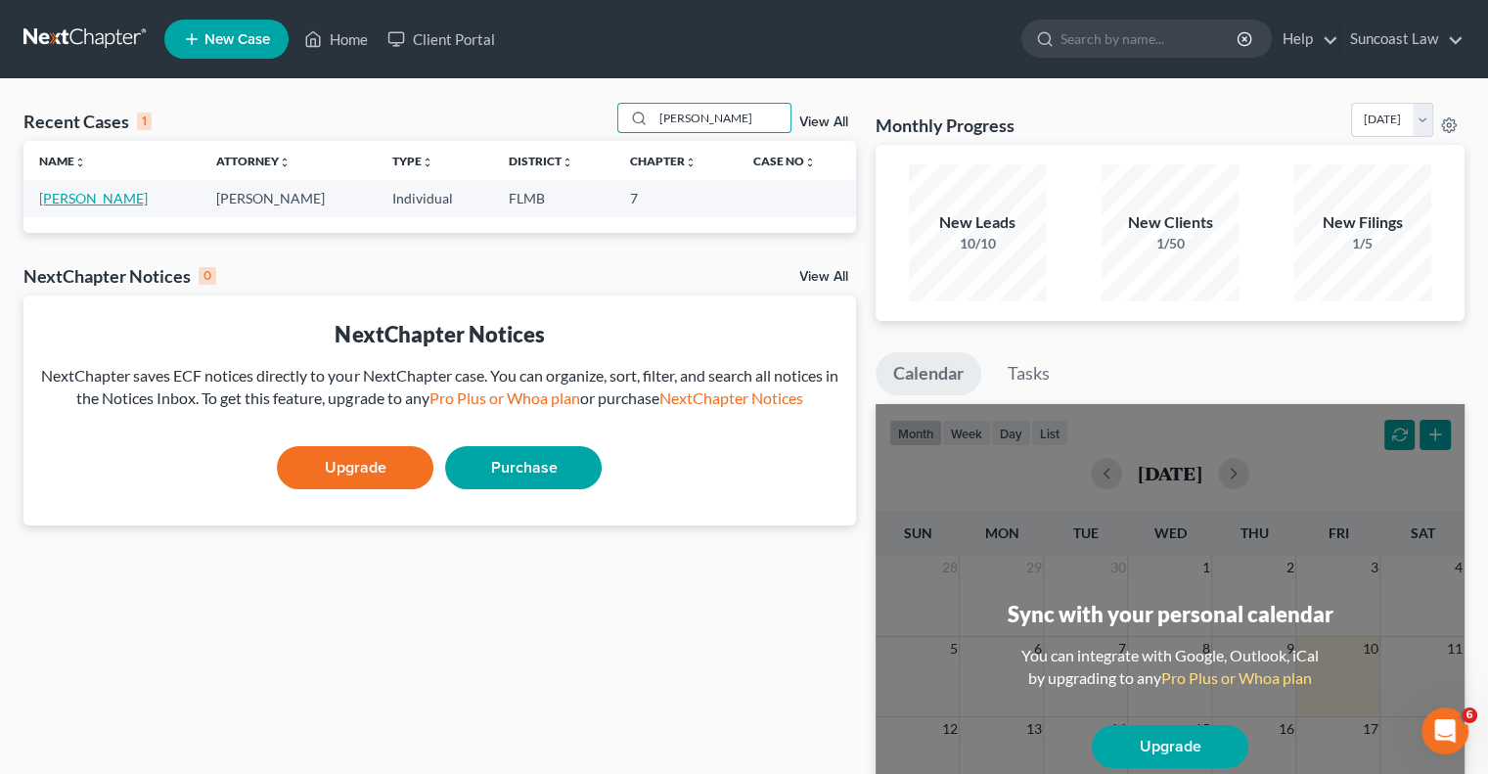
click at [114, 203] on link "[PERSON_NAME]" at bounding box center [93, 198] width 109 height 17
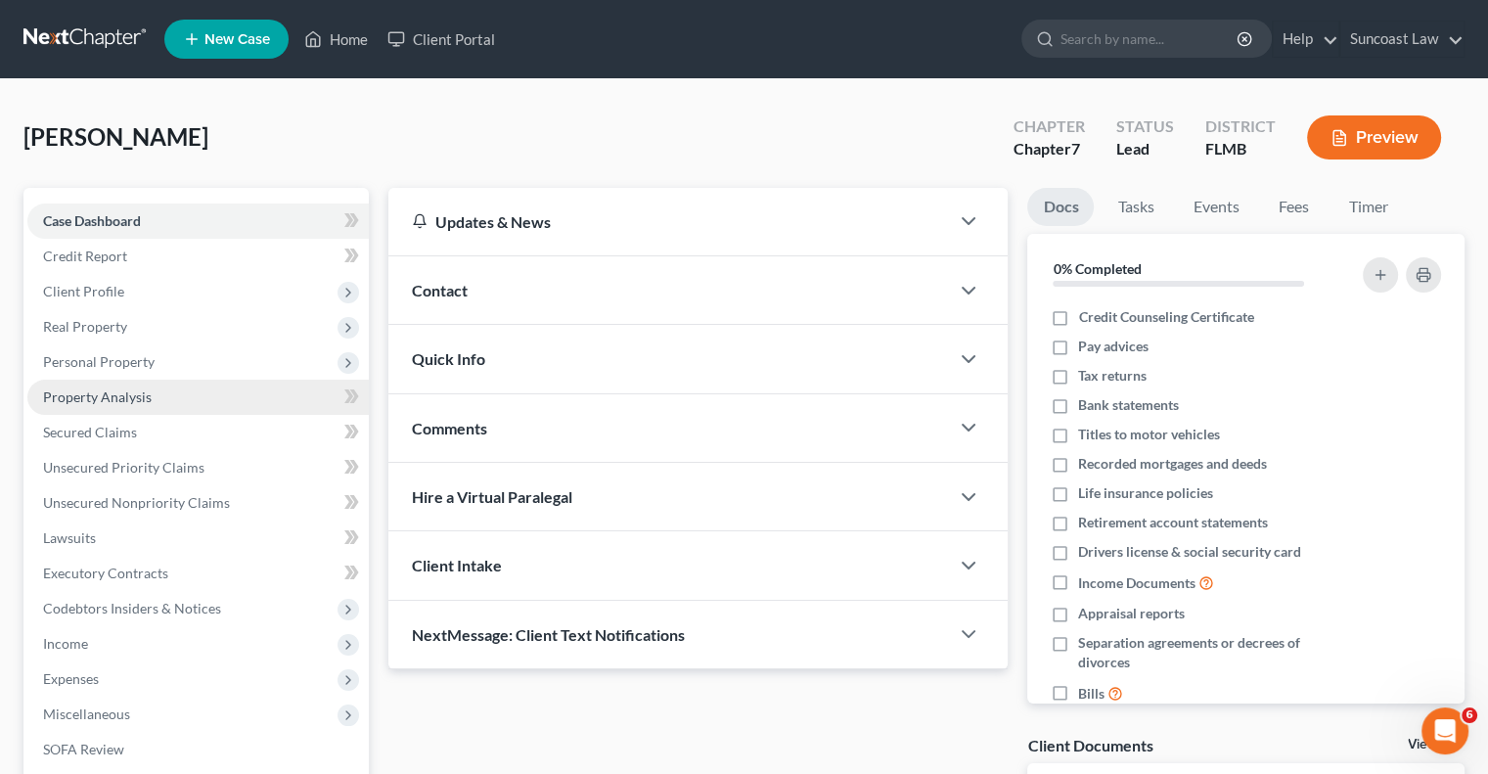
click at [166, 406] on link "Property Analysis" at bounding box center [198, 397] width 342 height 35
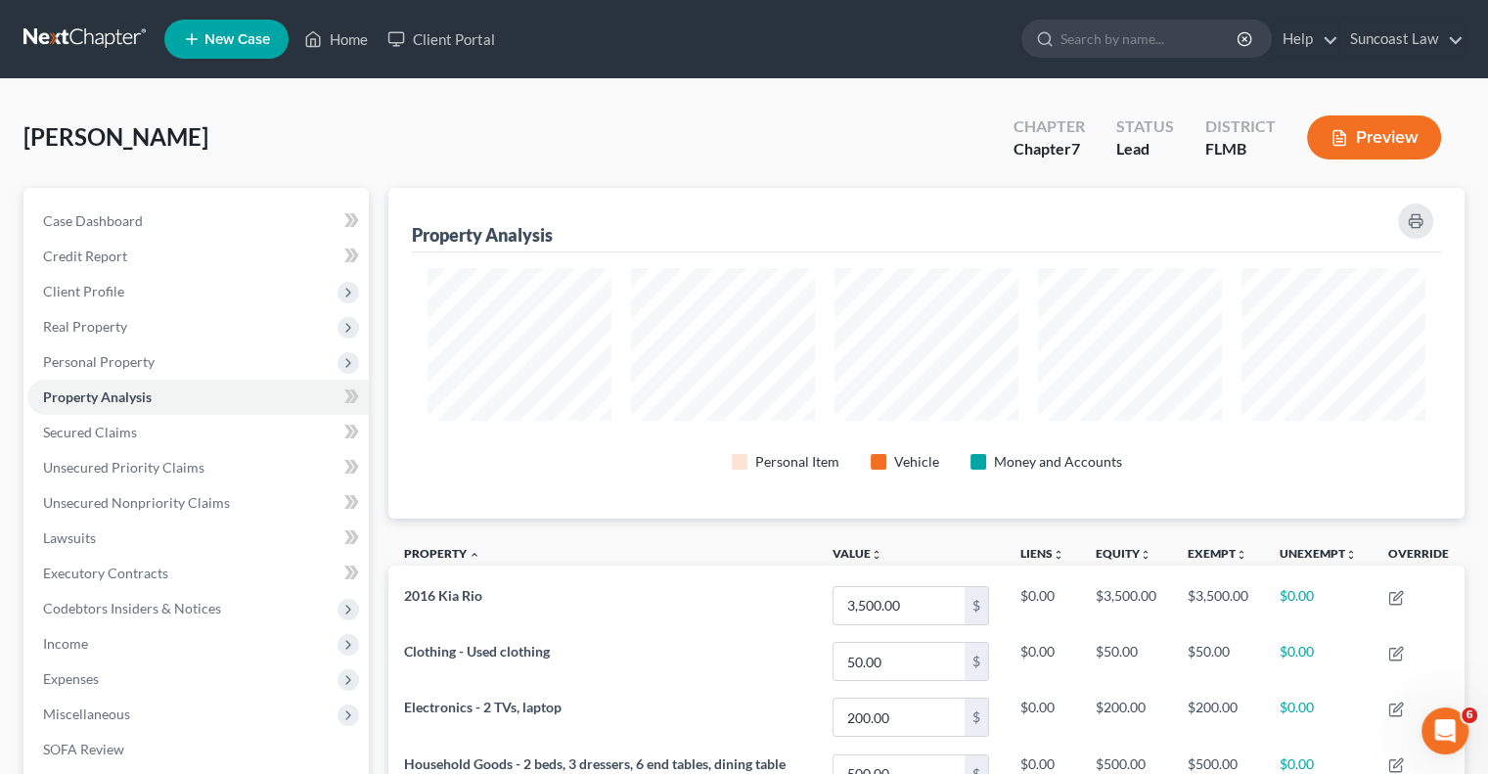
scroll to position [331, 1075]
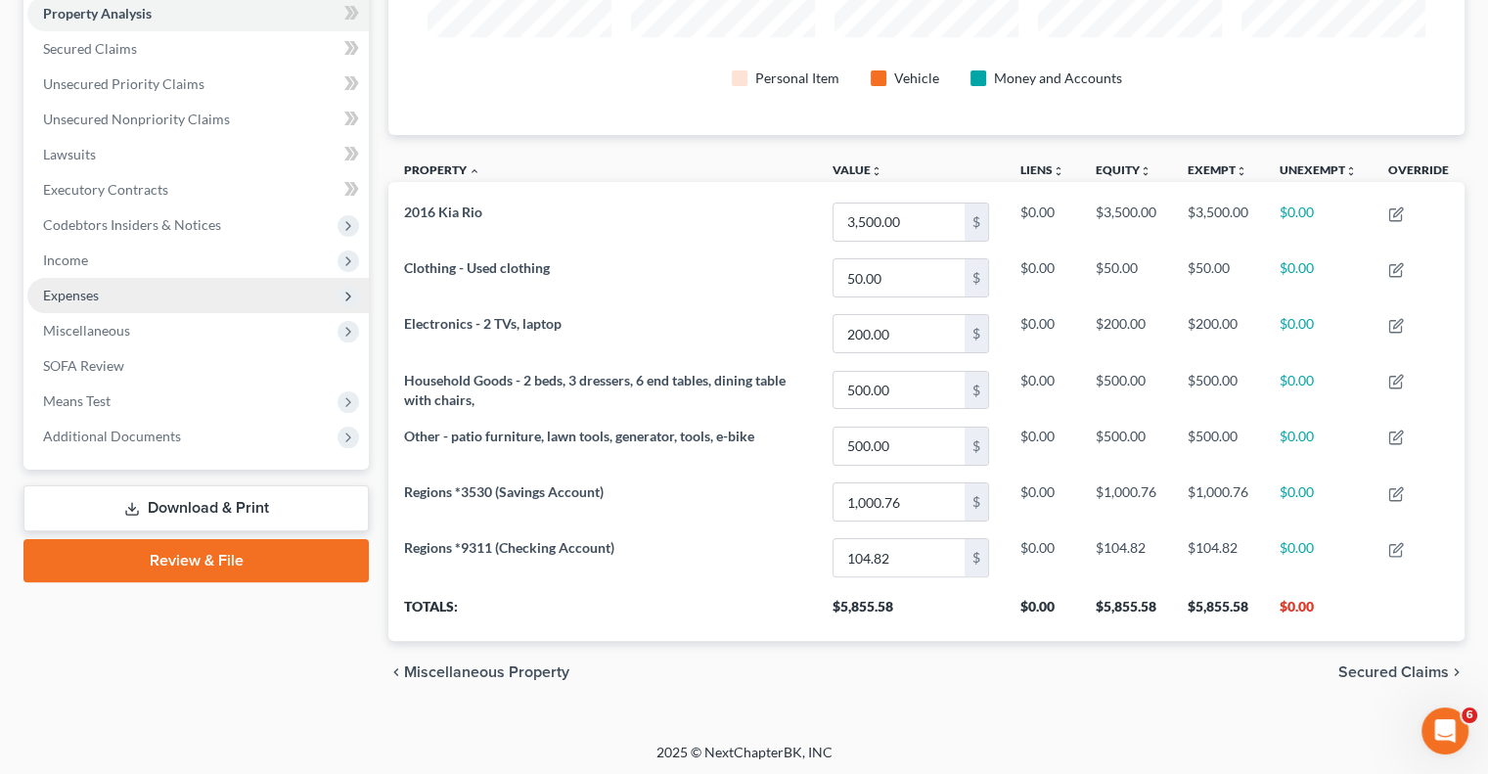
drag, startPoint x: 89, startPoint y: 294, endPoint x: 101, endPoint y: 298, distance: 12.7
click at [89, 293] on span "Expenses" at bounding box center [71, 295] width 56 height 17
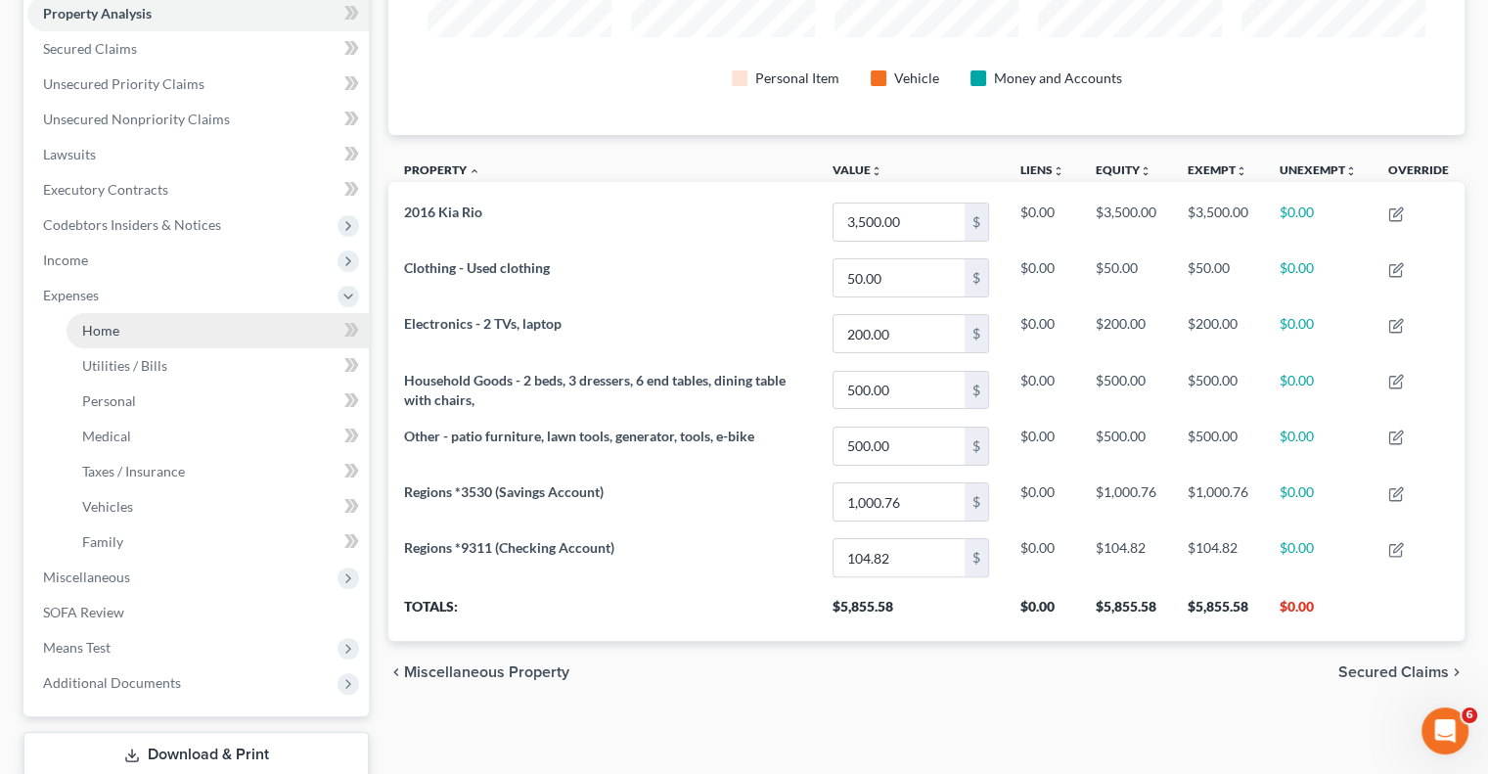
click at [136, 333] on link "Home" at bounding box center [218, 330] width 302 height 35
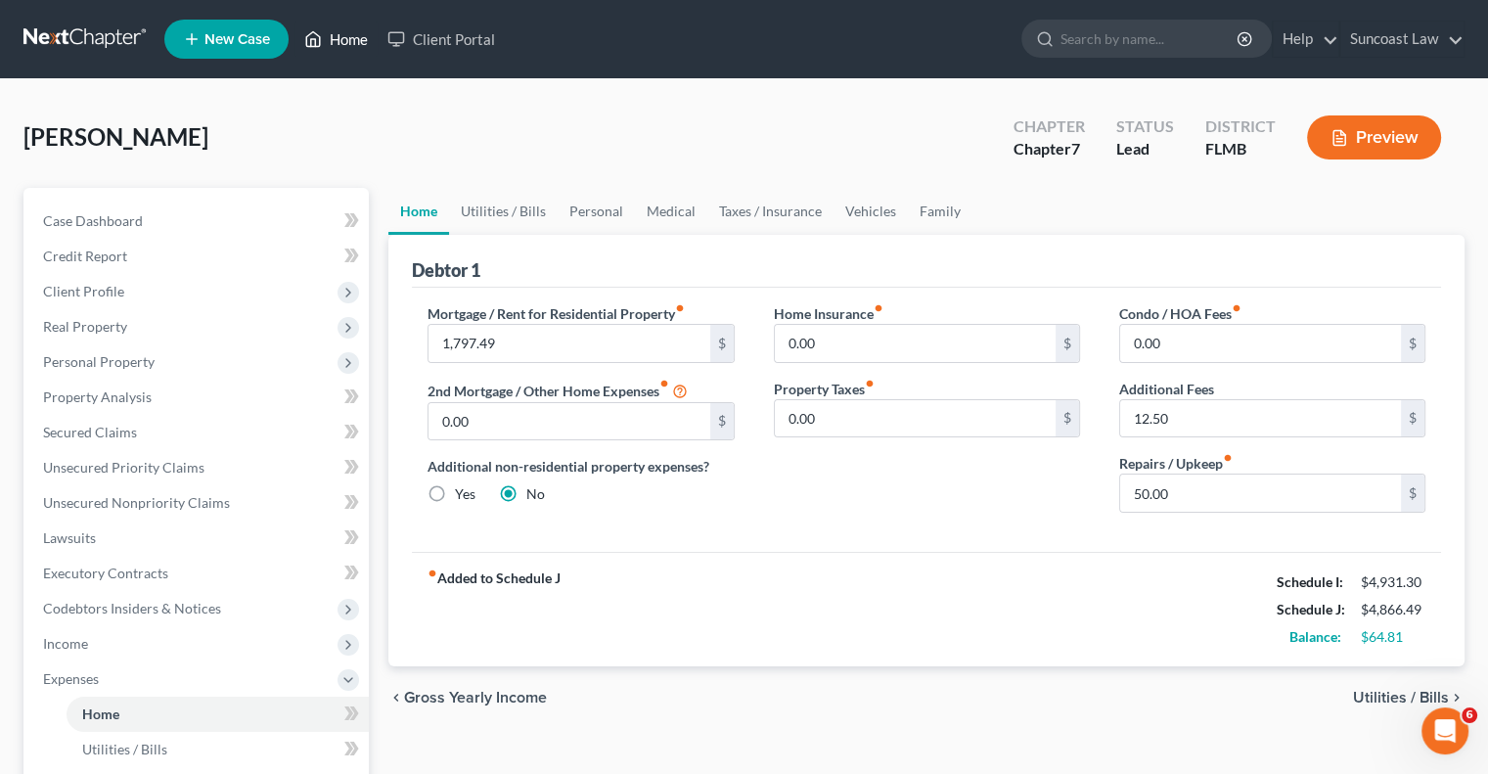
click at [348, 34] on link "Home" at bounding box center [336, 39] width 83 height 35
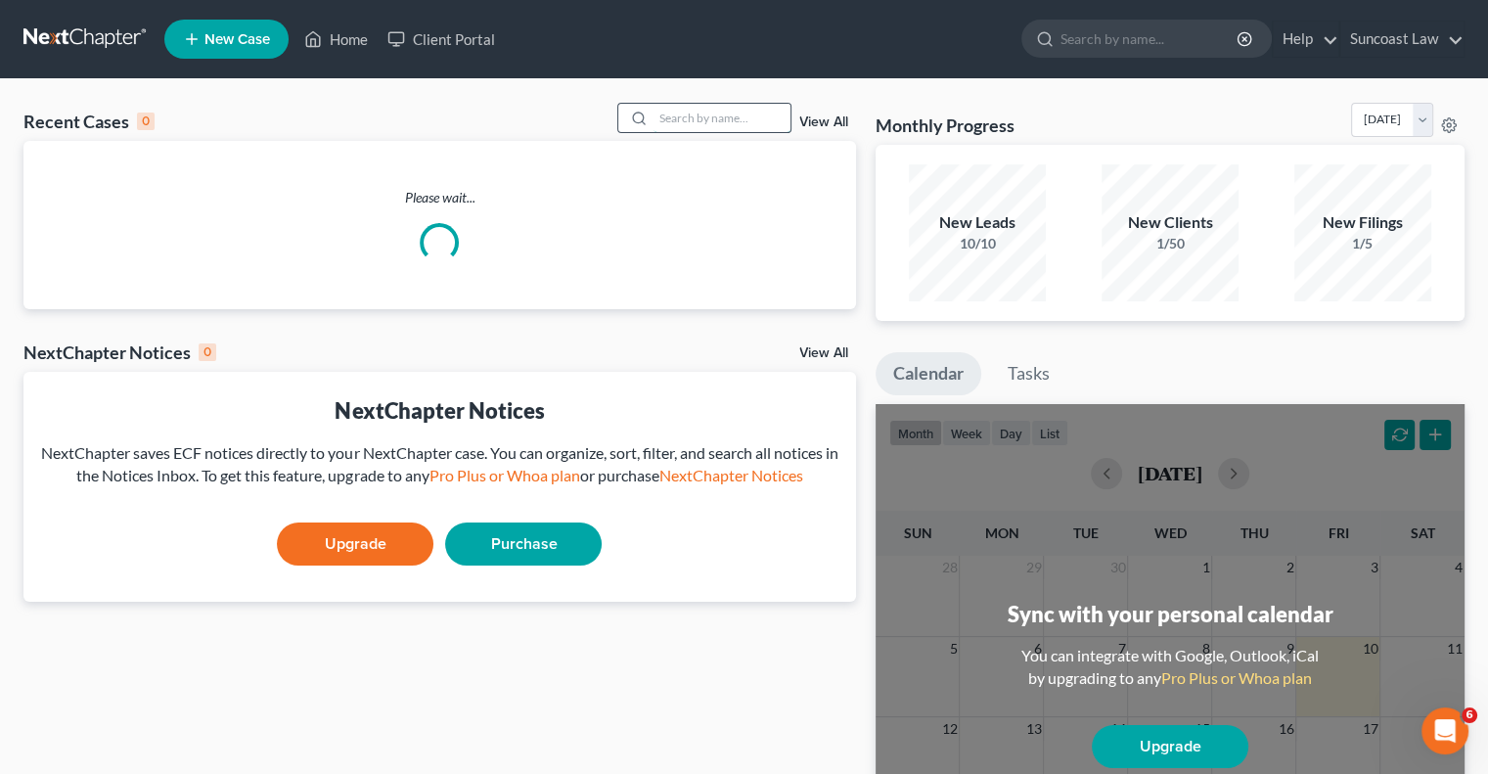
click at [741, 105] on input "search" at bounding box center [722, 118] width 137 height 28
type input "[PERSON_NAME]"
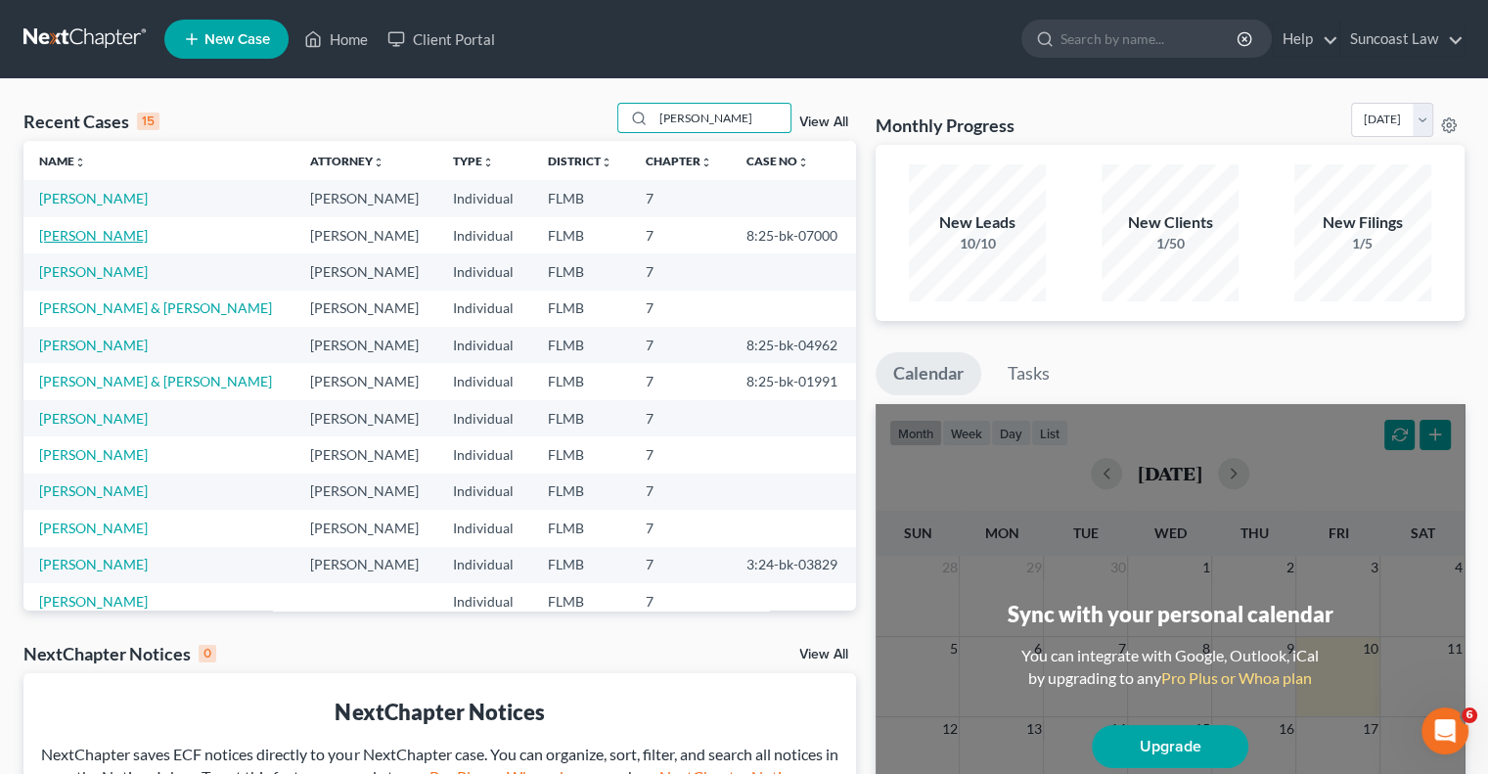
click at [82, 232] on link "[PERSON_NAME]" at bounding box center [93, 235] width 109 height 17
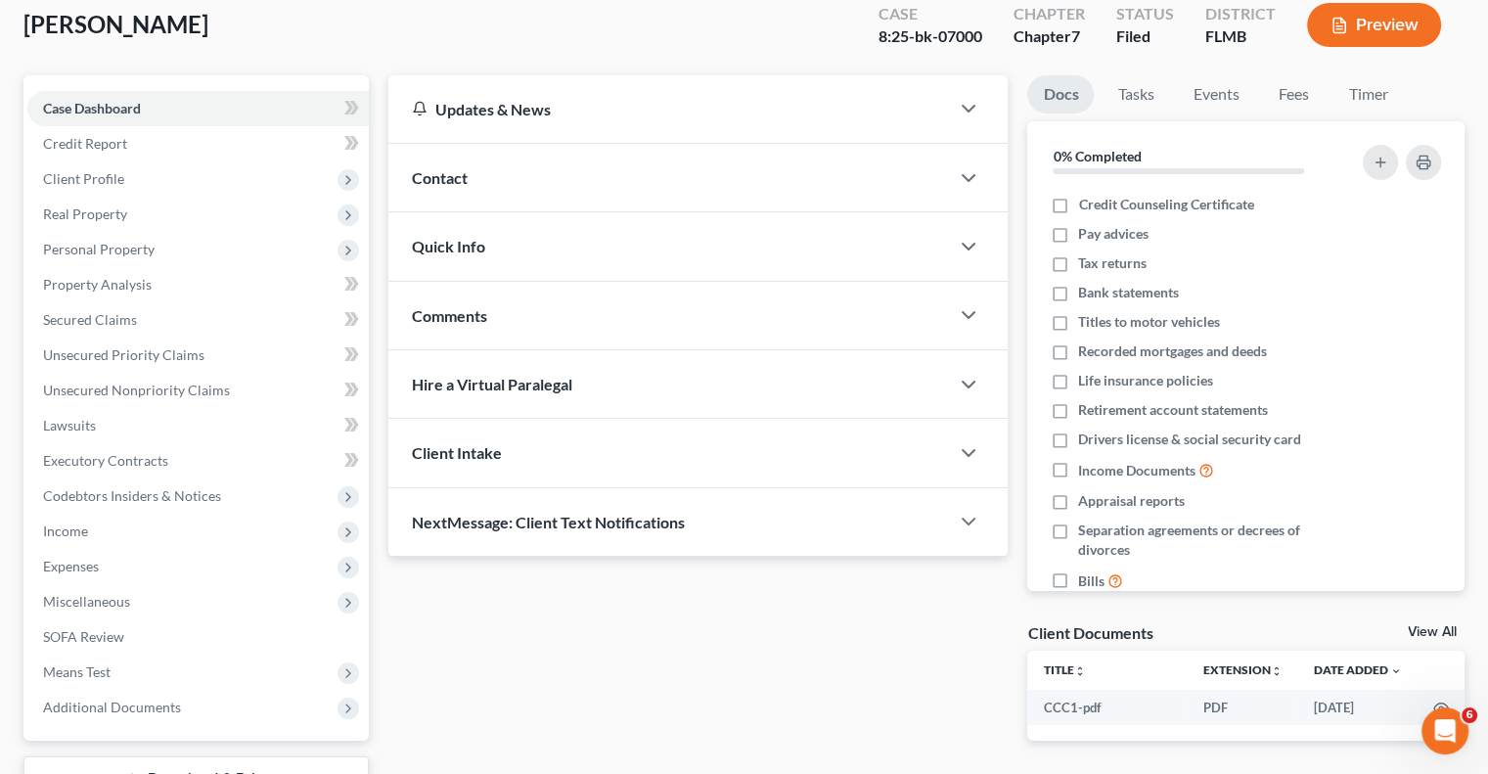
scroll to position [264, 0]
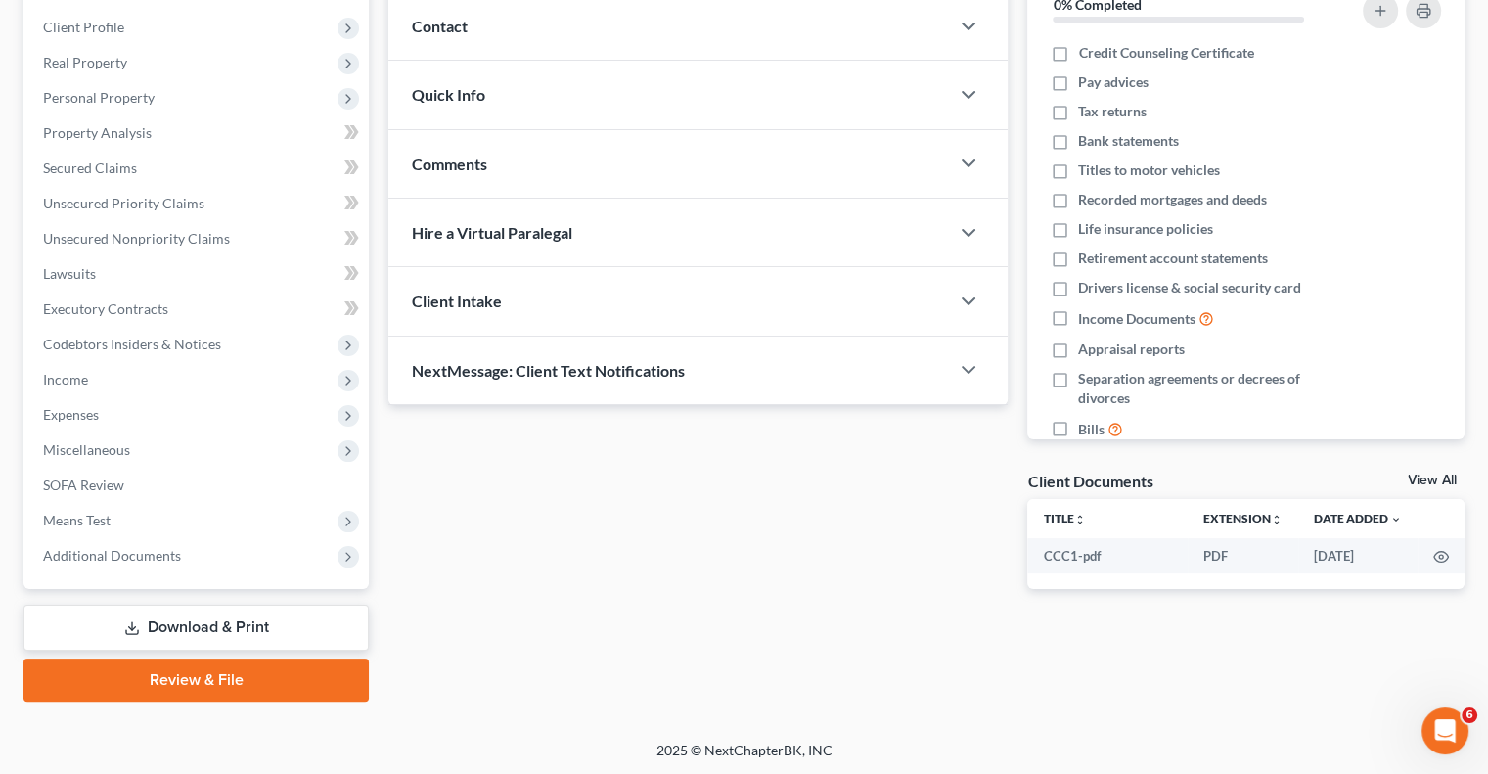
click at [219, 621] on link "Download & Print" at bounding box center [195, 628] width 345 height 46
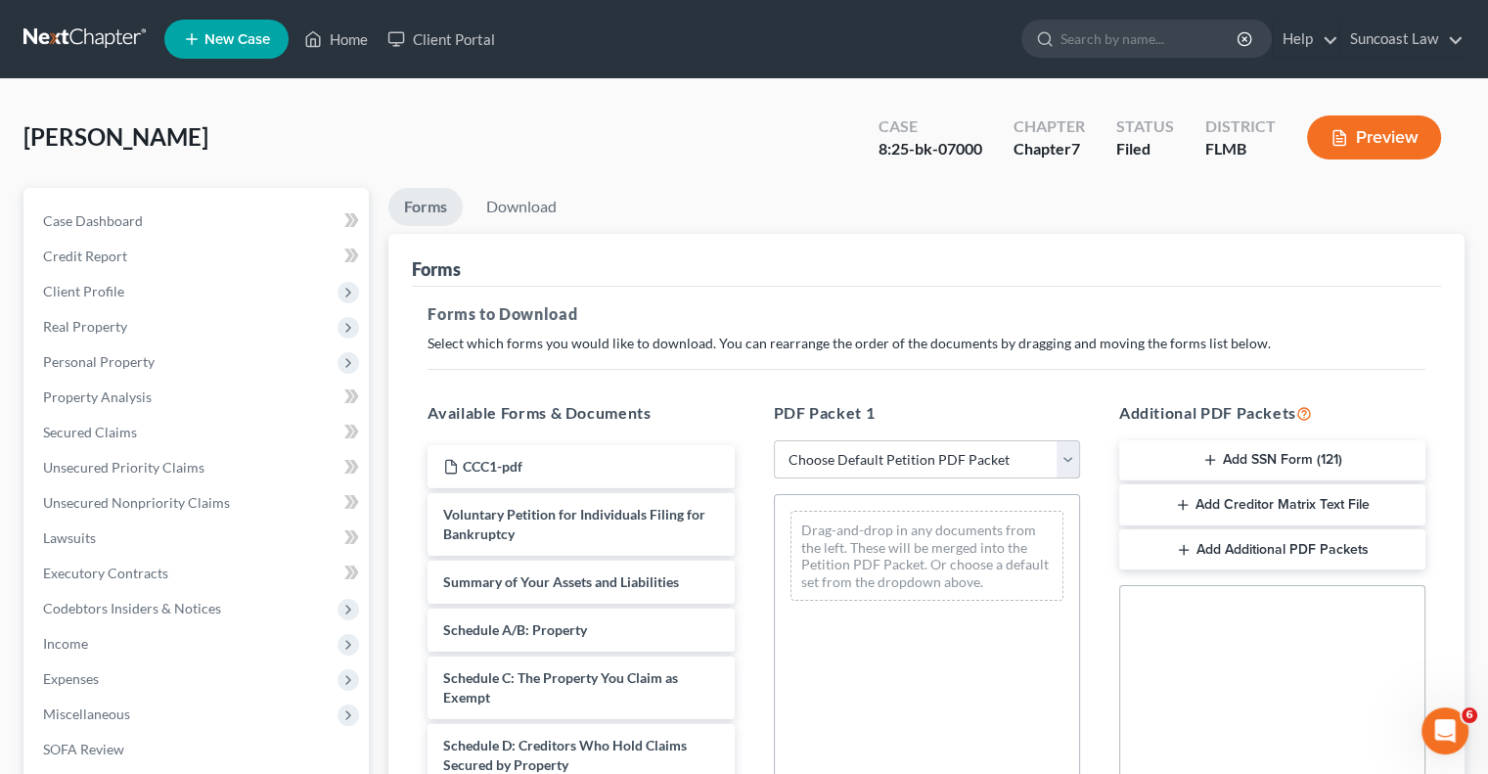
click at [935, 465] on select "Choose Default Petition PDF Packet Complete Bankruptcy Petition (all forms and …" at bounding box center [927, 459] width 306 height 39
click at [774, 440] on select "Choose Default Petition PDF Packet Complete Bankruptcy Petition (all forms and …" at bounding box center [927, 459] width 306 height 39
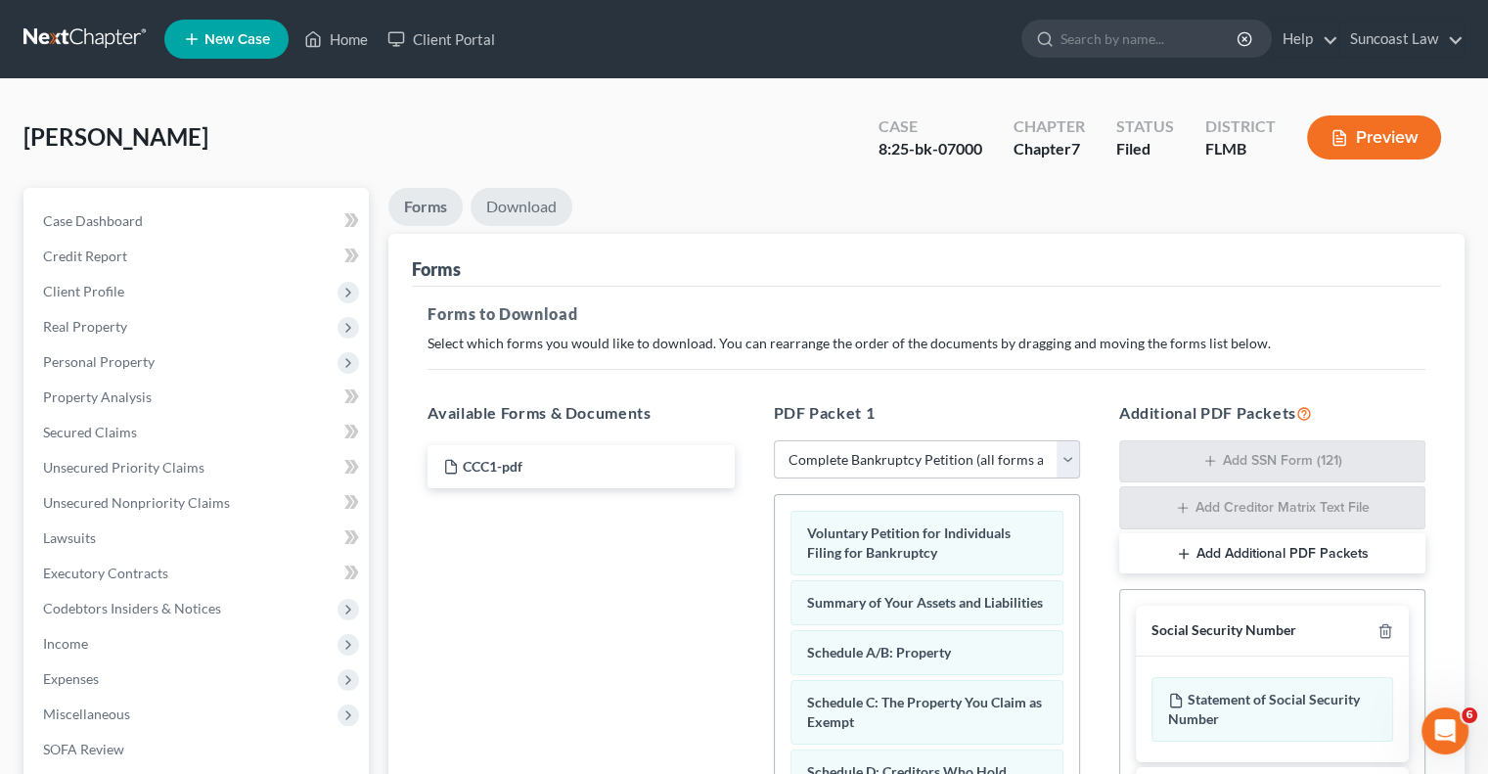
click at [548, 209] on link "Download" at bounding box center [522, 207] width 102 height 38
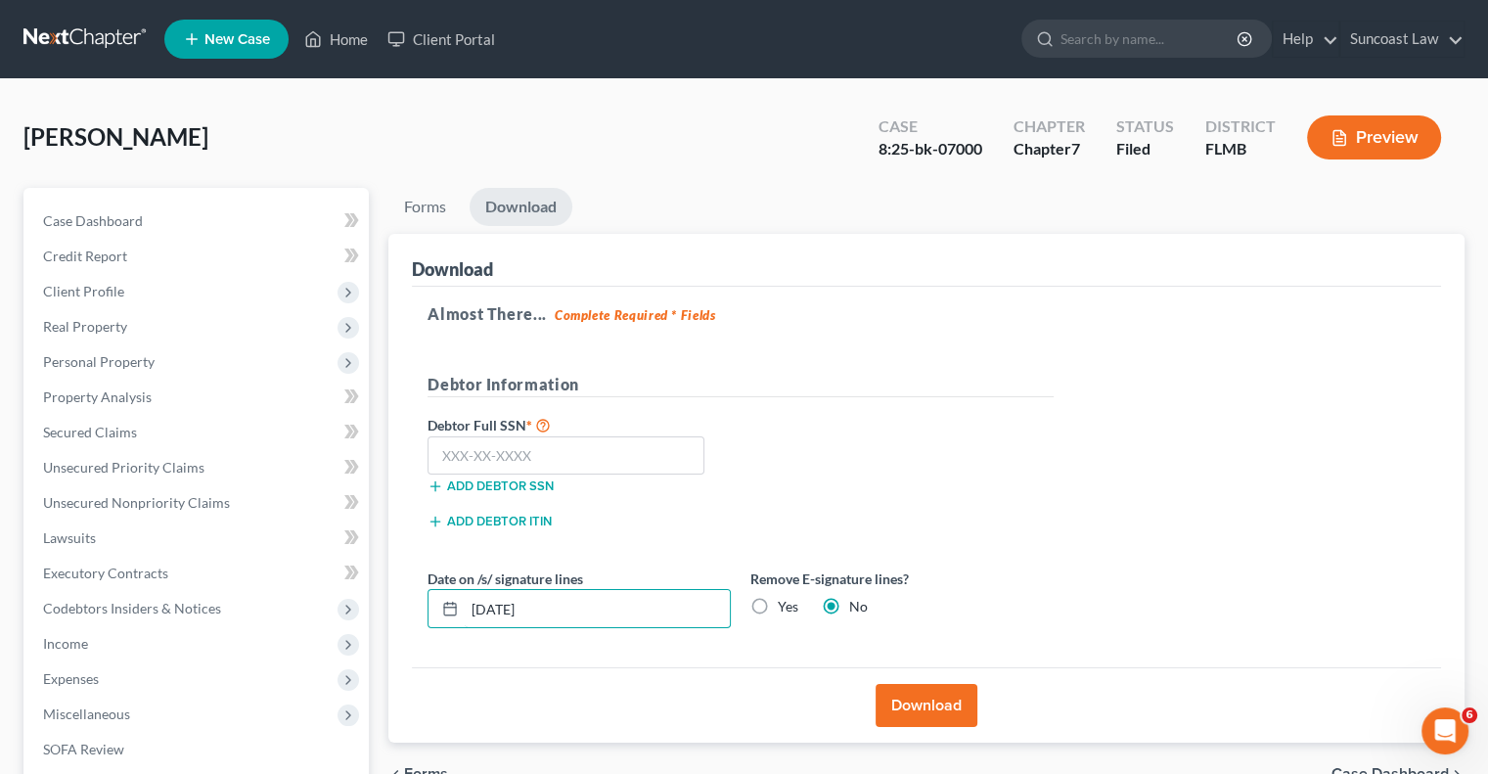
drag, startPoint x: 589, startPoint y: 607, endPoint x: 409, endPoint y: 582, distance: 181.7
click at [409, 588] on div "Download Almost There... Complete Required * Fields Debtor Information Debtor F…" at bounding box center [926, 489] width 1076 height 510
click at [913, 722] on button "Download" at bounding box center [927, 705] width 102 height 43
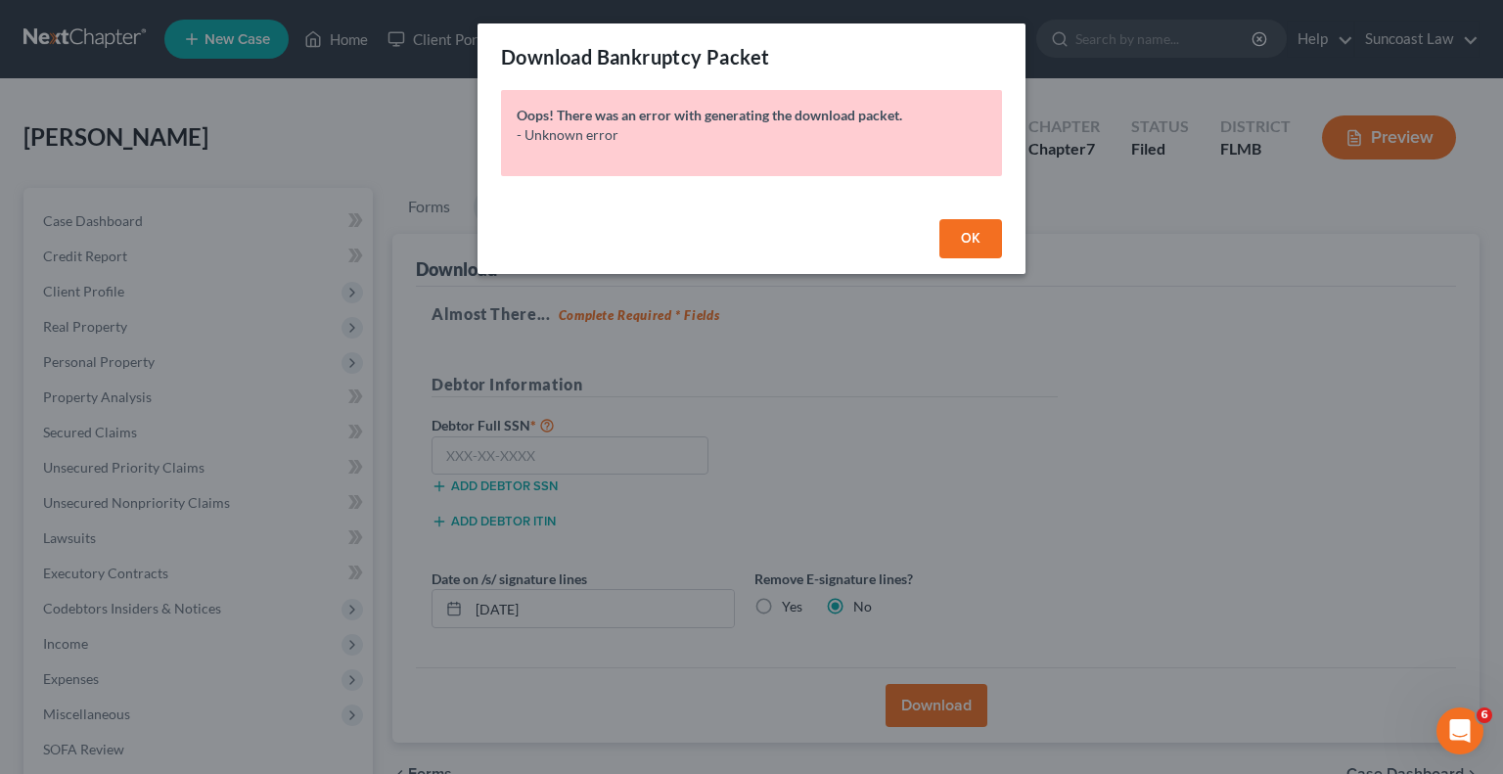
click at [971, 236] on span "OK" at bounding box center [971, 238] width 20 height 17
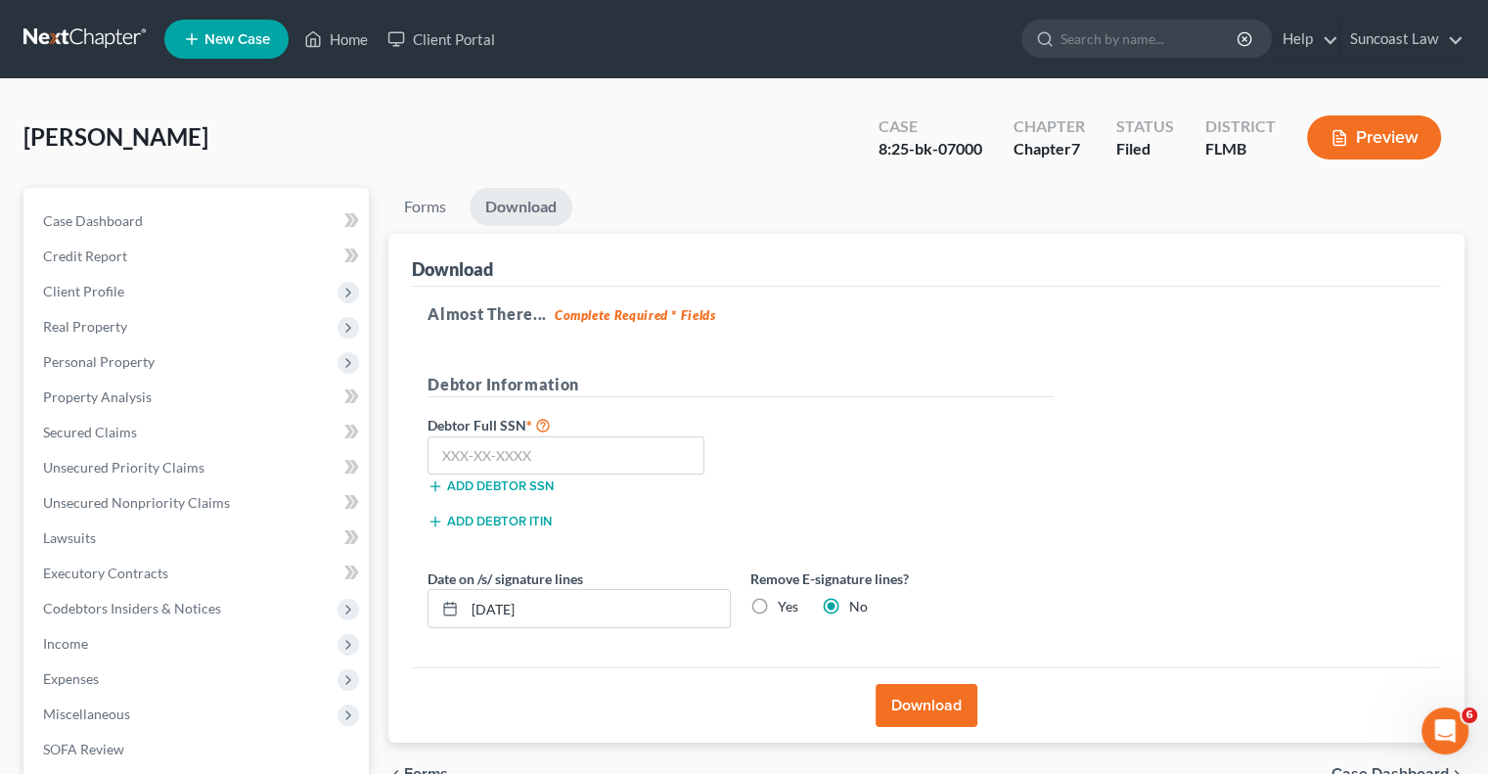
click at [933, 705] on button "Download" at bounding box center [927, 705] width 102 height 43
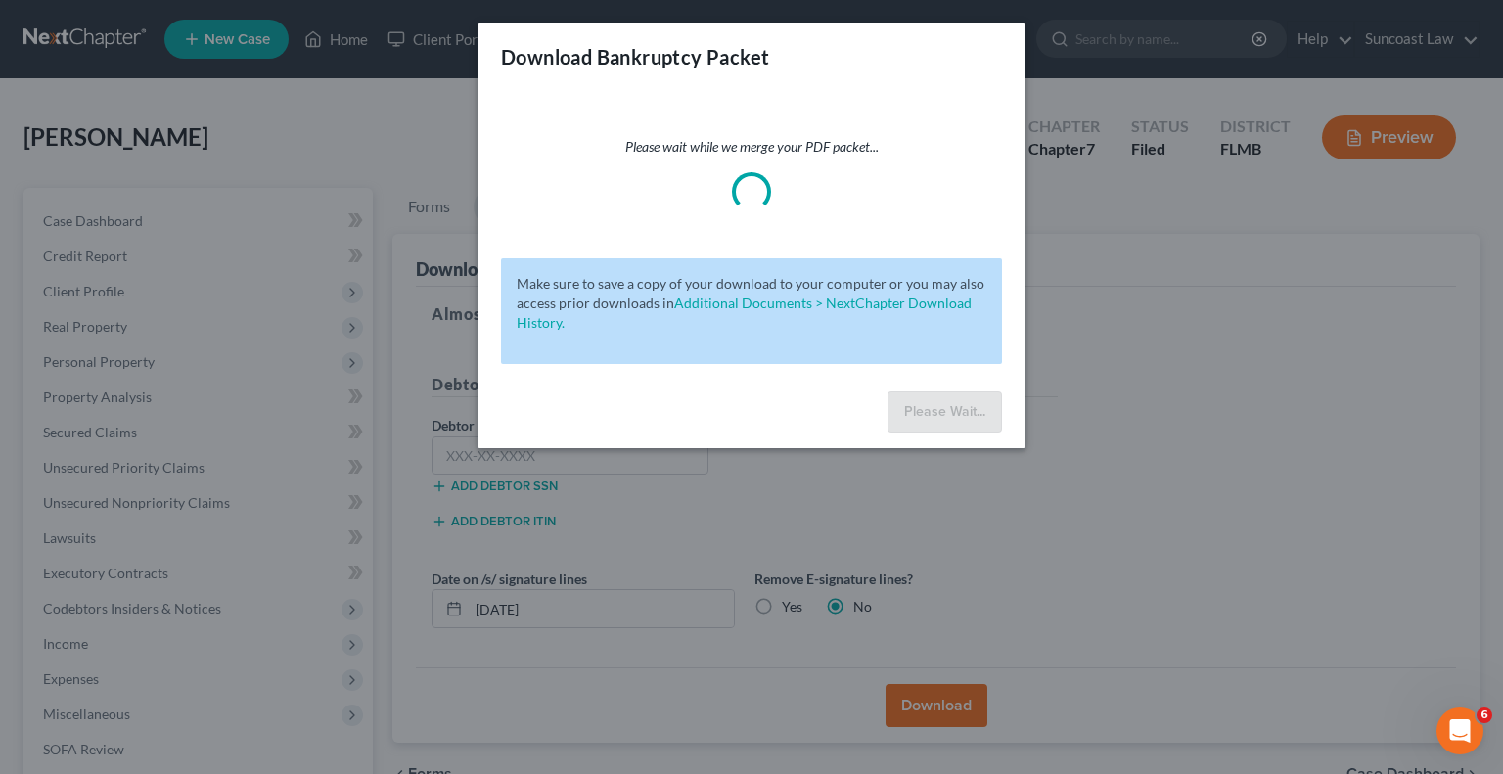
click at [771, 51] on div "Download Bankruptcy Packet" at bounding box center [752, 56] width 548 height 67
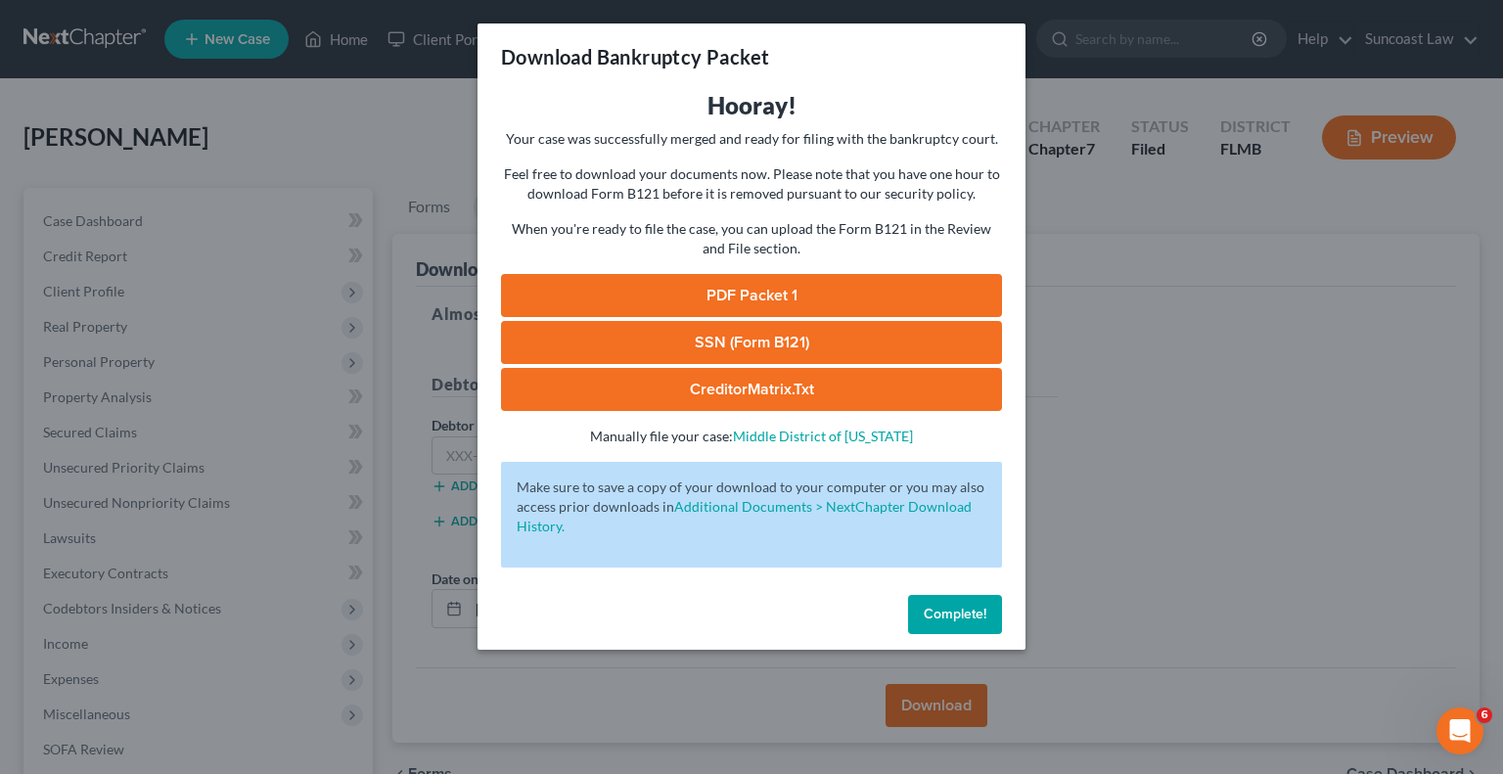
click at [759, 257] on p "When you're ready to file the case, you can upload the Form B121 in the Review …" at bounding box center [751, 238] width 501 height 39
click at [755, 288] on link "PDF Packet 1" at bounding box center [751, 295] width 501 height 43
drag, startPoint x: 809, startPoint y: 79, endPoint x: 814, endPoint y: 129, distance: 50.1
click at [809, 79] on div "Download Bankruptcy Packet" at bounding box center [752, 56] width 548 height 67
click at [971, 606] on span "Complete!" at bounding box center [955, 614] width 63 height 17
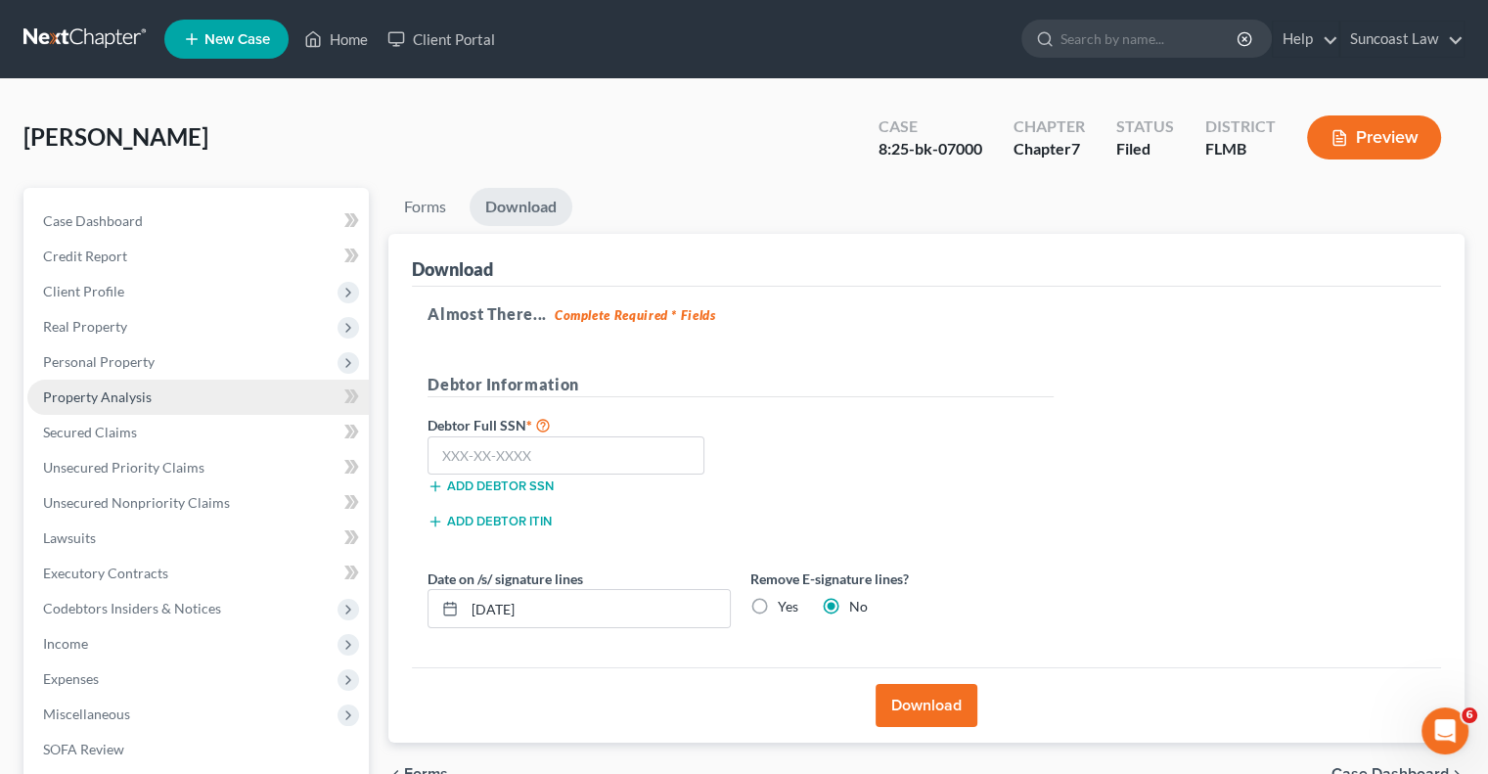
click at [157, 402] on link "Property Analysis" at bounding box center [198, 397] width 342 height 35
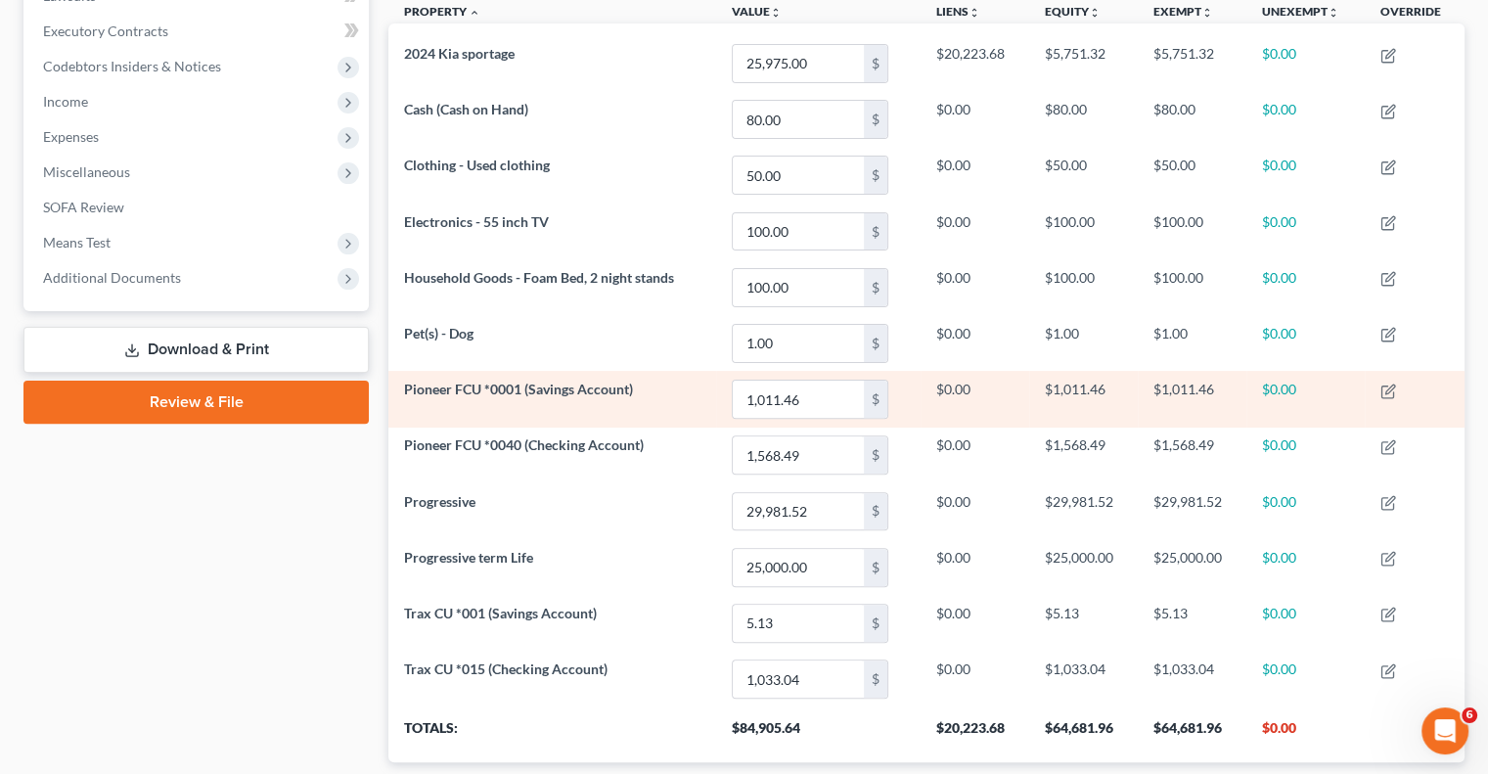
scroll to position [587, 0]
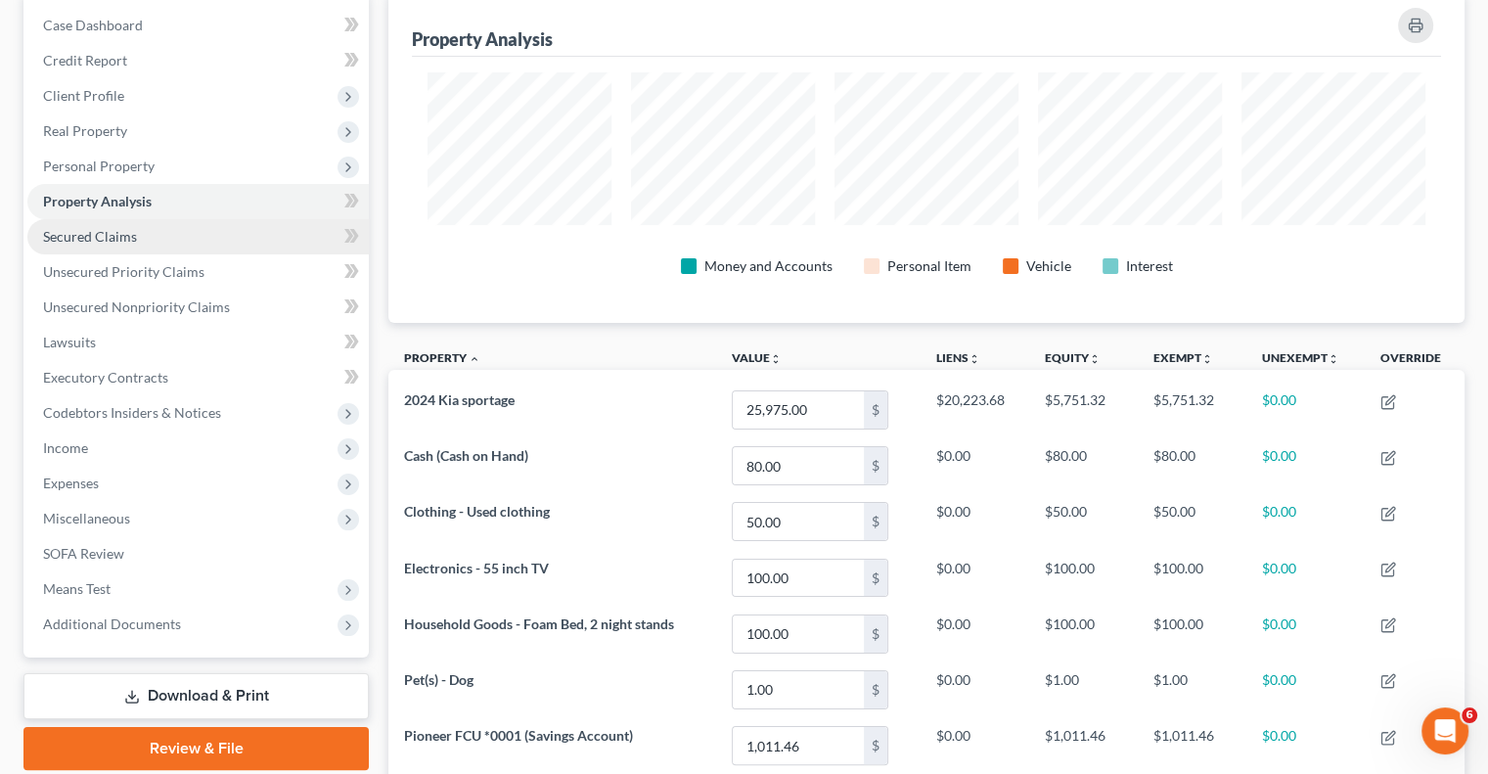
click at [95, 234] on span "Secured Claims" at bounding box center [90, 236] width 94 height 17
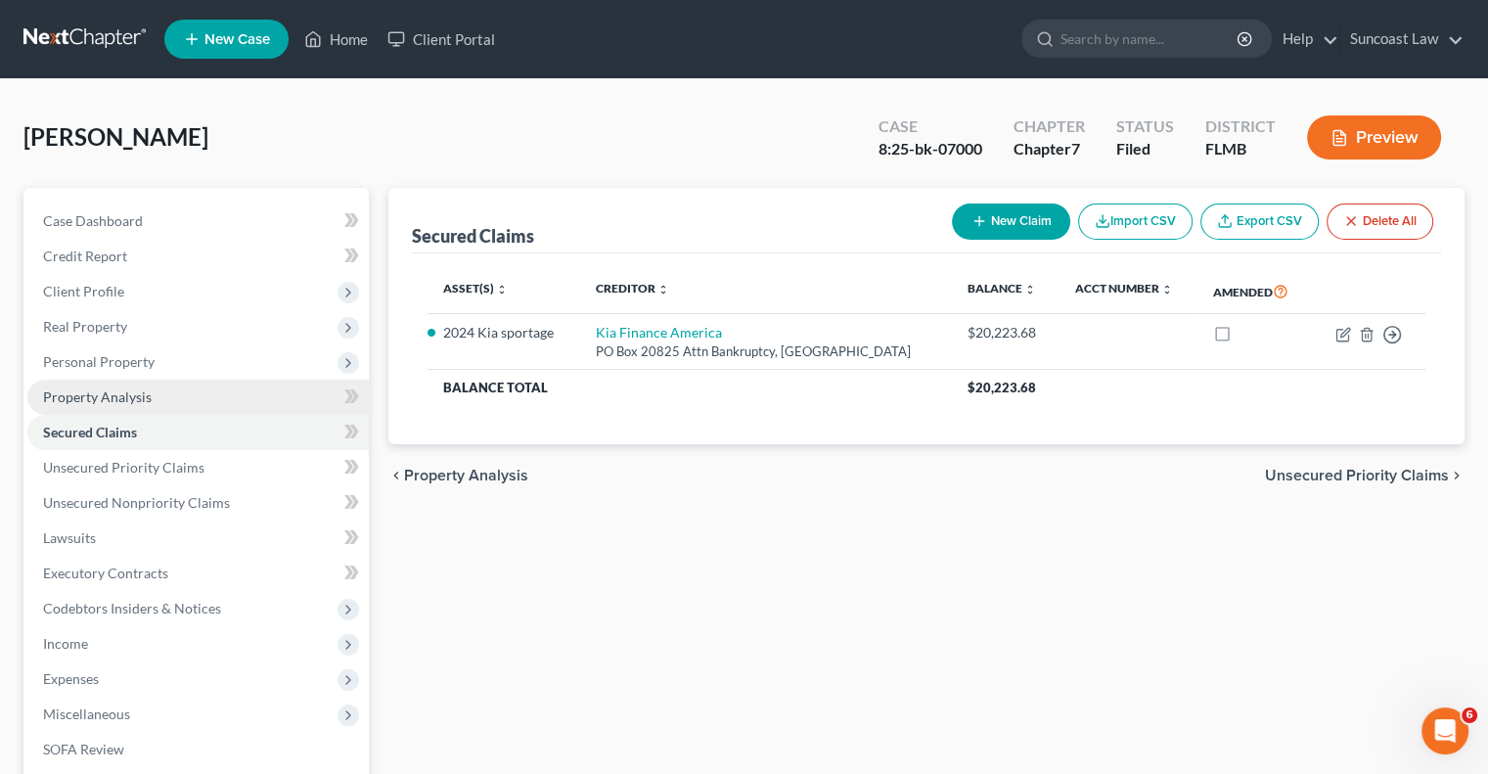
click at [117, 398] on span "Property Analysis" at bounding box center [97, 396] width 109 height 17
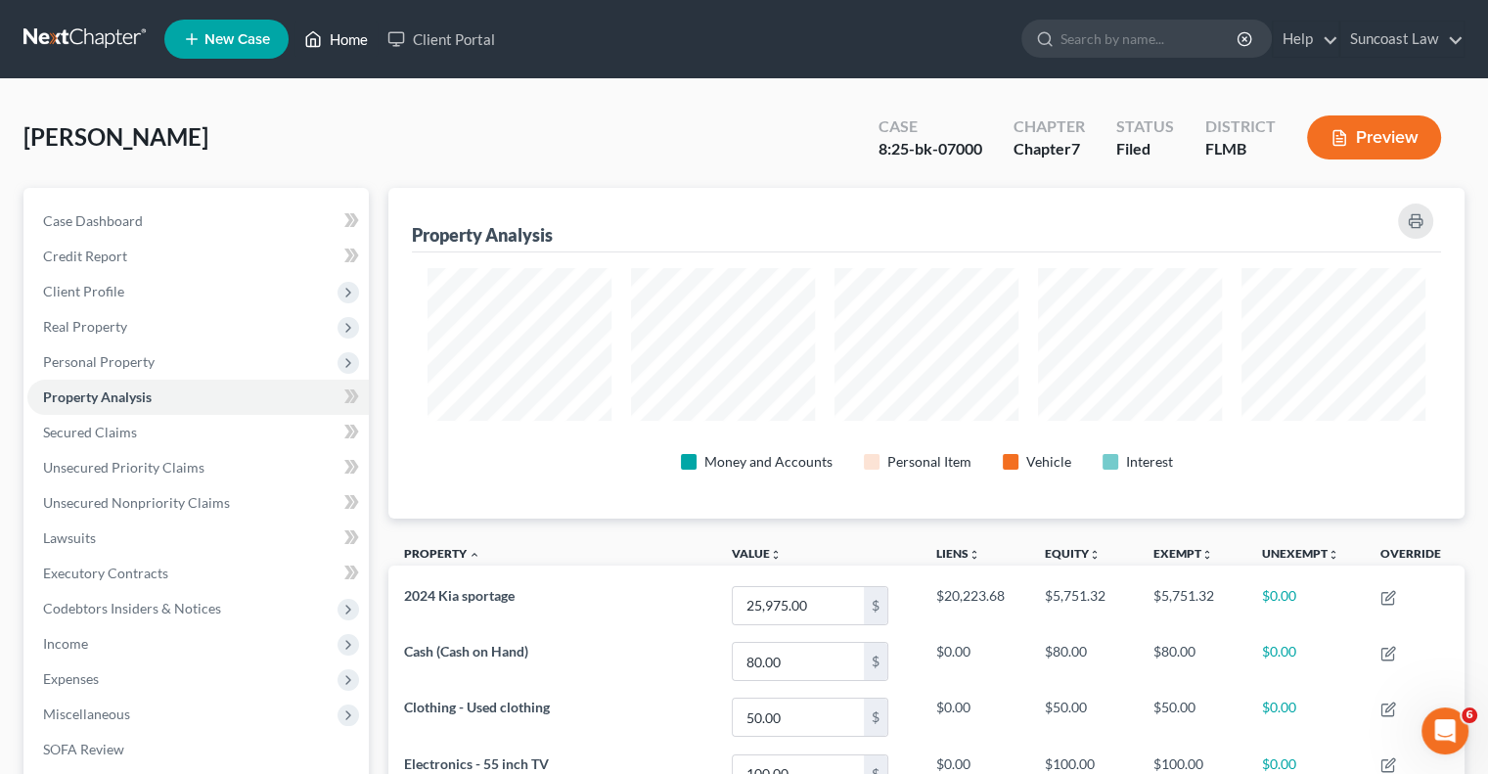
drag, startPoint x: 352, startPoint y: 47, endPoint x: 380, endPoint y: 58, distance: 29.4
click at [352, 47] on link "Home" at bounding box center [336, 39] width 83 height 35
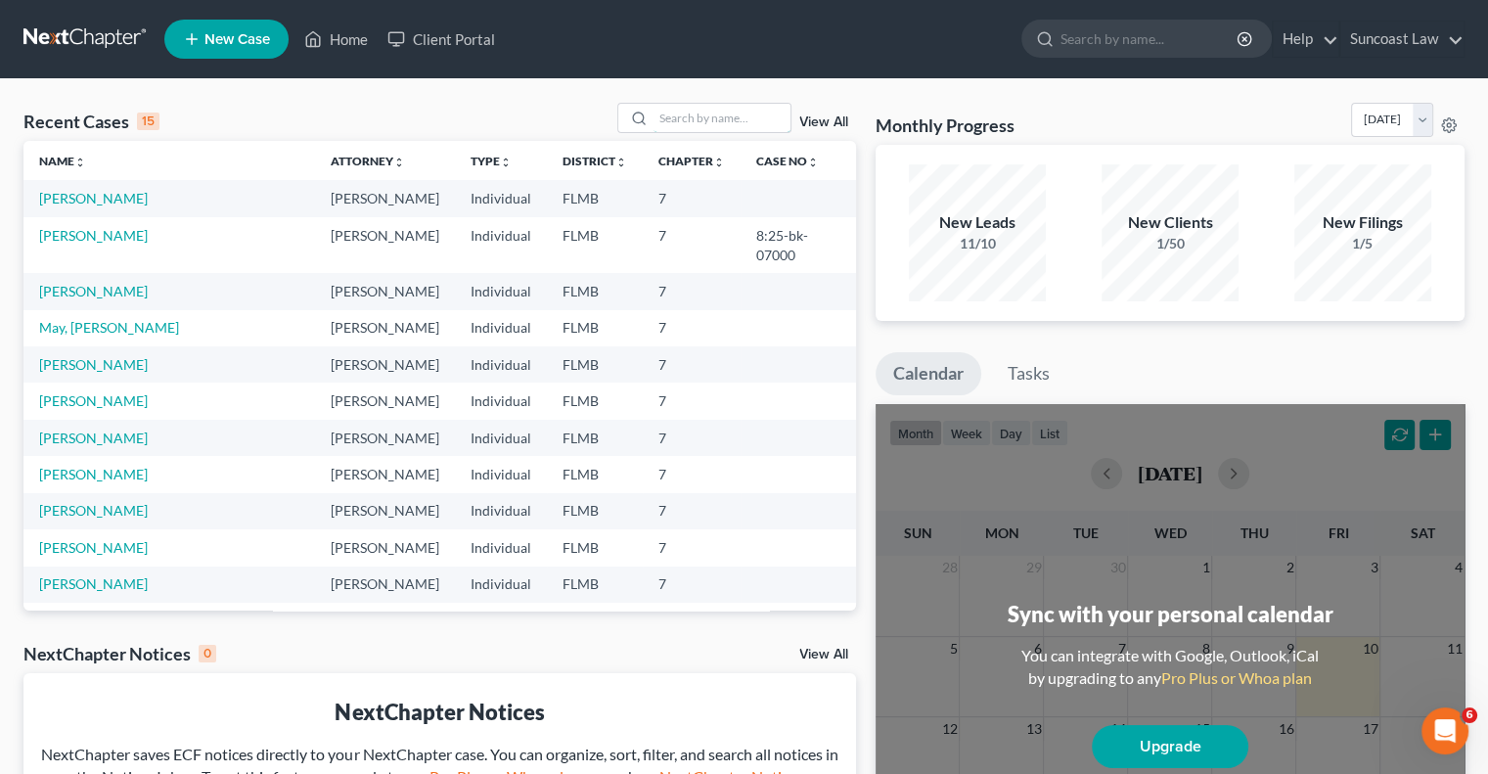
drag, startPoint x: 685, startPoint y: 124, endPoint x: 744, endPoint y: 89, distance: 68.5
click at [685, 121] on input "search" at bounding box center [722, 118] width 137 height 28
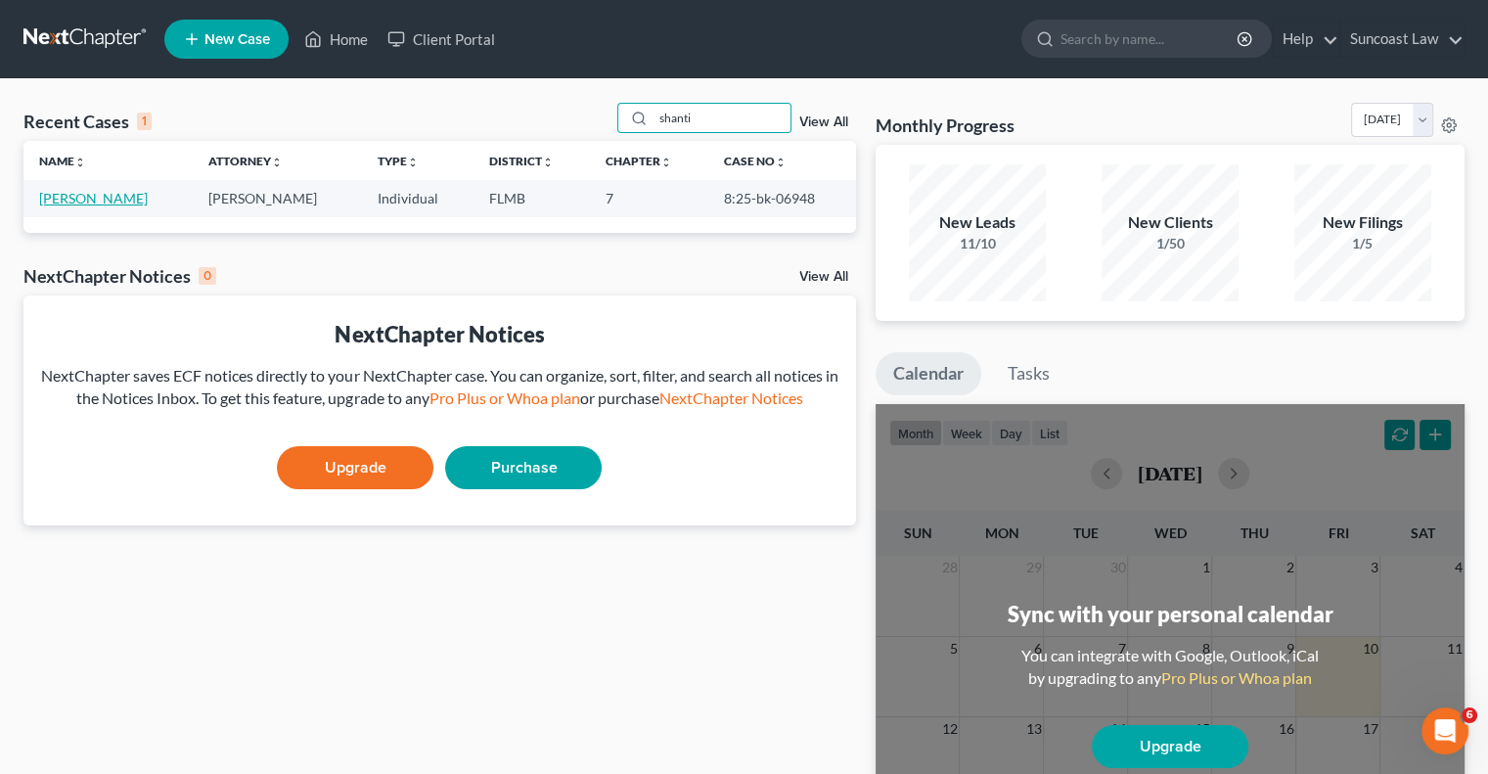
click at [106, 199] on link "[PERSON_NAME]" at bounding box center [93, 198] width 109 height 17
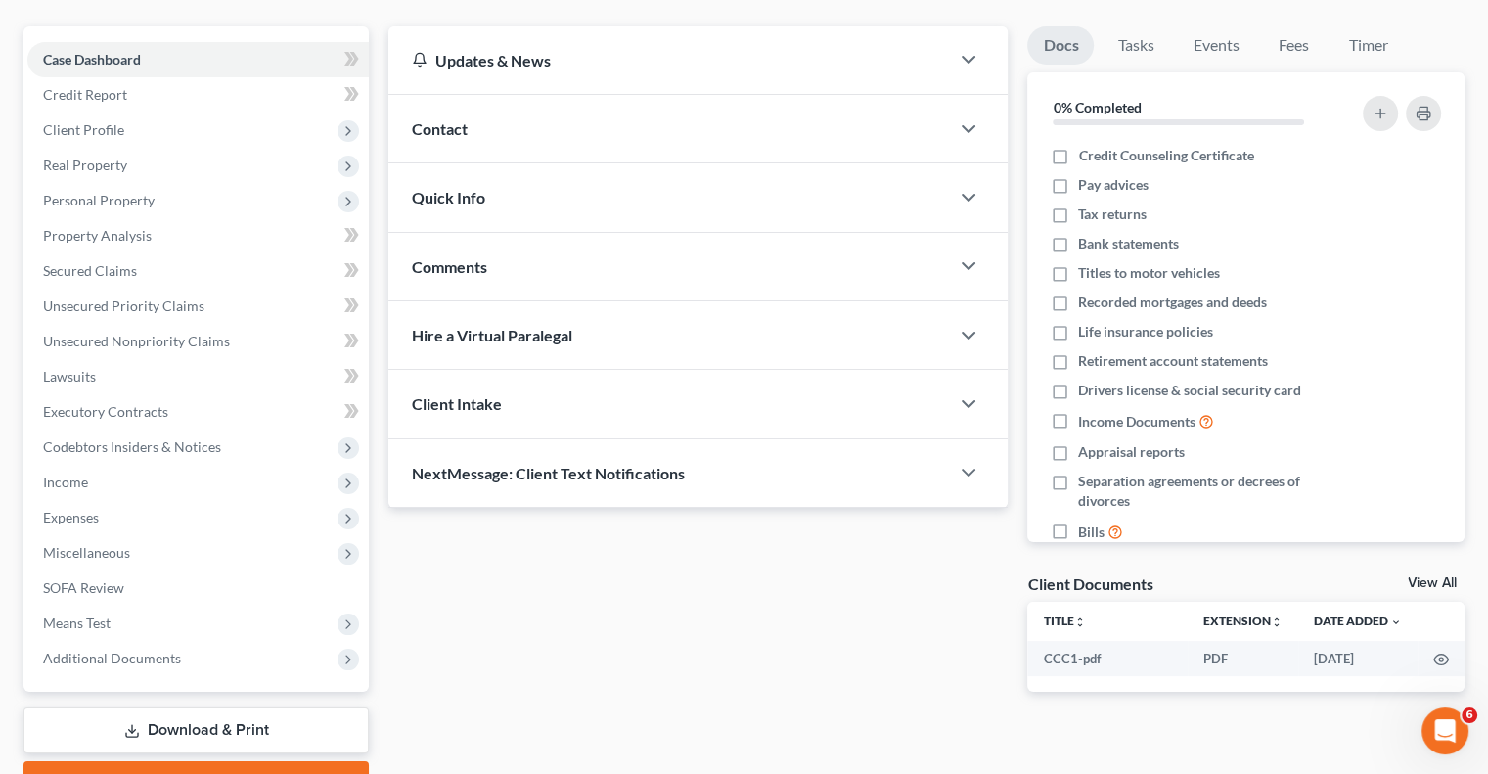
scroll to position [264, 0]
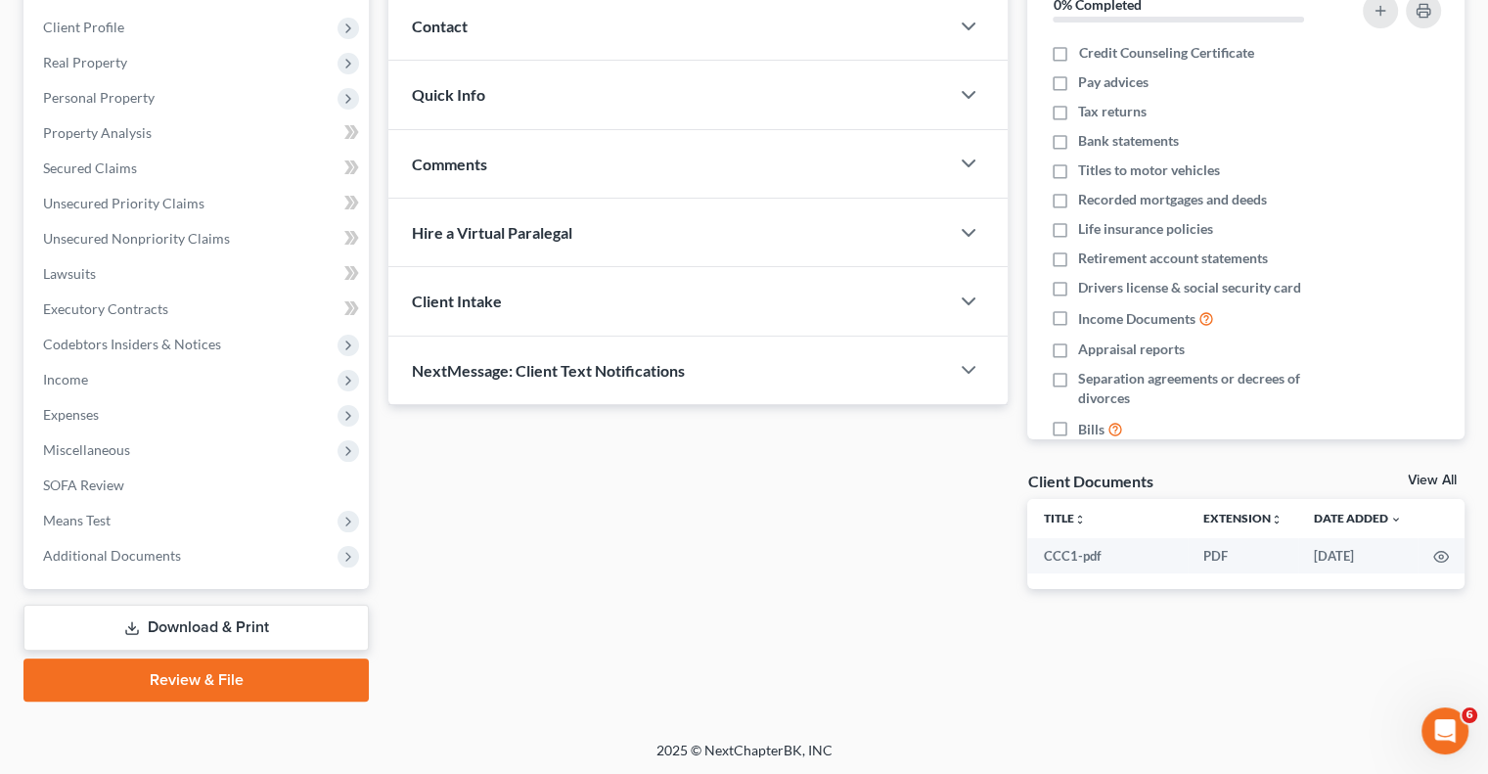
drag, startPoint x: 172, startPoint y: 629, endPoint x: 565, endPoint y: 631, distance: 392.4
click at [172, 629] on link "Download & Print" at bounding box center [195, 628] width 345 height 46
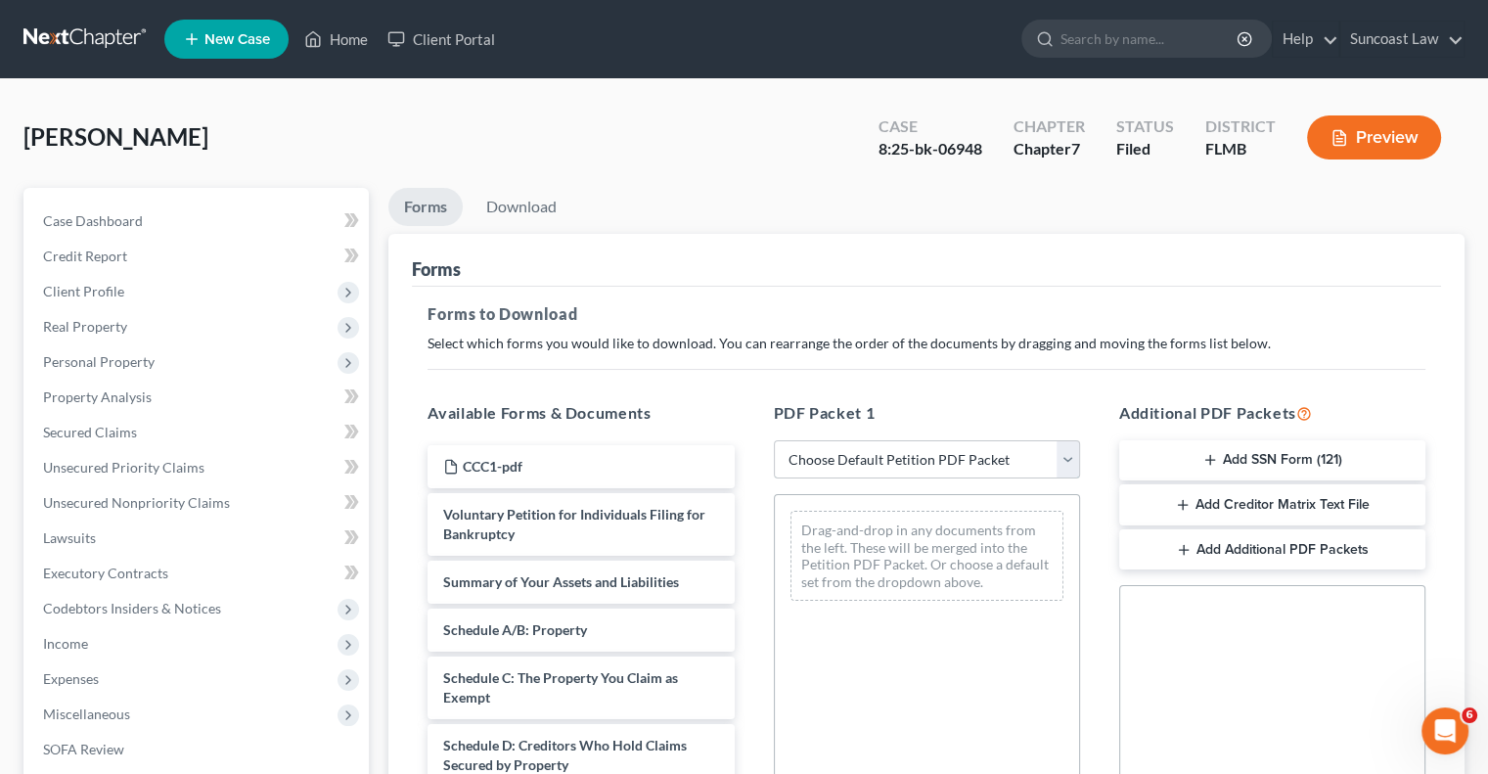
drag, startPoint x: 838, startPoint y: 461, endPoint x: 849, endPoint y: 475, distance: 18.0
click at [838, 461] on select "Choose Default Petition PDF Packet Complete Bankruptcy Petition (all forms and …" at bounding box center [927, 459] width 306 height 39
click at [774, 440] on select "Choose Default Petition PDF Packet Complete Bankruptcy Petition (all forms and …" at bounding box center [927, 459] width 306 height 39
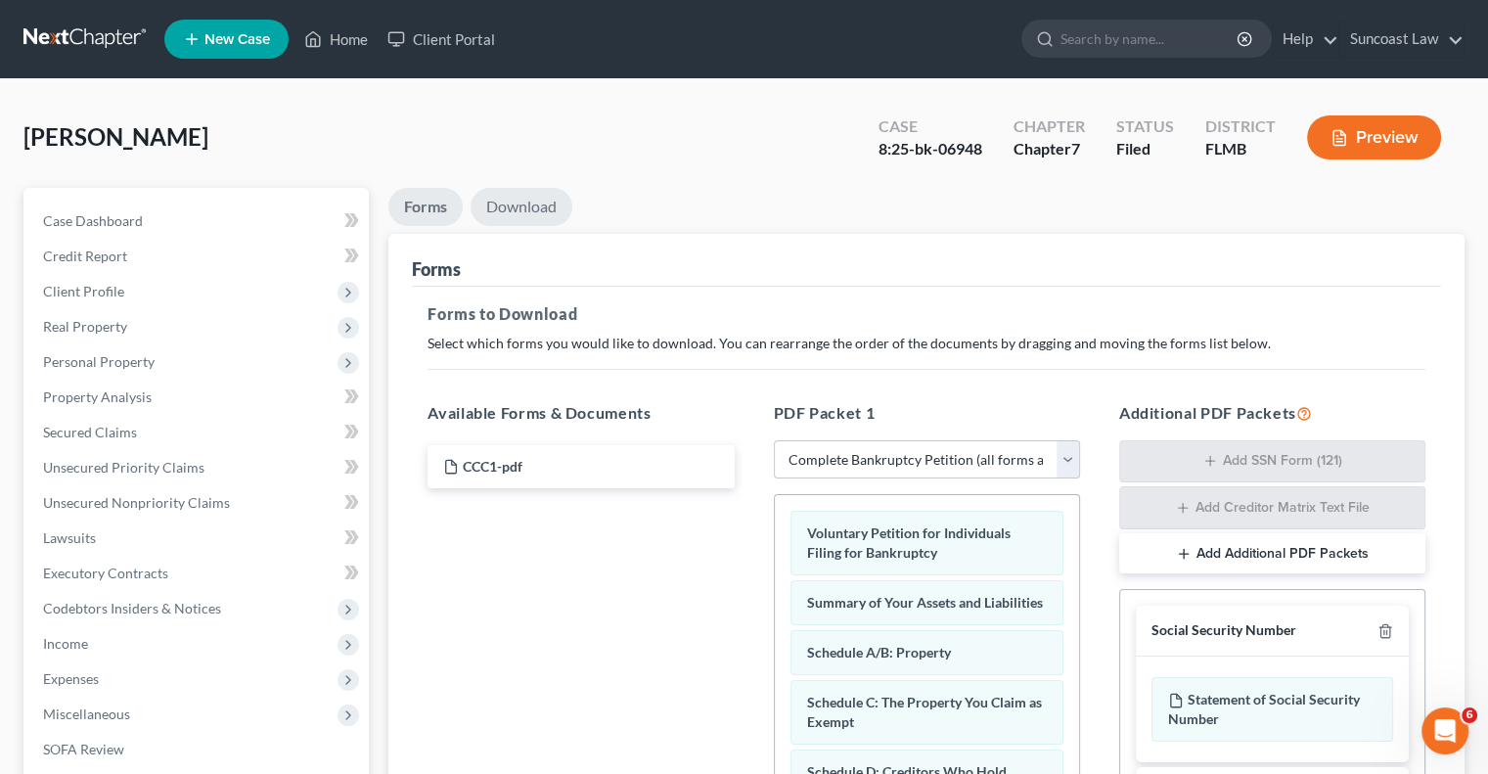
click at [521, 194] on link "Download" at bounding box center [522, 207] width 102 height 38
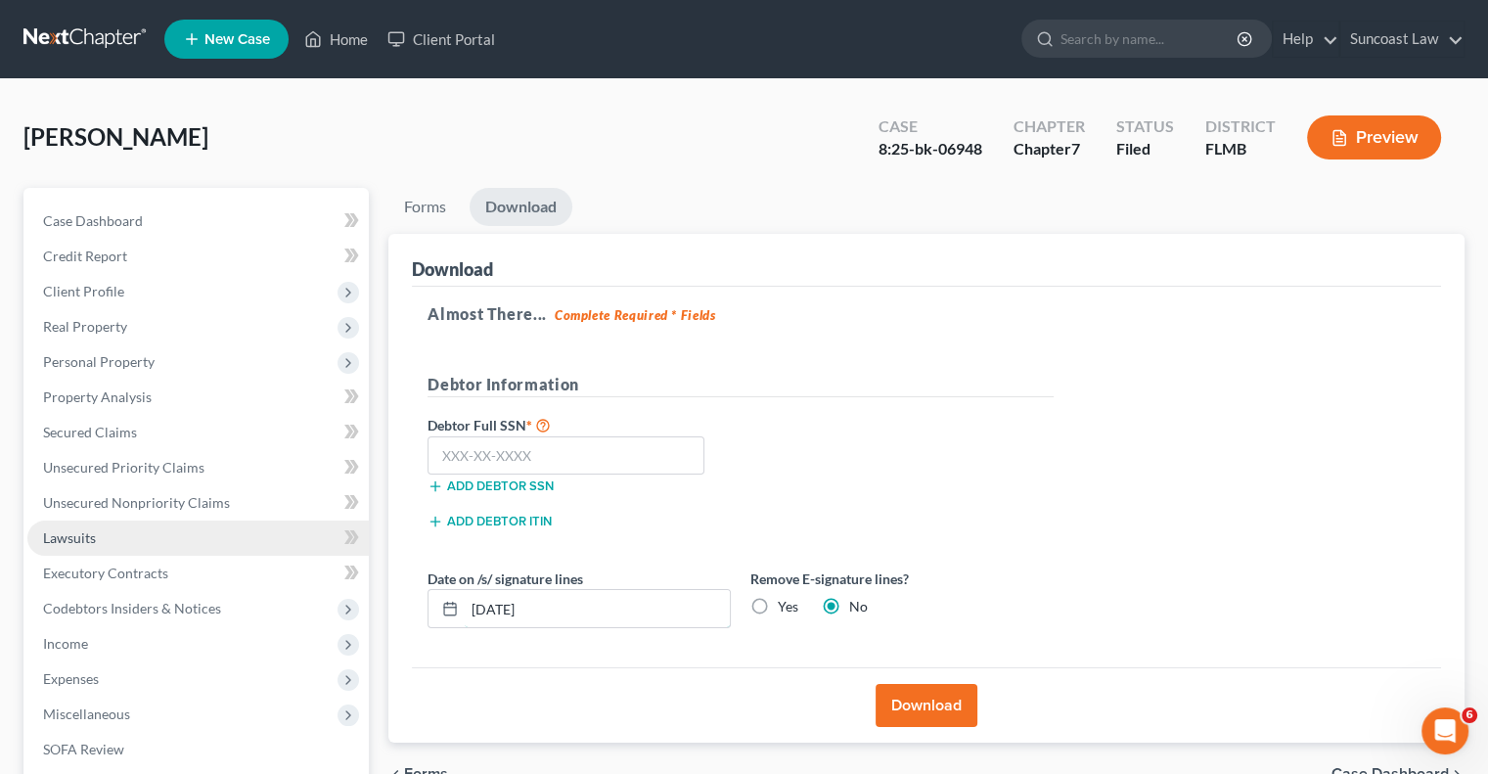
drag, startPoint x: 587, startPoint y: 606, endPoint x: 235, endPoint y: 552, distance: 356.4
click at [195, 570] on div "Petition Navigation Case Dashboard Payments Invoices Payments Payments Credit R…" at bounding box center [744, 577] width 1461 height 778
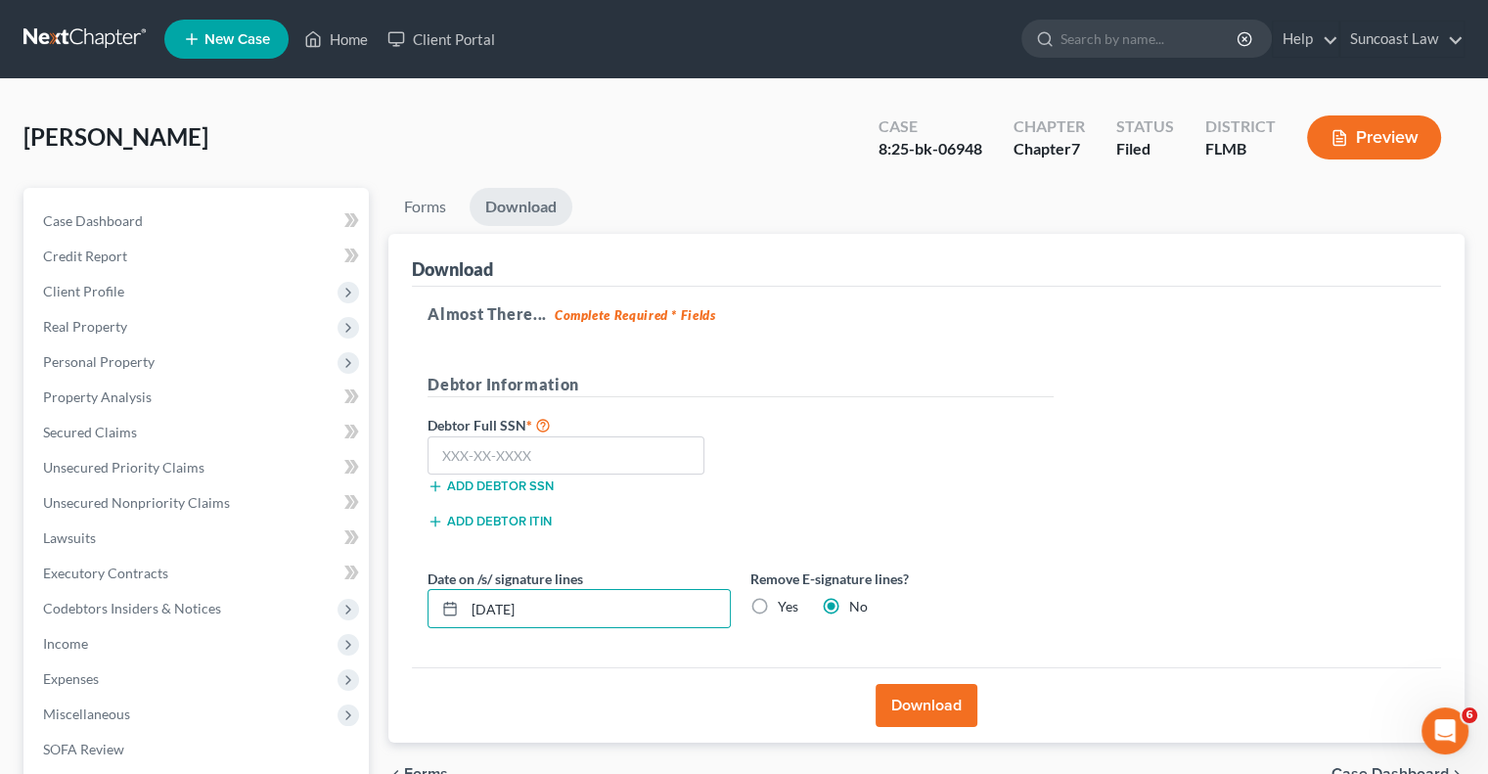
click at [934, 696] on button "Download" at bounding box center [927, 705] width 102 height 43
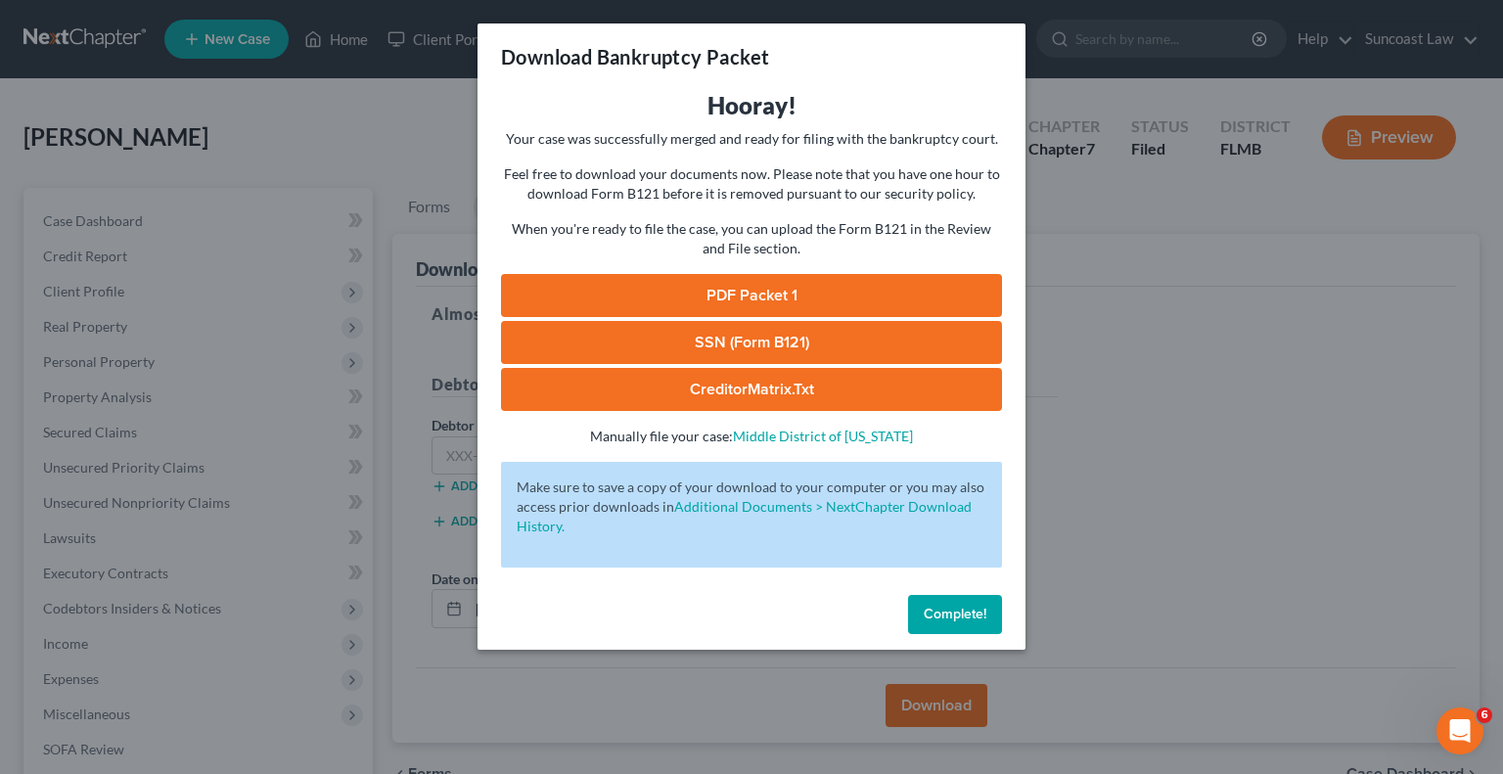
drag, startPoint x: 789, startPoint y: 289, endPoint x: 822, endPoint y: 296, distance: 34.2
click at [789, 289] on link "PDF Packet 1" at bounding box center [751, 295] width 501 height 43
click at [963, 618] on span "Complete!" at bounding box center [955, 614] width 63 height 17
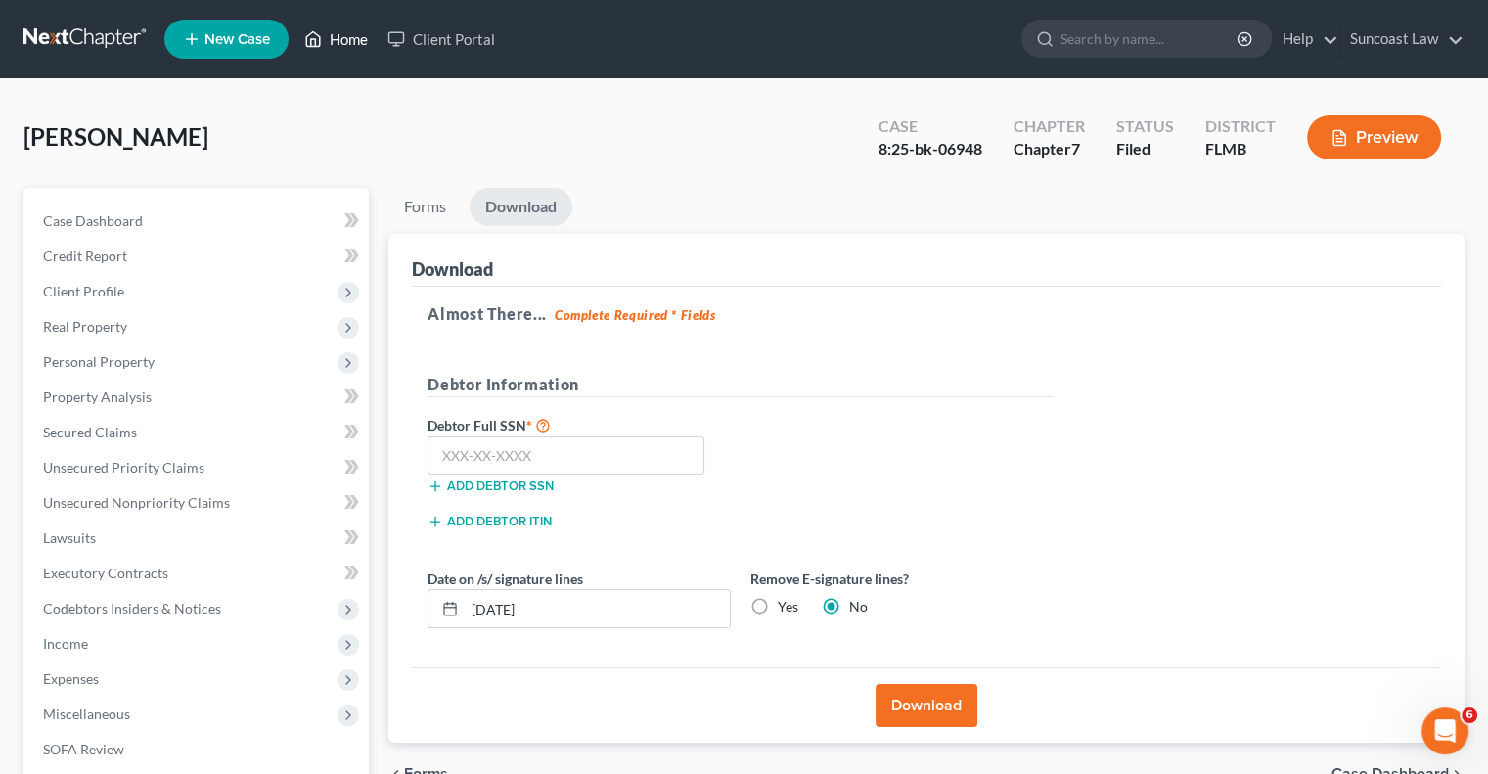
click at [348, 38] on link "Home" at bounding box center [336, 39] width 83 height 35
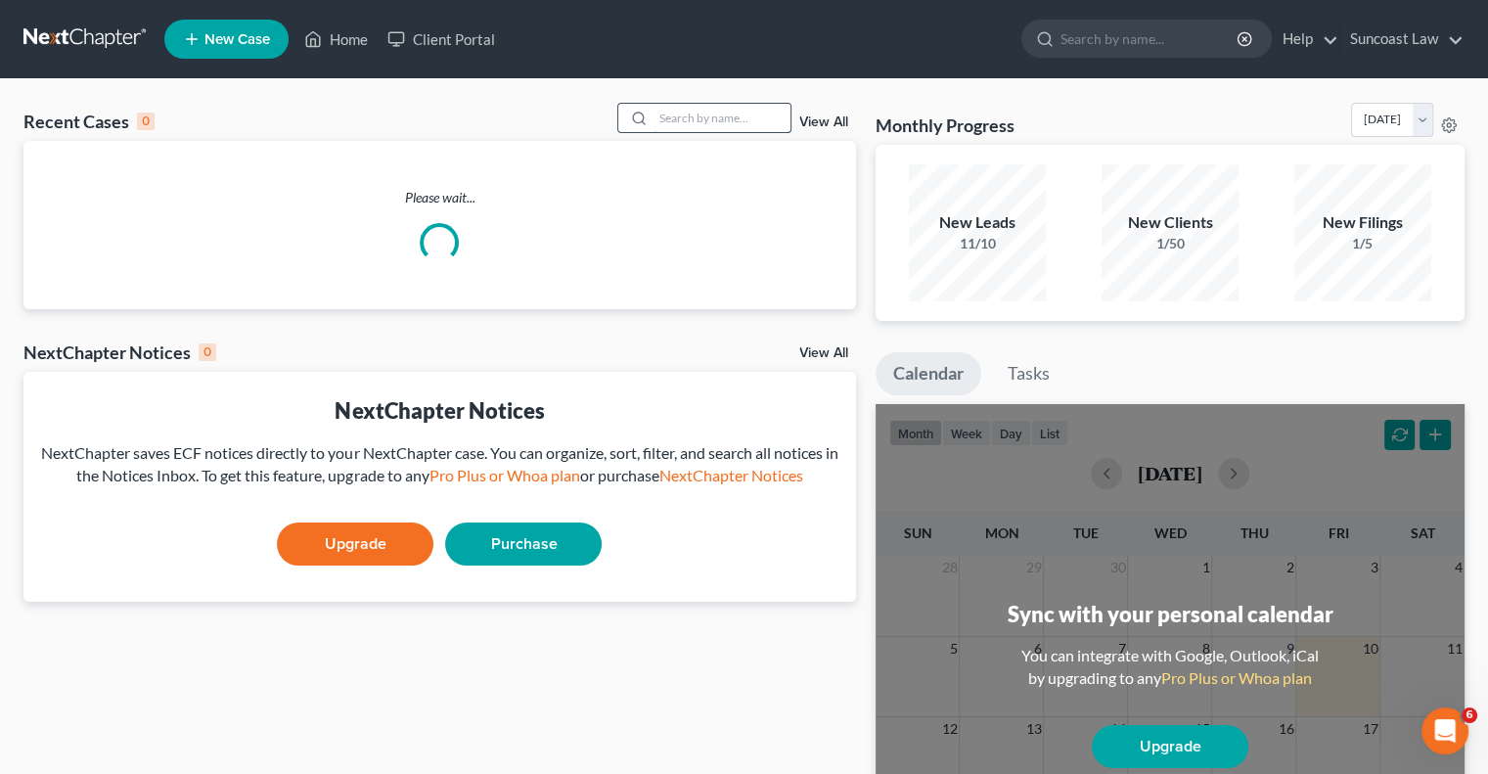
click at [712, 120] on input "search" at bounding box center [722, 118] width 137 height 28
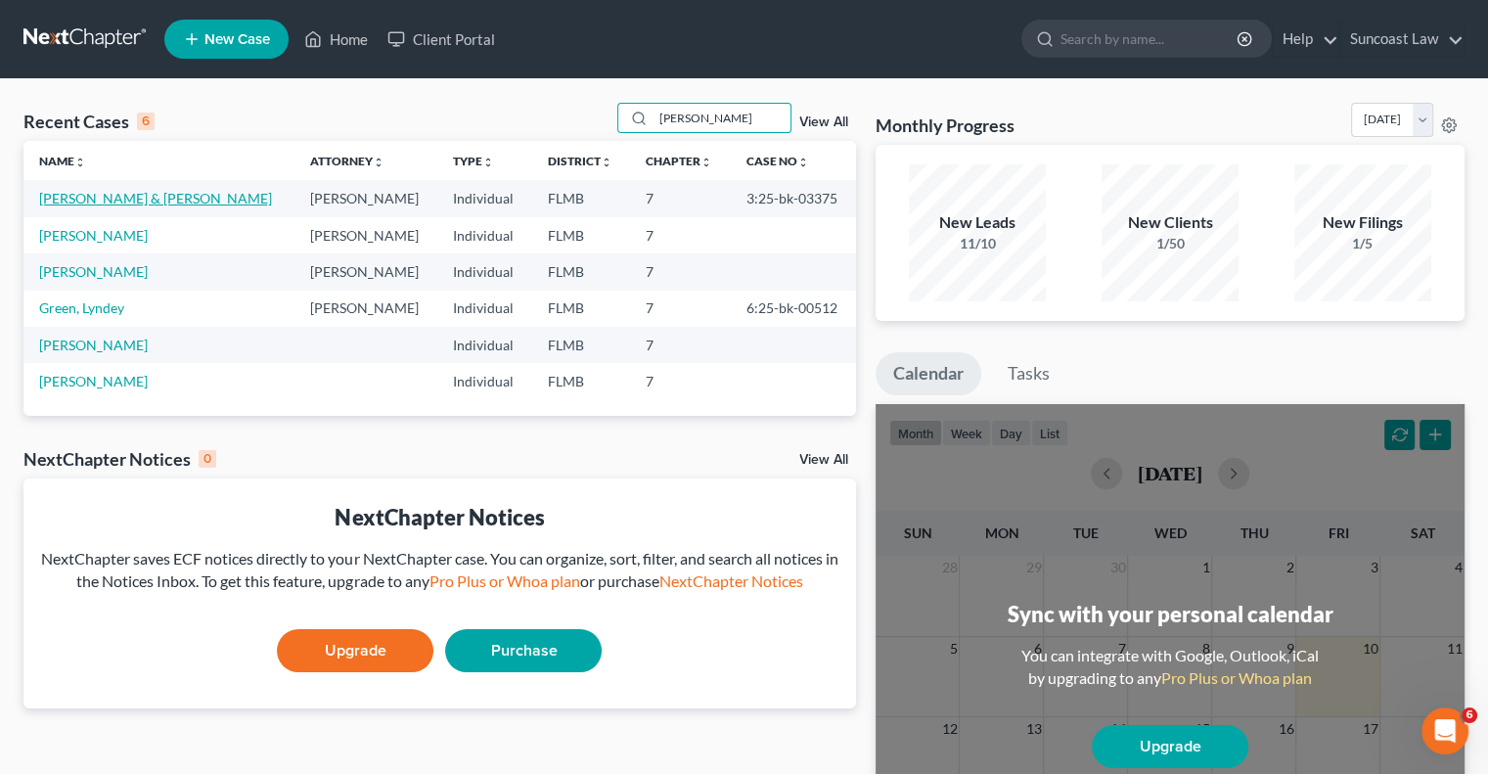
click at [137, 203] on link "[PERSON_NAME] & [PERSON_NAME]" at bounding box center [155, 198] width 233 height 17
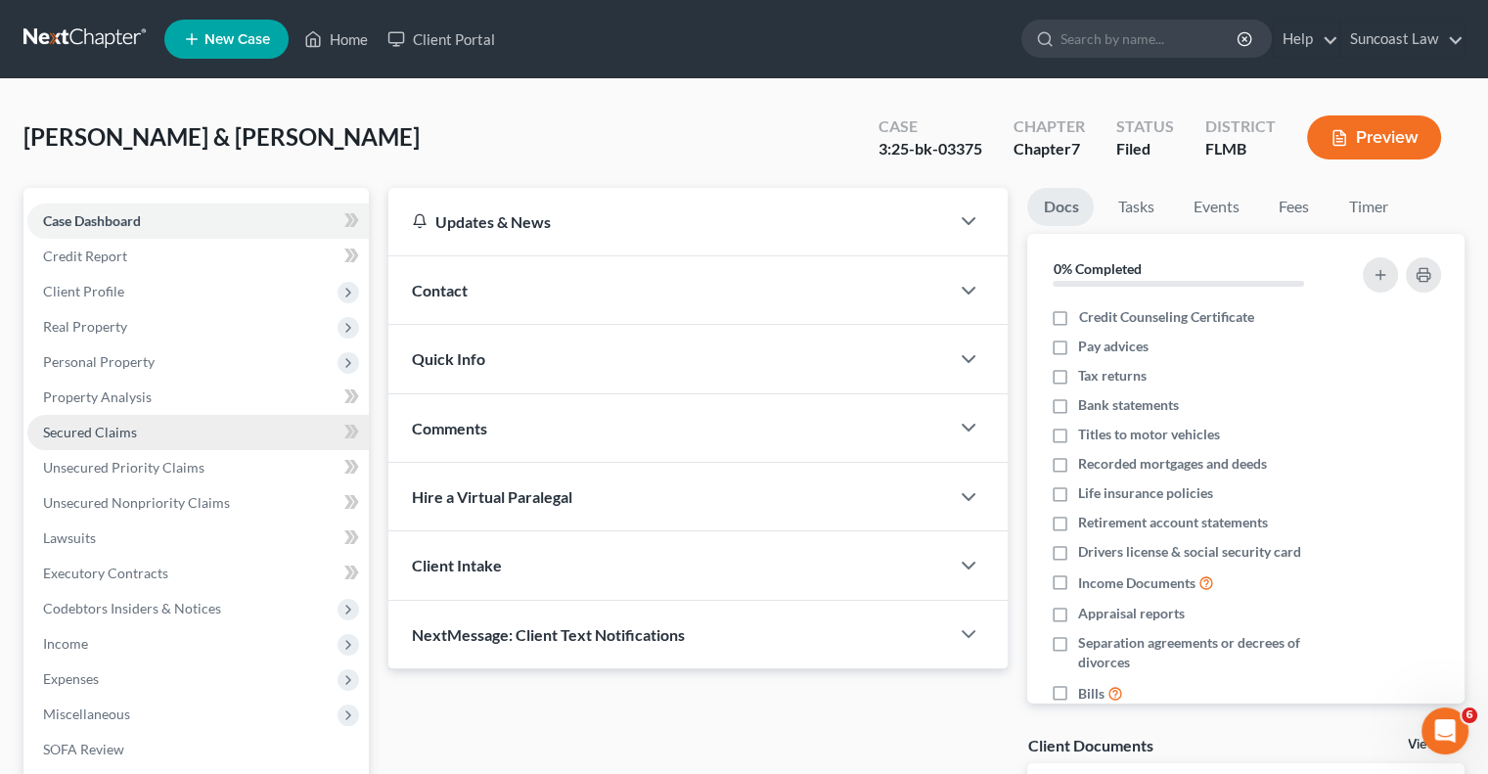
click at [135, 431] on link "Secured Claims" at bounding box center [198, 432] width 342 height 35
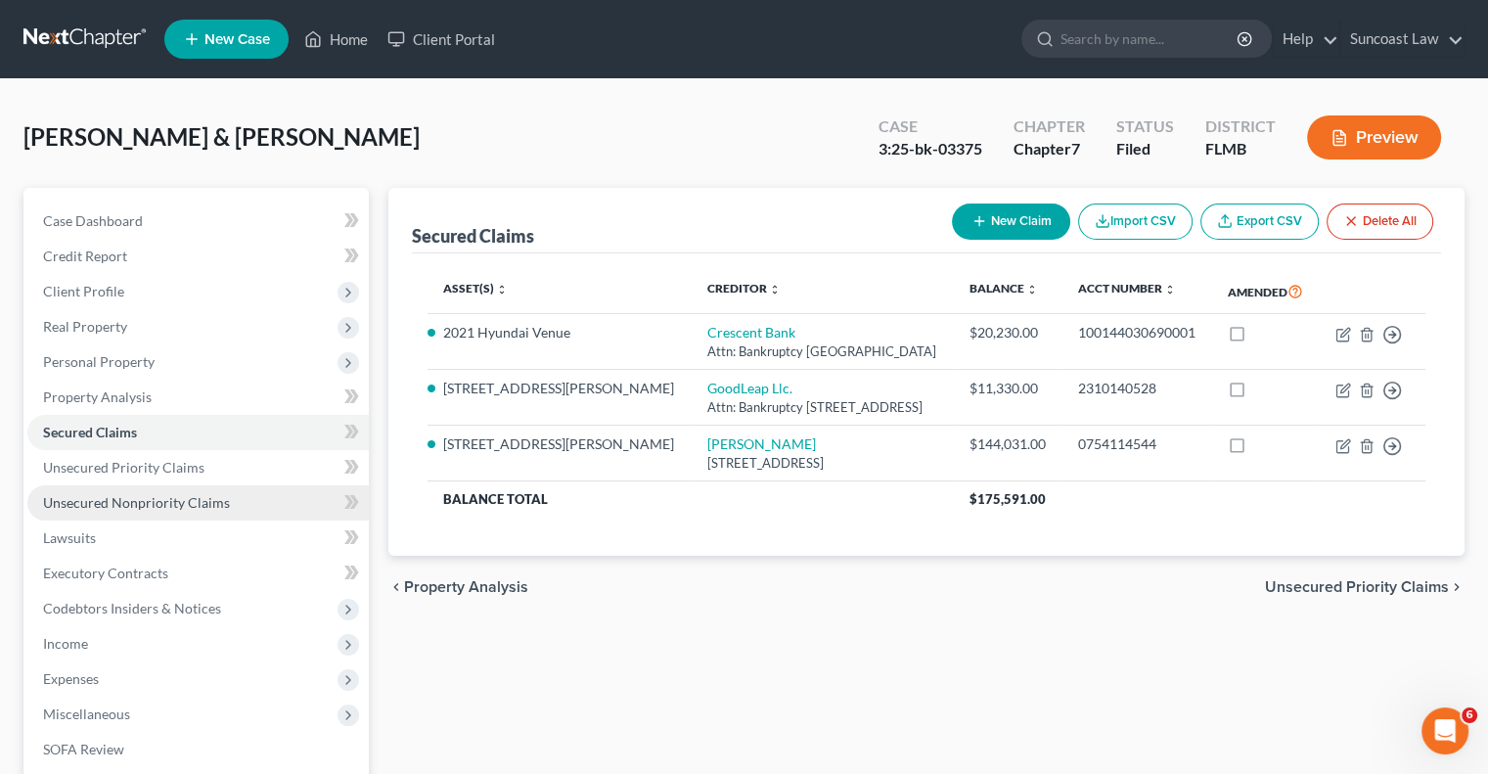
click at [219, 507] on span "Unsecured Nonpriority Claims" at bounding box center [136, 502] width 187 height 17
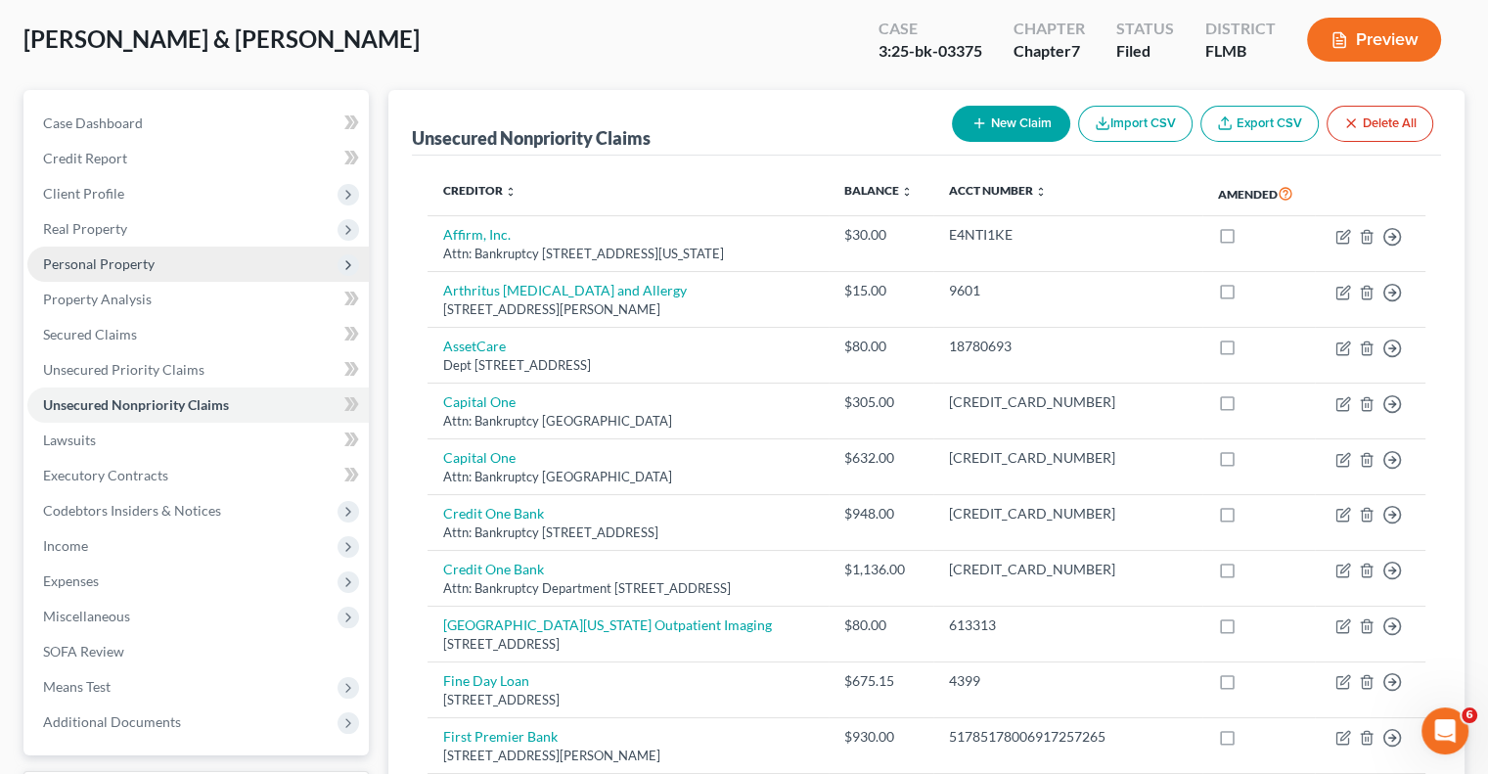
scroll to position [98, 0]
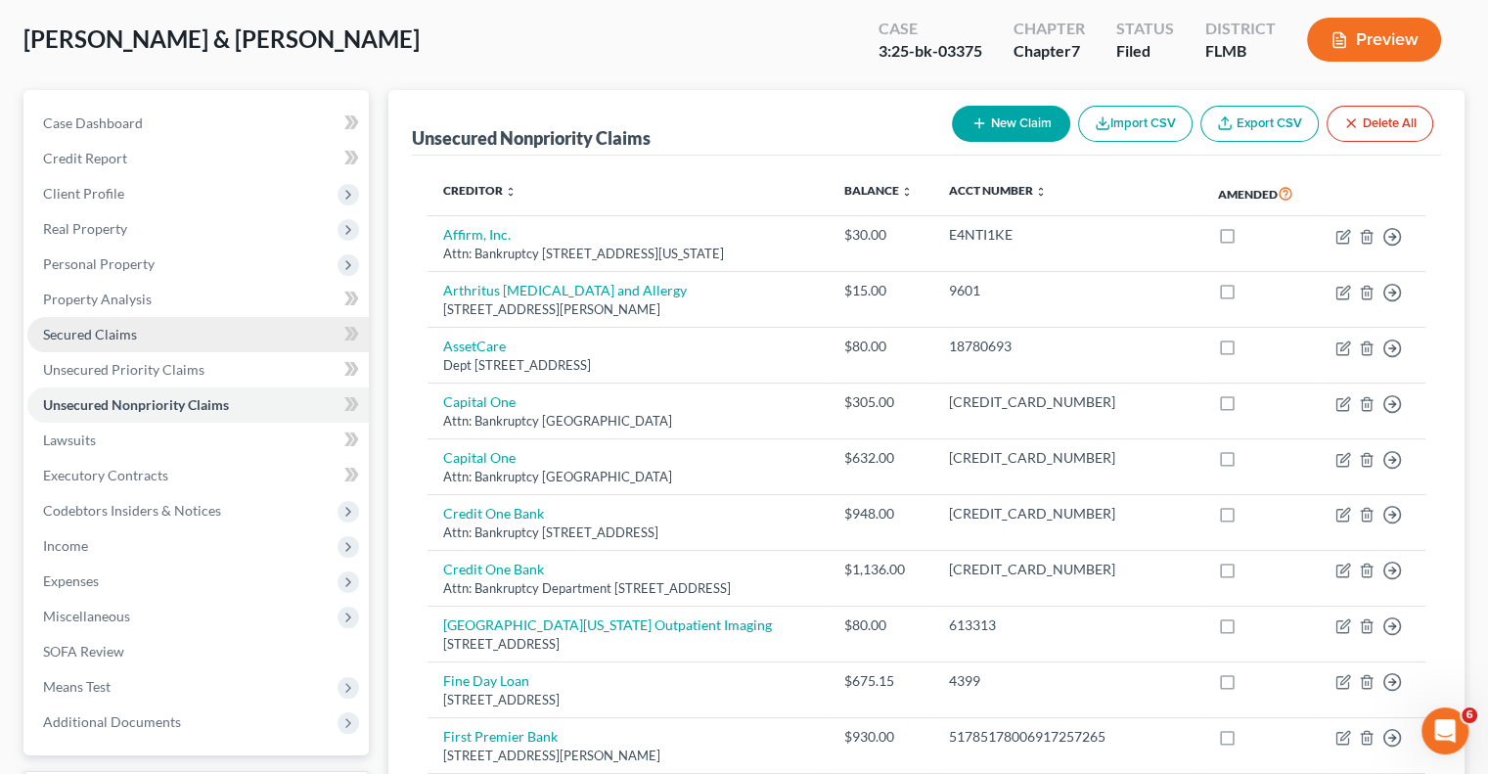
click at [103, 336] on span "Secured Claims" at bounding box center [90, 334] width 94 height 17
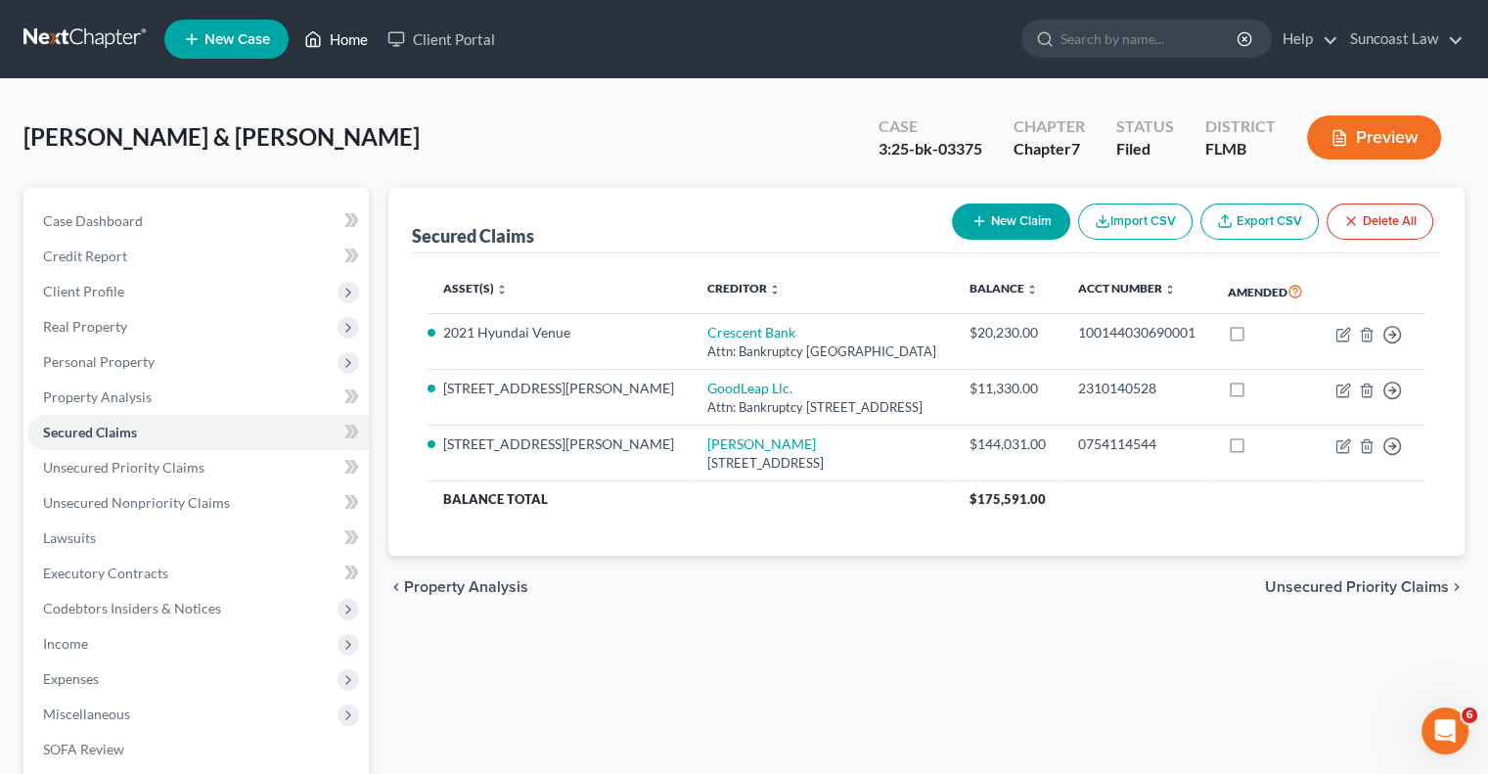
click at [352, 32] on link "Home" at bounding box center [336, 39] width 83 height 35
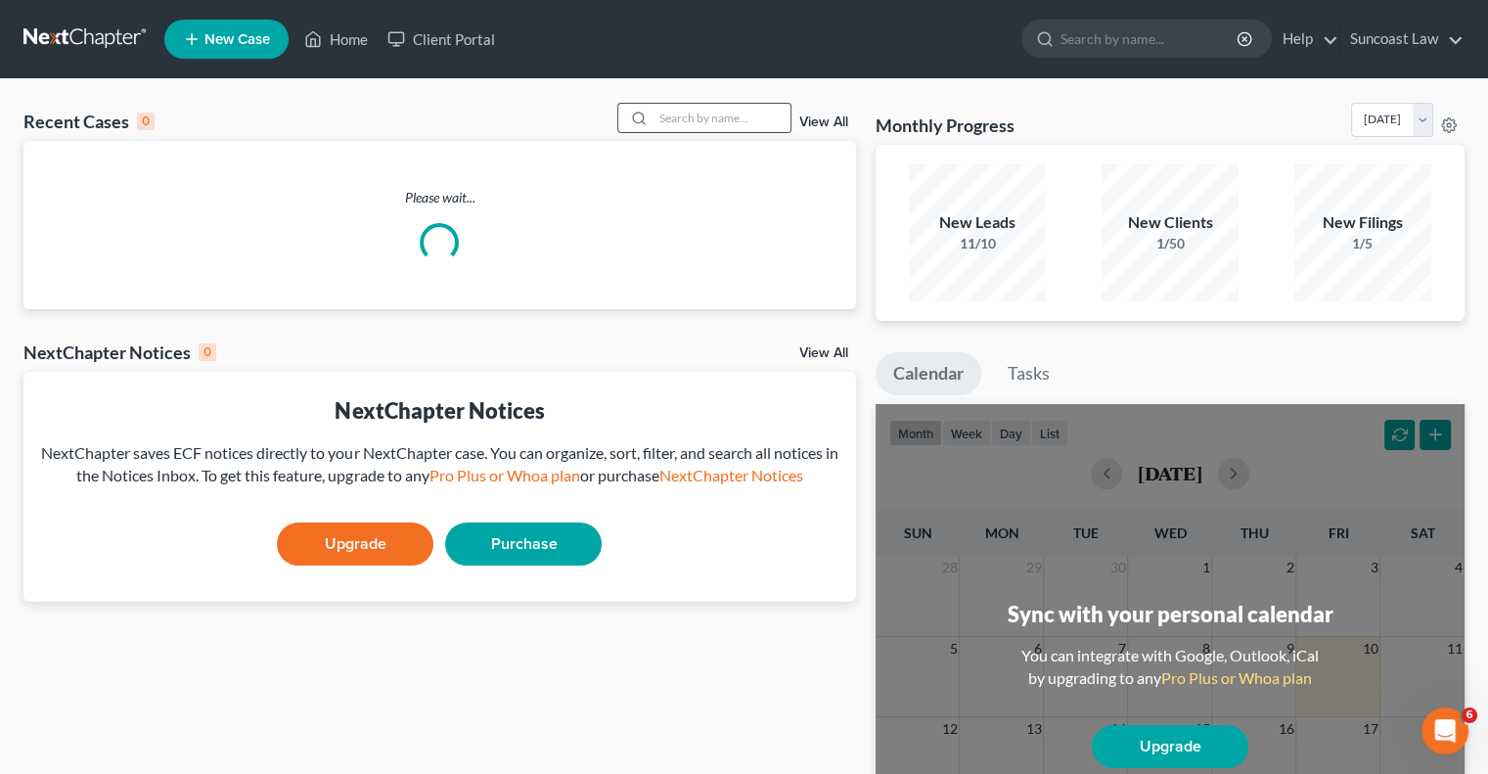
click at [645, 113] on div at bounding box center [635, 118] width 35 height 28
click at [693, 121] on input "search" at bounding box center [722, 118] width 137 height 28
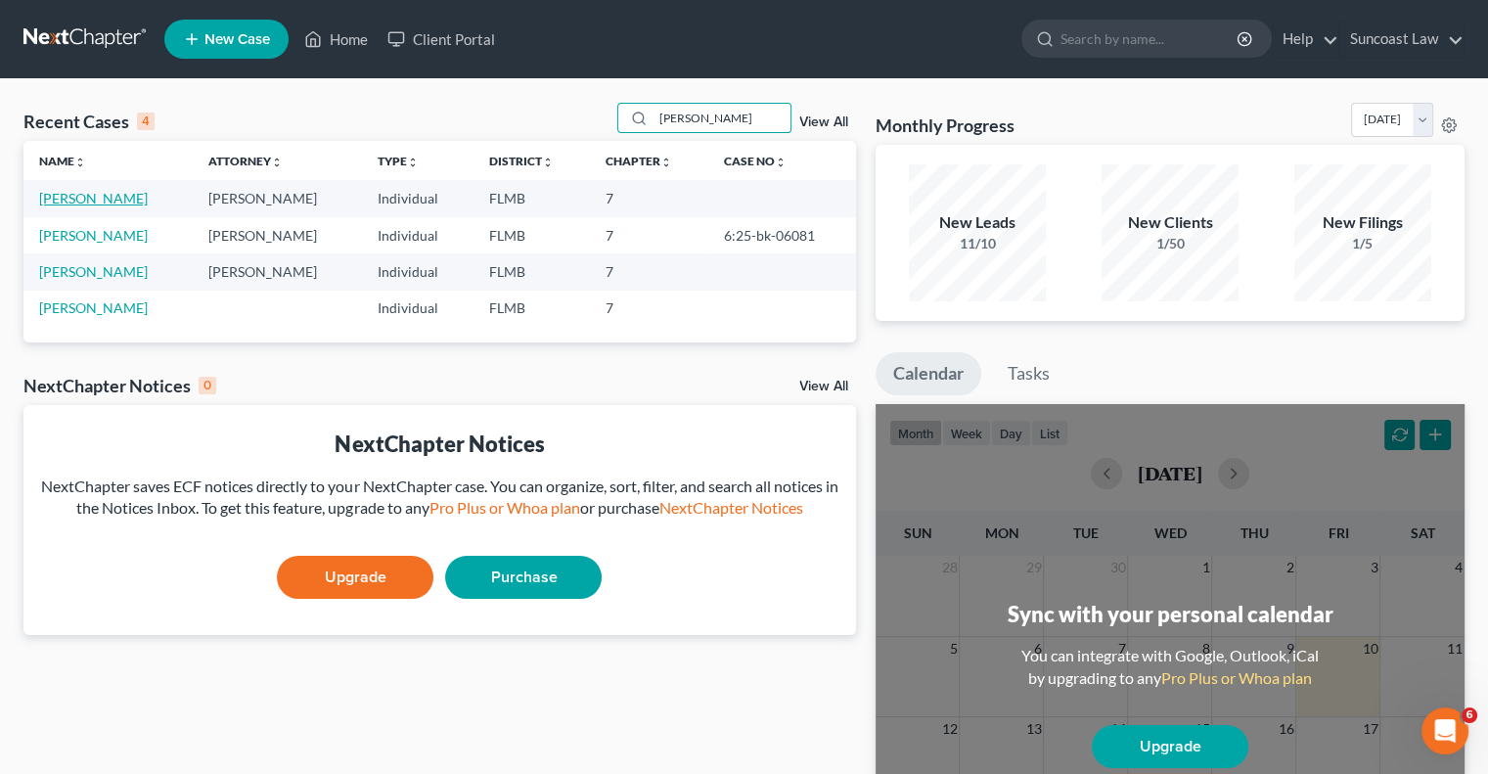
click at [115, 189] on td "[PERSON_NAME]" at bounding box center [107, 198] width 169 height 36
click at [116, 199] on link "[PERSON_NAME]" at bounding box center [93, 198] width 109 height 17
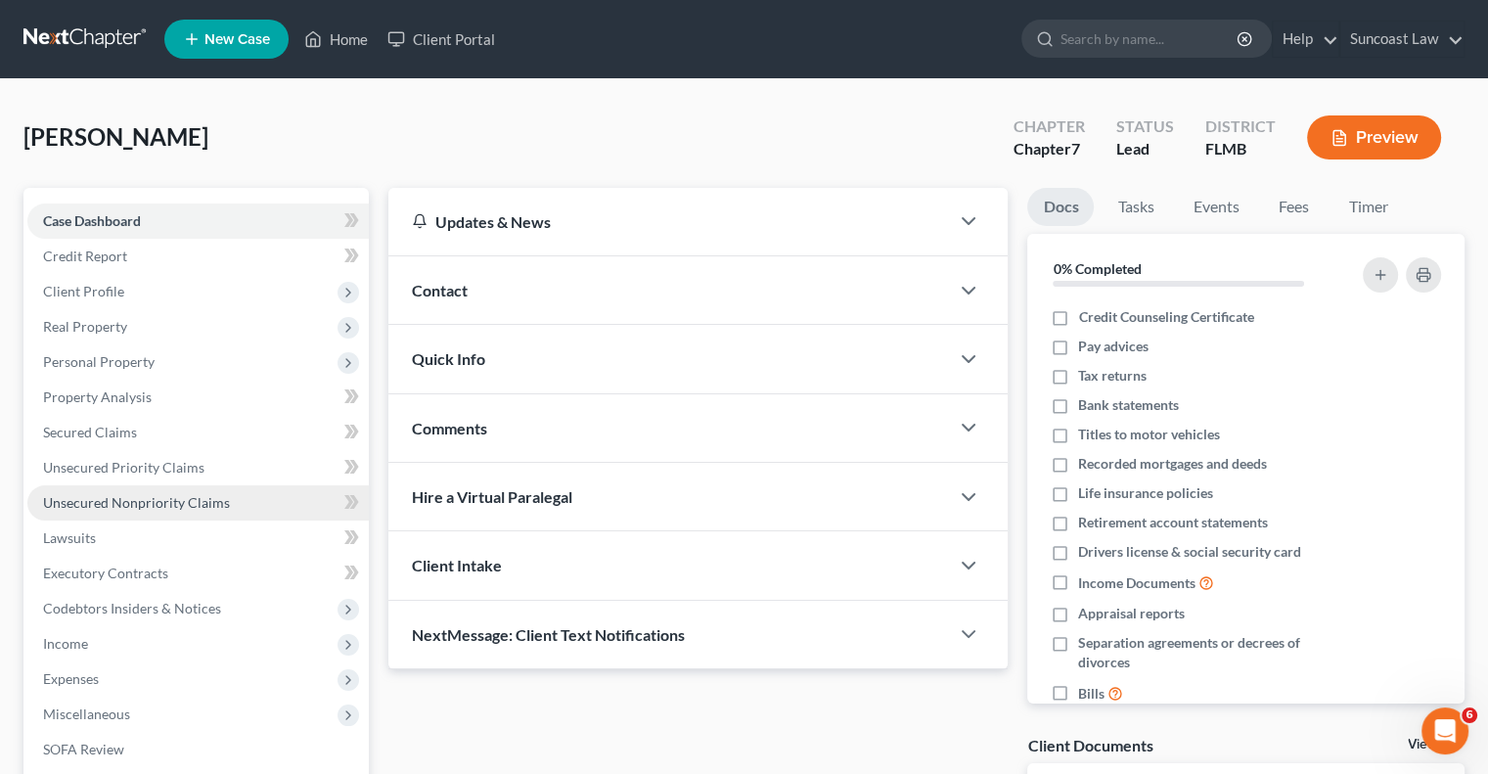
drag, startPoint x: 142, startPoint y: 501, endPoint x: 1035, endPoint y: 505, distance: 893.4
click at [143, 501] on span "Unsecured Nonpriority Claims" at bounding box center [136, 502] width 187 height 17
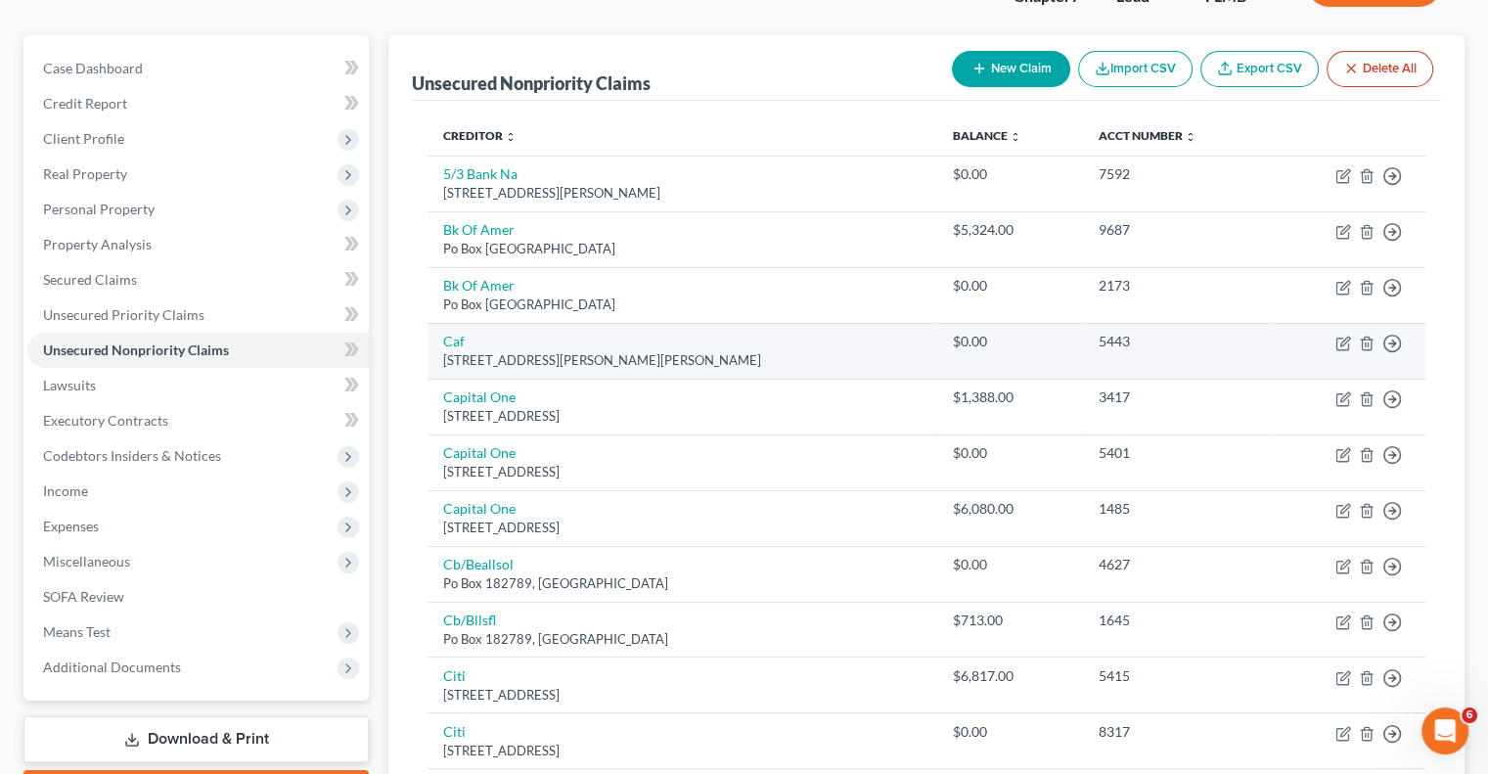
scroll to position [196, 0]
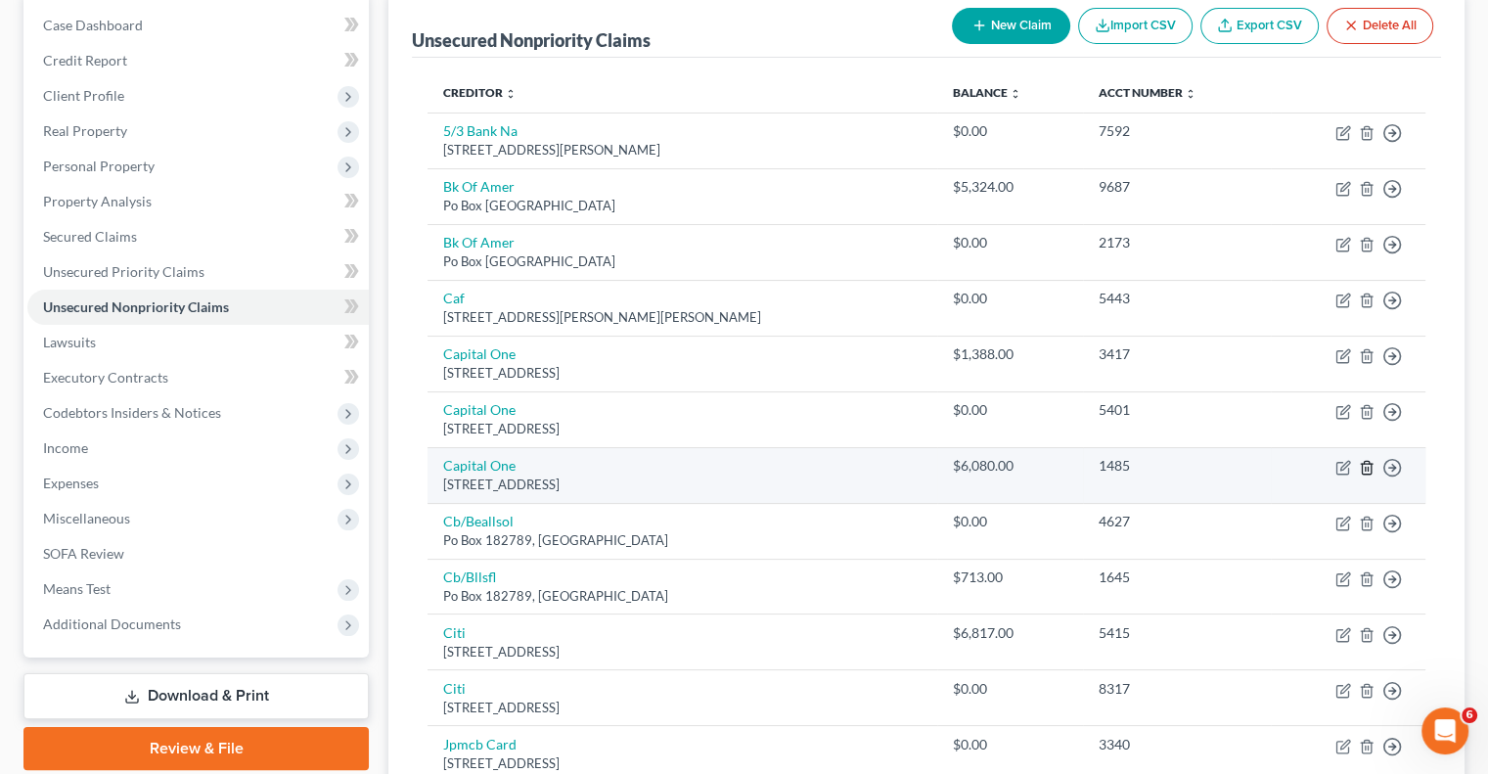
click at [1366, 468] on line "button" at bounding box center [1366, 469] width 0 height 4
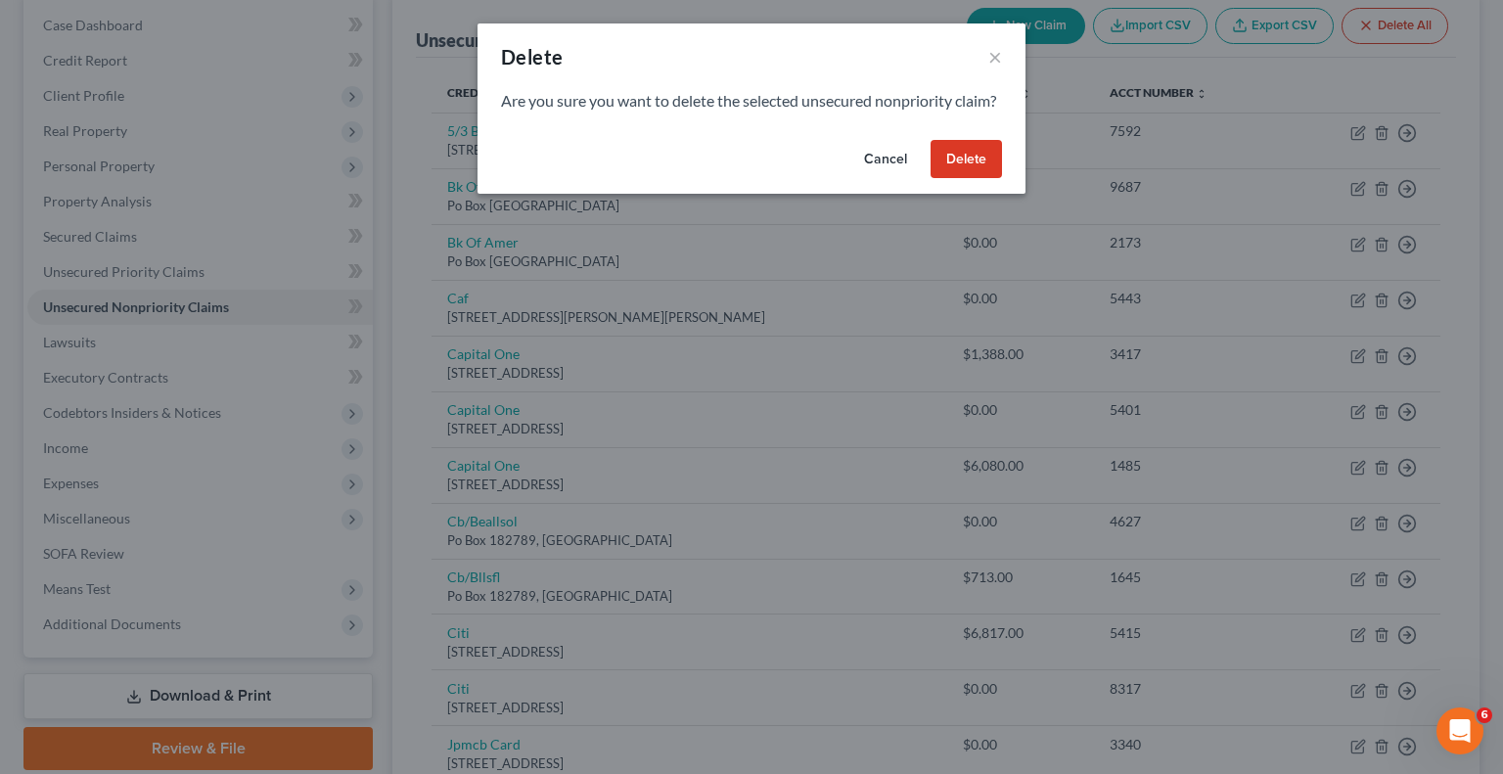
click at [967, 176] on button "Delete" at bounding box center [966, 159] width 71 height 39
